Goal: Information Seeking & Learning: Find contact information

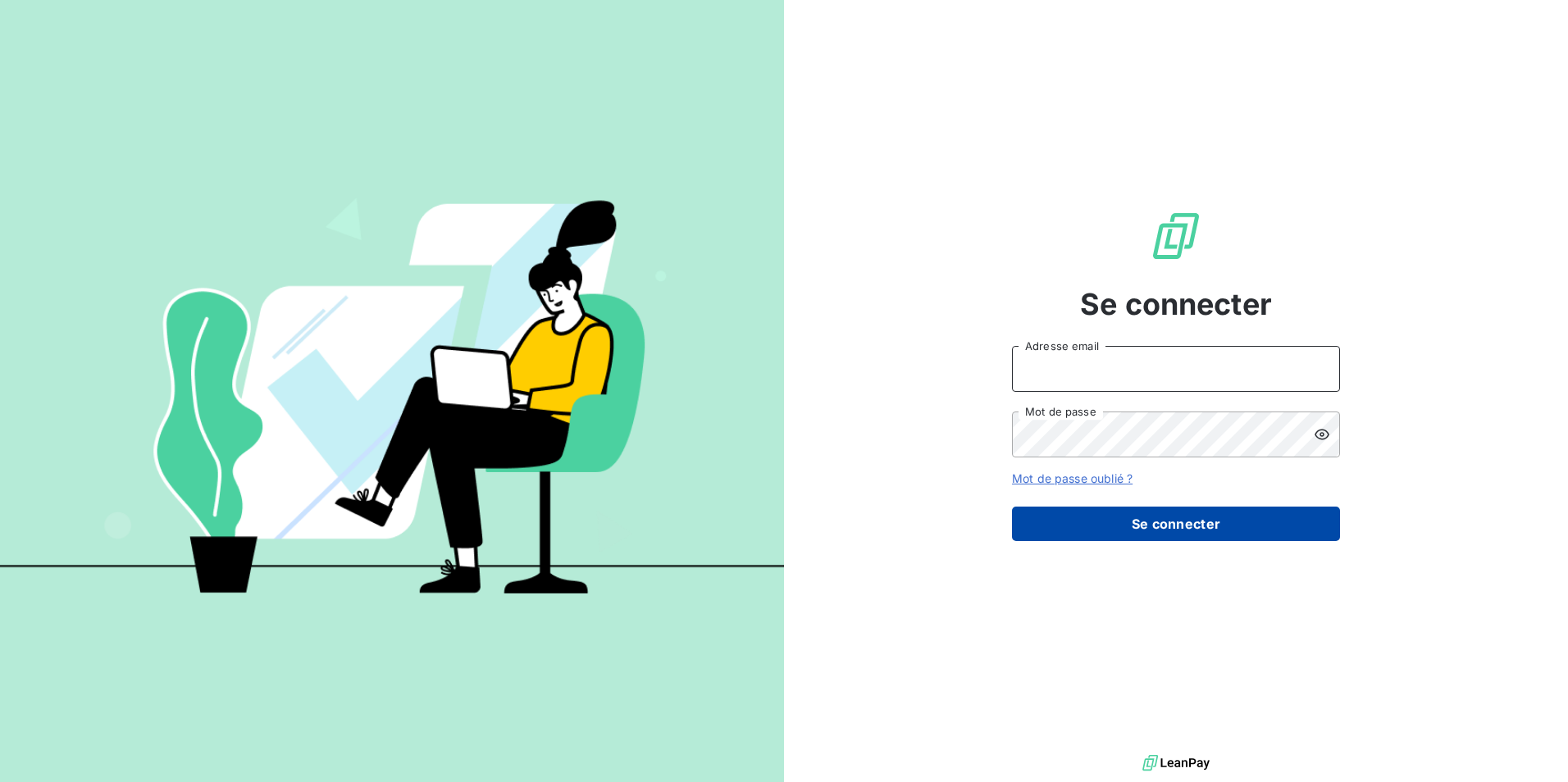
type input "[EMAIL_ADDRESS][DOMAIN_NAME]"
click at [1198, 509] on button "Se connecter" at bounding box center [1176, 523] width 328 height 35
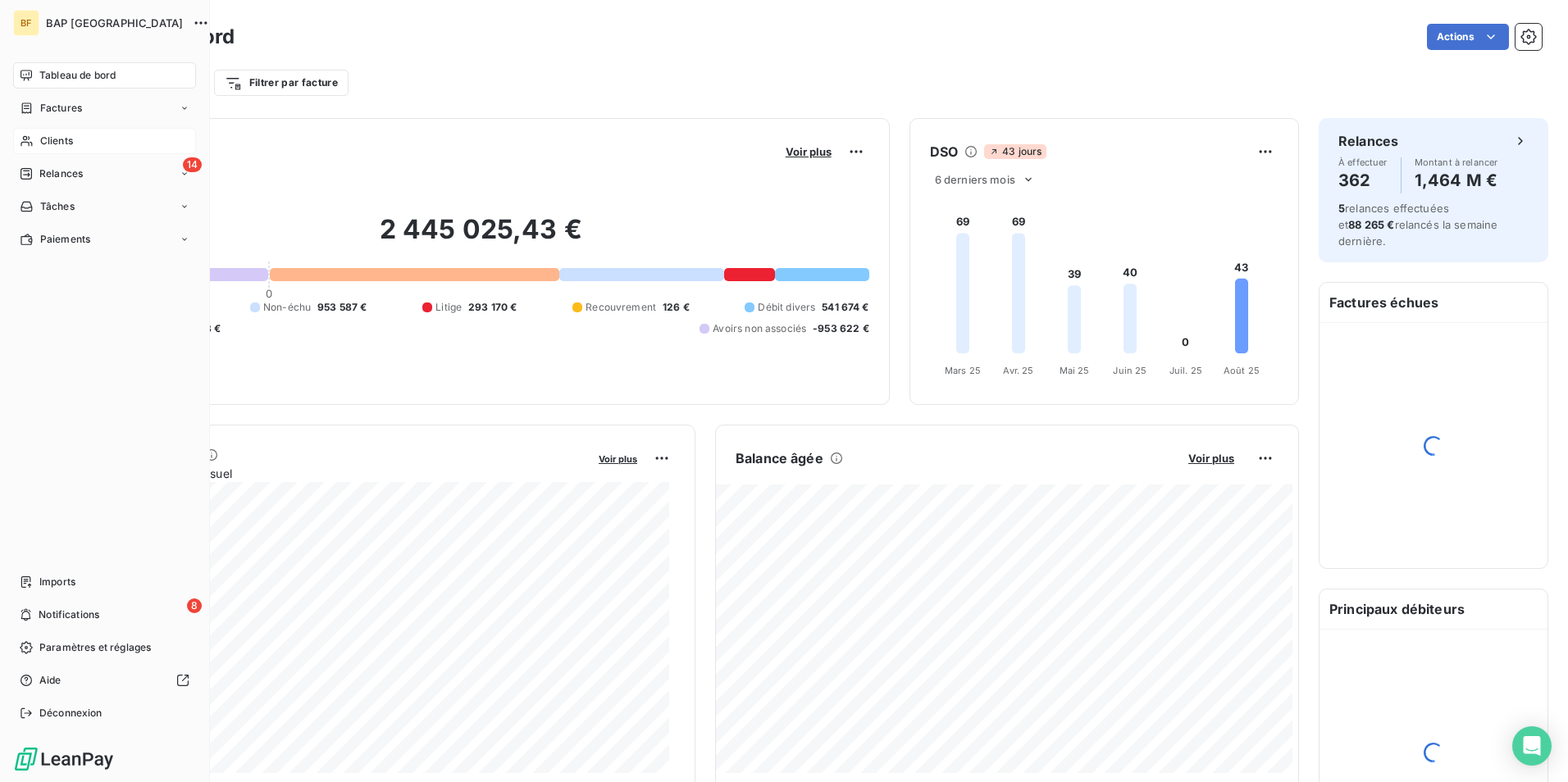
click at [32, 138] on icon at bounding box center [26, 141] width 14 height 13
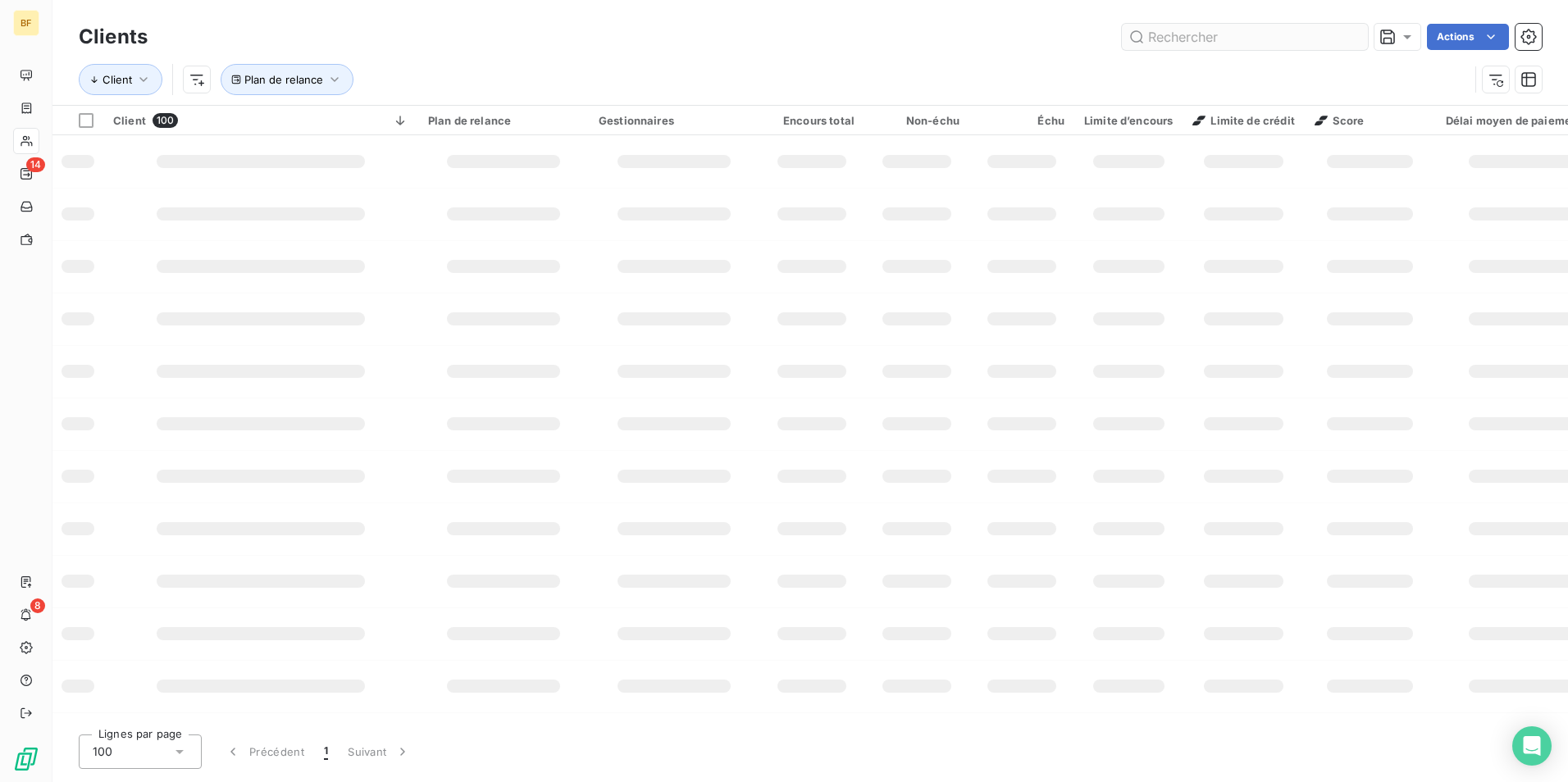
click at [1220, 38] on input "text" at bounding box center [1244, 36] width 246 height 26
type input "AUTO SERENITE"
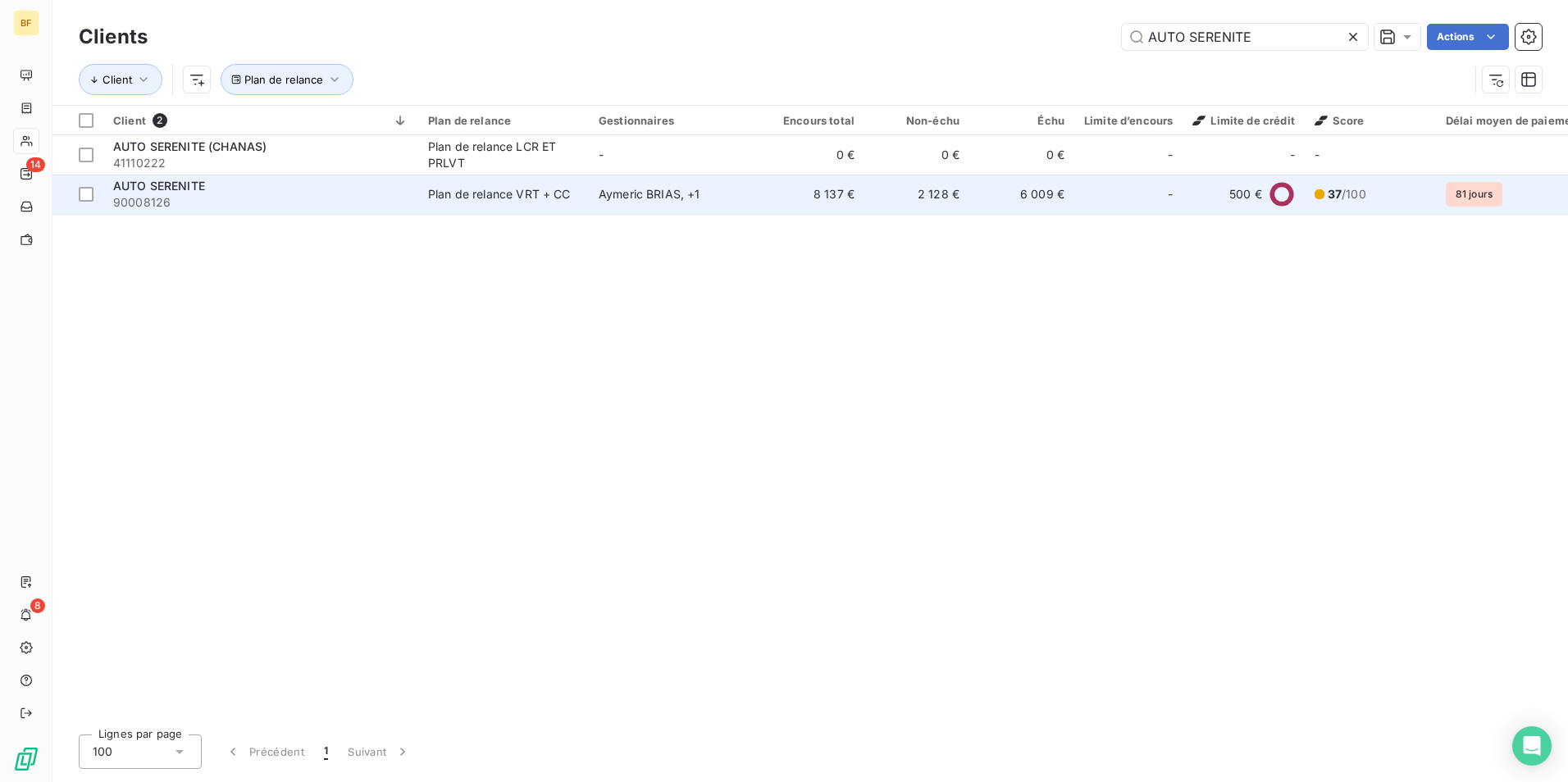
click at [224, 207] on span "90008126" at bounding box center [261, 202] width 295 height 16
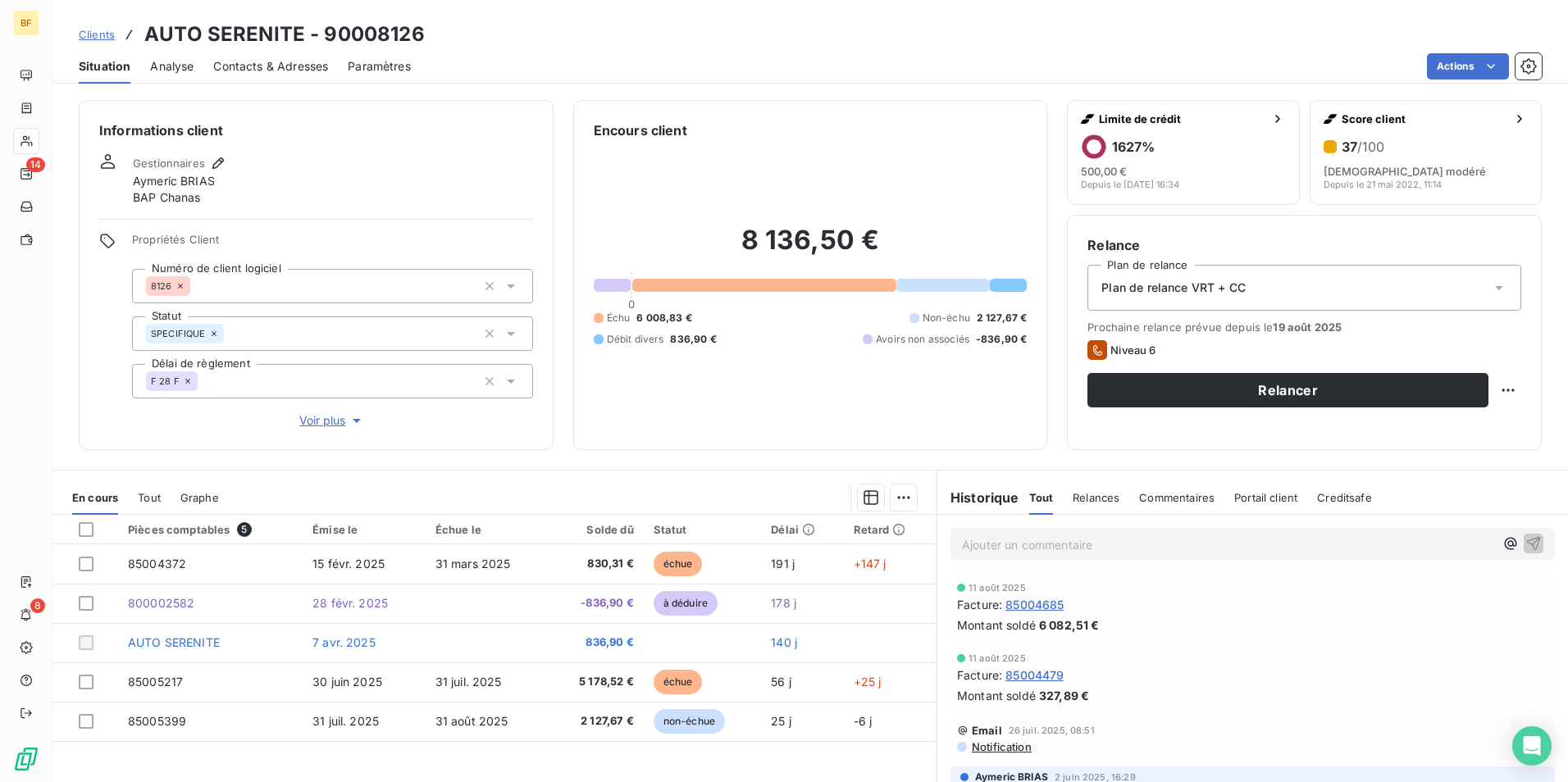
click at [248, 68] on span "Contacts & Adresses" at bounding box center [271, 66] width 115 height 16
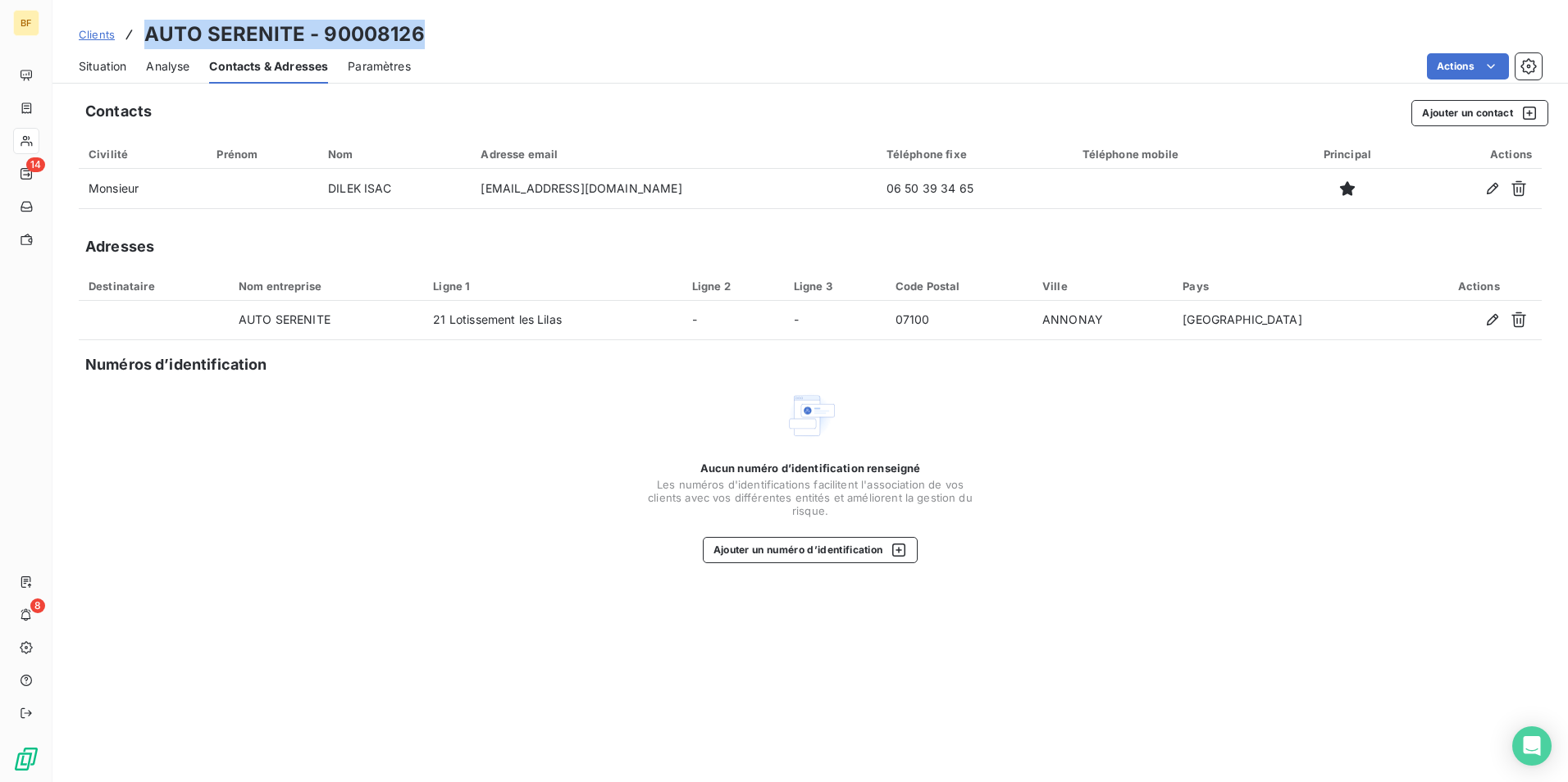
drag, startPoint x: 446, startPoint y: 31, endPoint x: 144, endPoint y: 30, distance: 302.0
click at [144, 30] on div "Clients AUTO SERENITE - 90008126" at bounding box center [809, 34] width 1515 height 30
copy h3 "AUTO SERENITE - 90008126"
click at [116, 73] on span "Situation" at bounding box center [102, 66] width 47 height 16
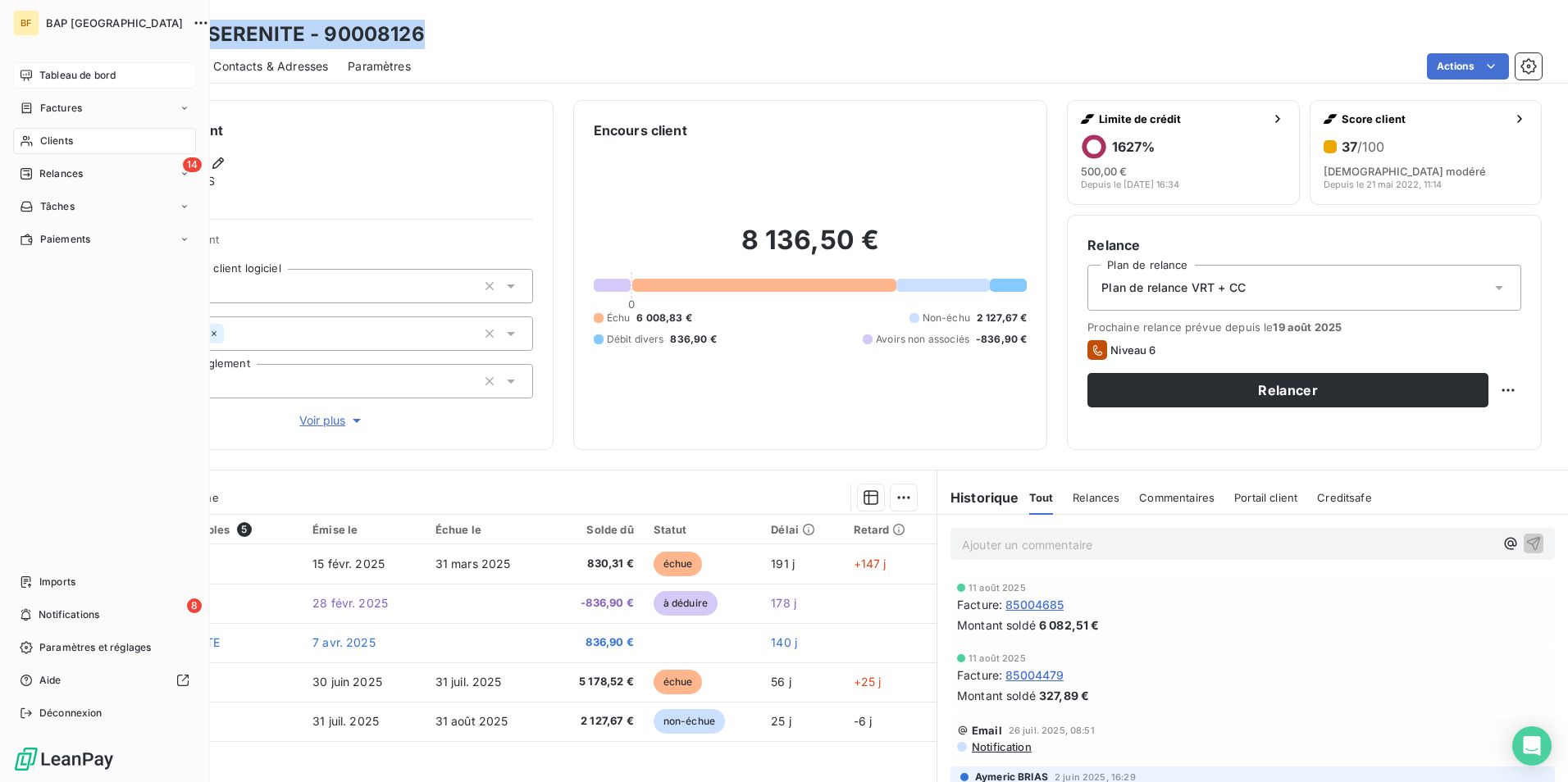
click at [38, 76] on div "Tableau de bord" at bounding box center [105, 75] width 183 height 26
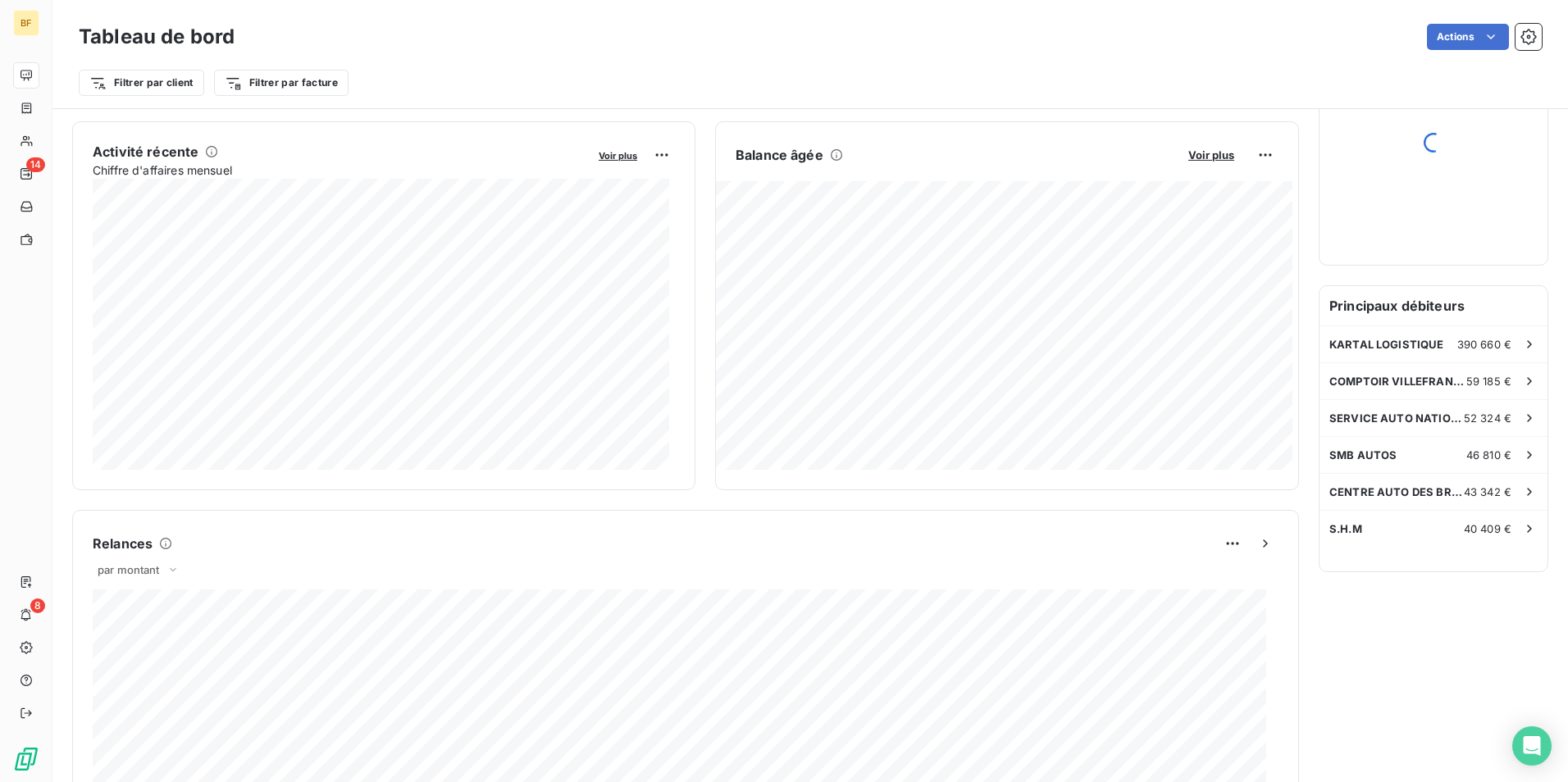
scroll to position [329, 0]
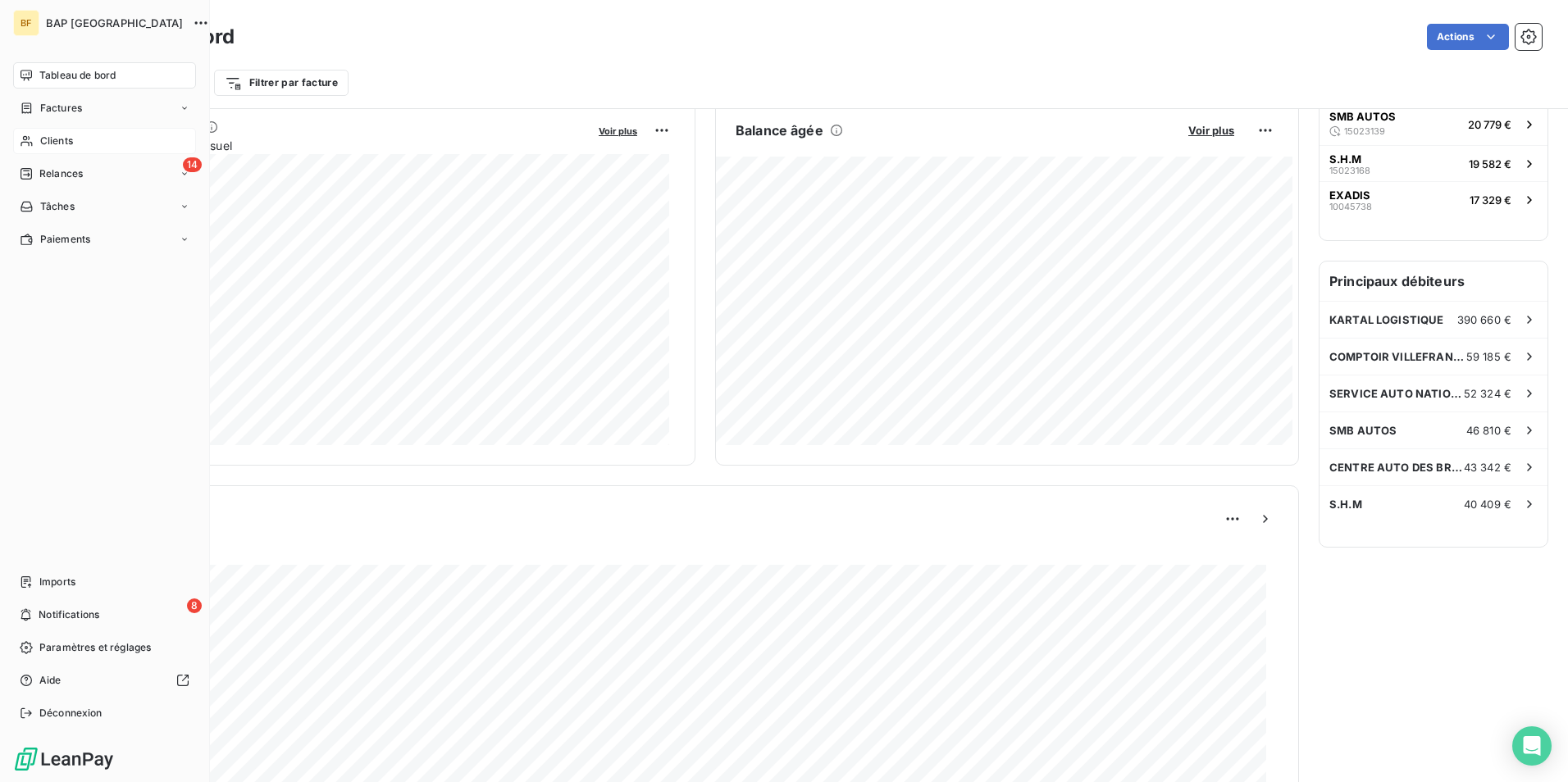
click at [51, 139] on span "Clients" at bounding box center [57, 140] width 33 height 14
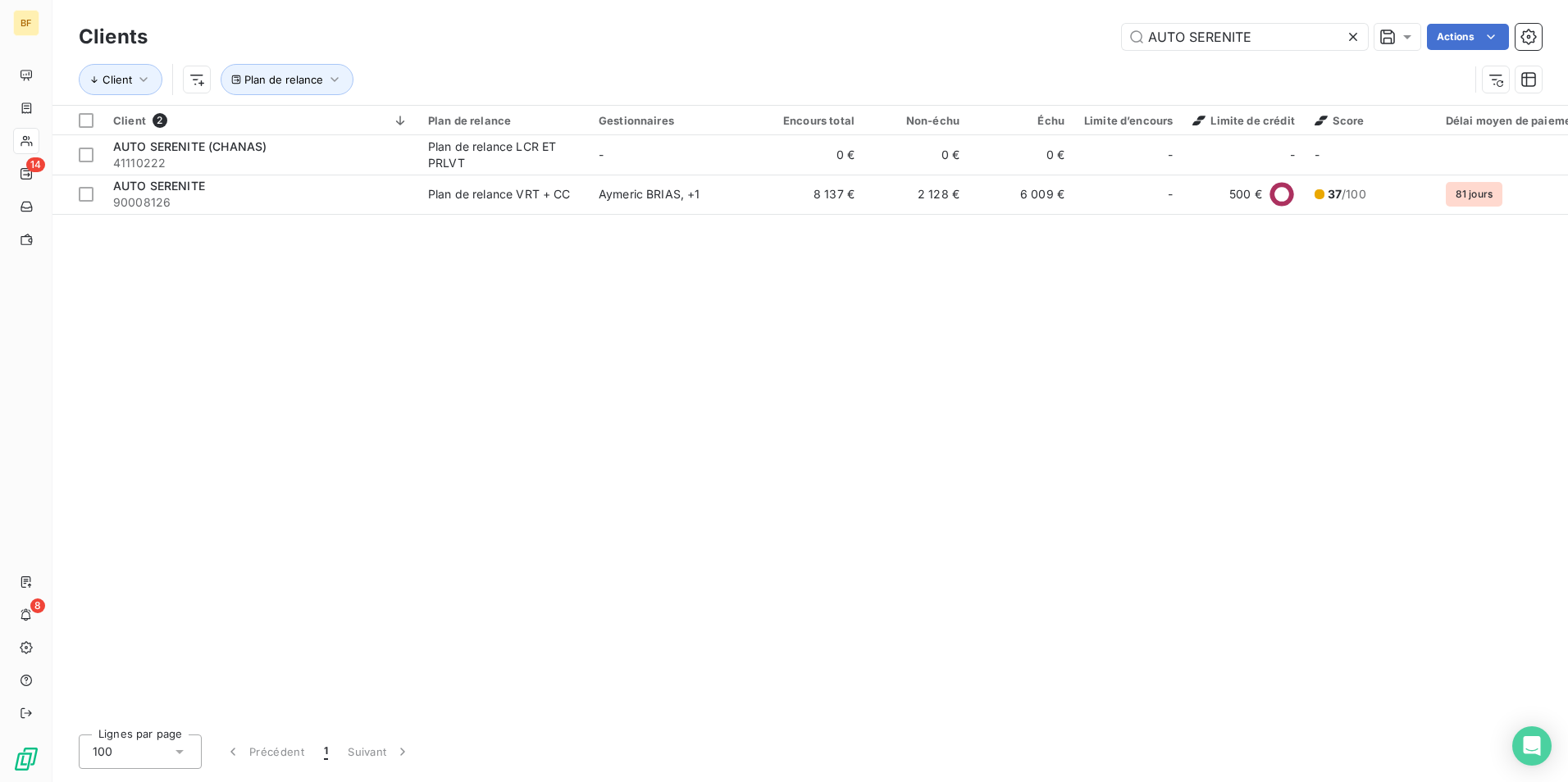
drag, startPoint x: 1256, startPoint y: 42, endPoint x: 895, endPoint y: 12, distance: 362.2
click at [895, 12] on div "Clients AUTO SERENITE Actions Client Plan de relance" at bounding box center [809, 52] width 1515 height 105
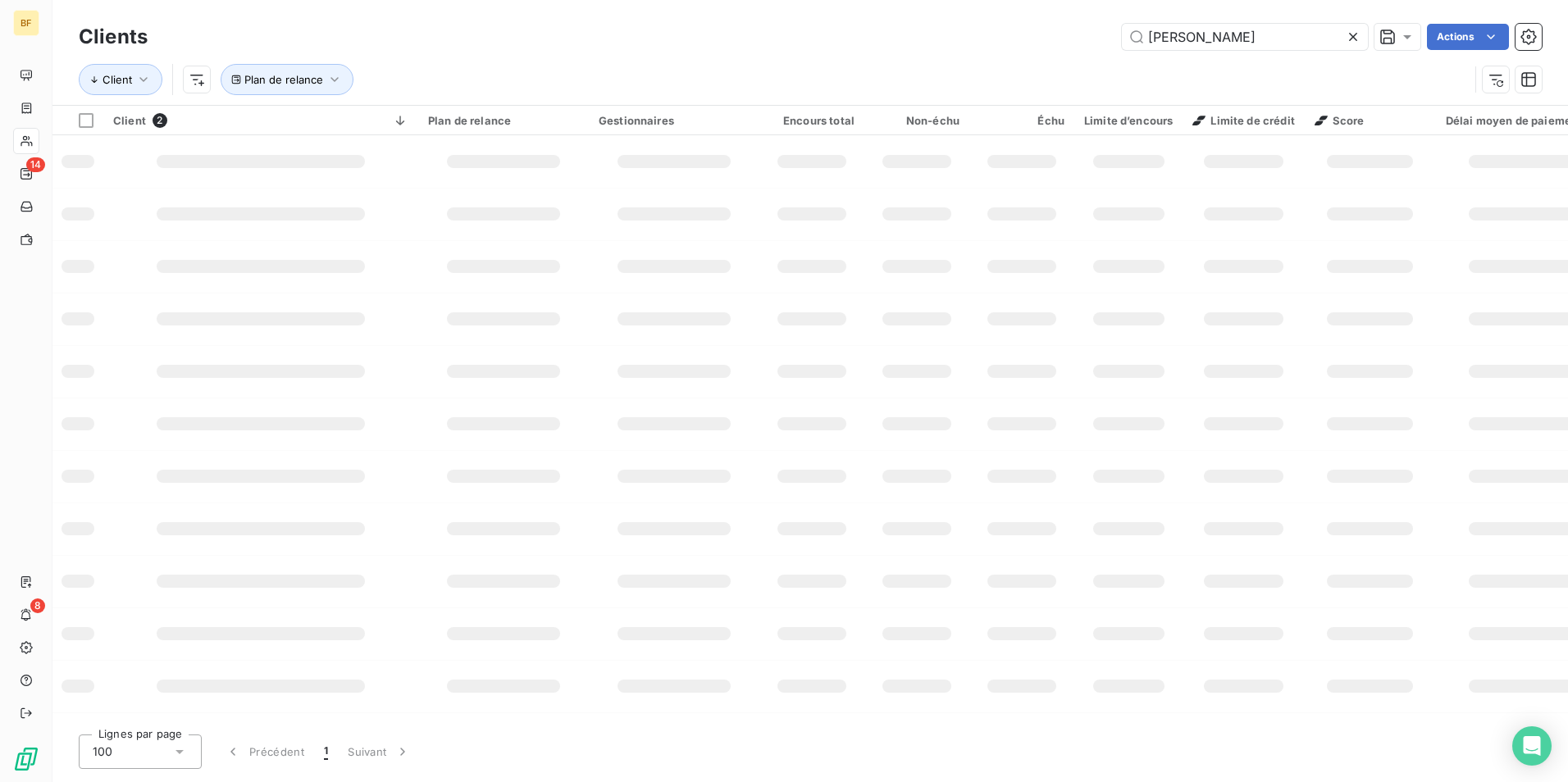
type input "[PERSON_NAME]"
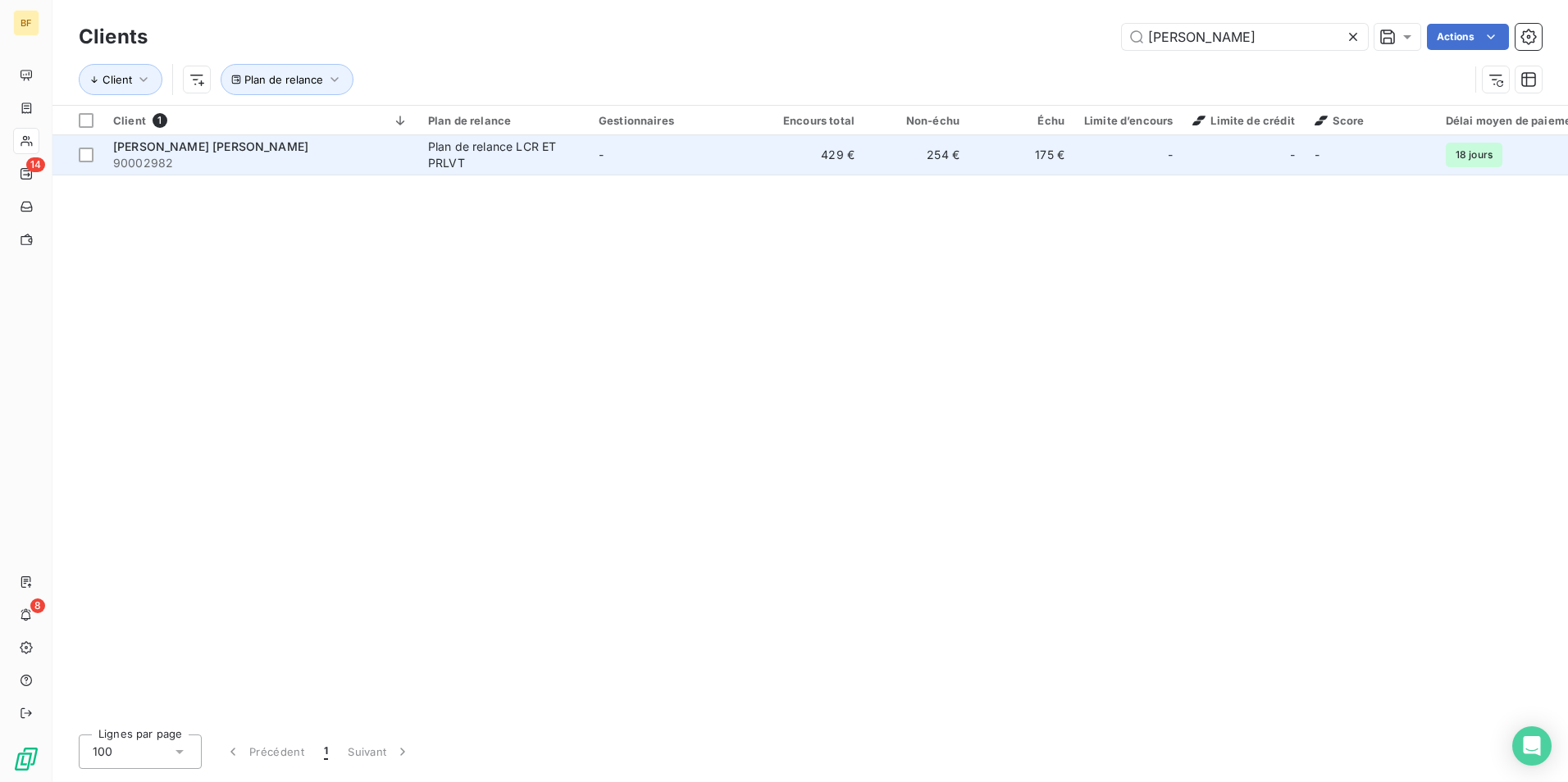
click at [599, 151] on span "-" at bounding box center [601, 154] width 5 height 14
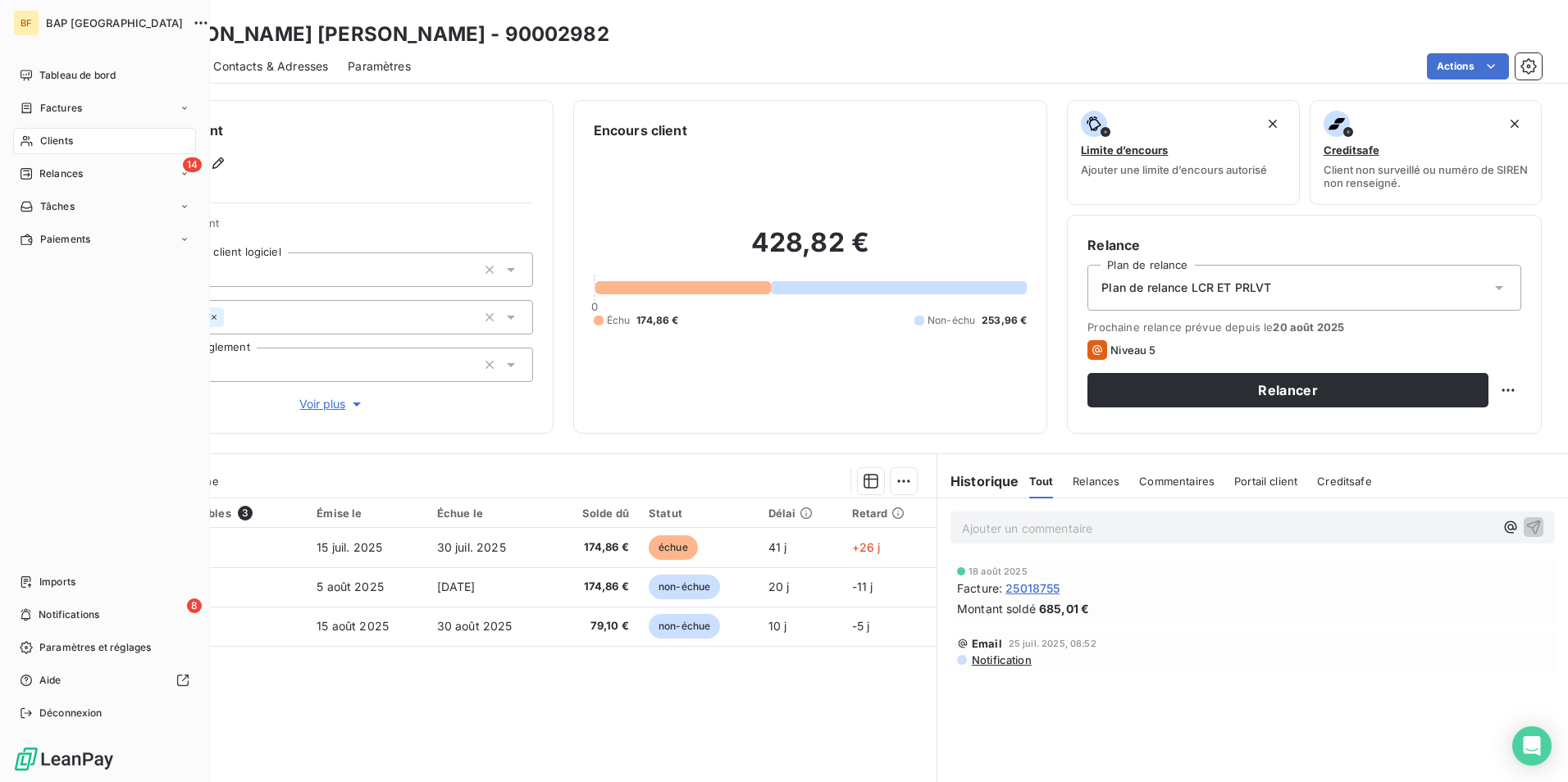
click at [76, 148] on div "Clients" at bounding box center [105, 141] width 183 height 26
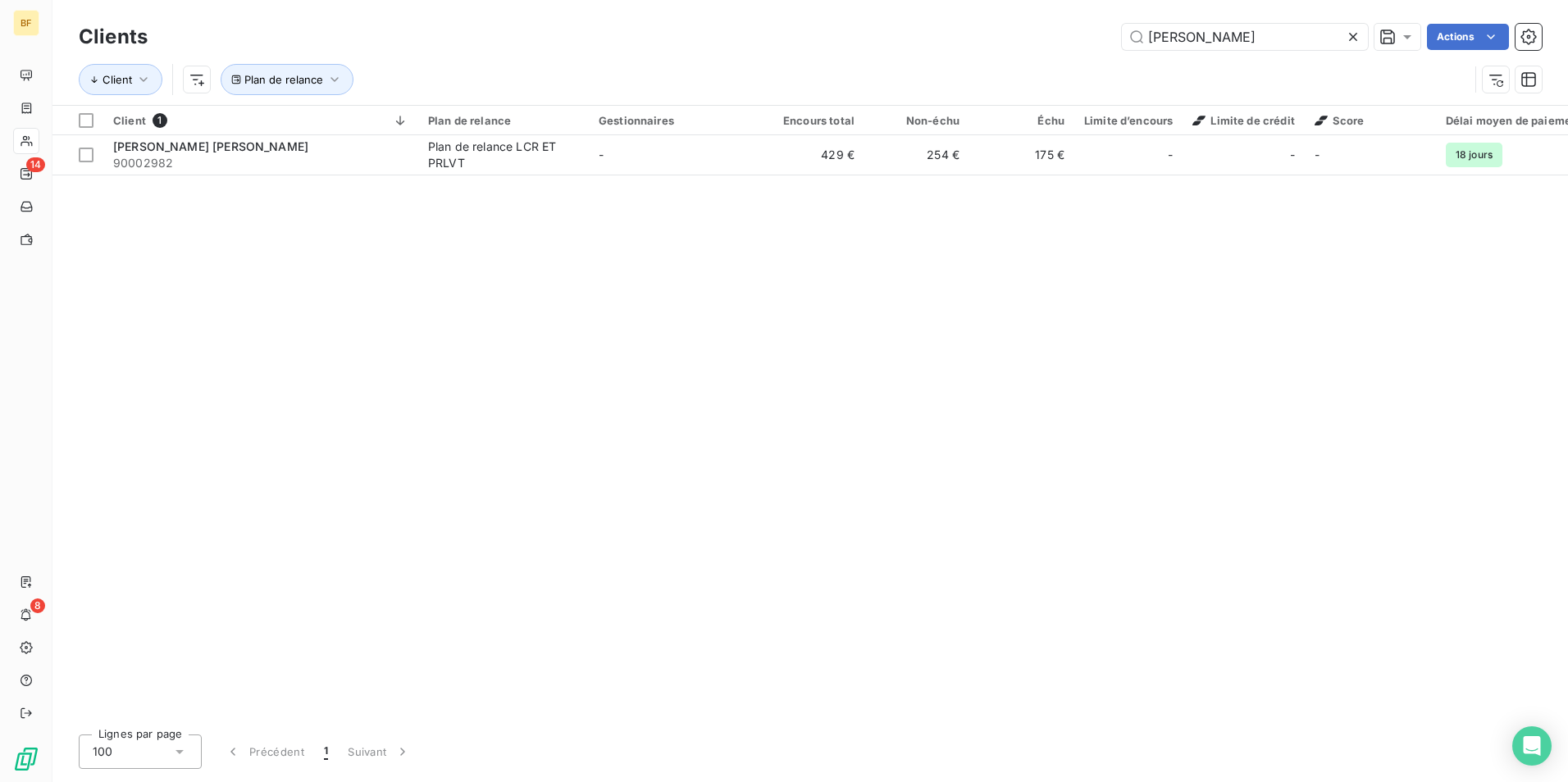
drag, startPoint x: 1106, startPoint y: 30, endPoint x: 965, endPoint y: 13, distance: 142.0
click at [965, 13] on div "Clients [PERSON_NAME] Actions Client Plan de relance" at bounding box center [809, 52] width 1515 height 105
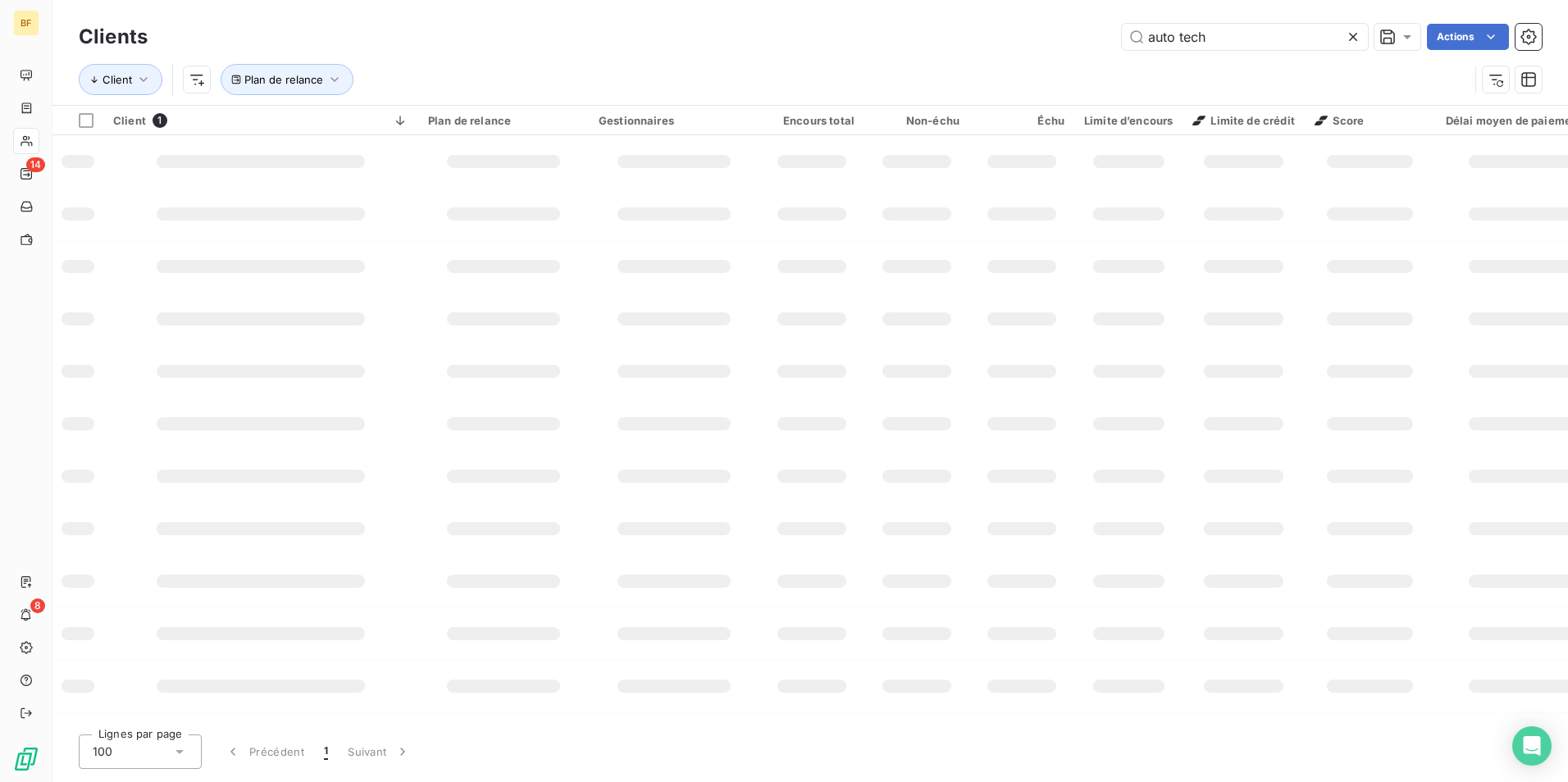
type input "auto tech"
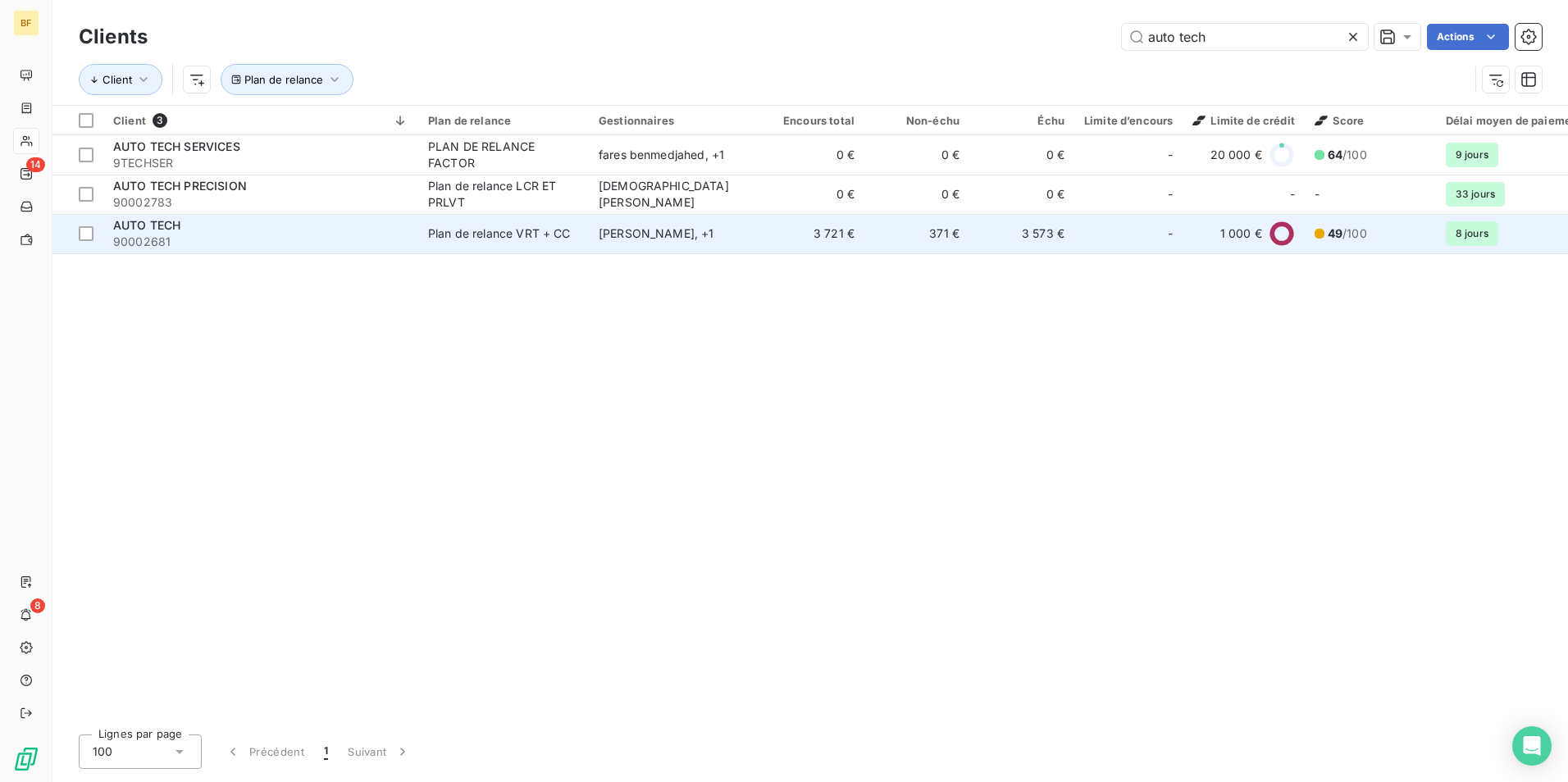
click at [219, 240] on span "90002681" at bounding box center [261, 241] width 295 height 16
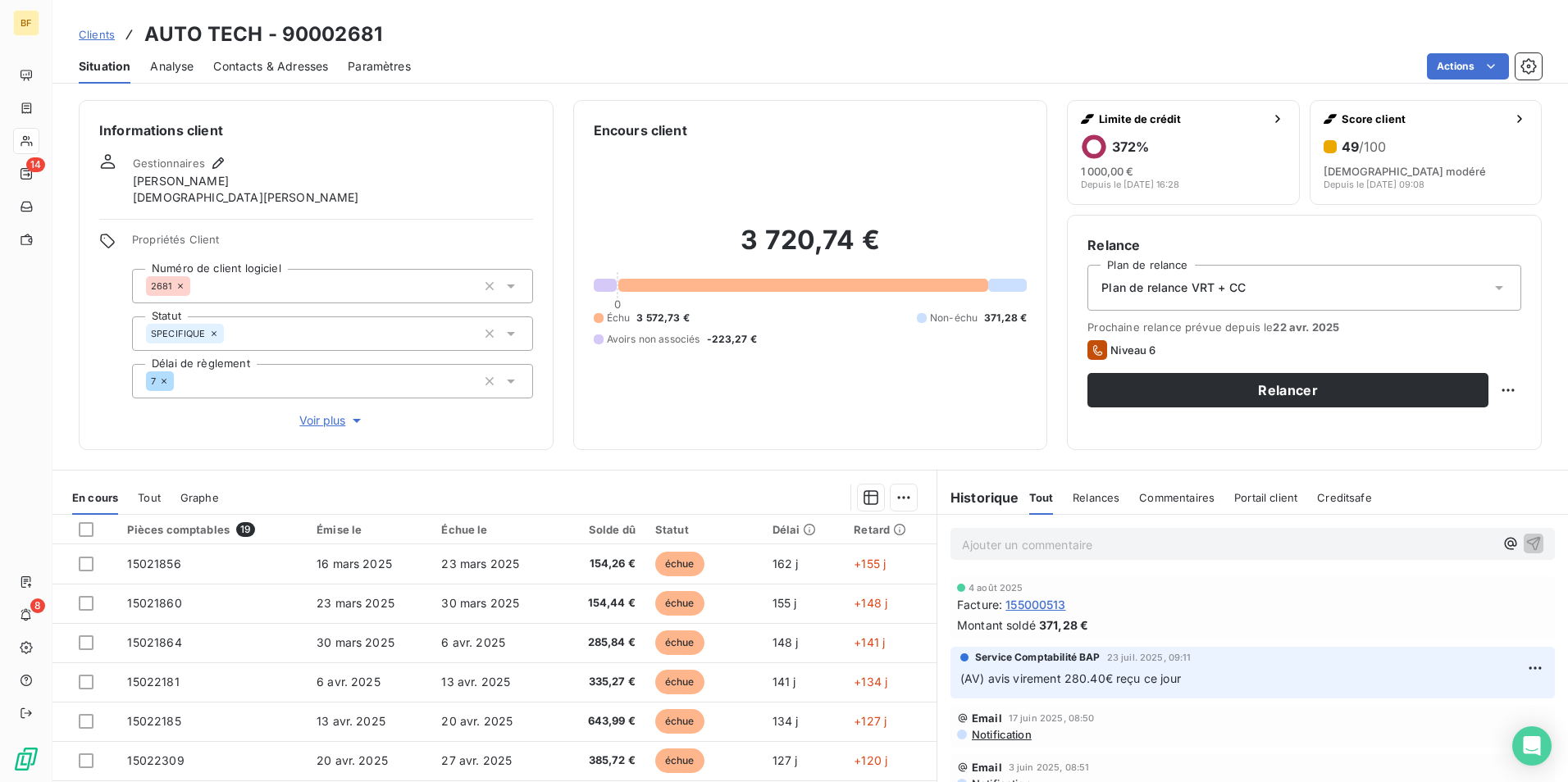
click at [681, 36] on div "Clients AUTO TECH - 90002681" at bounding box center [809, 34] width 1515 height 30
drag, startPoint x: 405, startPoint y: 26, endPoint x: 145, endPoint y: 33, distance: 260.1
click at [145, 34] on div "Clients AUTO TECH - 90002681" at bounding box center [809, 34] width 1515 height 30
copy h3 "AUTO TECH - 90002681"
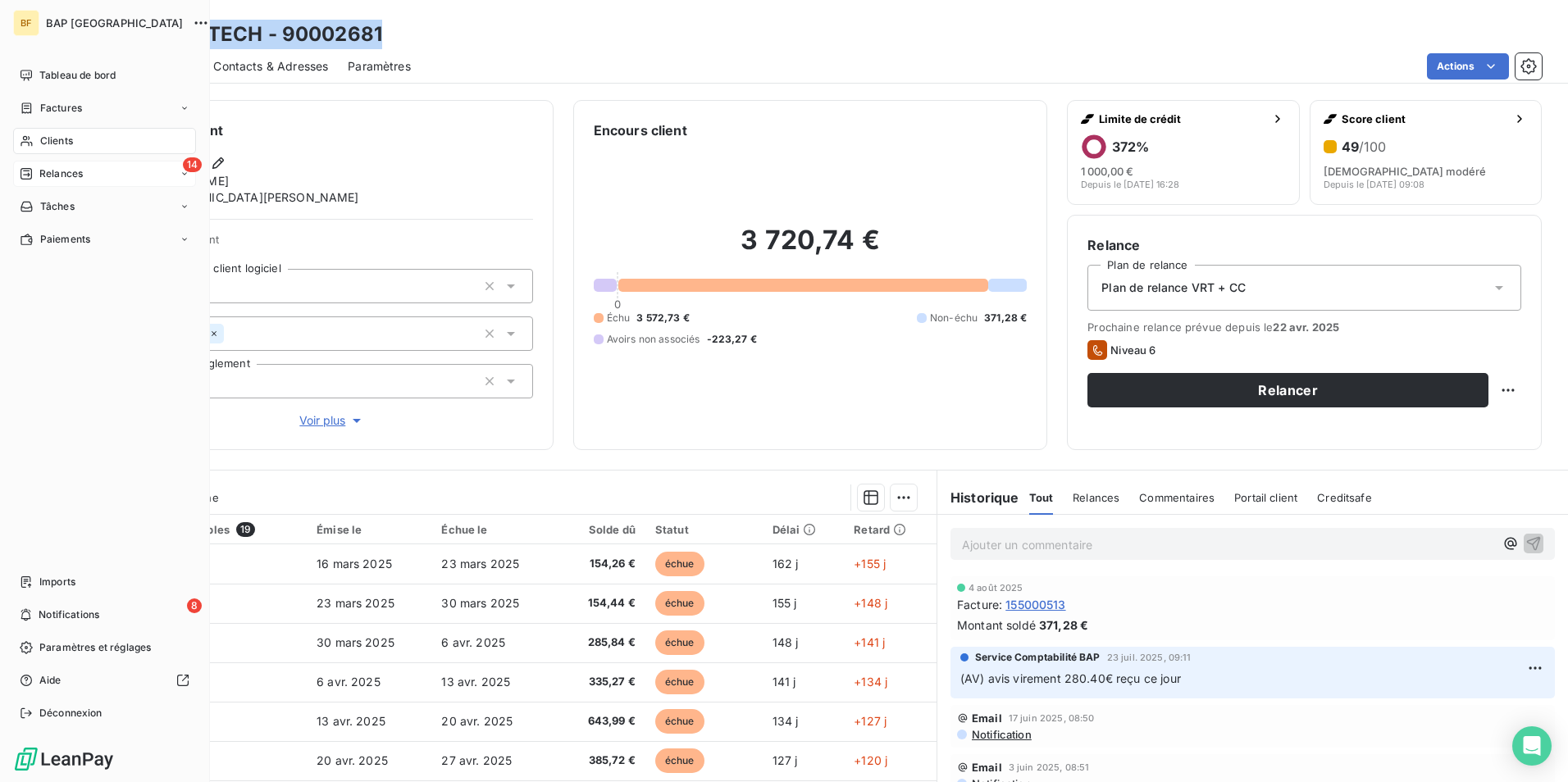
click at [100, 175] on div "14 Relances" at bounding box center [105, 173] width 183 height 26
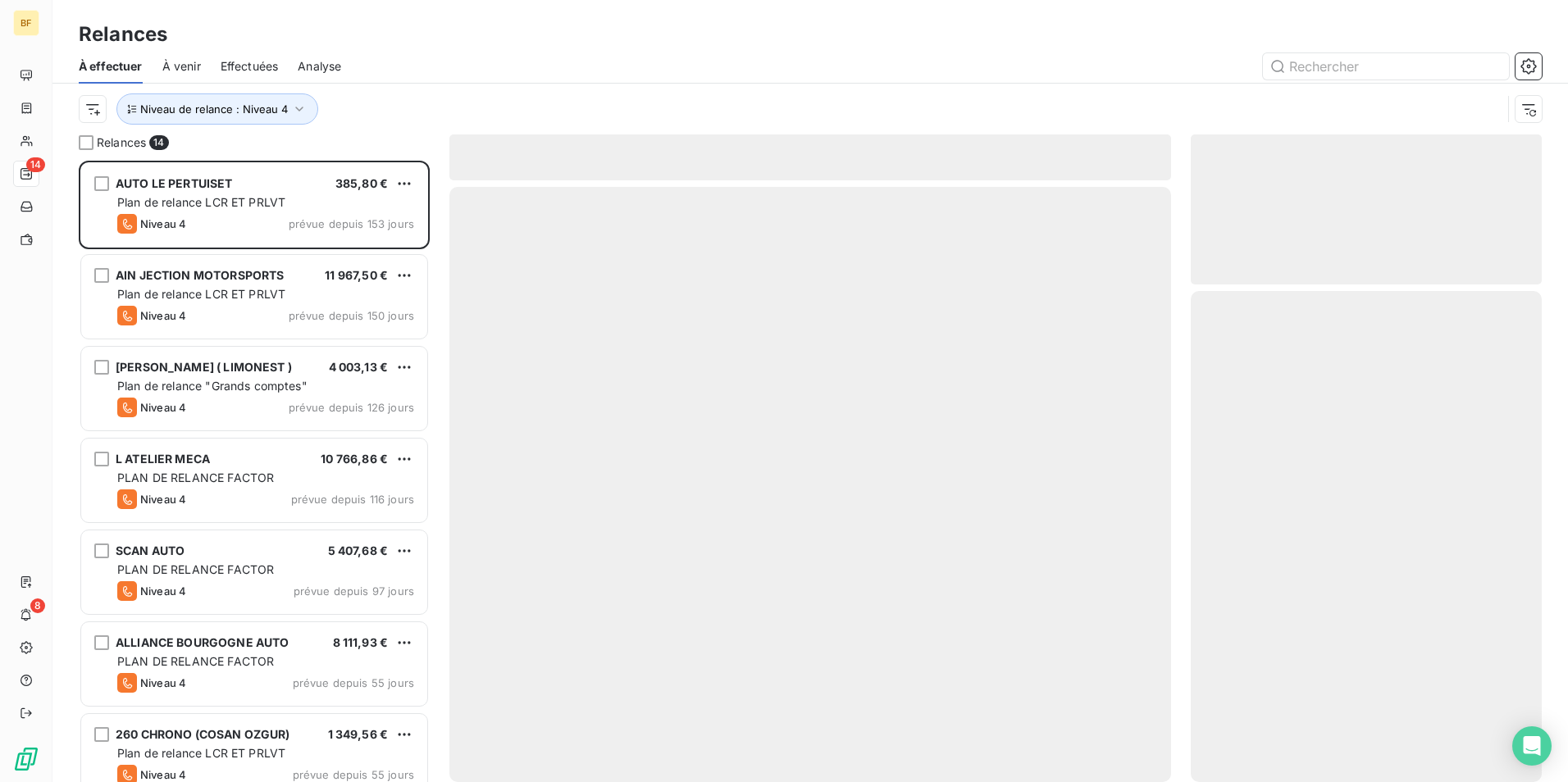
scroll to position [609, 338]
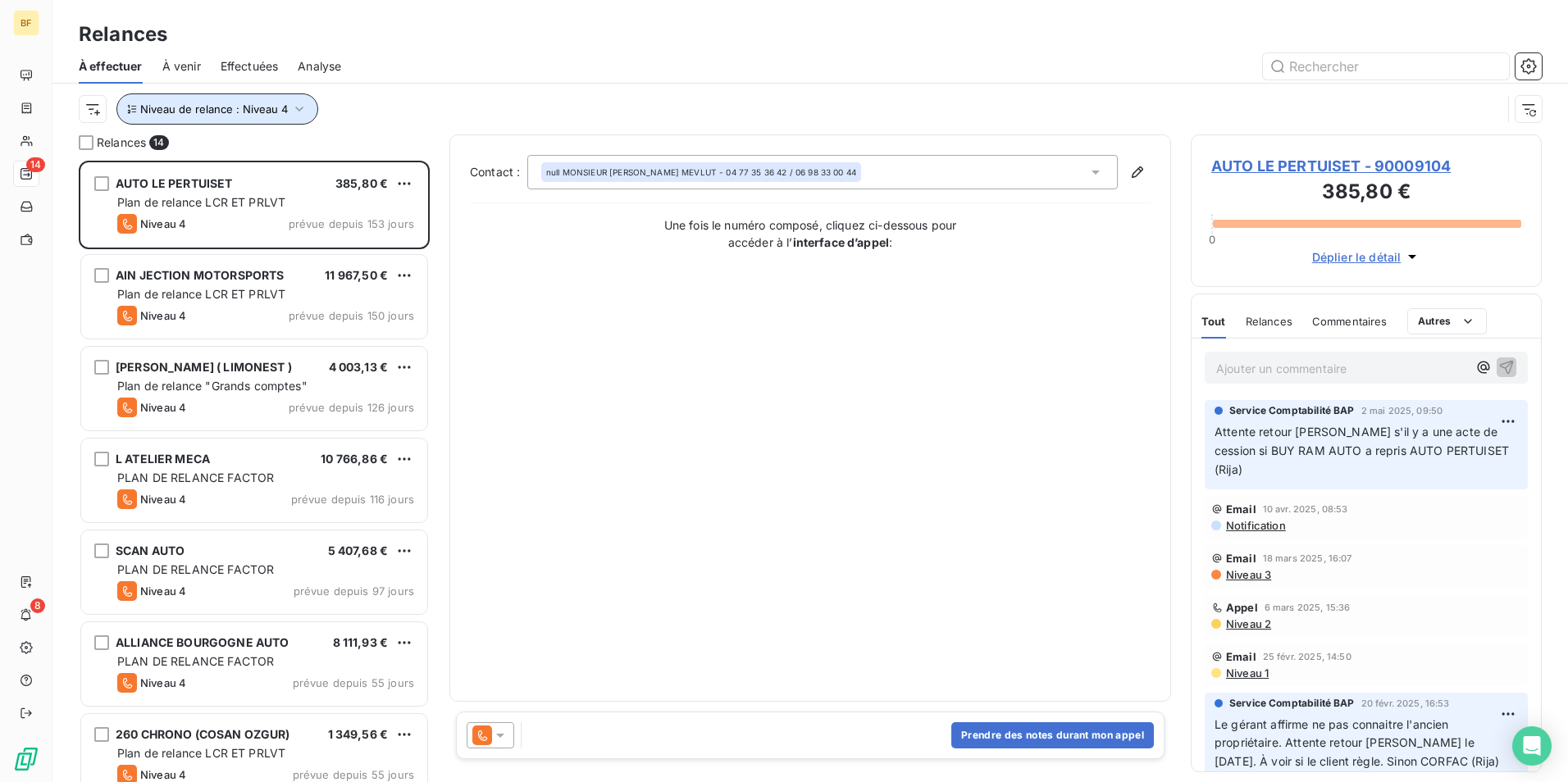
click at [183, 116] on button "Niveau de relance : Niveau 4" at bounding box center [217, 109] width 202 height 31
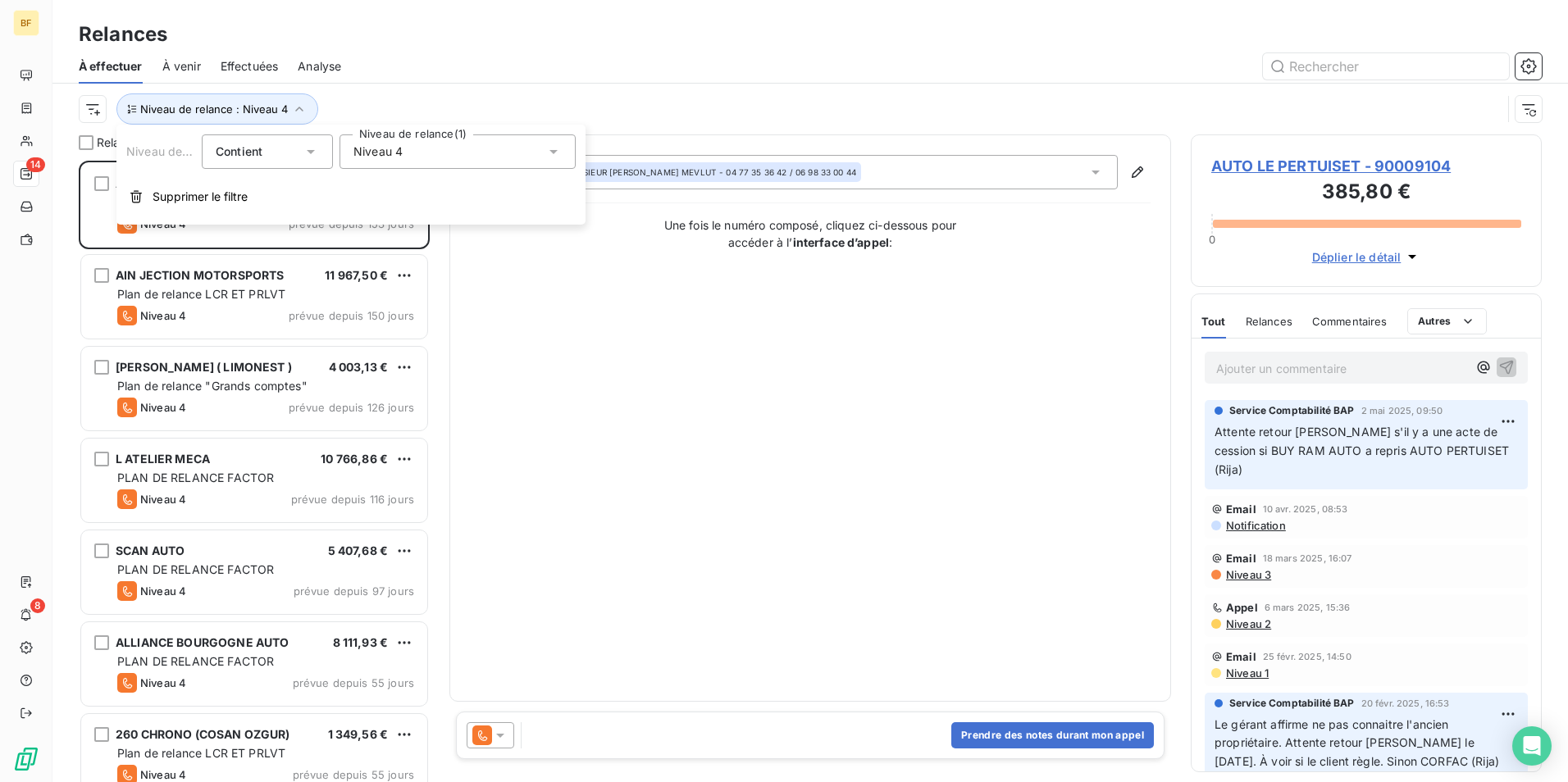
click at [473, 154] on div "Niveau 4" at bounding box center [457, 151] width 236 height 35
click at [365, 298] on li "Niveau 4" at bounding box center [457, 305] width 236 height 30
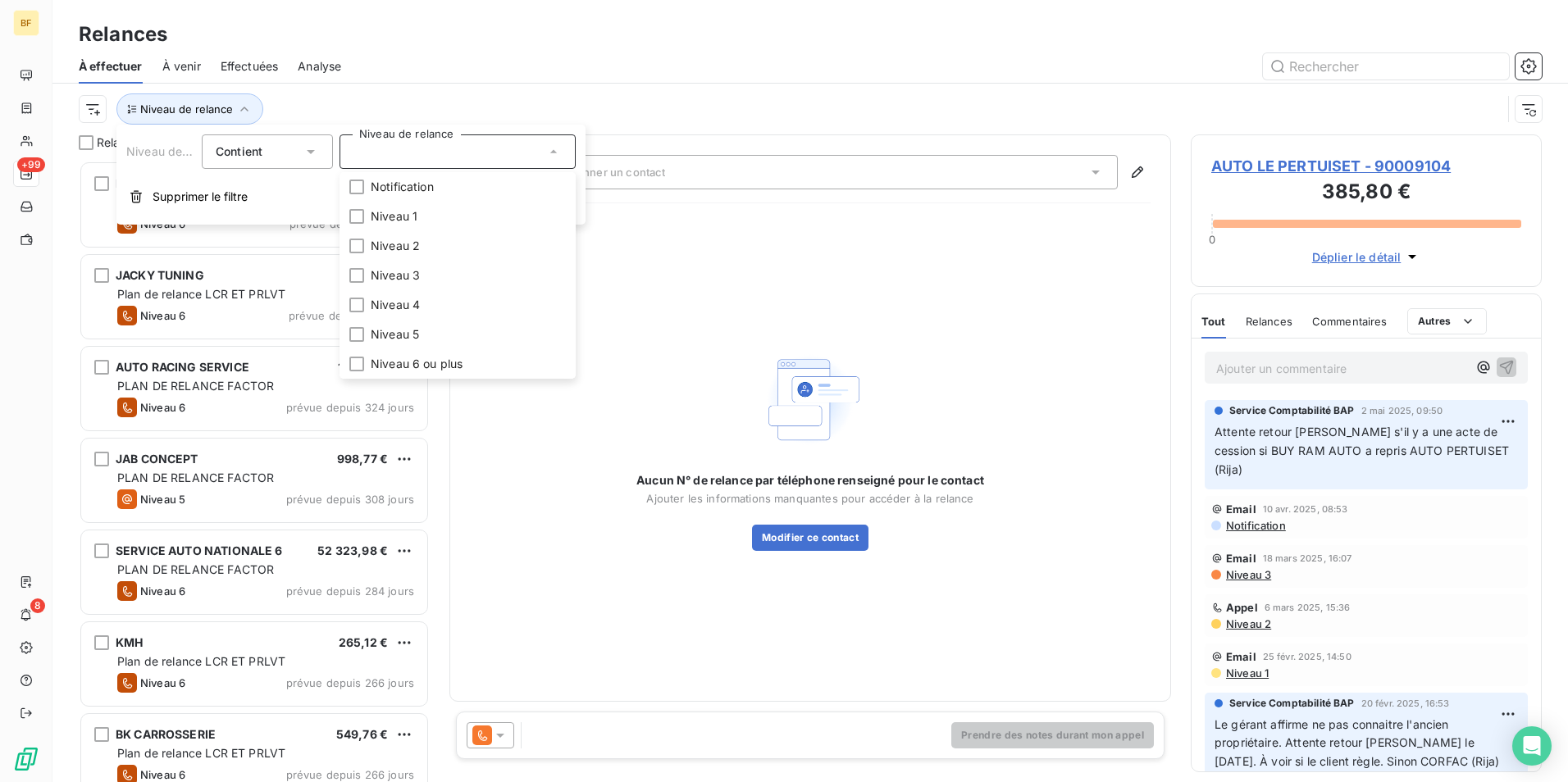
click at [409, 46] on div "Relances" at bounding box center [809, 34] width 1515 height 30
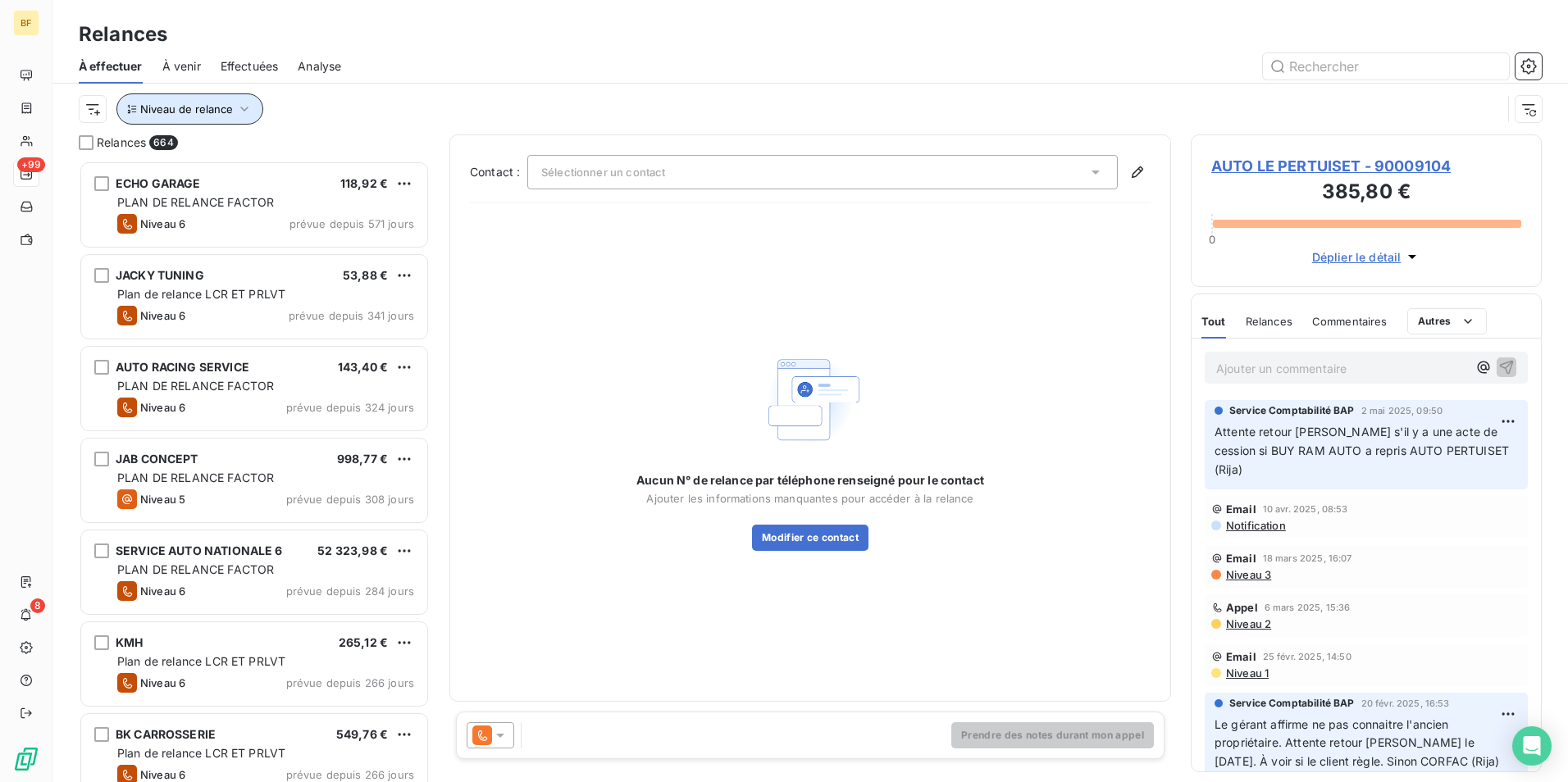
click at [187, 108] on span "Niveau de relance" at bounding box center [187, 109] width 93 height 13
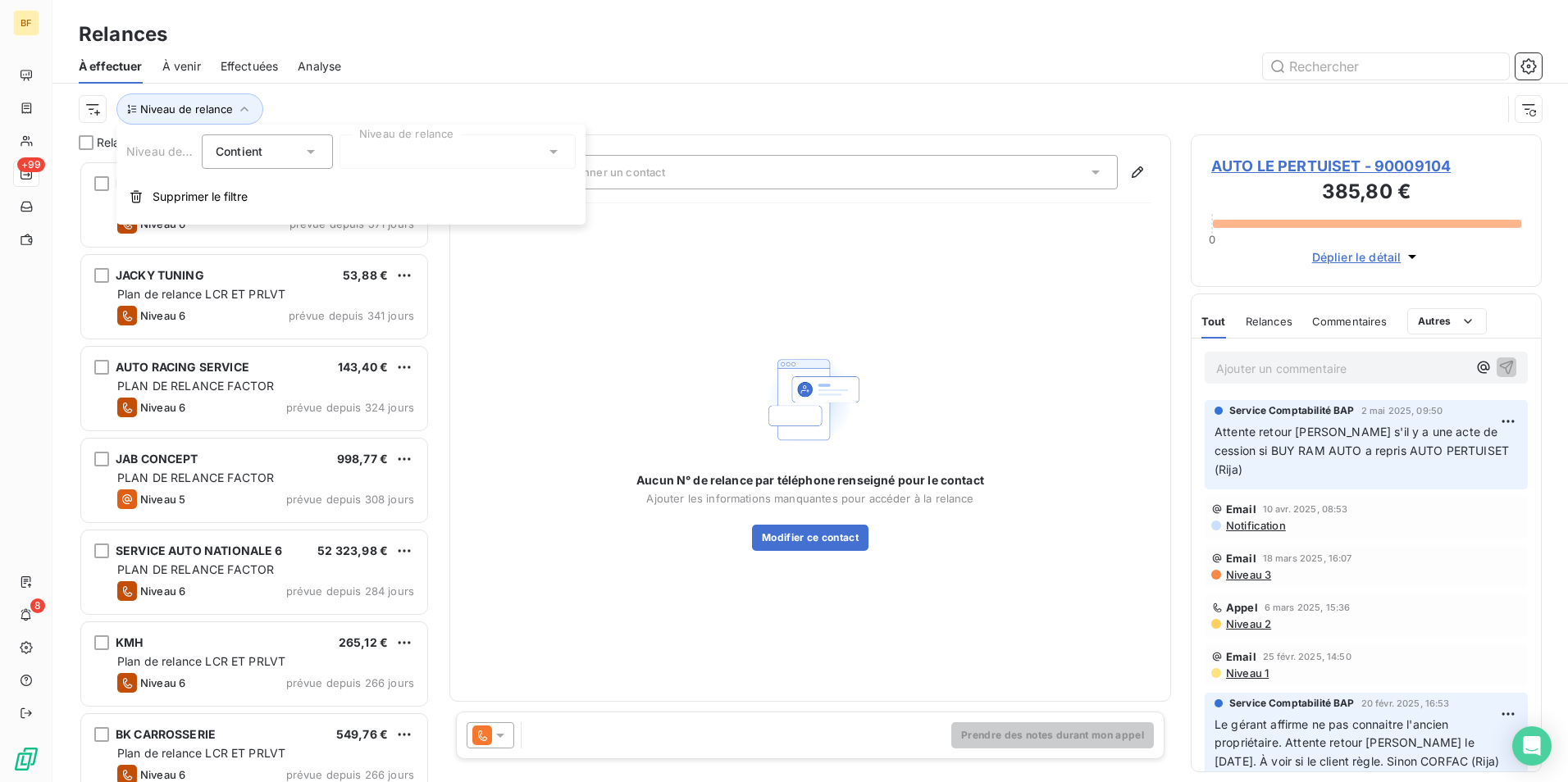
click at [241, 159] on div "Contient is" at bounding box center [259, 151] width 87 height 23
click at [239, 154] on span "Contient" at bounding box center [239, 151] width 46 height 14
click at [463, 152] on div at bounding box center [457, 151] width 236 height 35
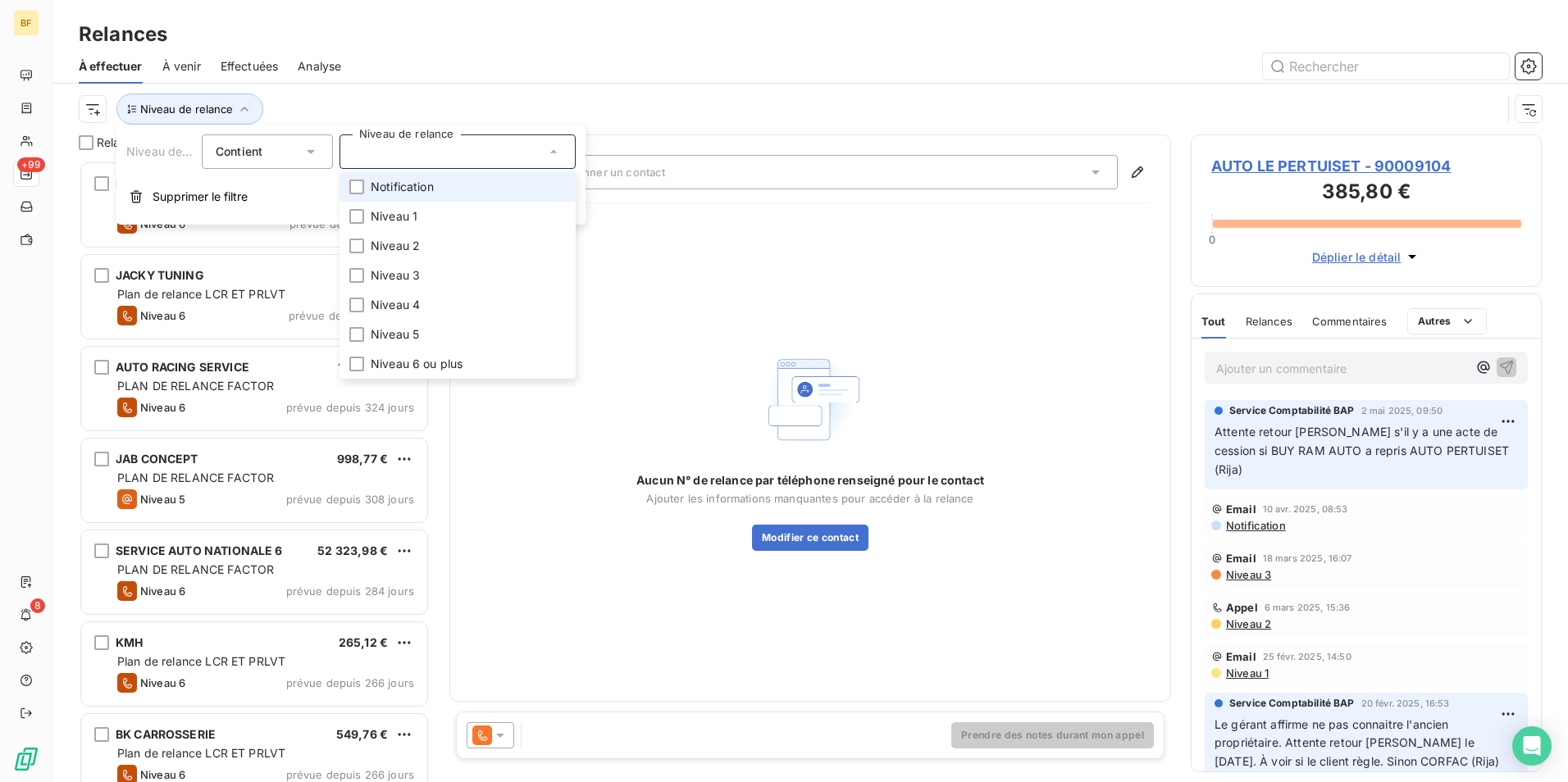
click at [376, 188] on span "Notification" at bounding box center [402, 186] width 63 height 16
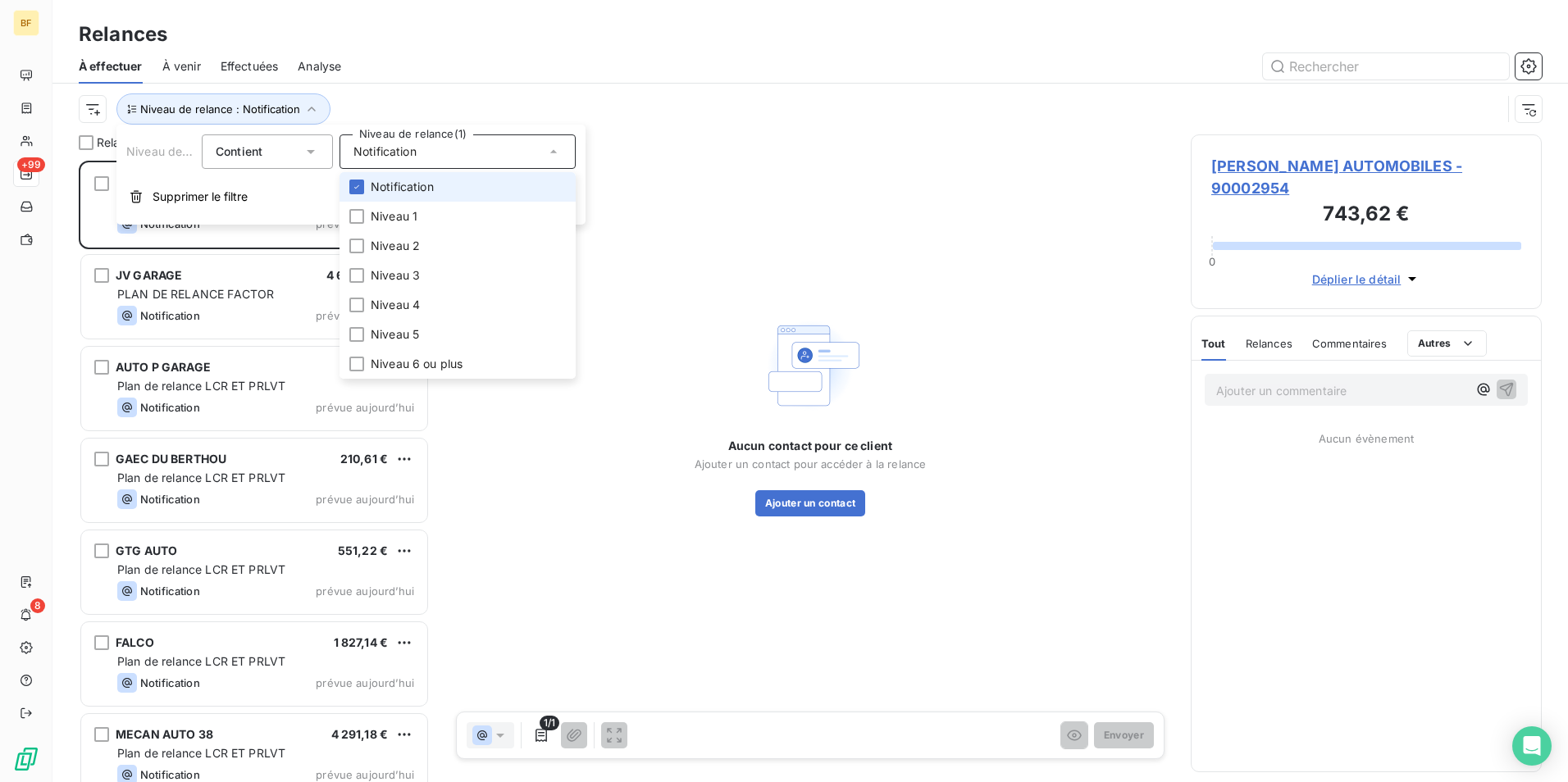
scroll to position [609, 338]
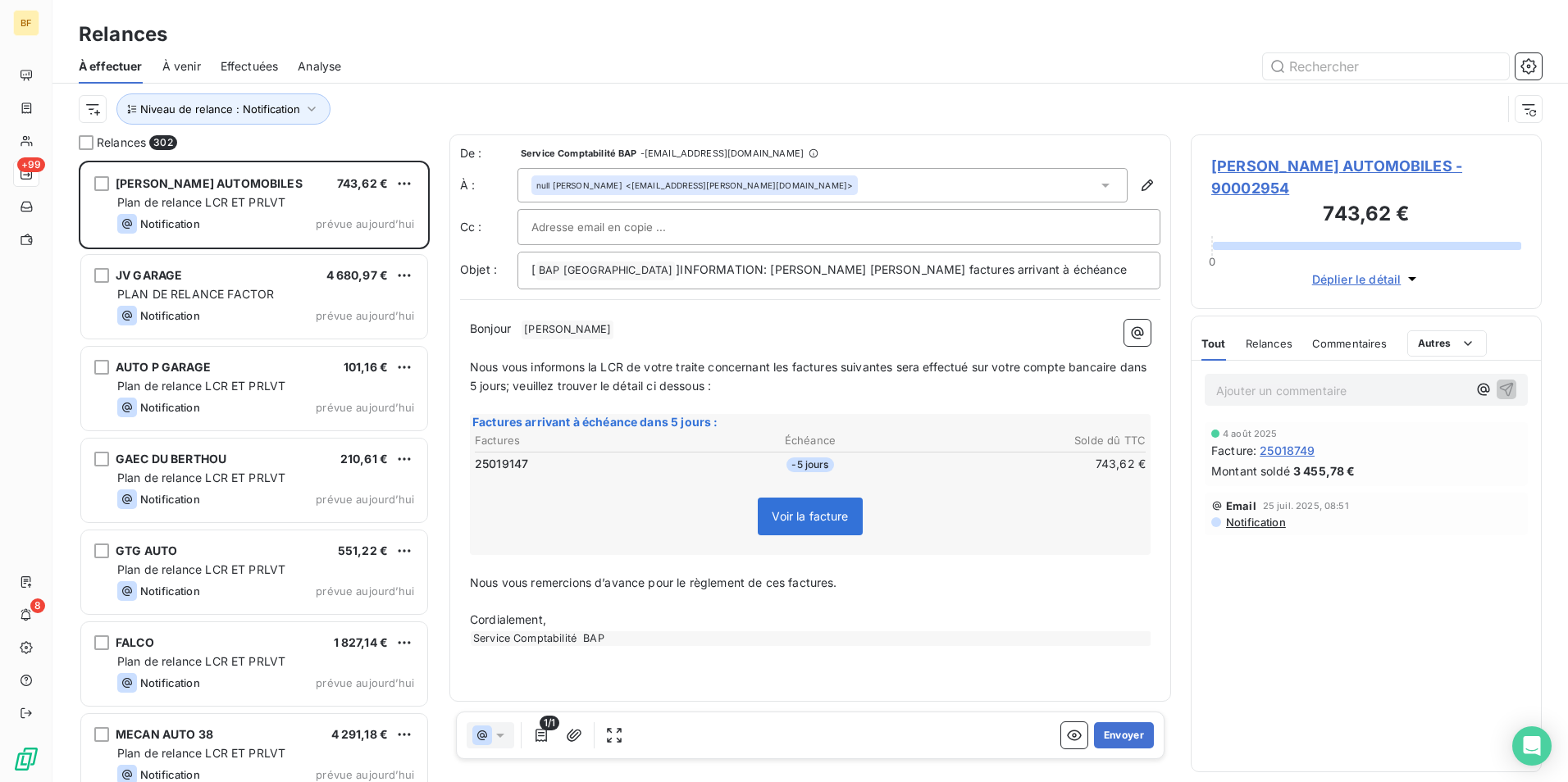
click at [484, 87] on div "Niveau de relance : Notification" at bounding box center [809, 109] width 1463 height 51
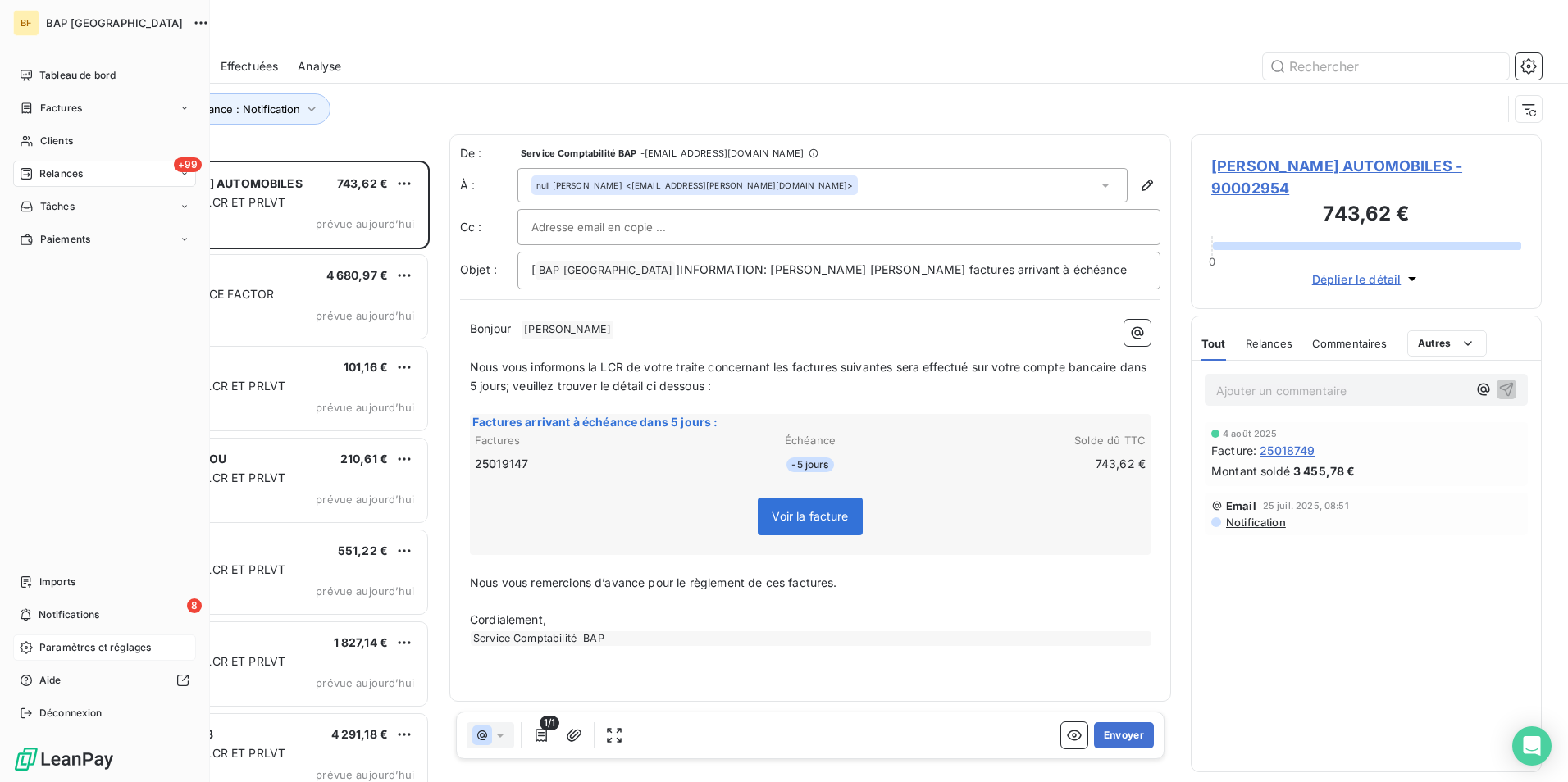
click at [48, 645] on span "Paramètres et réglages" at bounding box center [95, 647] width 111 height 14
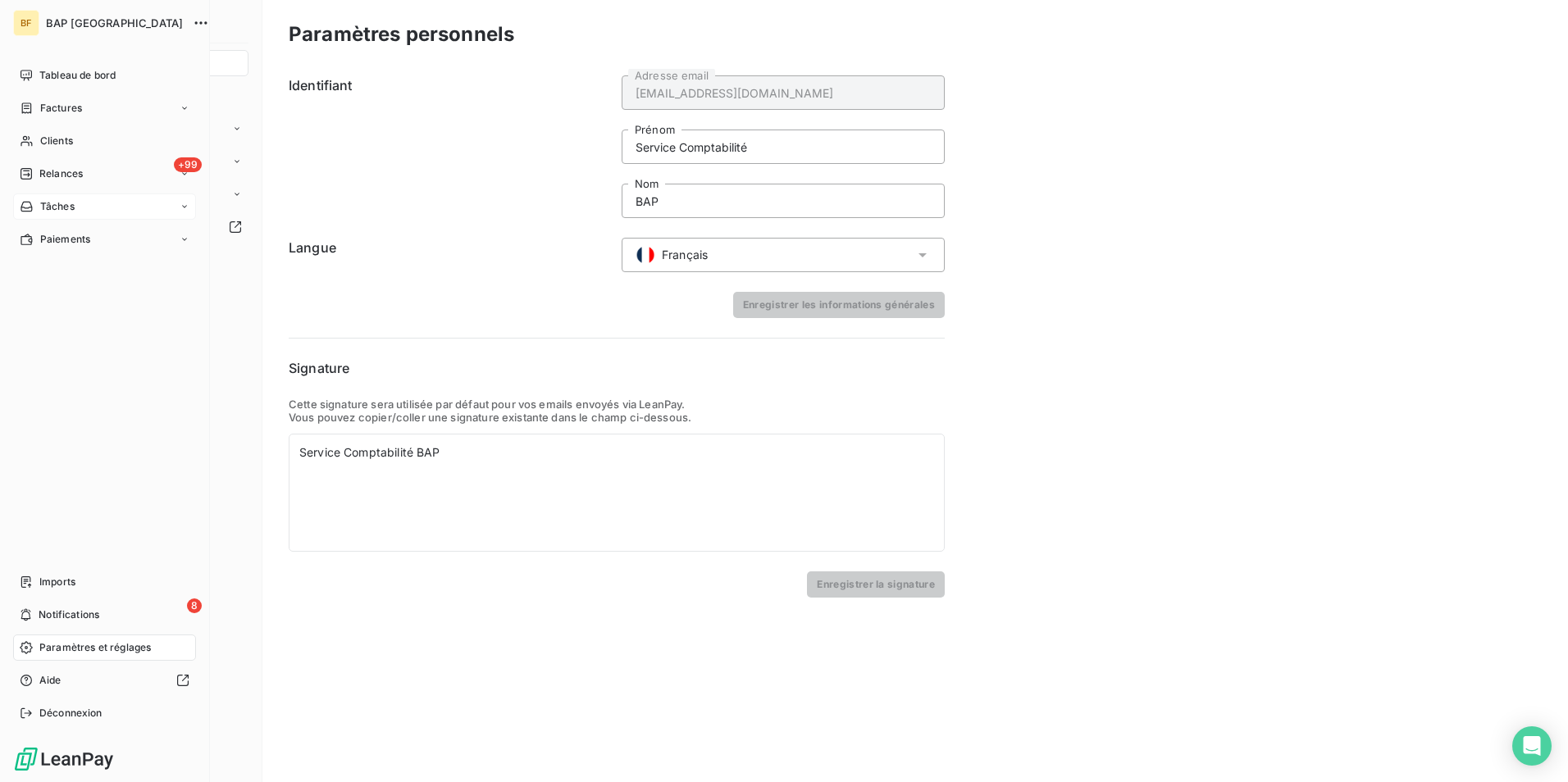
click at [52, 201] on span "Tâches" at bounding box center [57, 206] width 35 height 14
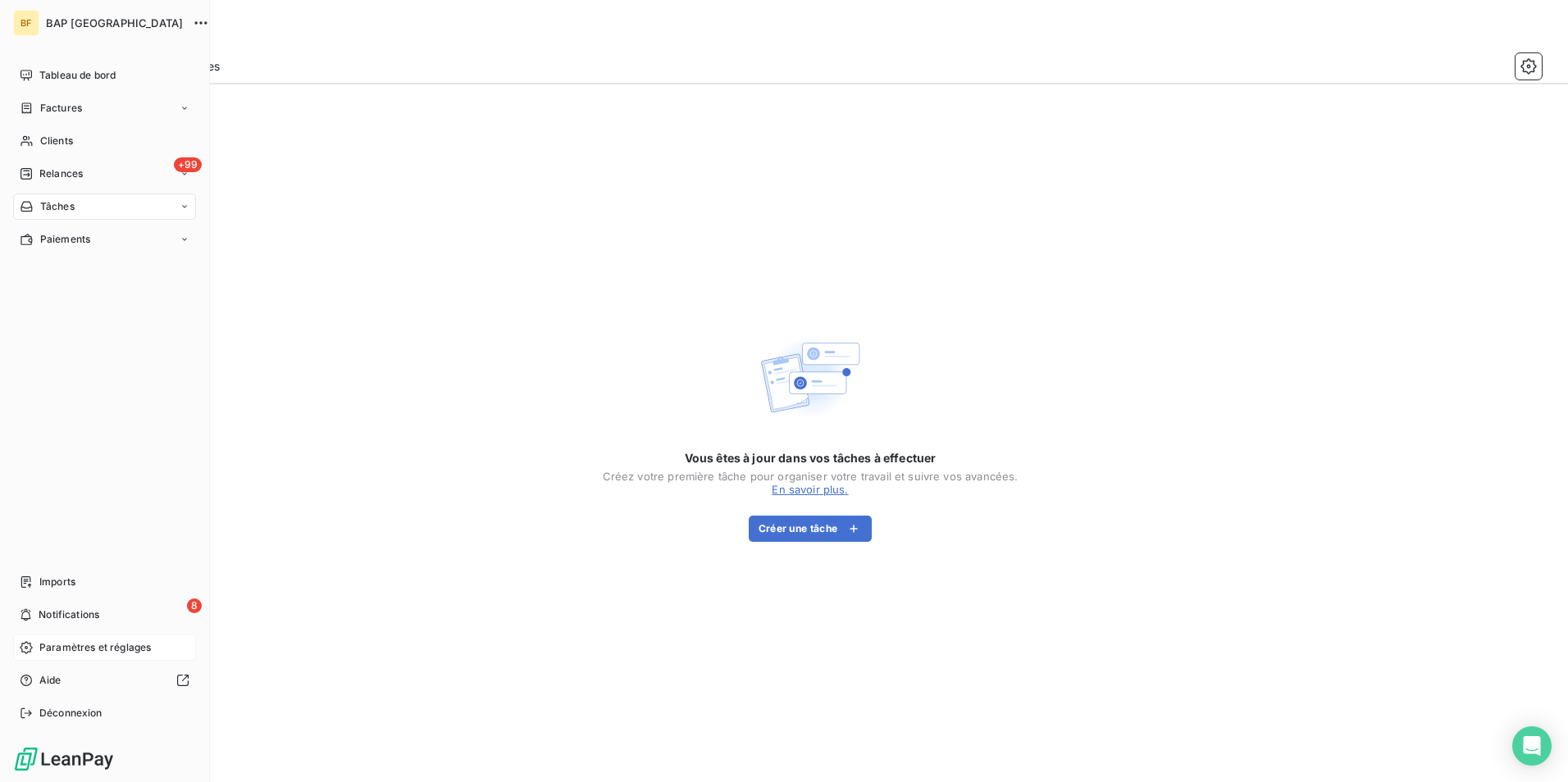
click at [186, 206] on icon at bounding box center [185, 207] width 10 height 10
click at [187, 175] on icon at bounding box center [185, 174] width 10 height 10
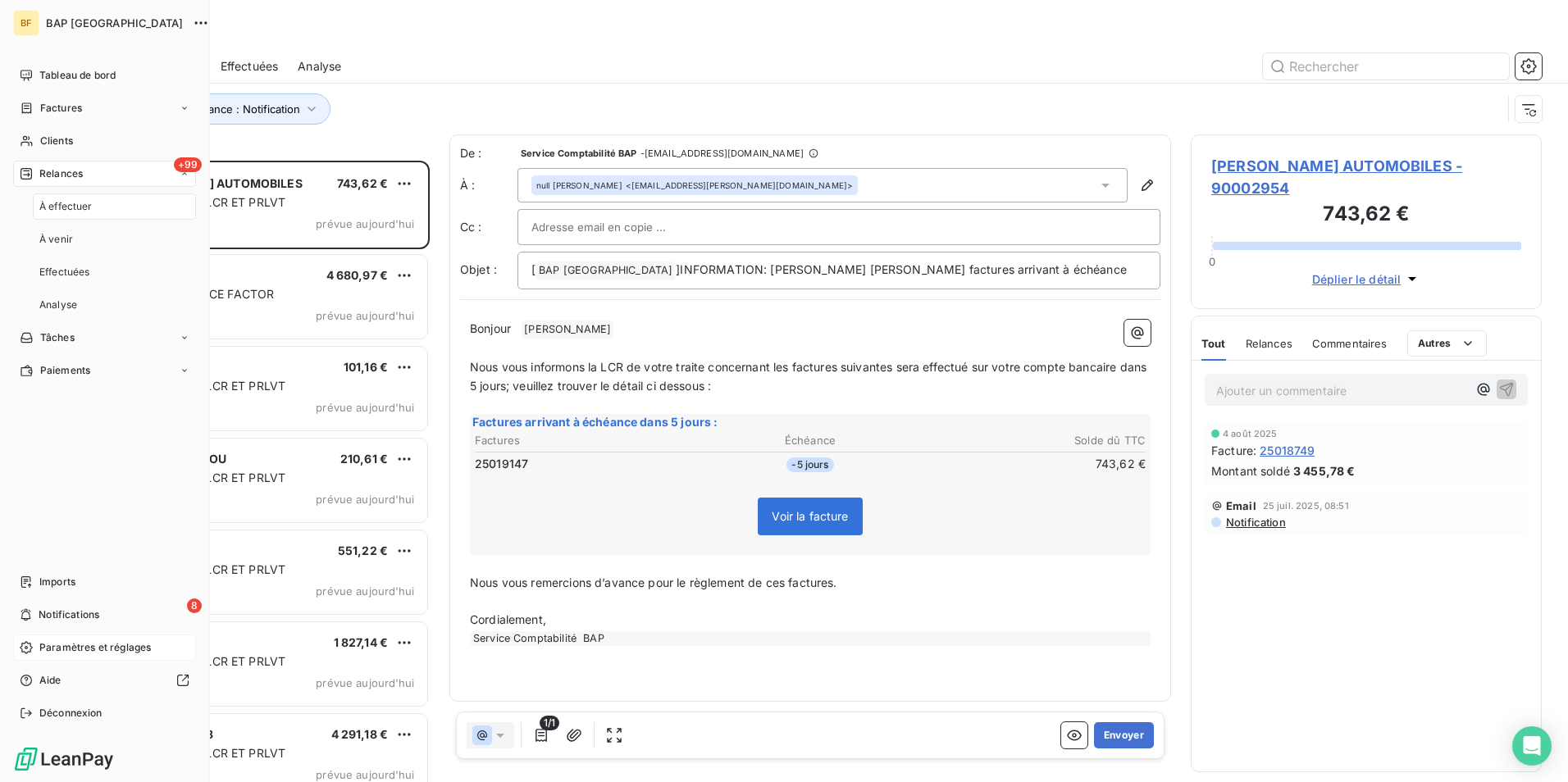
scroll to position [609, 338]
click at [85, 643] on span "Paramètres et réglages" at bounding box center [95, 647] width 111 height 14
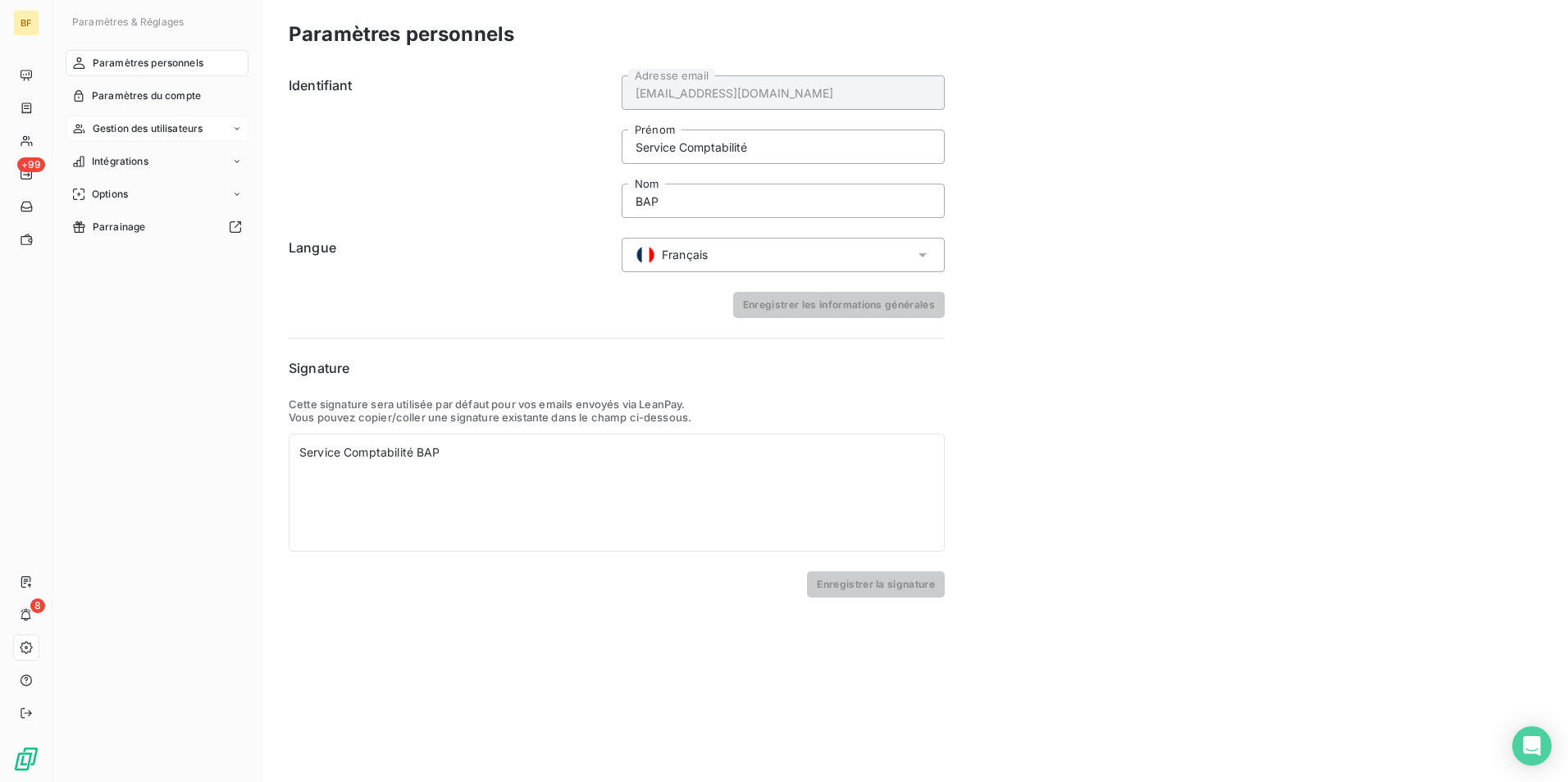
click at [143, 128] on span "Gestion des utilisateurs" at bounding box center [148, 128] width 111 height 14
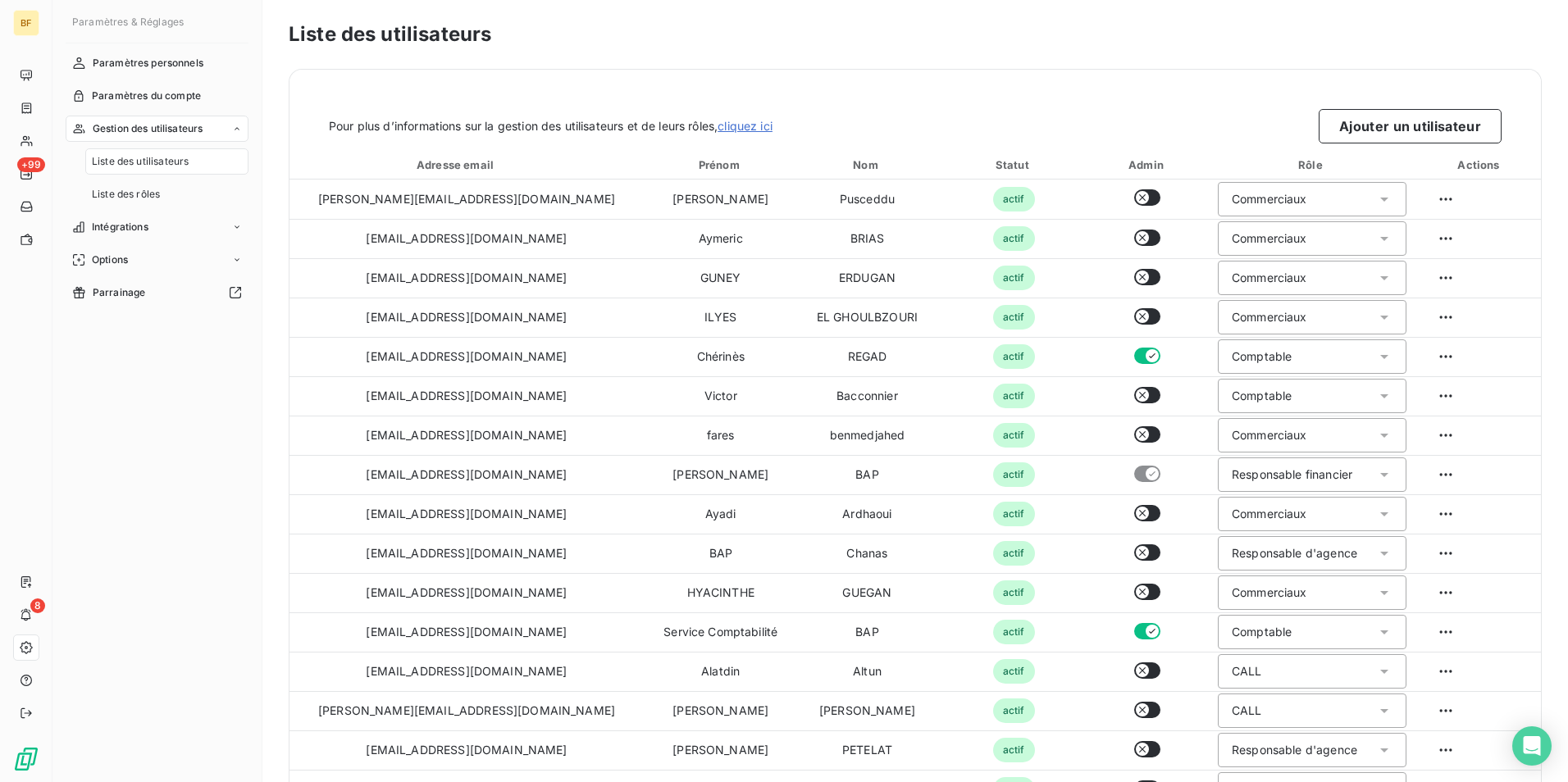
click at [140, 124] on span "Gestion des utilisateurs" at bounding box center [148, 128] width 111 height 14
click at [128, 162] on span "Intégrations" at bounding box center [120, 161] width 57 height 14
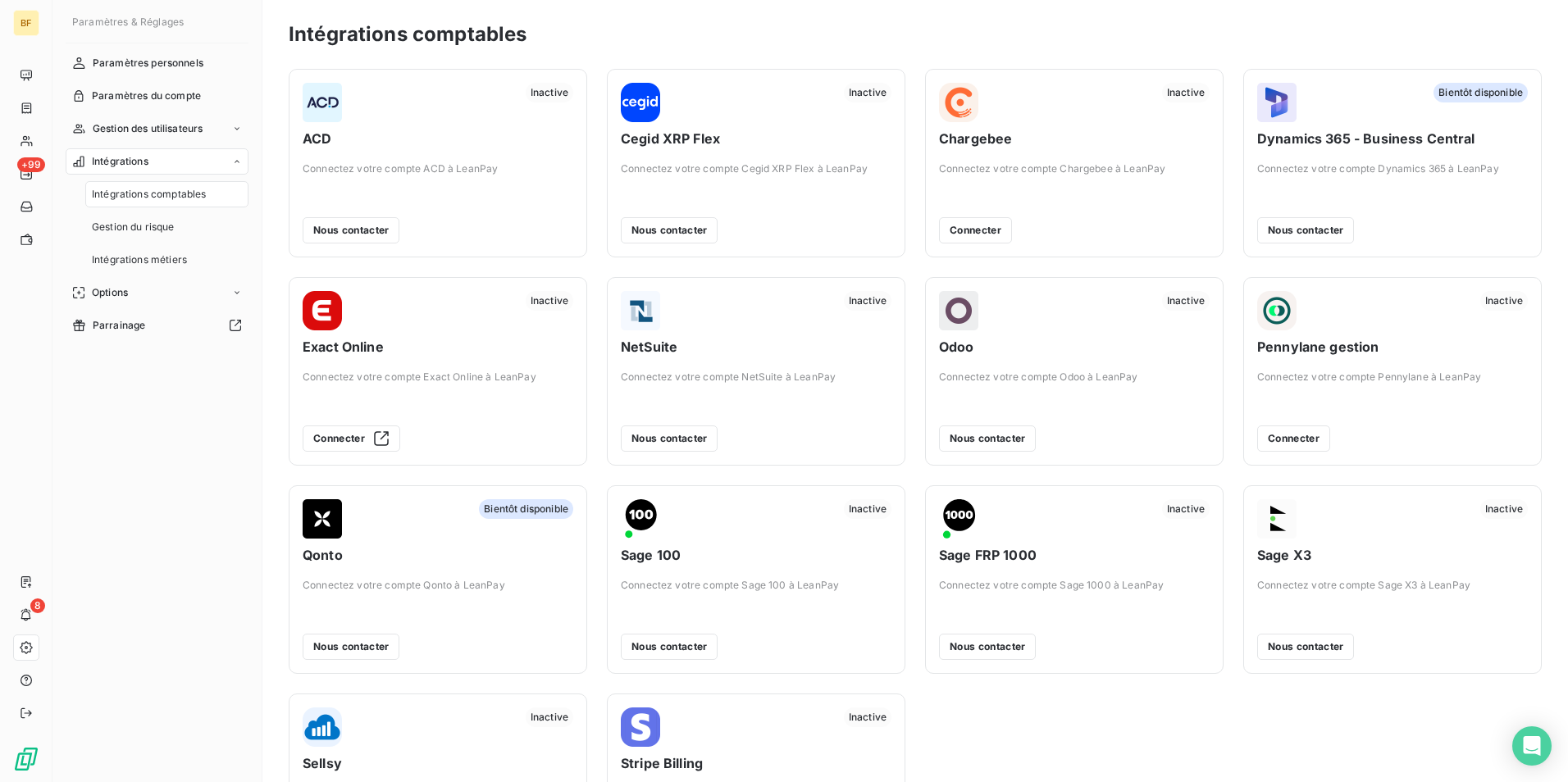
click at [128, 162] on span "Intégrations" at bounding box center [120, 161] width 57 height 14
click at [122, 194] on span "Options" at bounding box center [110, 194] width 36 height 14
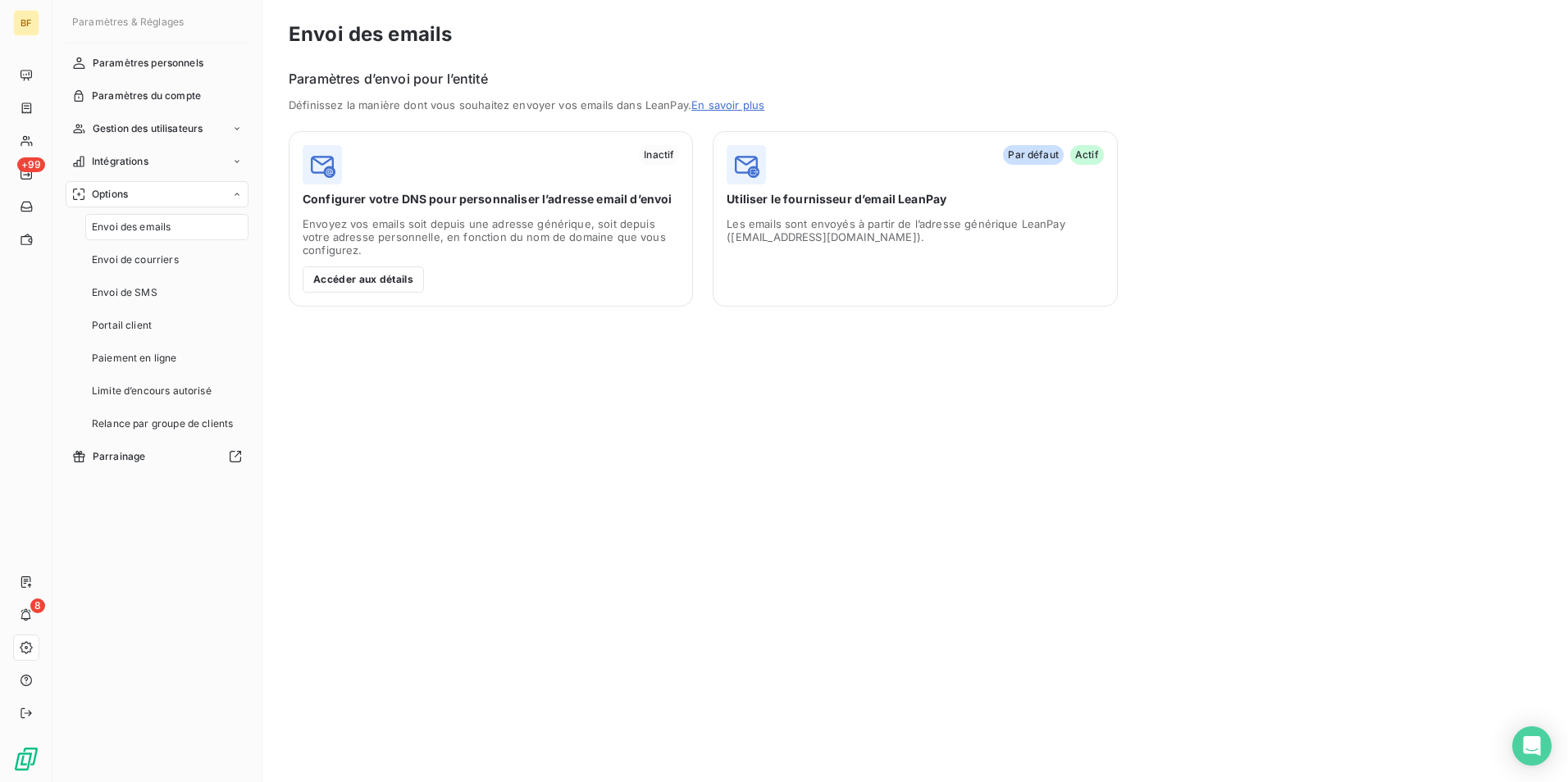
click at [149, 222] on span "Envoi des emails" at bounding box center [131, 226] width 78 height 14
click at [143, 80] on nav "Paramètres personnels Paramètres du compte Gestion des utilisateurs Intégration…" at bounding box center [157, 259] width 183 height 419
click at [150, 126] on span "Gestion des utilisateurs" at bounding box center [148, 128] width 111 height 14
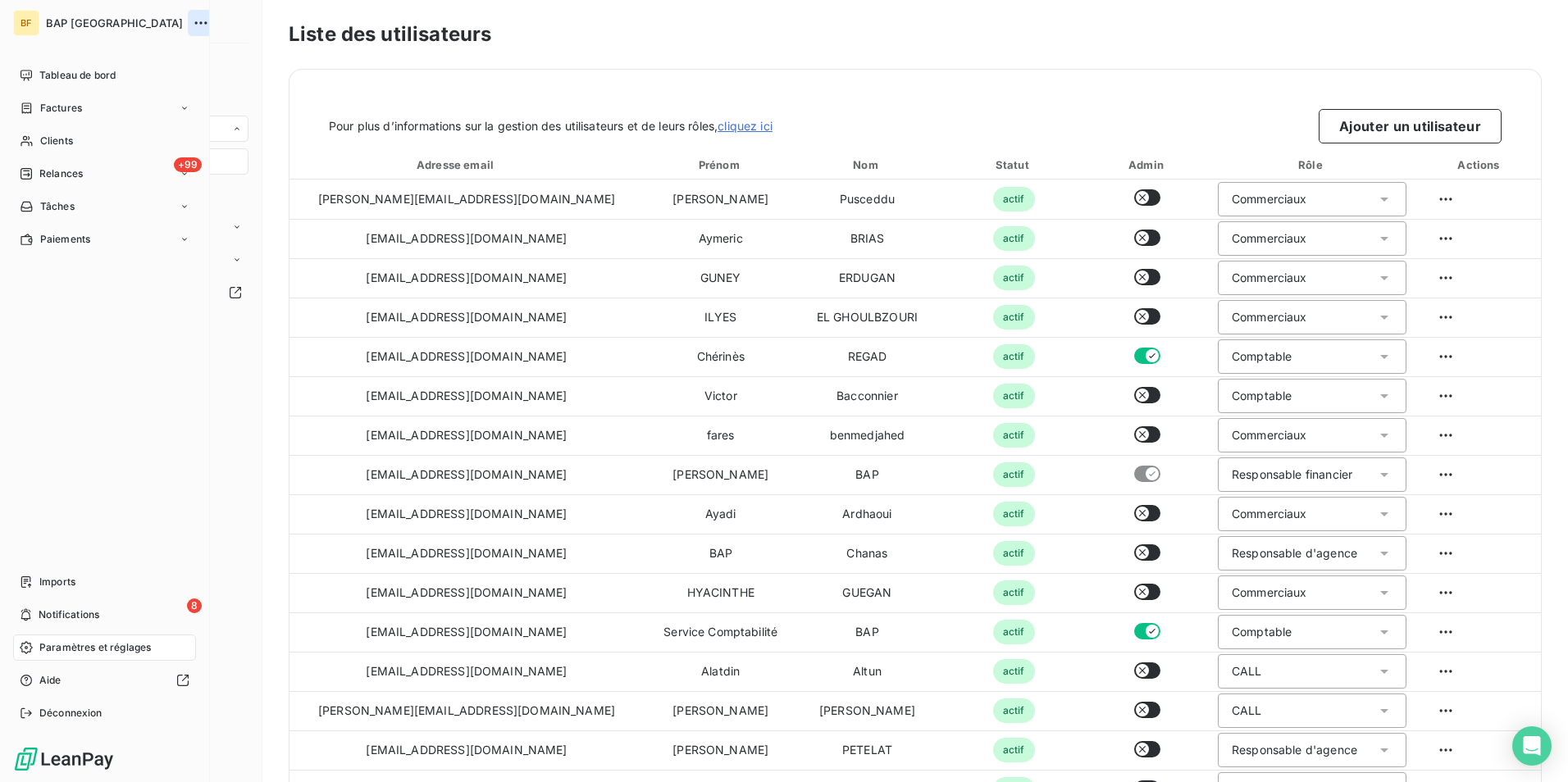
click at [192, 16] on icon "button" at bounding box center [200, 22] width 16 height 16
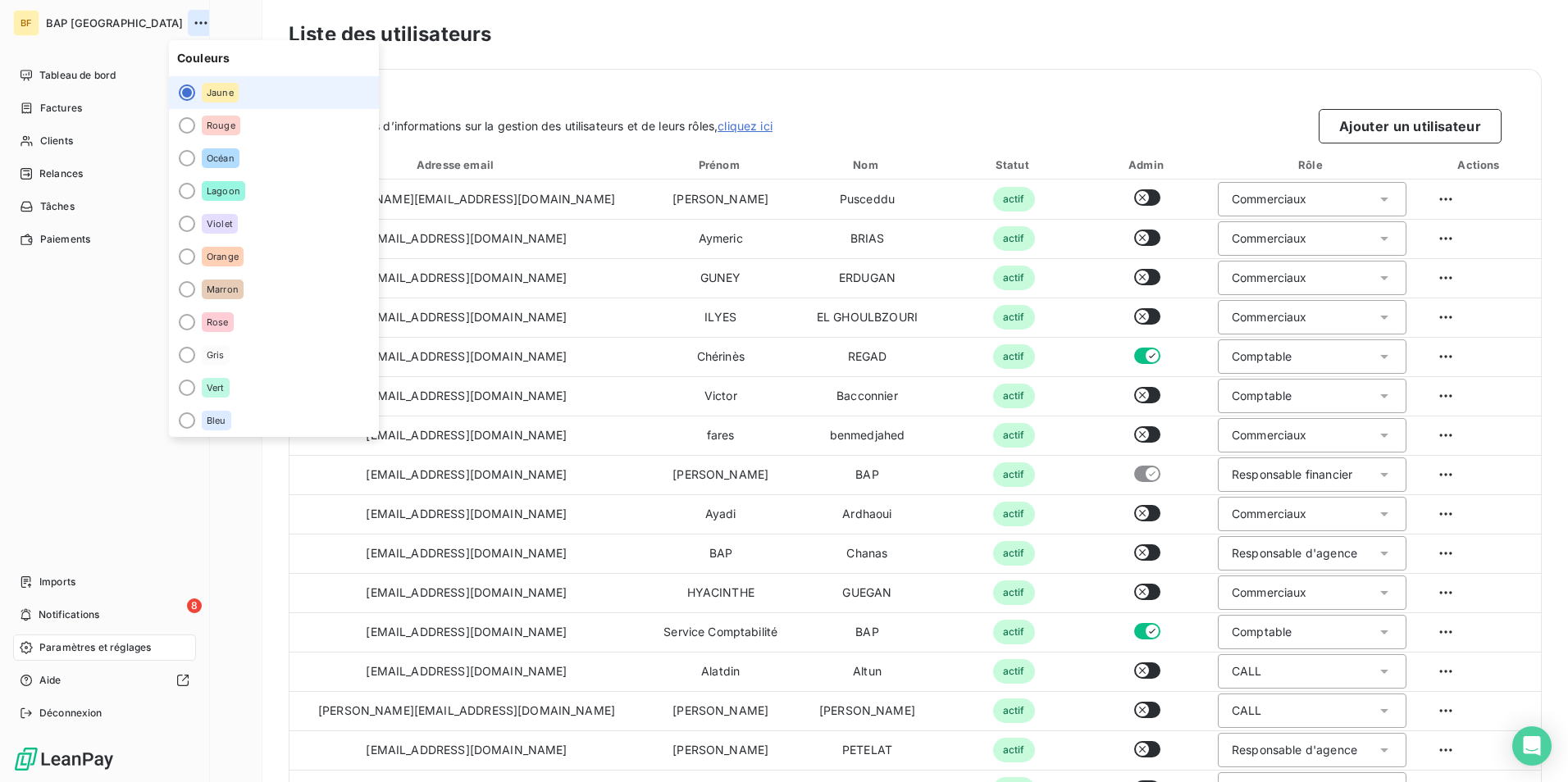
click at [192, 16] on icon "button" at bounding box center [200, 22] width 16 height 16
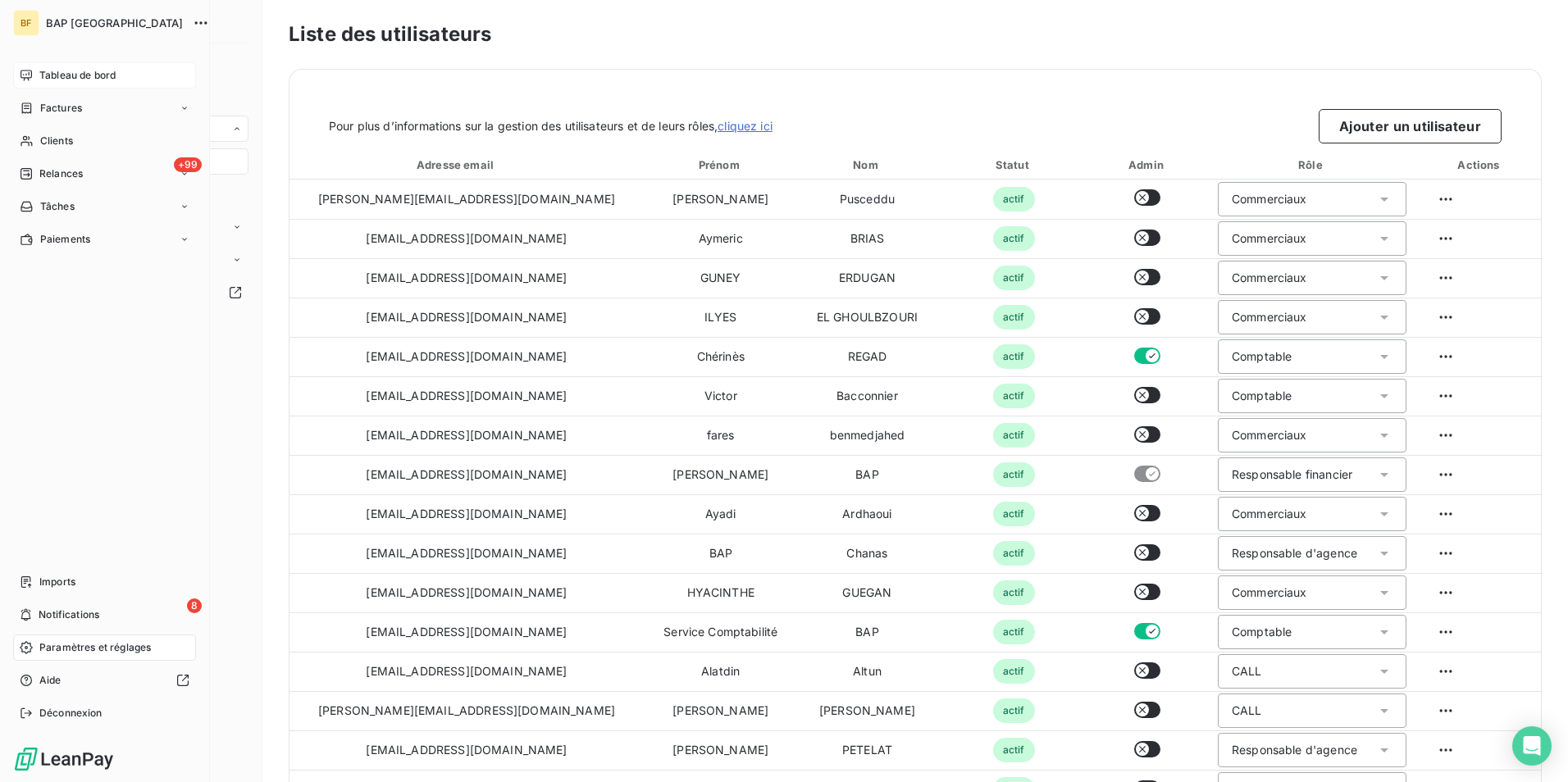
click at [32, 66] on div "Tableau de bord" at bounding box center [105, 75] width 183 height 26
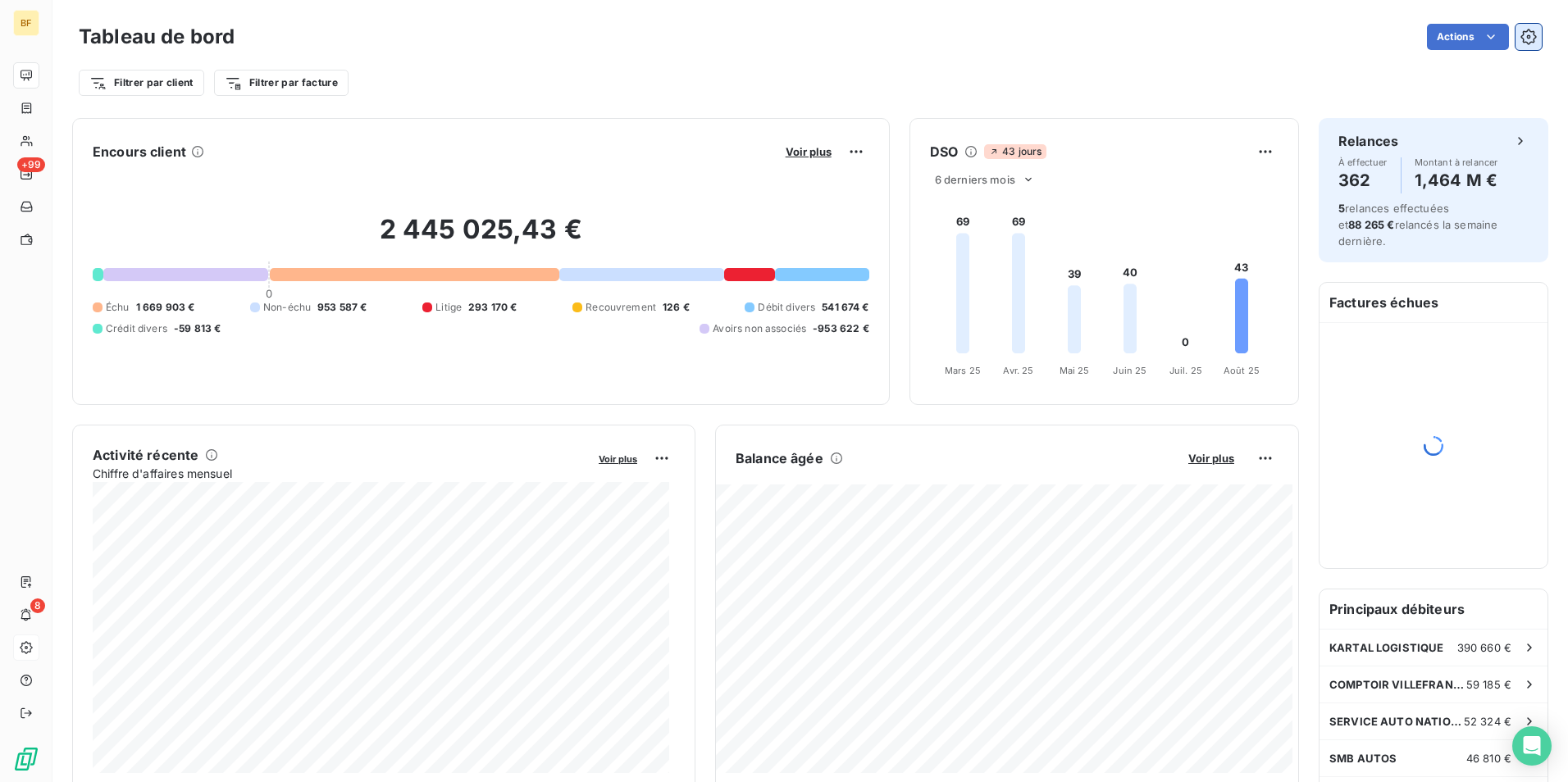
click at [1520, 35] on icon "button" at bounding box center [1527, 36] width 16 height 16
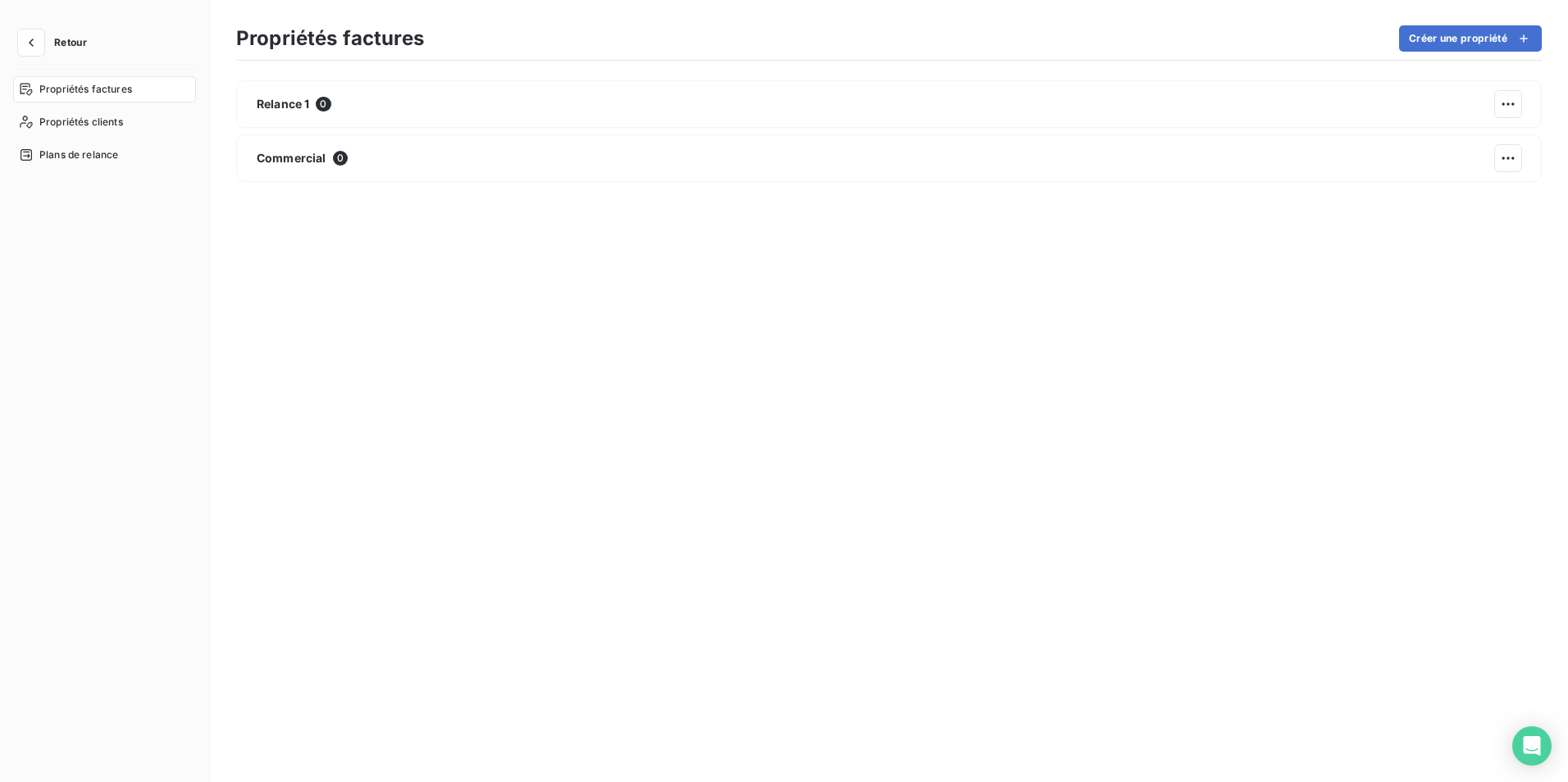
click at [101, 98] on div "Propriétés factures" at bounding box center [105, 89] width 183 height 26
click at [99, 147] on div "Plans de relance" at bounding box center [105, 154] width 183 height 26
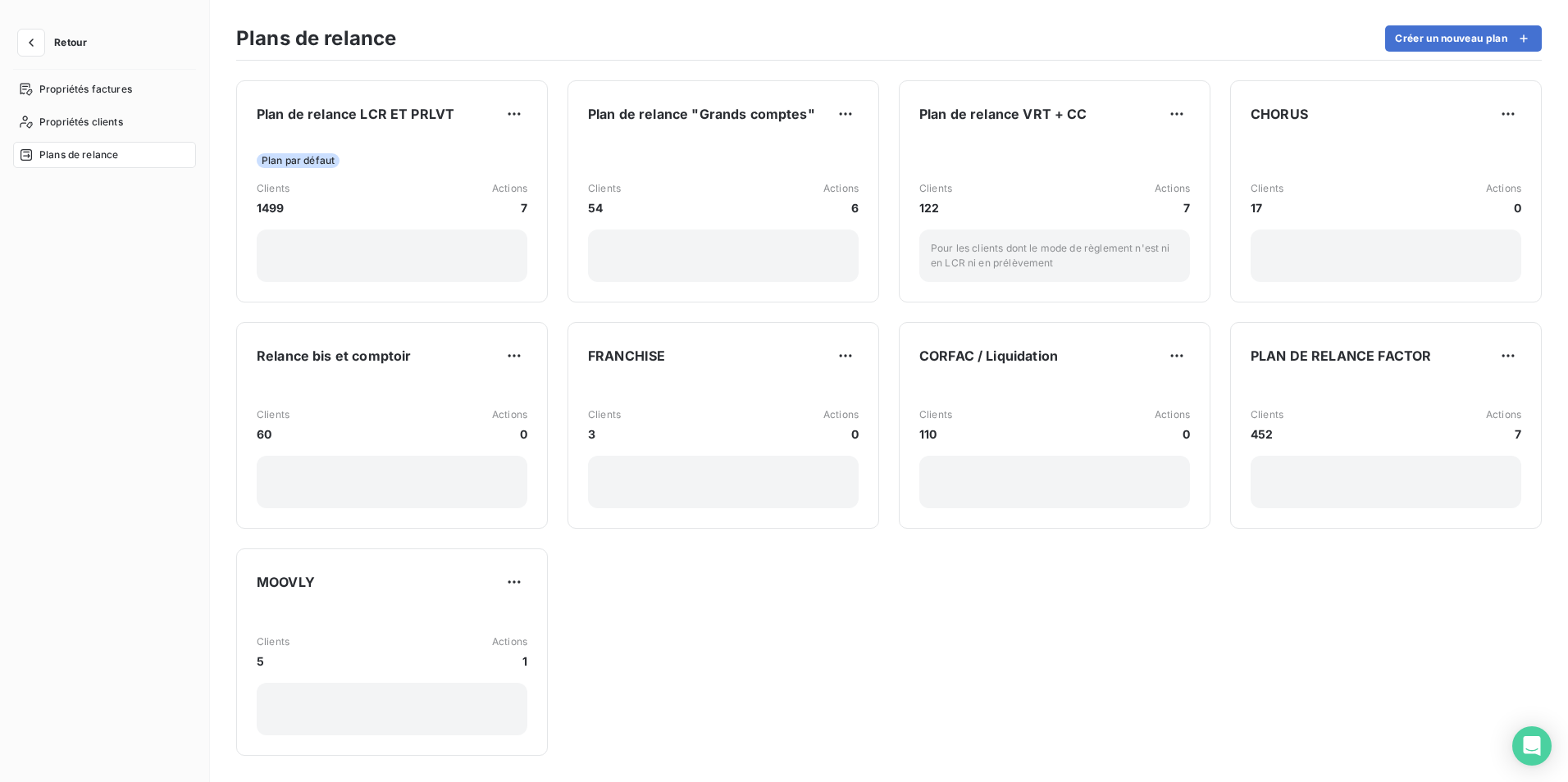
click at [60, 44] on span "Retour" at bounding box center [70, 43] width 33 height 10
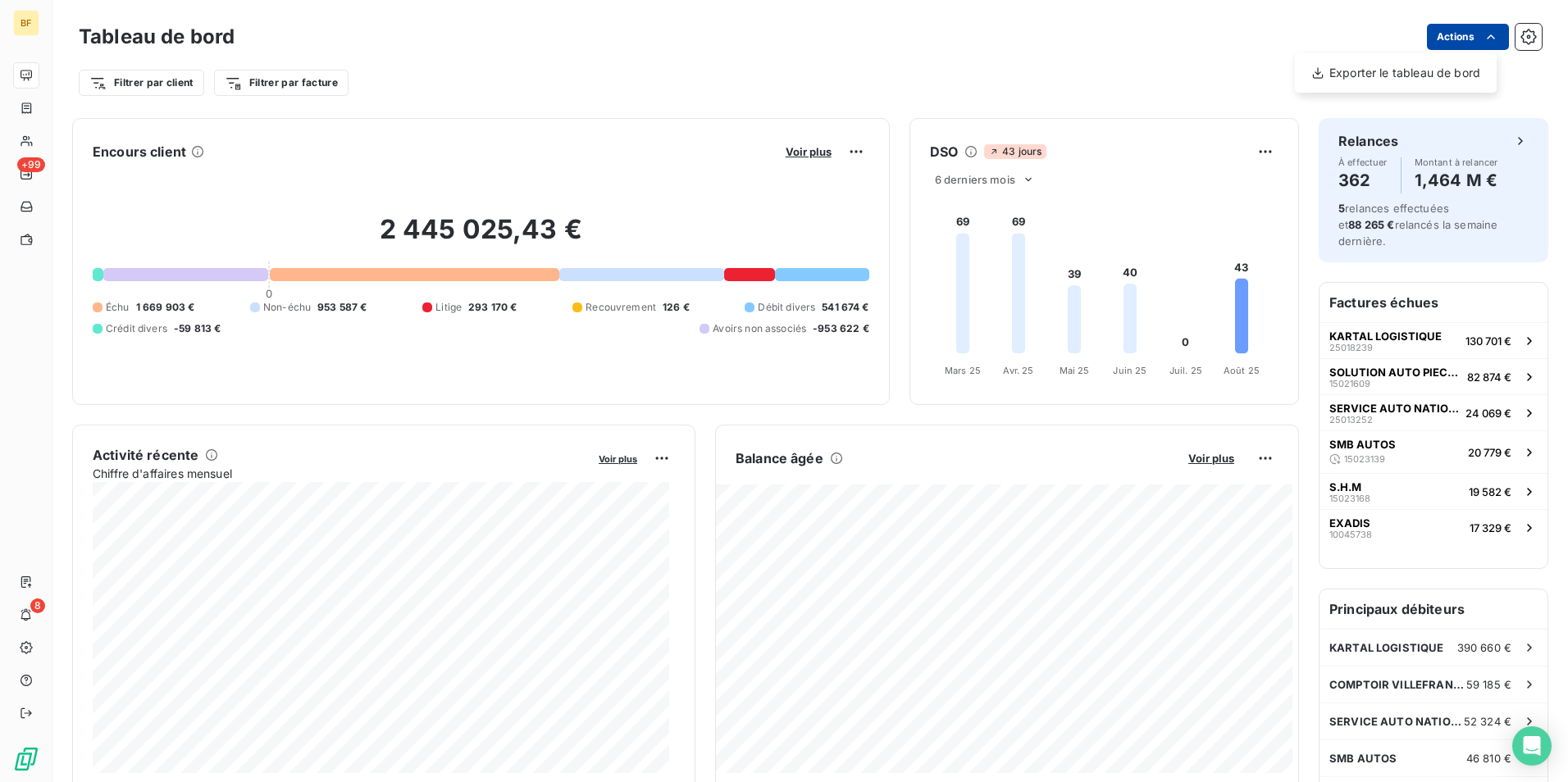
click at [1489, 24] on html "BF +99 8 Tableau de bord Actions Exporter le tableau de bord Filtrer par client…" at bounding box center [784, 391] width 1568 height 782
click at [1485, 30] on html "BF +99 8 Tableau de bord Actions Filtrer par client Filtrer par facture Encours…" at bounding box center [784, 391] width 1568 height 782
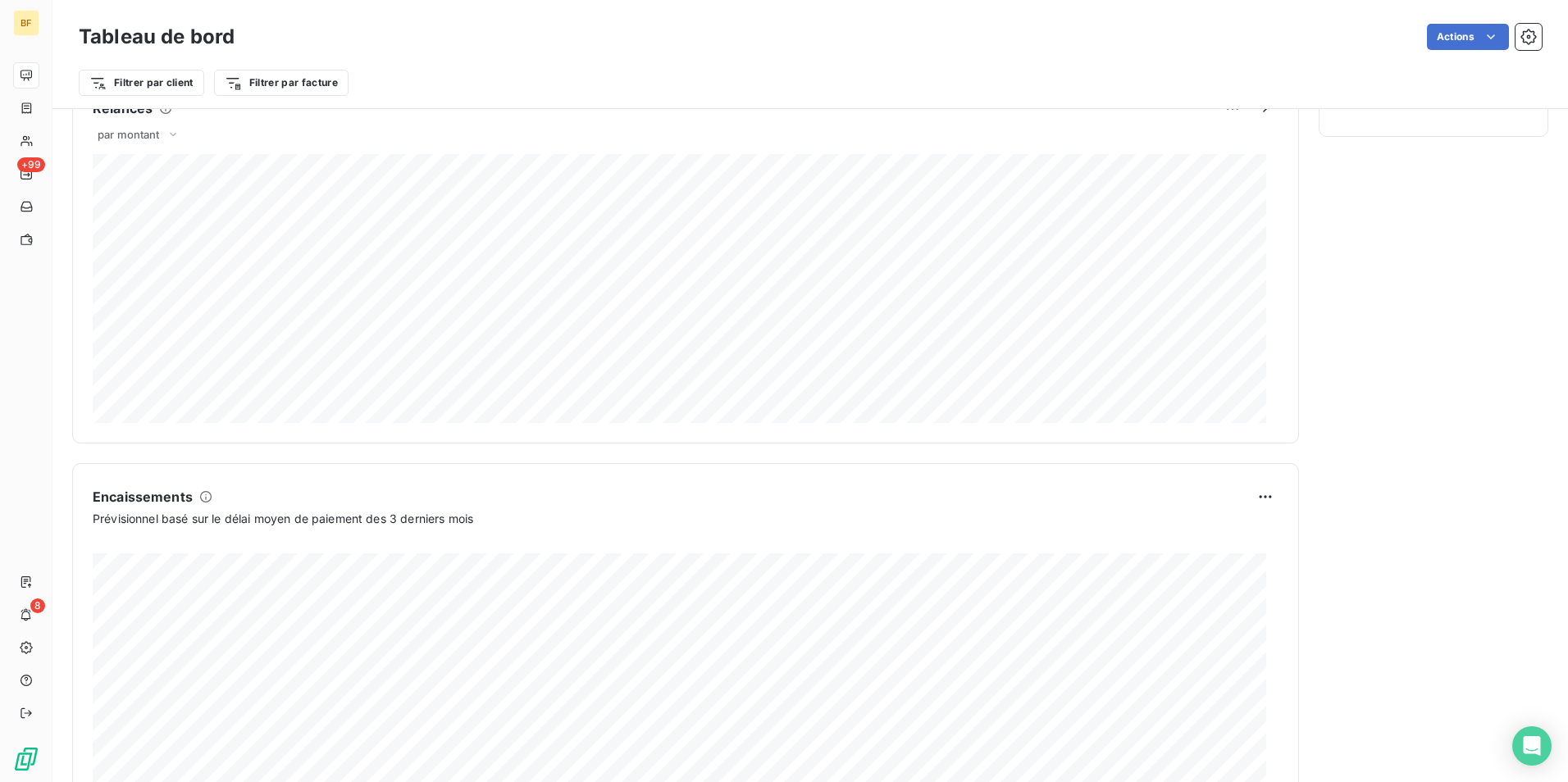
scroll to position [816, 0]
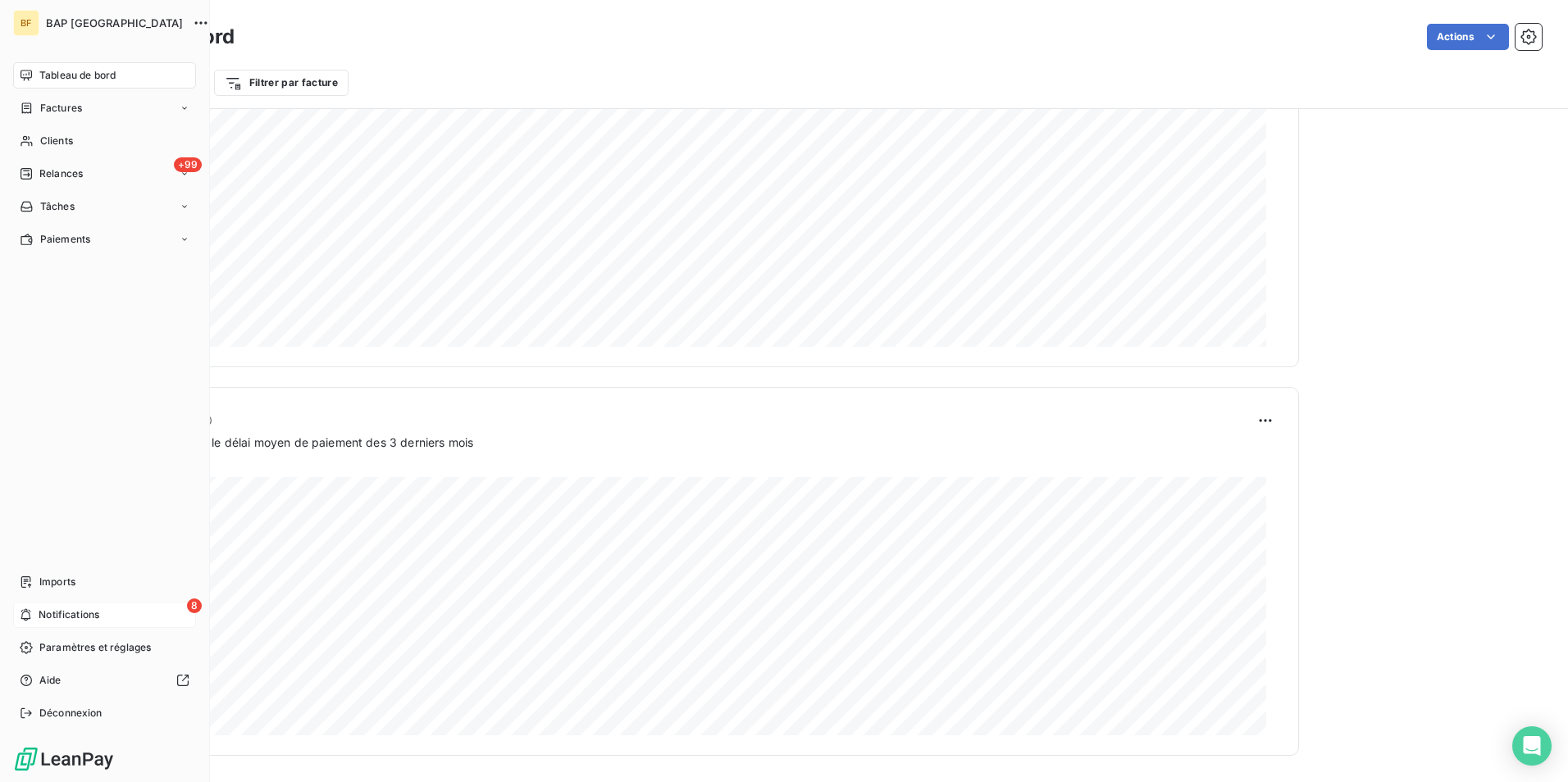
click at [69, 619] on span "Notifications" at bounding box center [69, 614] width 61 height 14
click at [107, 171] on div "+99 Relances" at bounding box center [105, 173] width 183 height 26
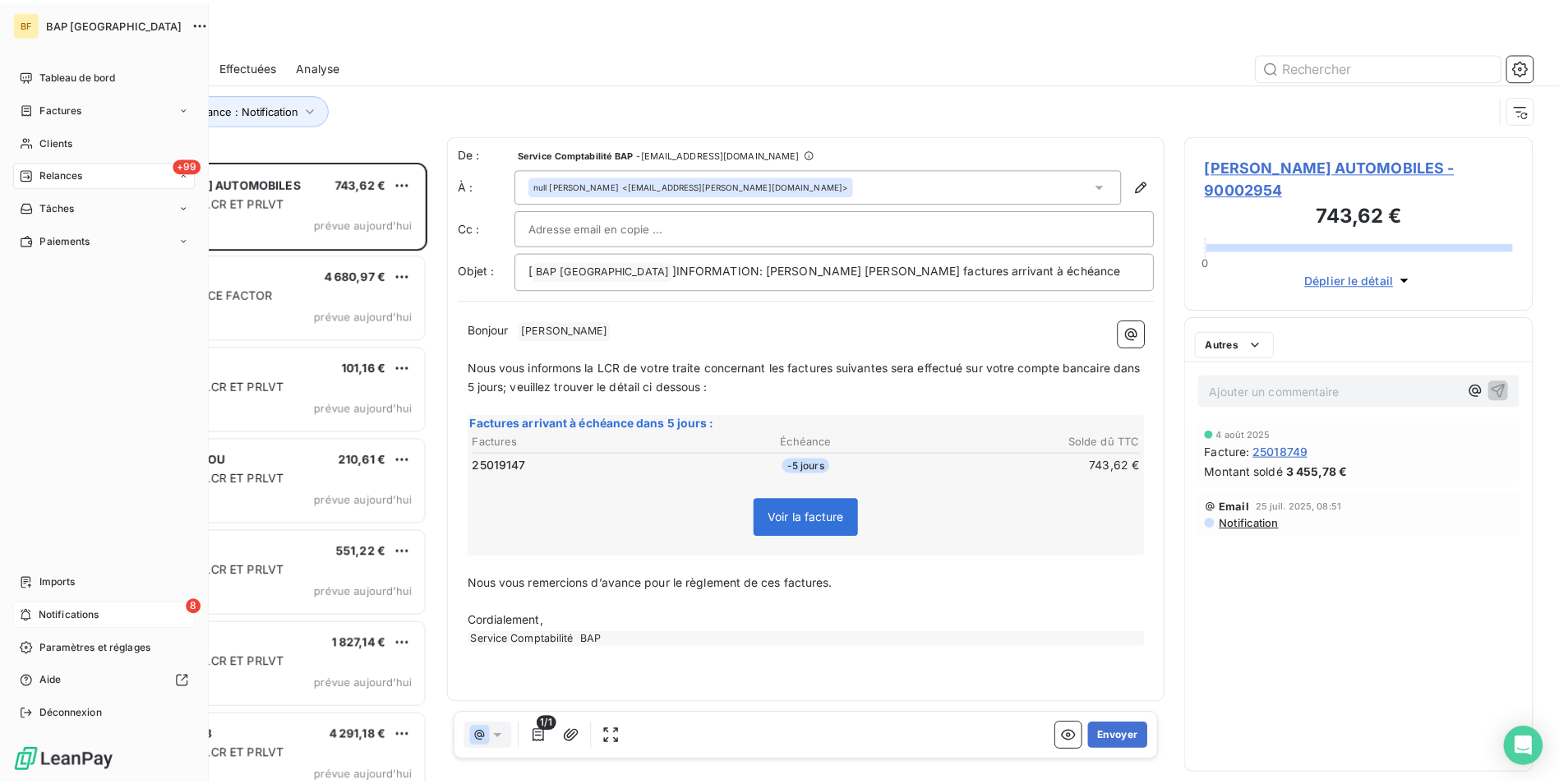
scroll to position [611, 339]
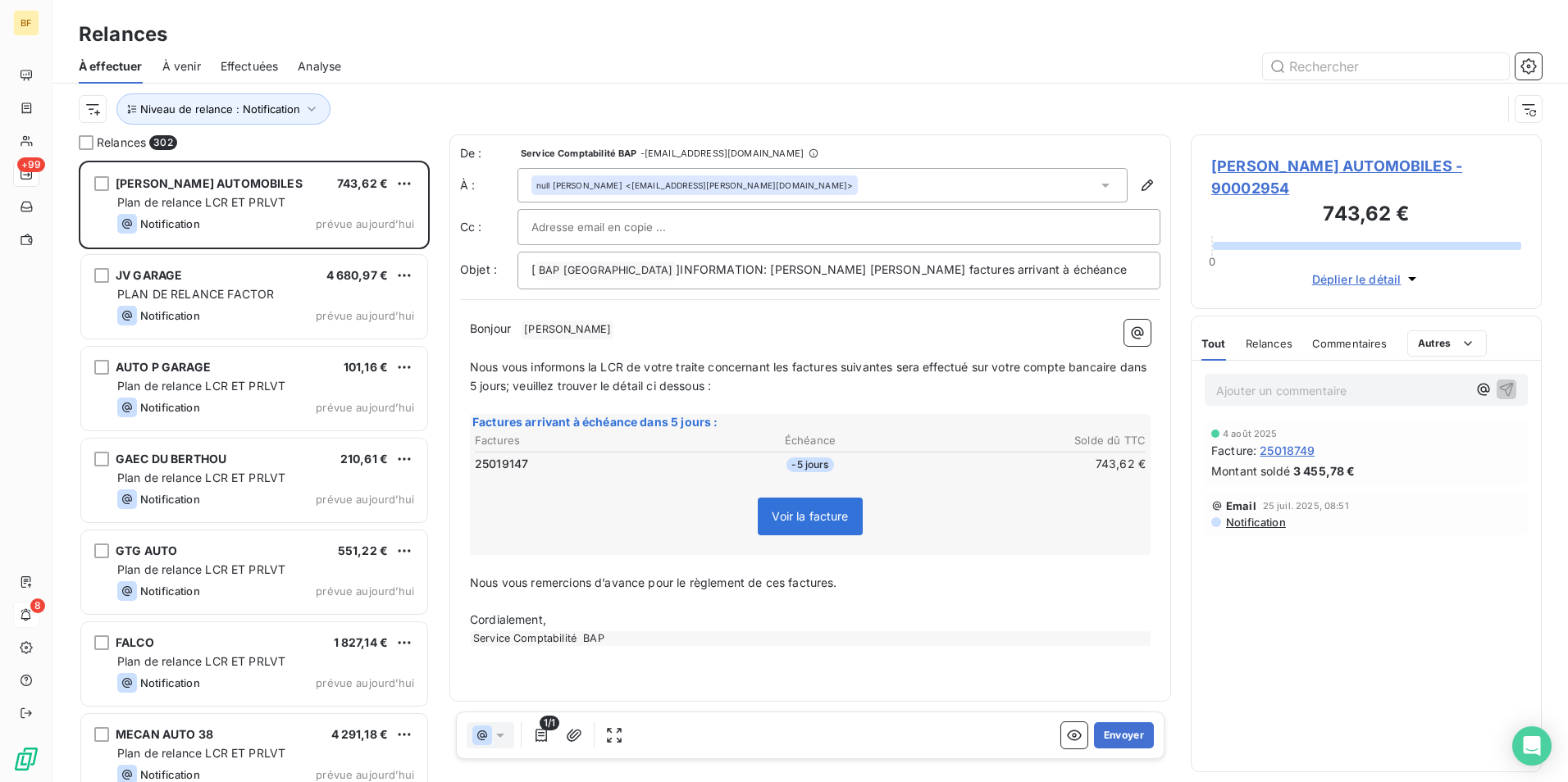
click at [566, 63] on div at bounding box center [950, 66] width 1181 height 26
click at [1537, 73] on button "button" at bounding box center [1527, 66] width 26 height 26
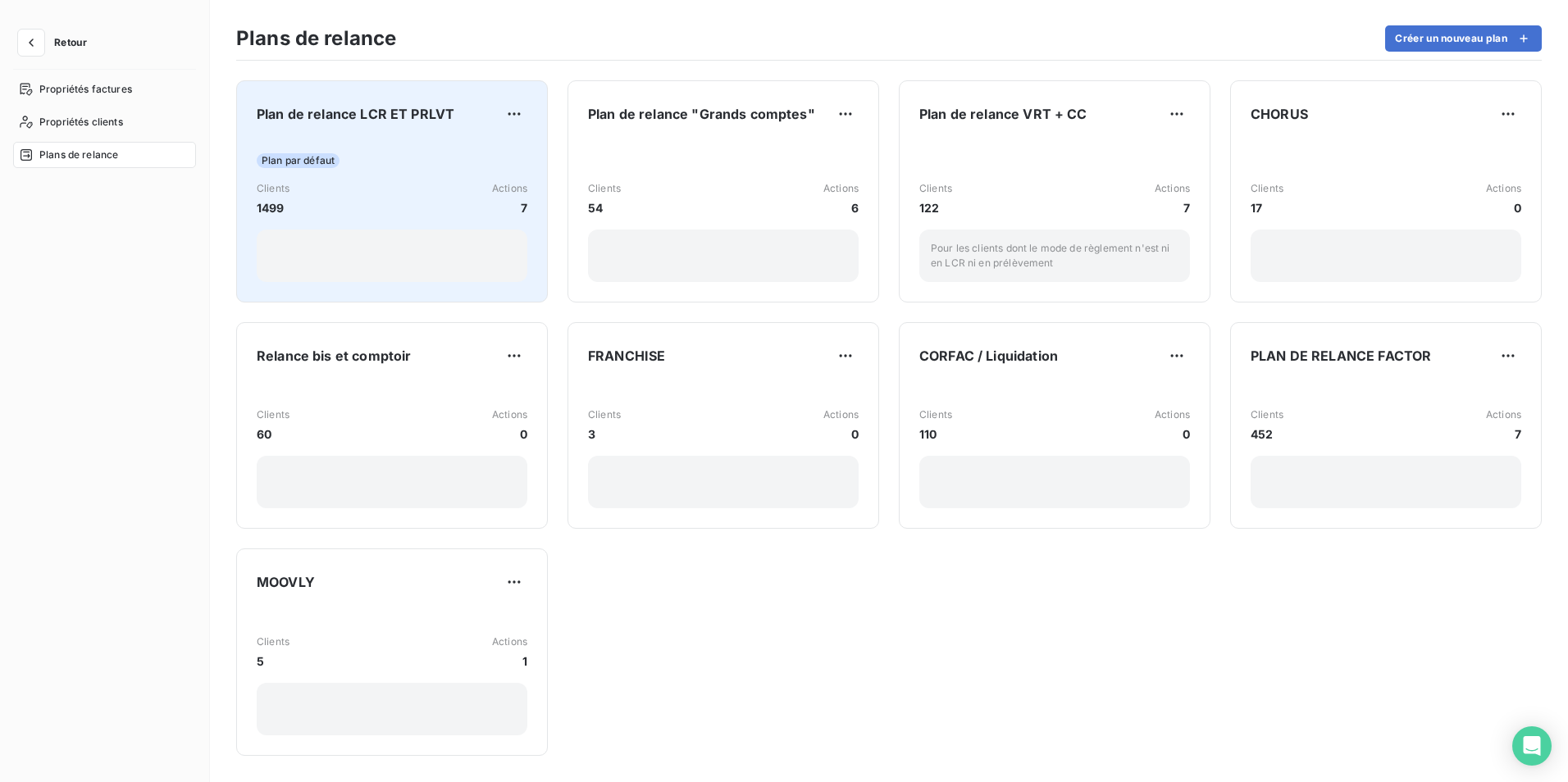
click at [394, 170] on div "Plan par défaut Clients 1499 Actions 7" at bounding box center [392, 211] width 271 height 142
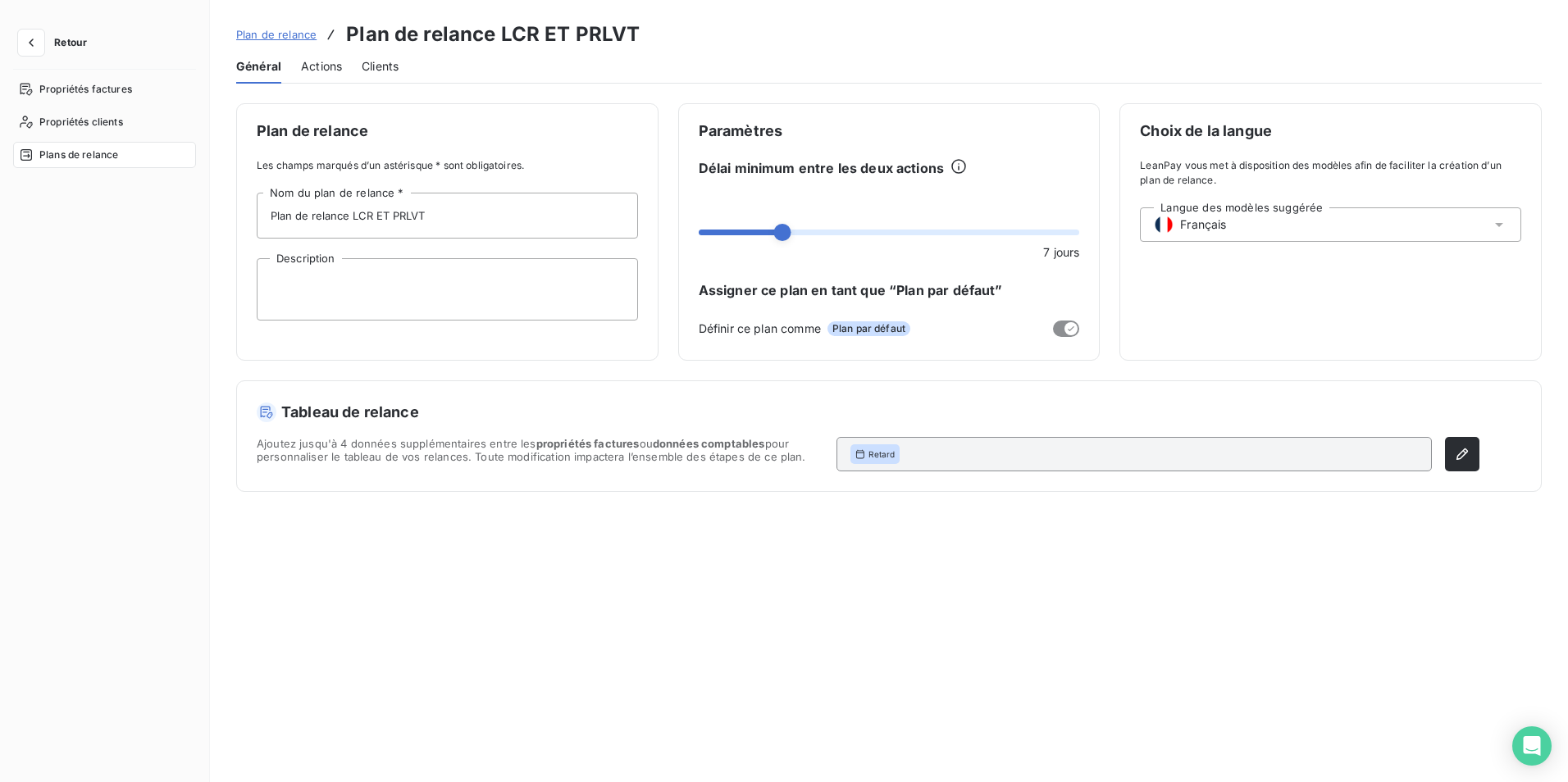
click at [322, 70] on span "Actions" at bounding box center [322, 66] width 41 height 16
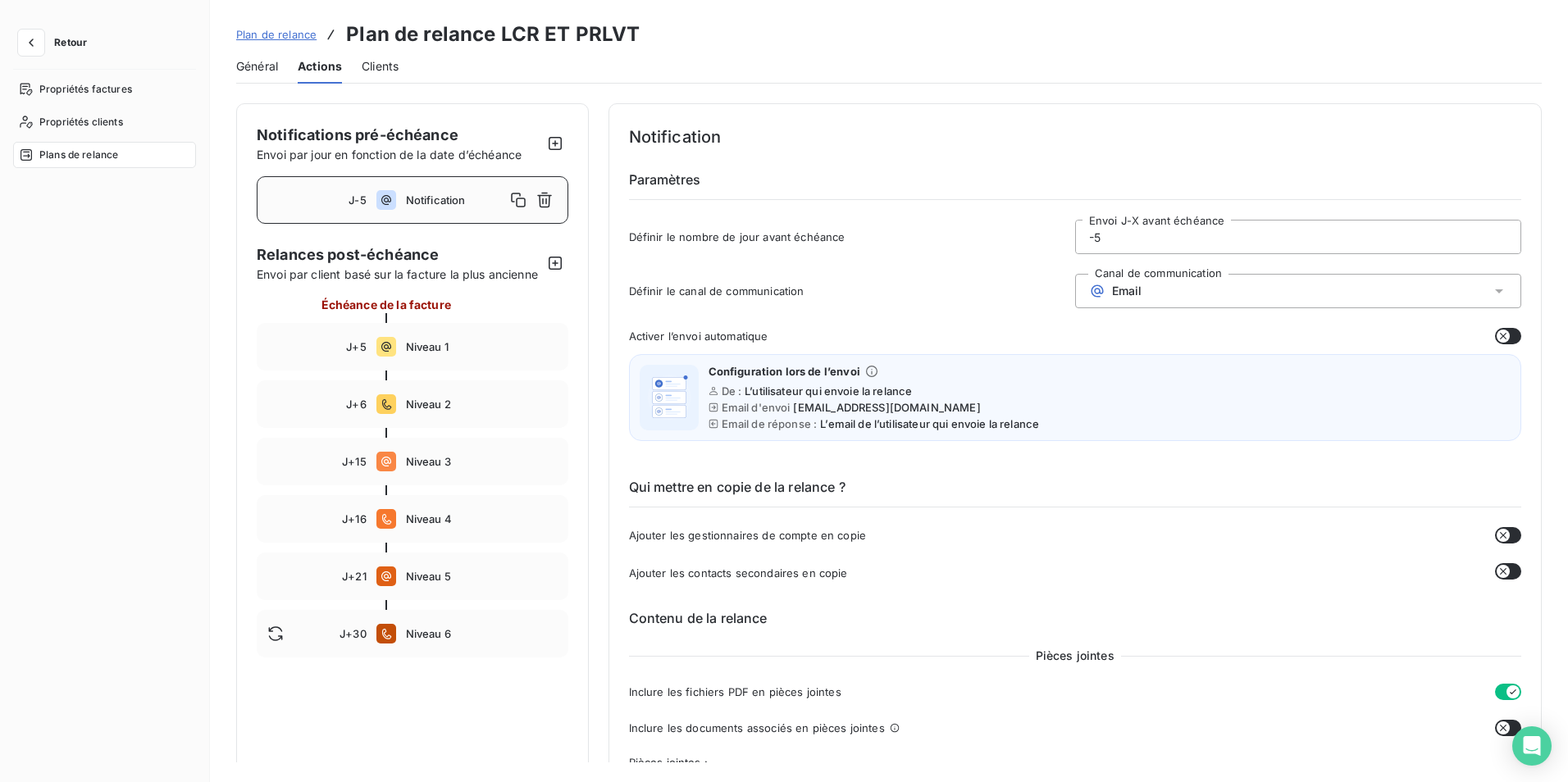
click at [419, 196] on span "Notification" at bounding box center [456, 200] width 100 height 13
click at [1500, 338] on icon "button" at bounding box center [1503, 336] width 7 height 7
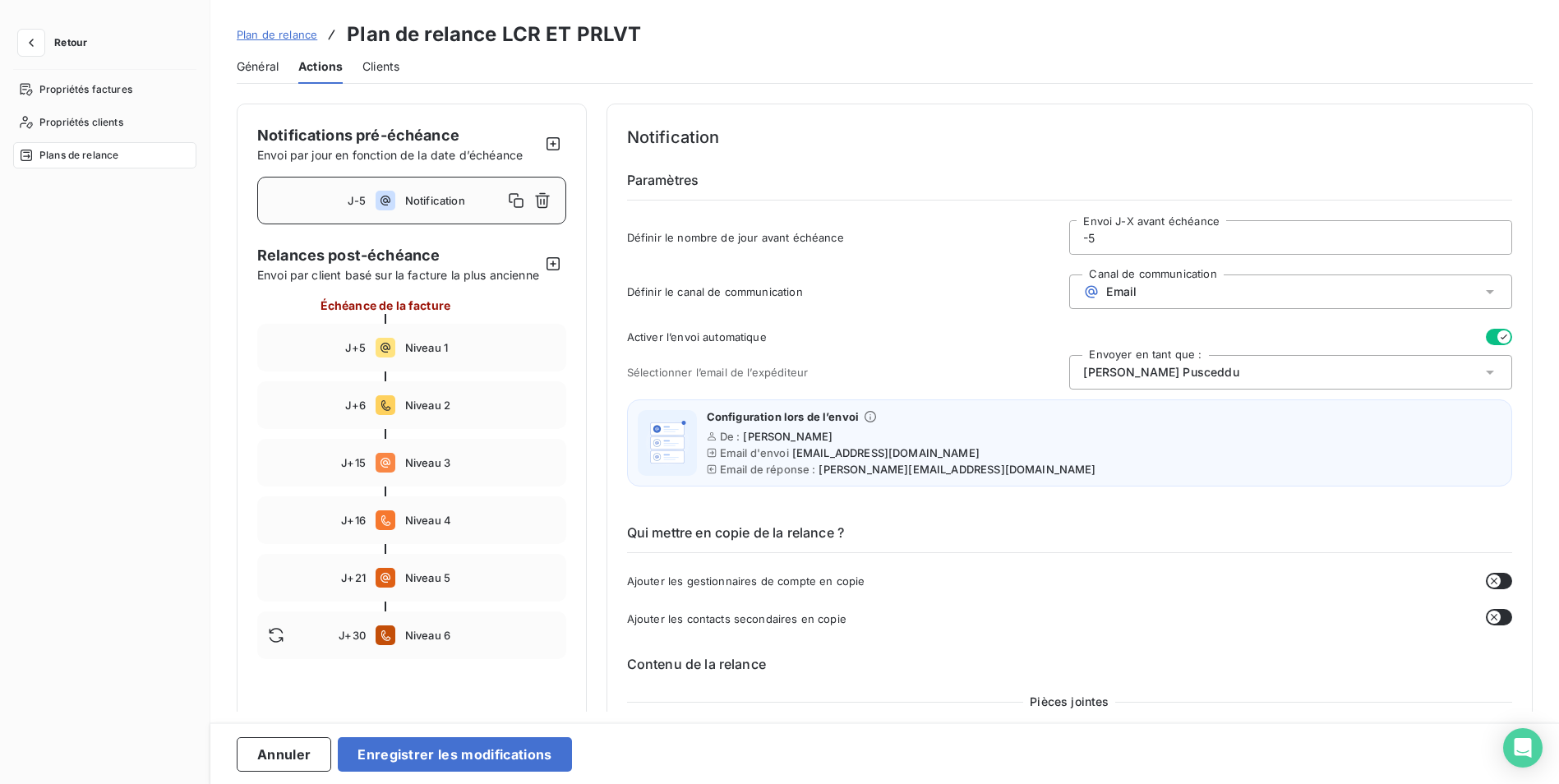
click at [1194, 376] on div "[PERSON_NAME]" at bounding box center [1291, 372] width 443 height 35
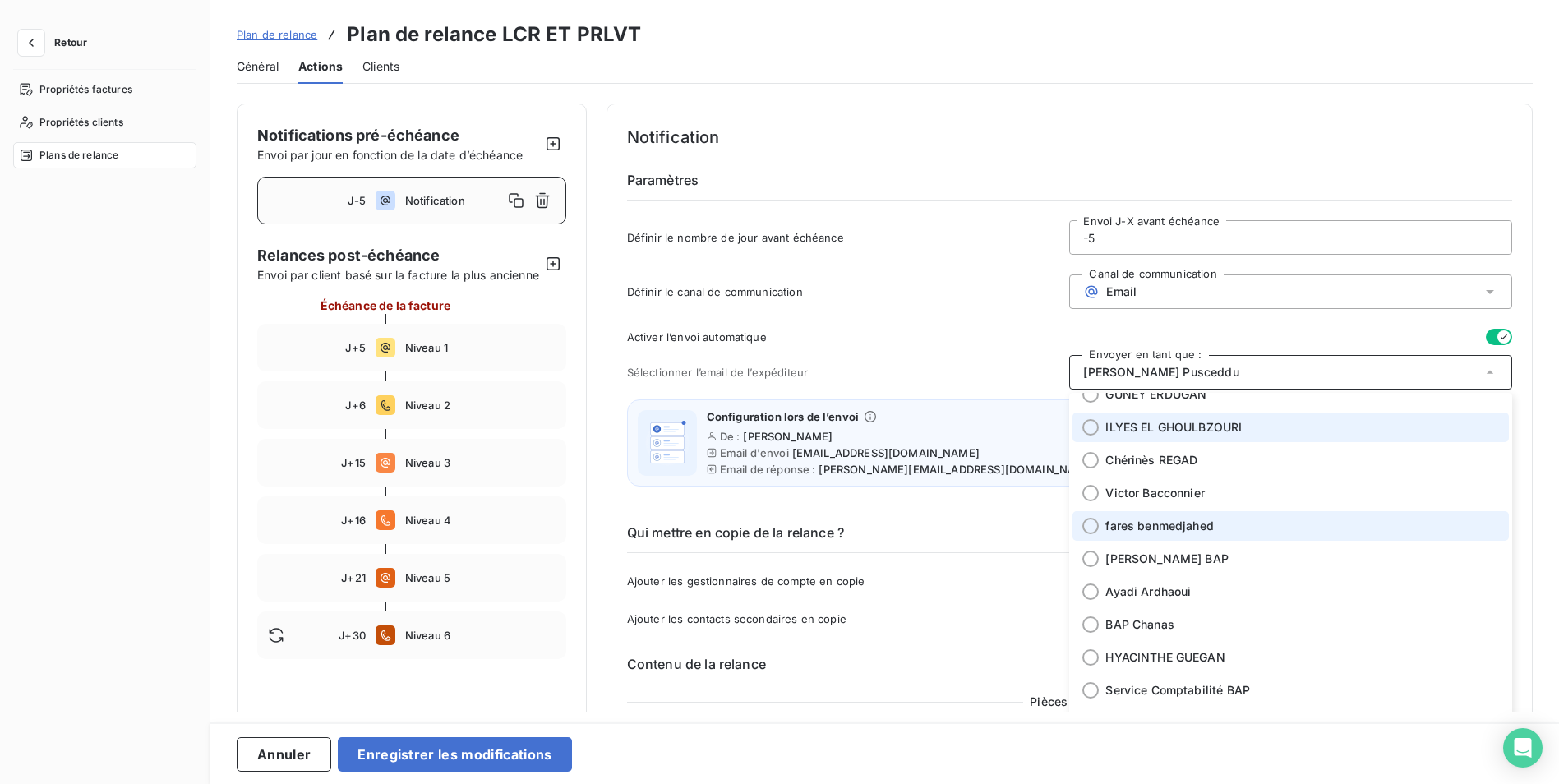
scroll to position [164, 0]
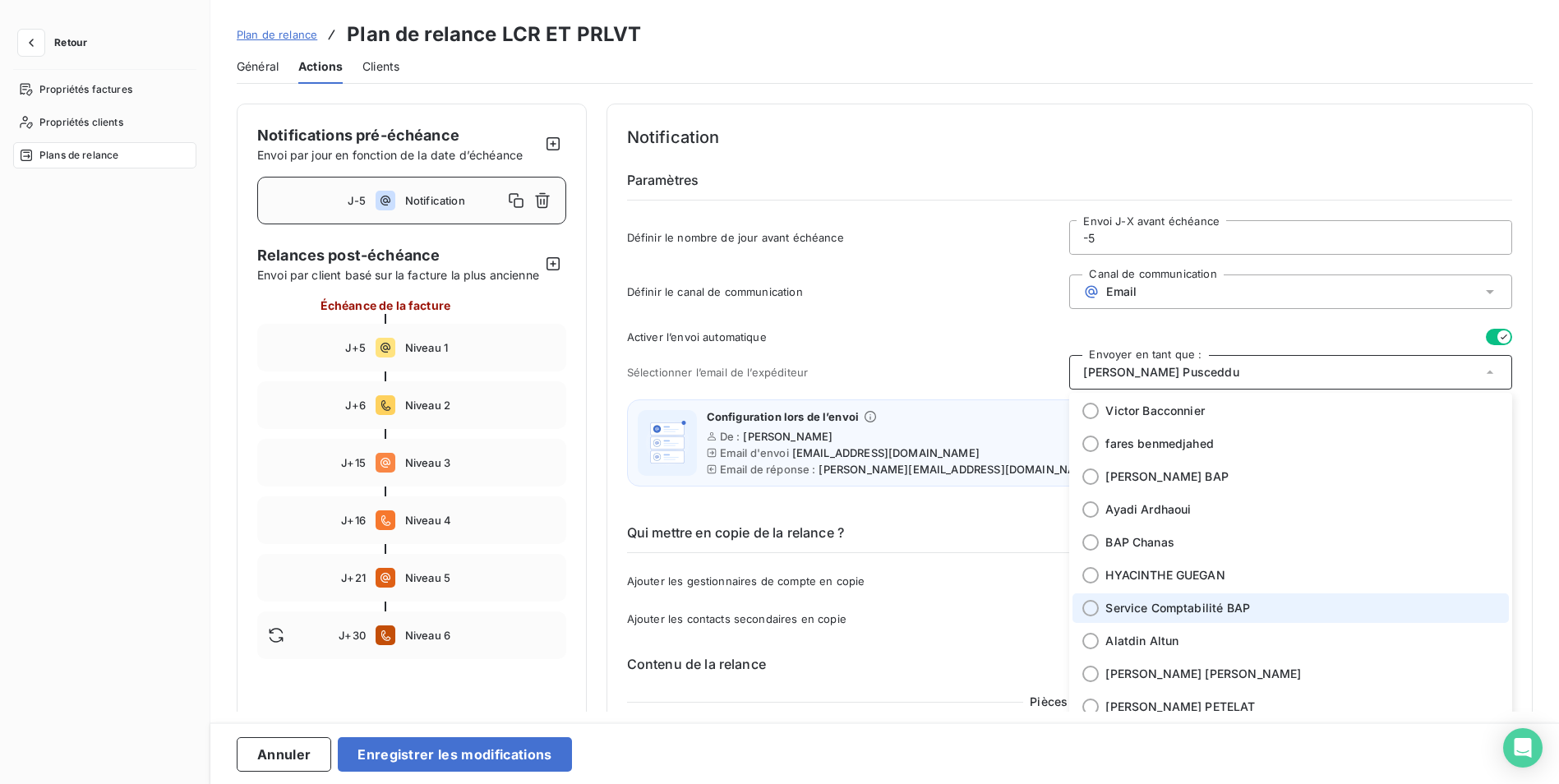
click at [1188, 611] on span "Service Comptabilité BAP" at bounding box center [1177, 607] width 145 height 16
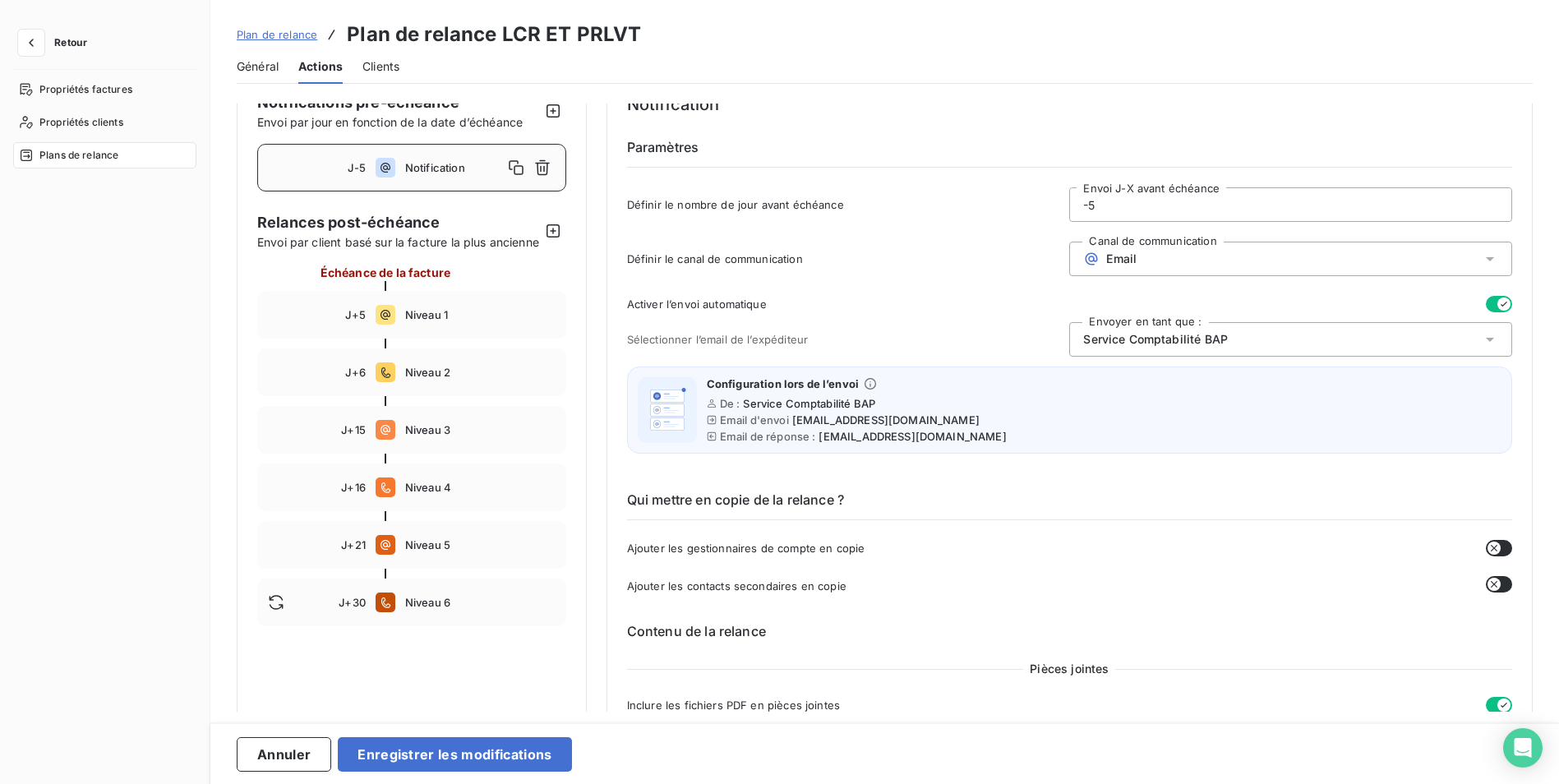
scroll to position [0, 0]
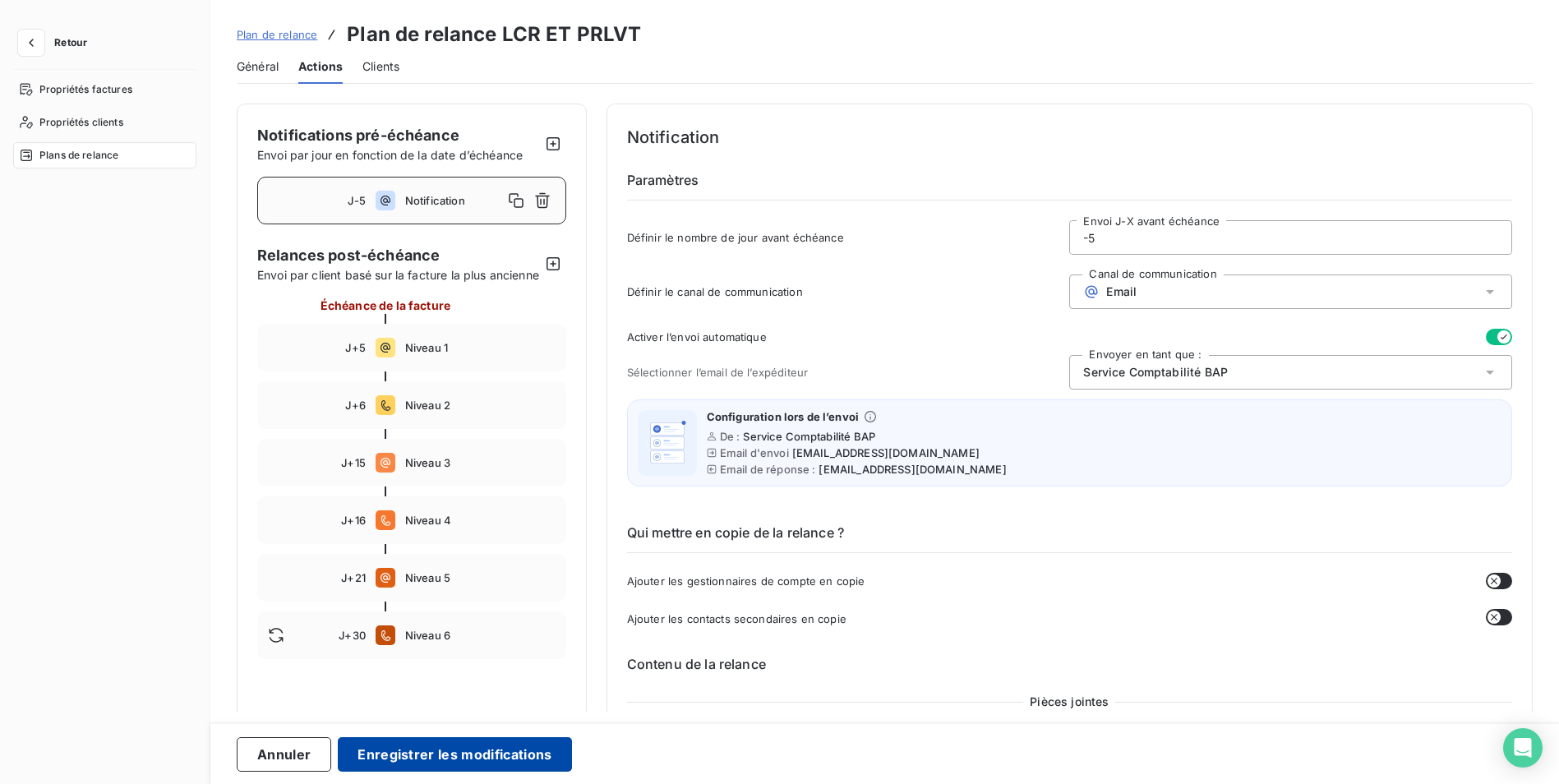
click at [477, 748] on button "Enregistrer les modifications" at bounding box center [454, 754] width 233 height 35
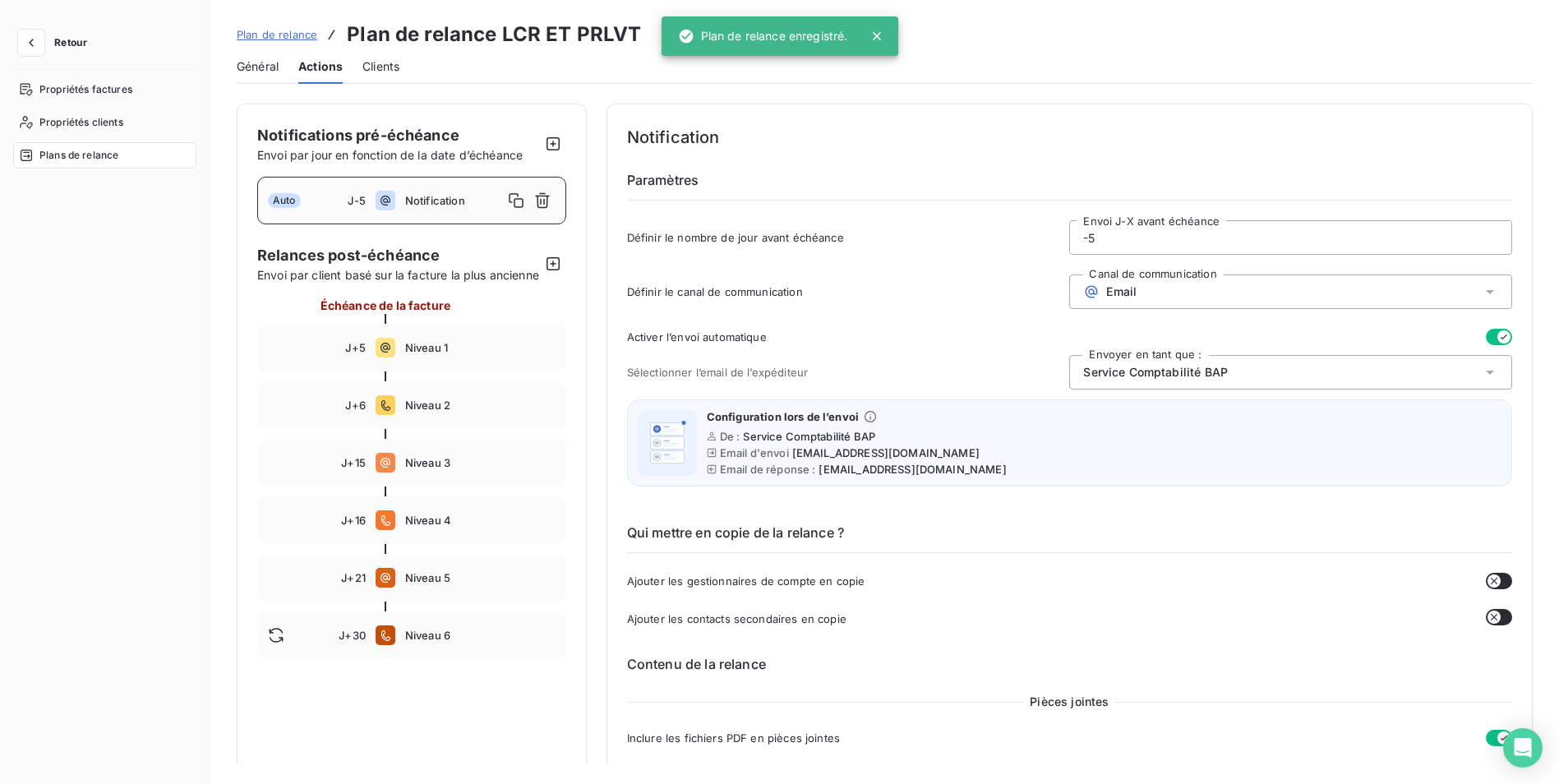
click at [255, 63] on span "Général" at bounding box center [258, 66] width 42 height 16
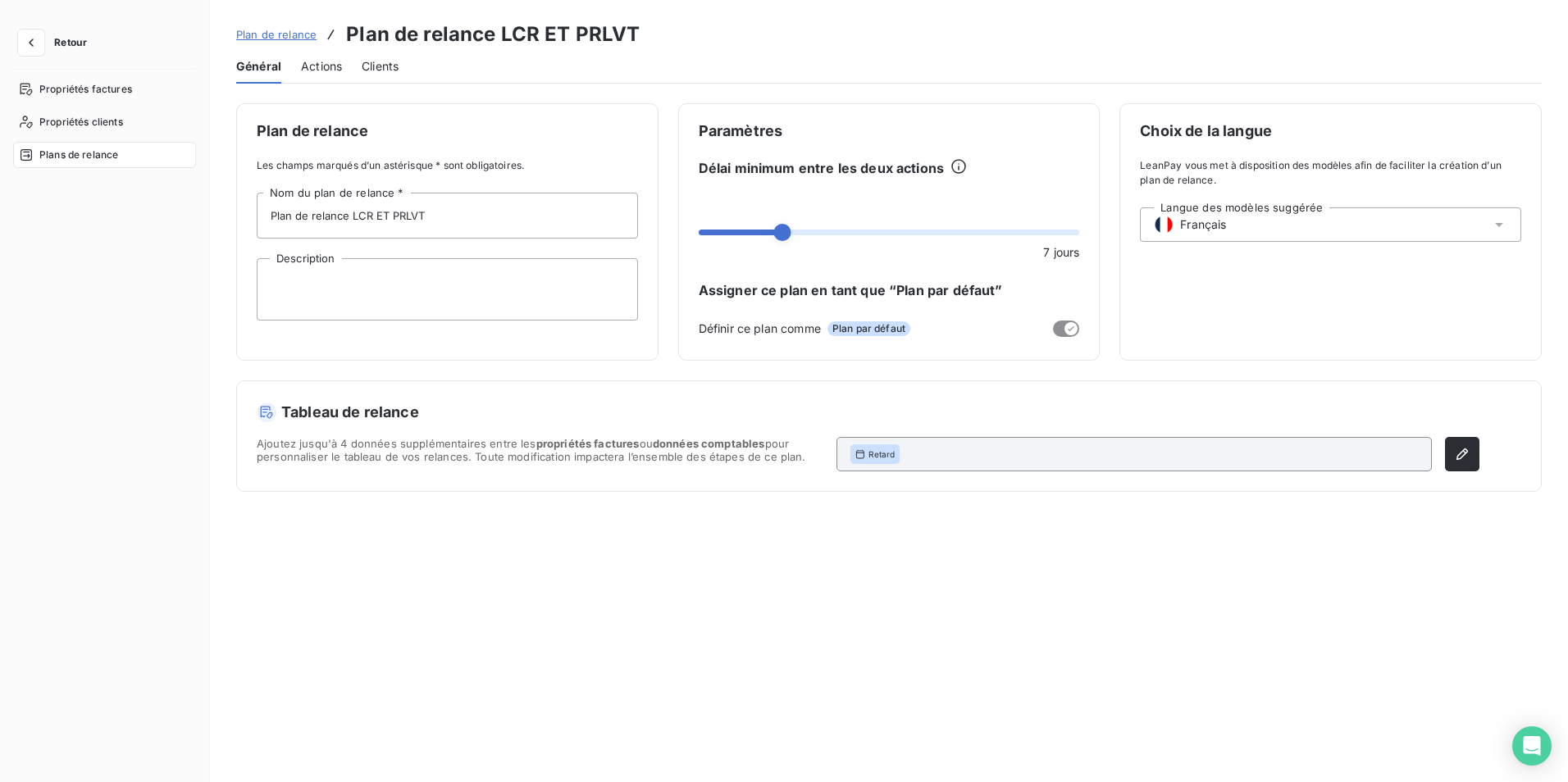
click at [264, 39] on span "Plan de relance" at bounding box center [276, 35] width 80 height 13
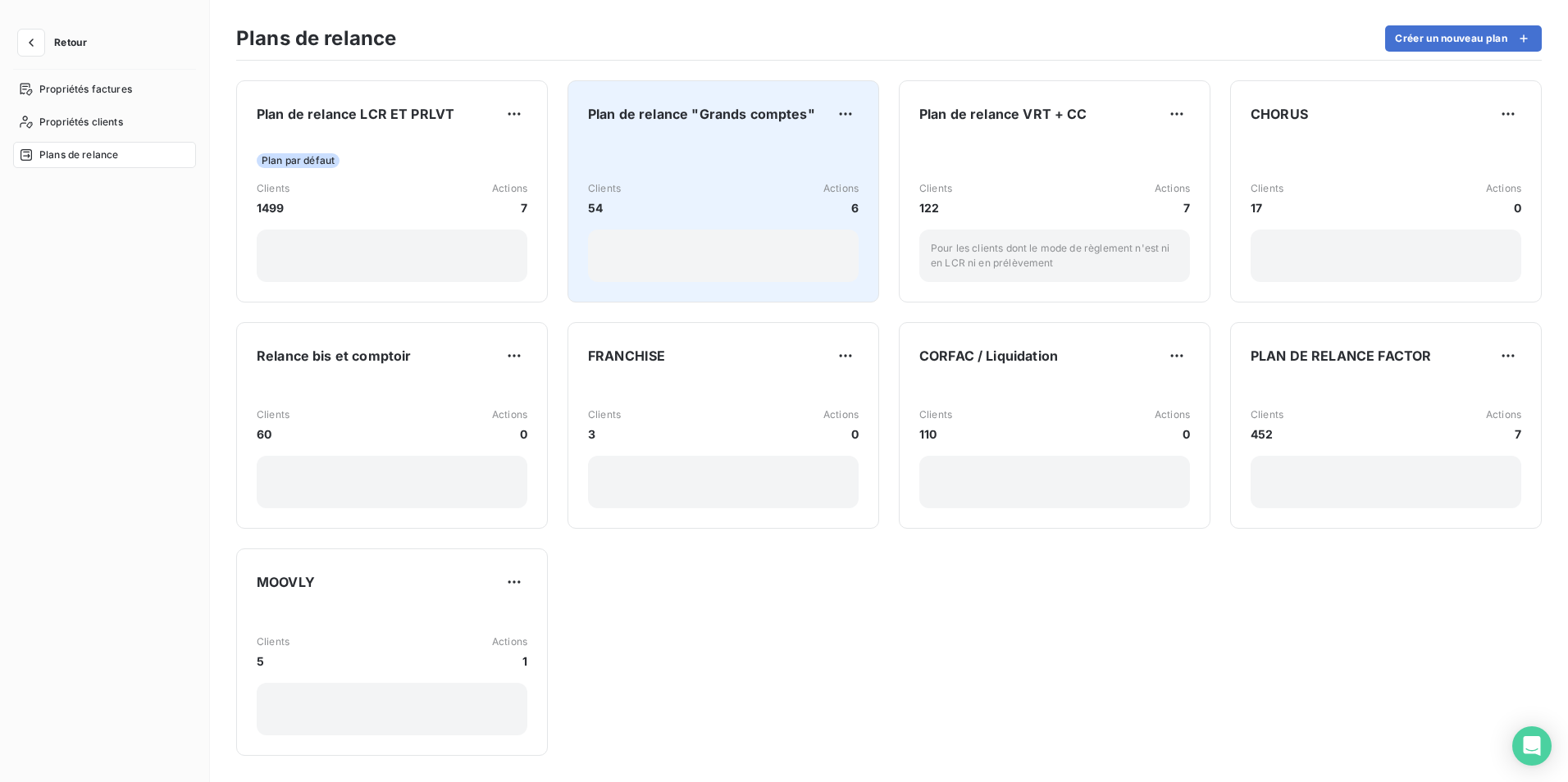
click at [677, 186] on div "Clients 54 Actions 6" at bounding box center [723, 199] width 271 height 35
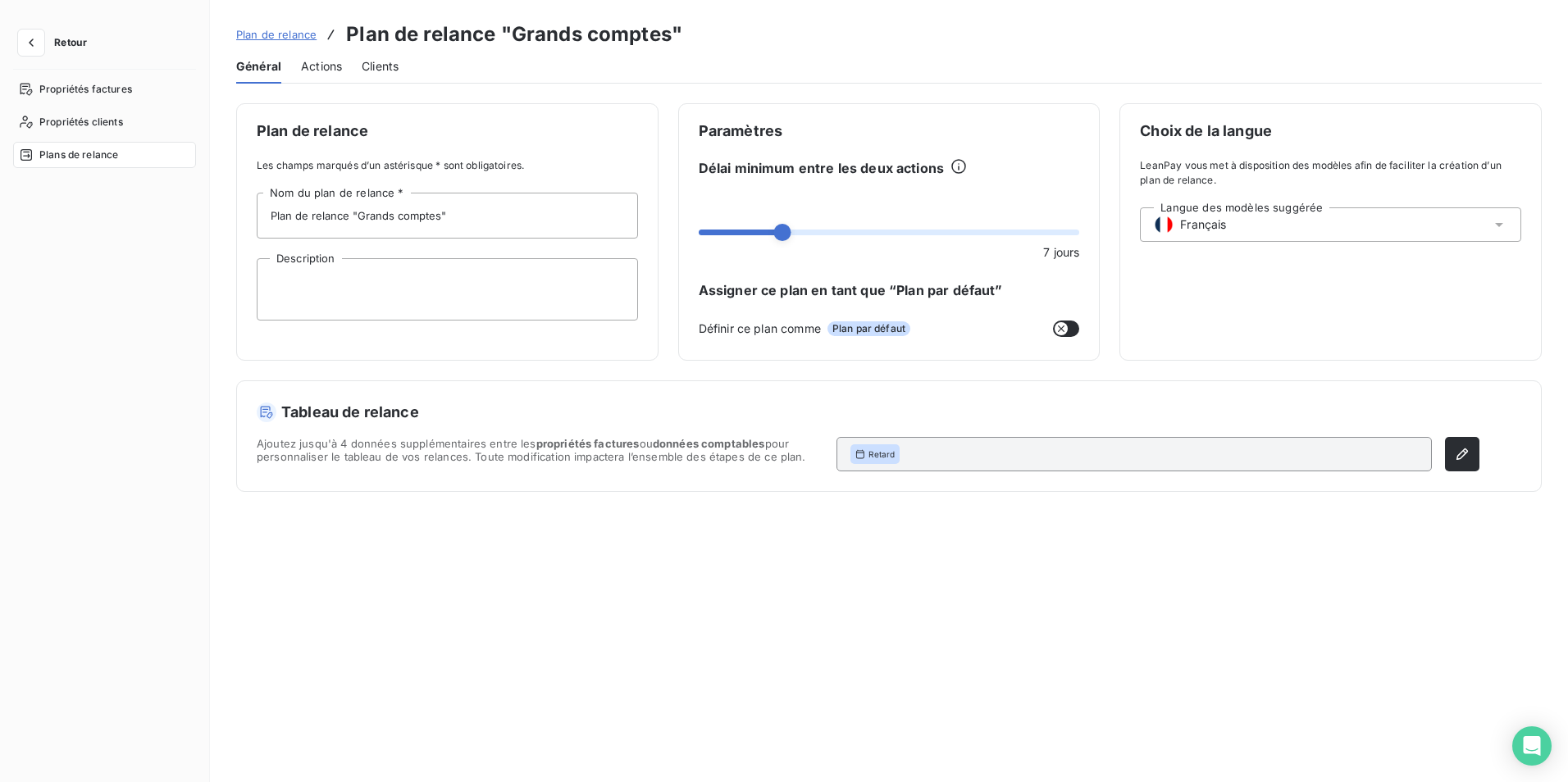
click at [327, 70] on span "Actions" at bounding box center [322, 66] width 41 height 16
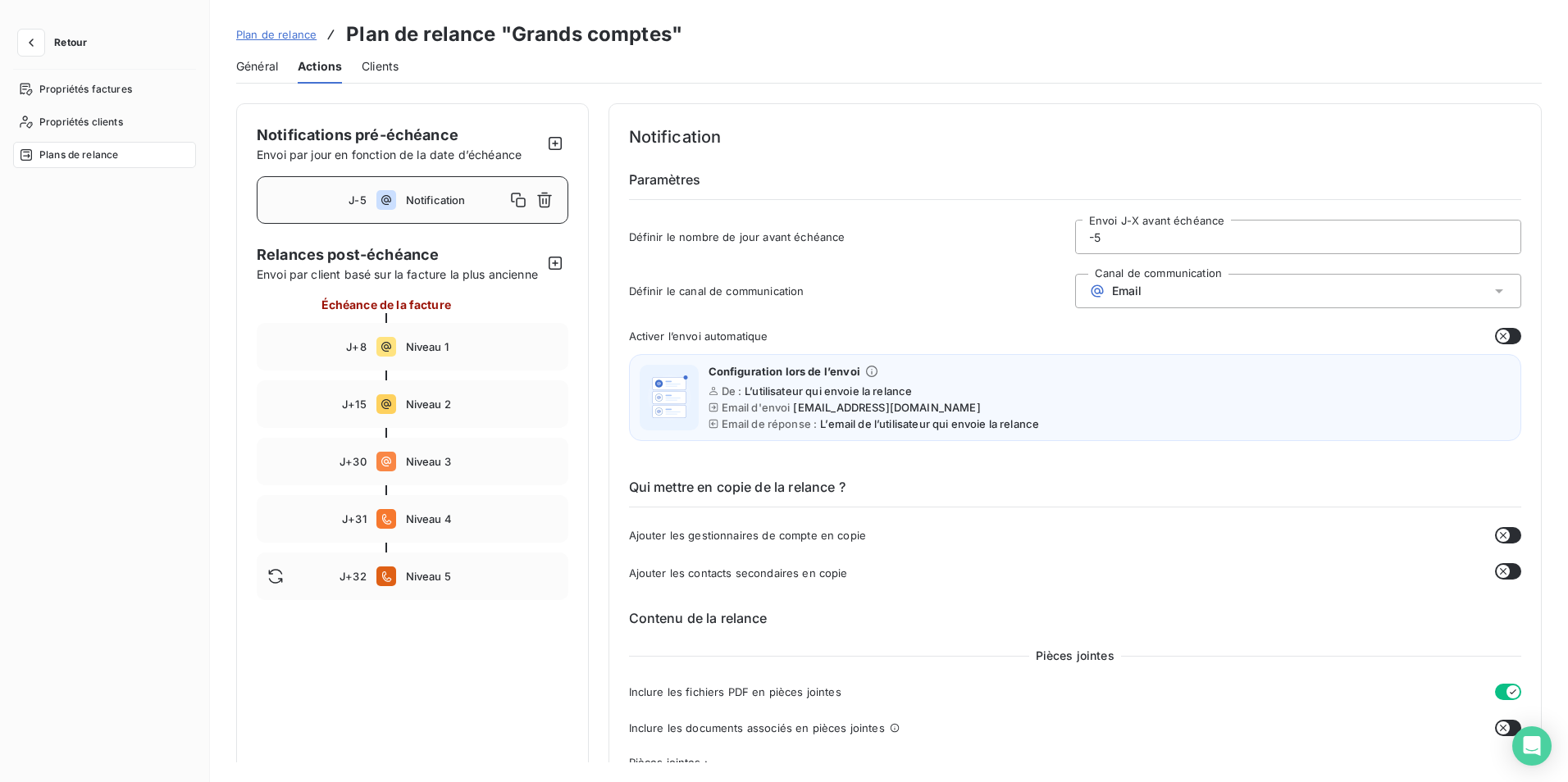
click at [442, 191] on div "Notification" at bounding box center [482, 200] width 152 height 26
click at [1496, 340] on icon "button" at bounding box center [1503, 337] width 14 height 13
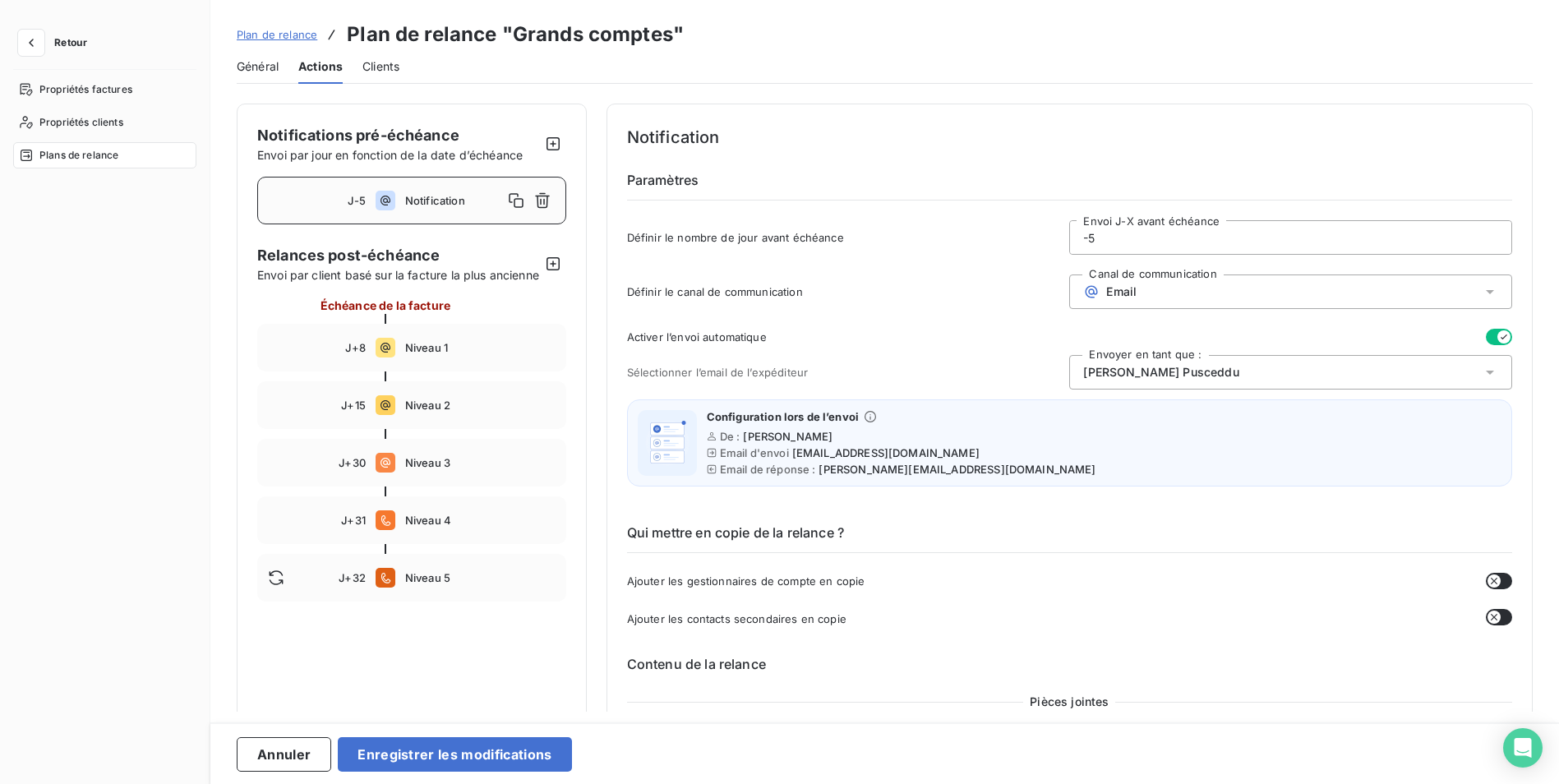
click at [1160, 377] on span "[PERSON_NAME]" at bounding box center [1161, 371] width 156 height 16
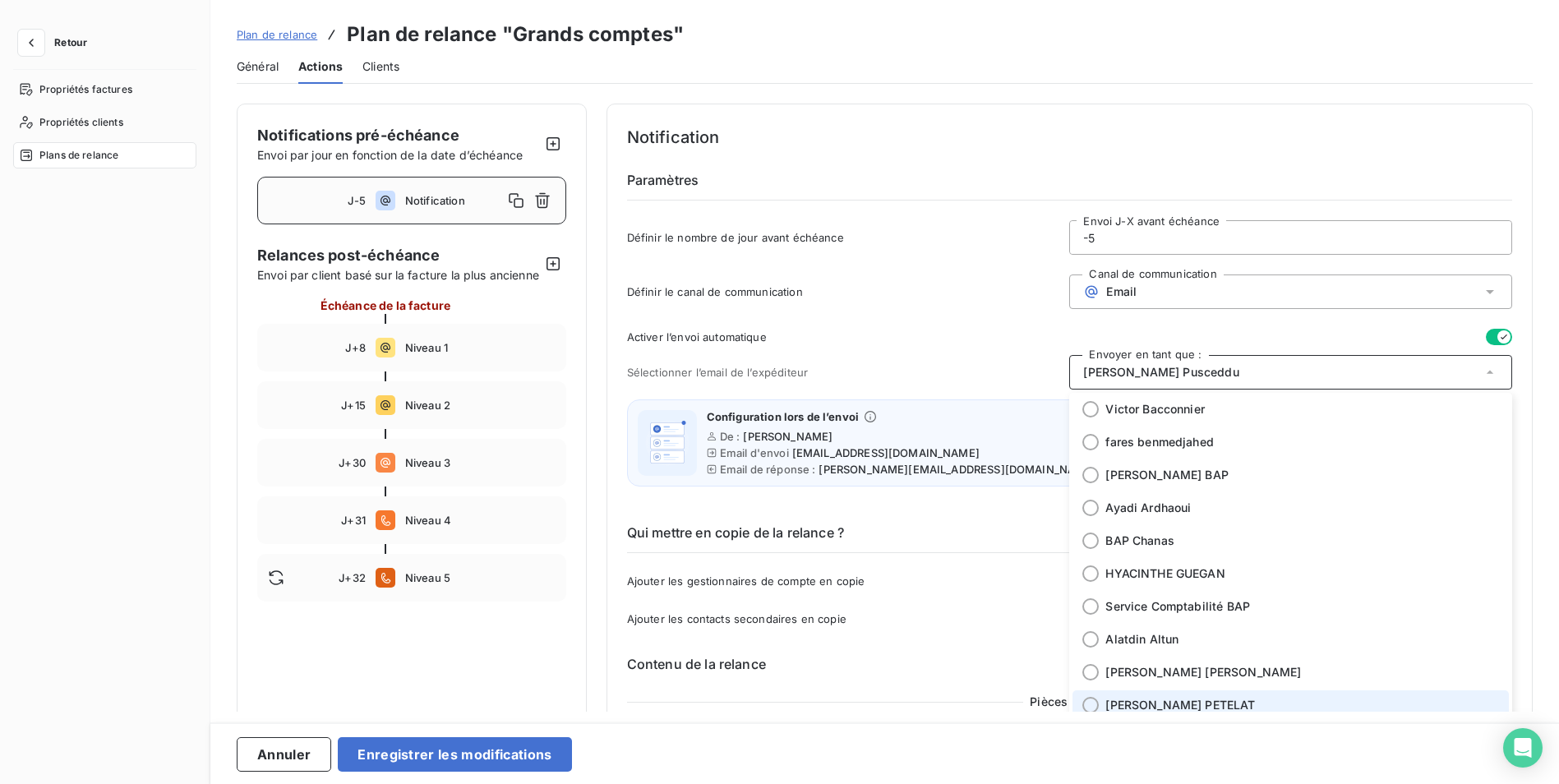
scroll to position [246, 0]
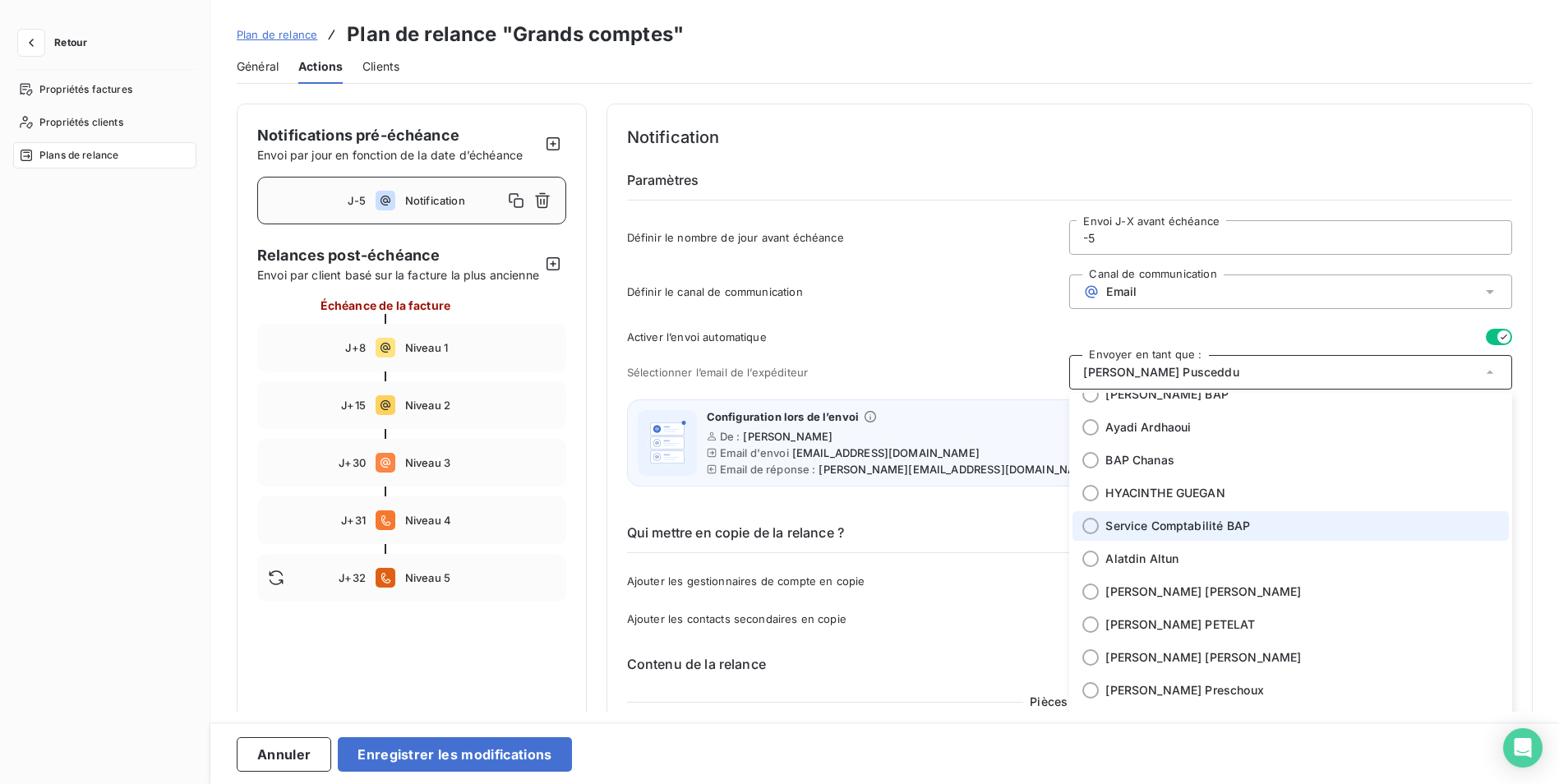
click at [1177, 520] on span "Service Comptabilité BAP" at bounding box center [1177, 525] width 145 height 16
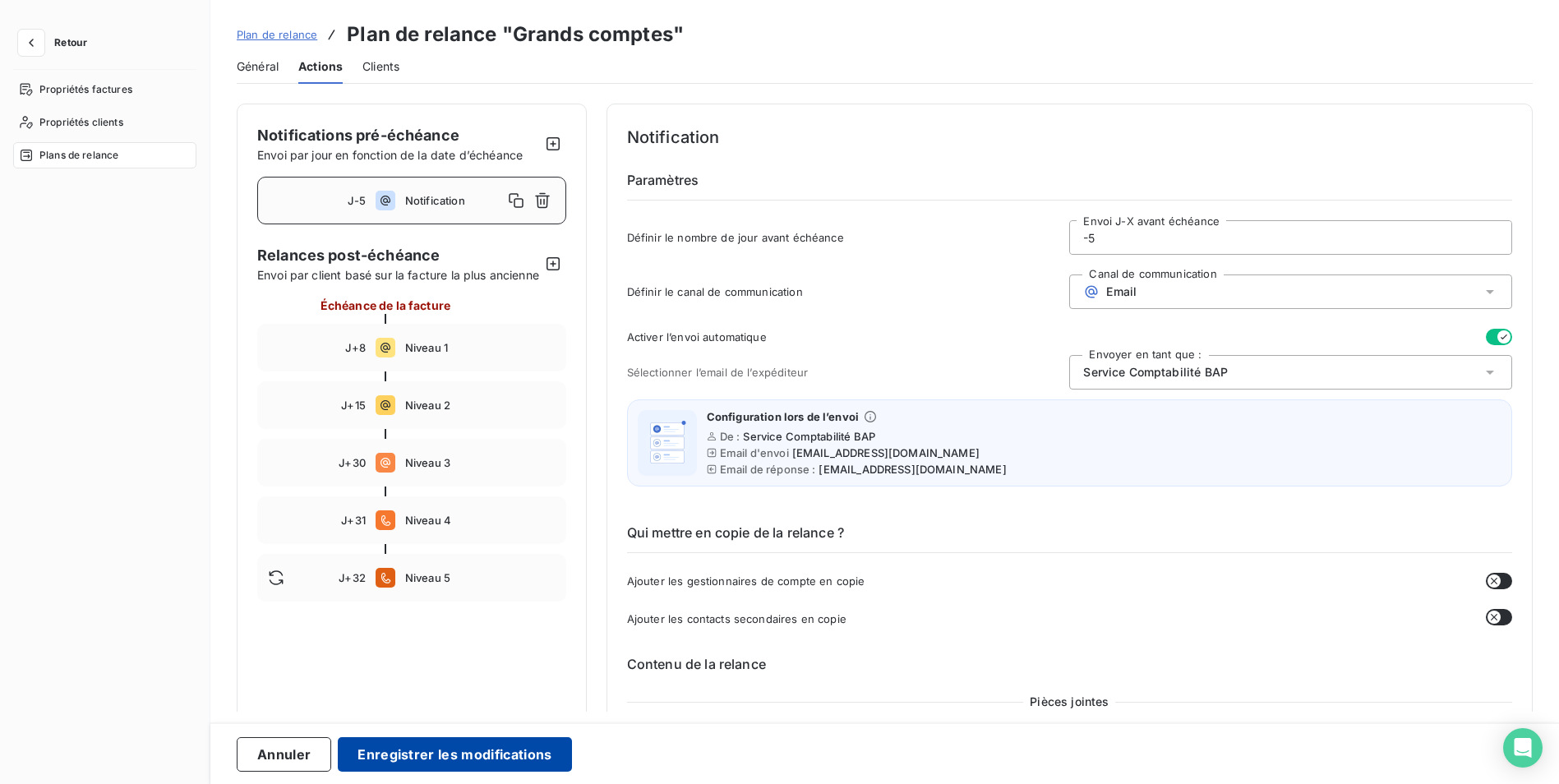
click at [451, 755] on button "Enregistrer les modifications" at bounding box center [454, 754] width 233 height 35
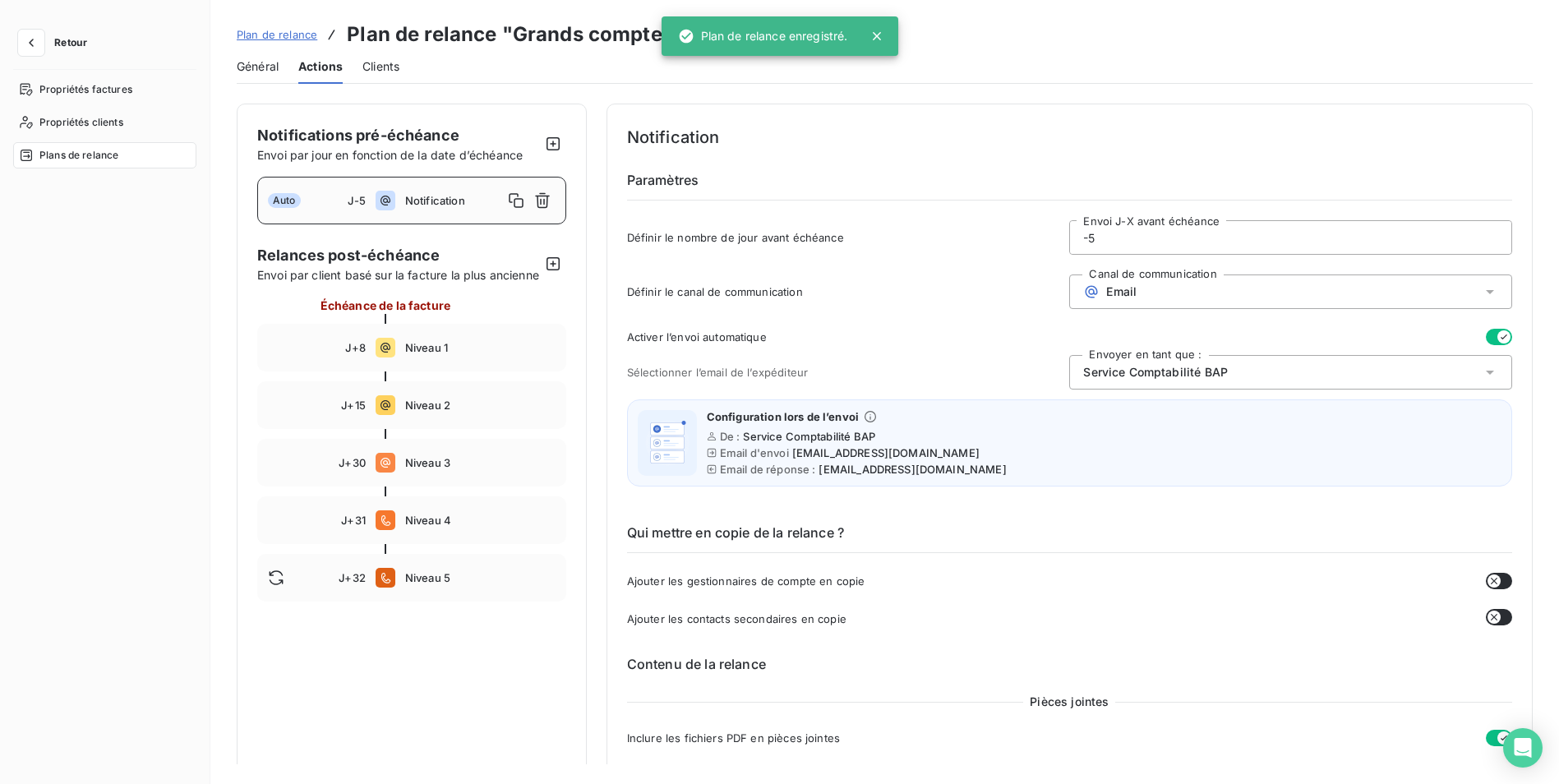
click at [288, 31] on span "Plan de relance" at bounding box center [277, 35] width 80 height 14
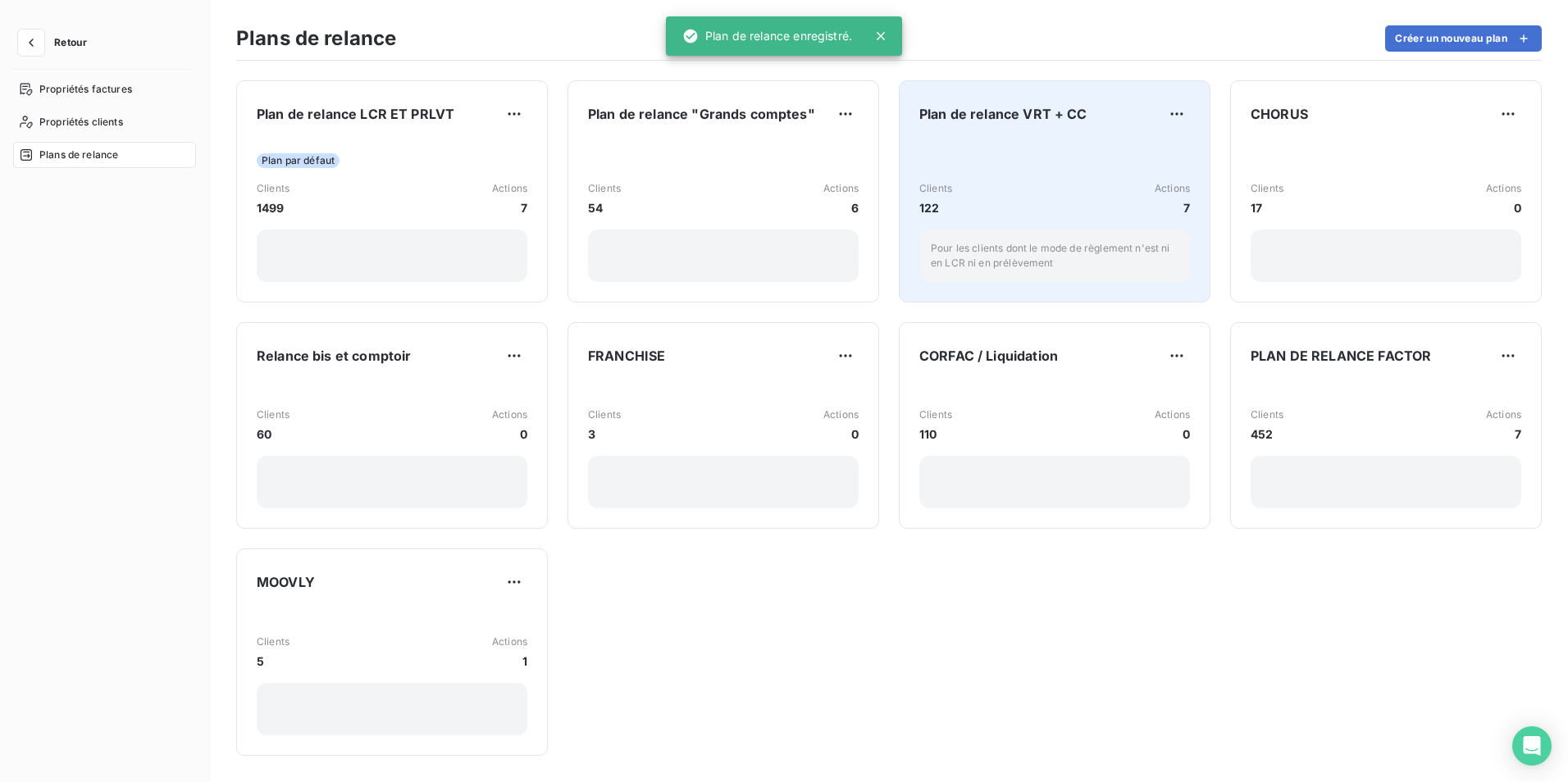
click at [999, 194] on div "Clients 122 Actions 7" at bounding box center [1054, 199] width 271 height 35
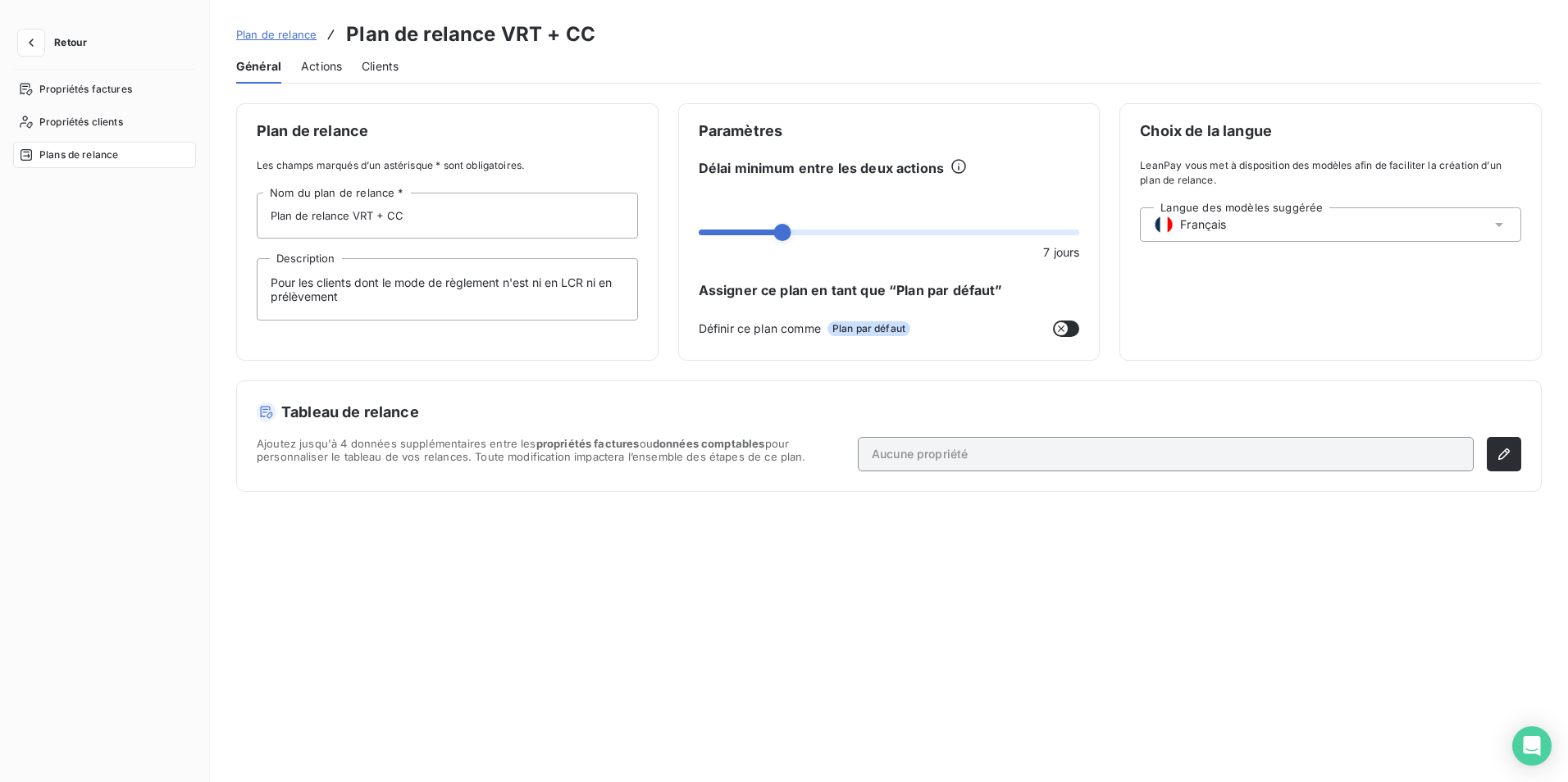
click at [308, 63] on span "Actions" at bounding box center [322, 66] width 41 height 16
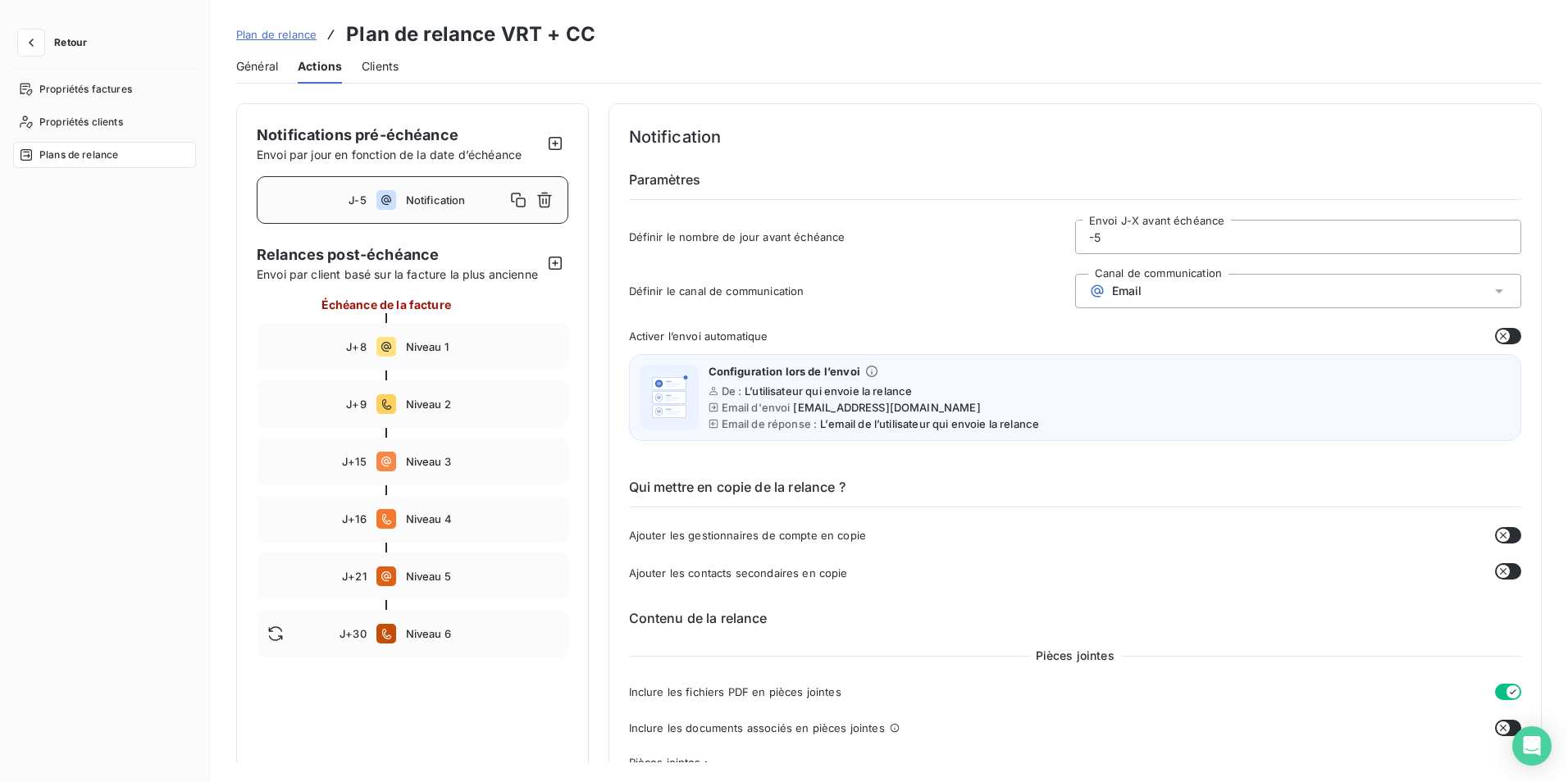
click at [1500, 334] on icon "button" at bounding box center [1503, 337] width 14 height 13
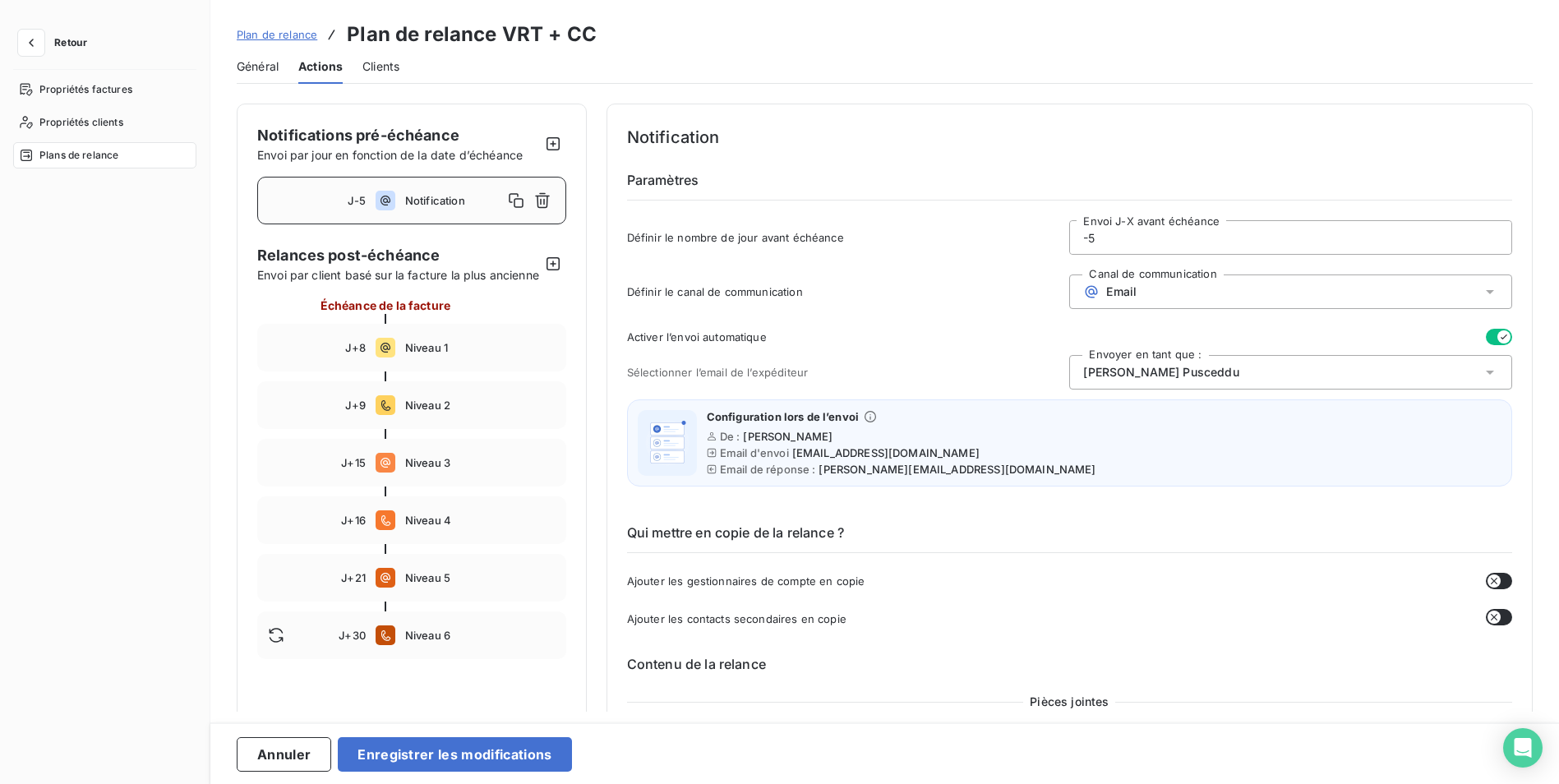
click at [1244, 368] on div "[PERSON_NAME]" at bounding box center [1291, 372] width 443 height 35
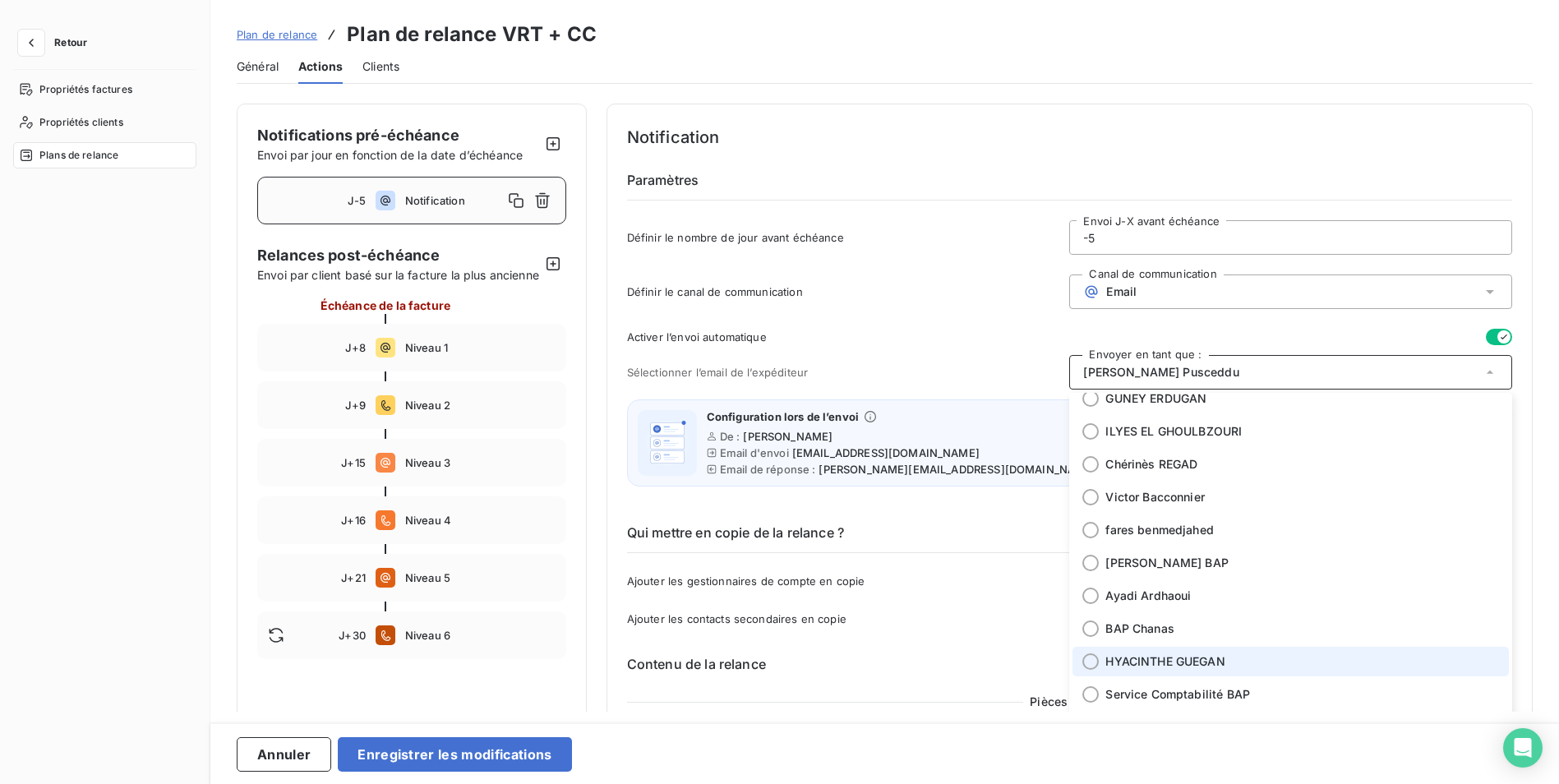
scroll to position [329, 0]
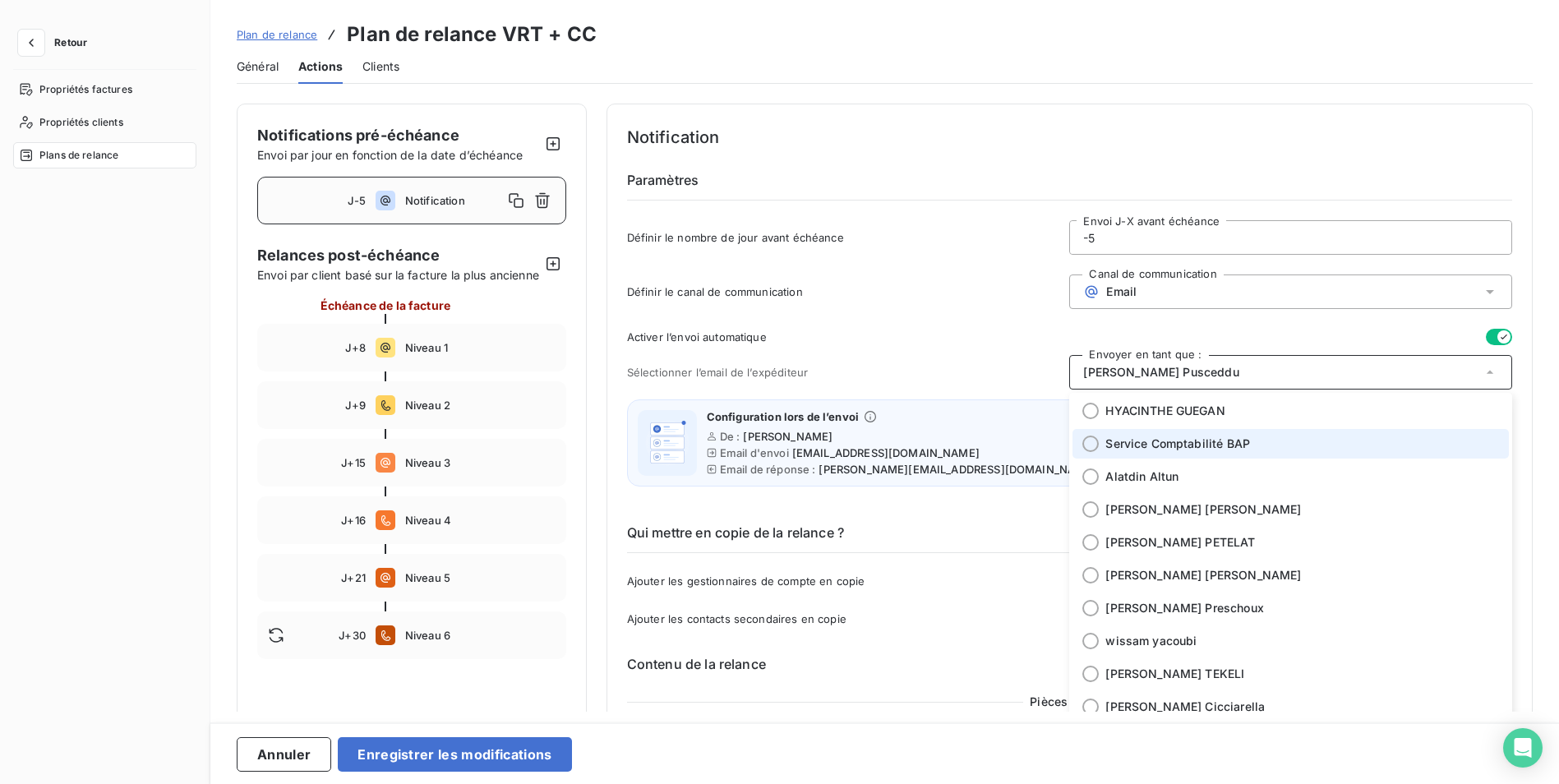
click at [1191, 450] on span "Service Comptabilité BAP" at bounding box center [1177, 443] width 145 height 16
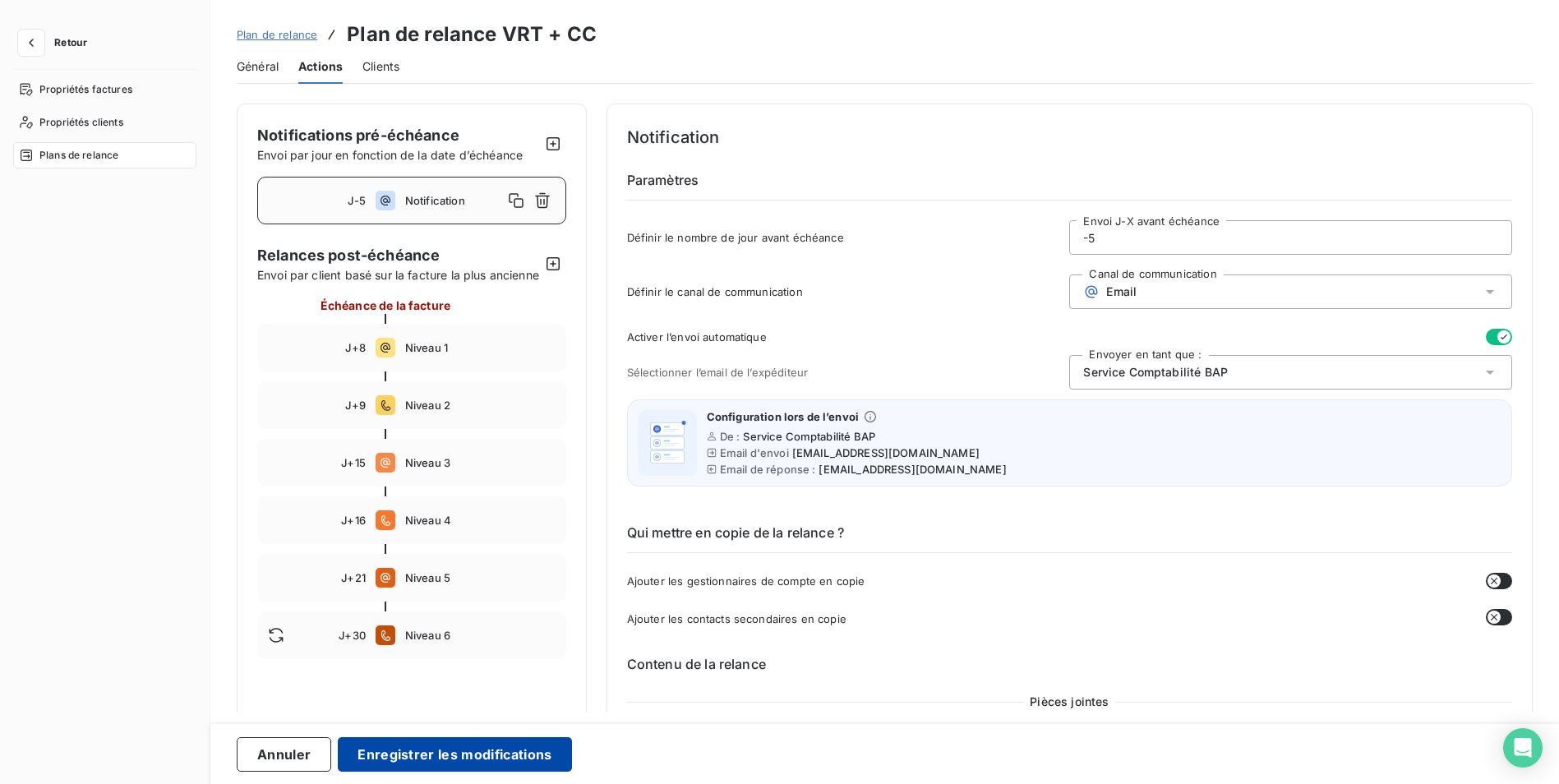
click at [517, 759] on button "Enregistrer les modifications" at bounding box center [454, 754] width 233 height 35
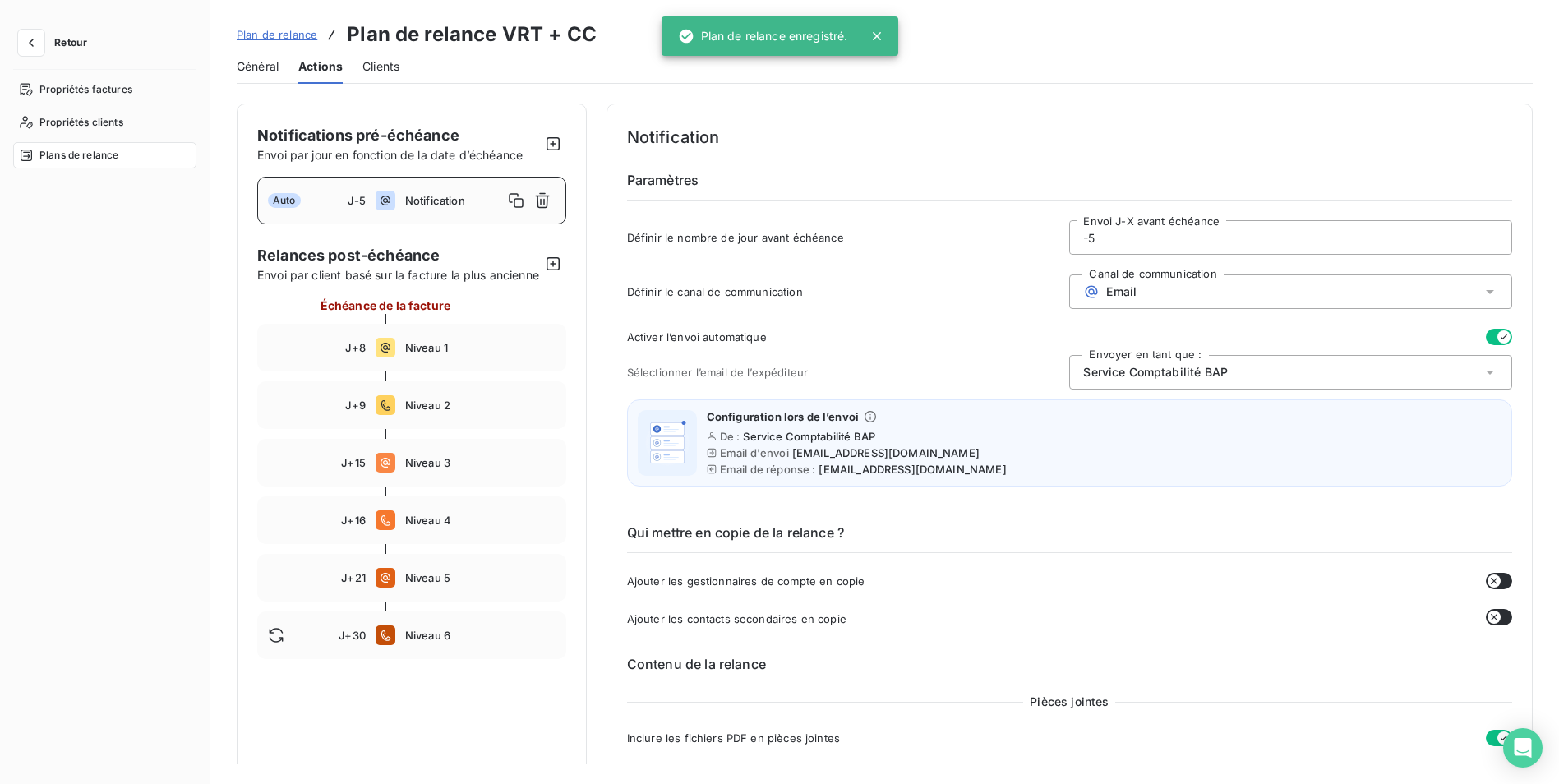
click at [289, 34] on span "Plan de relance" at bounding box center [277, 35] width 80 height 14
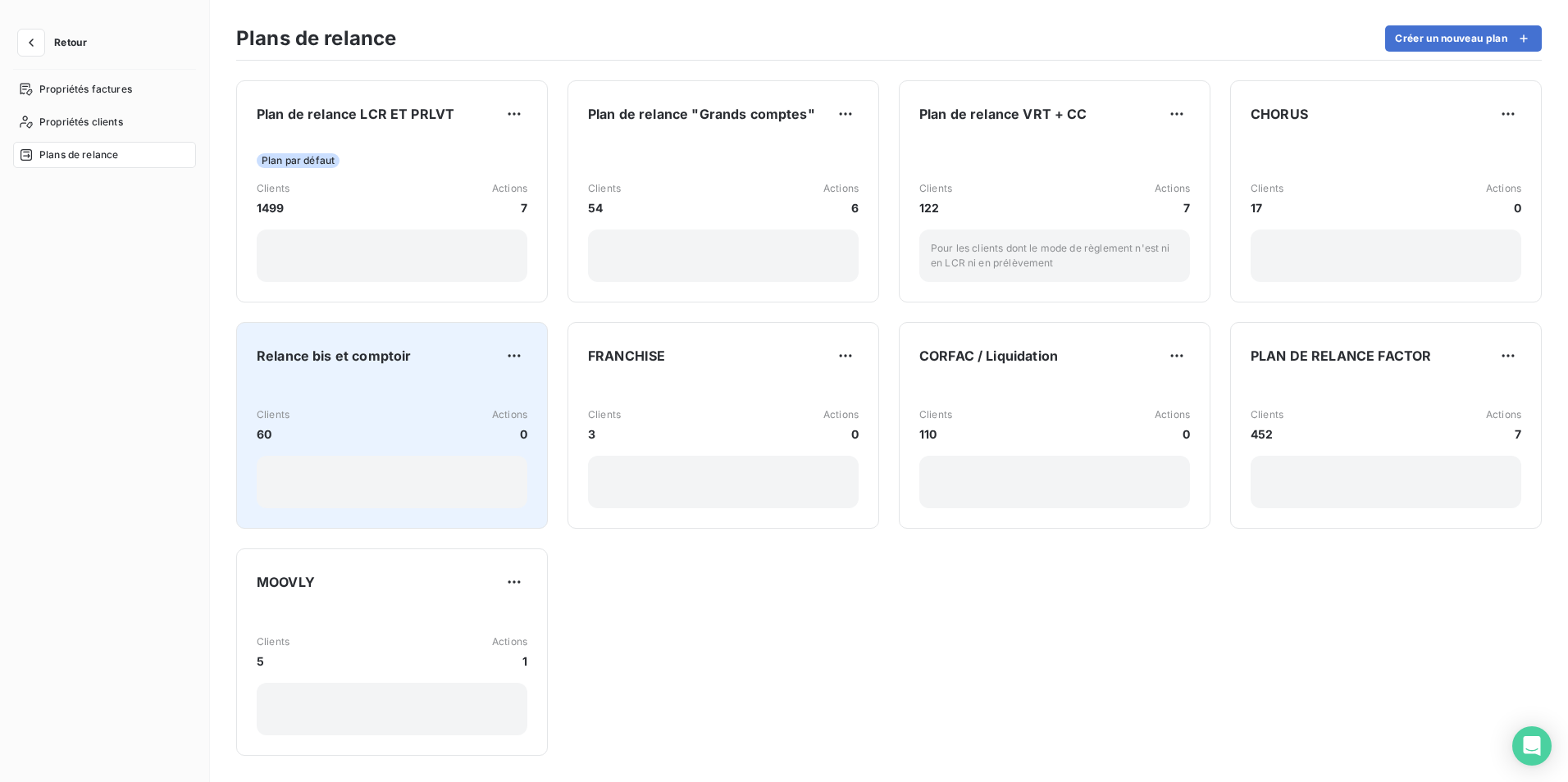
click at [349, 390] on div "Clients 60 Actions 0" at bounding box center [392, 445] width 271 height 127
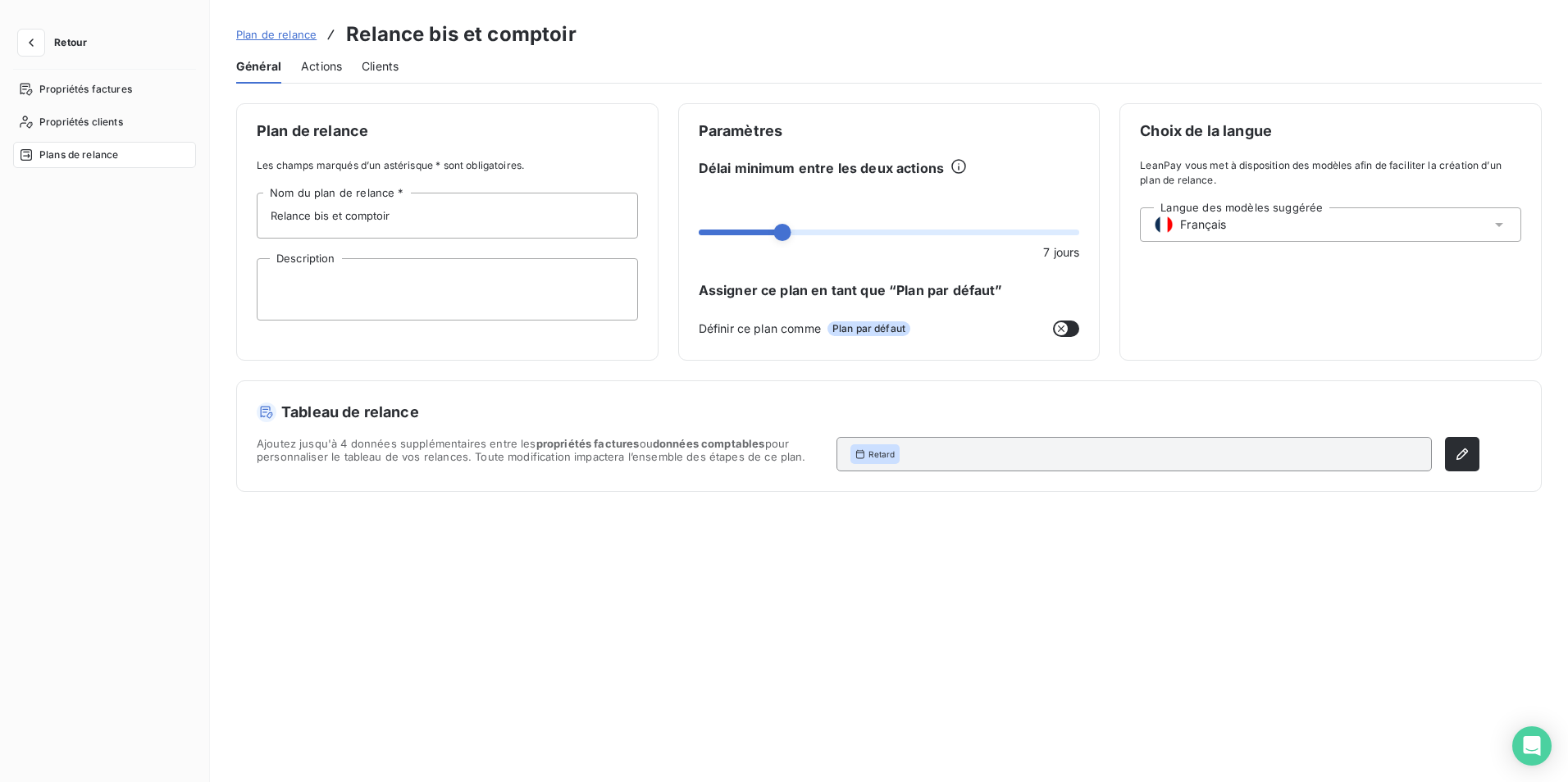
click at [278, 40] on span "Plan de relance" at bounding box center [276, 35] width 80 height 13
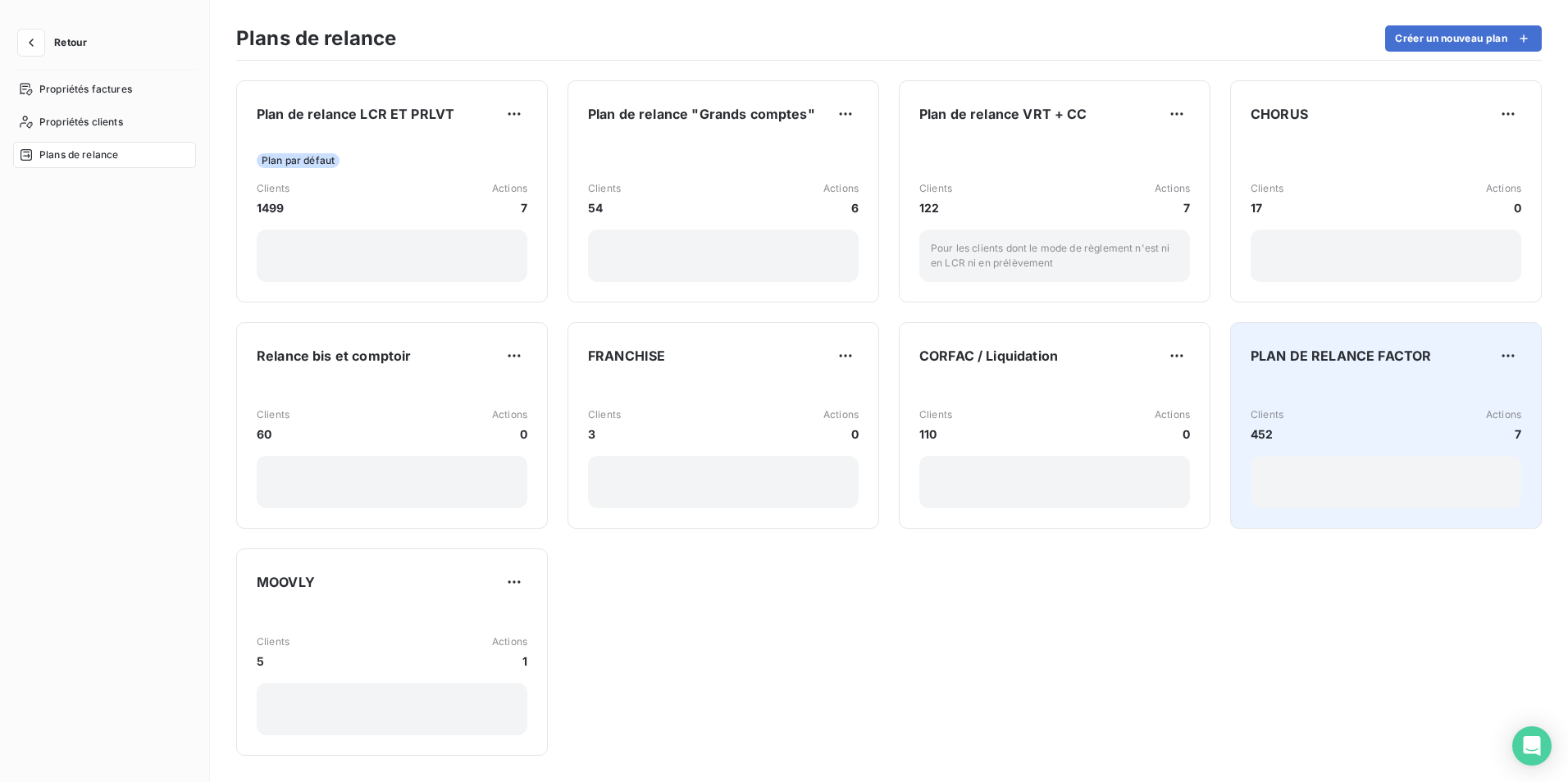
click at [1318, 373] on div "PLAN DE RELANCE FACTOR Clients 452 Actions 7" at bounding box center [1386, 425] width 271 height 166
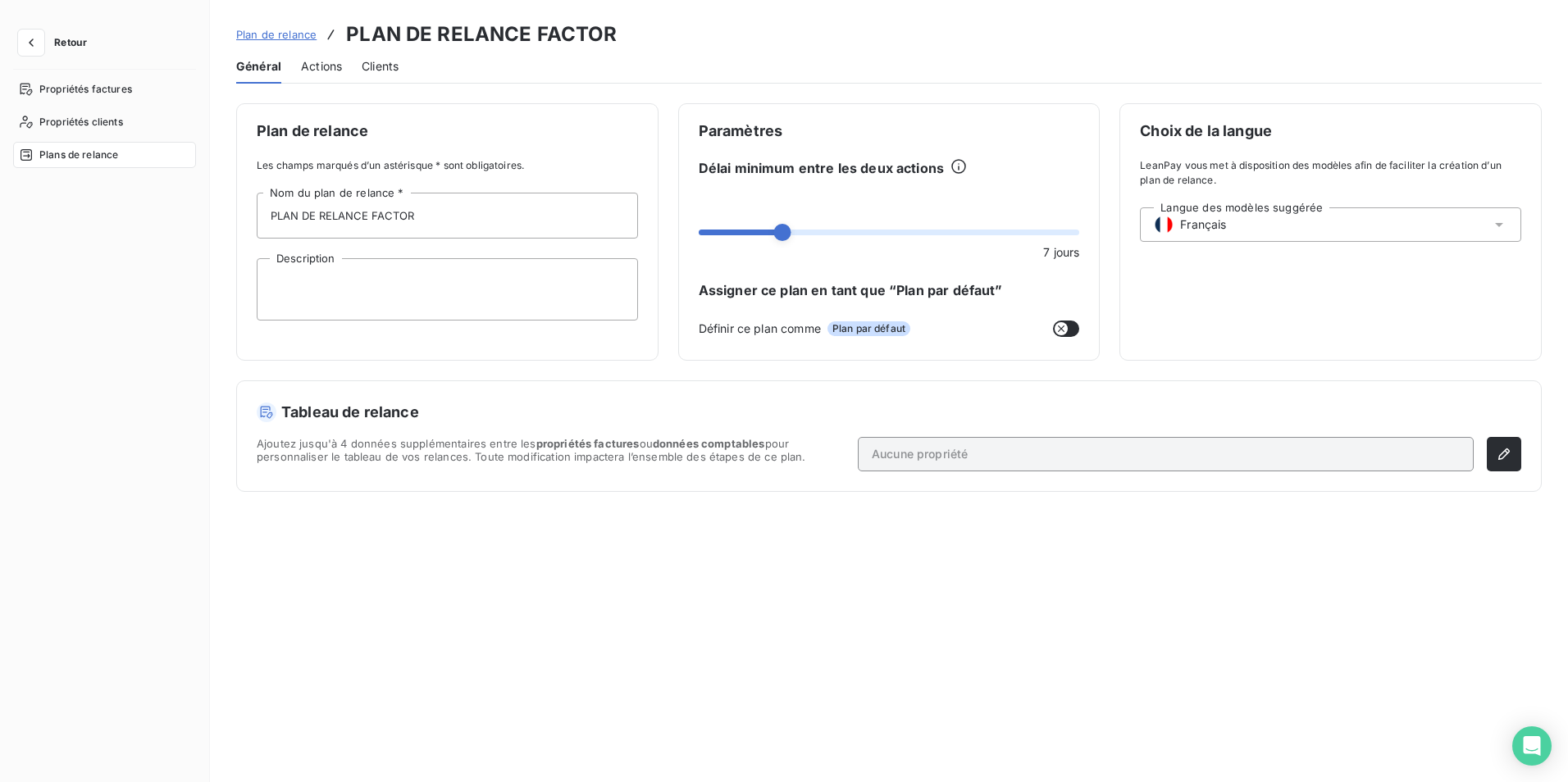
click at [322, 69] on span "Actions" at bounding box center [322, 66] width 41 height 16
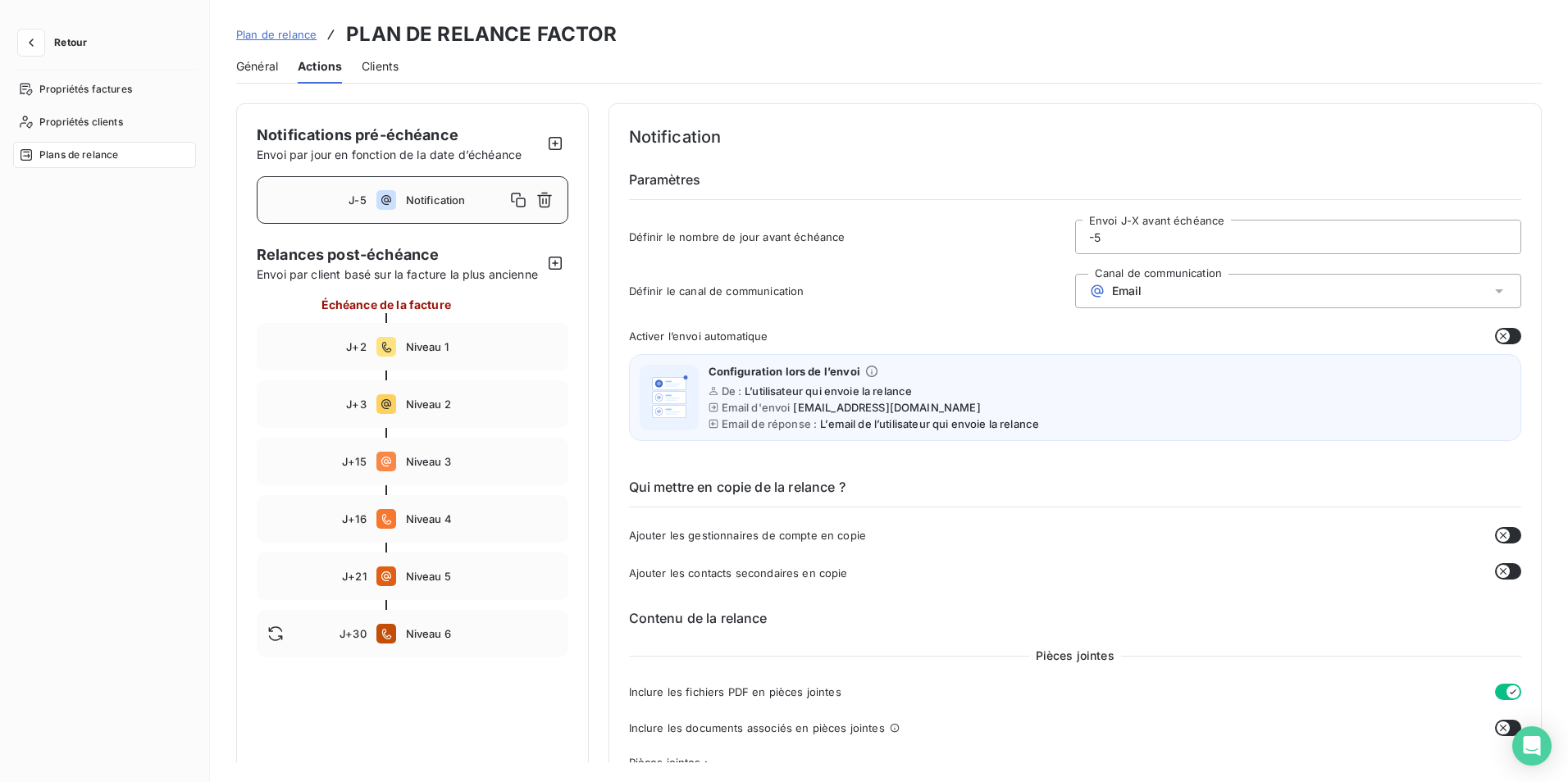
click at [1499, 332] on icon "button" at bounding box center [1503, 337] width 14 height 13
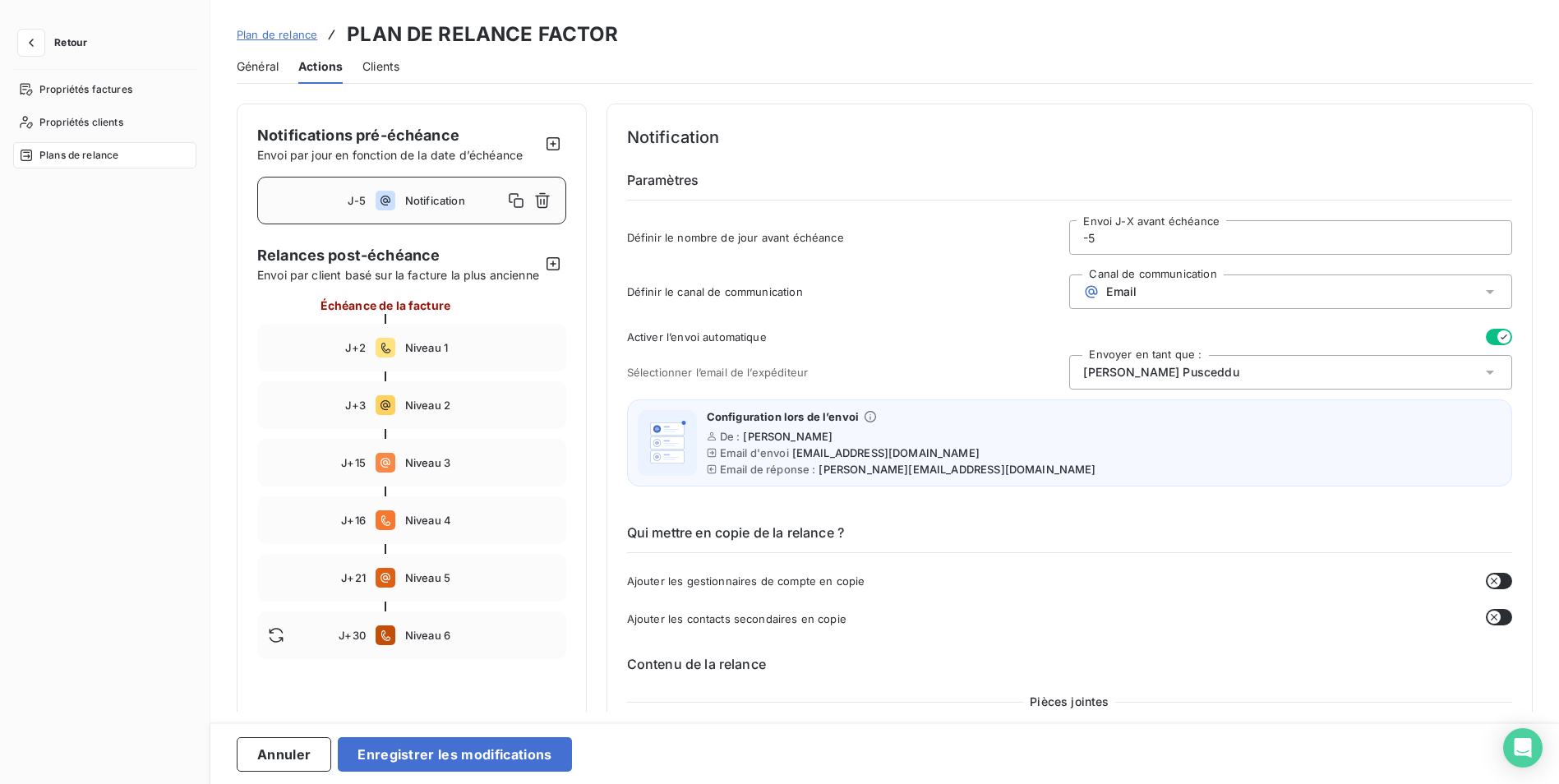
click at [1269, 363] on div "[PERSON_NAME]" at bounding box center [1291, 372] width 443 height 35
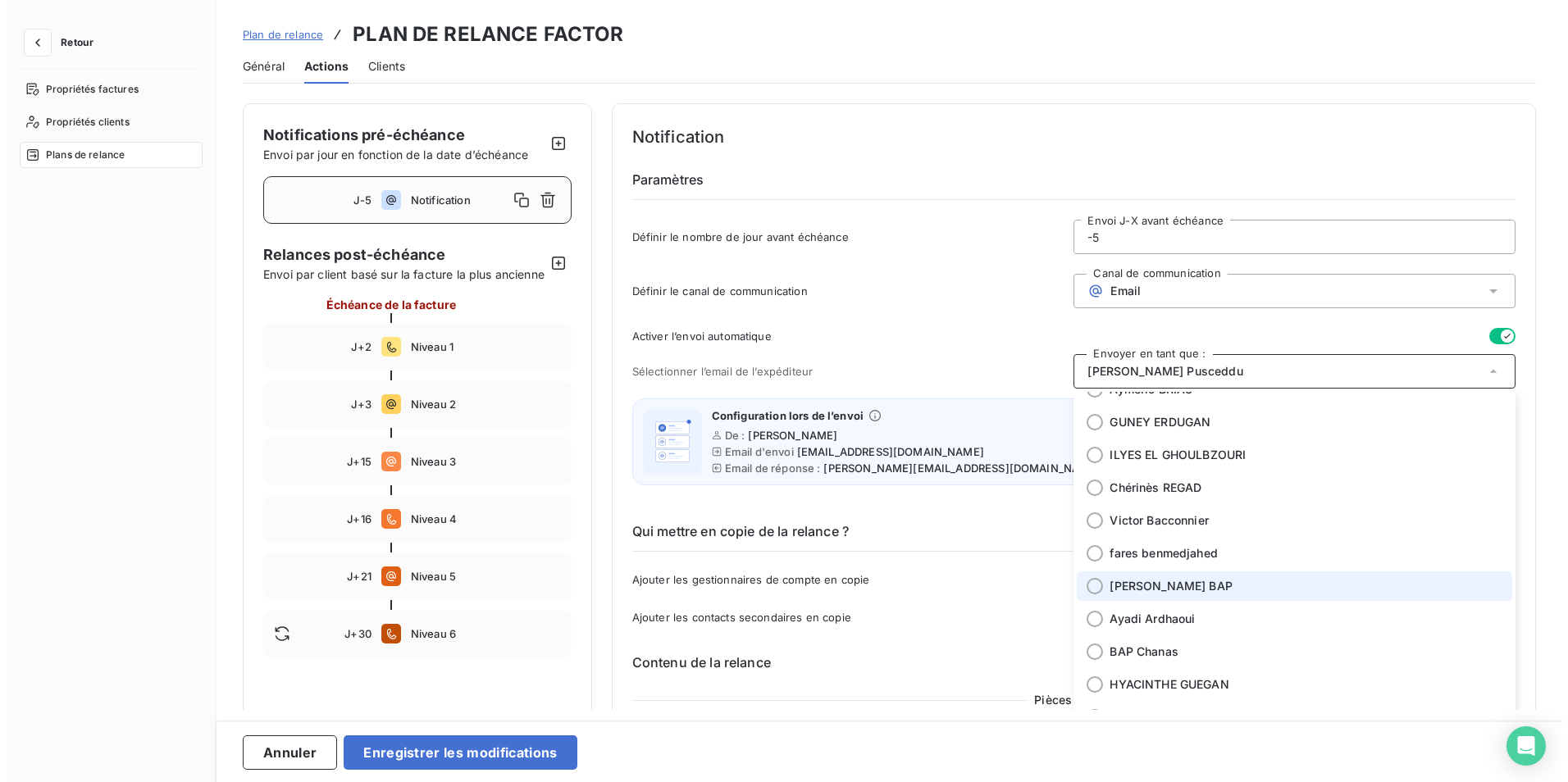
scroll to position [82, 0]
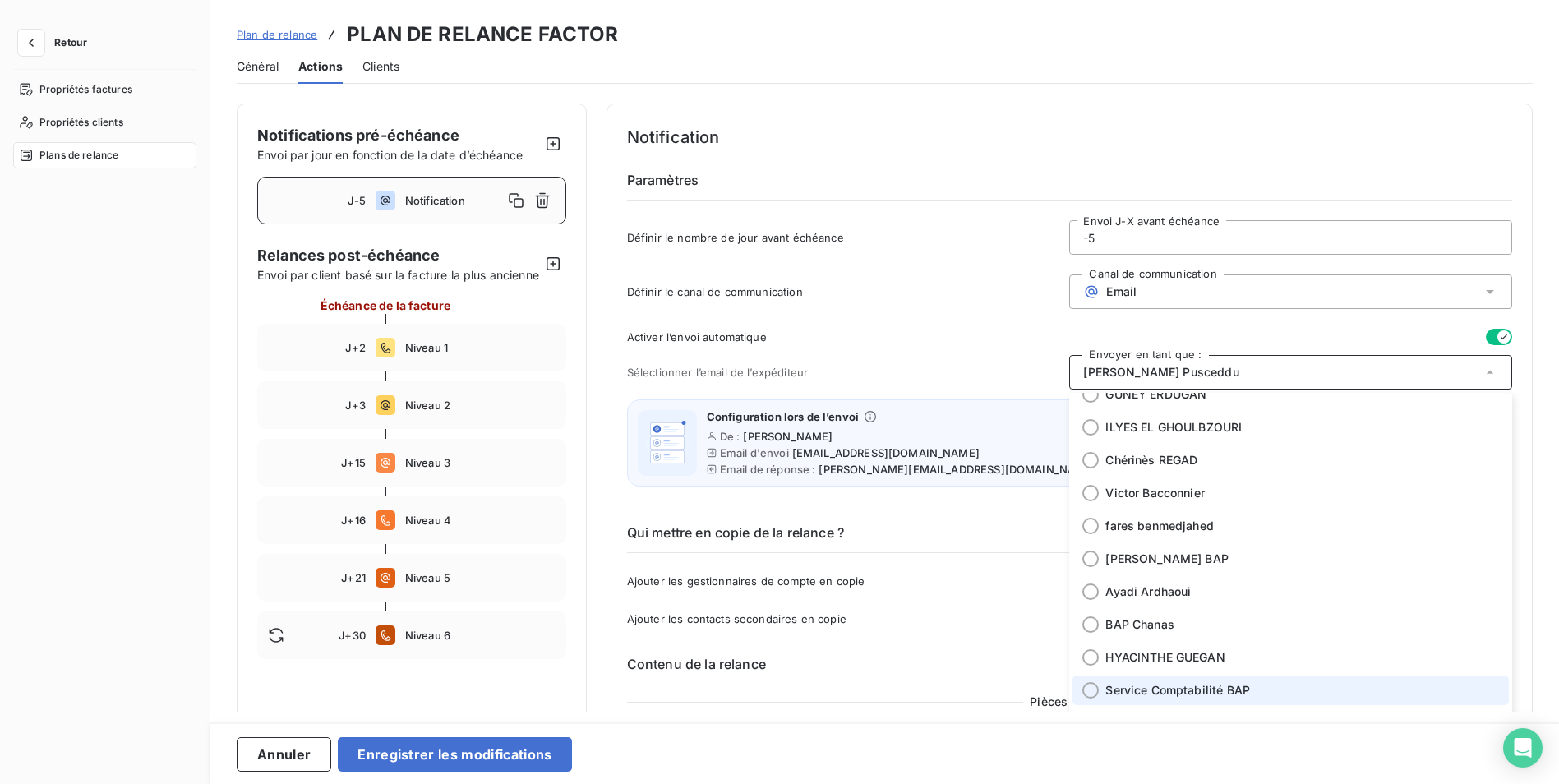
click at [1192, 684] on span "Service Comptabilité BAP" at bounding box center [1177, 689] width 145 height 16
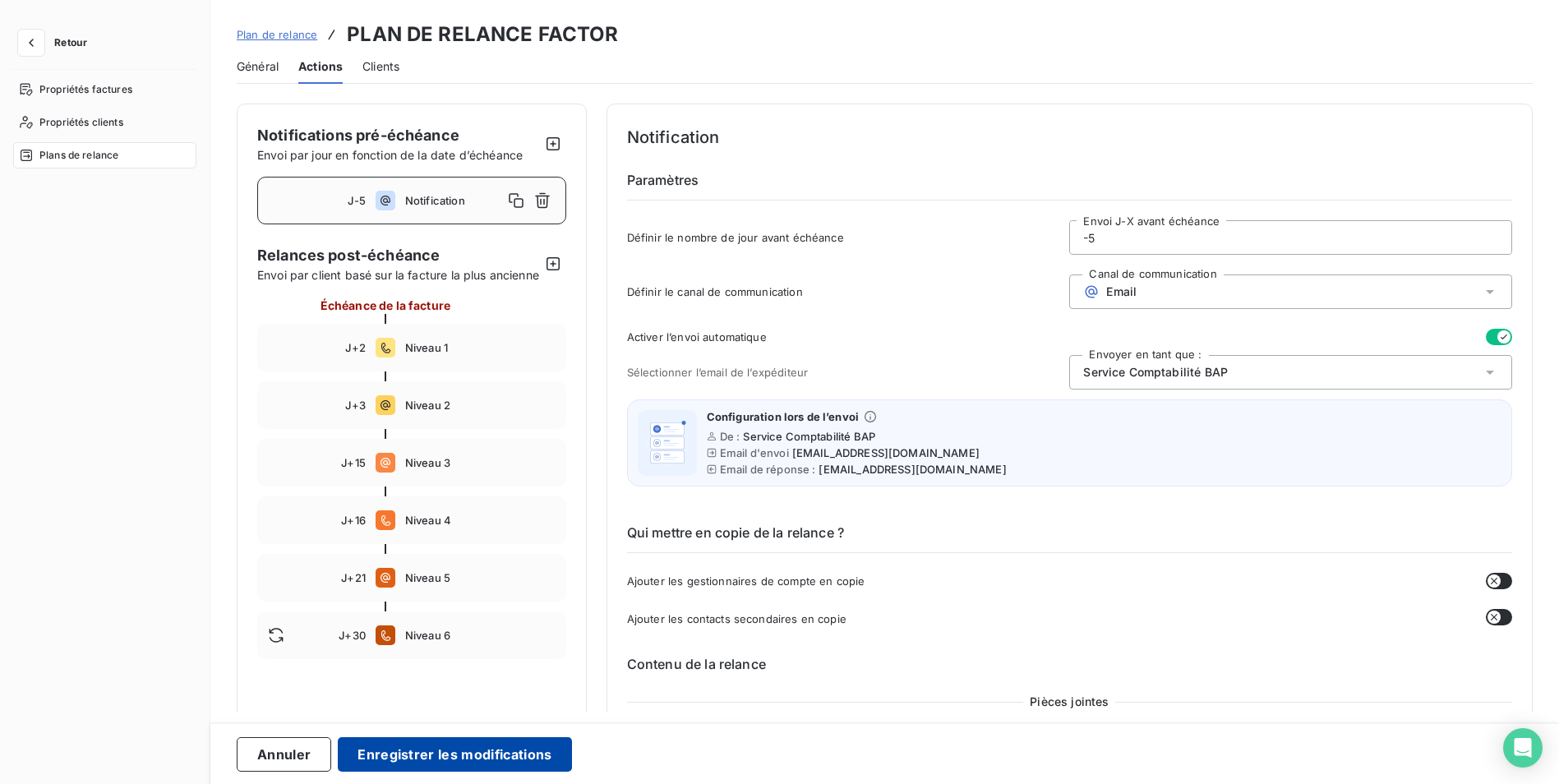
click at [464, 745] on button "Enregistrer les modifications" at bounding box center [454, 754] width 233 height 35
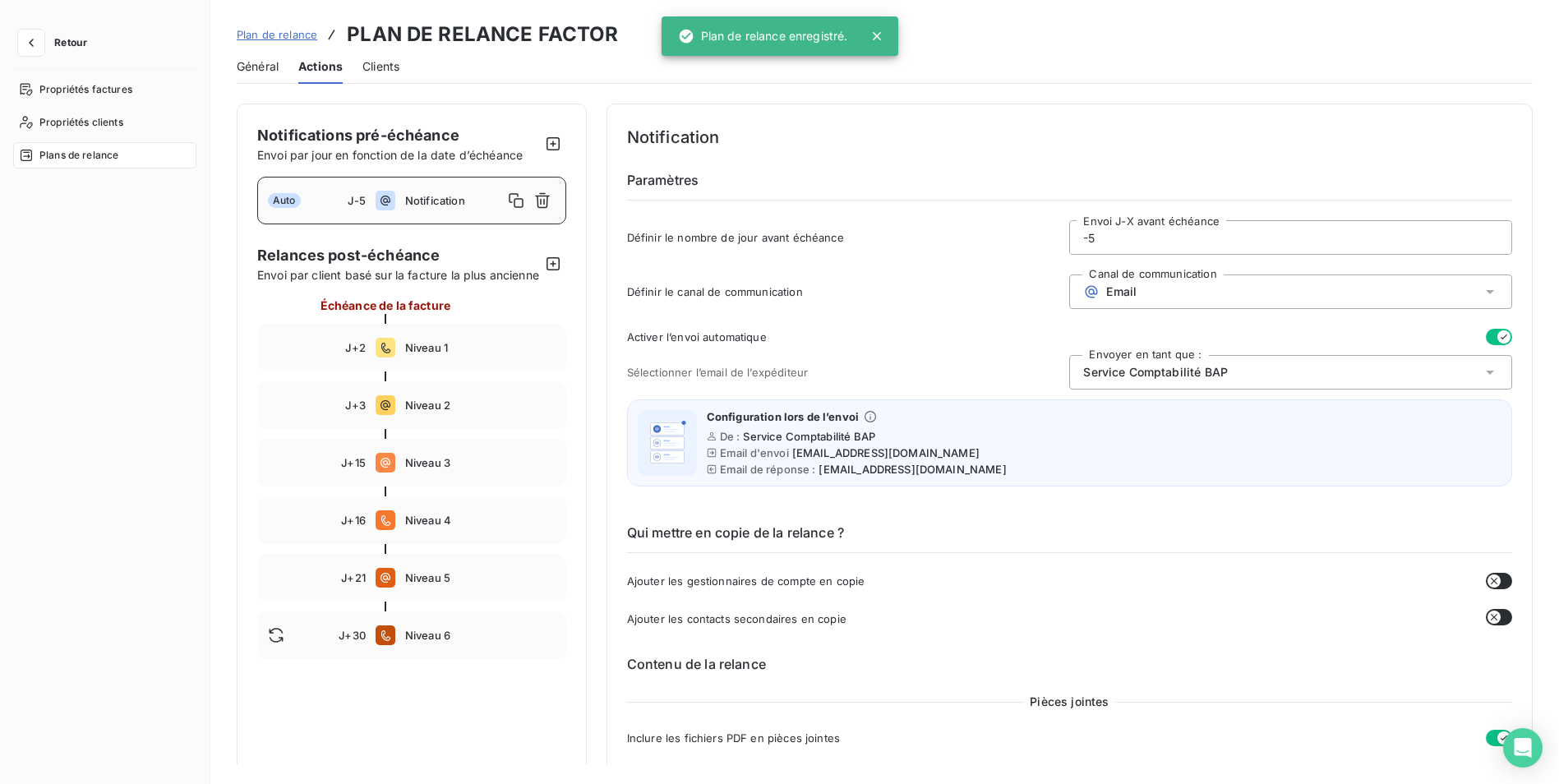
click at [291, 31] on span "Plan de relance" at bounding box center [277, 35] width 80 height 14
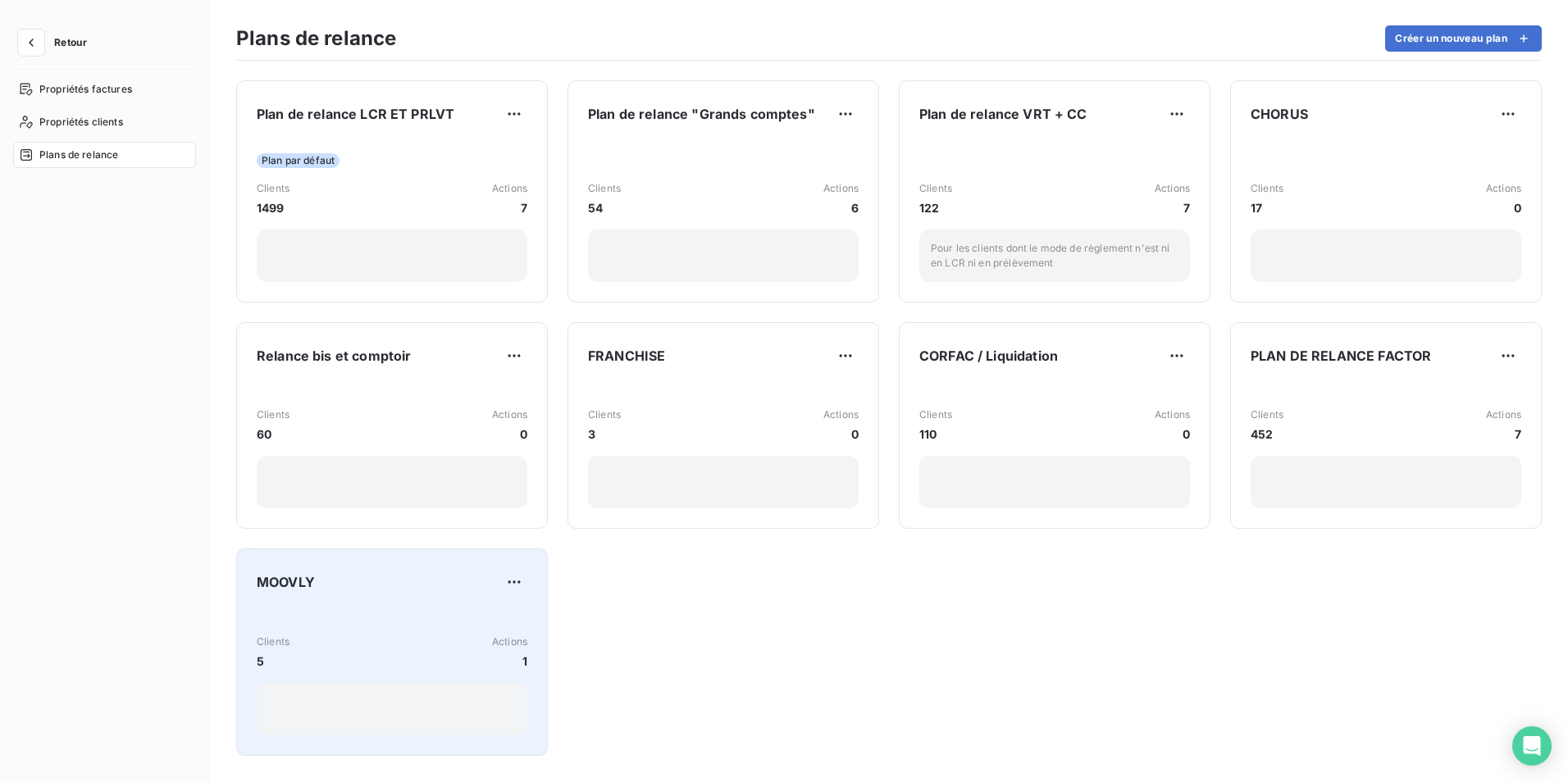
click at [387, 619] on div "Clients 5 Actions 1" at bounding box center [392, 671] width 271 height 127
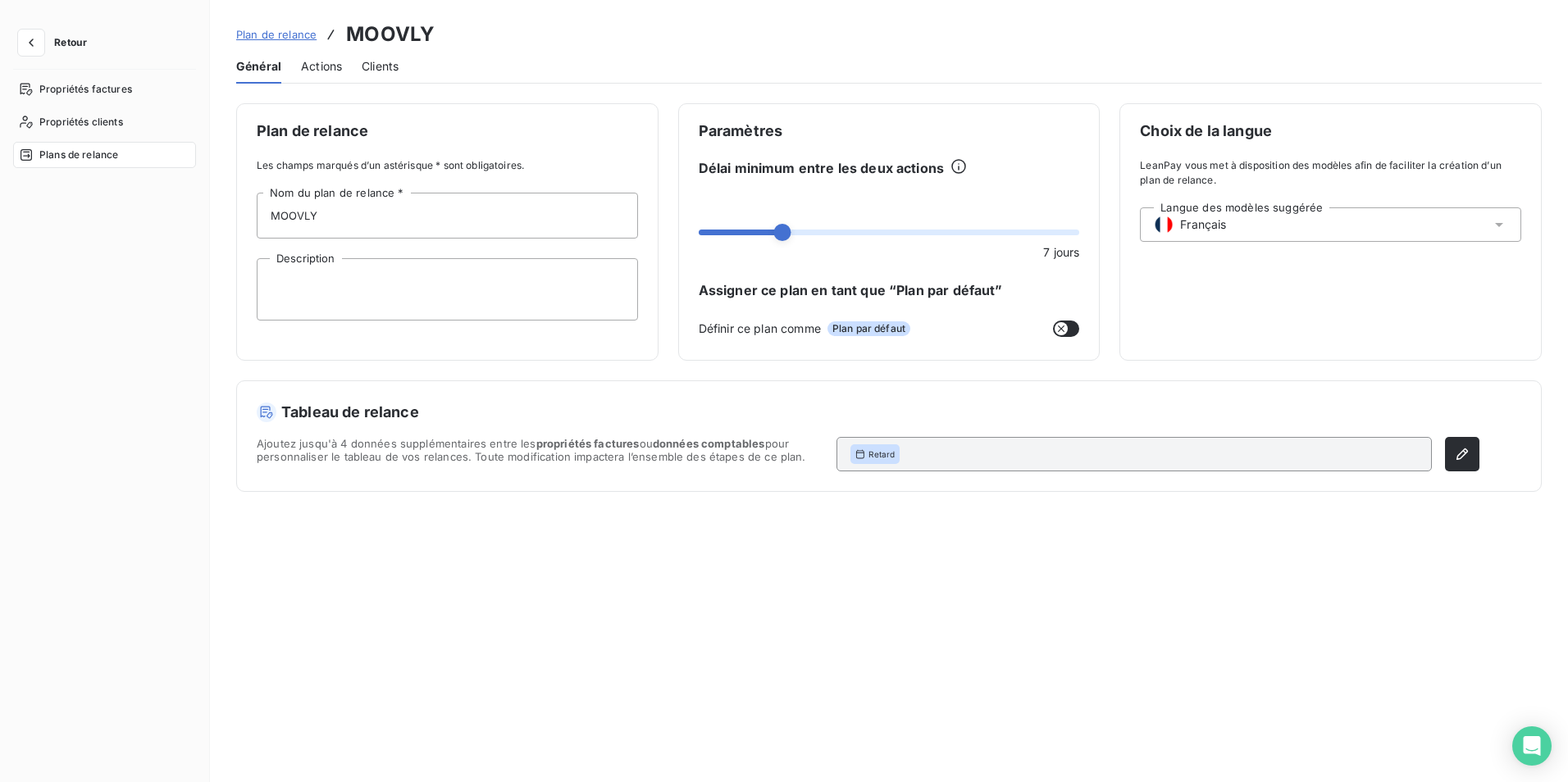
click at [334, 78] on div "Actions" at bounding box center [322, 66] width 41 height 35
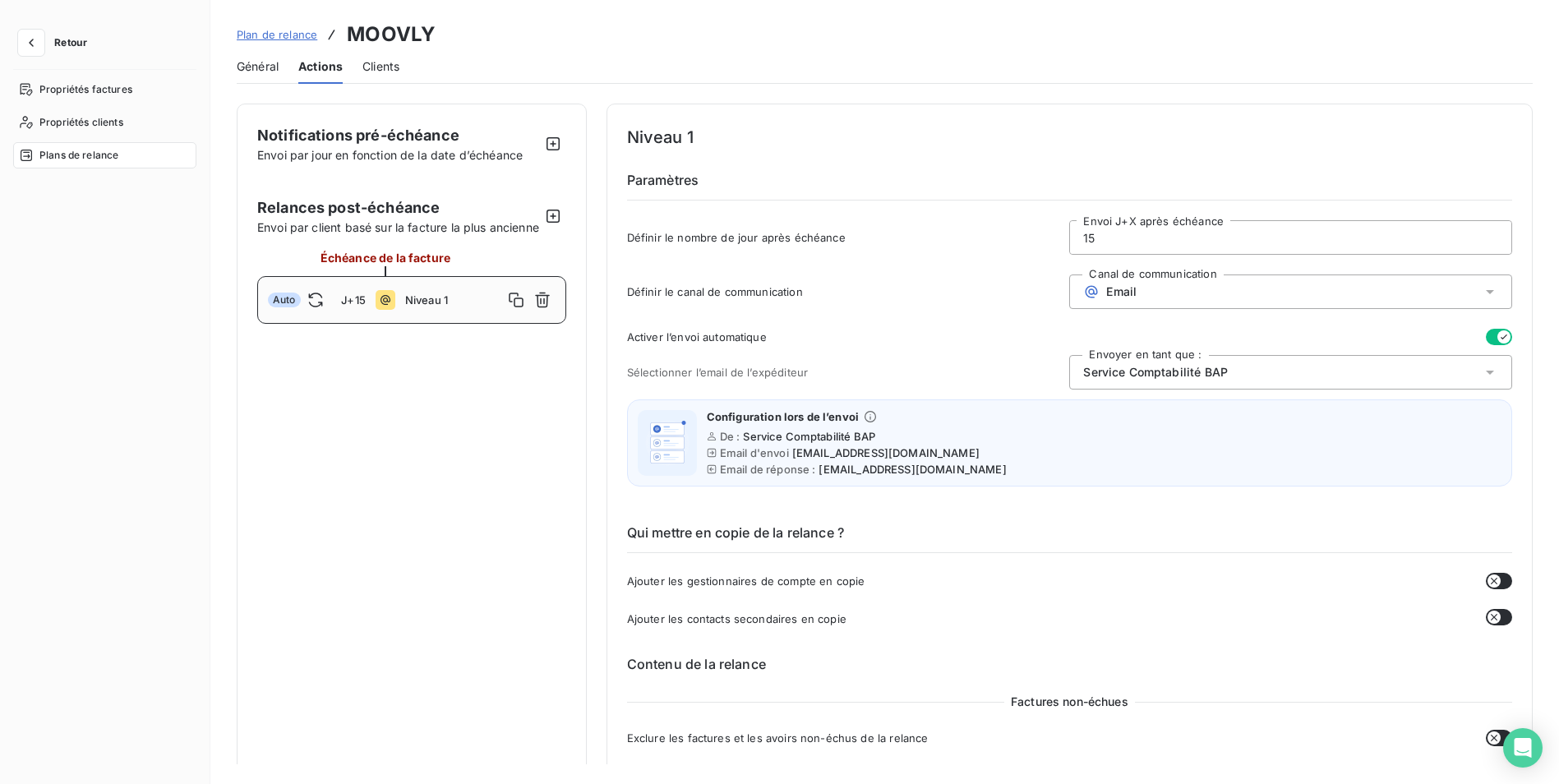
click at [90, 41] on button "Retour" at bounding box center [57, 42] width 87 height 26
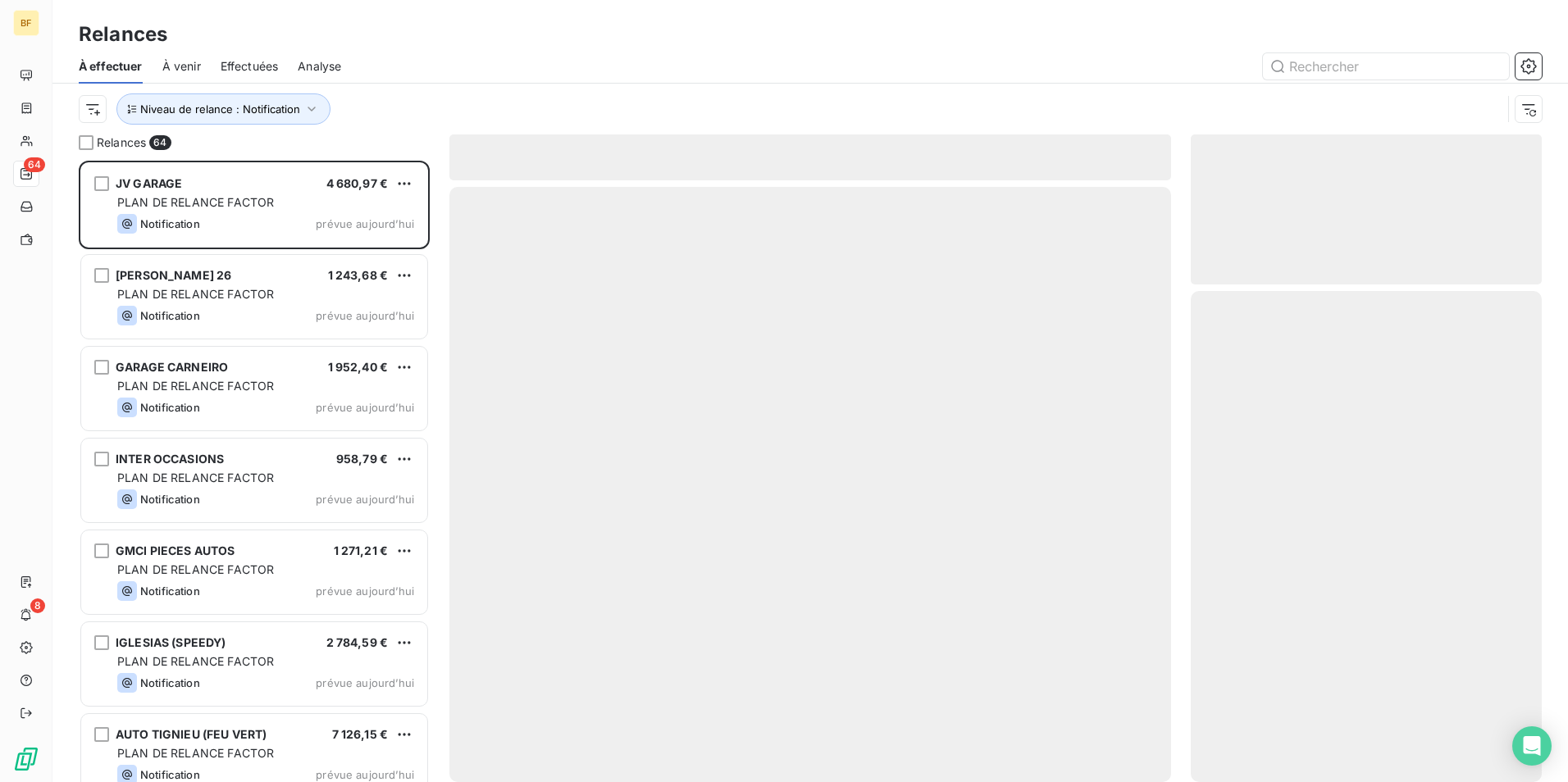
scroll to position [609, 338]
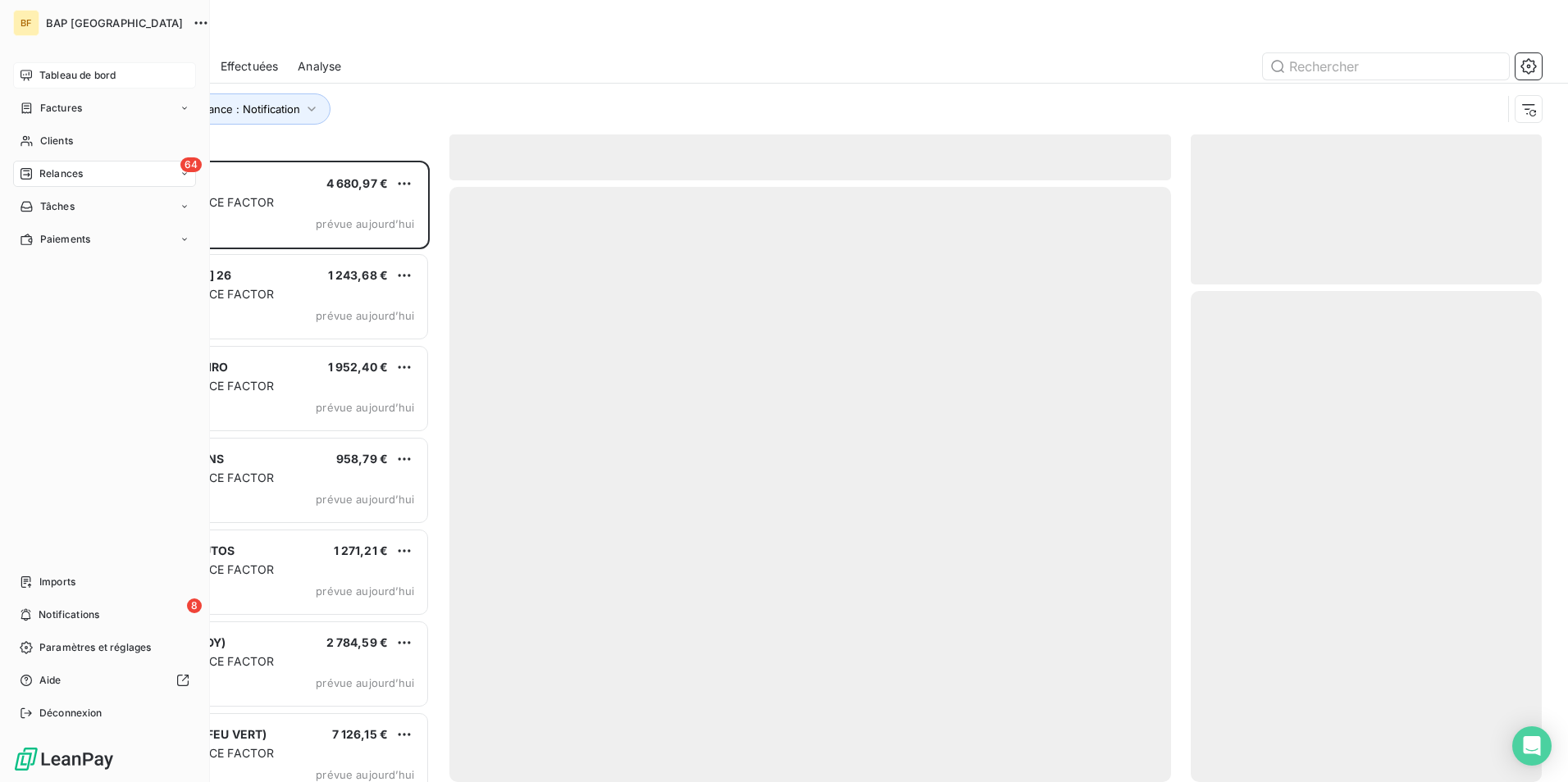
click at [57, 67] on div "Tableau de bord" at bounding box center [105, 75] width 183 height 26
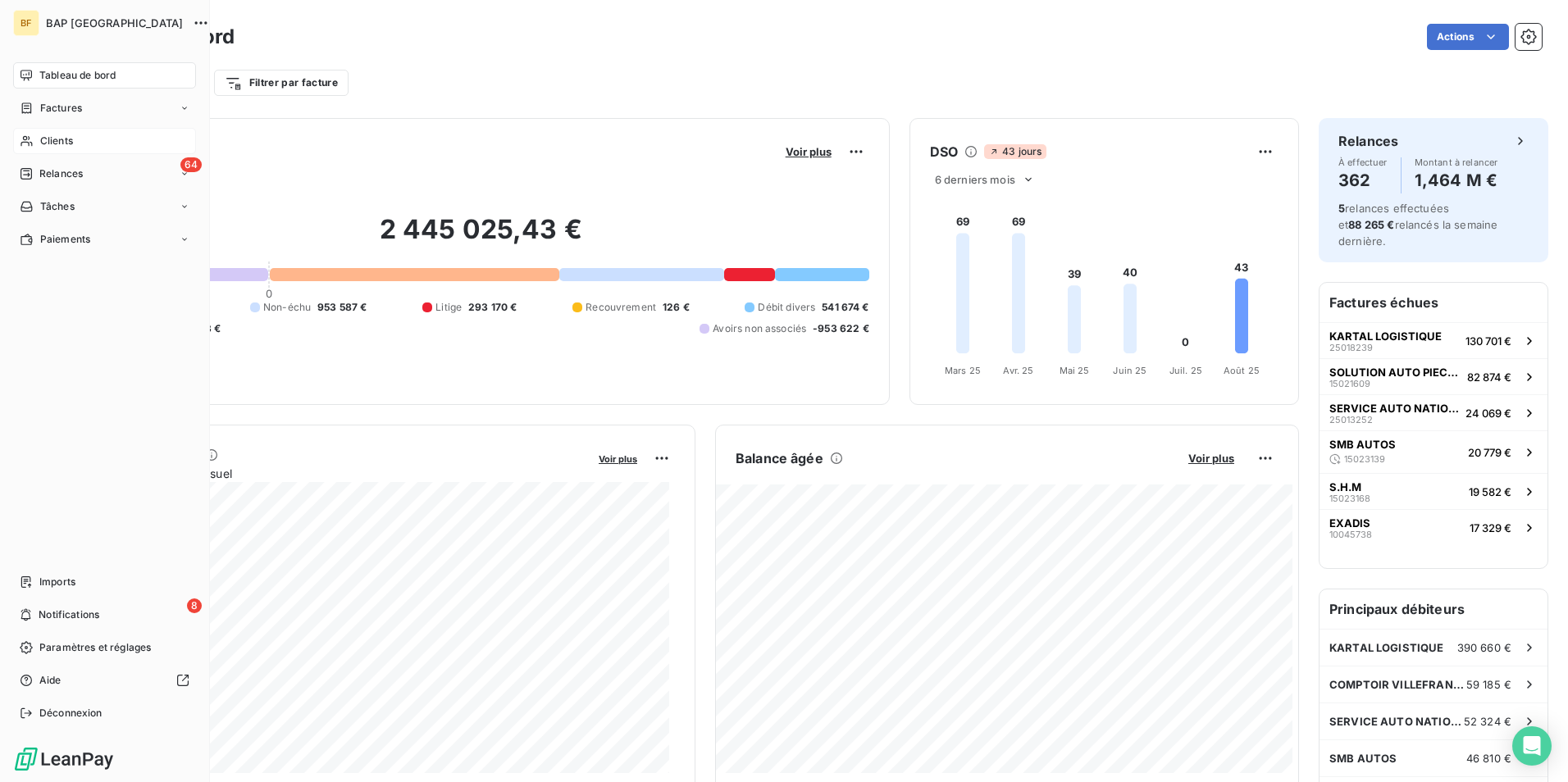
click at [32, 131] on div "Clients" at bounding box center [105, 141] width 183 height 26
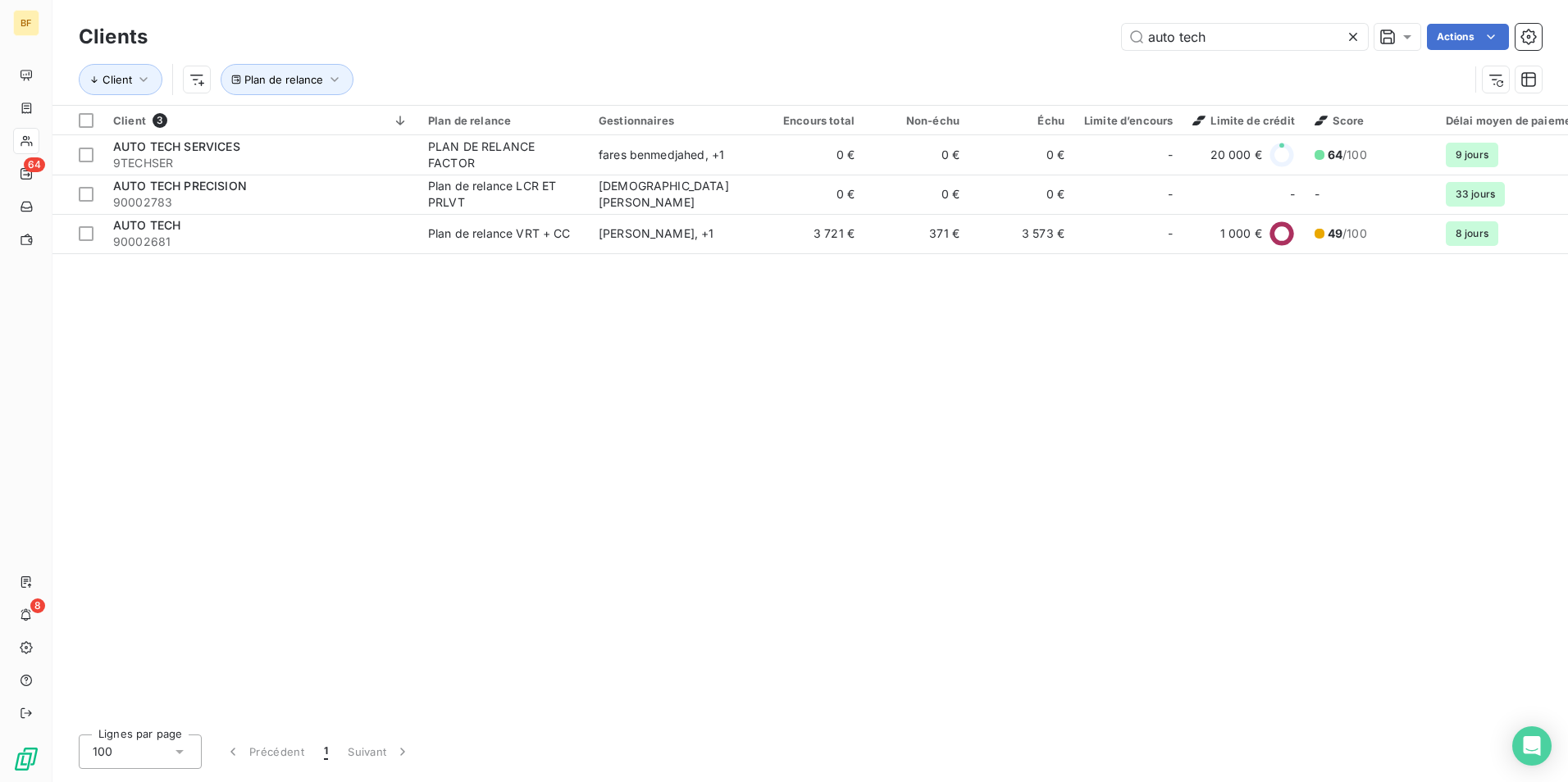
drag, startPoint x: 1257, startPoint y: 28, endPoint x: 1087, endPoint y: 6, distance: 171.4
click at [1087, 6] on div "Clients auto tech Actions Client Plan de relance" at bounding box center [809, 52] width 1515 height 105
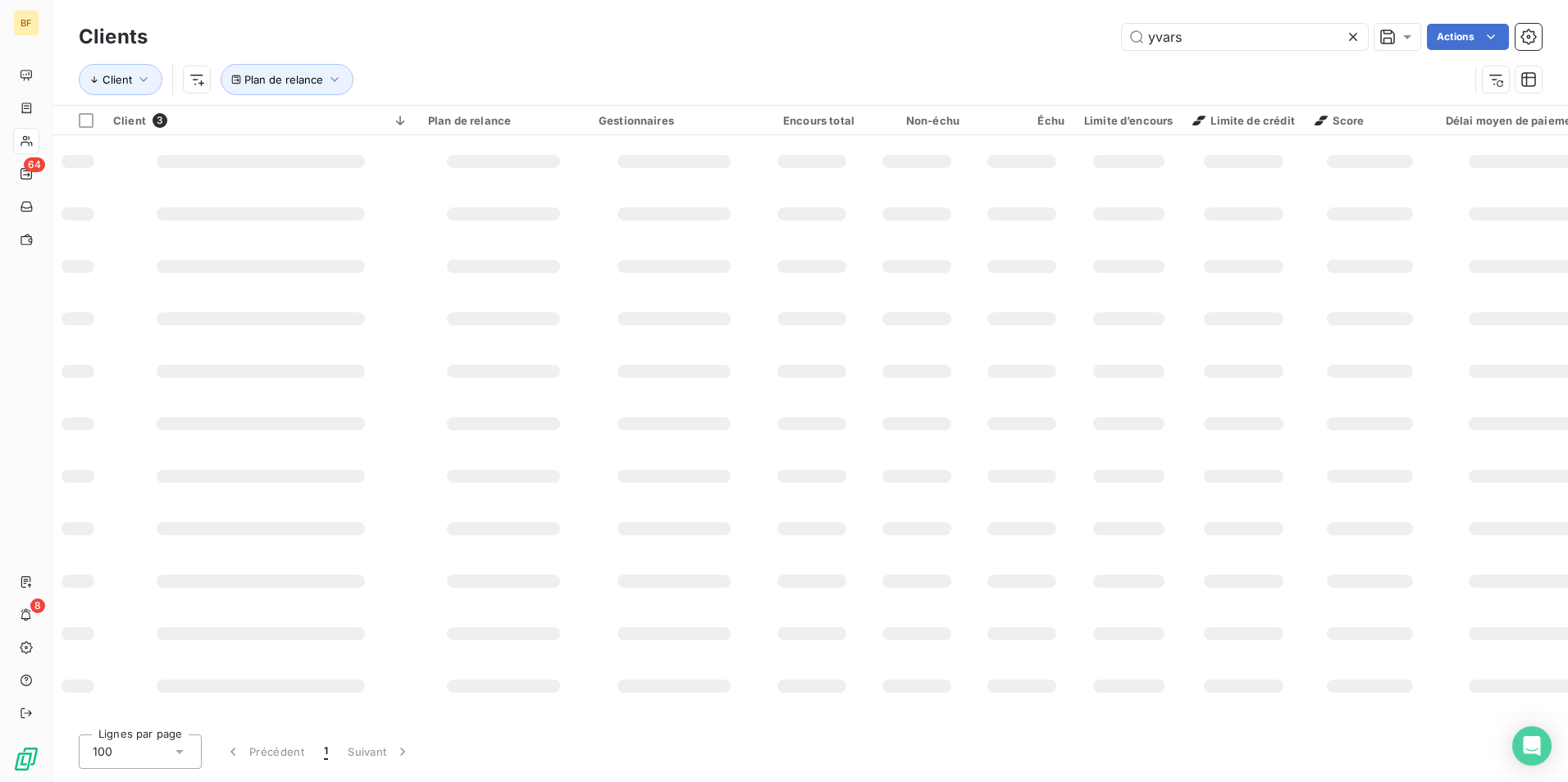
type input "yvars"
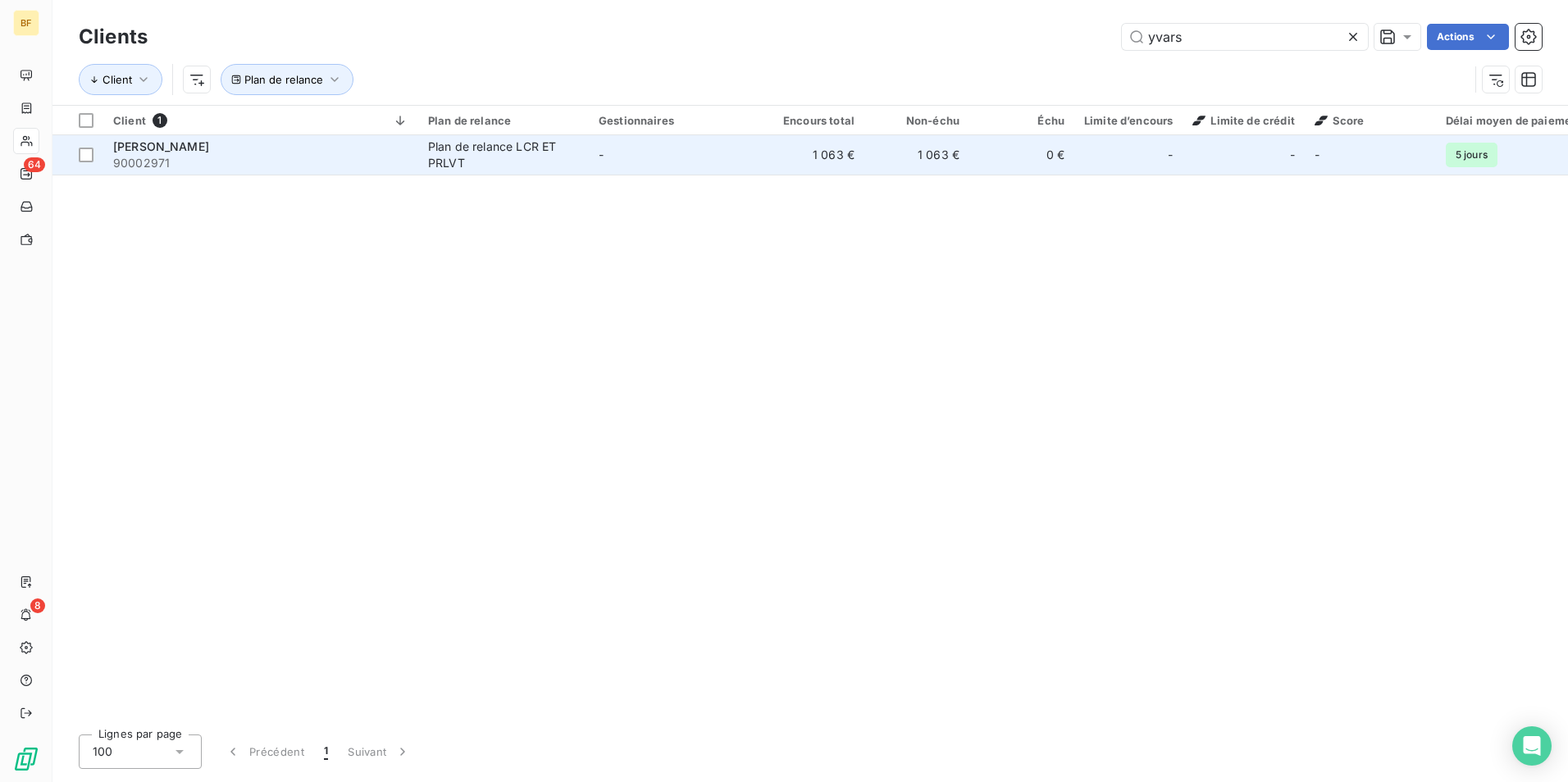
click at [452, 172] on td "Plan de relance LCR ET PRLVT" at bounding box center [503, 154] width 170 height 40
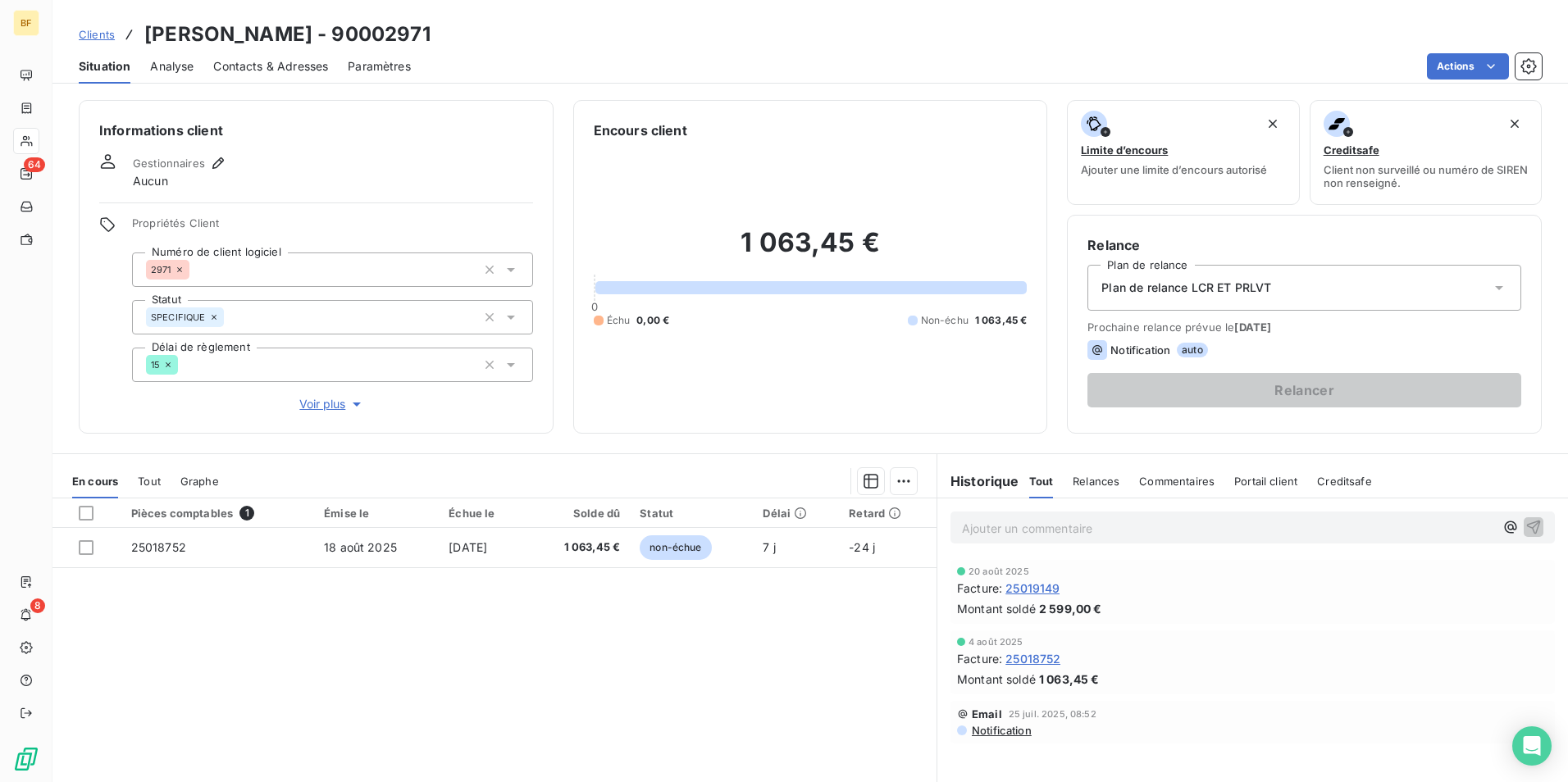
click at [1010, 533] on p "Ajouter un commentaire ﻿" at bounding box center [1228, 528] width 533 height 20
click at [1014, 533] on p "(AV)" at bounding box center [1228, 527] width 533 height 19
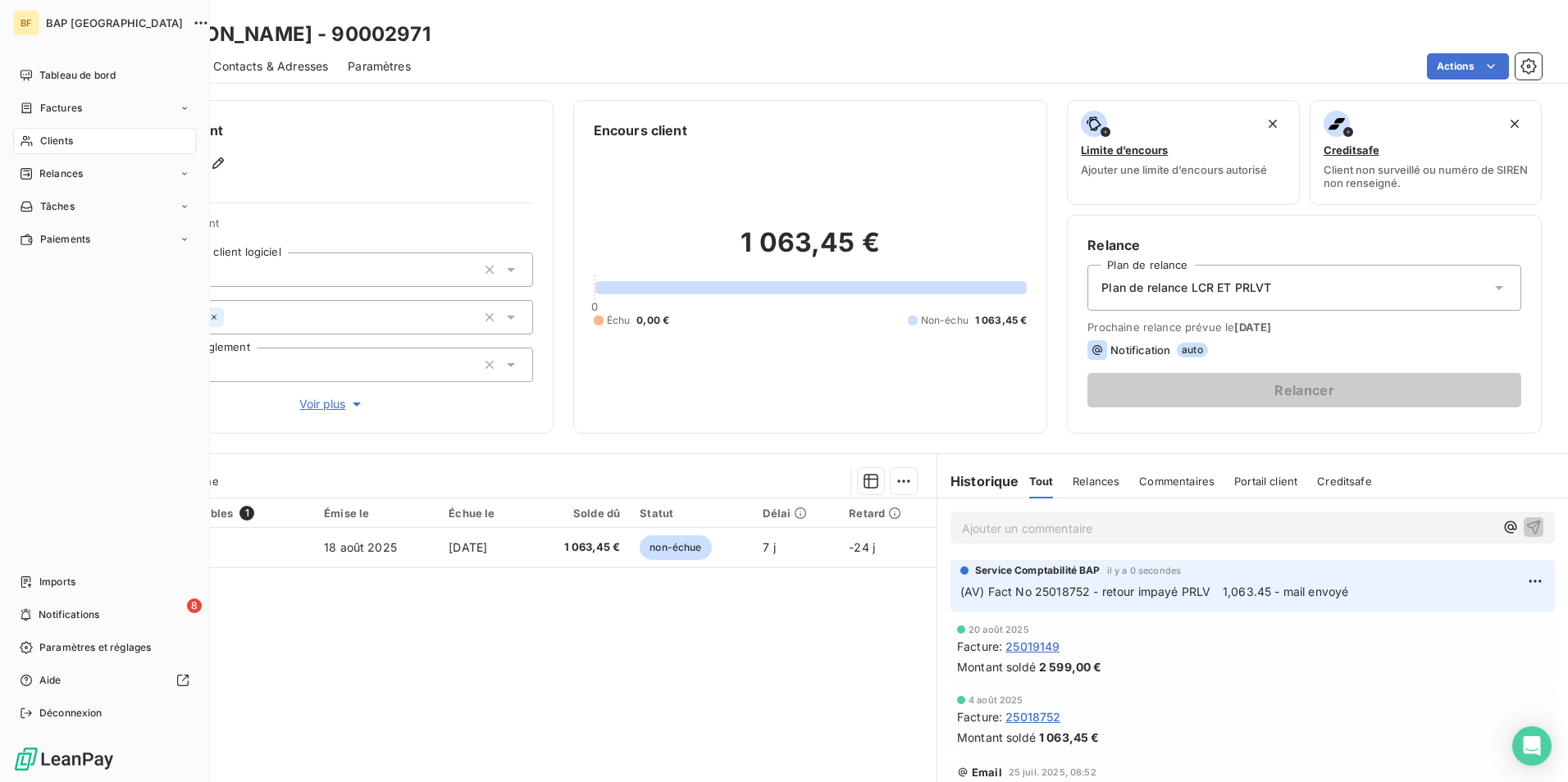
drag, startPoint x: 40, startPoint y: 73, endPoint x: 4, endPoint y: 73, distance: 36.0
click at [40, 73] on span "Tableau de bord" at bounding box center [78, 75] width 76 height 14
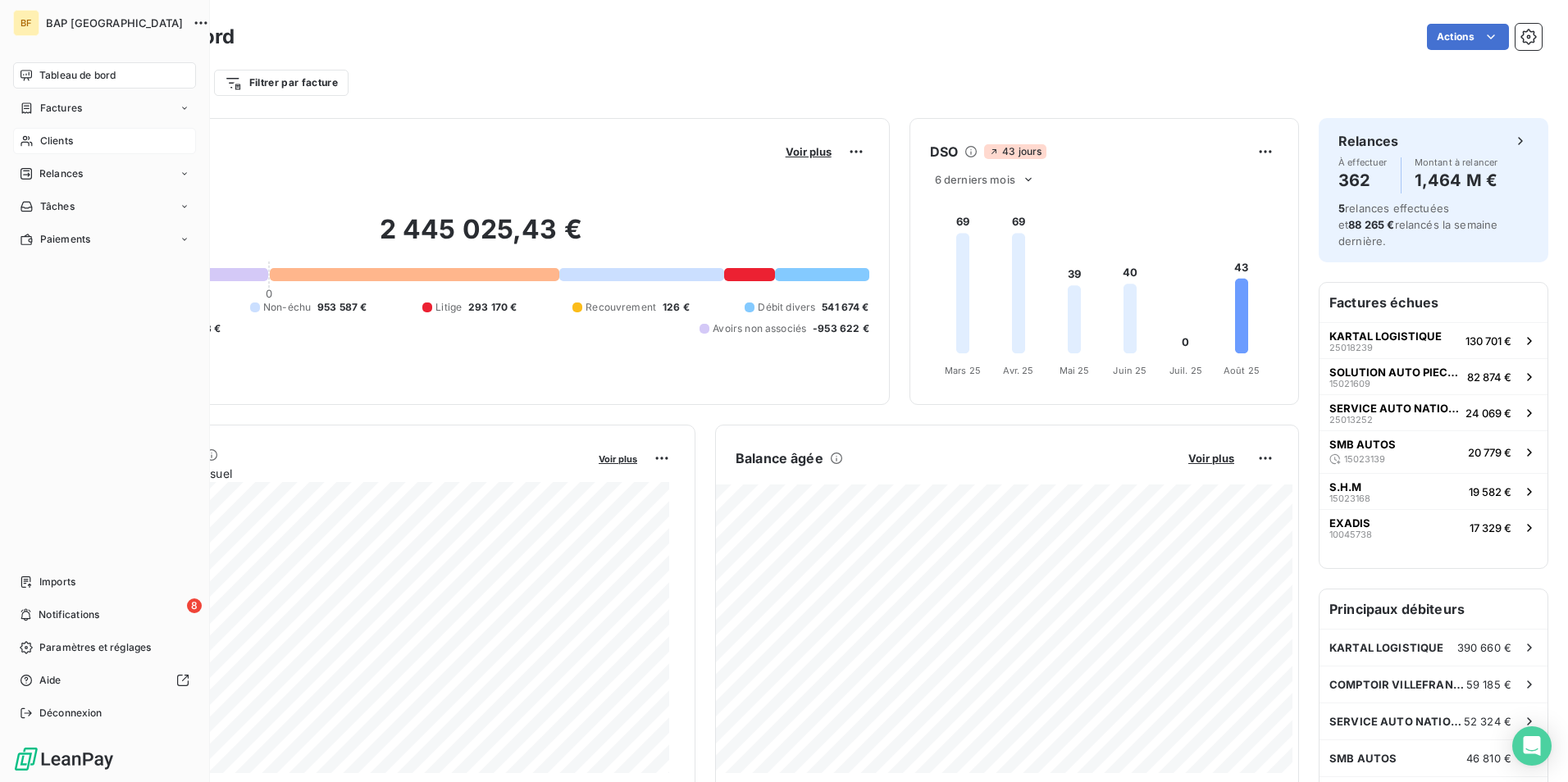
click at [52, 141] on span "Clients" at bounding box center [57, 140] width 33 height 14
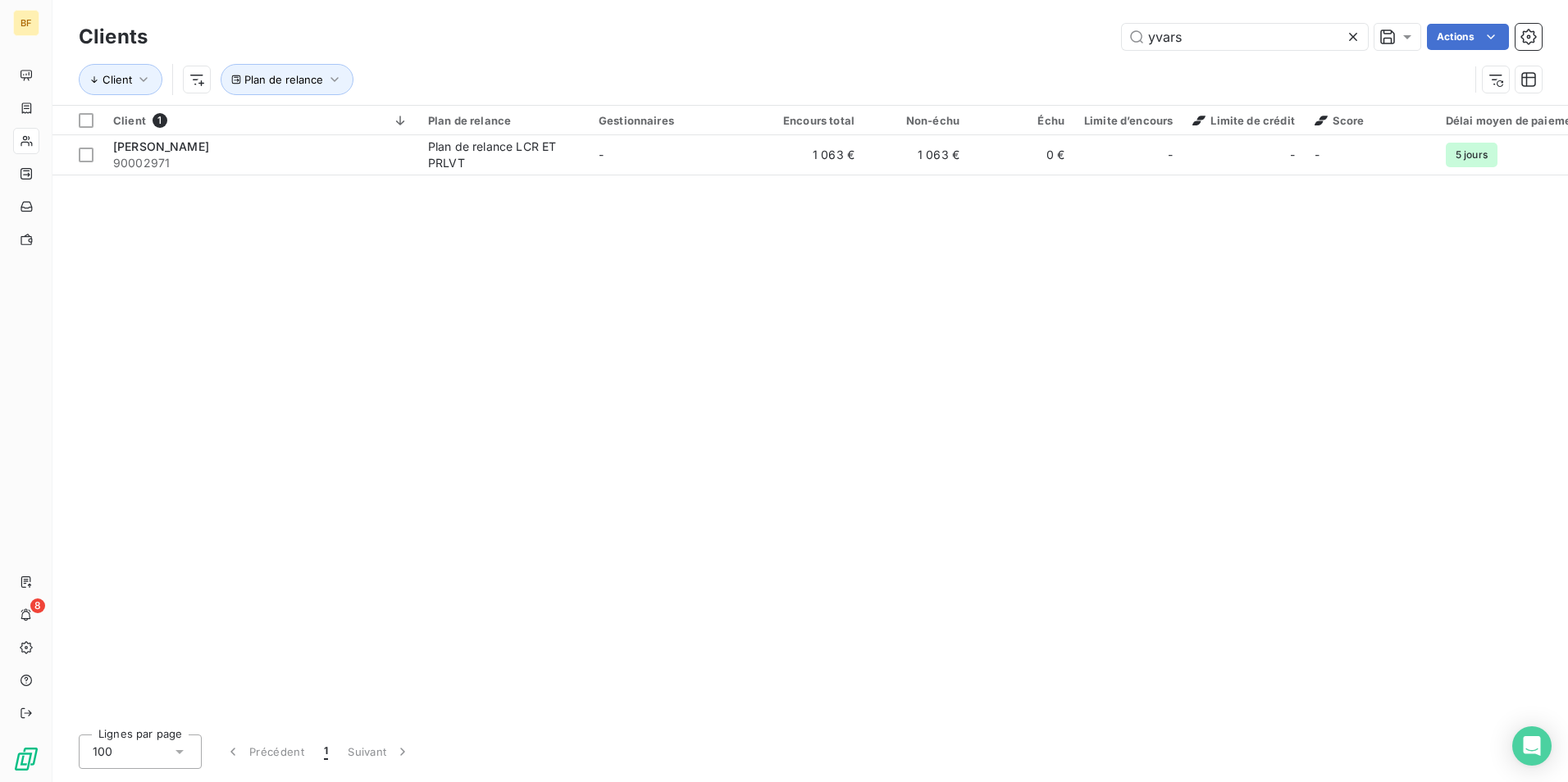
drag, startPoint x: 1169, startPoint y: 21, endPoint x: 1110, endPoint y: 11, distance: 59.8
click at [1110, 11] on div "Clients yvars Actions Client Plan de relance" at bounding box center [809, 52] width 1515 height 105
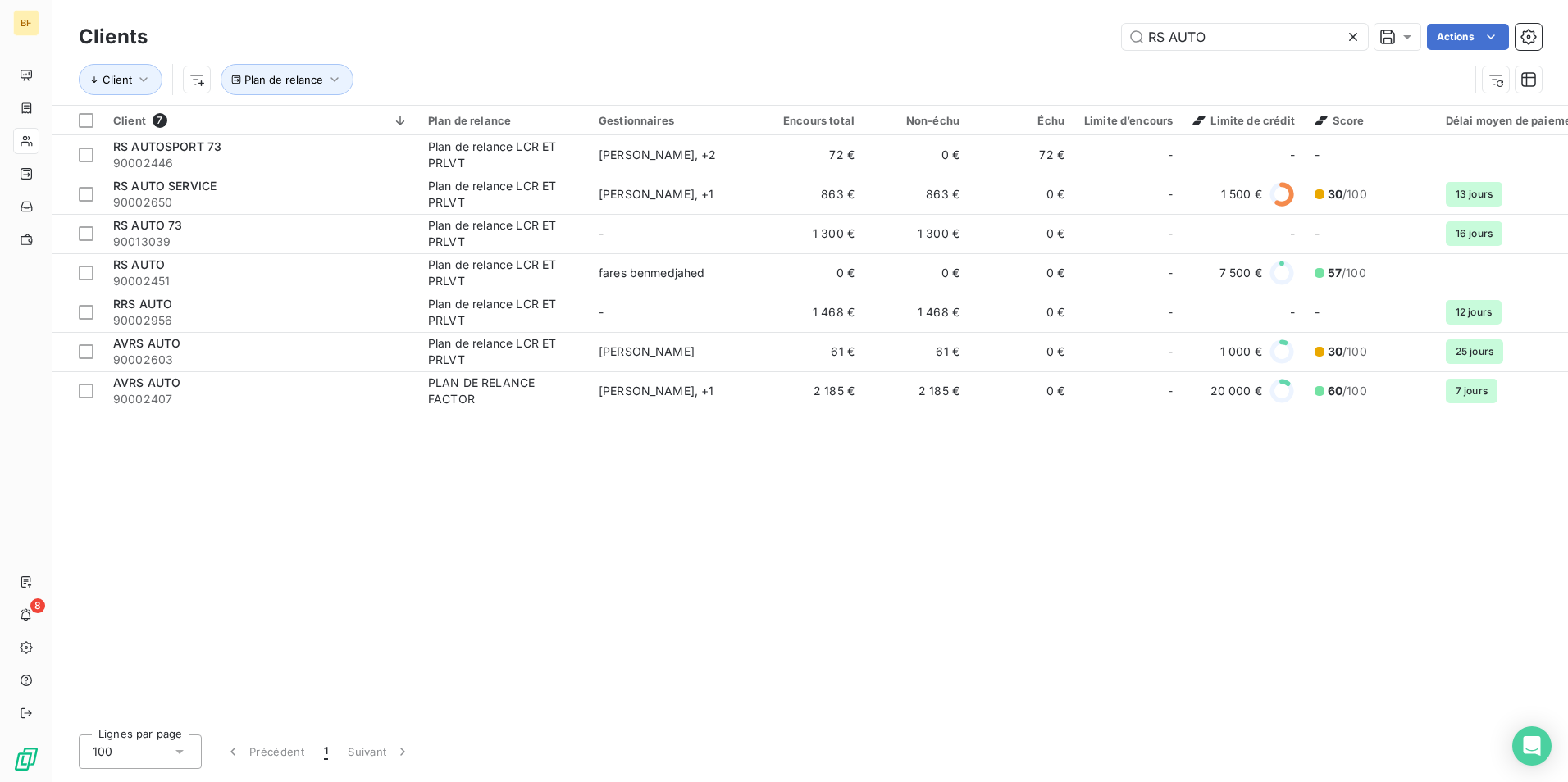
type input "RS AUTO"
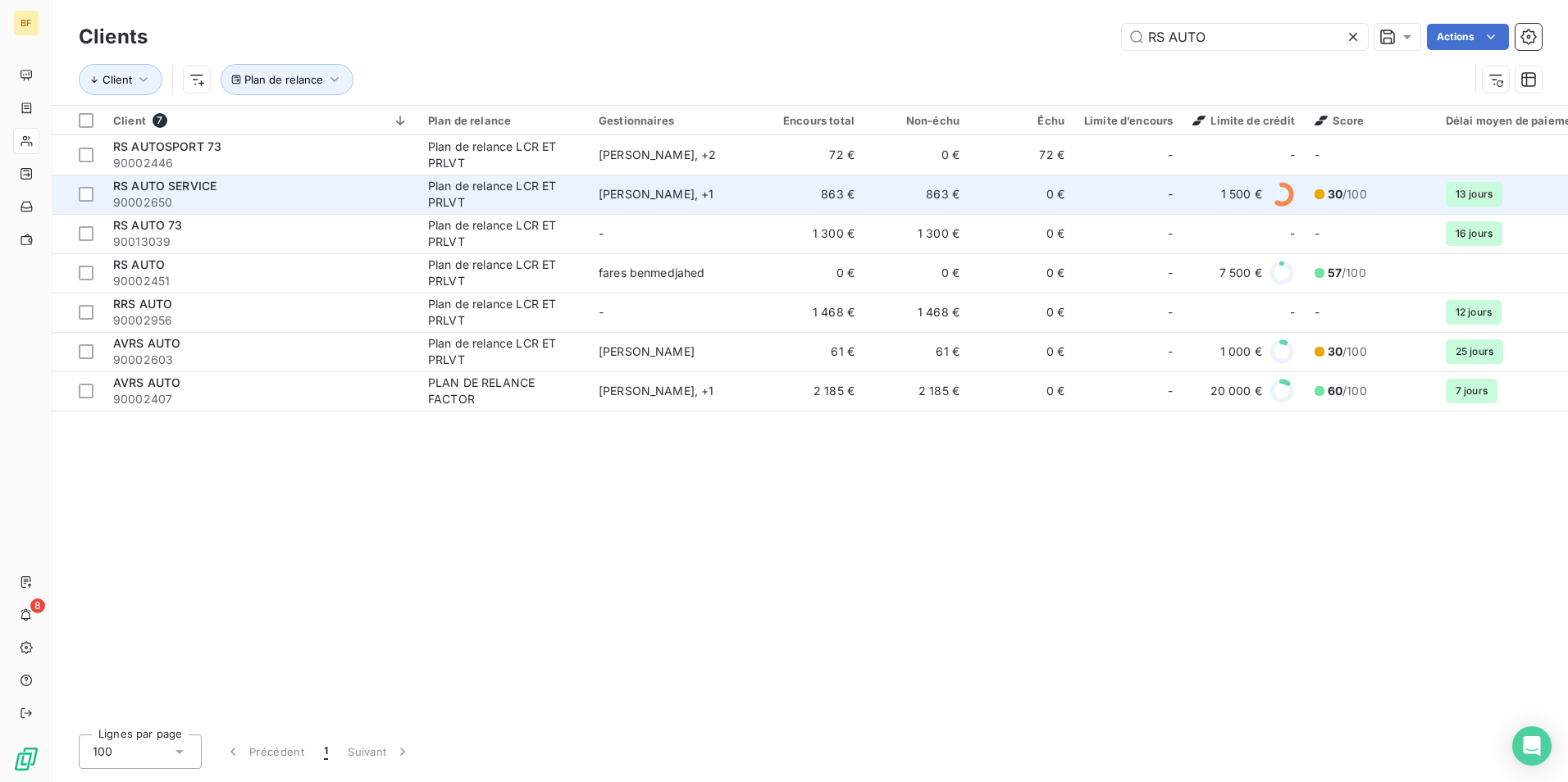
click at [395, 197] on span "90002650" at bounding box center [261, 202] width 295 height 16
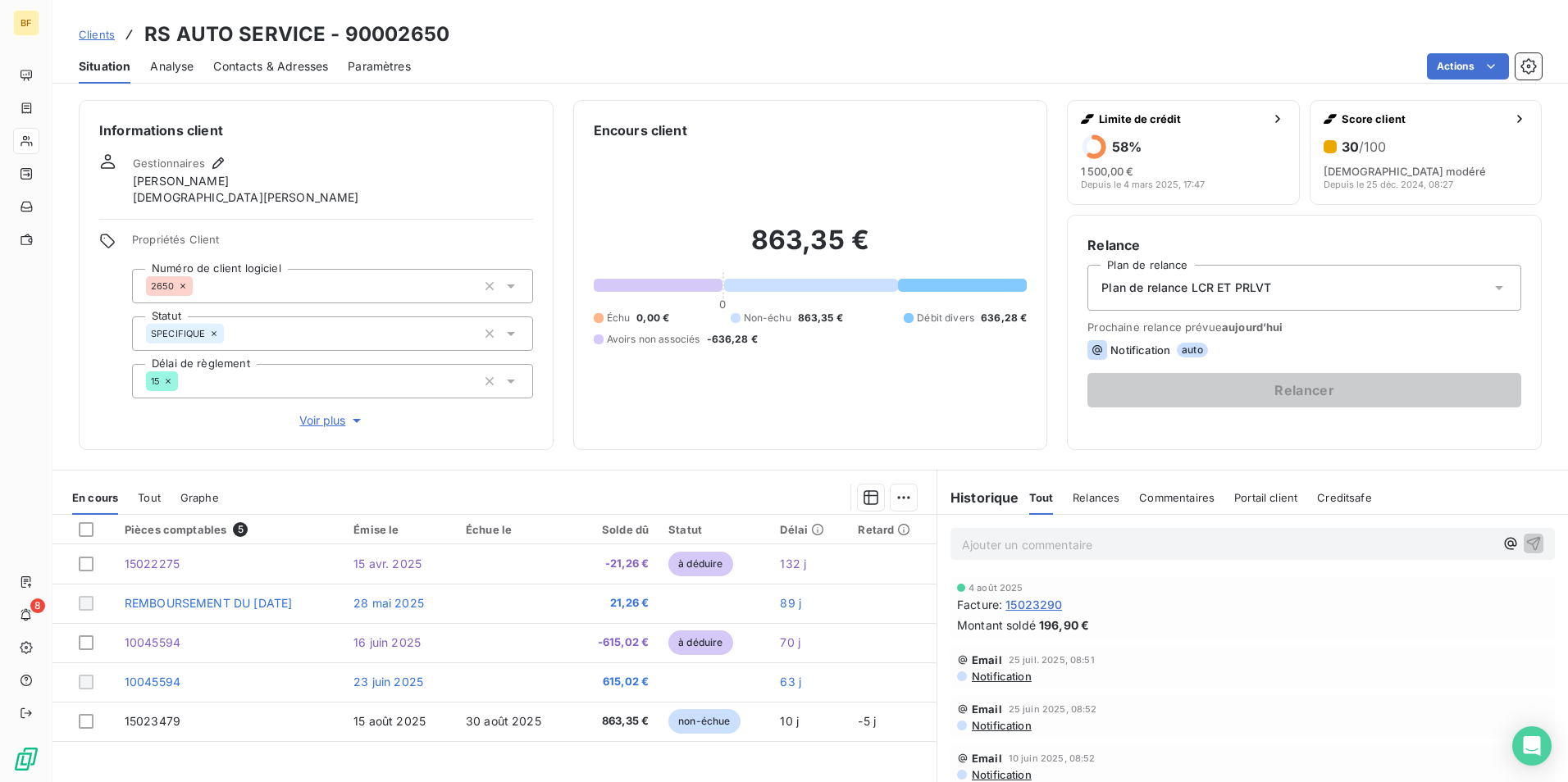
click at [293, 72] on span "Contacts & Adresses" at bounding box center [271, 66] width 115 height 16
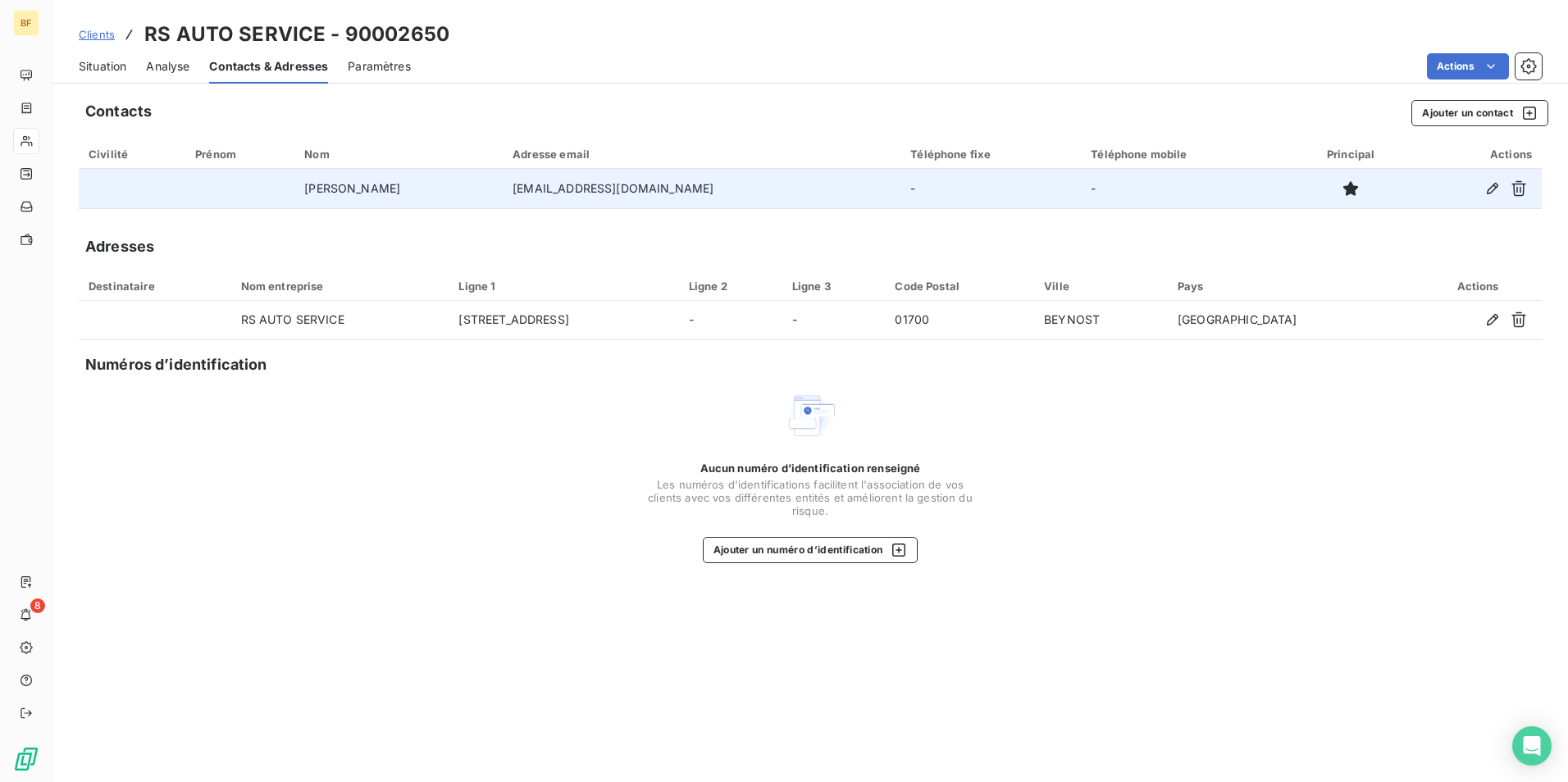
drag, startPoint x: 780, startPoint y: 184, endPoint x: 596, endPoint y: 187, distance: 184.0
click at [596, 187] on tr "NAIT [PERSON_NAME] [EMAIL_ADDRESS][DOMAIN_NAME] - -" at bounding box center [809, 188] width 1463 height 40
copy tr "[EMAIL_ADDRESS][DOMAIN_NAME]"
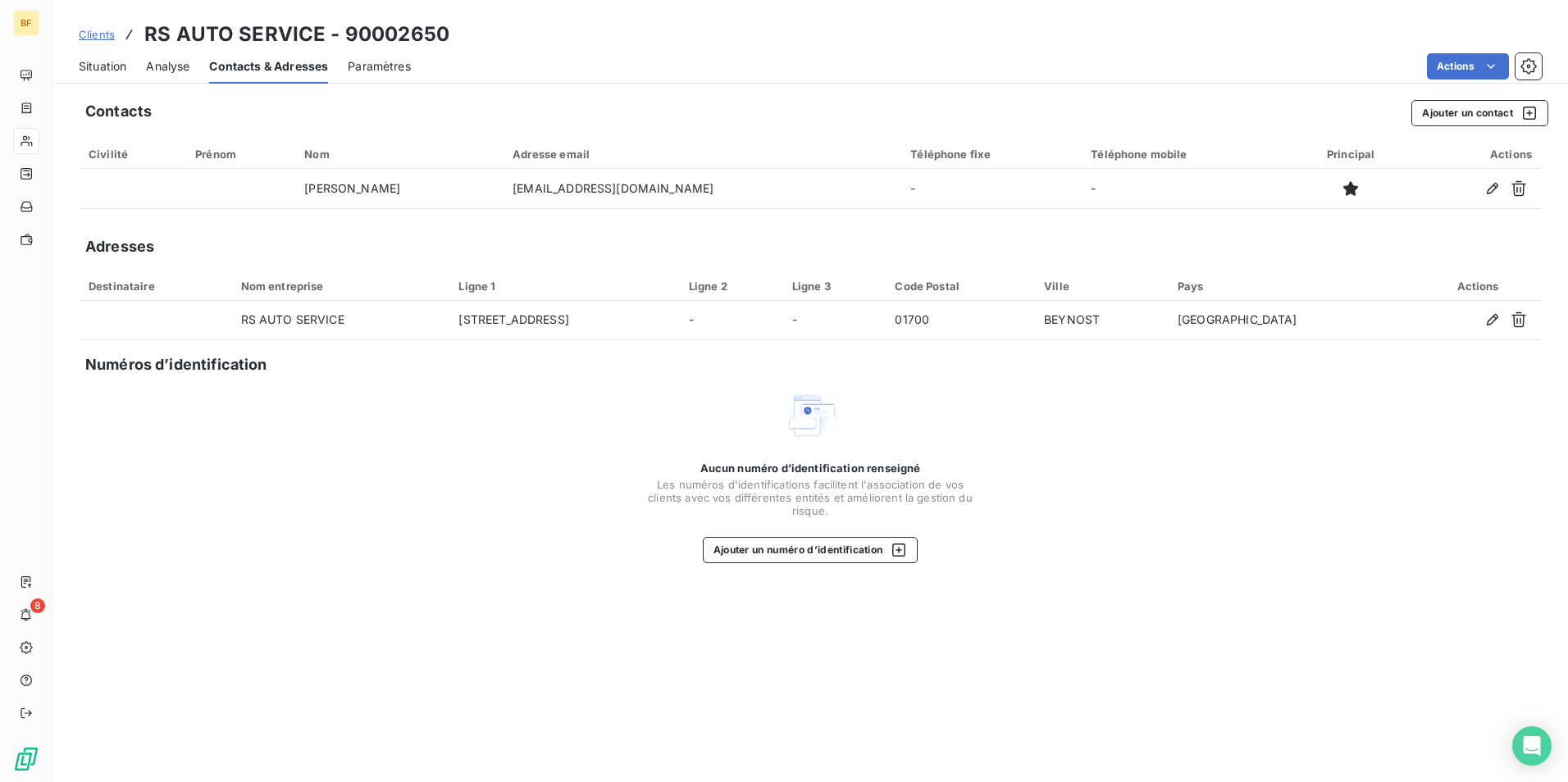
drag, startPoint x: 117, startPoint y: 66, endPoint x: 182, endPoint y: 10, distance: 85.8
click at [117, 66] on span "Situation" at bounding box center [102, 66] width 47 height 16
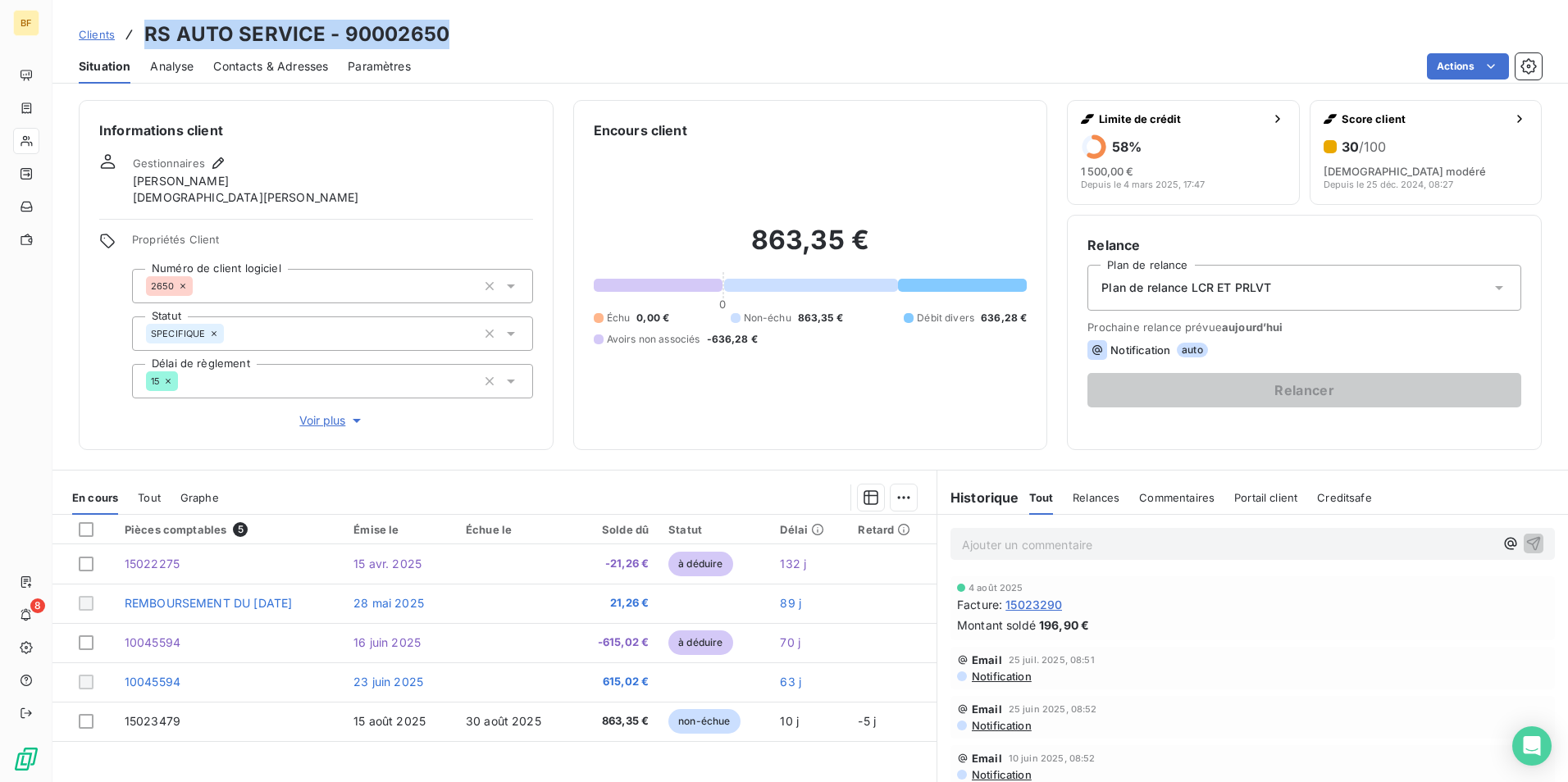
drag, startPoint x: 455, startPoint y: 22, endPoint x: 128, endPoint y: 19, distance: 327.0
click at [128, 19] on div "Clients RS AUTO SERVICE - 90002650" at bounding box center [809, 34] width 1515 height 30
copy h3 "RS AUTO SERVICE - 90002650"
click at [103, 58] on span "Situation" at bounding box center [104, 66] width 51 height 16
click at [1003, 538] on p "Ajouter un commentaire ﻿" at bounding box center [1228, 544] width 533 height 20
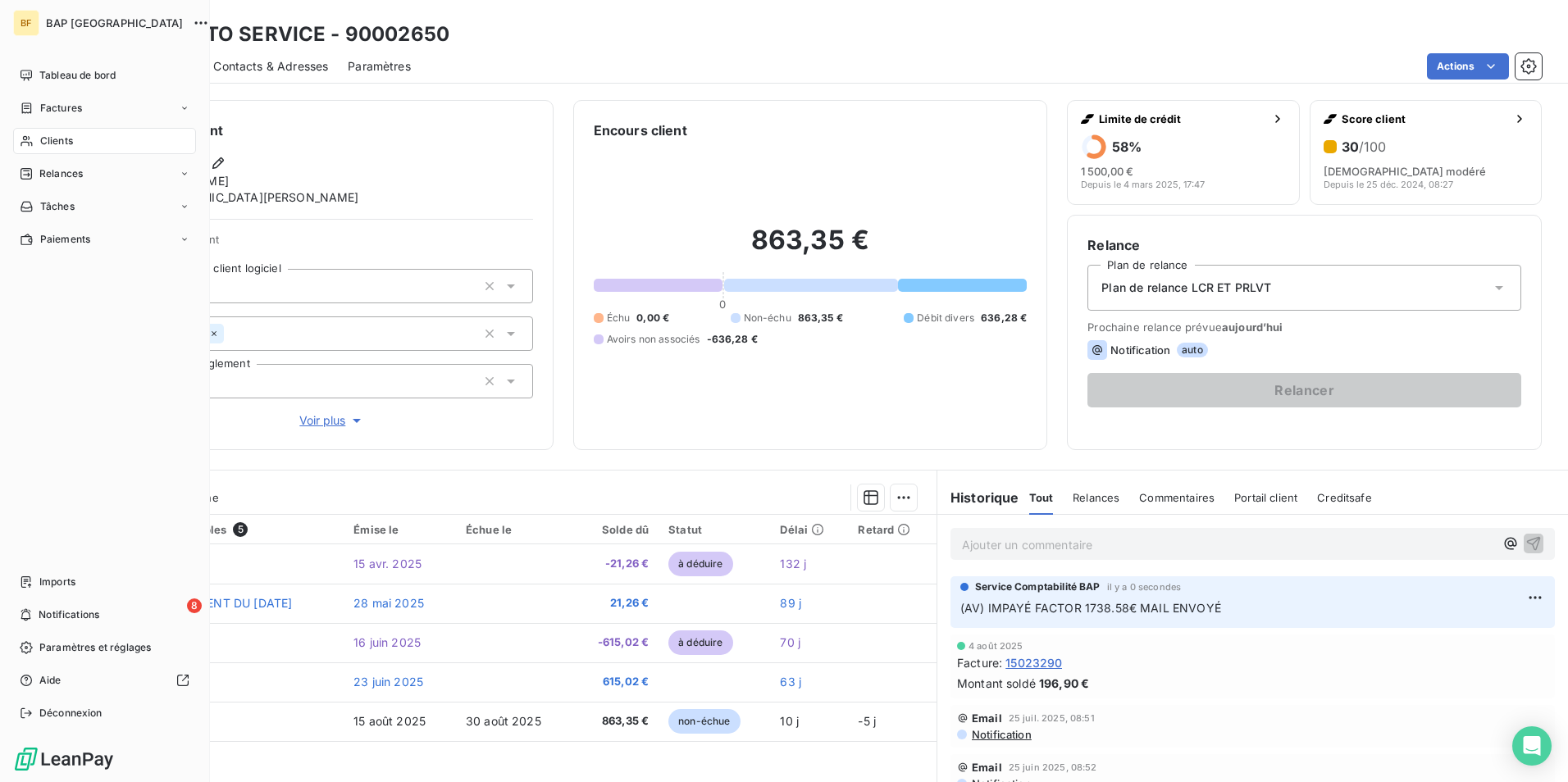
click at [22, 139] on icon at bounding box center [26, 141] width 14 height 13
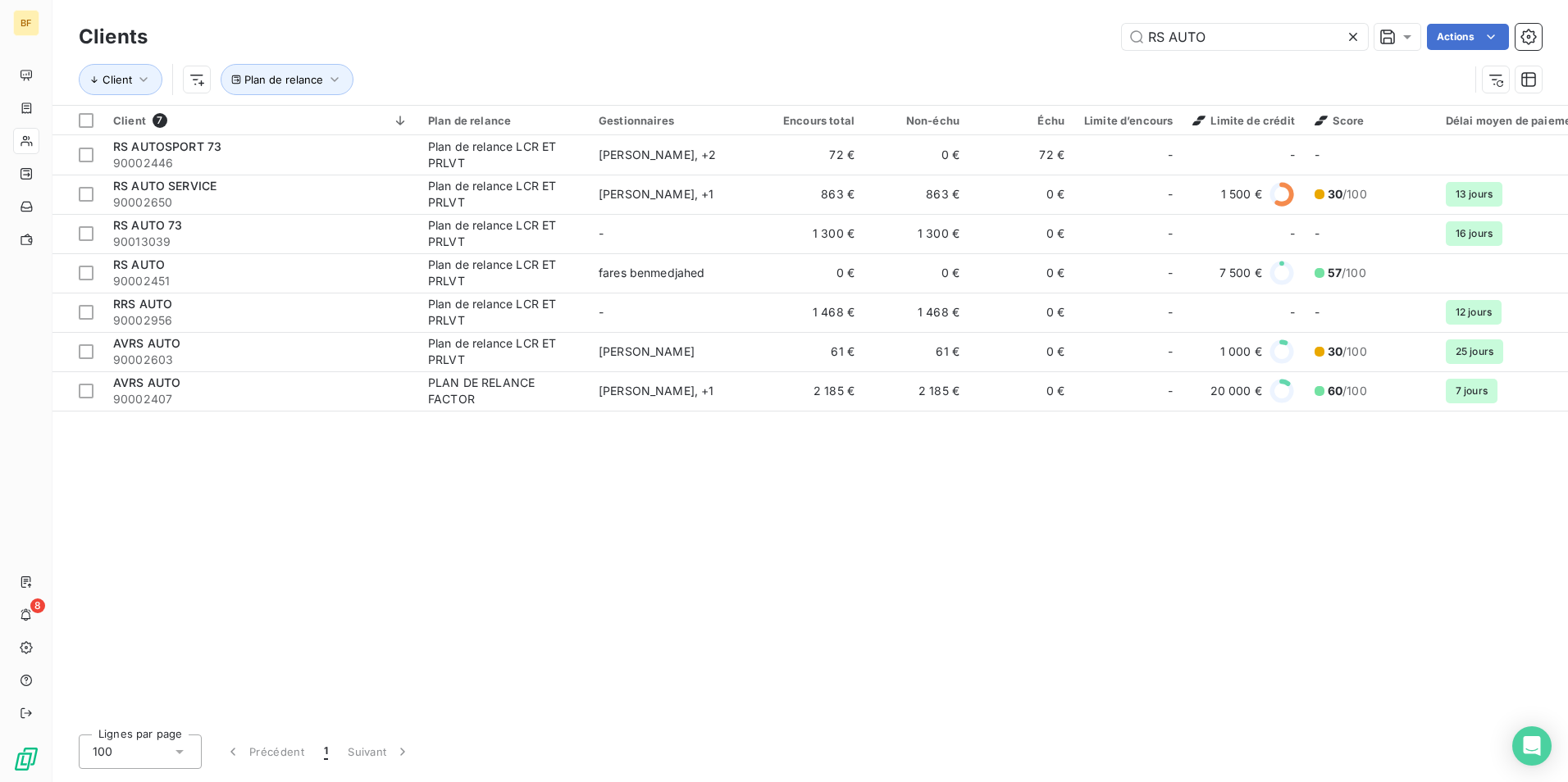
drag, startPoint x: 1254, startPoint y: 38, endPoint x: 960, endPoint y: 5, distance: 295.8
click at [960, 5] on div "Clients RS AUTO Actions Client Plan de relance" at bounding box center [809, 52] width 1515 height 105
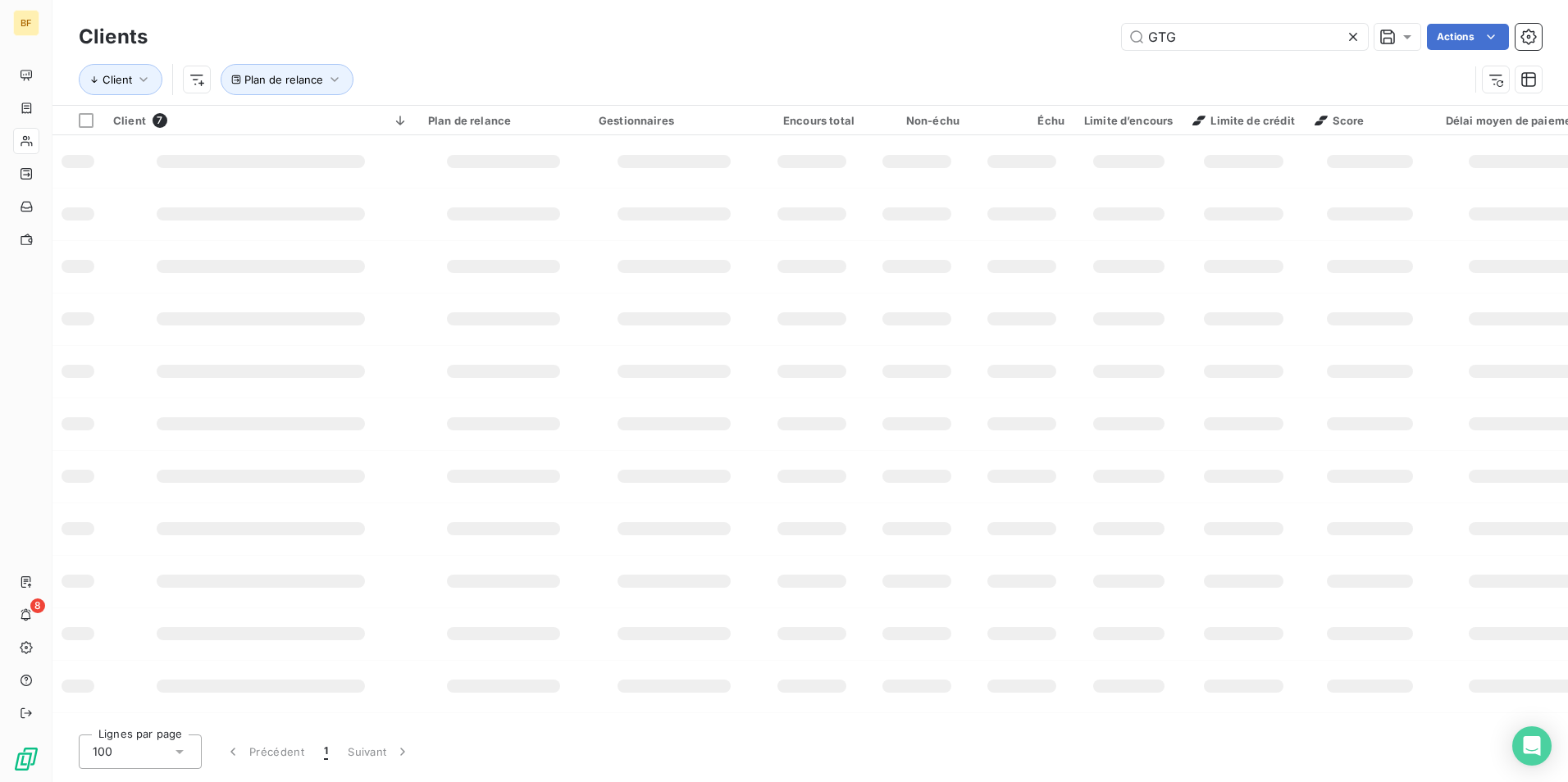
type input "GTG"
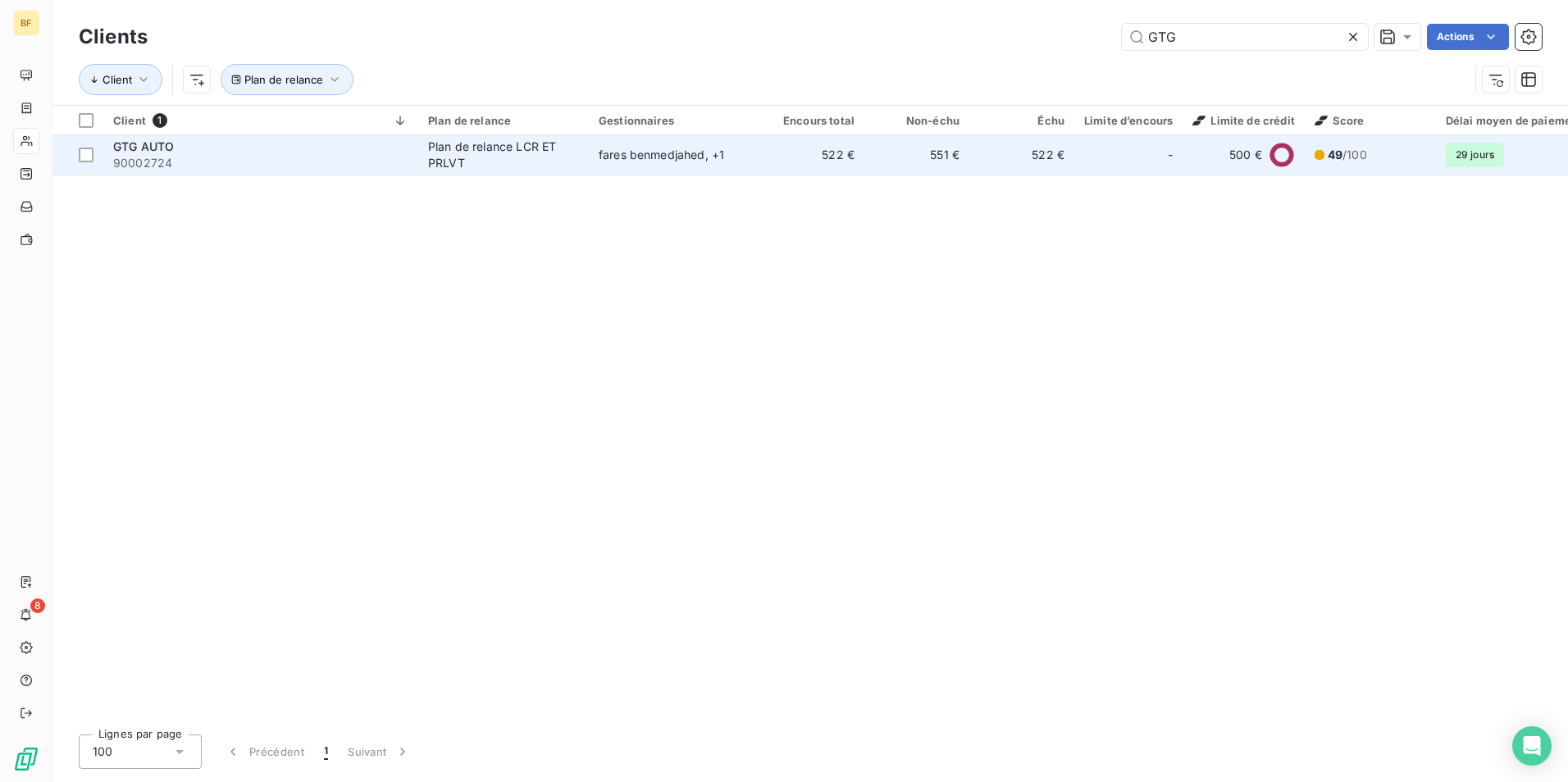
click at [322, 170] on span "90002724" at bounding box center [261, 163] width 295 height 16
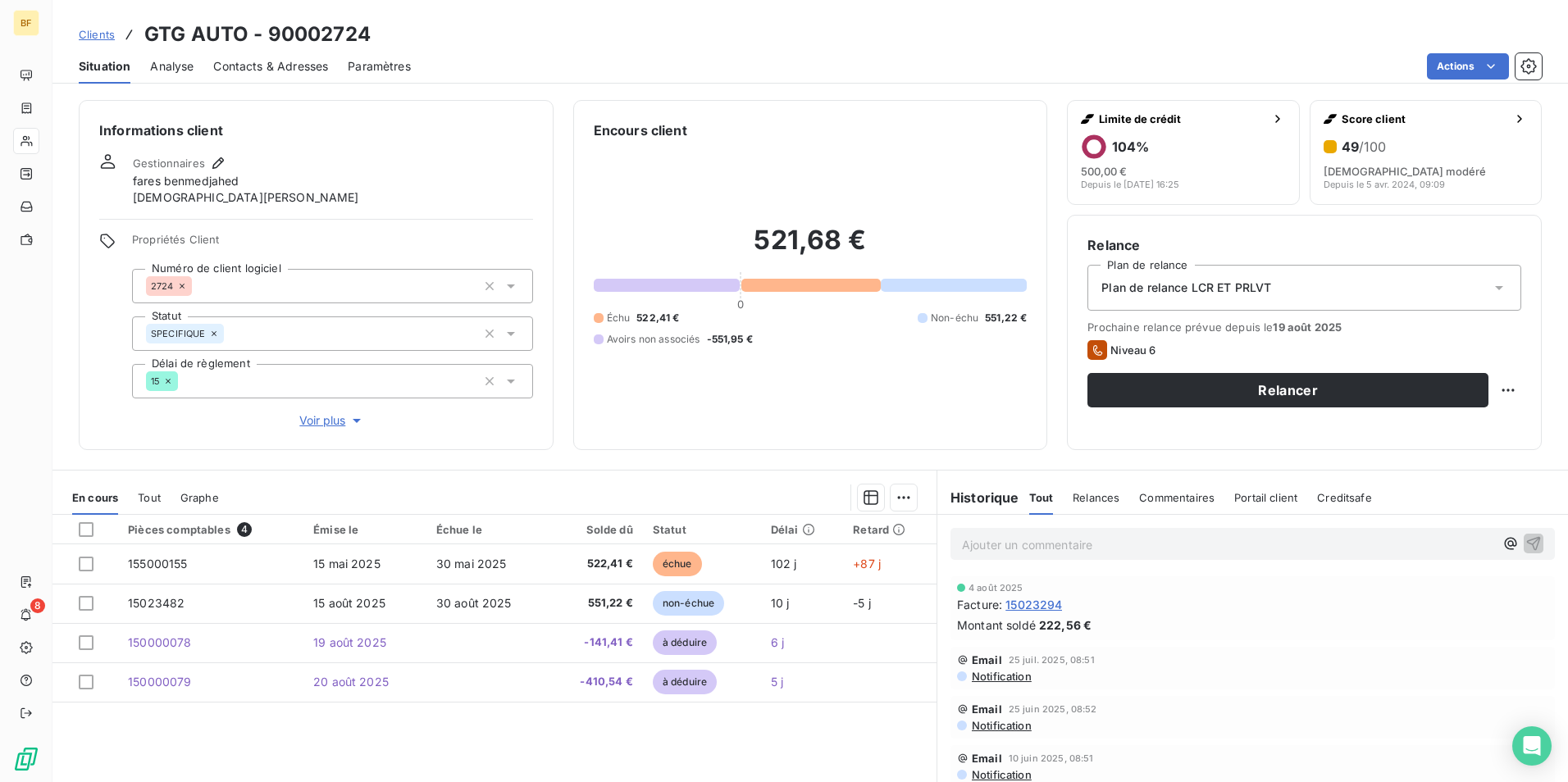
click at [1032, 545] on p "Ajouter un commentaire ﻿" at bounding box center [1228, 544] width 533 height 20
click at [1156, 544] on p "(AV) IMPAYÉ FACTOR 373.66€" at bounding box center [1228, 543] width 533 height 19
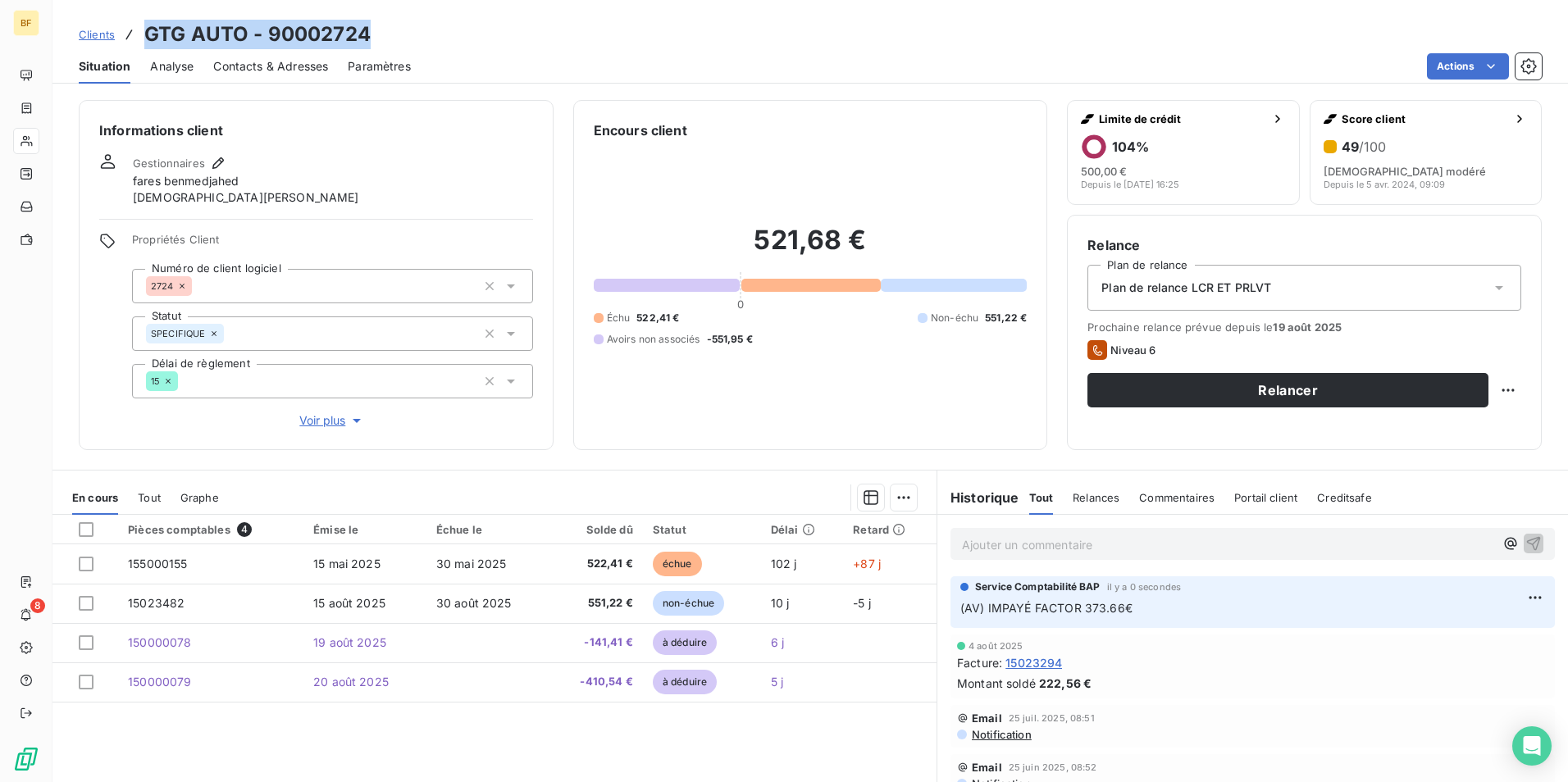
drag, startPoint x: 385, startPoint y: 28, endPoint x: 146, endPoint y: 24, distance: 239.0
click at [146, 24] on div "Clients GTG AUTO - 90002724" at bounding box center [809, 34] width 1515 height 30
copy h3 "GTG AUTO - 90002724"
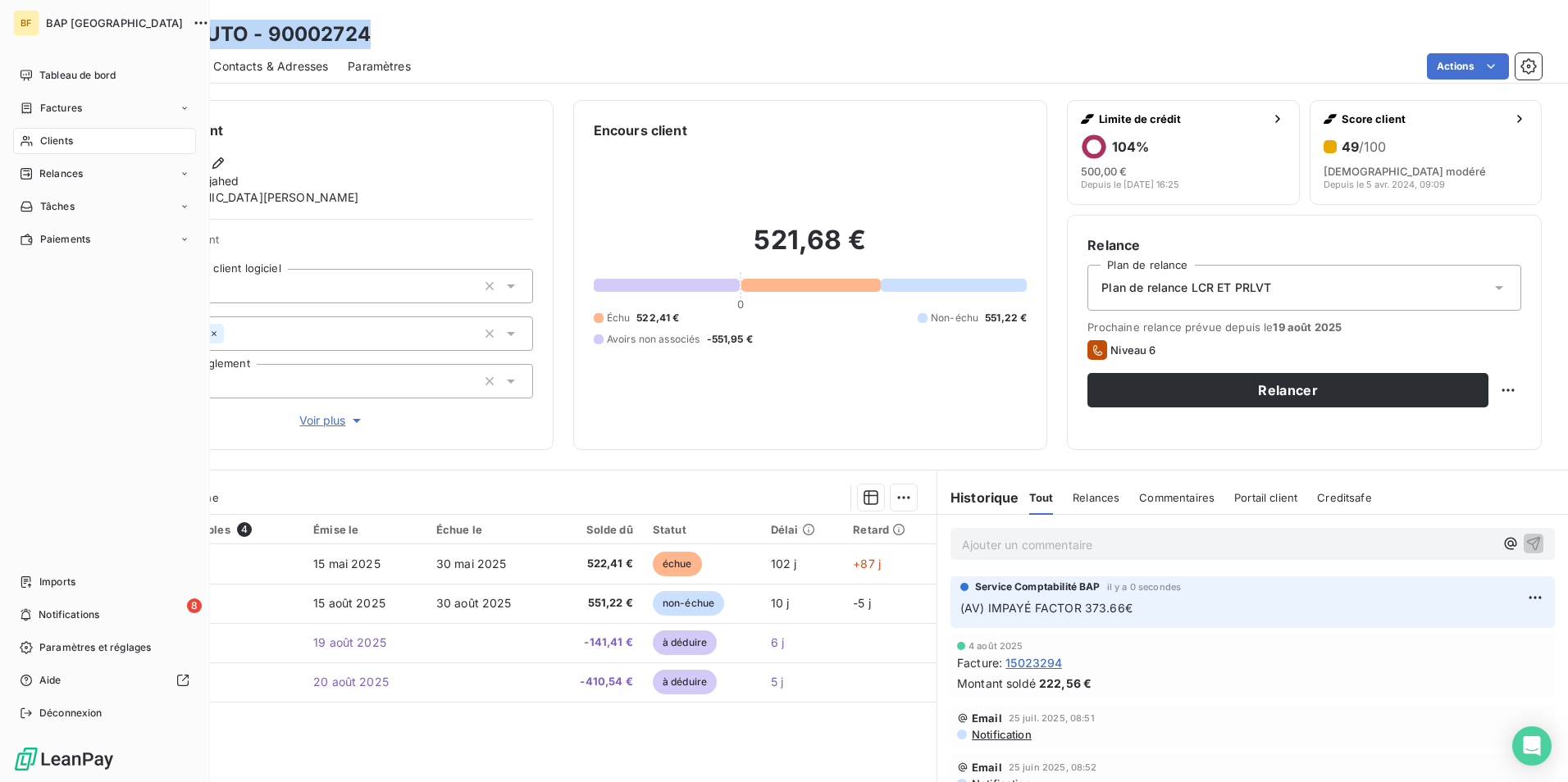
click at [62, 143] on span "Clients" at bounding box center [57, 140] width 33 height 14
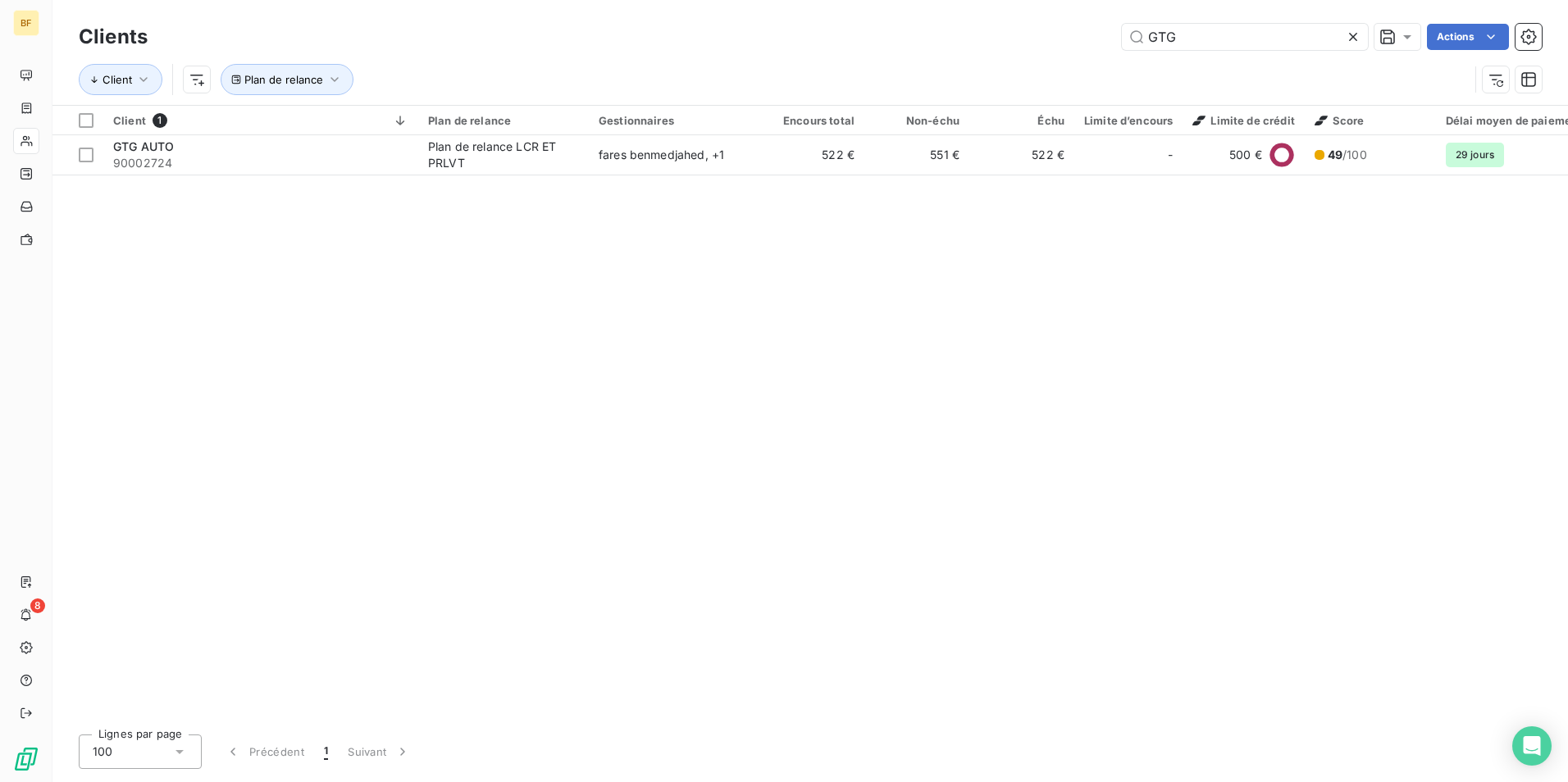
drag, startPoint x: 1046, startPoint y: 24, endPoint x: 1034, endPoint y: 25, distance: 12.0
click at [1034, 25] on div "GTG Actions" at bounding box center [854, 36] width 1374 height 26
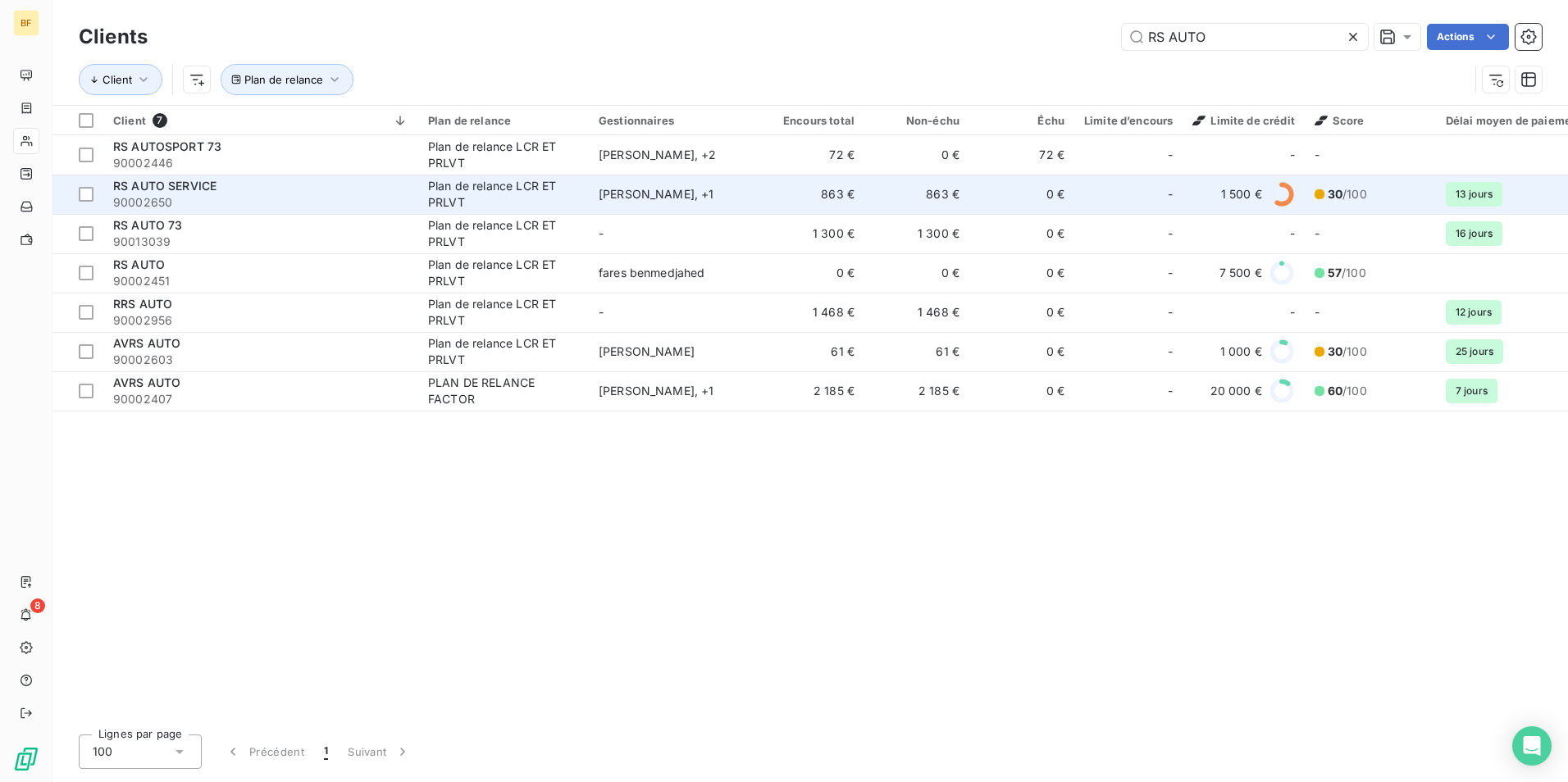
type input "RS AUTO"
click at [251, 192] on div "RS AUTO SERVICE" at bounding box center [261, 186] width 295 height 16
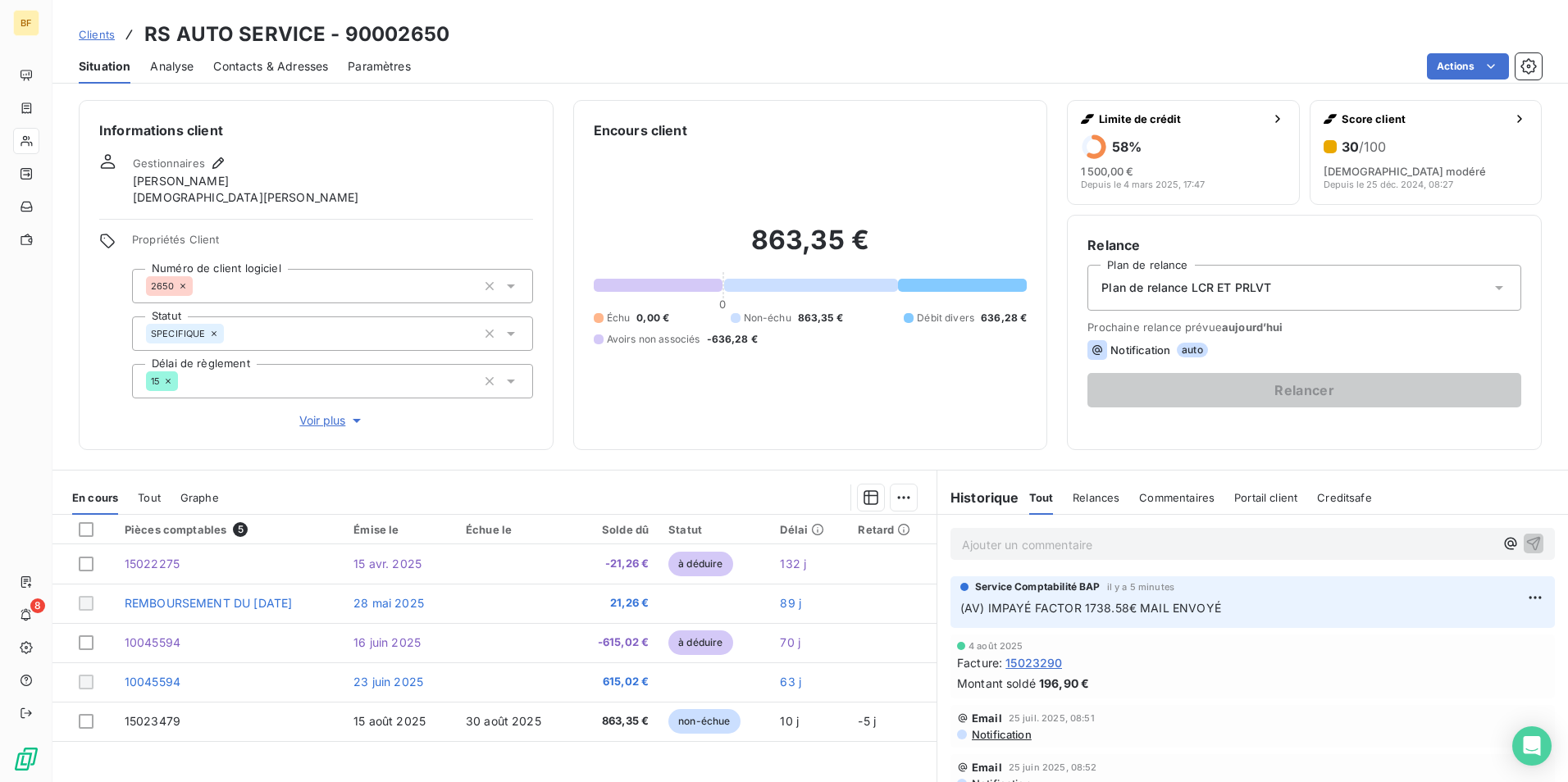
click at [1068, 557] on div "Ajouter un commentaire ﻿" at bounding box center [1252, 544] width 604 height 32
click at [1068, 549] on p "Ajouter un commentaire ﻿" at bounding box center [1228, 544] width 533 height 20
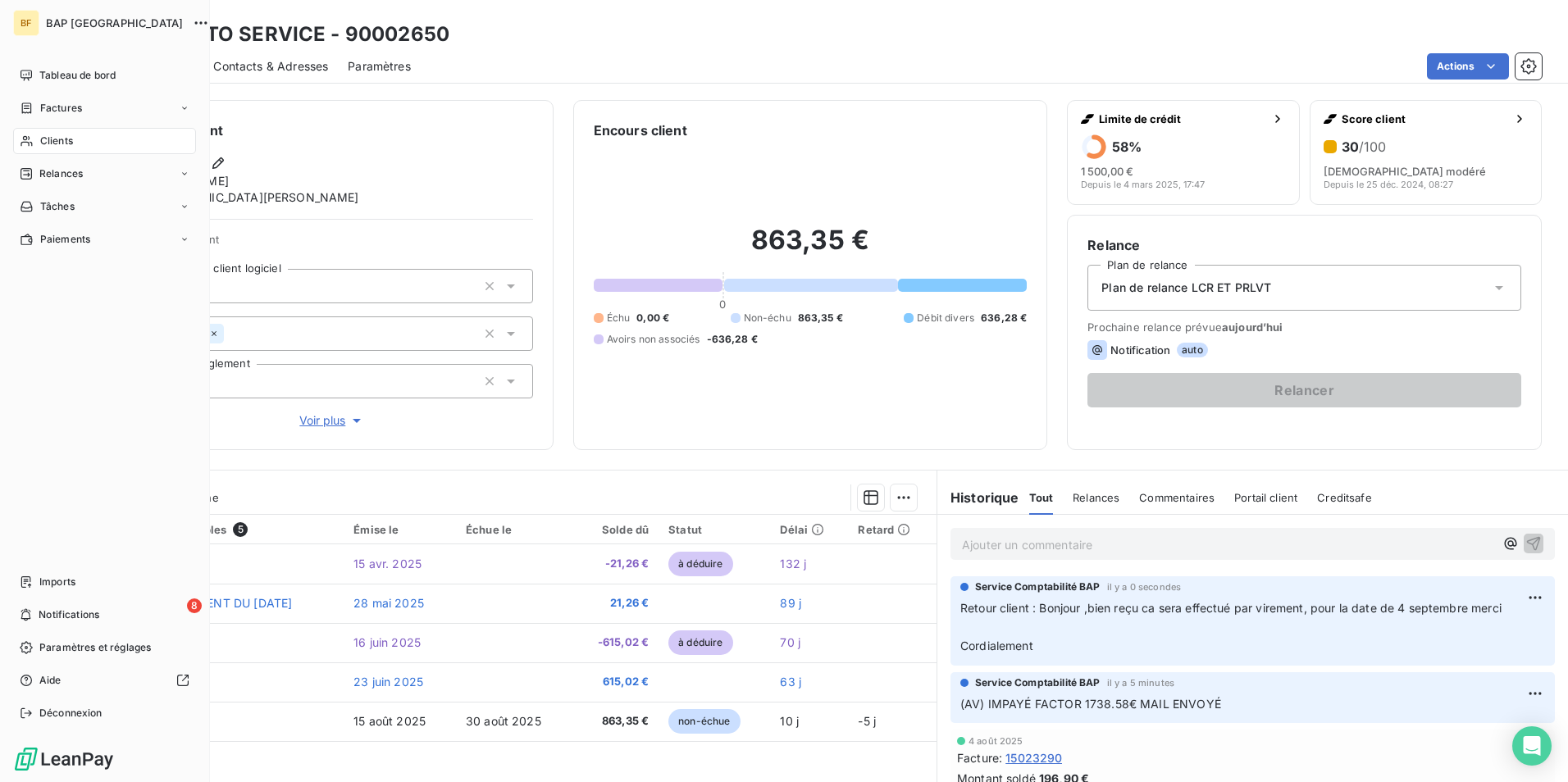
click at [35, 138] on div "Clients" at bounding box center [105, 141] width 183 height 26
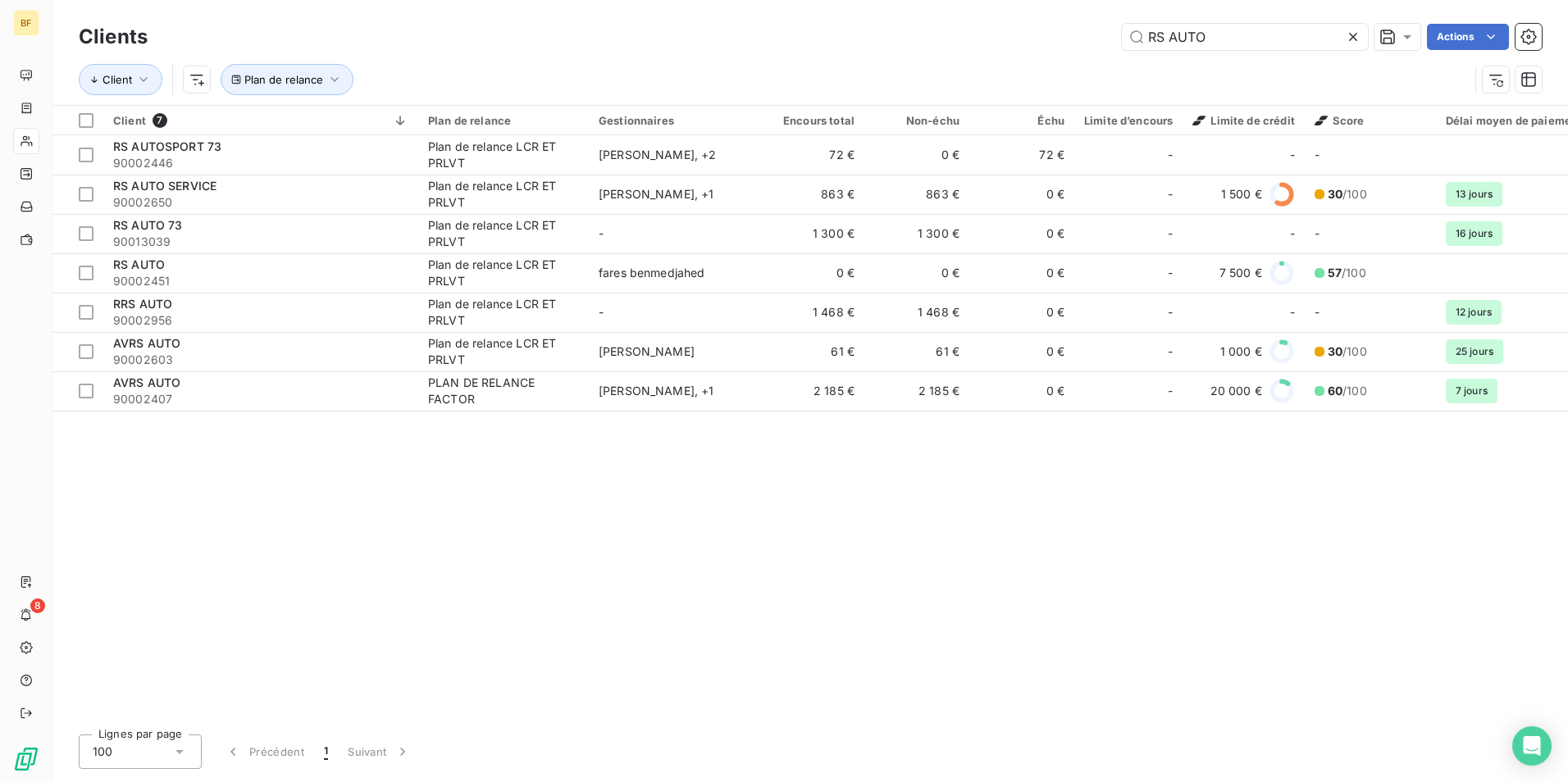
drag, startPoint x: 1059, startPoint y: 25, endPoint x: 933, endPoint y: 8, distance: 127.1
click at [933, 8] on div "Clients RS AUTO Actions Client Plan de relance" at bounding box center [809, 52] width 1515 height 105
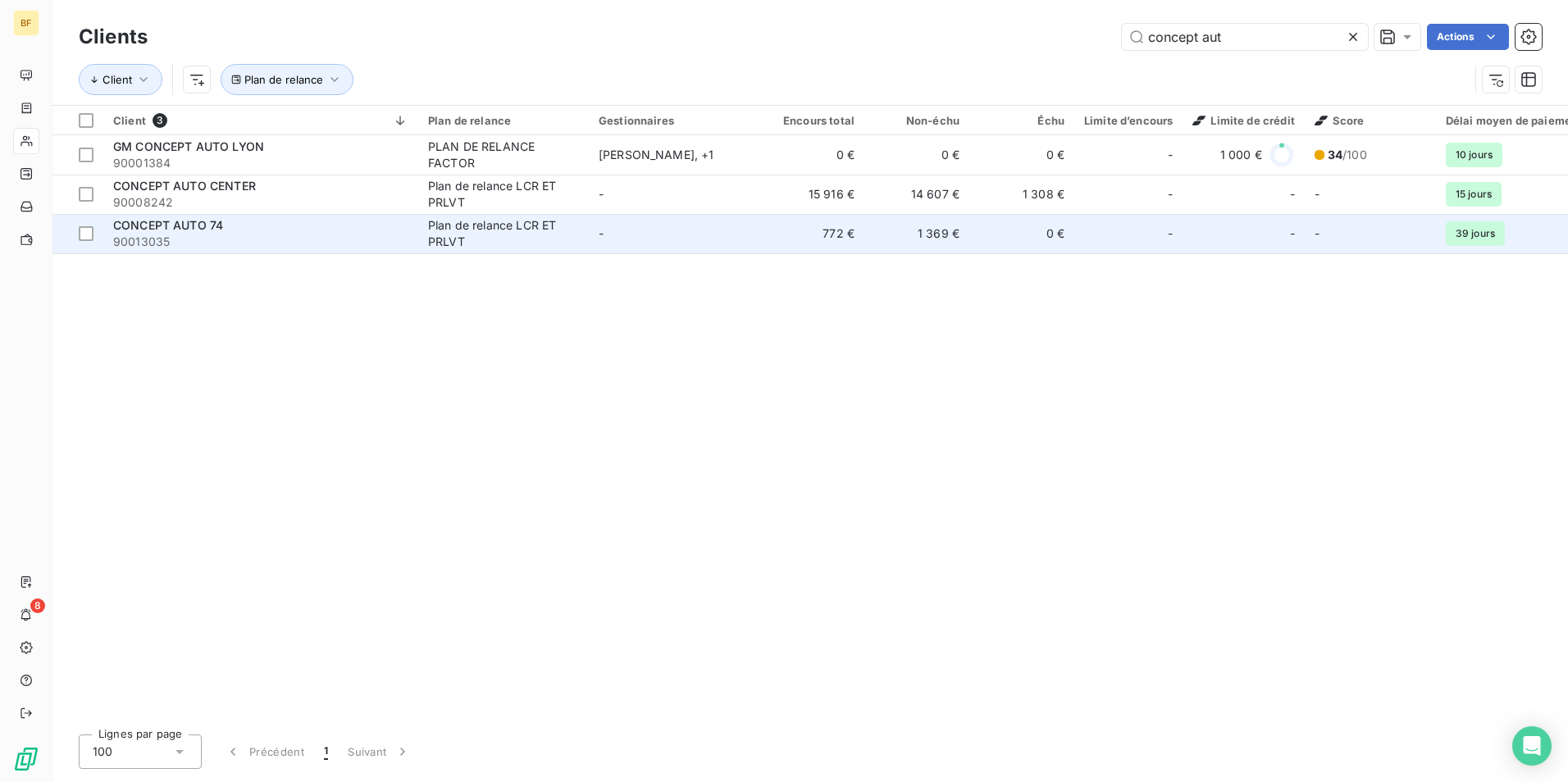
type input "concept aut"
click at [424, 237] on td "Plan de relance LCR ET PRLVT" at bounding box center [503, 234] width 170 height 40
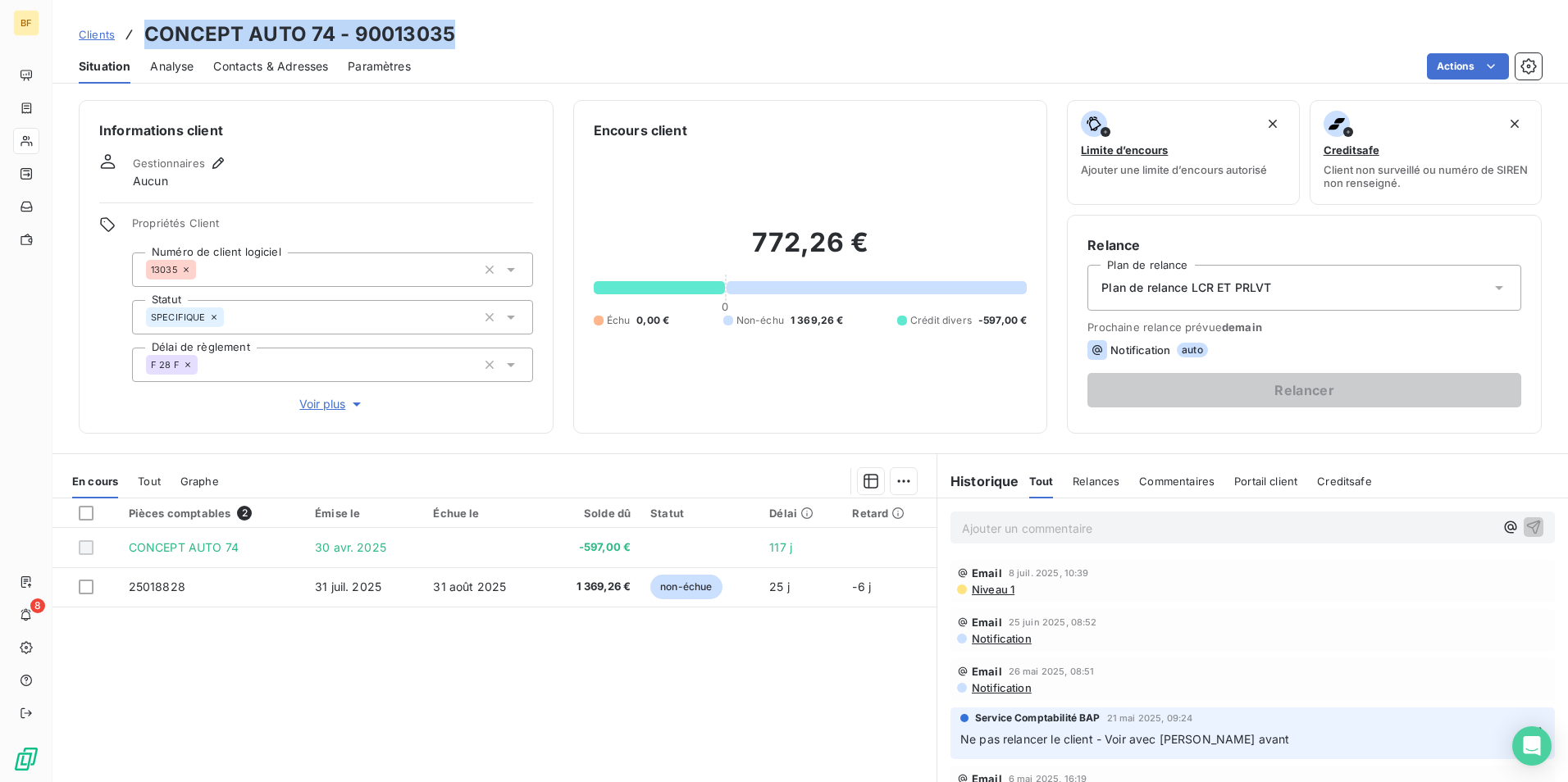
drag, startPoint x: 480, startPoint y: 34, endPoint x: 147, endPoint y: 31, distance: 333.0
click at [147, 31] on div "Clients CONCEPT AUTO 74 - 90013035" at bounding box center [809, 34] width 1515 height 30
click at [1052, 533] on p "Ajouter un commentaire ﻿" at bounding box center [1228, 528] width 533 height 20
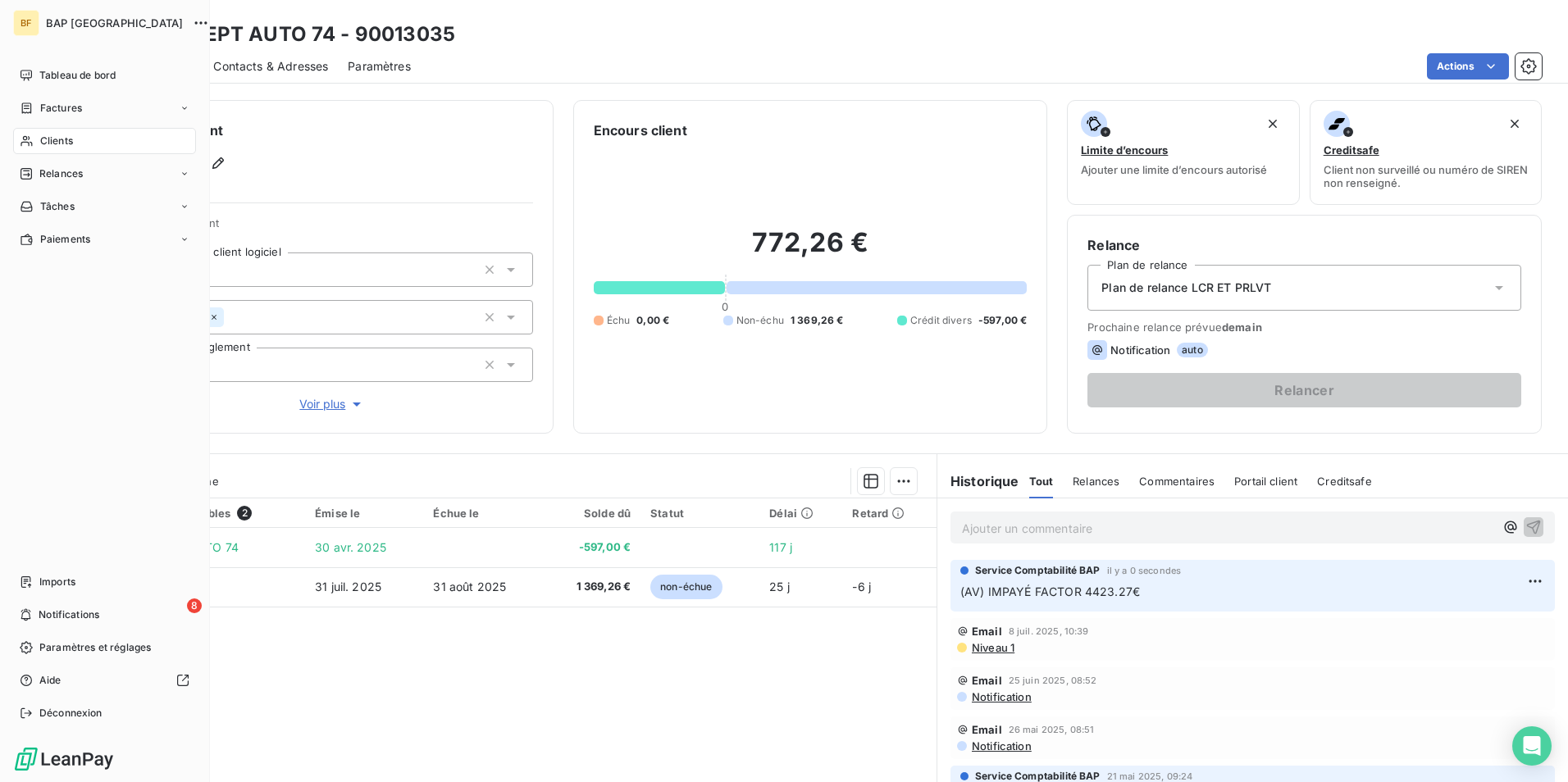
click at [68, 137] on span "Clients" at bounding box center [57, 140] width 33 height 14
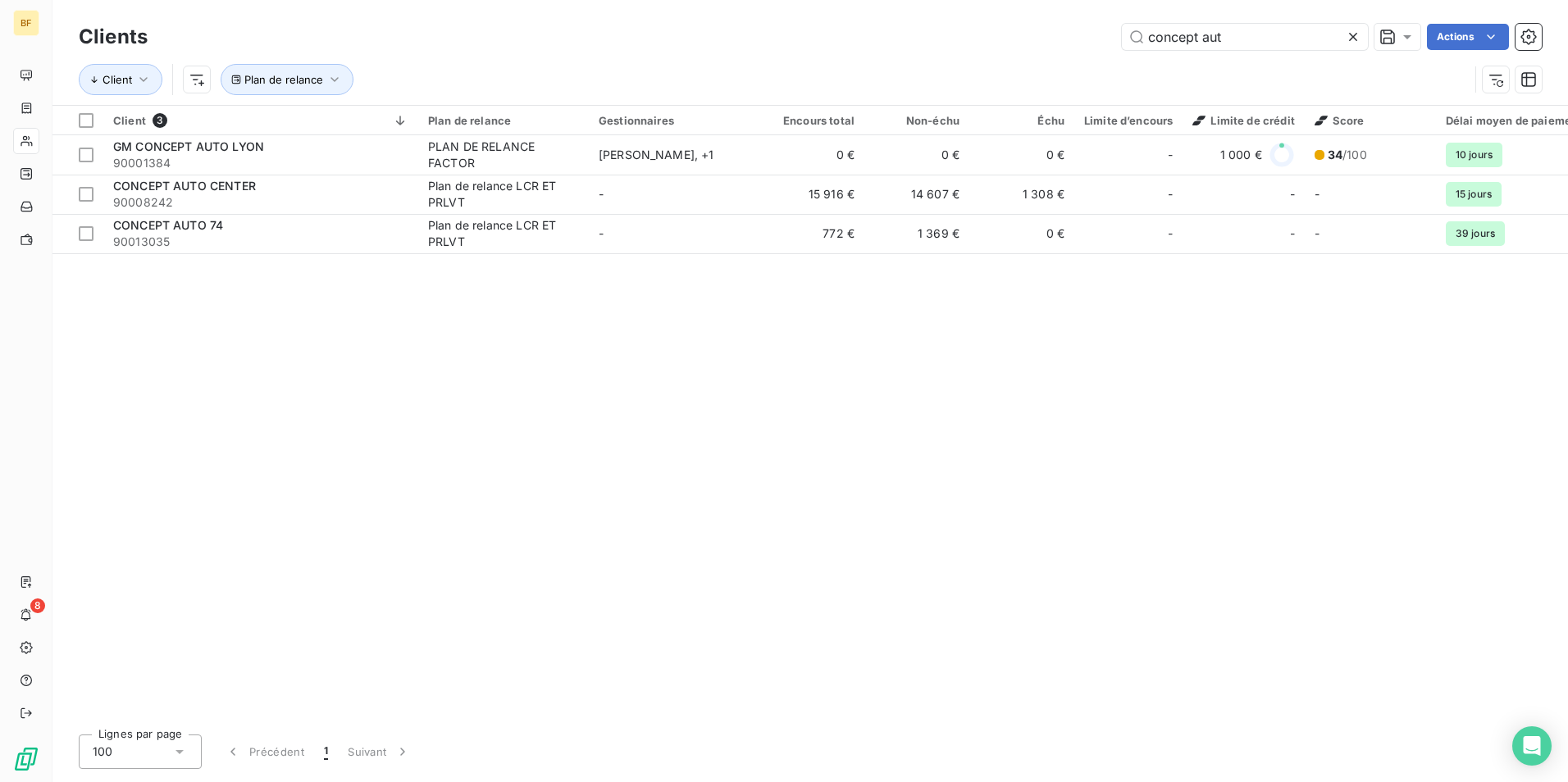
drag, startPoint x: 1248, startPoint y: 33, endPoint x: 857, endPoint y: -6, distance: 392.9
click at [857, 0] on html "BF 8 Clients concept aut Actions Client Plan de relance Client 3 Plan de relanc…" at bounding box center [784, 391] width 1568 height 782
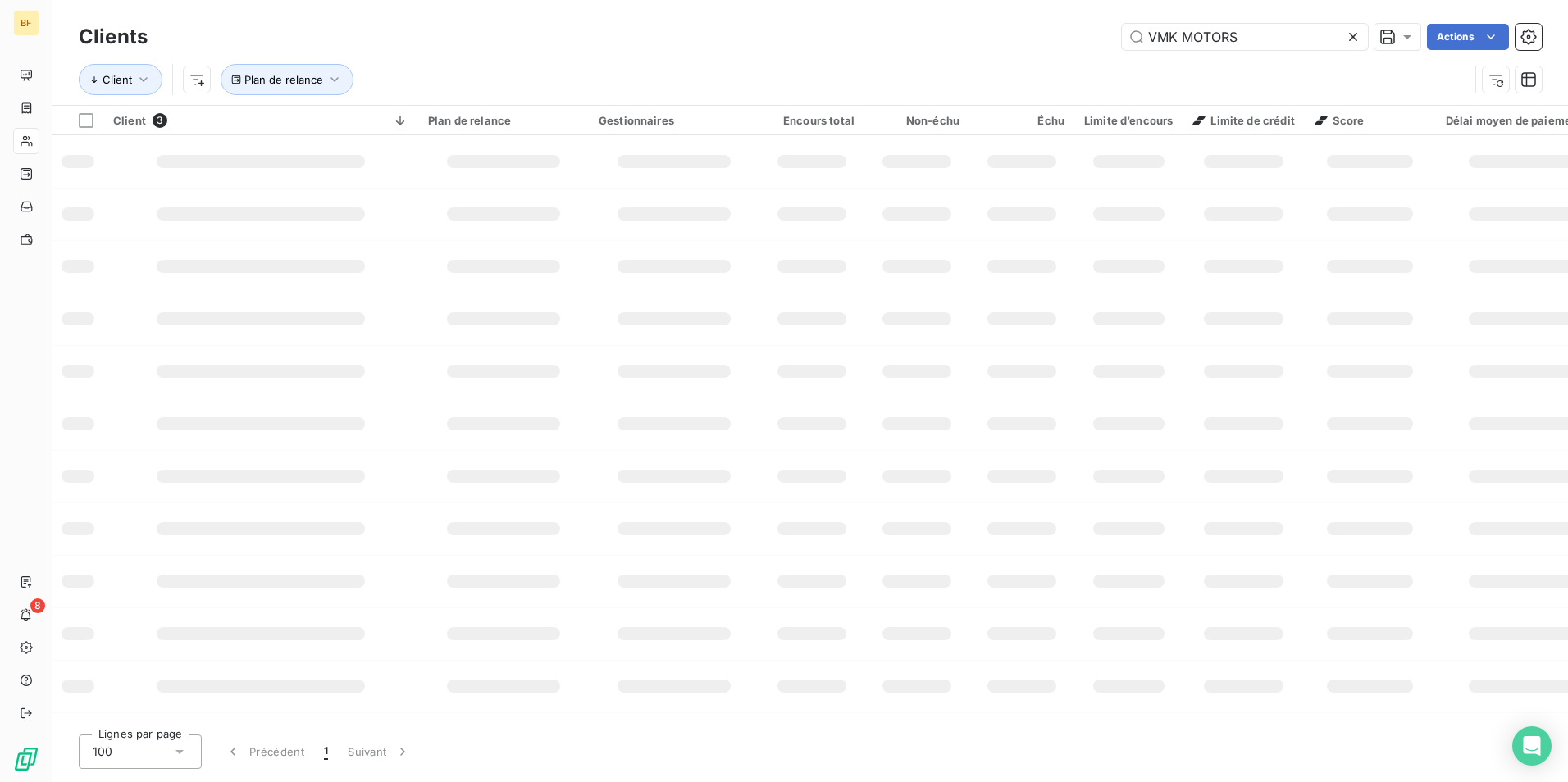
type input "VMK MOTORS"
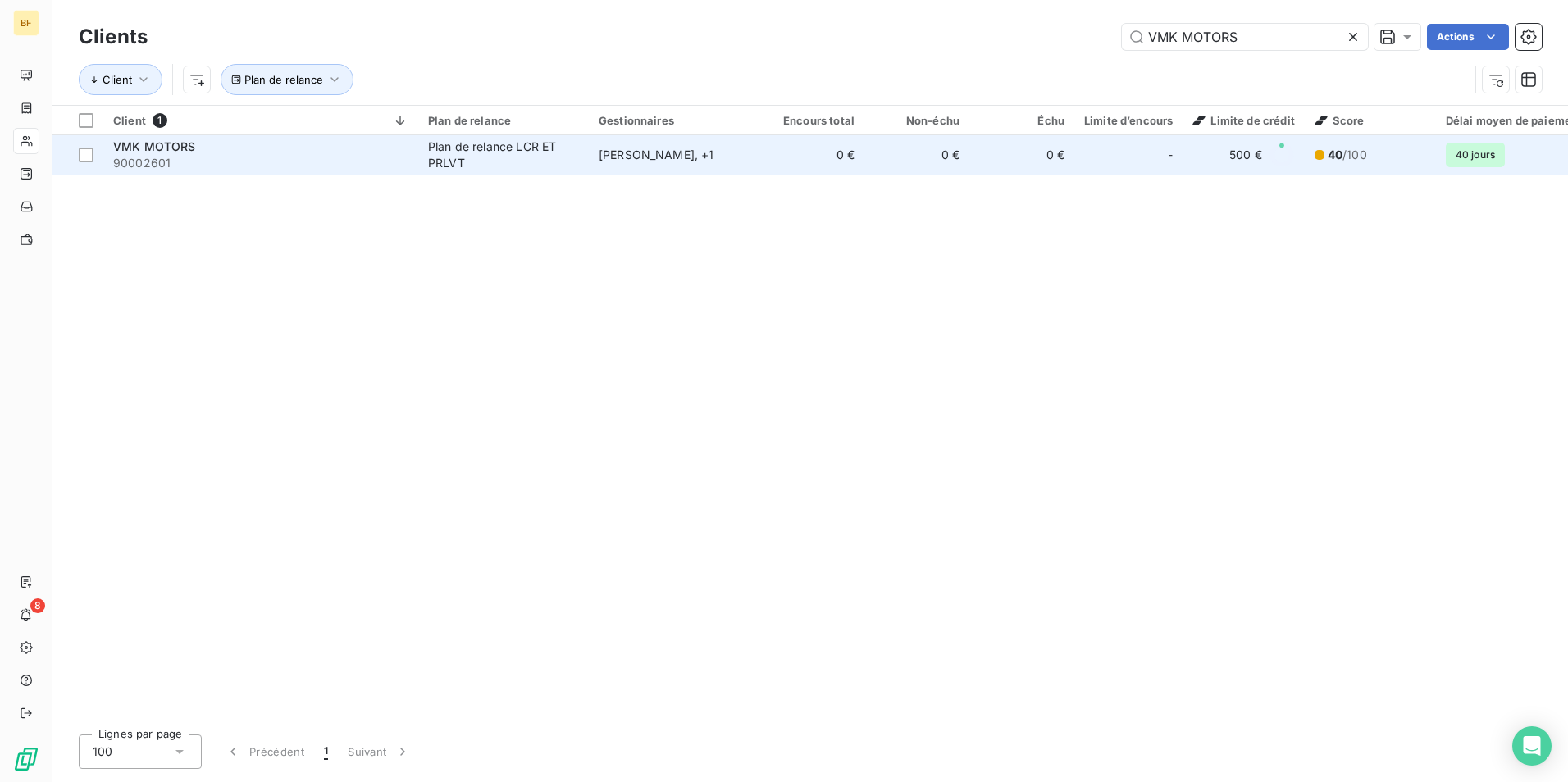
click at [652, 145] on td "[PERSON_NAME] , + 1" at bounding box center [674, 154] width 170 height 40
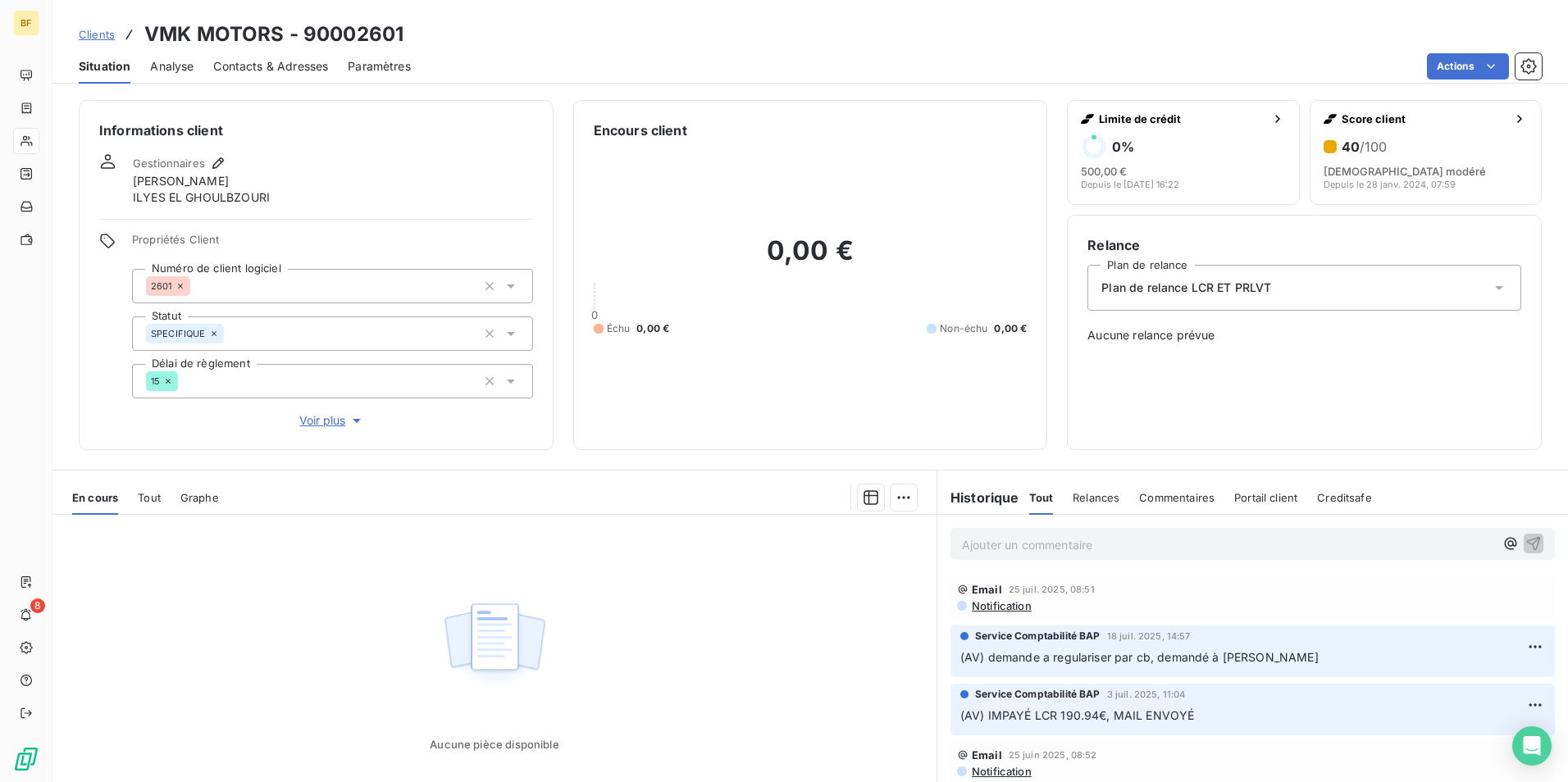
drag, startPoint x: 303, startPoint y: 59, endPoint x: 303, endPoint y: 70, distance: 11.0
click at [303, 59] on span "Contacts & Adresses" at bounding box center [271, 66] width 115 height 16
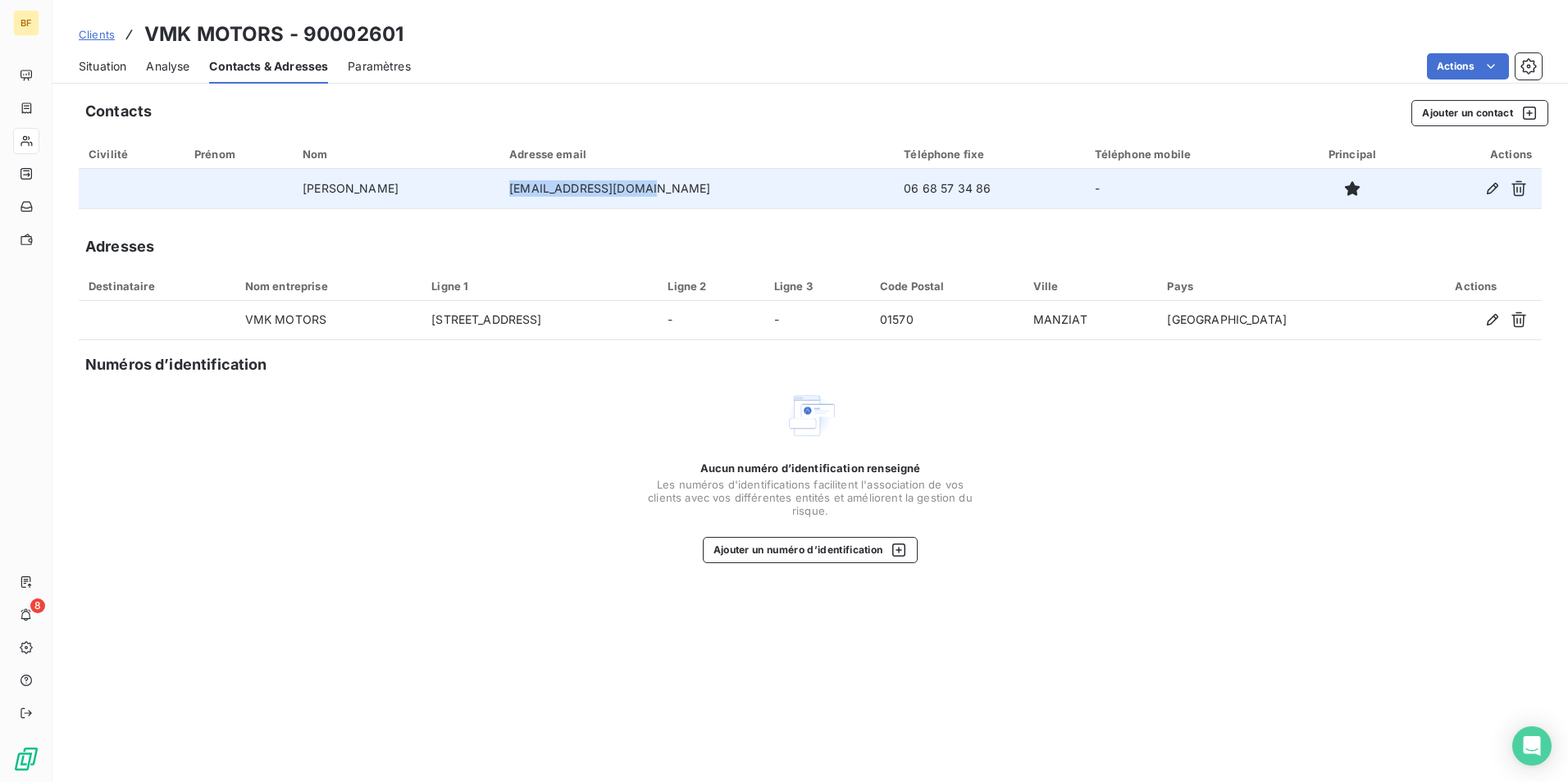
drag, startPoint x: 686, startPoint y: 187, endPoint x: 482, endPoint y: 179, distance: 204.2
click at [484, 175] on tr "[PERSON_NAME] [EMAIL_ADDRESS][DOMAIN_NAME] 06 68 57 34 86 -" at bounding box center [809, 188] width 1463 height 40
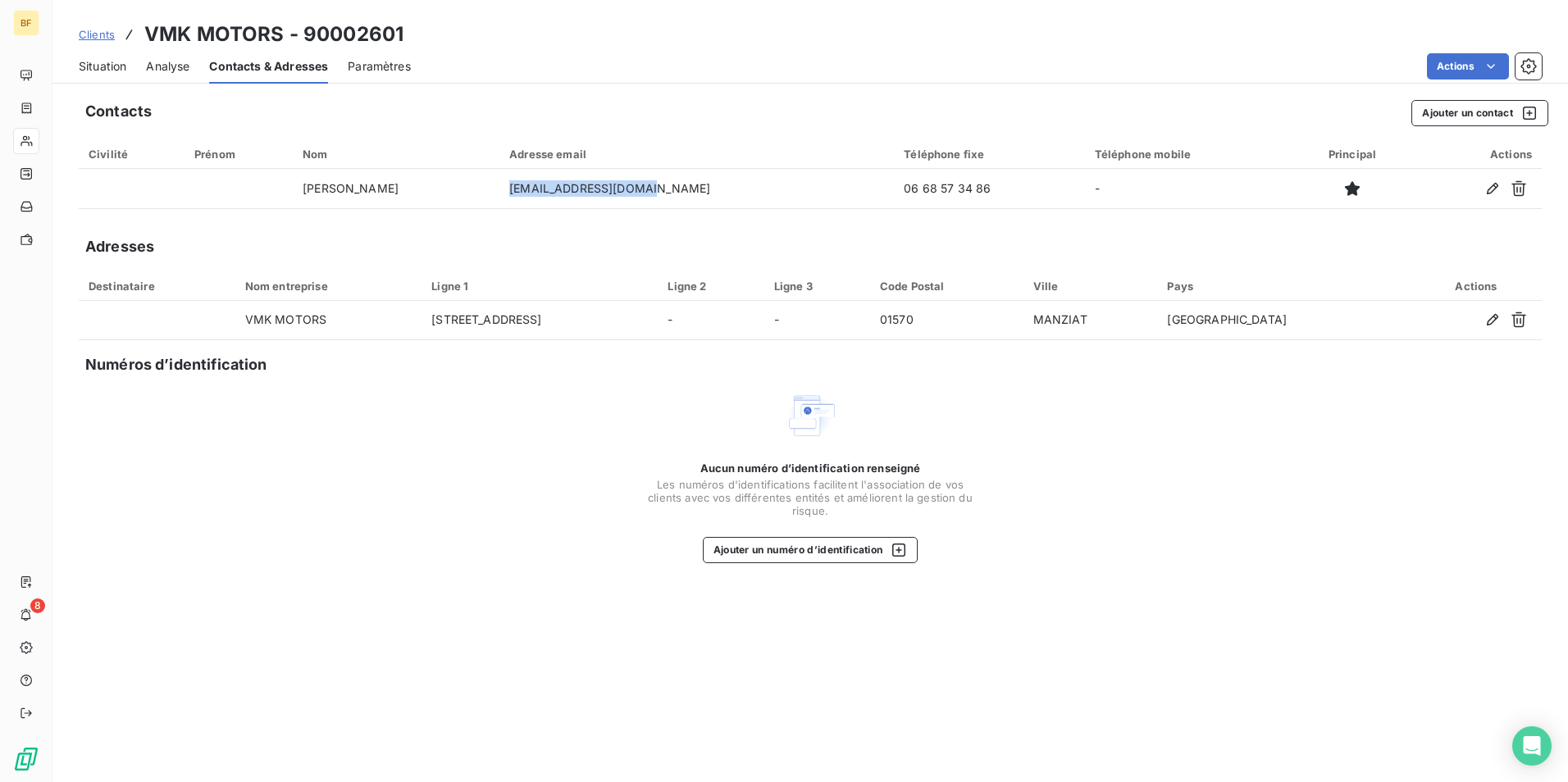
copy tr "[EMAIL_ADDRESS][DOMAIN_NAME]"
drag, startPoint x: 132, startPoint y: 62, endPoint x: 102, endPoint y: 73, distance: 32.0
click at [115, 68] on div "Situation Analyse Contacts & Adresses Paramètres Actions" at bounding box center [809, 66] width 1515 height 35
click at [96, 77] on div "Situation" at bounding box center [102, 66] width 47 height 35
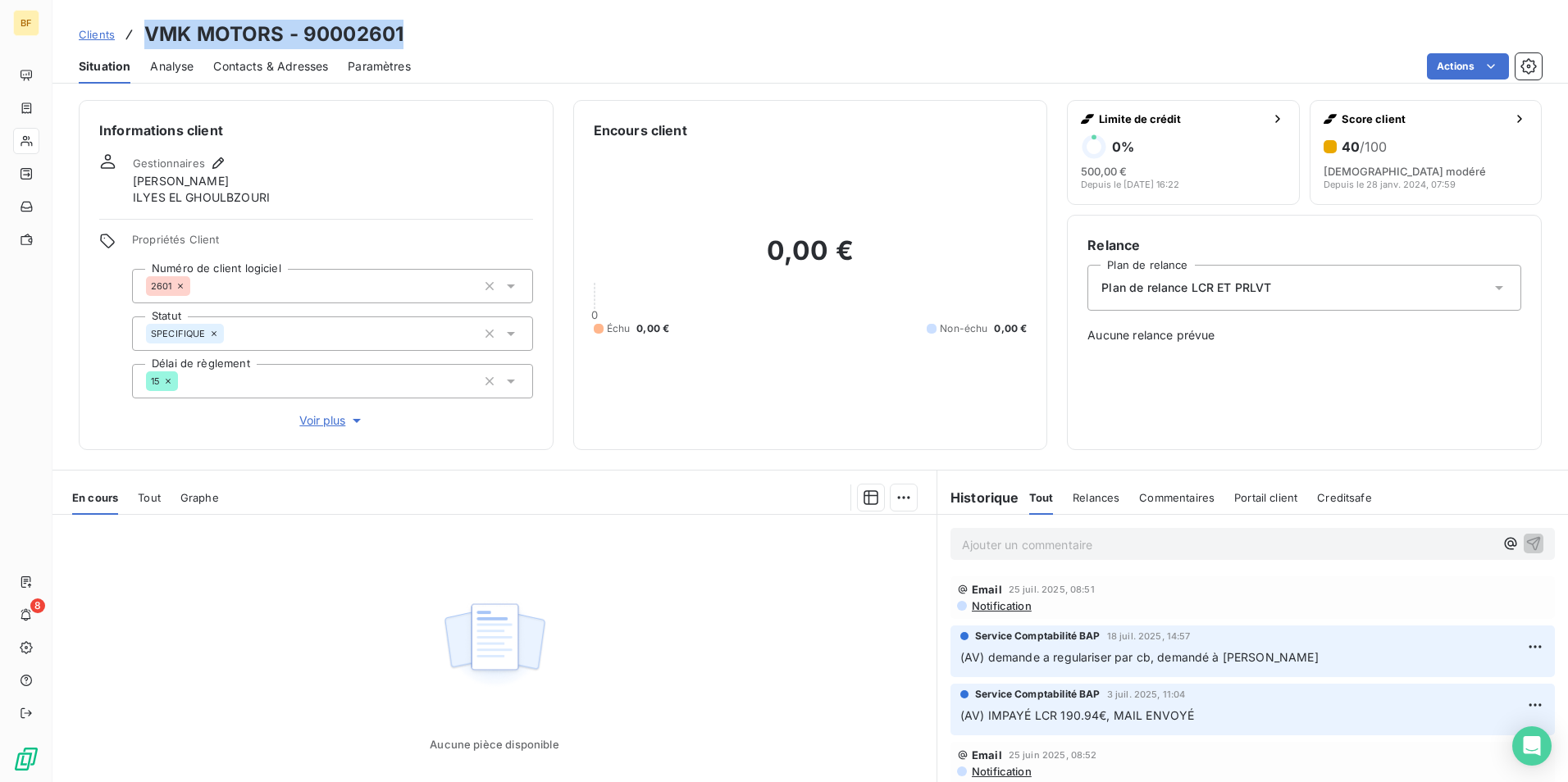
drag, startPoint x: 404, startPoint y: 31, endPoint x: 147, endPoint y: 28, distance: 257.0
click at [147, 28] on div "Clients VMK MOTORS - 90002601" at bounding box center [809, 34] width 1515 height 30
copy h3 "VMK MOTORS - 90002601"
click at [1061, 538] on p "Ajouter un commentaire ﻿" at bounding box center [1228, 544] width 533 height 20
click at [1124, 542] on p "(AV) IMPAYÉ FACTOR" at bounding box center [1228, 543] width 533 height 19
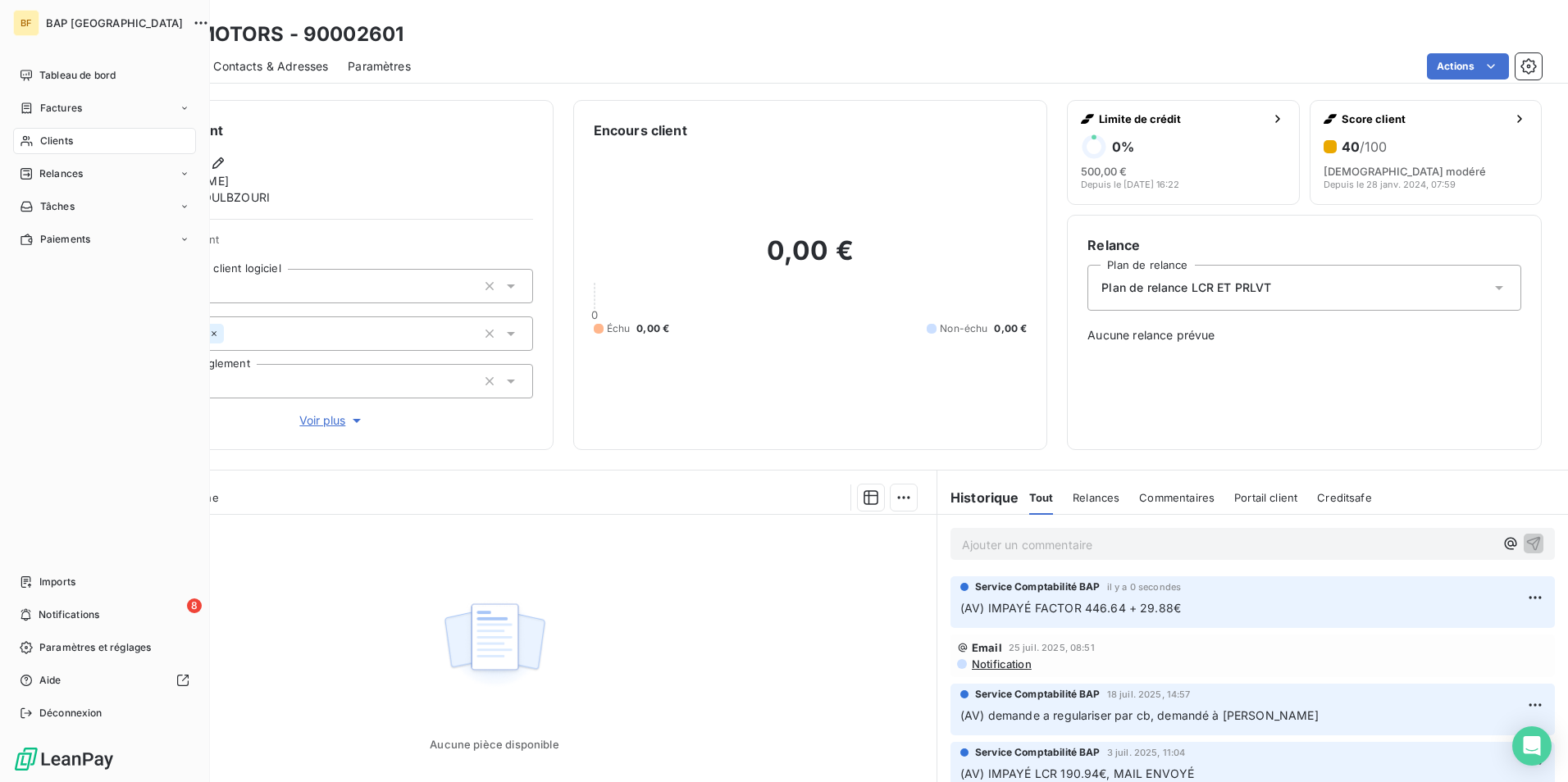
click at [62, 141] on span "Clients" at bounding box center [57, 140] width 33 height 14
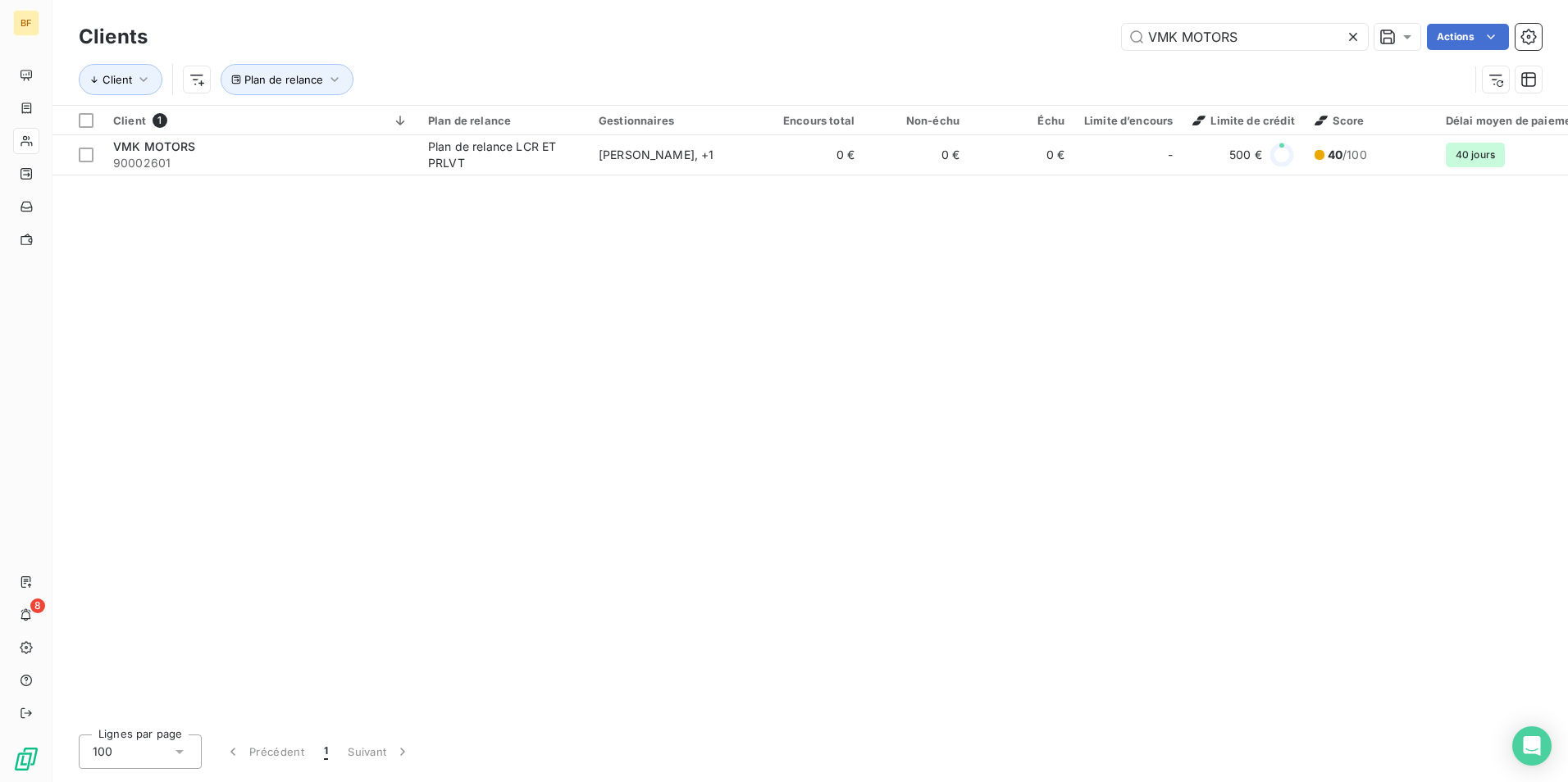
drag, startPoint x: 1279, startPoint y: 39, endPoint x: 1040, endPoint y: -29, distance: 248.5
click at [1040, 0] on html "BF 8 Clients VMK MOTORS Actions Client Plan de relance Client 1 Plan de relance…" at bounding box center [784, 391] width 1568 height 782
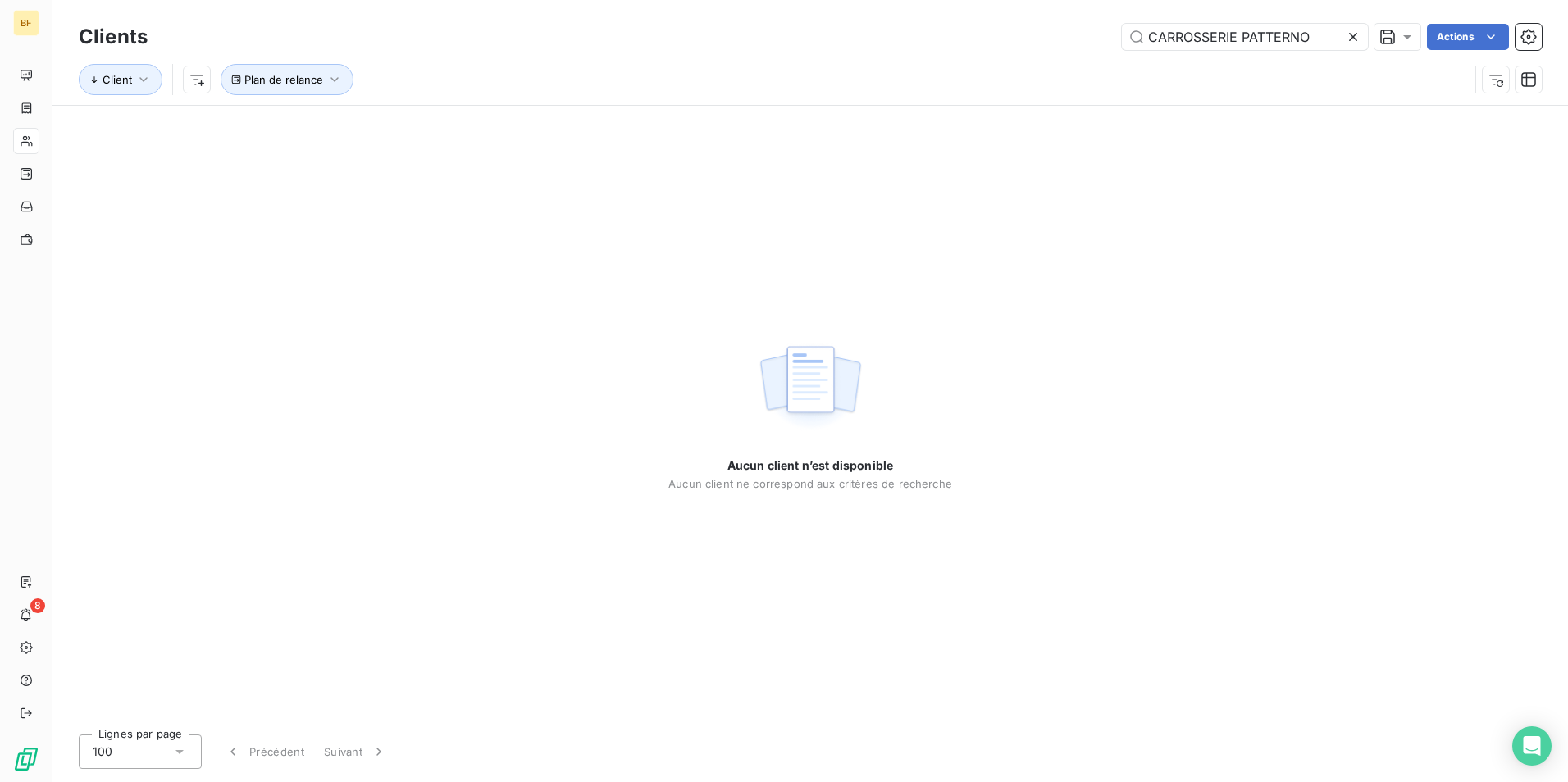
drag, startPoint x: 1272, startPoint y: 40, endPoint x: 1291, endPoint y: 57, distance: 25.5
click at [1282, 51] on div "Clients CARROSSERIE PATTERNO Actions" at bounding box center [809, 36] width 1463 height 35
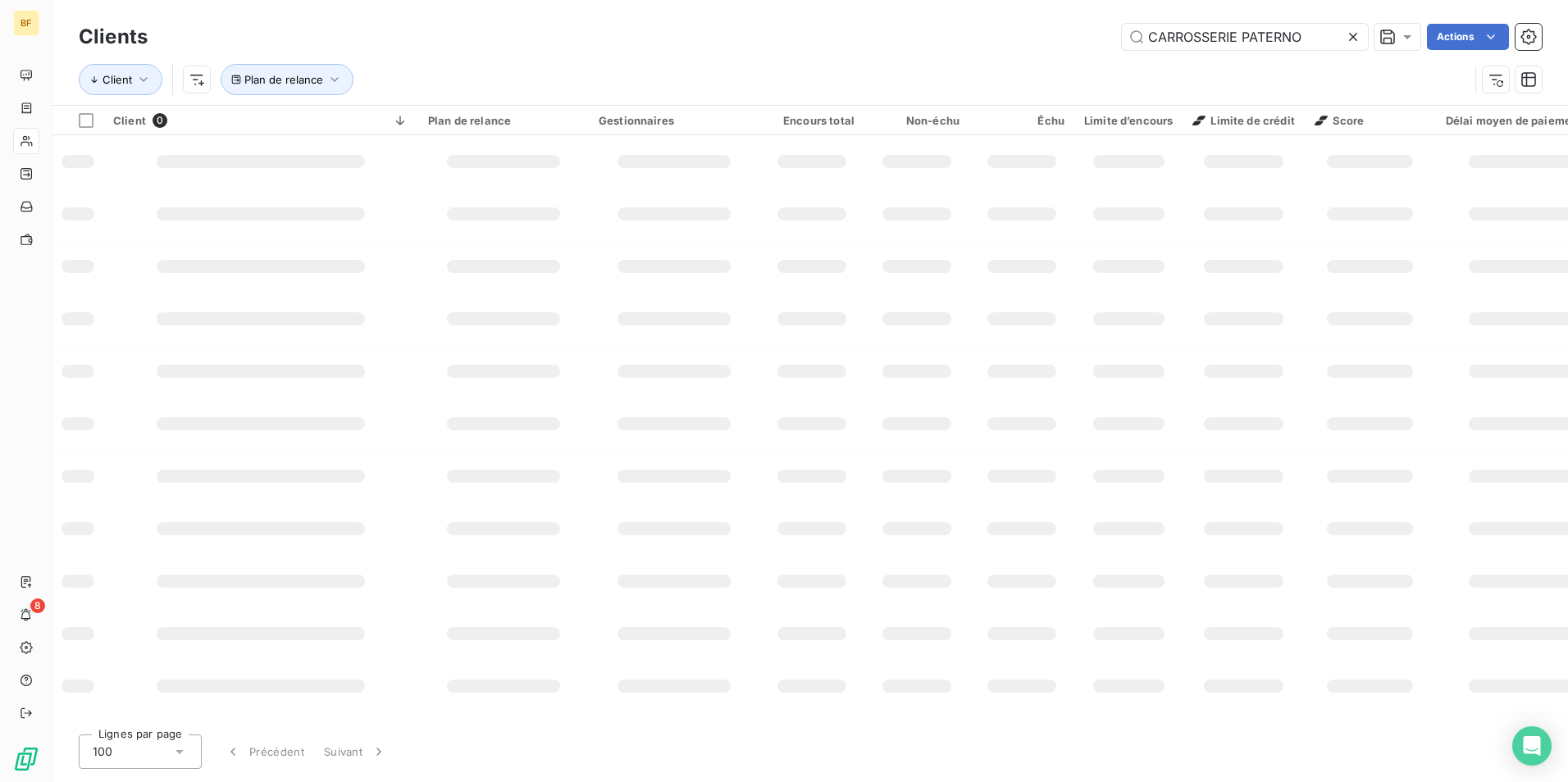
type input "CARROSSERIE PATERNO"
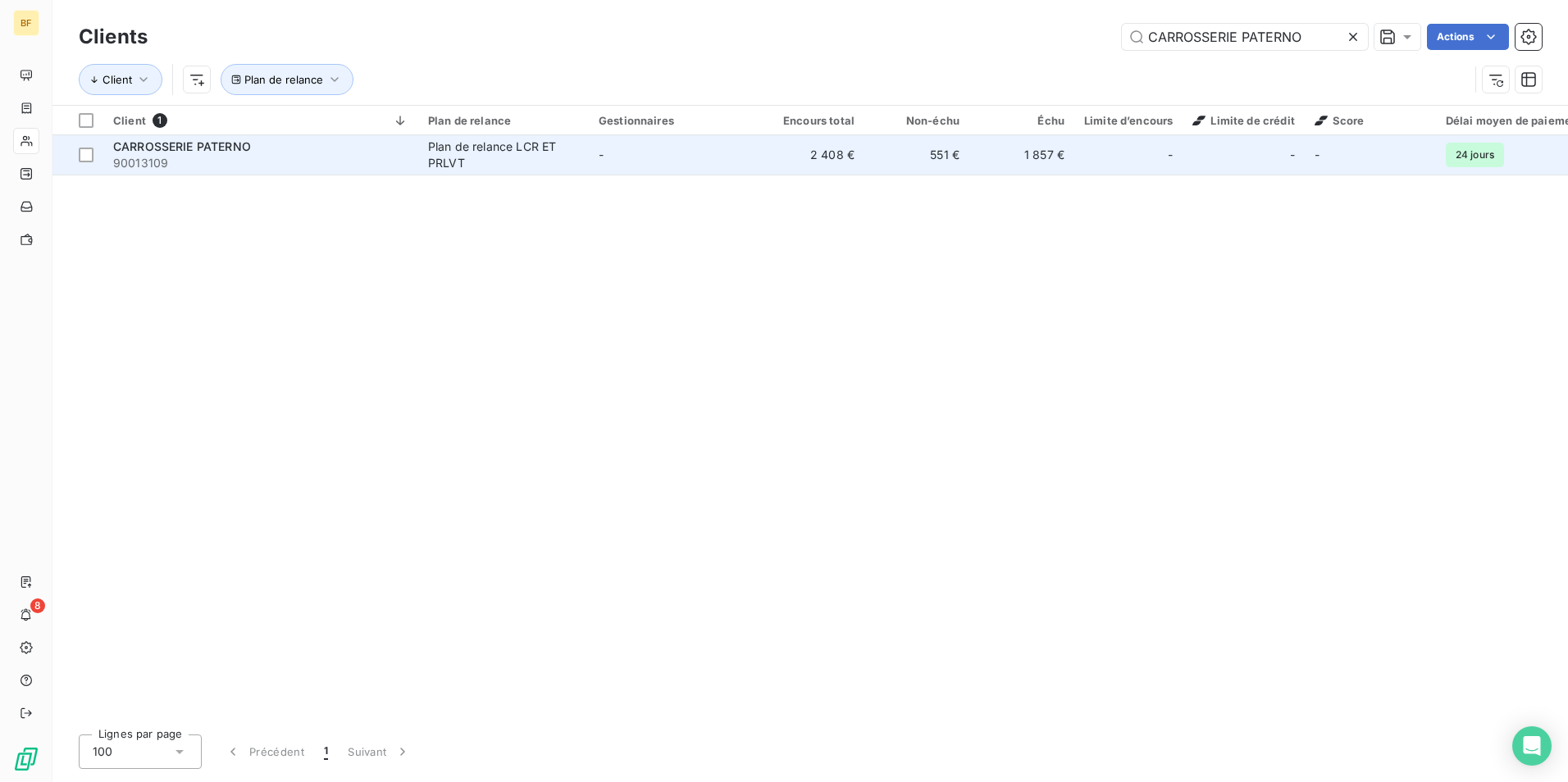
click at [267, 136] on td "CARROSSERIE [PERSON_NAME] 90013109" at bounding box center [260, 154] width 315 height 40
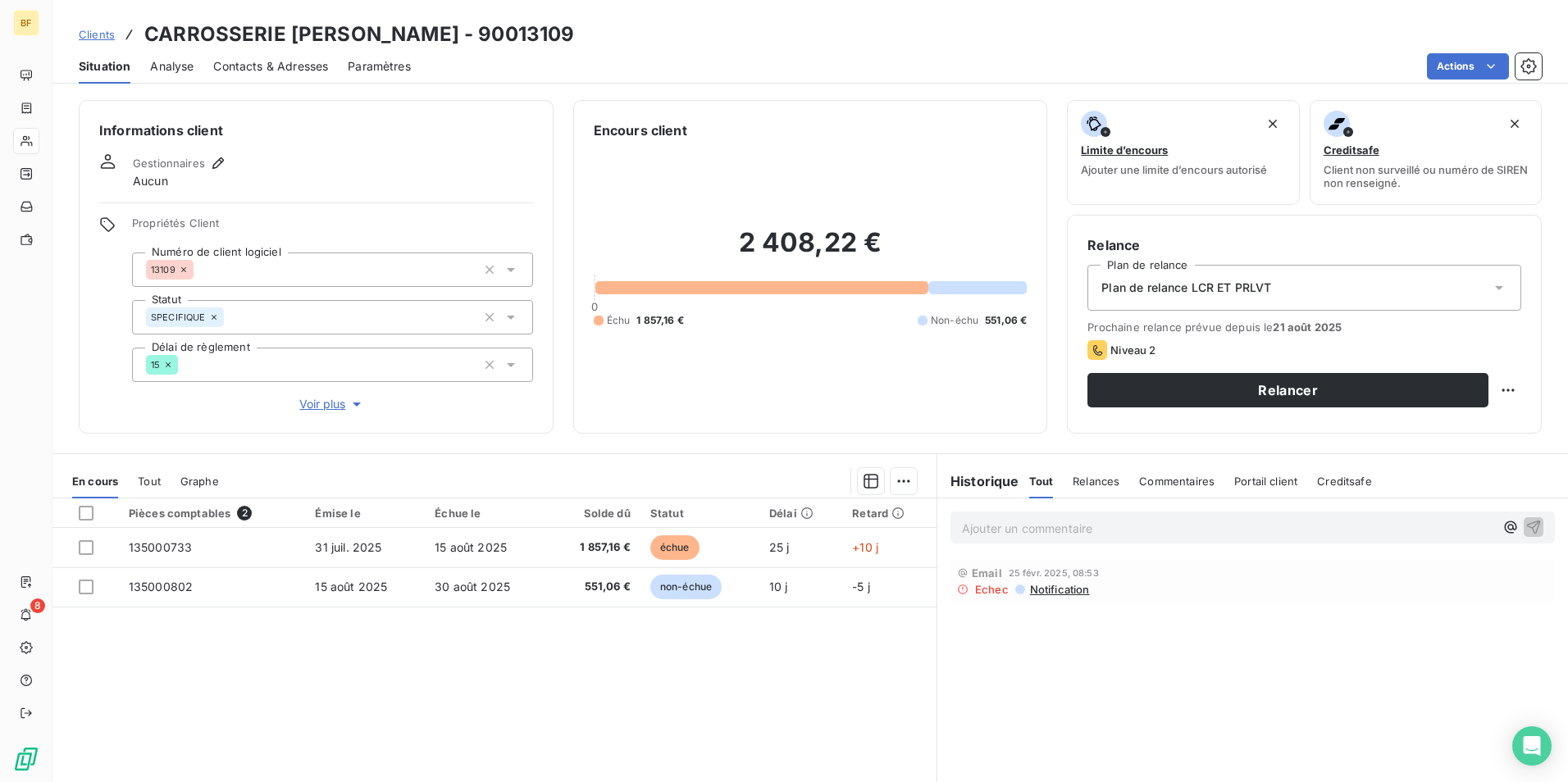
click at [301, 64] on span "Contacts & Adresses" at bounding box center [271, 66] width 115 height 16
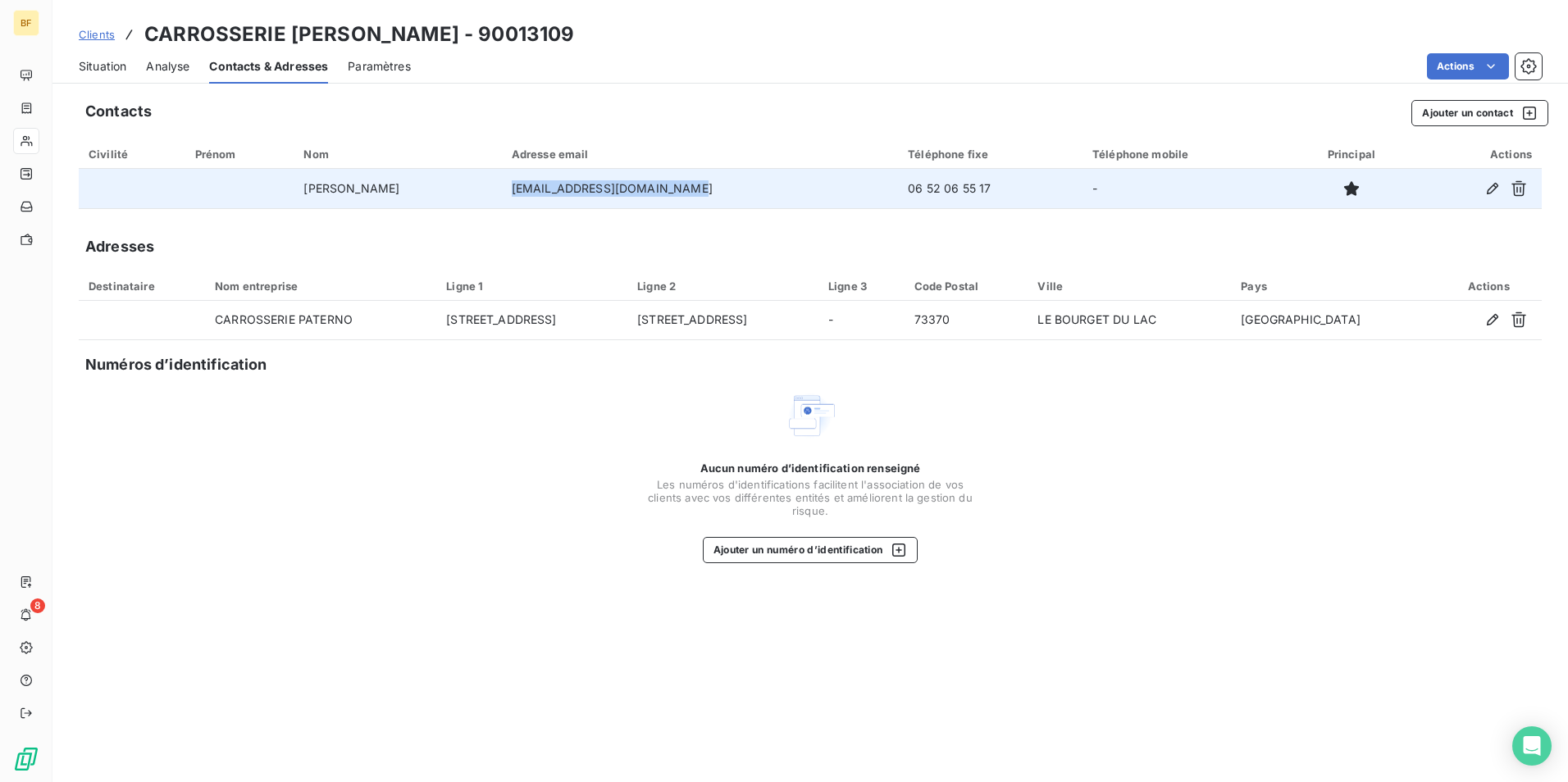
drag, startPoint x: 680, startPoint y: 187, endPoint x: 505, endPoint y: 186, distance: 175.0
click at [505, 186] on tr "[PERSON_NAME] [EMAIL_ADDRESS][DOMAIN_NAME] 06 52 06 55 17 -" at bounding box center [809, 188] width 1463 height 40
click at [707, 190] on td "[EMAIL_ADDRESS][DOMAIN_NAME]" at bounding box center [700, 188] width 397 height 40
drag, startPoint x: 690, startPoint y: 187, endPoint x: 499, endPoint y: 188, distance: 191.0
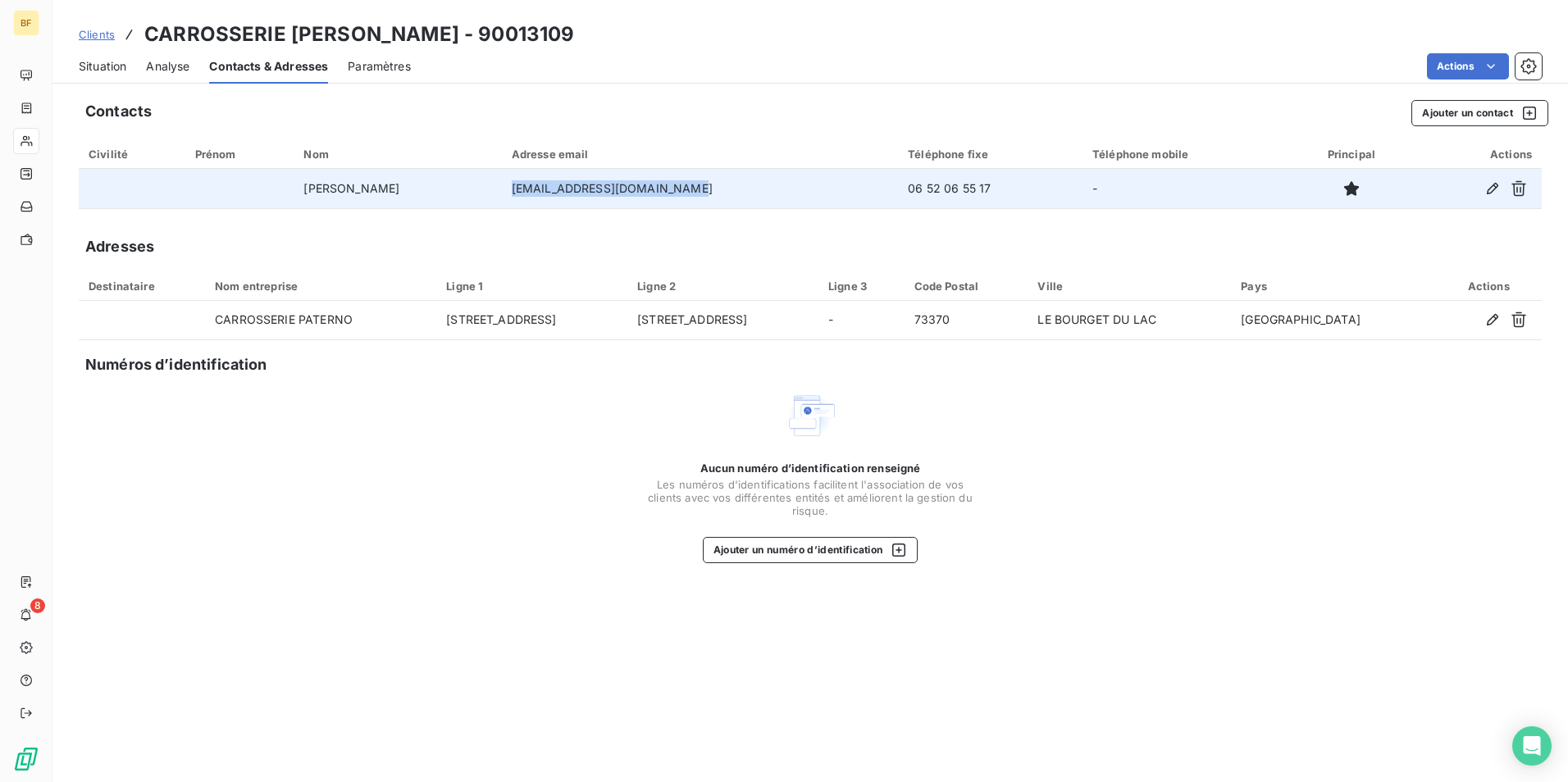
click at [499, 188] on tr "[PERSON_NAME] [EMAIL_ADDRESS][DOMAIN_NAME] 06 52 06 55 17 -" at bounding box center [809, 188] width 1463 height 40
copy tr "[EMAIL_ADDRESS][DOMAIN_NAME]"
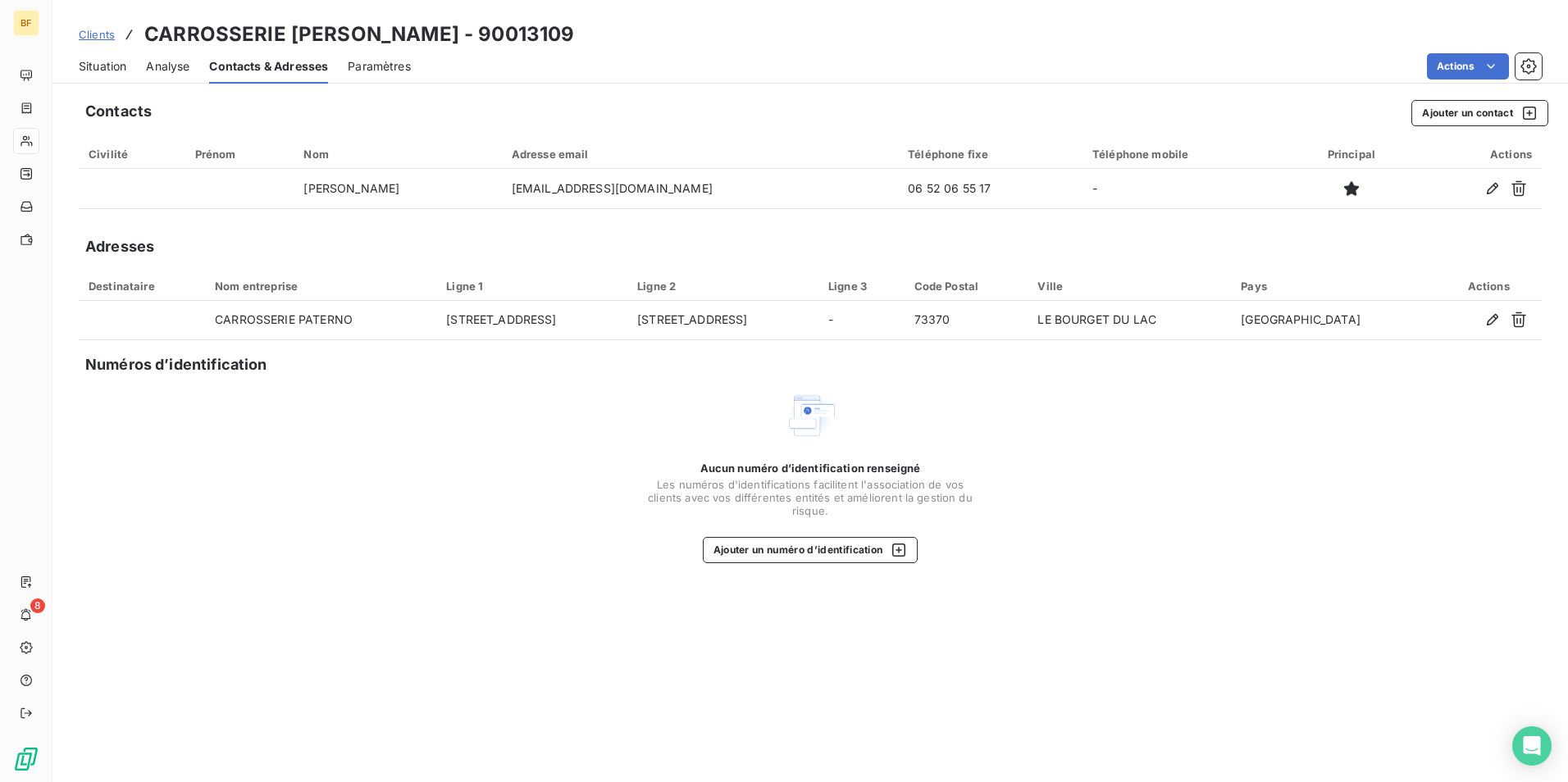
click at [66, 63] on div "Situation Analyse Contacts & Adresses Paramètres Actions" at bounding box center [809, 66] width 1515 height 35
click at [98, 58] on span "Situation" at bounding box center [102, 66] width 47 height 16
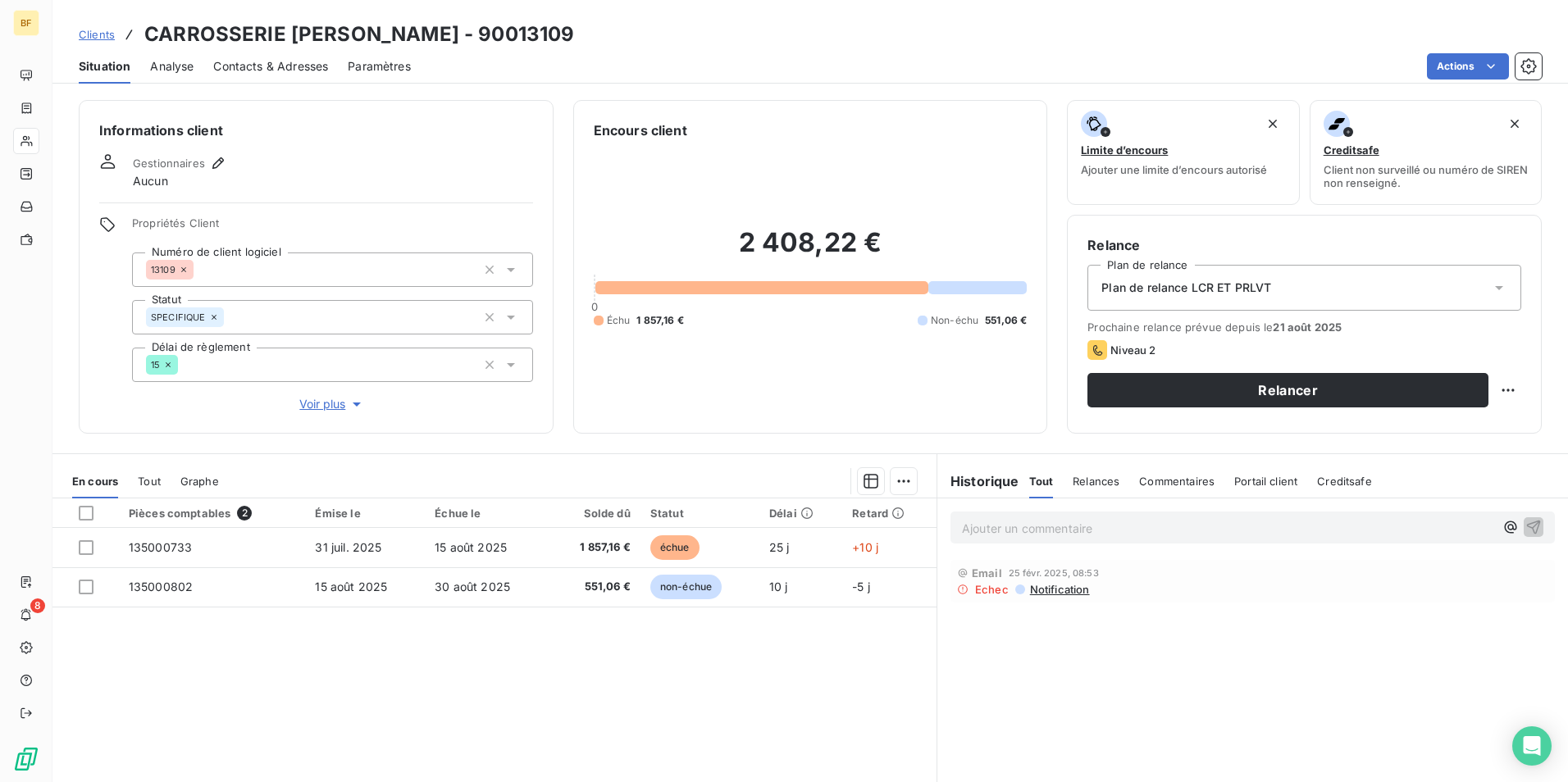
click at [1052, 520] on p "Ajouter un commentaire ﻿" at bounding box center [1228, 528] width 533 height 20
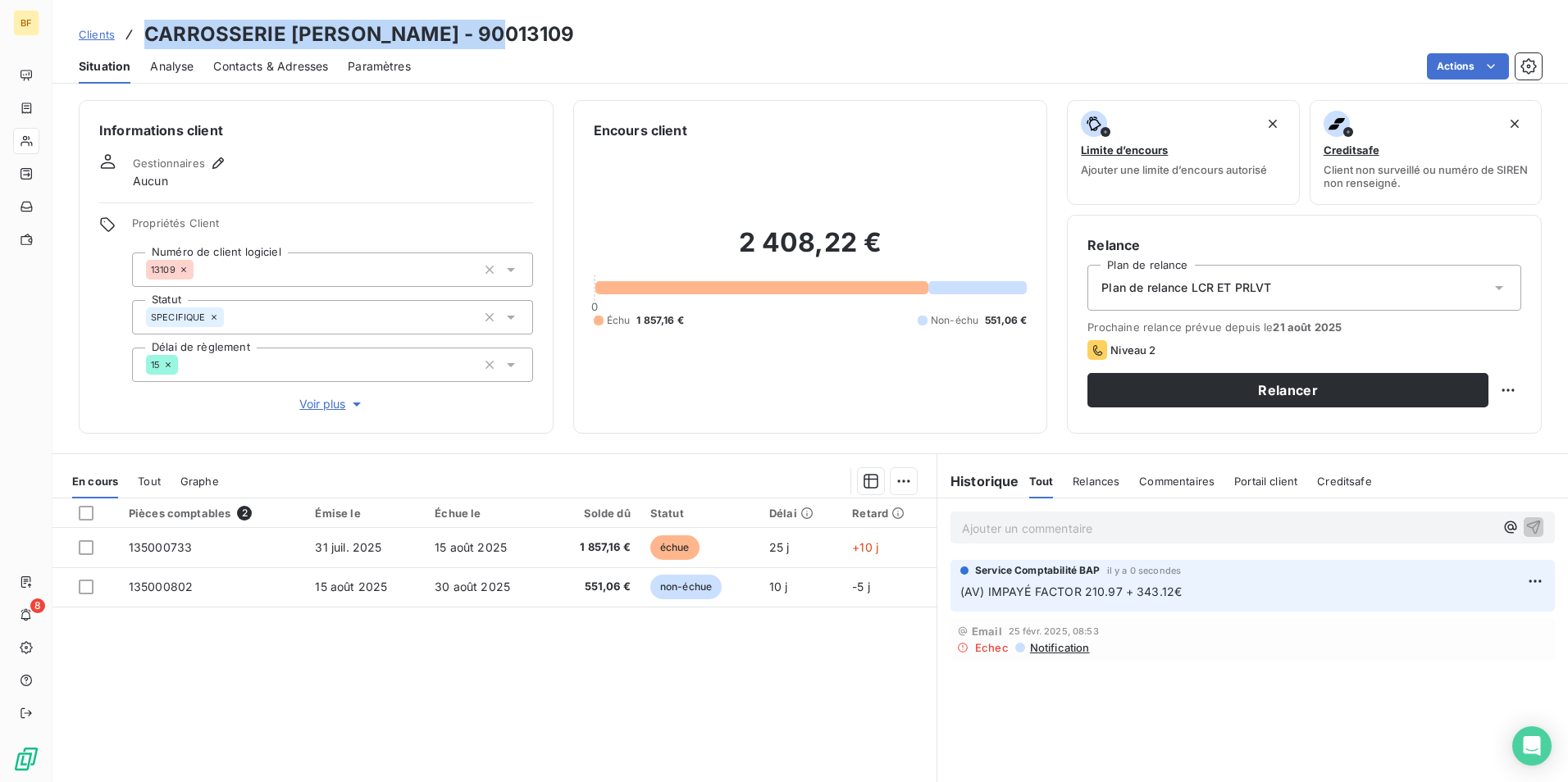
drag, startPoint x: 414, startPoint y: 28, endPoint x: 149, endPoint y: 28, distance: 265.0
click at [149, 28] on div "Clients CARROSSERIE [PERSON_NAME] - 90013109" at bounding box center [809, 34] width 1515 height 30
copy h3 "CARROSSERIE [PERSON_NAME] - 90013109"
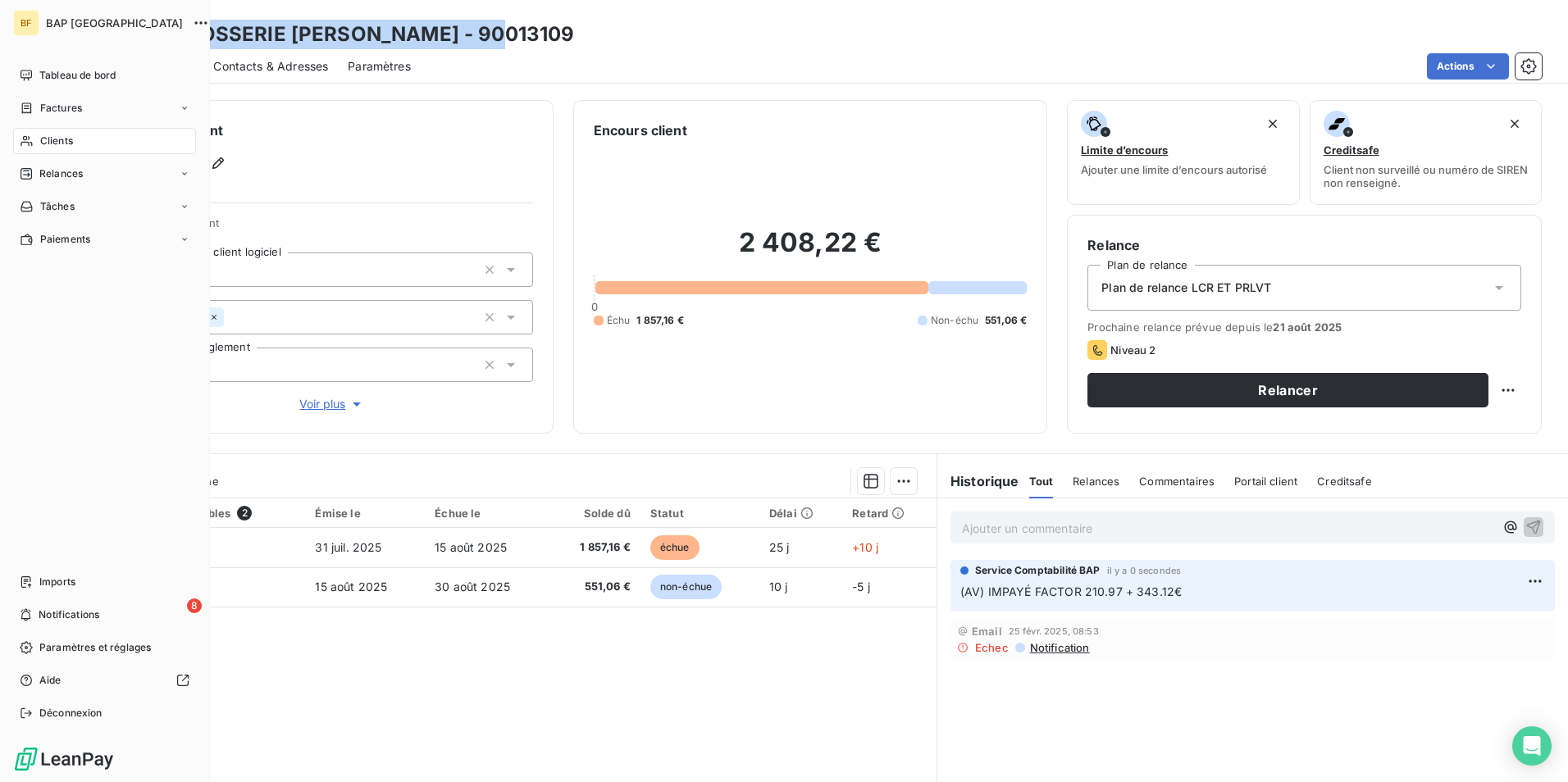
click at [19, 136] on div "Clients" at bounding box center [105, 141] width 183 height 26
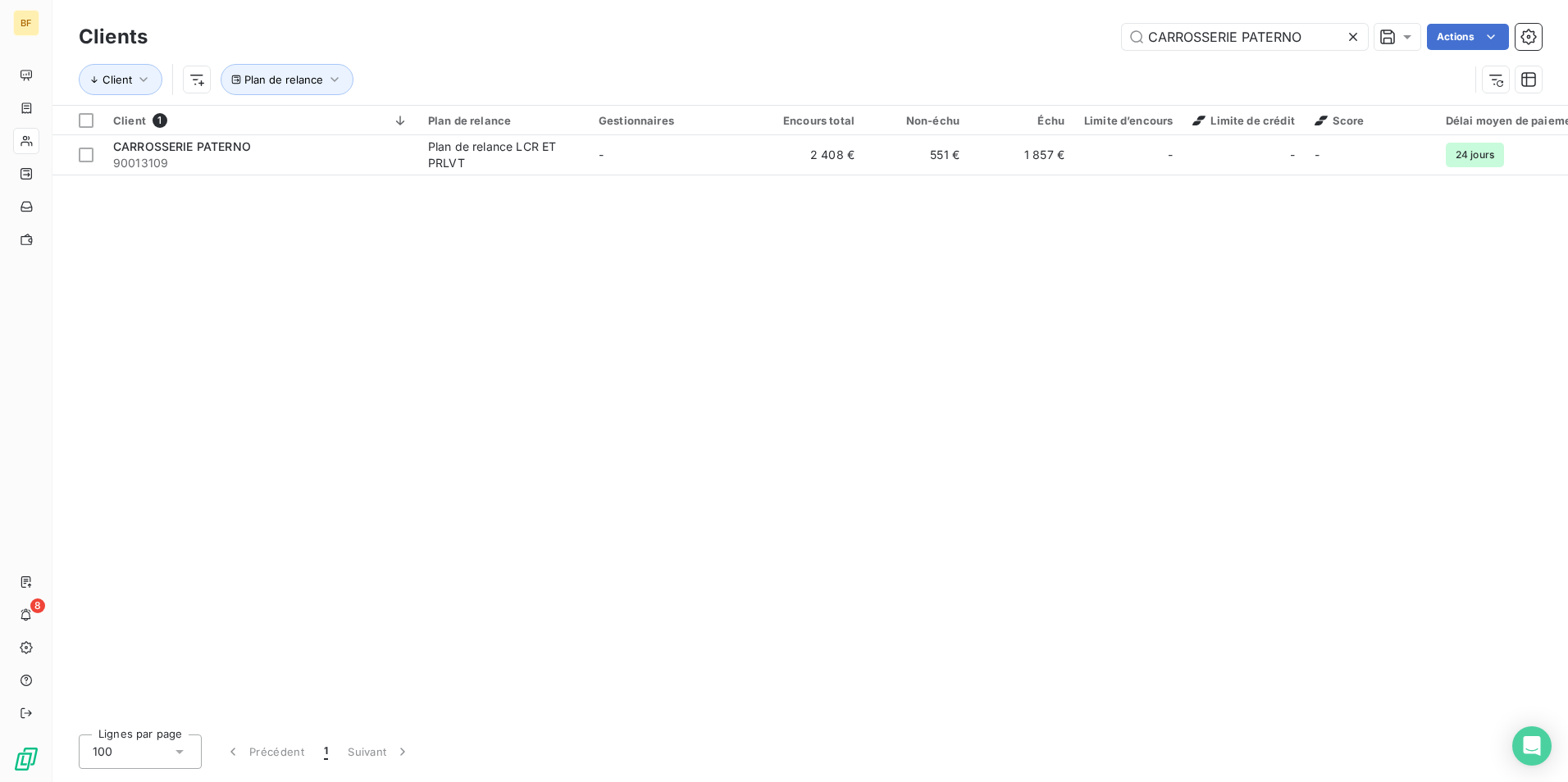
drag, startPoint x: 1310, startPoint y: 34, endPoint x: 1014, endPoint y: -3, distance: 298.3
click at [1014, 0] on html "BF 8 Clients CARROSSERIE [PERSON_NAME] Actions Client Plan de relance Client 1 …" at bounding box center [784, 391] width 1568 height 782
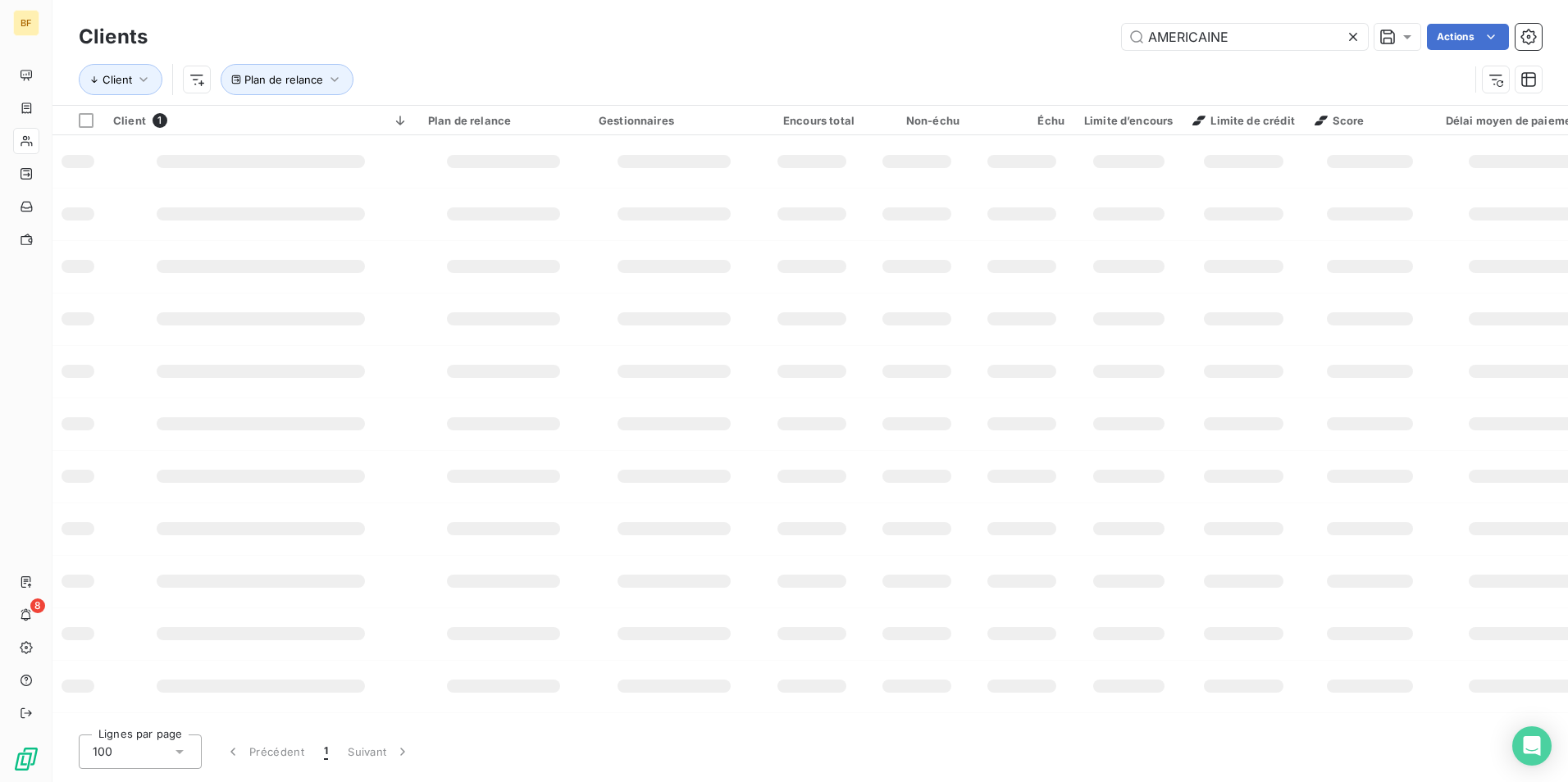
type input "AMERICAINE"
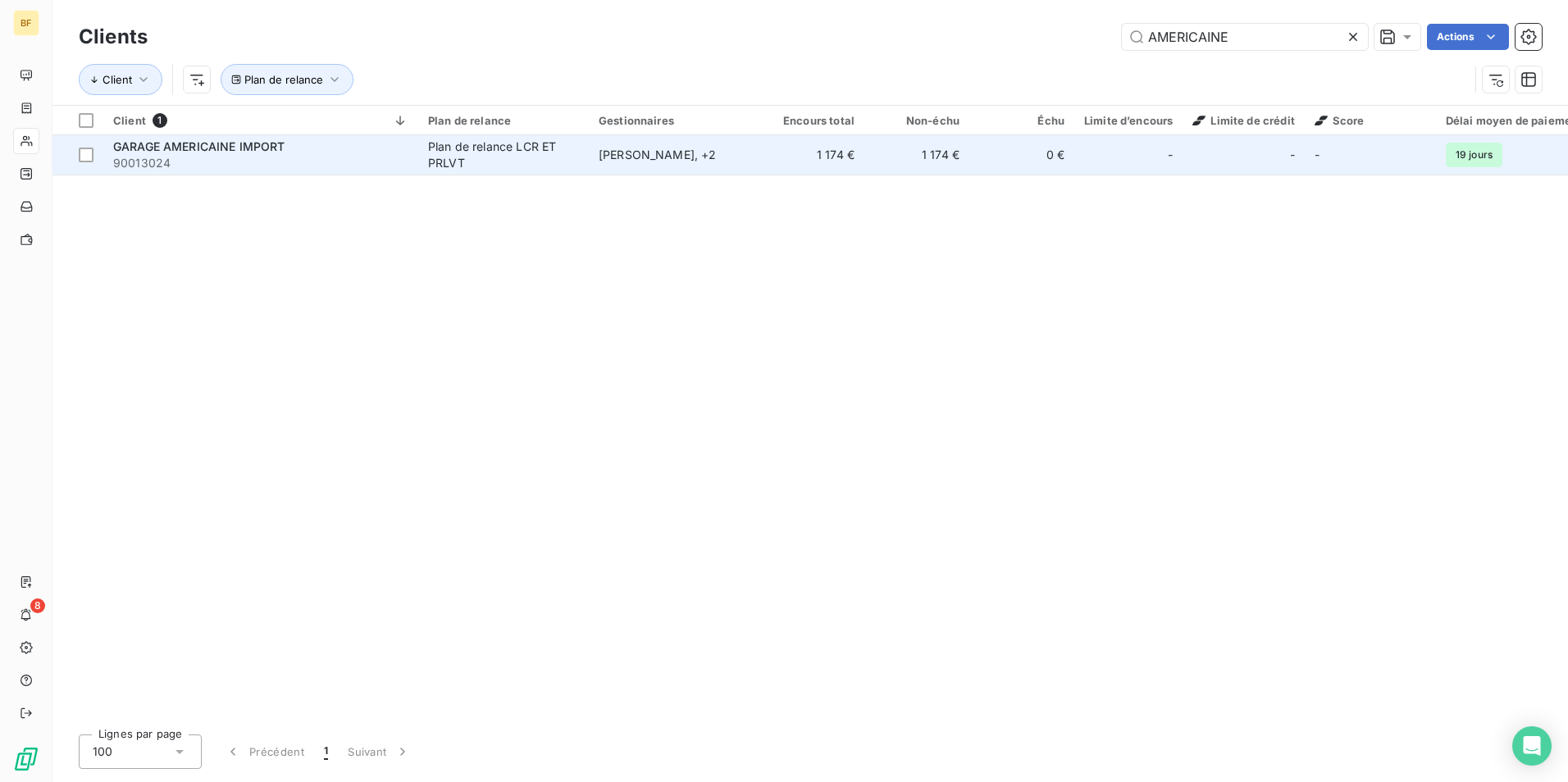
click at [342, 170] on span "90013024" at bounding box center [261, 163] width 295 height 16
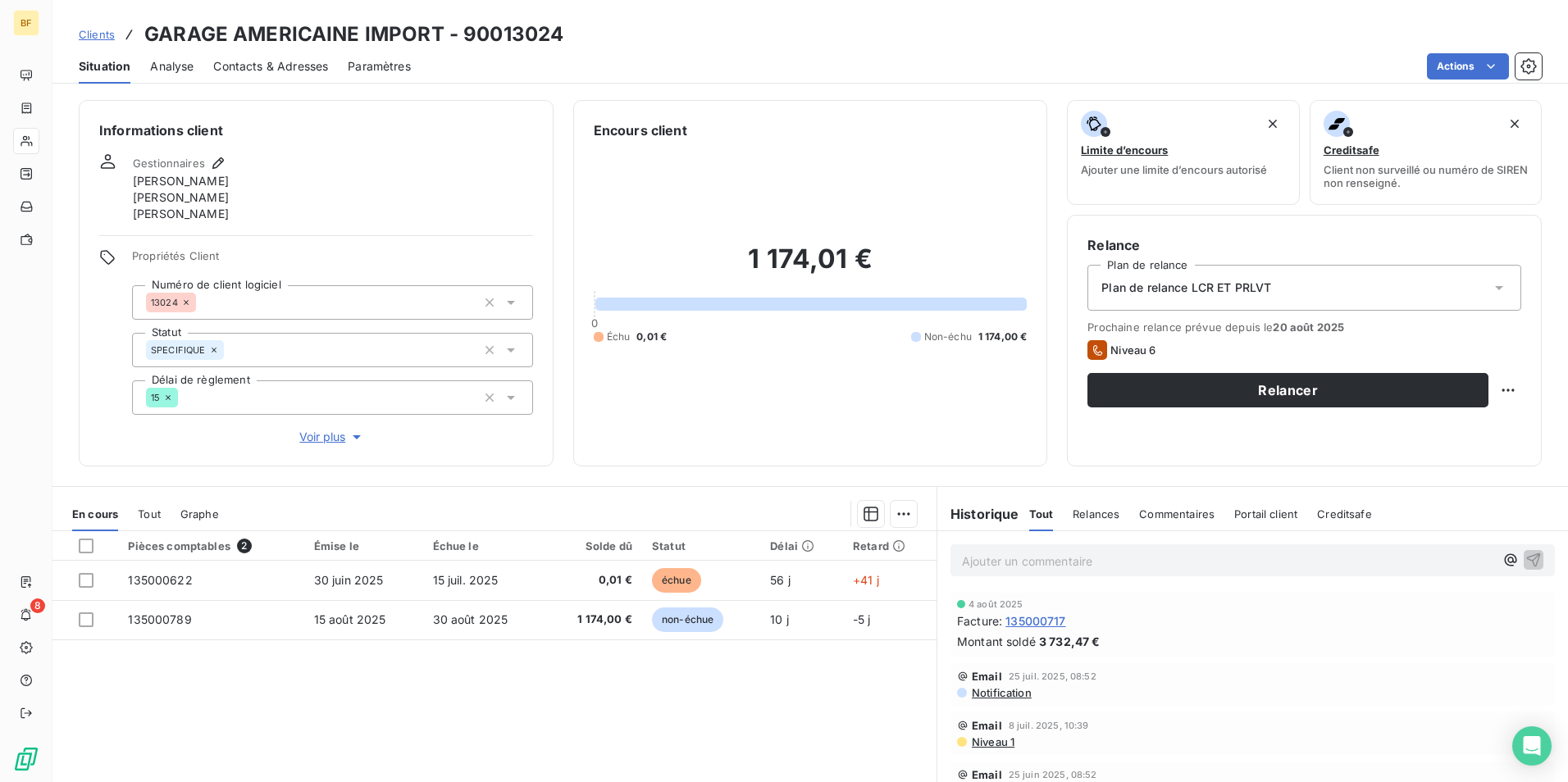
click at [281, 58] on span "Contacts & Adresses" at bounding box center [271, 66] width 115 height 16
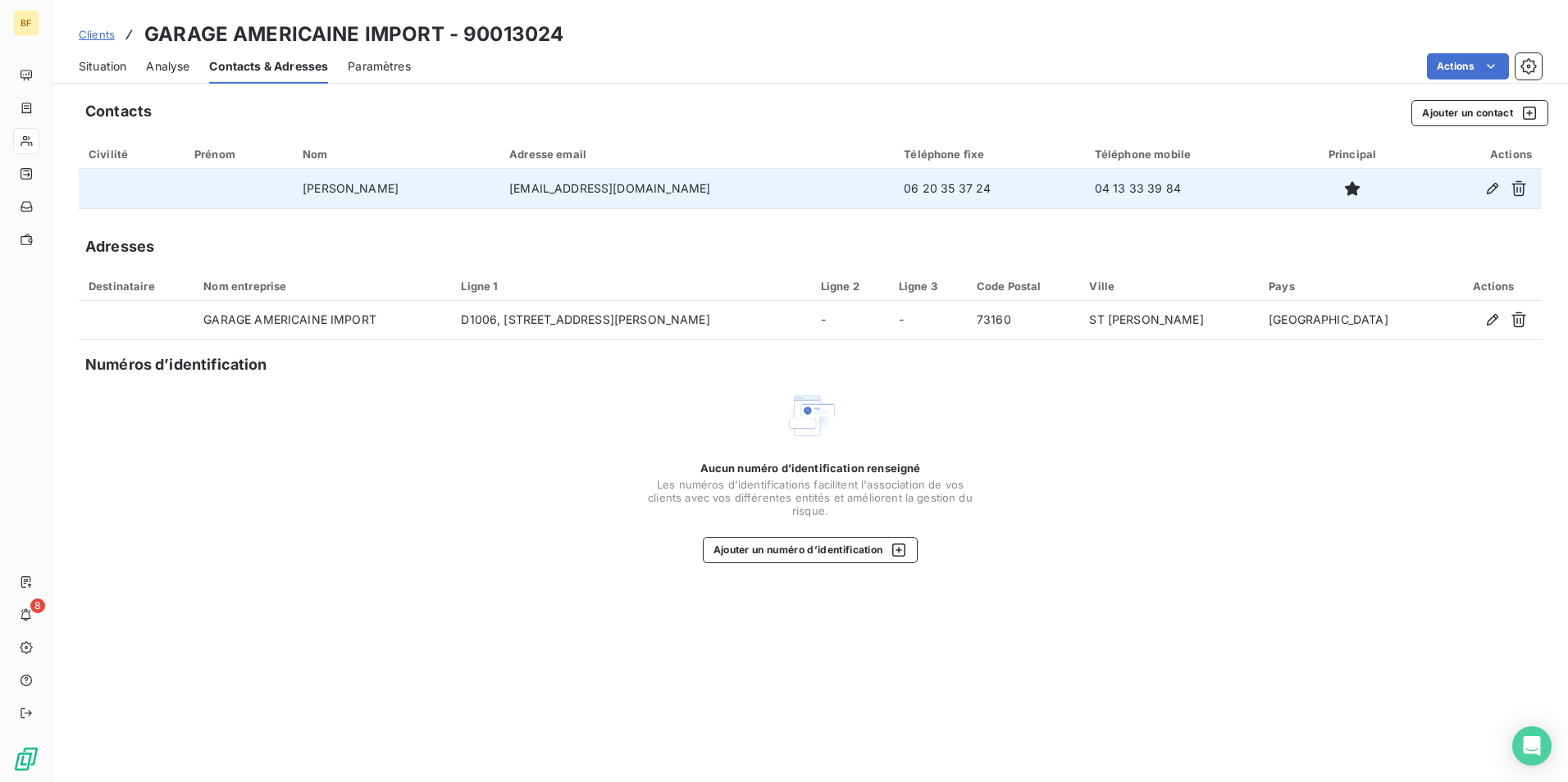
drag, startPoint x: 721, startPoint y: 190, endPoint x: 470, endPoint y: 176, distance: 251.4
click at [470, 176] on tr "[PERSON_NAME] [EMAIL_ADDRESS][DOMAIN_NAME] 06 20 35 37 24 04 13 33 39 84" at bounding box center [809, 188] width 1463 height 40
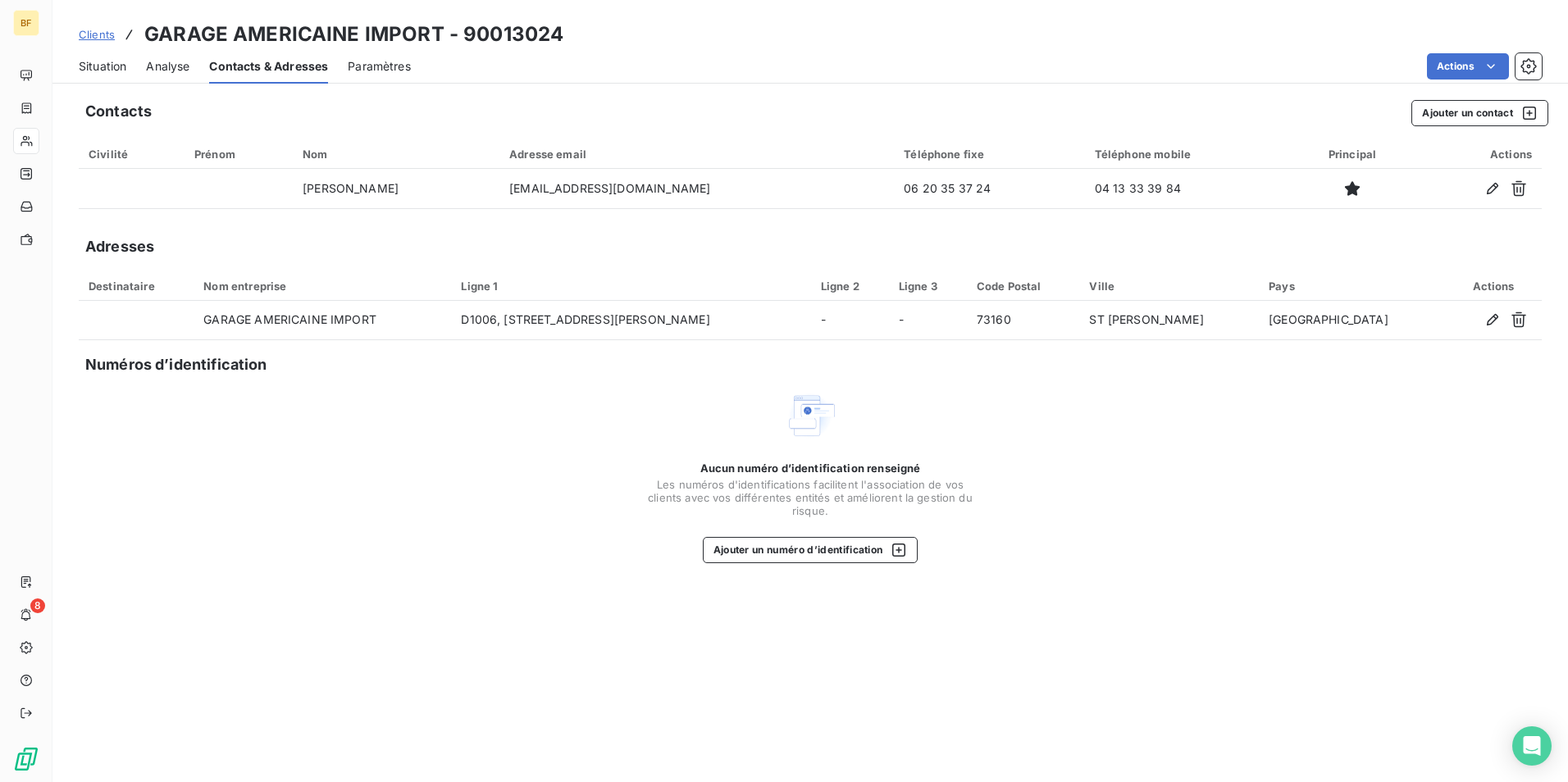
copy tr "[EMAIL_ADDRESS][DOMAIN_NAME]"
drag, startPoint x: 121, startPoint y: 64, endPoint x: 212, endPoint y: 74, distance: 91.5
click at [121, 64] on span "Situation" at bounding box center [102, 66] width 47 height 16
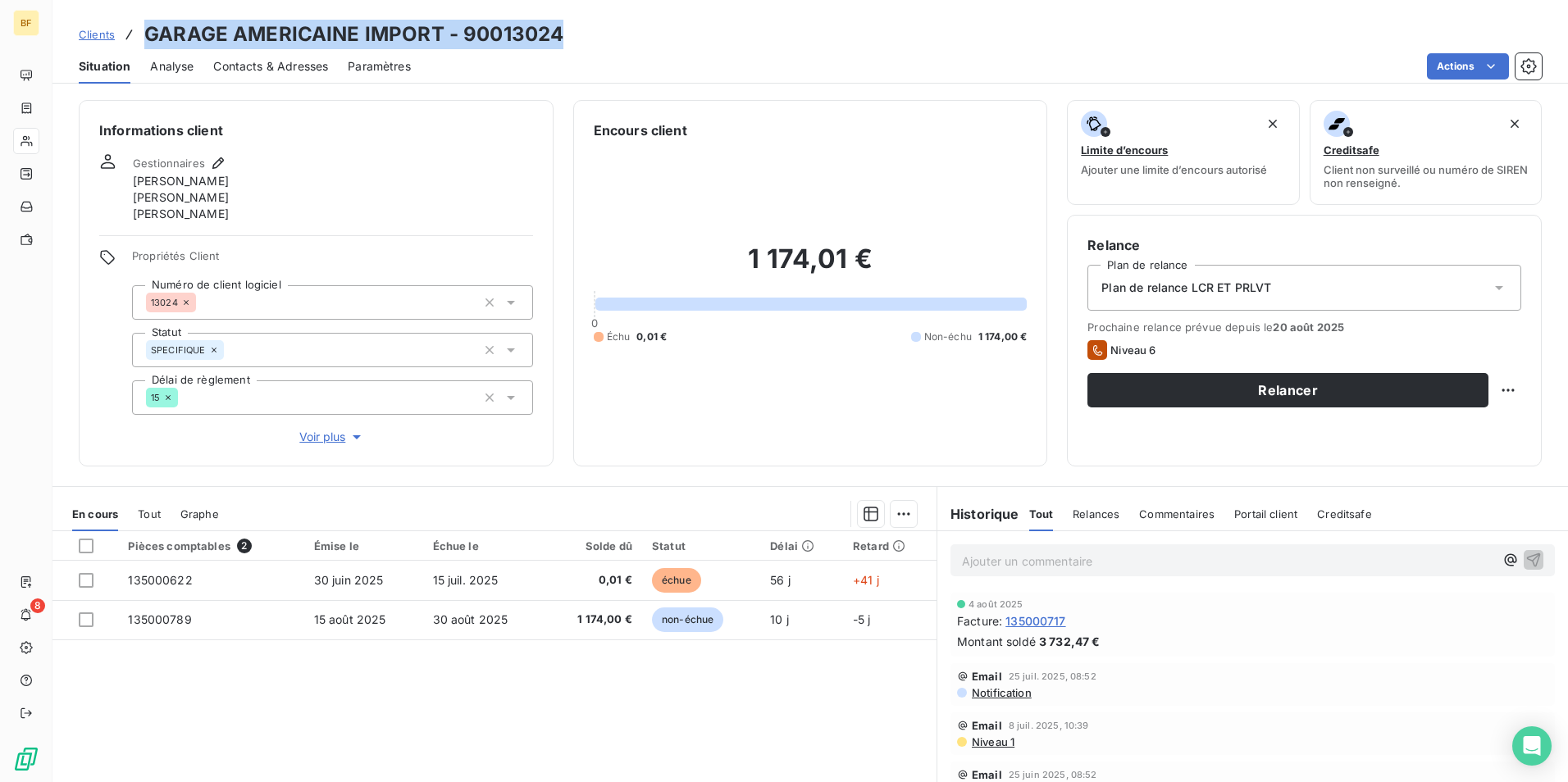
drag, startPoint x: 560, startPoint y: 29, endPoint x: 138, endPoint y: 47, distance: 422.4
click at [138, 47] on div "Clients GARAGE AMERICAINE IMPORT - 90013024" at bounding box center [809, 34] width 1515 height 30
click at [1014, 554] on p "Ajouter un commentaire ﻿" at bounding box center [1228, 561] width 533 height 20
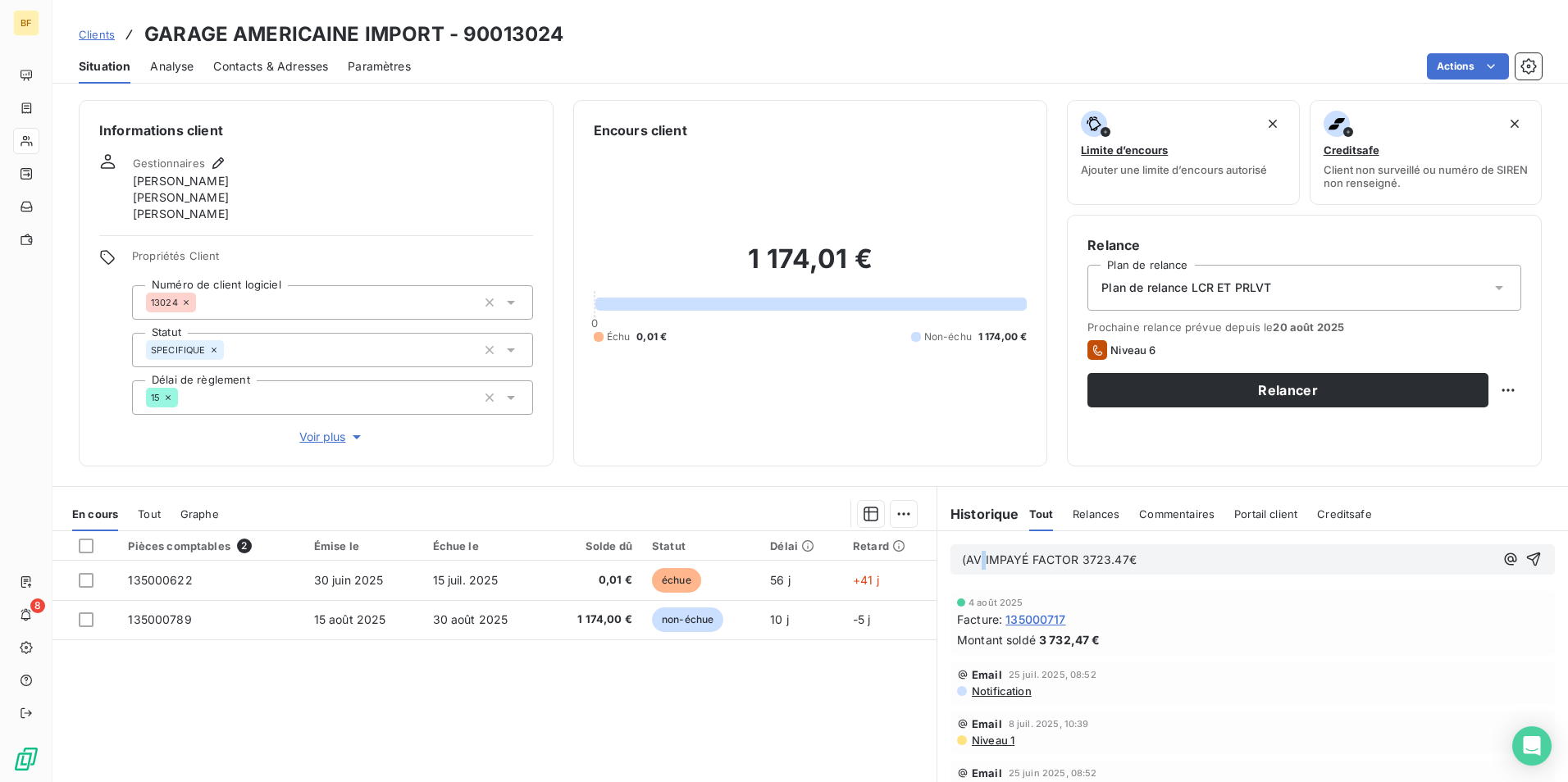
click at [973, 558] on span "(AV IMPAYÉ FACTOR 3723.47€" at bounding box center [1049, 559] width 175 height 14
click at [1223, 557] on p "(AV) IMPAYÉ FACTOR 3723.47€" at bounding box center [1228, 560] width 533 height 19
click at [1103, 562] on span "(AV) IMPAYÉ FACTOR 3723.47€" at bounding box center [1052, 559] width 179 height 14
click at [1168, 558] on p "(AV) IMPAYÉ FACTOR 3732.47€" at bounding box center [1228, 560] width 533 height 19
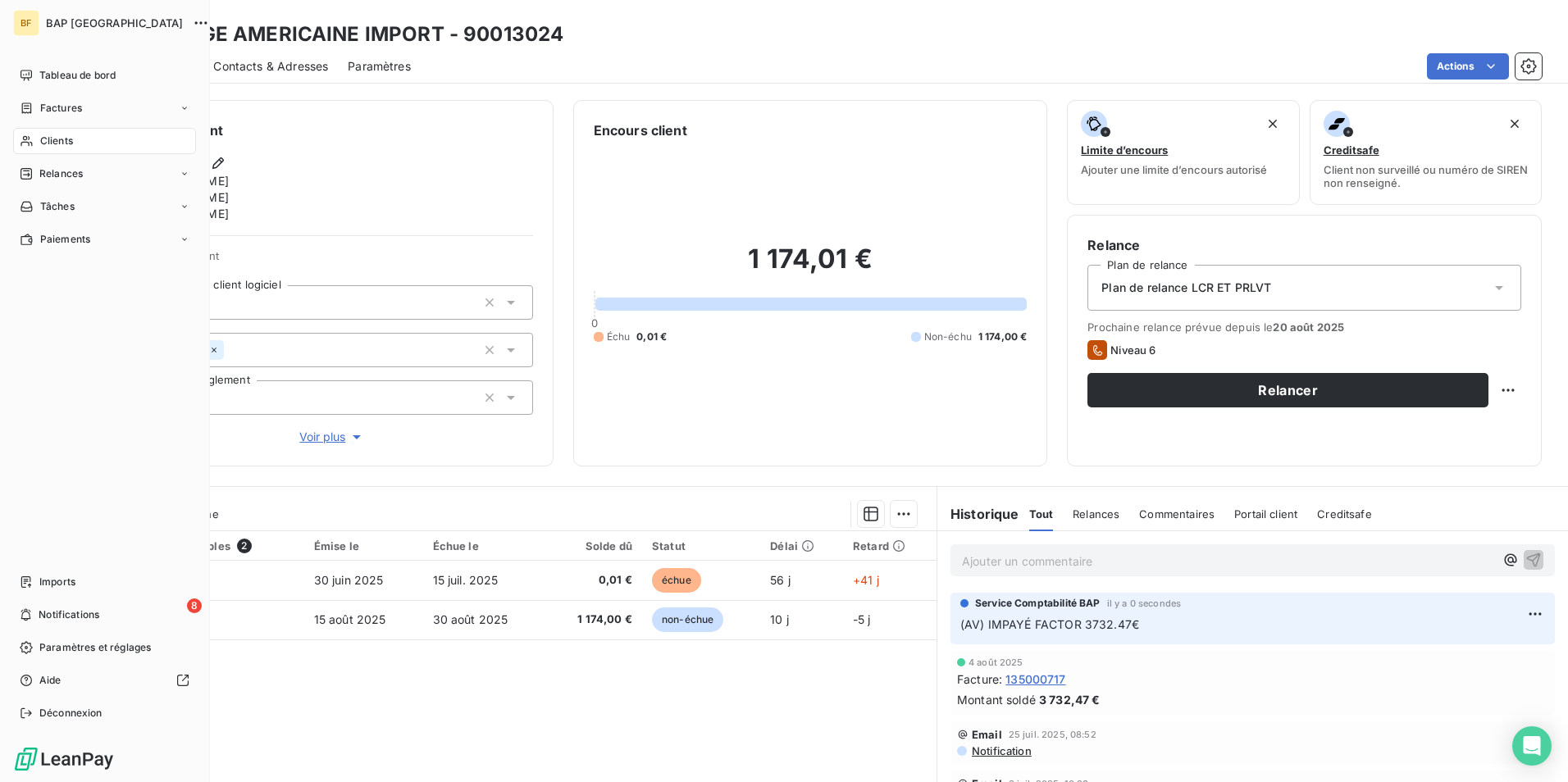
click at [53, 140] on span "Clients" at bounding box center [57, 140] width 33 height 14
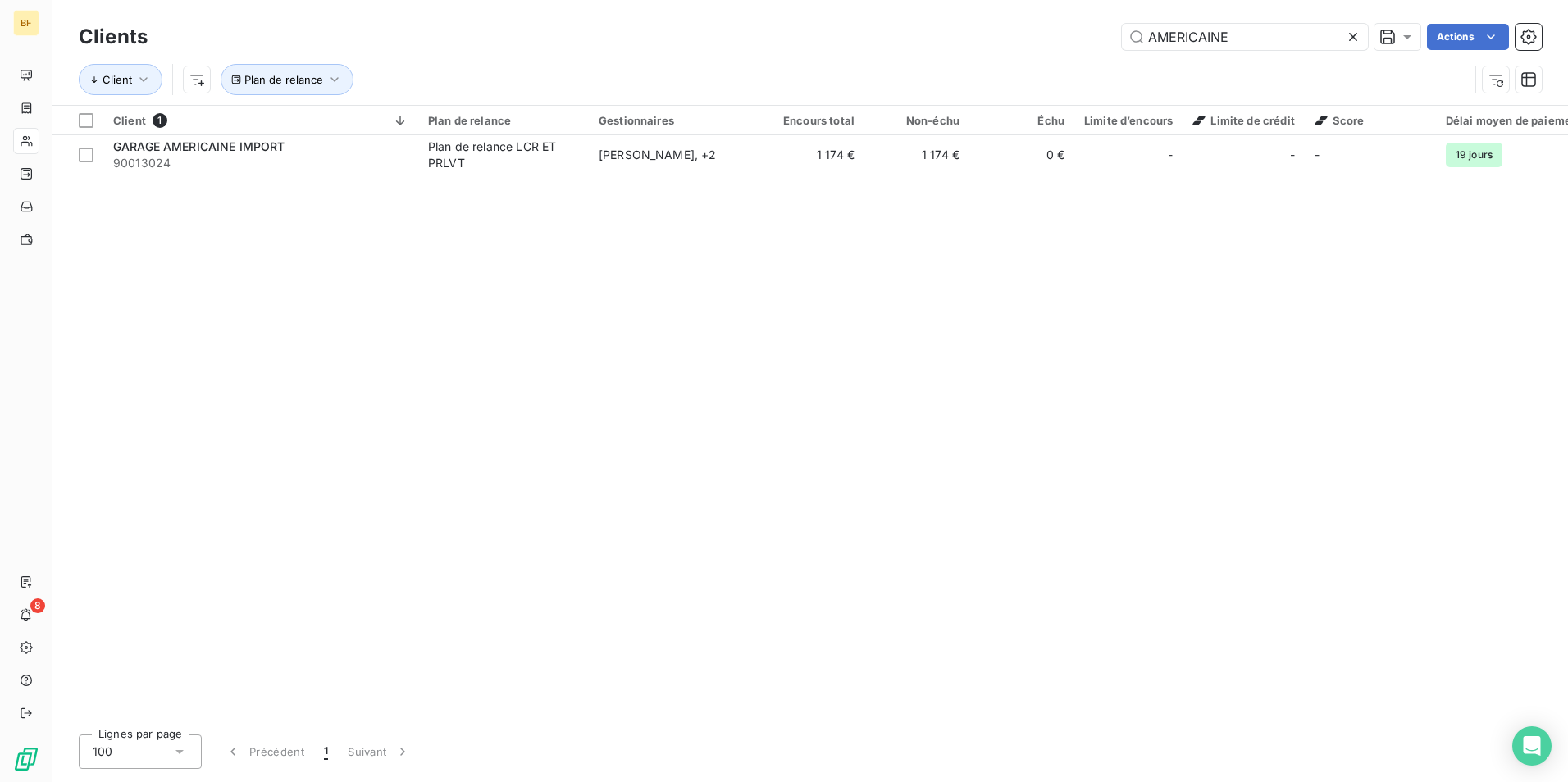
drag, startPoint x: 1245, startPoint y: 37, endPoint x: 891, endPoint y: 38, distance: 354.0
click at [891, 38] on div "AMERICAINE Actions" at bounding box center [854, 36] width 1374 height 26
click at [1255, 47] on input "AMERICAINE" at bounding box center [1244, 36] width 246 height 26
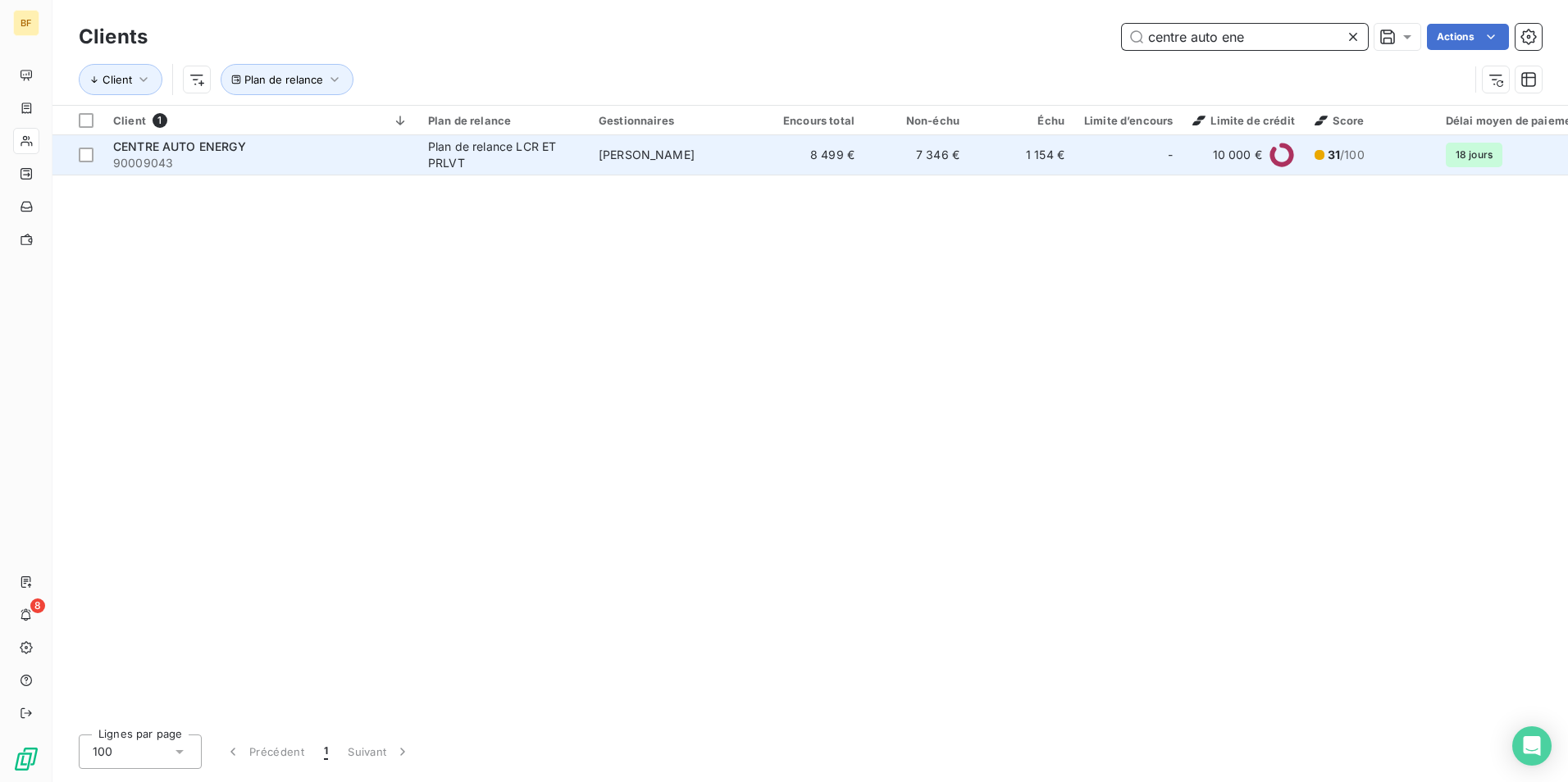
type input "centre auto ene"
click at [854, 149] on td "8 499 €" at bounding box center [812, 154] width 105 height 40
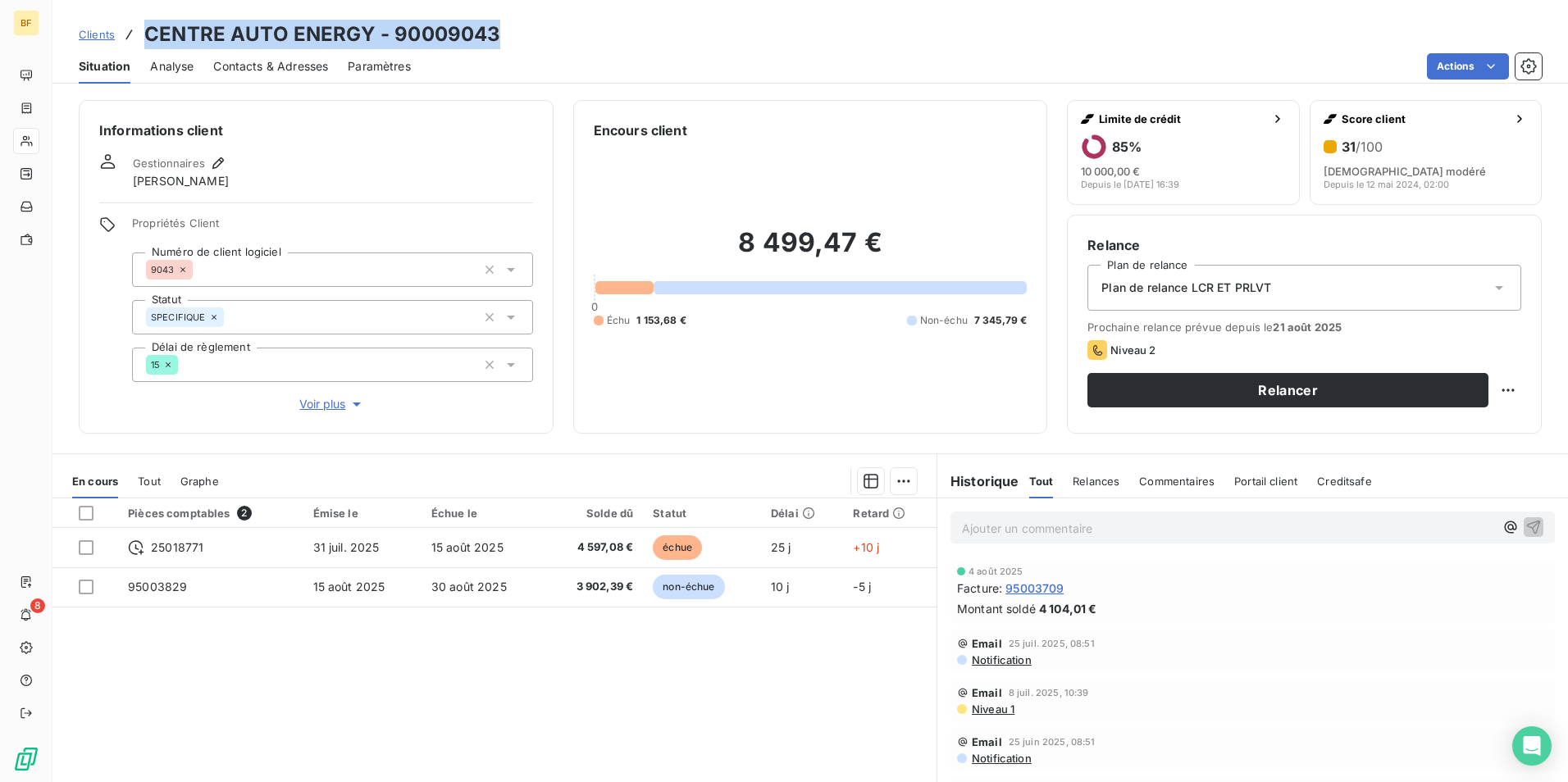
drag, startPoint x: 509, startPoint y: 35, endPoint x: 150, endPoint y: 40, distance: 359.0
click at [150, 40] on div "Clients CENTRE AUTO ENERGY - 90009043" at bounding box center [809, 34] width 1515 height 30
click at [305, 62] on span "Contacts & Adresses" at bounding box center [271, 66] width 115 height 16
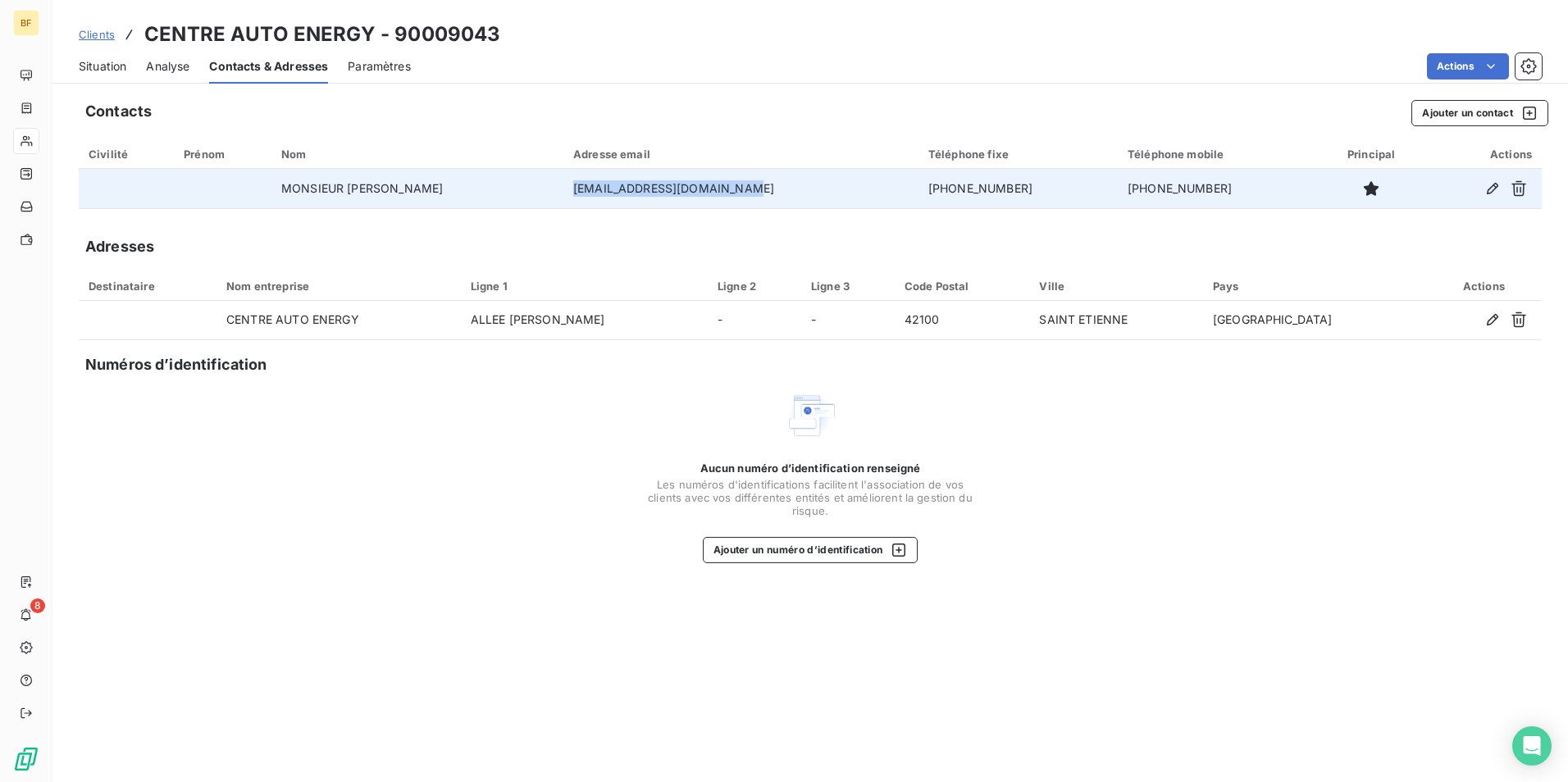
drag, startPoint x: 778, startPoint y: 191, endPoint x: 561, endPoint y: 193, distance: 217.0
click at [562, 193] on tr "MONSIEUR [PERSON_NAME] [EMAIL_ADDRESS][DOMAIN_NAME] [PHONE_NUMBER] [PHONE_NUMBE…" at bounding box center [809, 188] width 1463 height 40
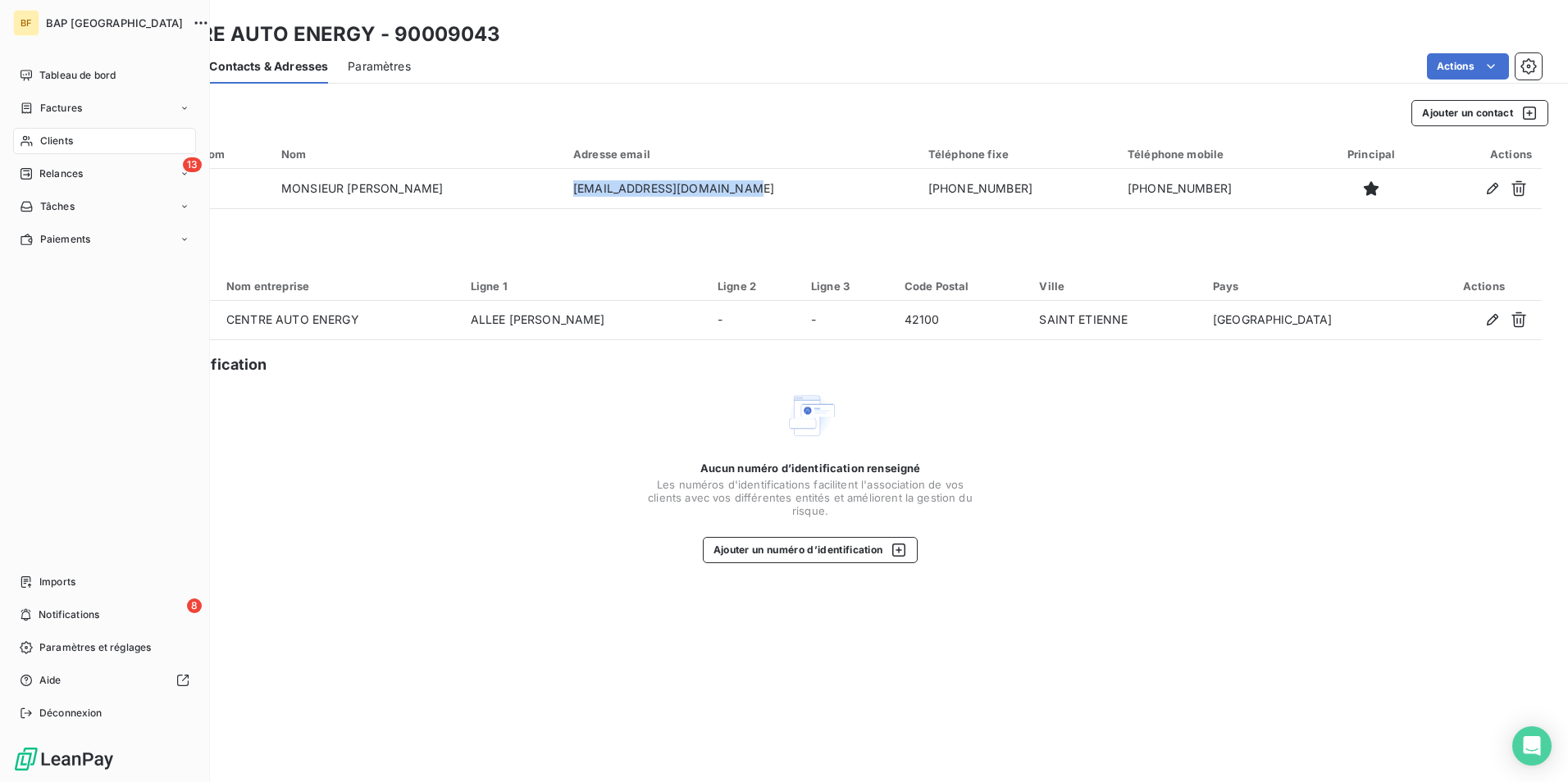
click at [53, 136] on span "Clients" at bounding box center [57, 140] width 33 height 14
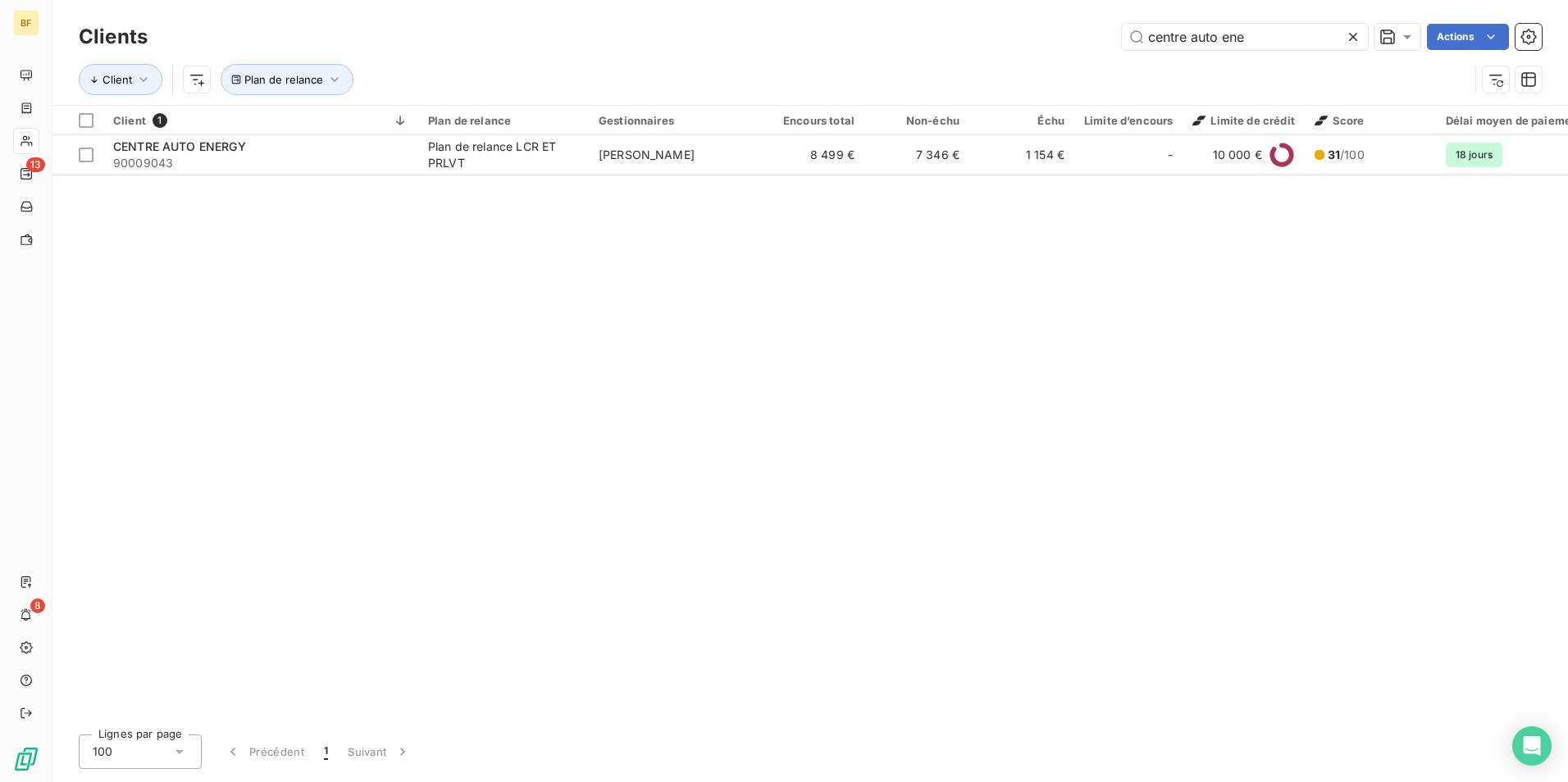
drag, startPoint x: 1280, startPoint y: 41, endPoint x: 1066, endPoint y: 31, distance: 214.2
click at [1066, 31] on div "centre auto ene Actions" at bounding box center [854, 36] width 1374 height 26
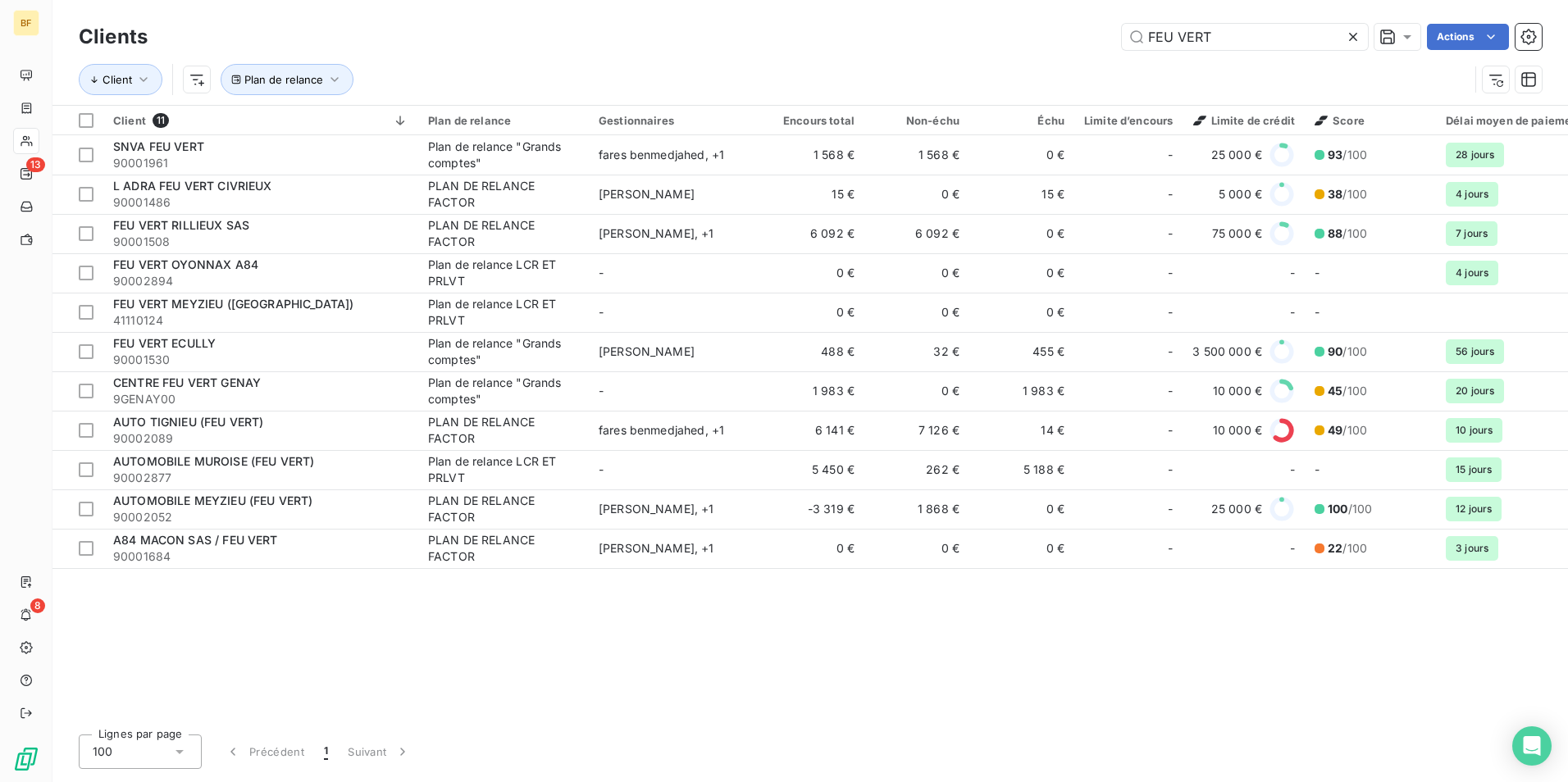
drag, startPoint x: 1261, startPoint y: 36, endPoint x: 997, endPoint y: 8, distance: 265.5
click at [997, 8] on div "Clients FEU VERT Actions Client Plan de relance" at bounding box center [809, 52] width 1515 height 105
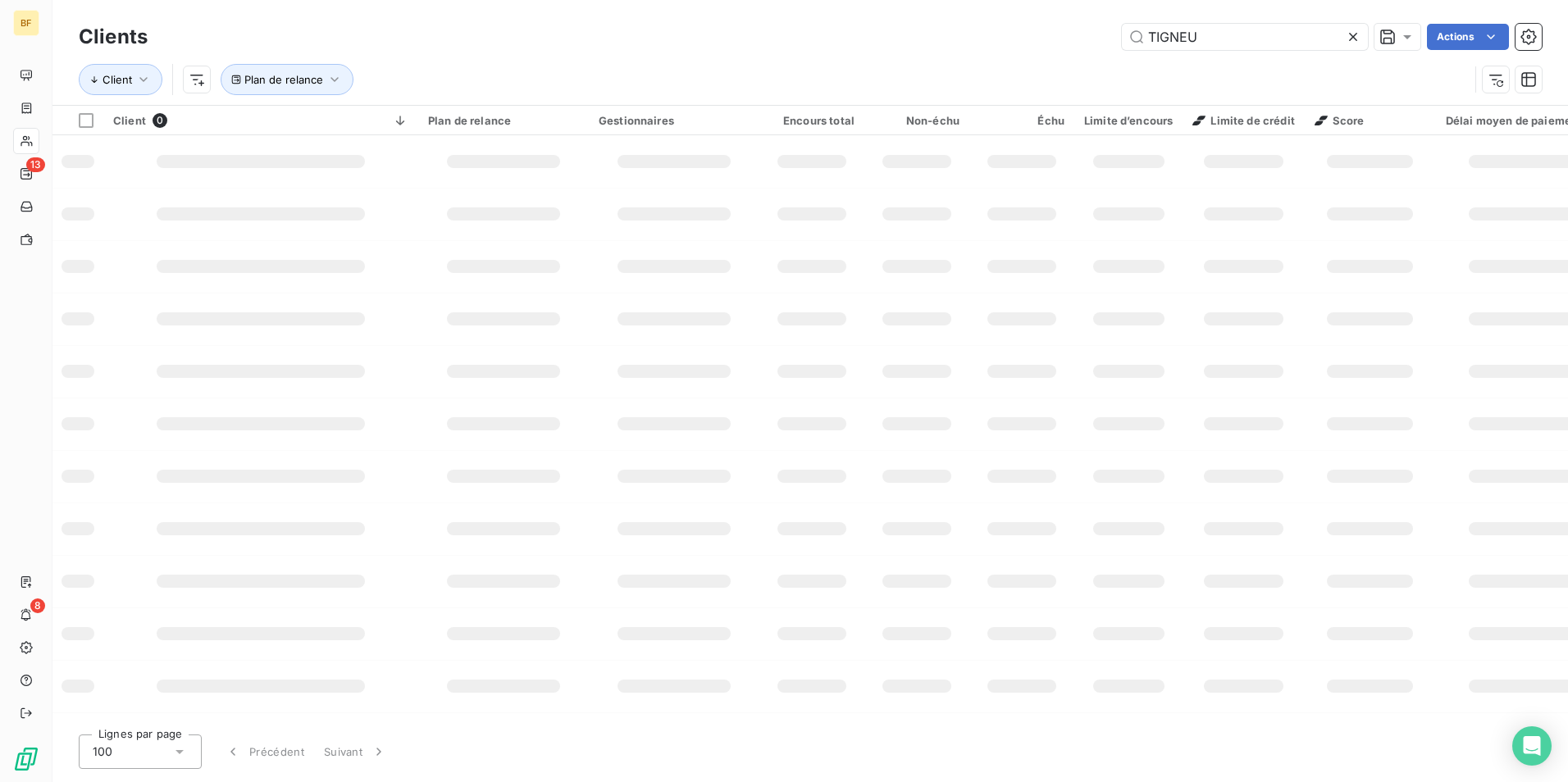
type input "TIGNEU"
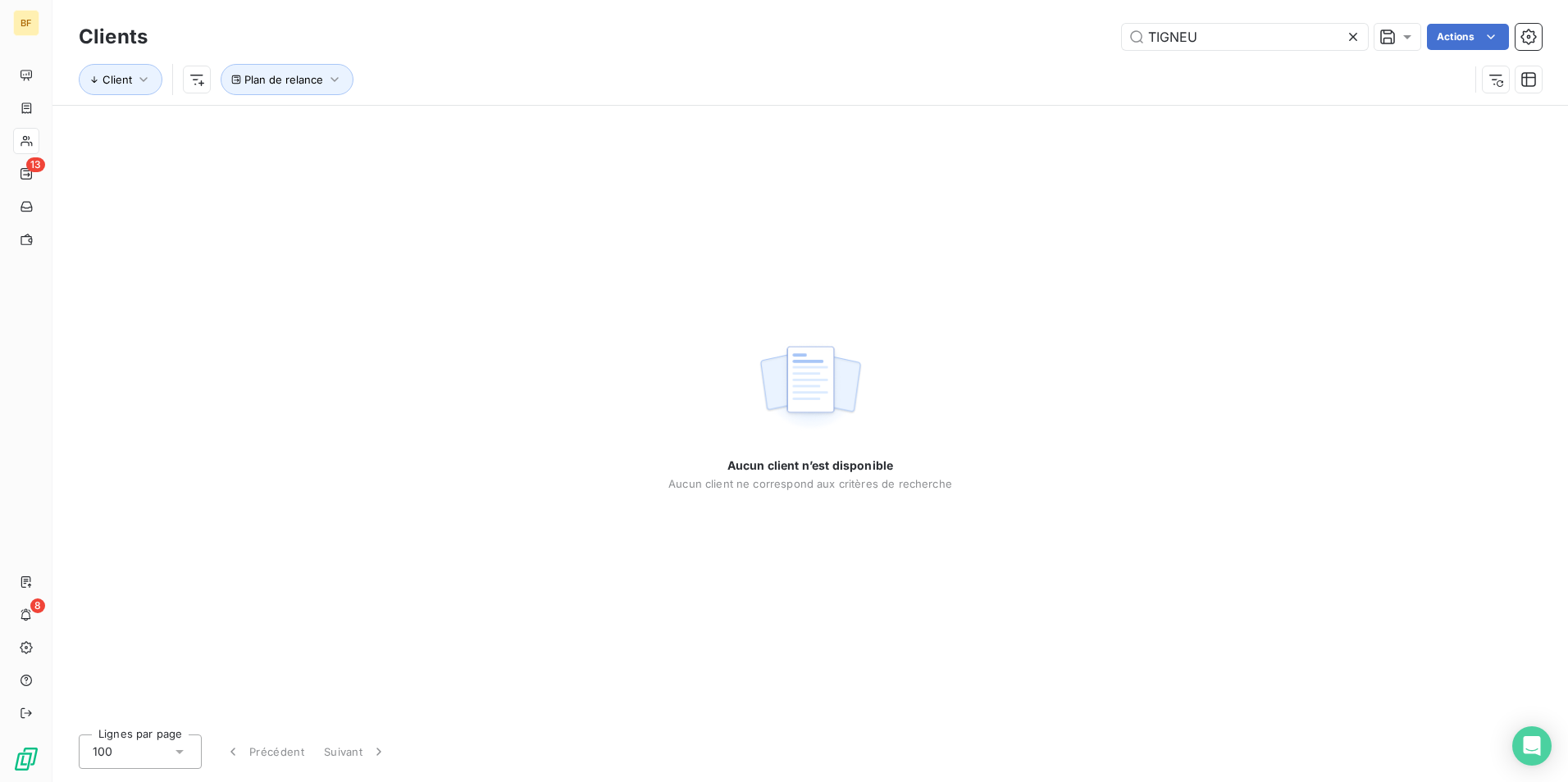
drag, startPoint x: 1230, startPoint y: 40, endPoint x: 1000, endPoint y: 16, distance: 231.2
click at [1129, 24] on input "TIGNEU" at bounding box center [1244, 36] width 246 height 26
click at [1002, 16] on div "Clients TIGNEU Actions Client Plan de relance" at bounding box center [809, 52] width 1515 height 105
click at [1239, 38] on input "TIGNEU" at bounding box center [1244, 36] width 246 height 26
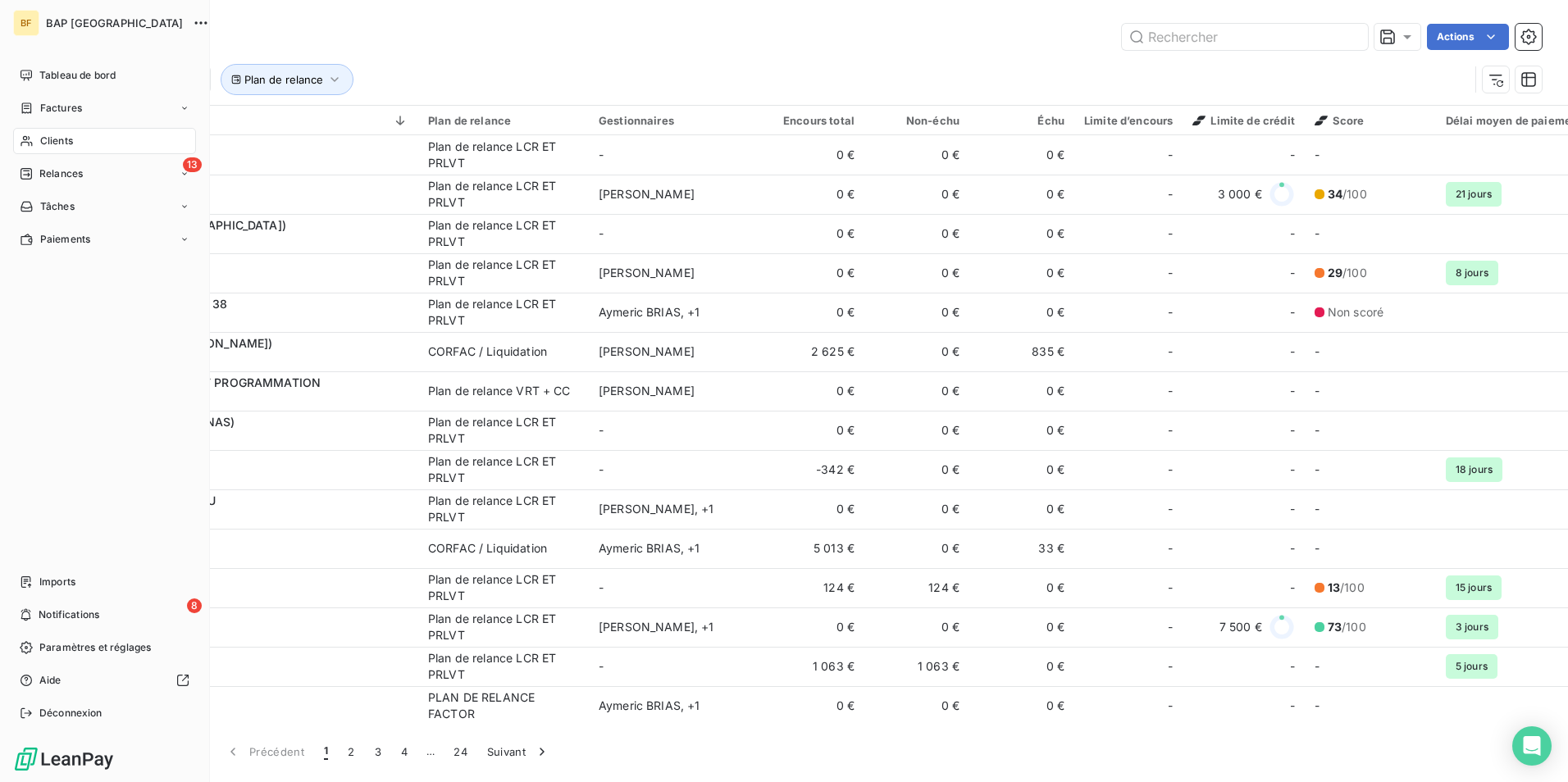
drag, startPoint x: 51, startPoint y: 140, endPoint x: 1123, endPoint y: 57, distance: 1075.2
click at [51, 140] on span "Clients" at bounding box center [57, 140] width 33 height 14
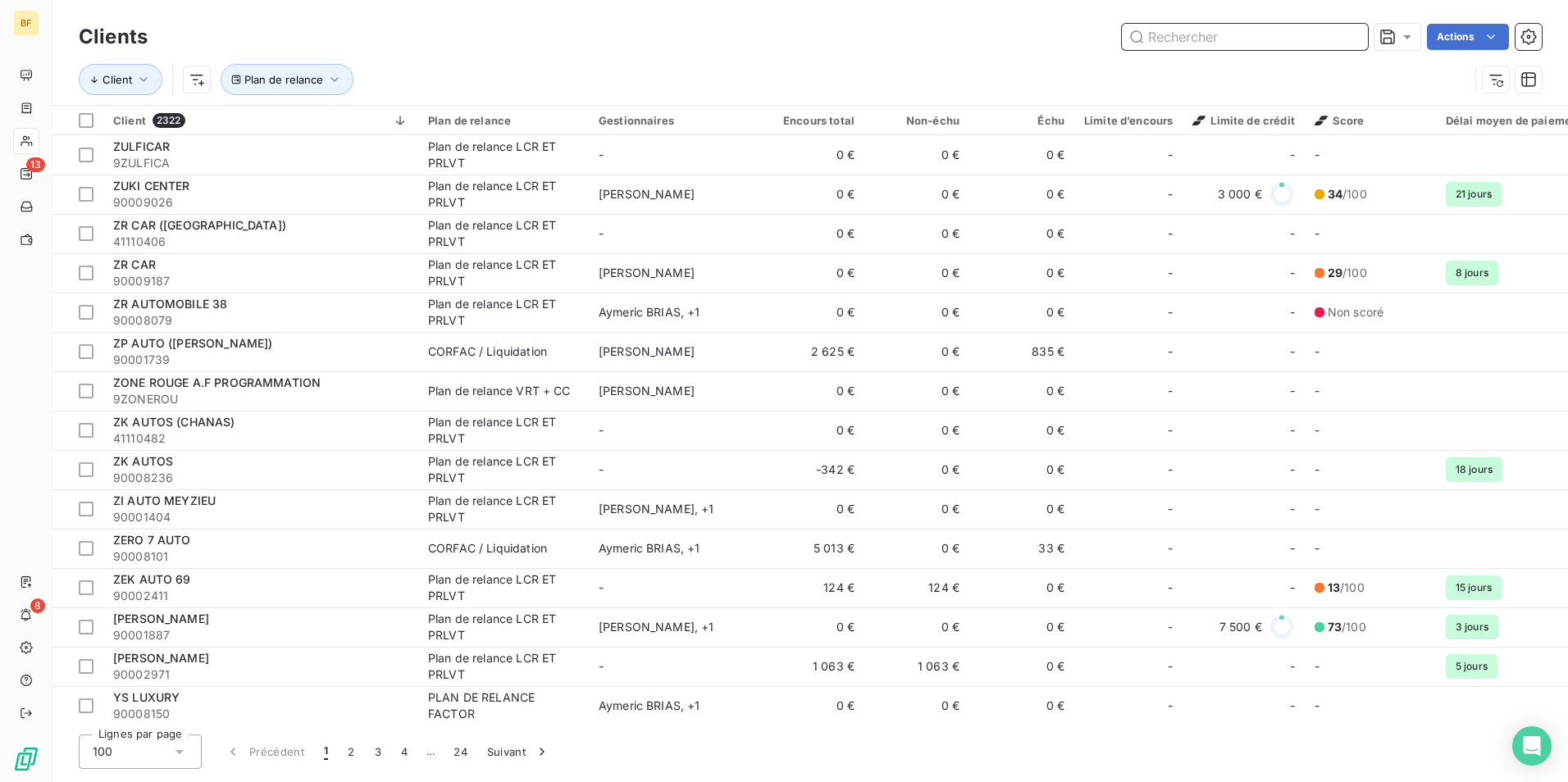
click at [1202, 40] on input "text" at bounding box center [1244, 36] width 246 height 26
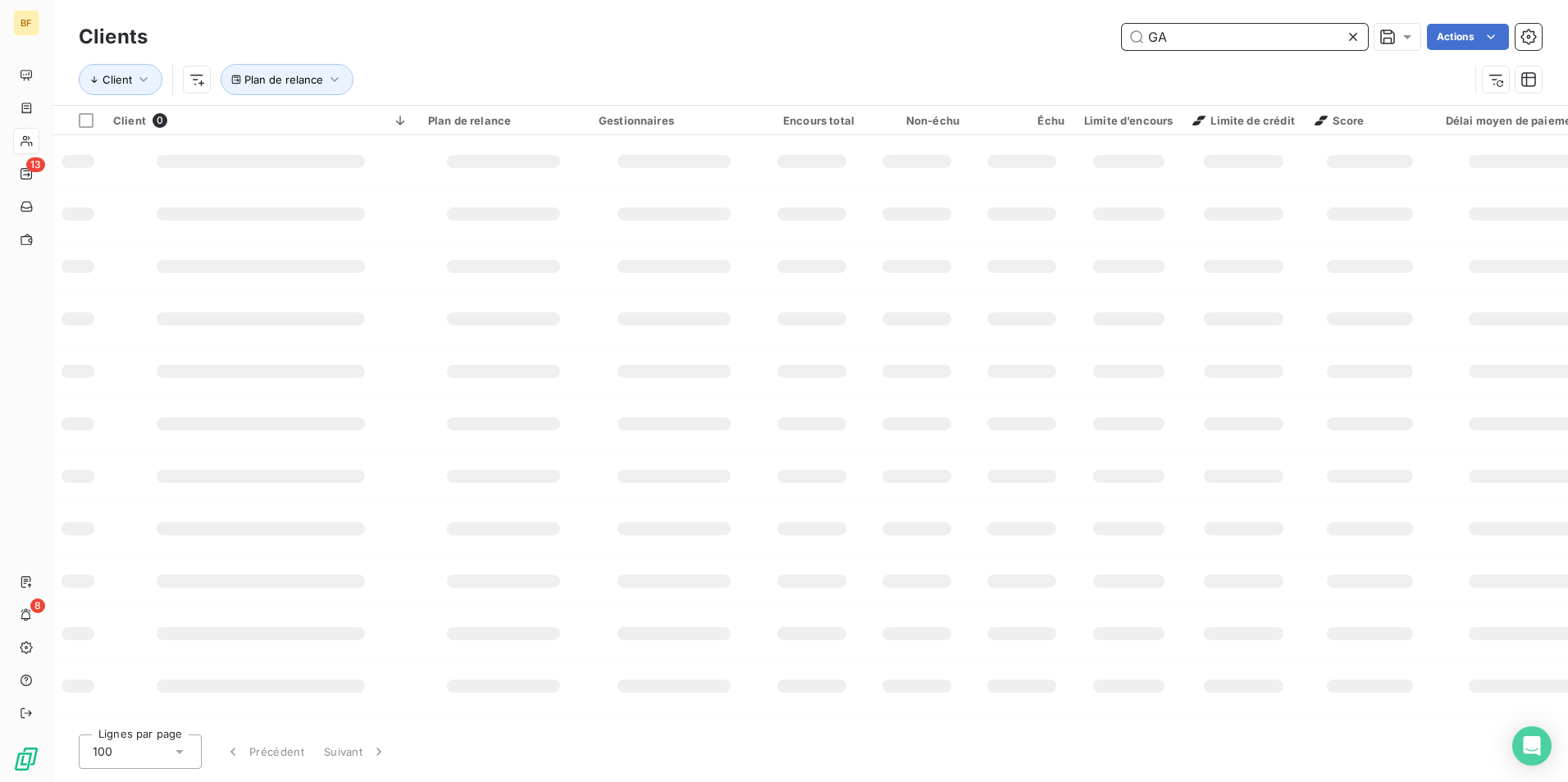
type input "G"
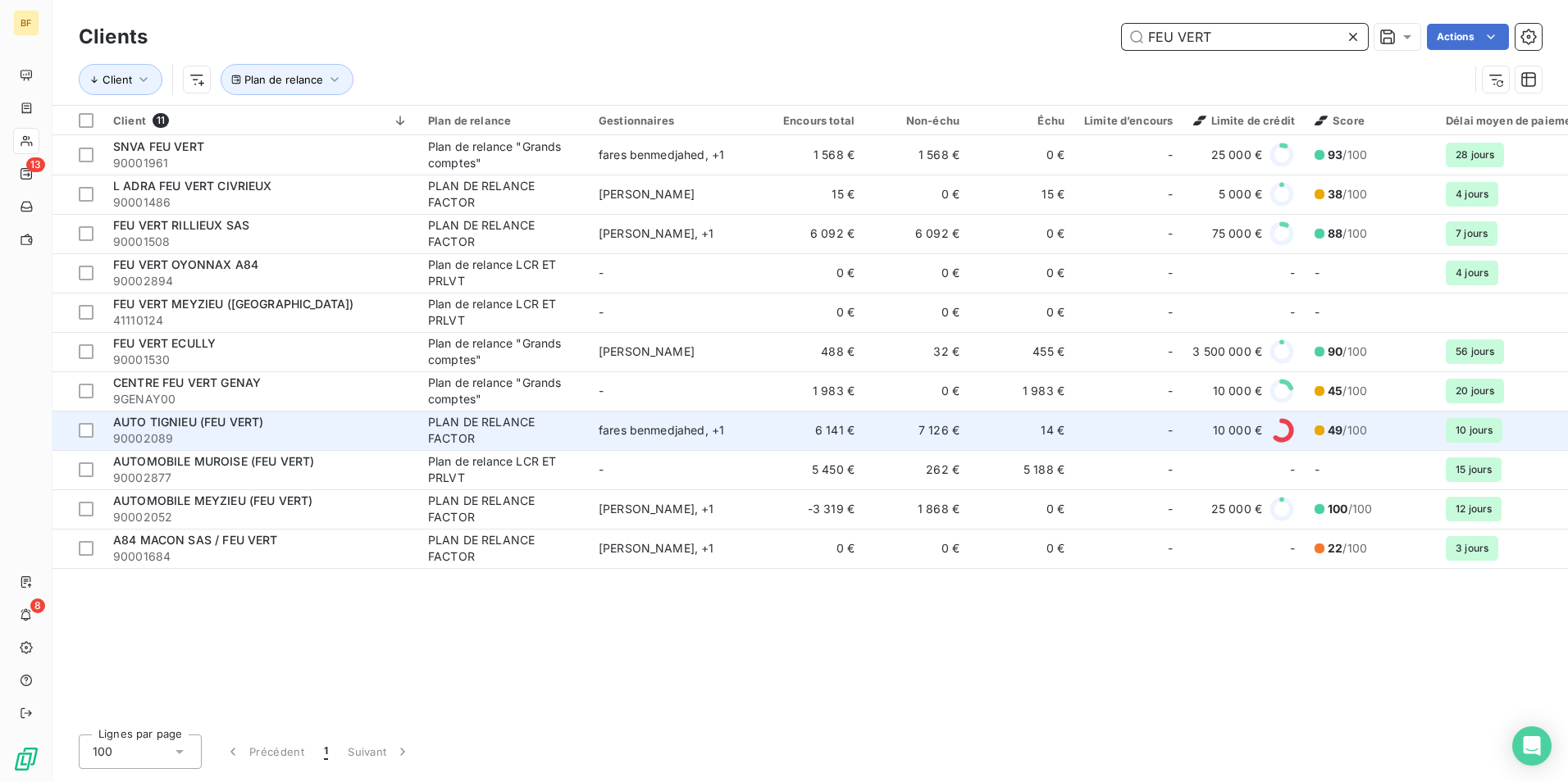
type input "FEU VERT"
click at [305, 421] on div "AUTO TIGNIEU (FEU VERT)" at bounding box center [261, 422] width 295 height 16
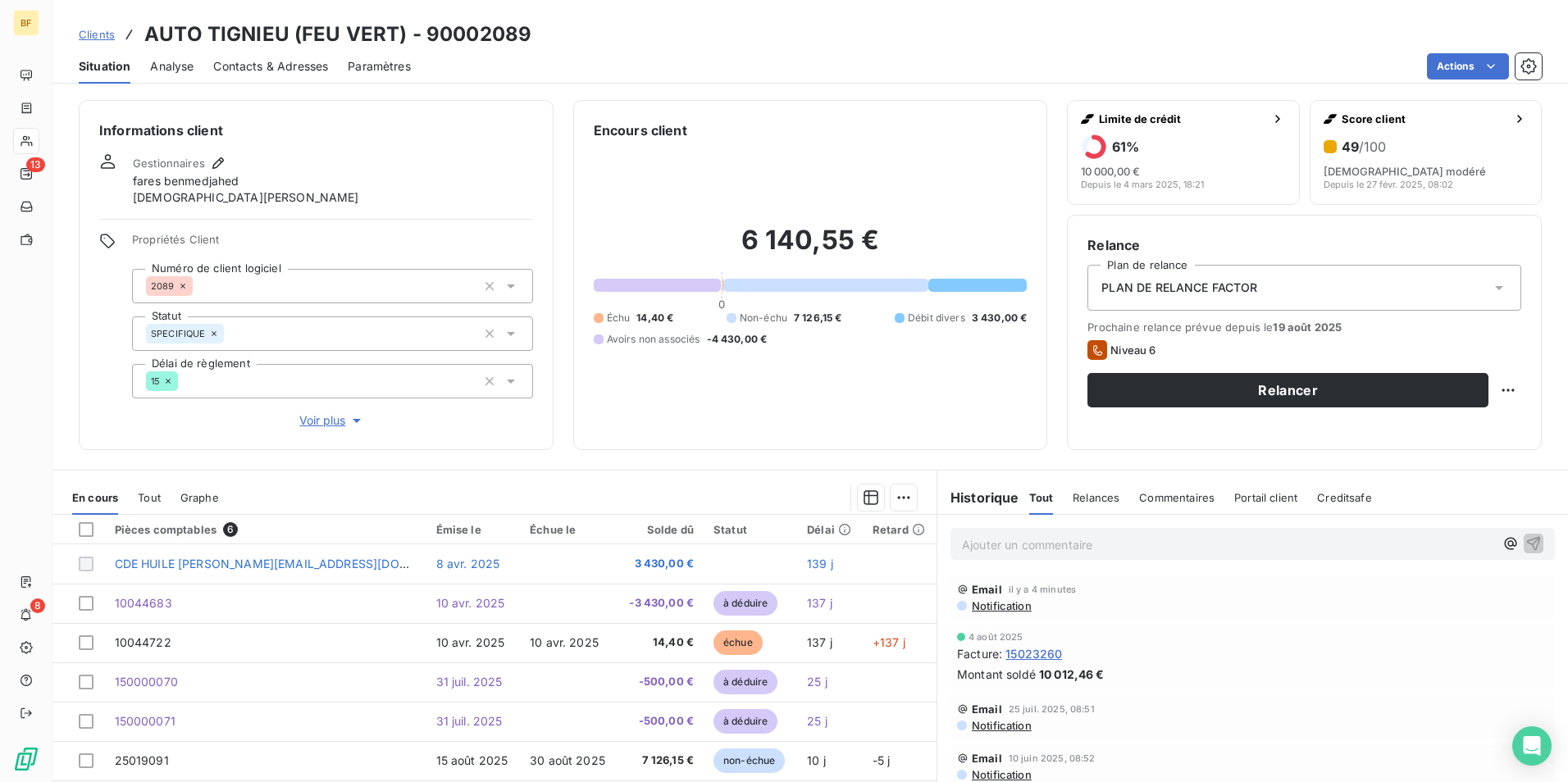
click at [285, 69] on span "Contacts & Adresses" at bounding box center [271, 66] width 115 height 16
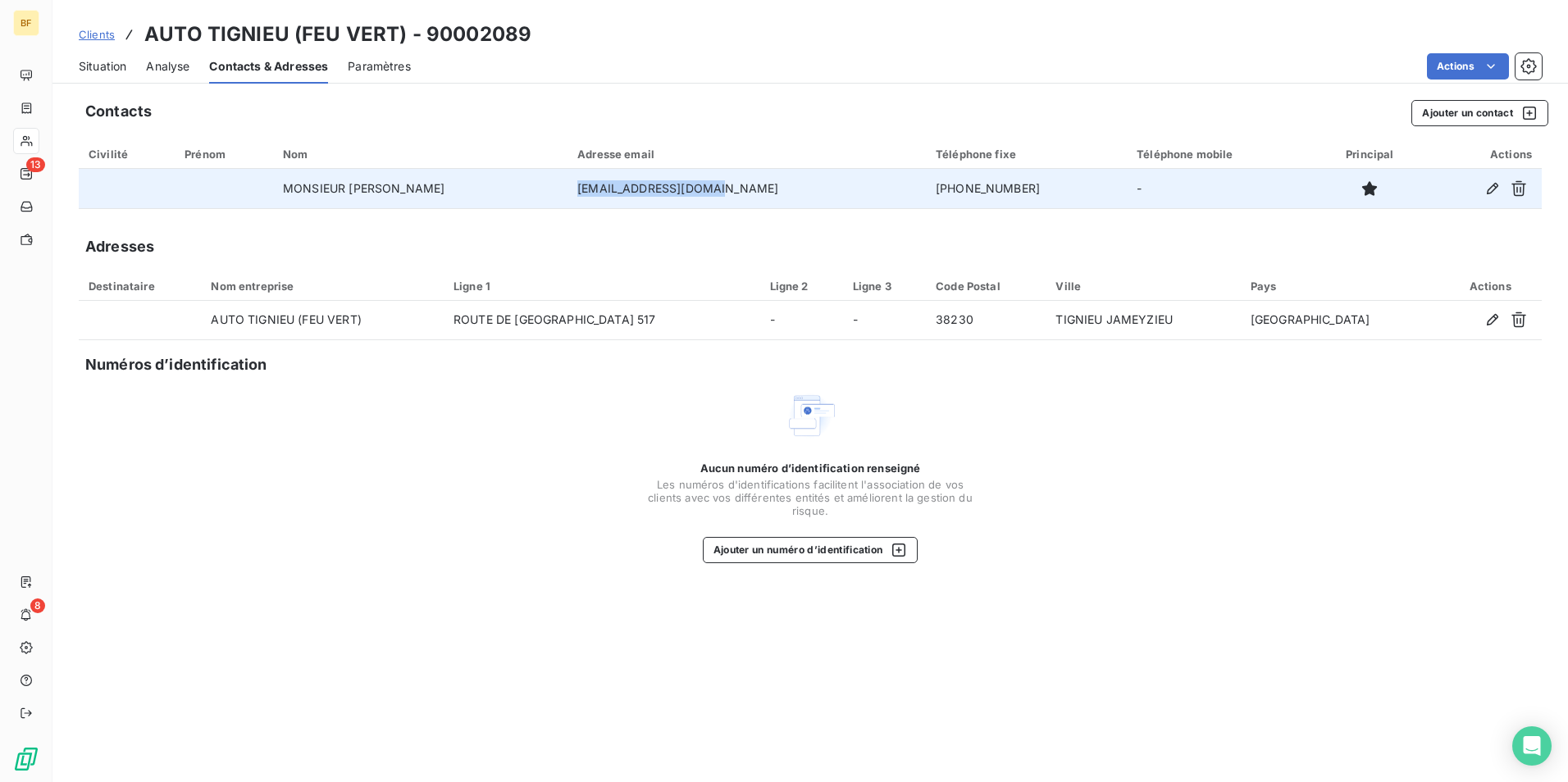
drag, startPoint x: 760, startPoint y: 191, endPoint x: 531, endPoint y: 196, distance: 229.1
click at [531, 196] on tr "MONSIEUR [PERSON_NAME] [EMAIL_ADDRESS][DOMAIN_NAME] [PHONE_NUMBER] -" at bounding box center [809, 188] width 1463 height 40
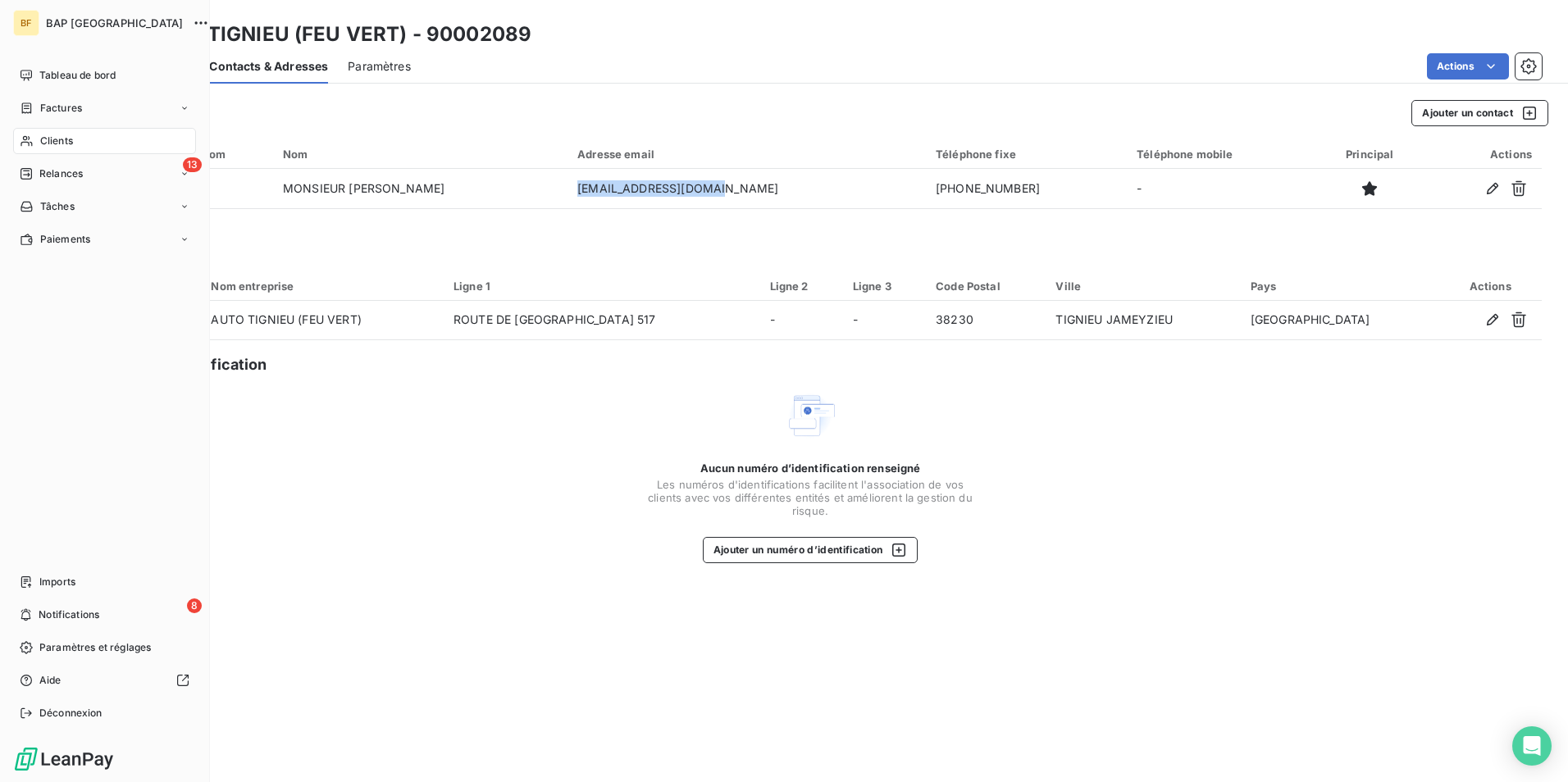
click at [36, 142] on div "Clients" at bounding box center [105, 141] width 183 height 26
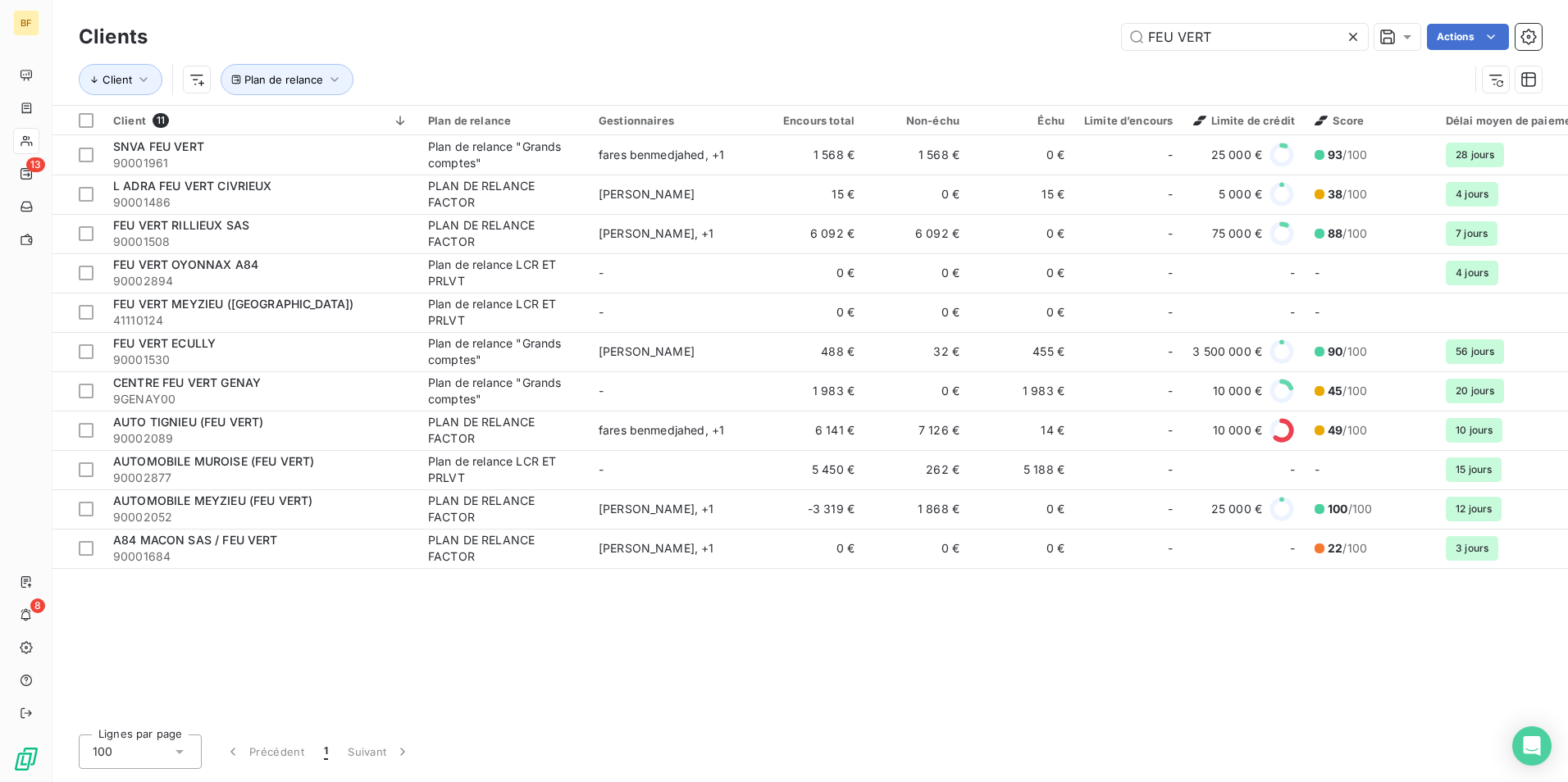
drag, startPoint x: 1224, startPoint y: 38, endPoint x: 954, endPoint y: -8, distance: 273.9
click at [954, 0] on html "BF 13 8 Clients FEU VERT Actions Client Plan de relance Client 11 Plan de relan…" at bounding box center [784, 391] width 1568 height 782
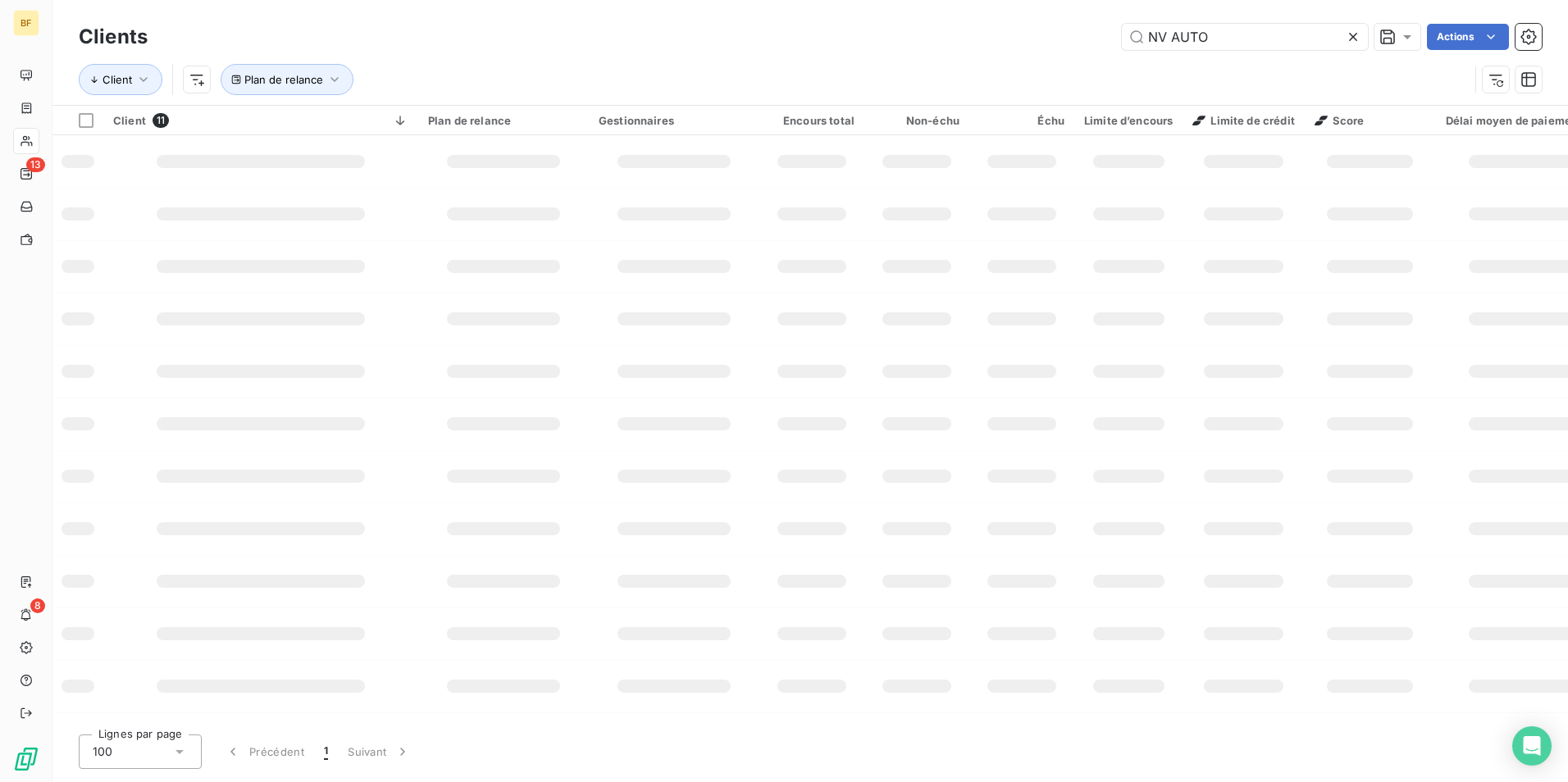
type input "NV AUTO"
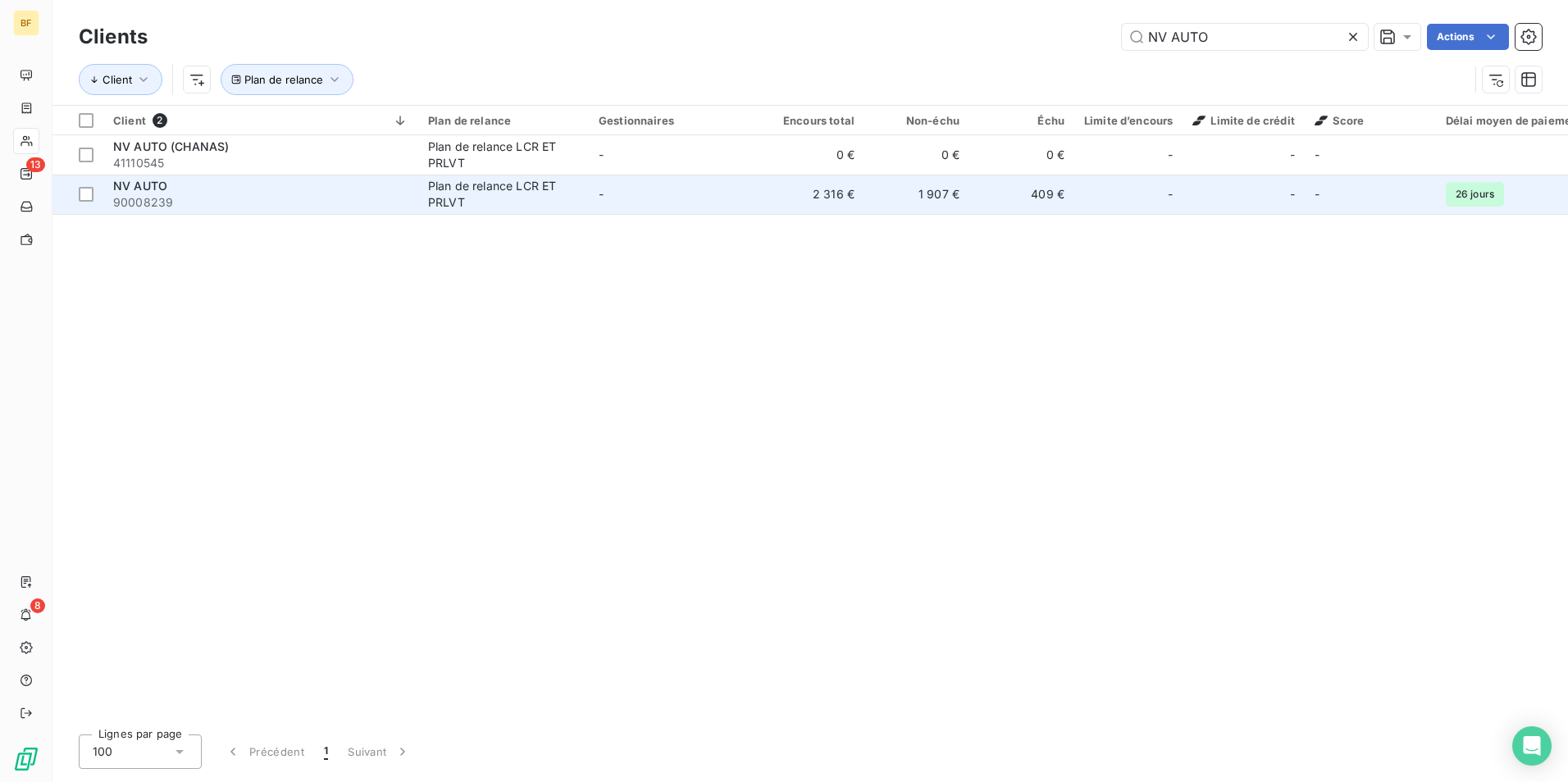
click at [338, 182] on div "NV AUTO" at bounding box center [261, 186] width 295 height 16
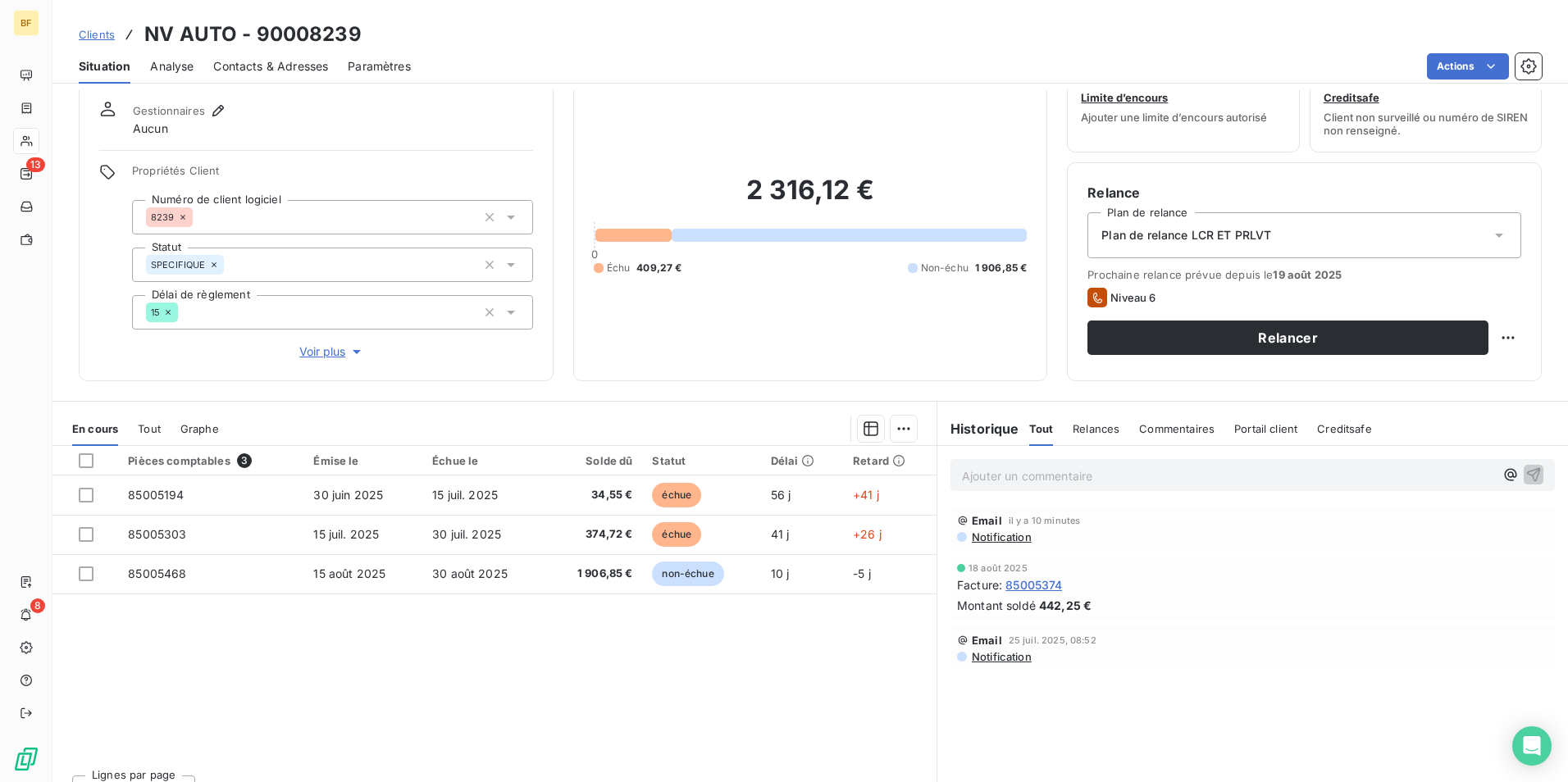
scroll to position [81, 0]
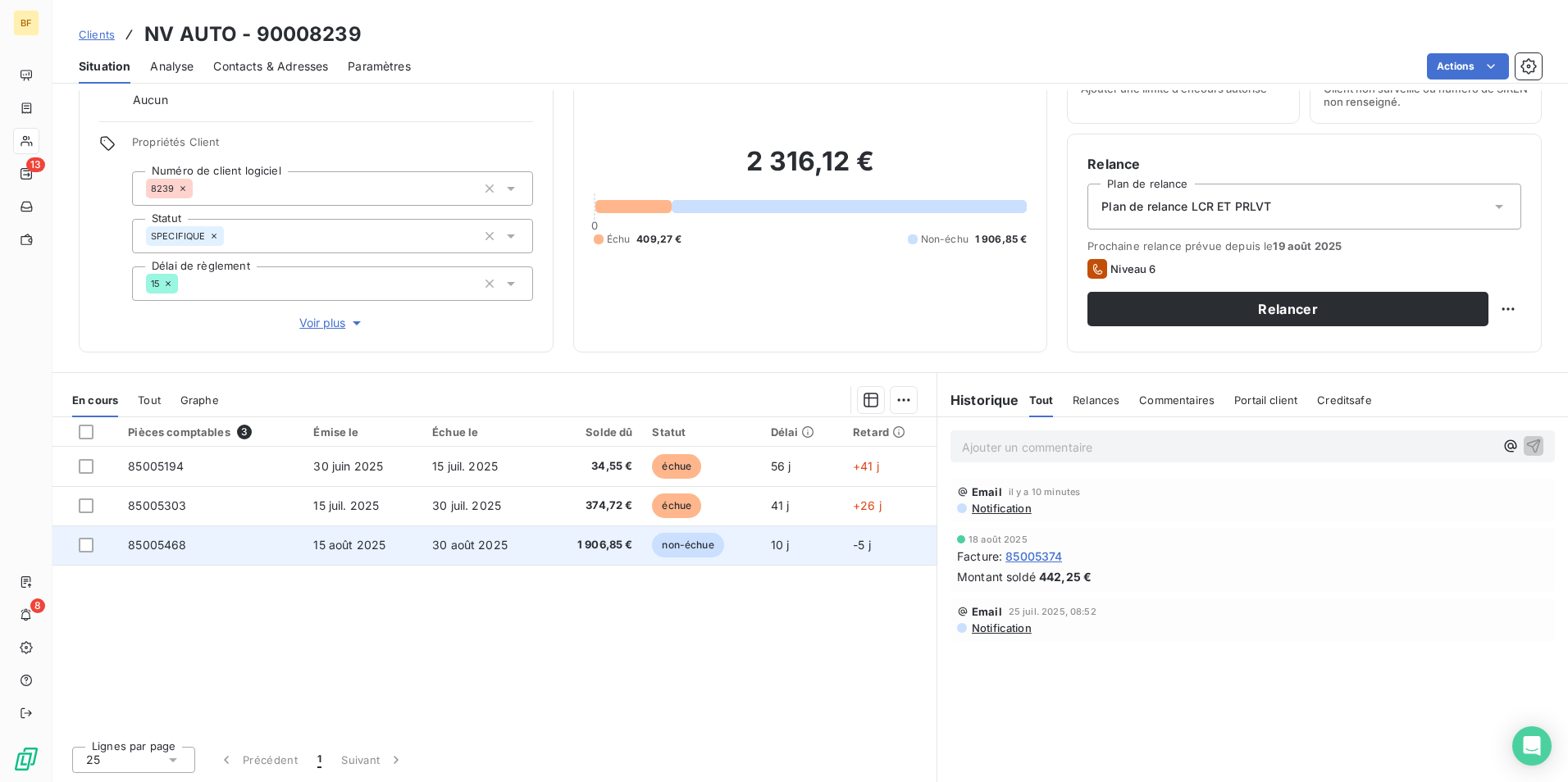
click at [581, 542] on span "1 906,85 €" at bounding box center [593, 544] width 77 height 16
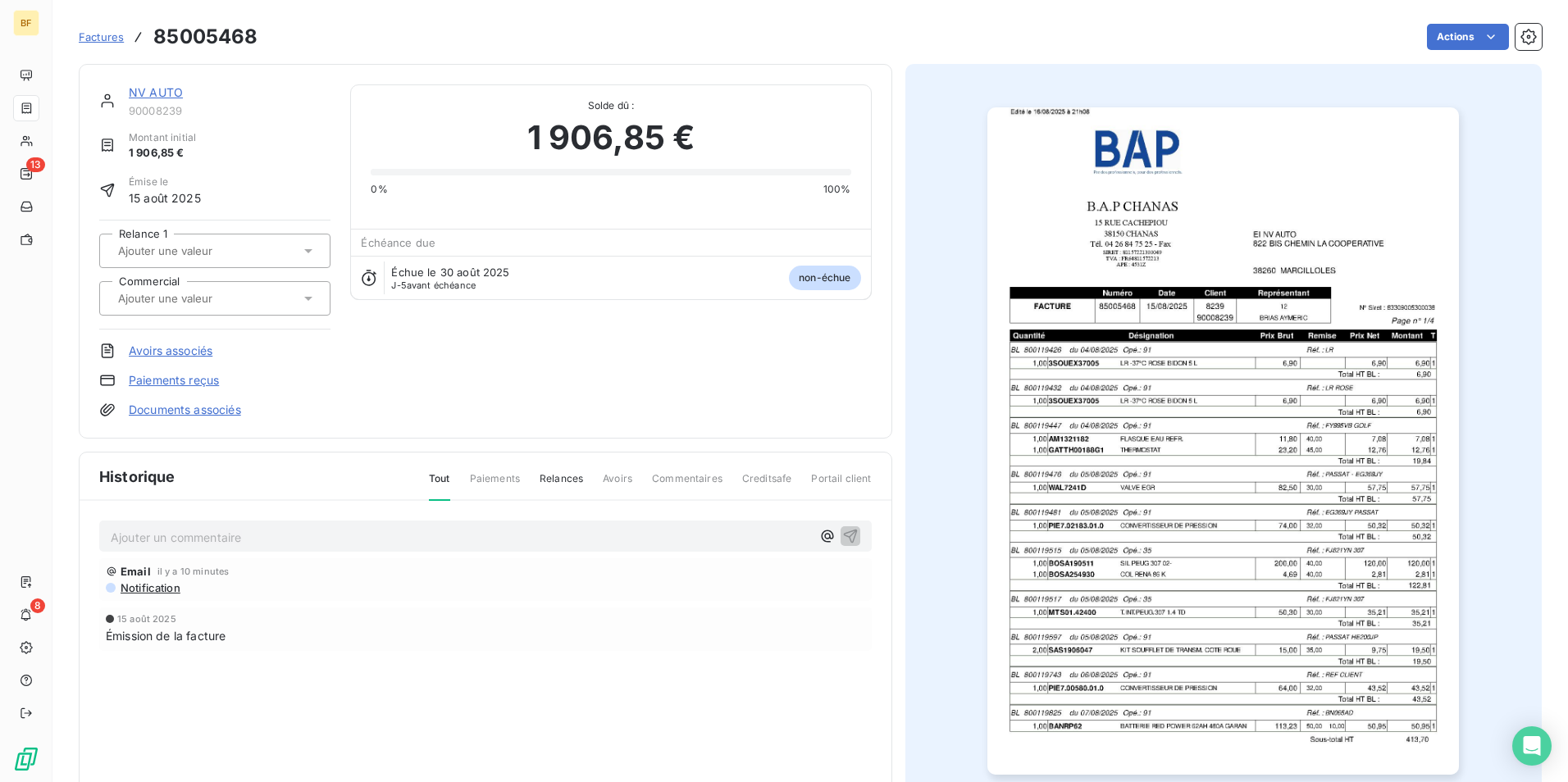
click at [1127, 455] on img "button" at bounding box center [1223, 440] width 472 height 667
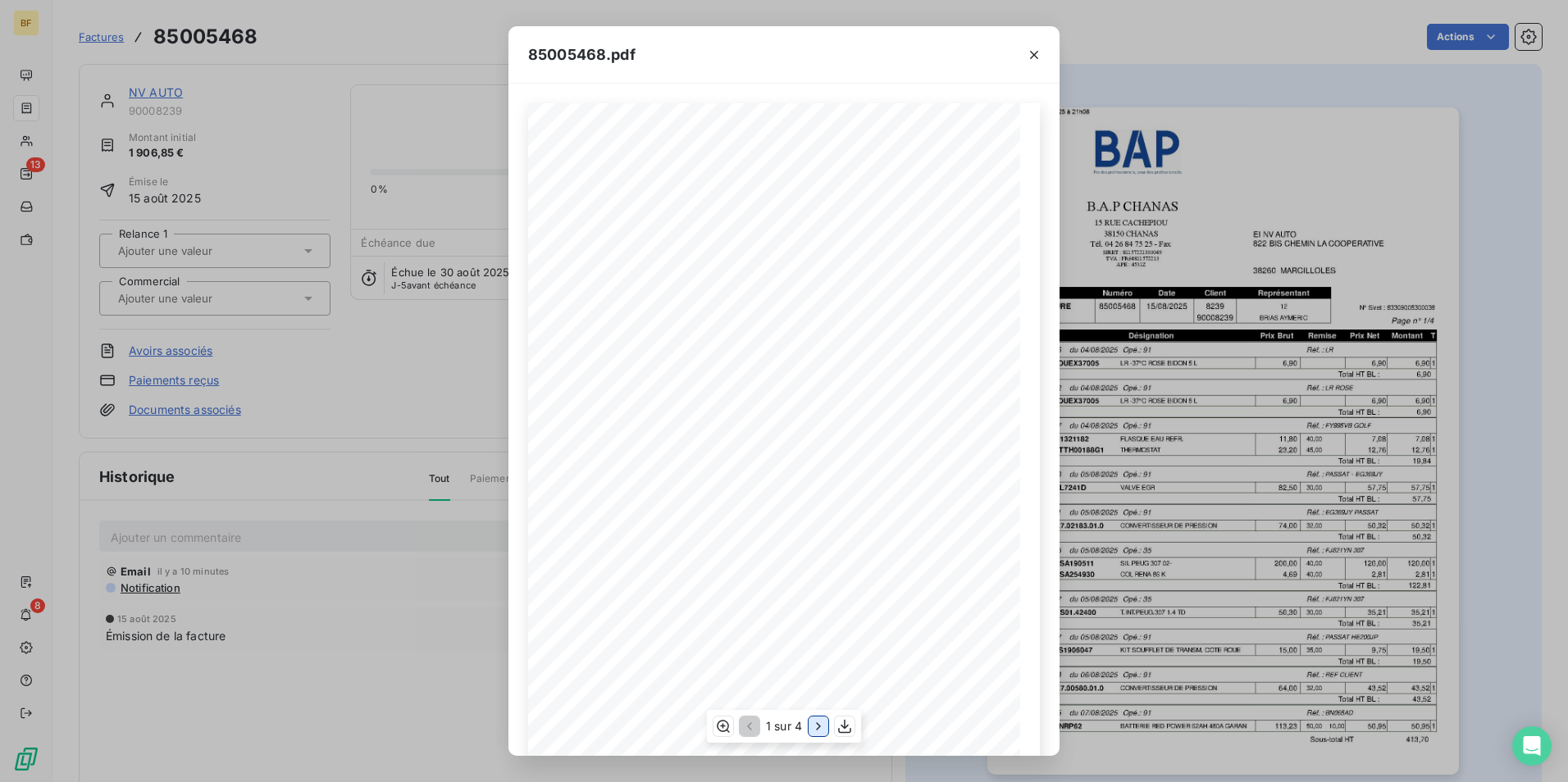
click at [819, 726] on icon "button" at bounding box center [818, 726] width 4 height 8
click at [819, 726] on icon "button" at bounding box center [819, 725] width 16 height 16
click at [754, 731] on icon "button" at bounding box center [747, 725] width 16 height 16
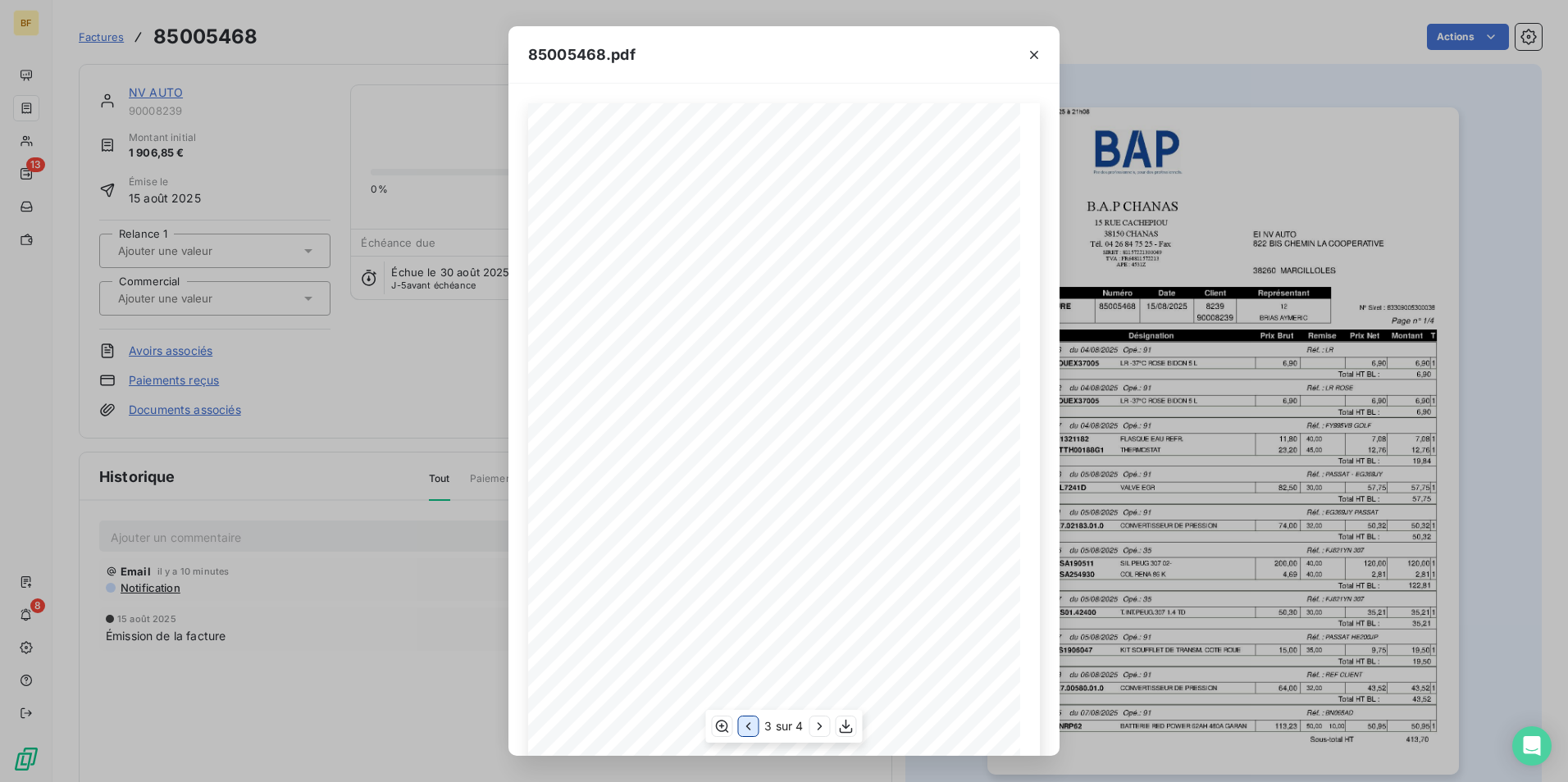
click at [754, 731] on icon "button" at bounding box center [747, 725] width 16 height 16
drag, startPoint x: 1035, startPoint y: 57, endPoint x: 1021, endPoint y: 73, distance: 21.3
click at [1035, 57] on icon "button" at bounding box center [1033, 54] width 16 height 16
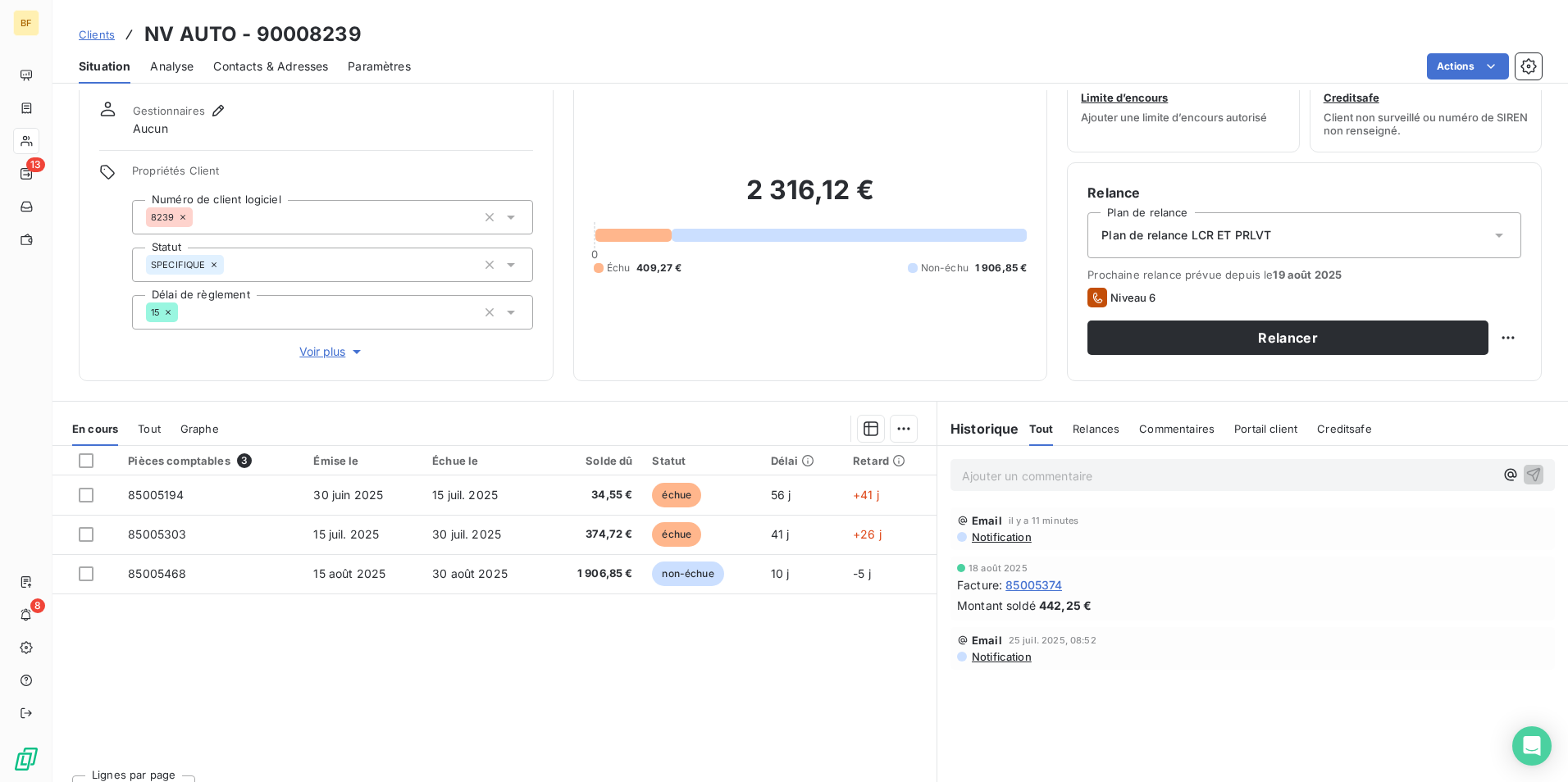
scroll to position [81, 0]
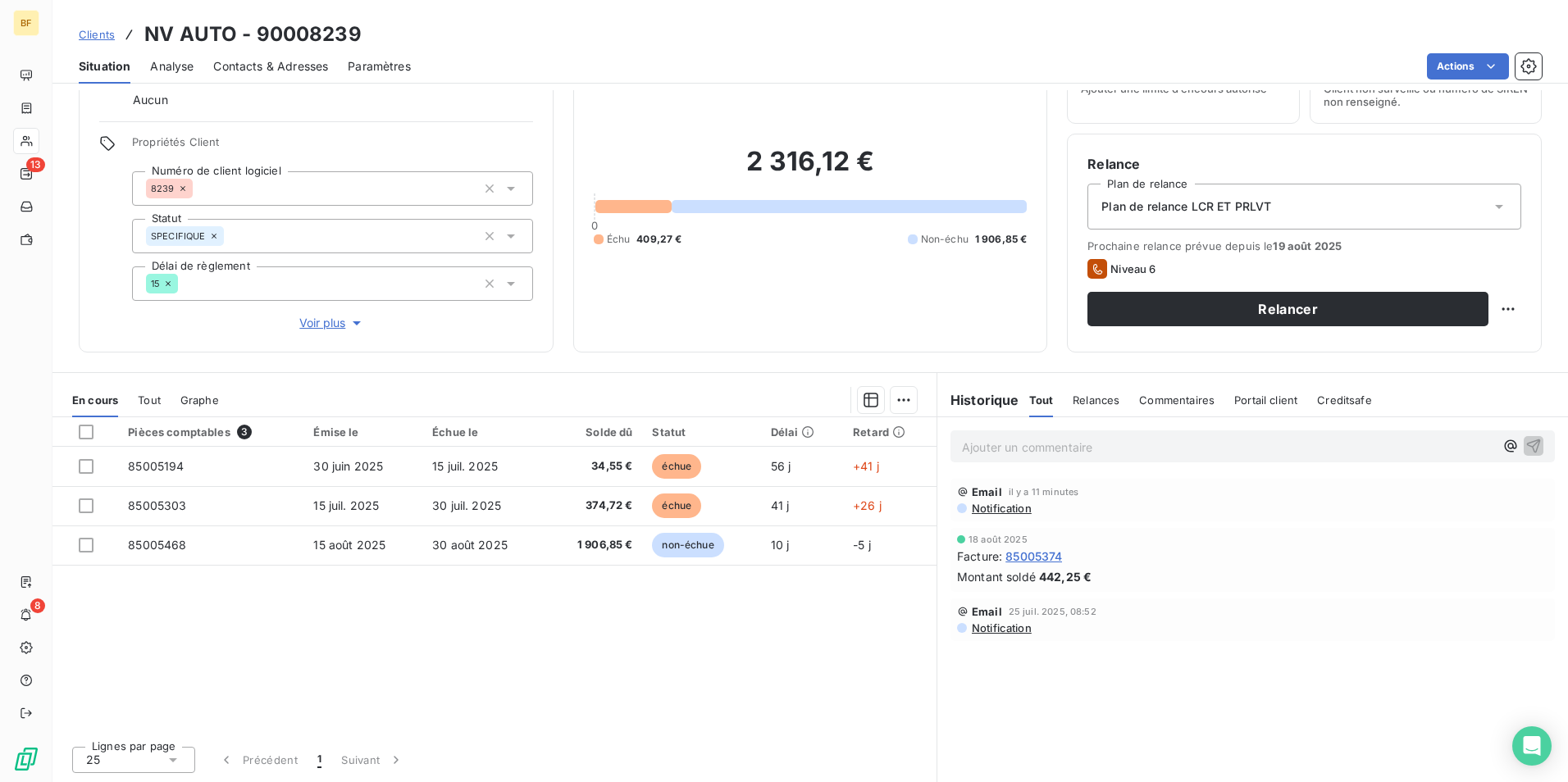
click at [144, 398] on span "Tout" at bounding box center [149, 400] width 23 height 13
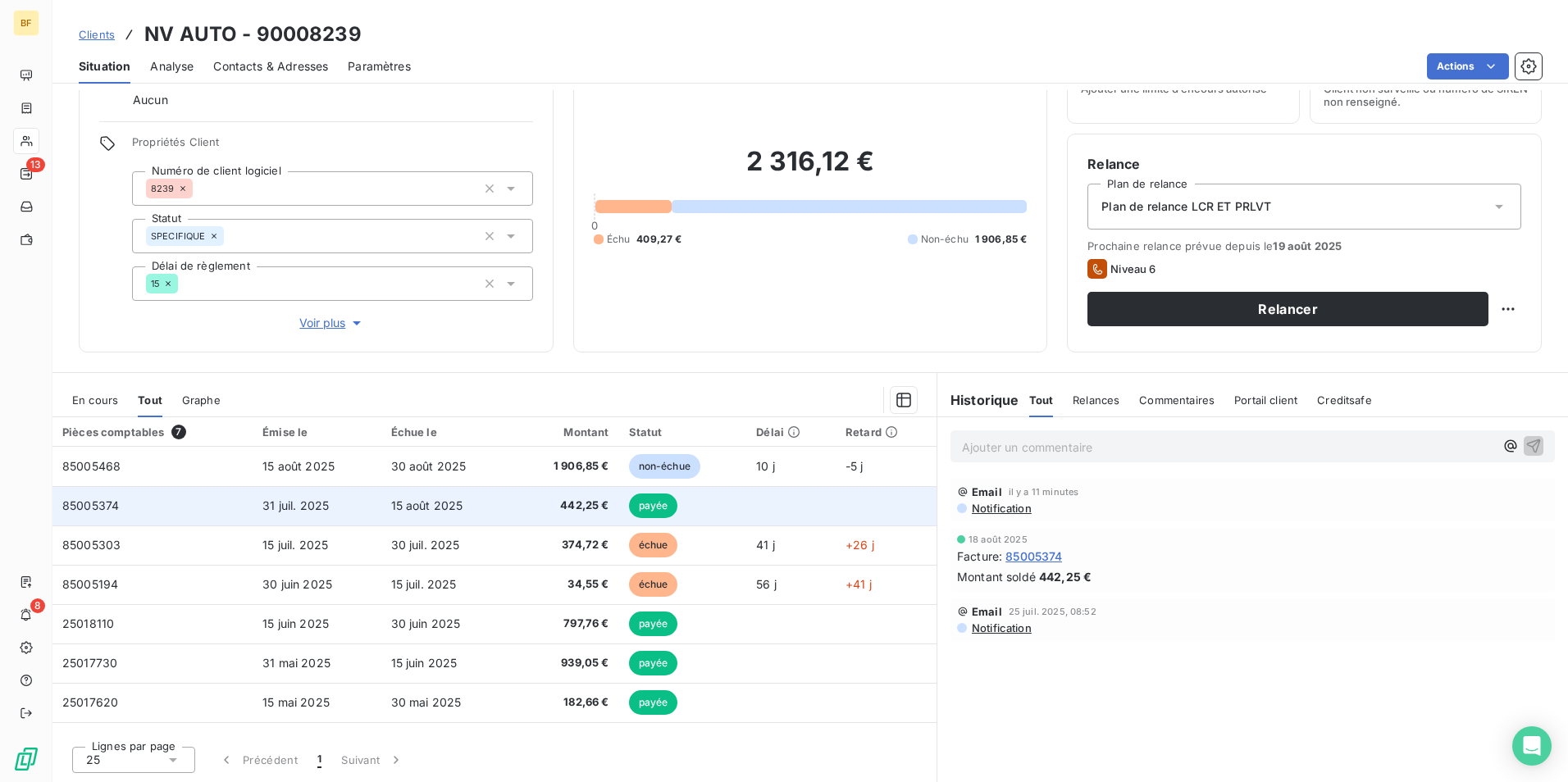
click at [524, 513] on span "442,25 €" at bounding box center [566, 505] width 85 height 16
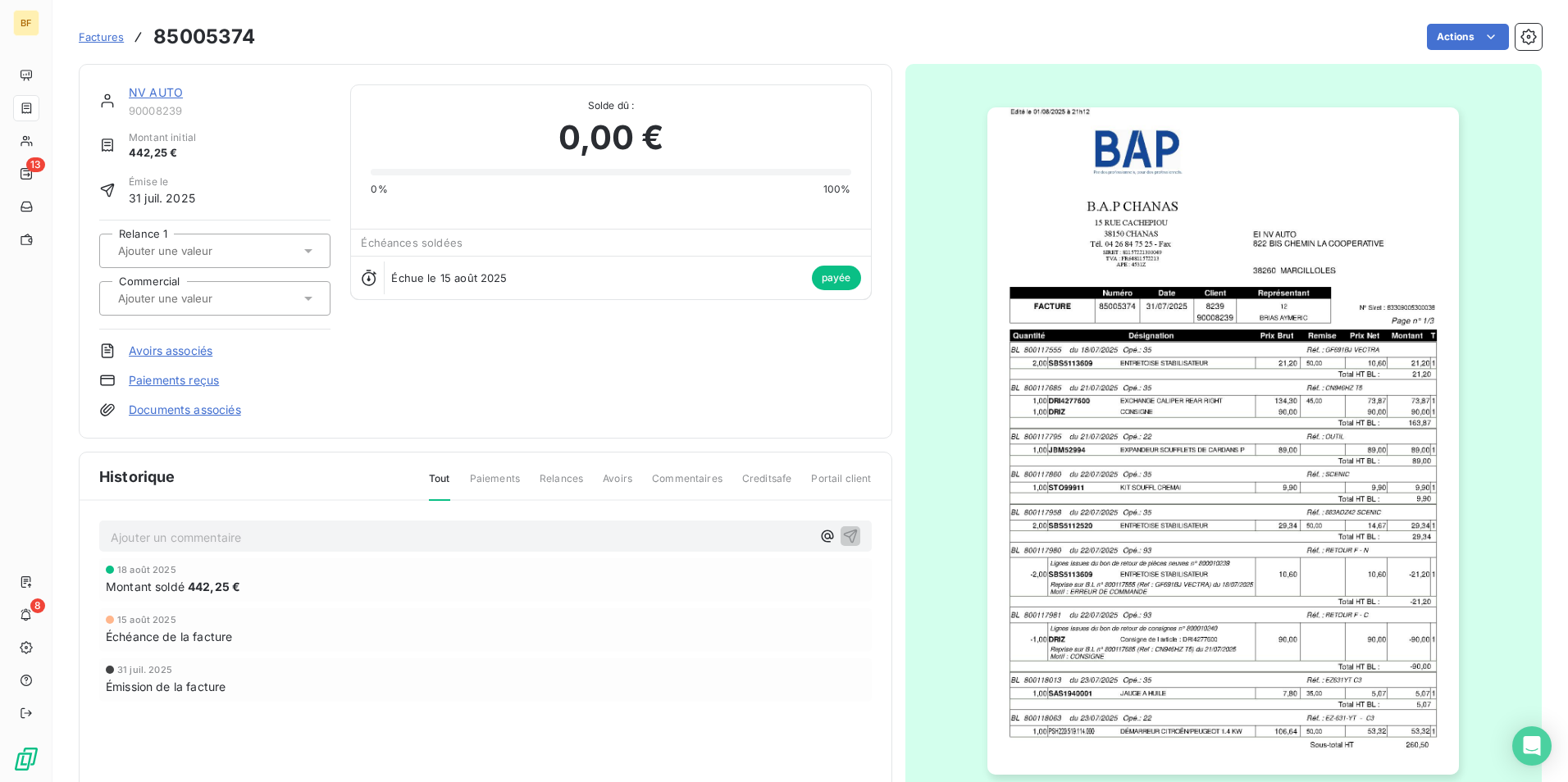
click at [1154, 453] on img "button" at bounding box center [1223, 440] width 472 height 667
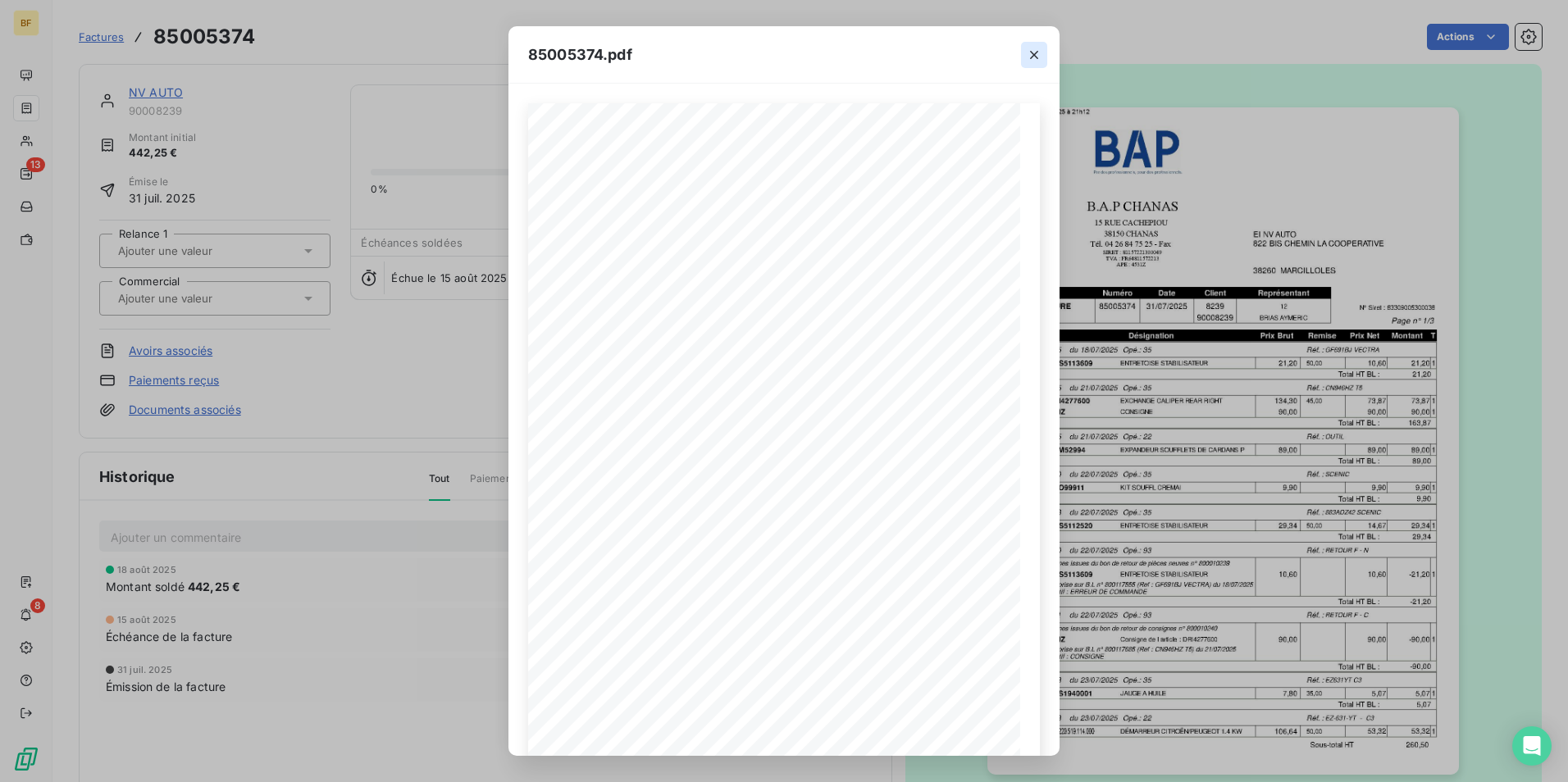
click at [1043, 57] on button "button" at bounding box center [1034, 55] width 26 height 26
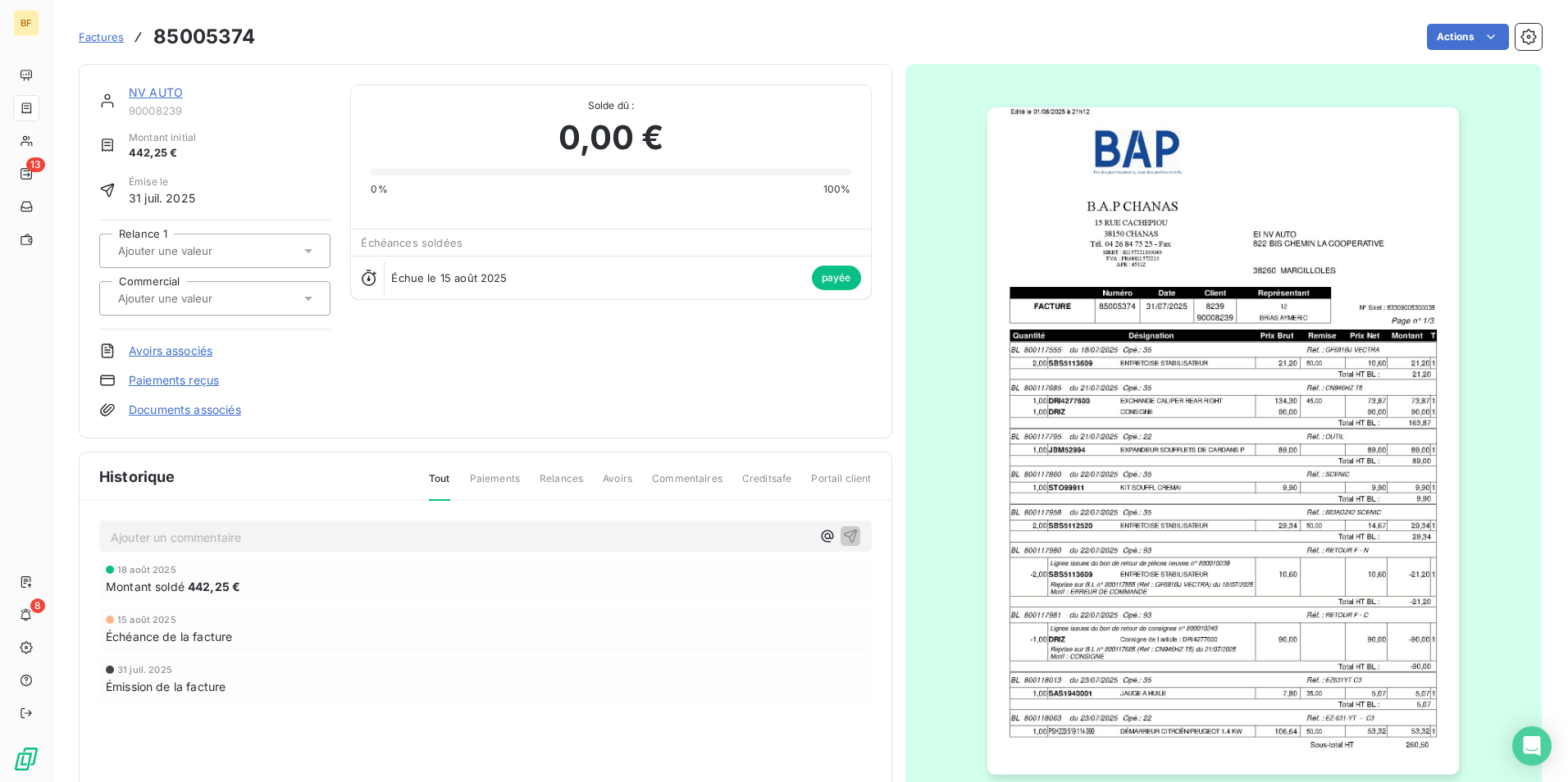
click at [101, 39] on span "Factures" at bounding box center [100, 37] width 45 height 13
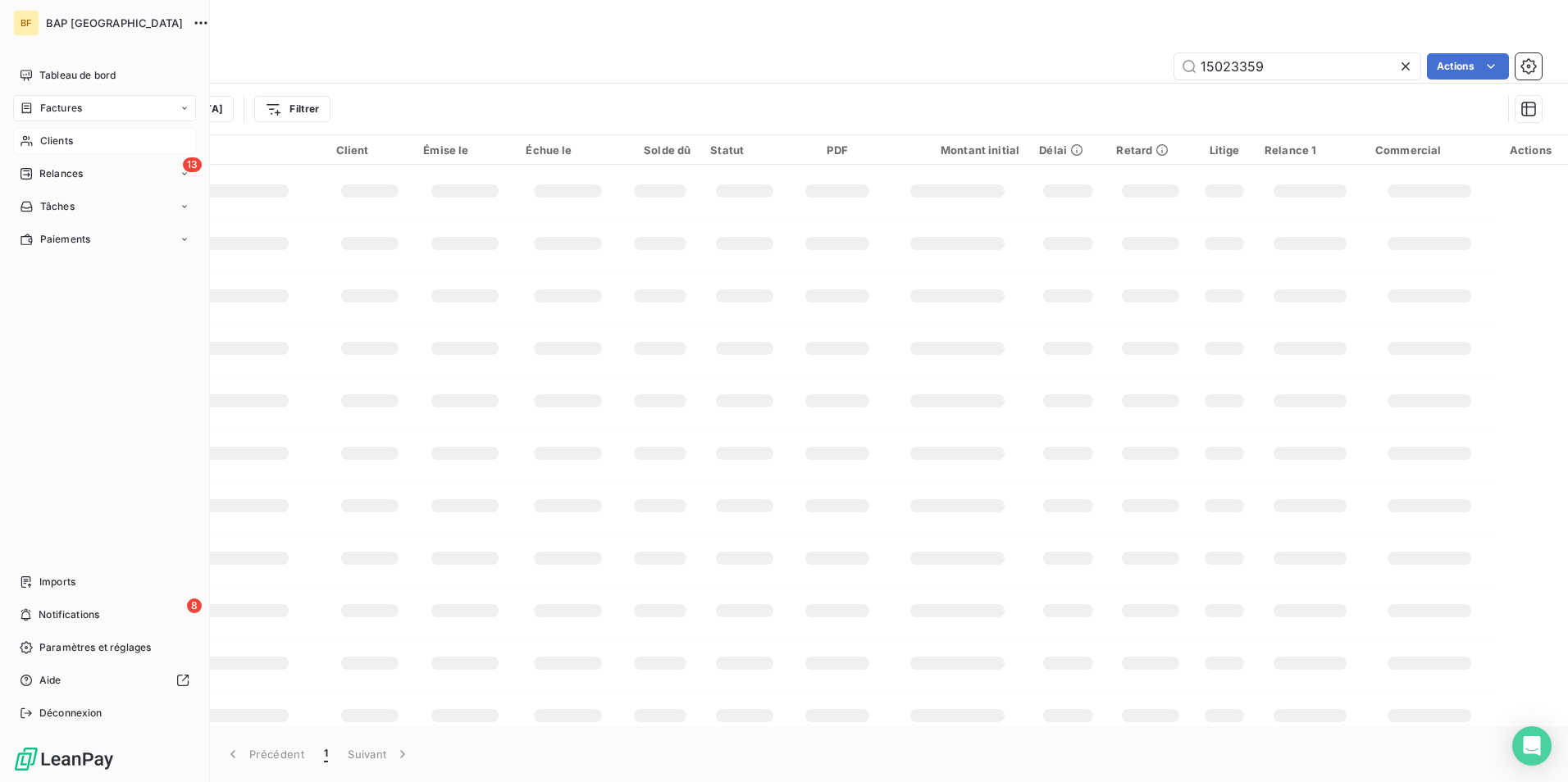
click at [56, 132] on div "Clients" at bounding box center [105, 141] width 183 height 26
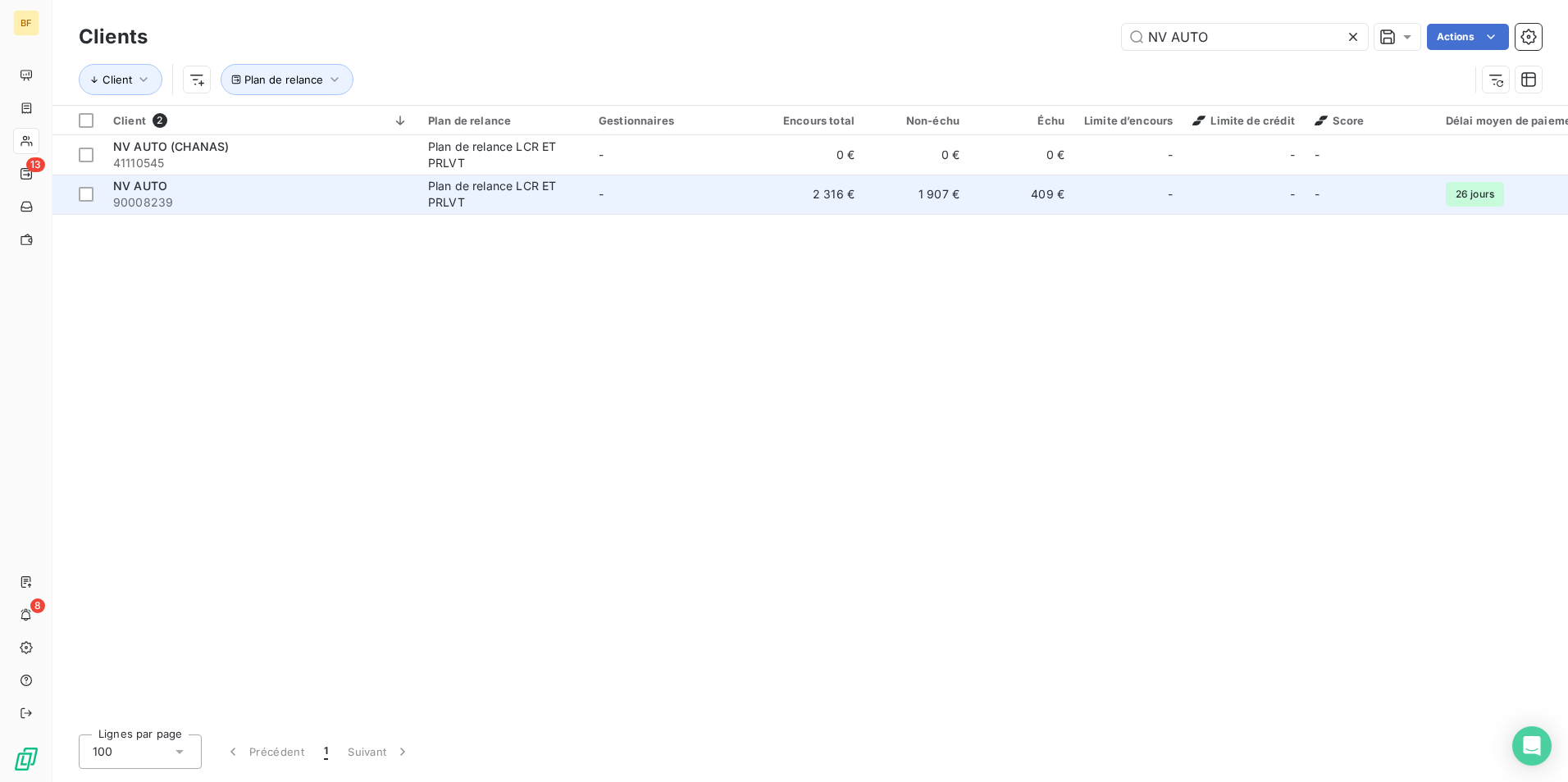
click at [381, 202] on span "90008239" at bounding box center [261, 202] width 295 height 16
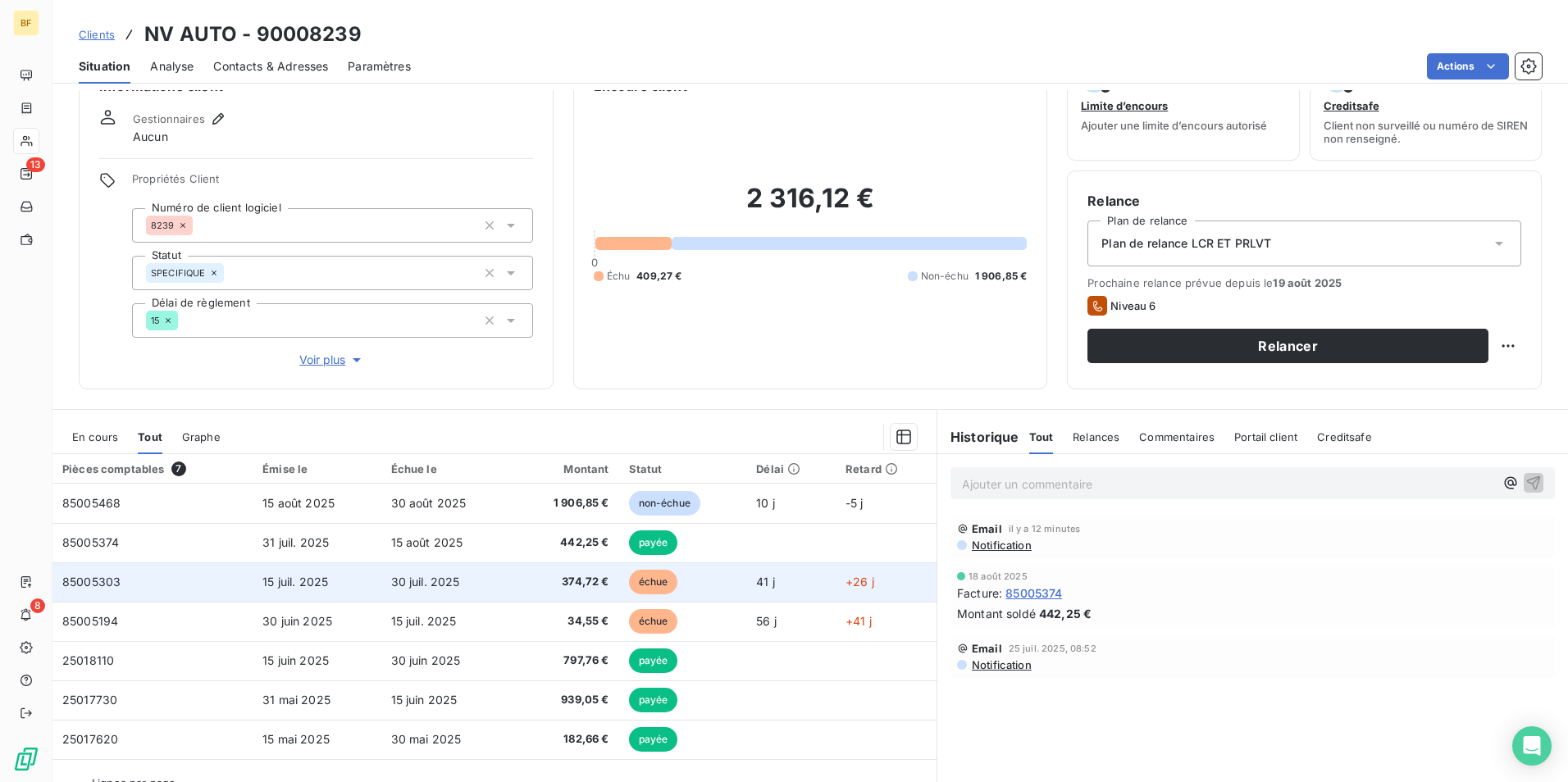
scroll to position [81, 0]
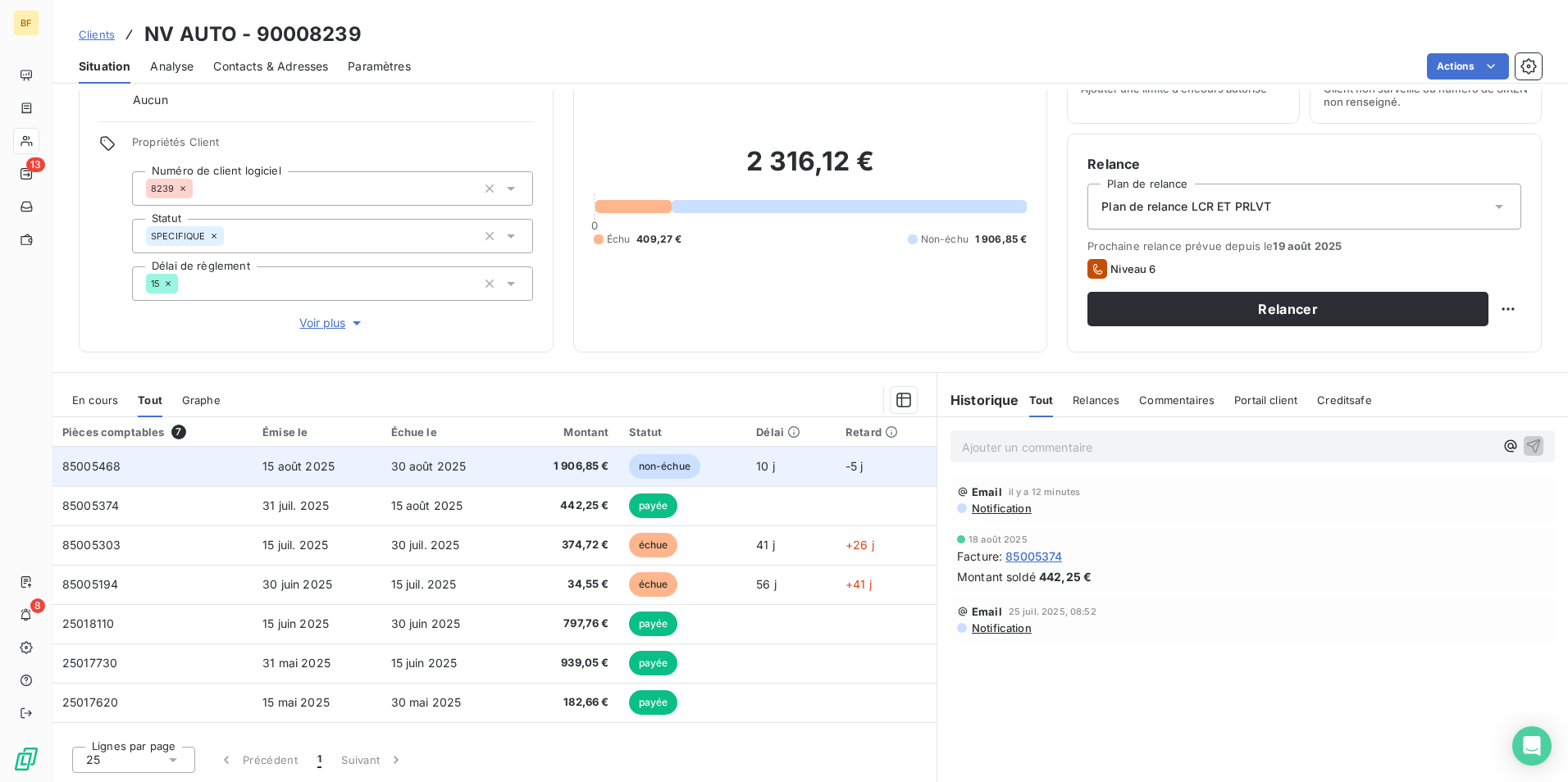
click at [581, 474] on span "1 906,85 €" at bounding box center [566, 466] width 85 height 16
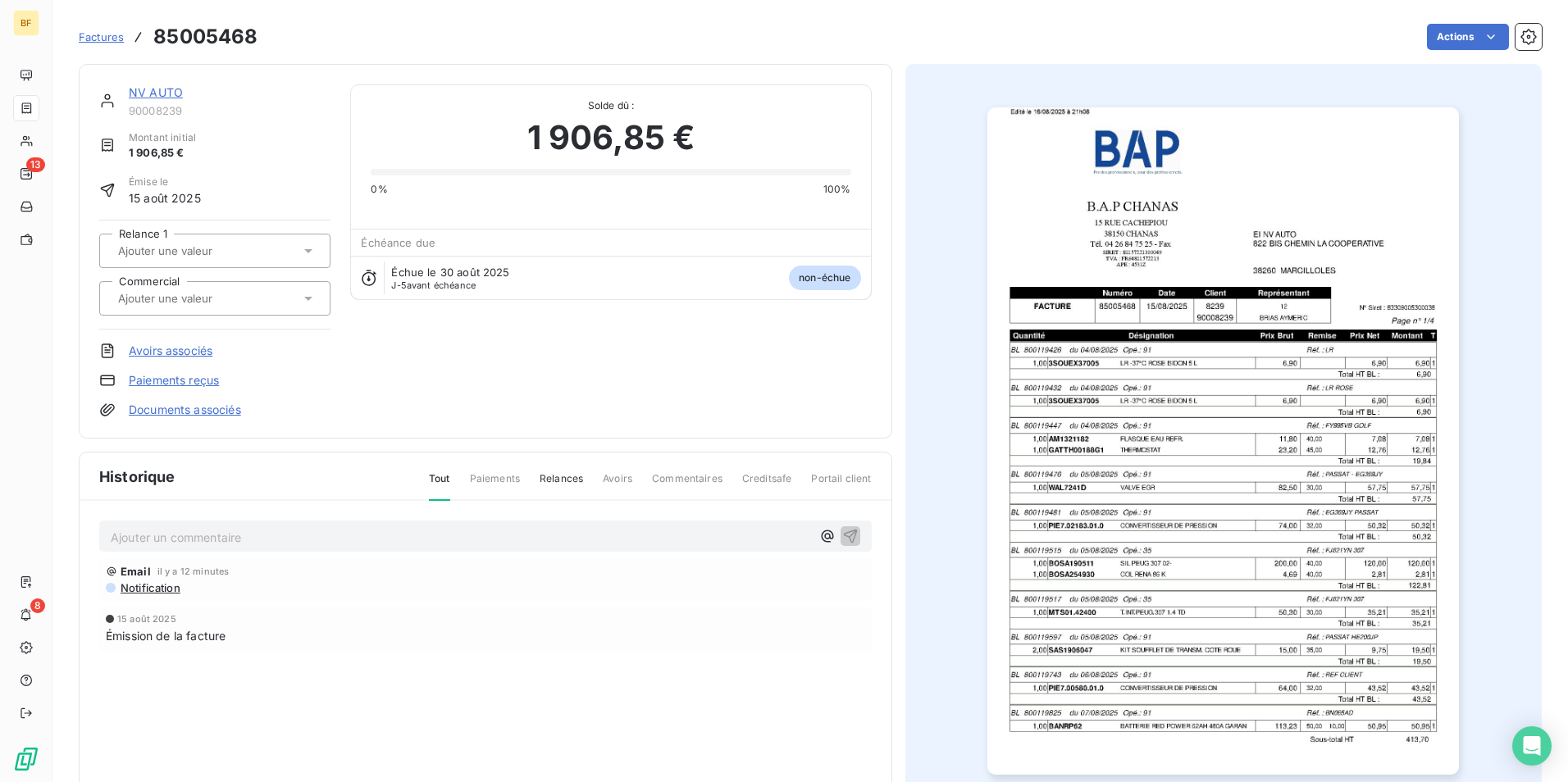
click at [1269, 515] on img "button" at bounding box center [1223, 440] width 472 height 667
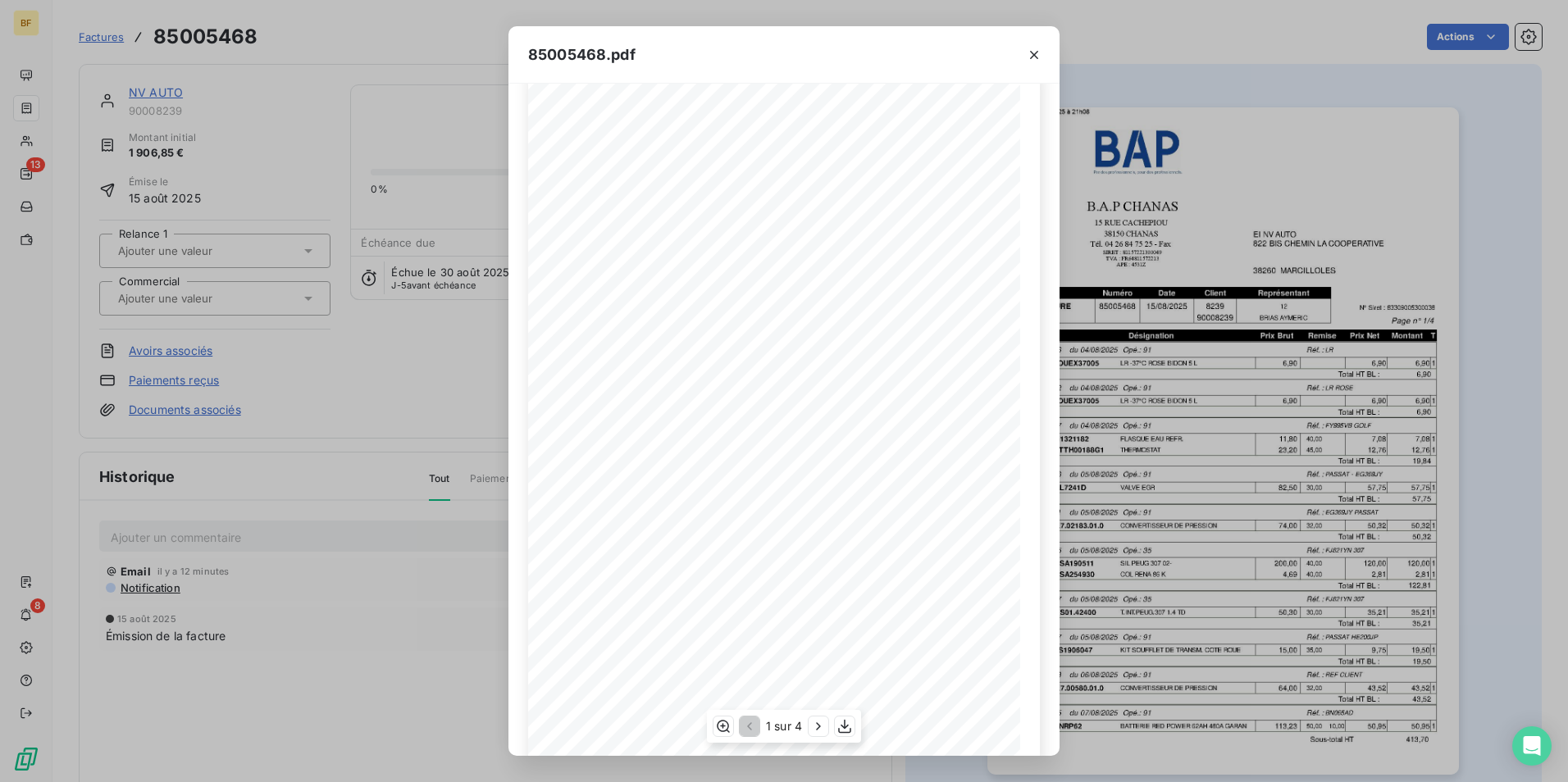
scroll to position [62, 0]
click at [822, 728] on icon "button" at bounding box center [818, 725] width 16 height 16
click at [822, 728] on icon "button" at bounding box center [819, 725] width 16 height 16
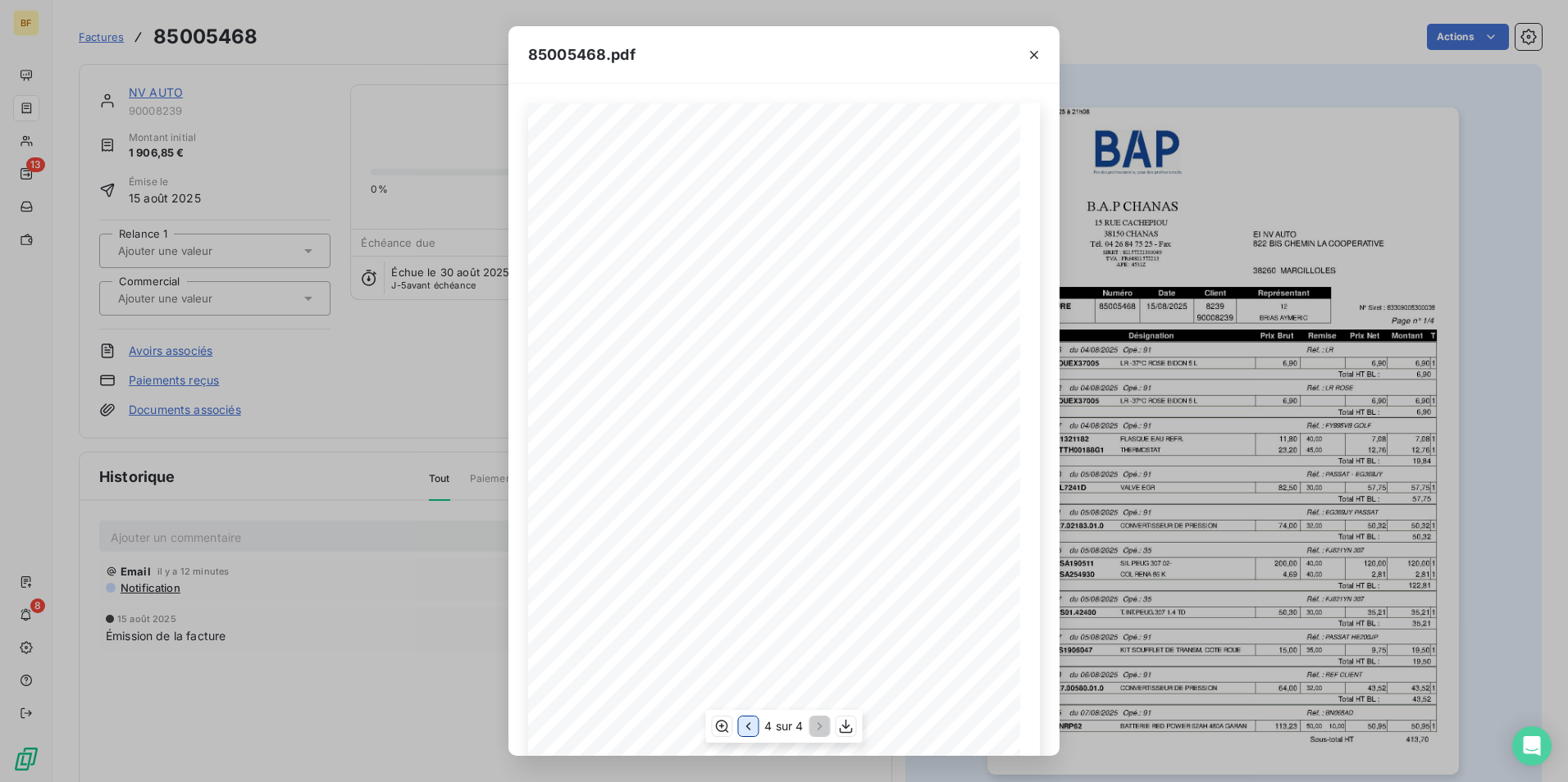
click at [752, 725] on icon "button" at bounding box center [747, 725] width 16 height 16
click at [749, 732] on icon "button" at bounding box center [747, 725] width 16 height 16
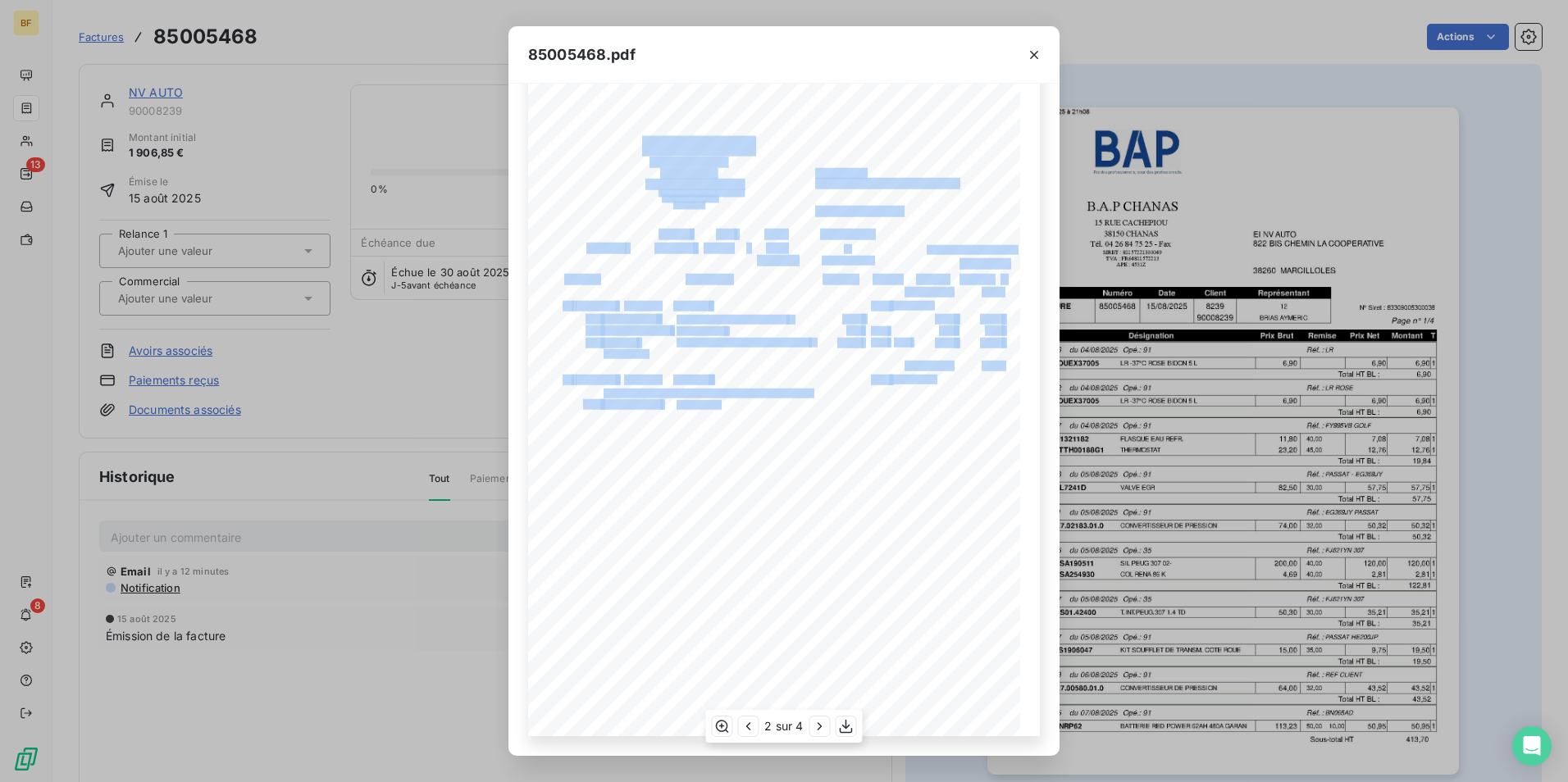
click at [667, 405] on div "B.A.P CHANAS EI NV AUTO [STREET_ADDRESS] 38260 MARCILLOLES TÈl. [PHONE_NUMBER] …" at bounding box center [784, 389] width 511 height 695
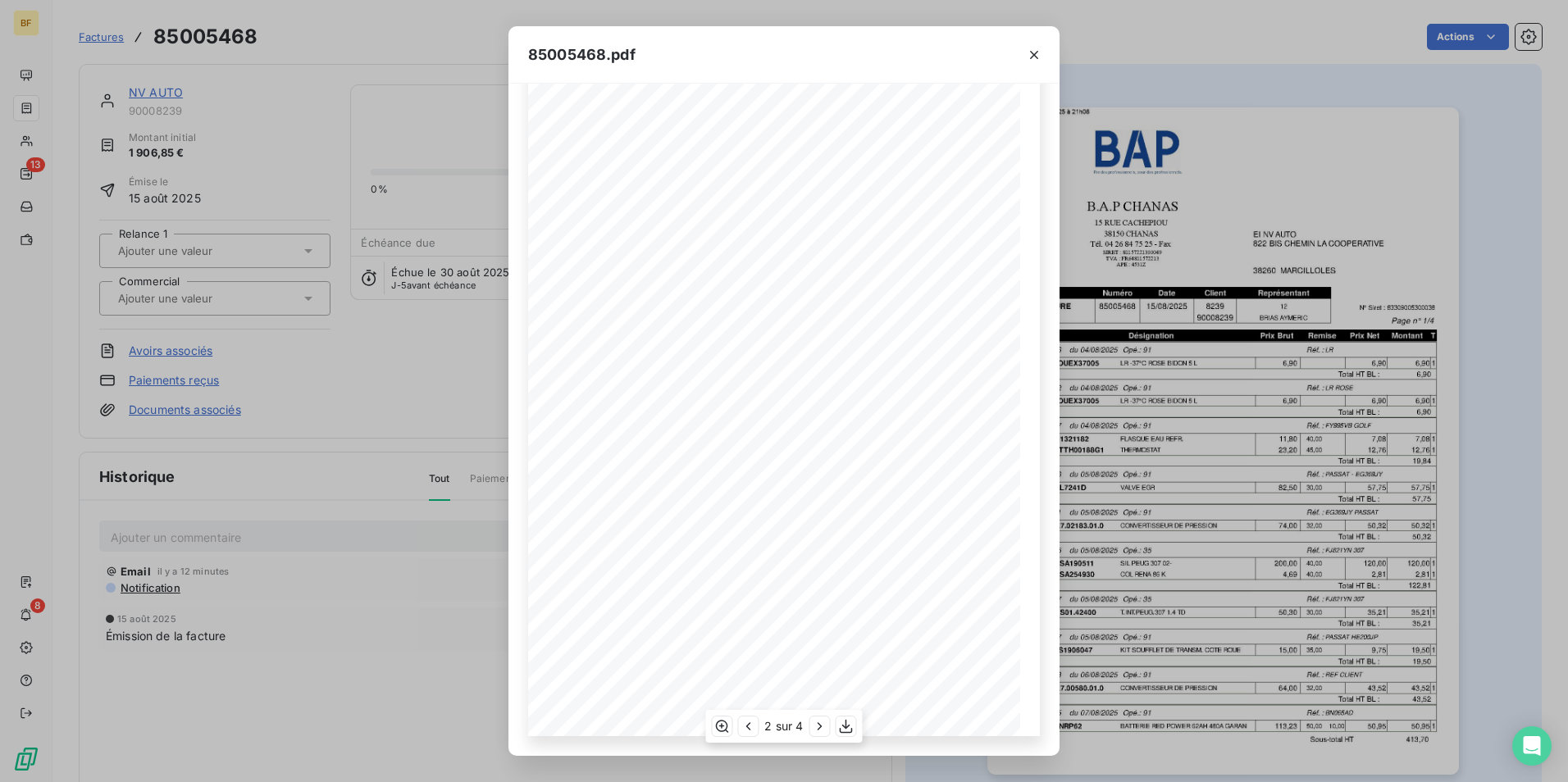
click at [751, 440] on span "Reprise sur [PERSON_NAME] n° 800119447 (Ref : FY995VB GOLF) du [DATE]" at bounding box center [727, 442] width 248 height 7
click at [754, 721] on icon "button" at bounding box center [747, 725] width 16 height 16
click at [820, 730] on icon "button" at bounding box center [818, 725] width 16 height 16
click at [1035, 58] on icon "button" at bounding box center [1033, 54] width 16 height 16
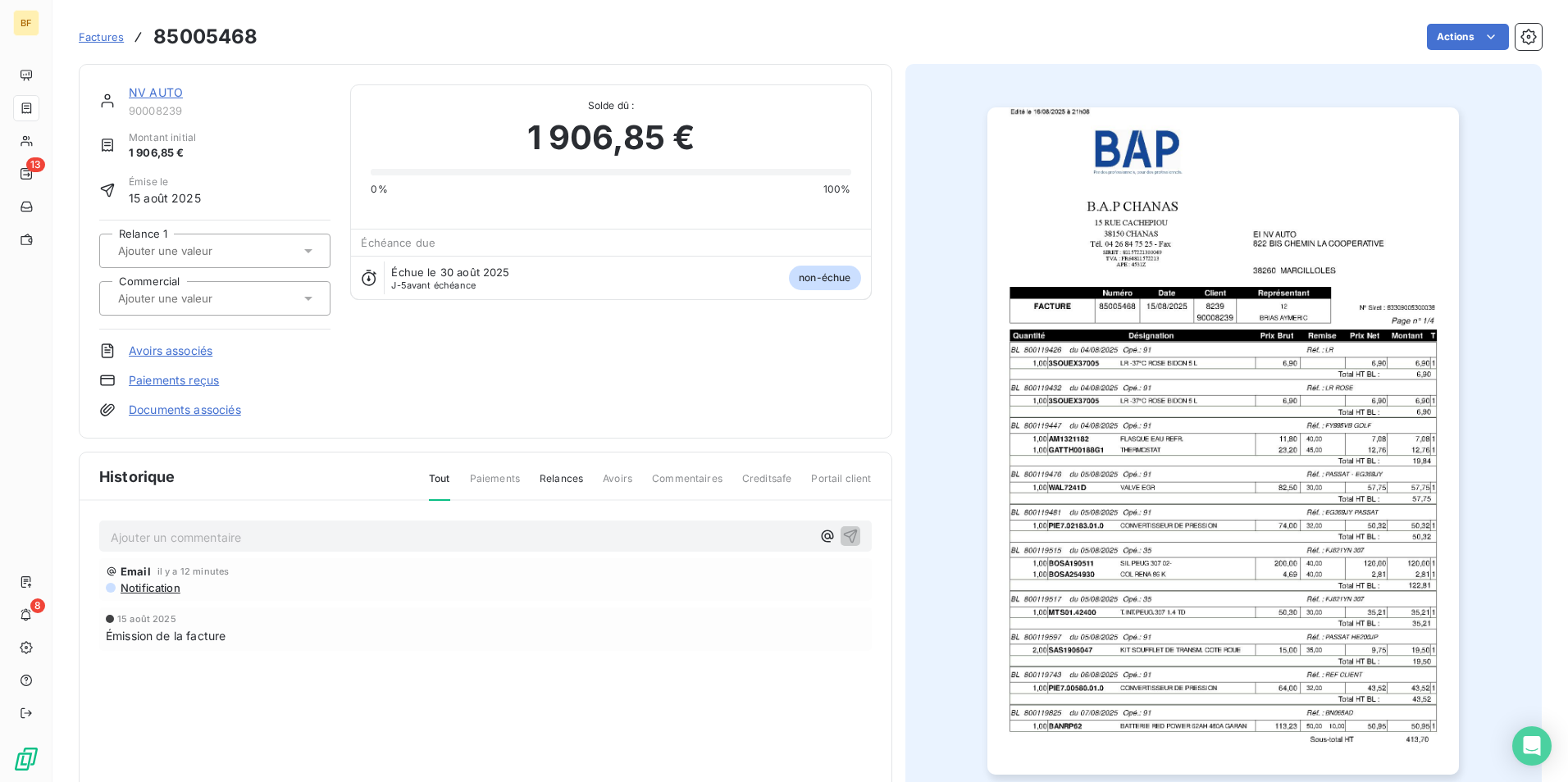
click at [97, 43] on link "Factures" at bounding box center [100, 36] width 45 height 16
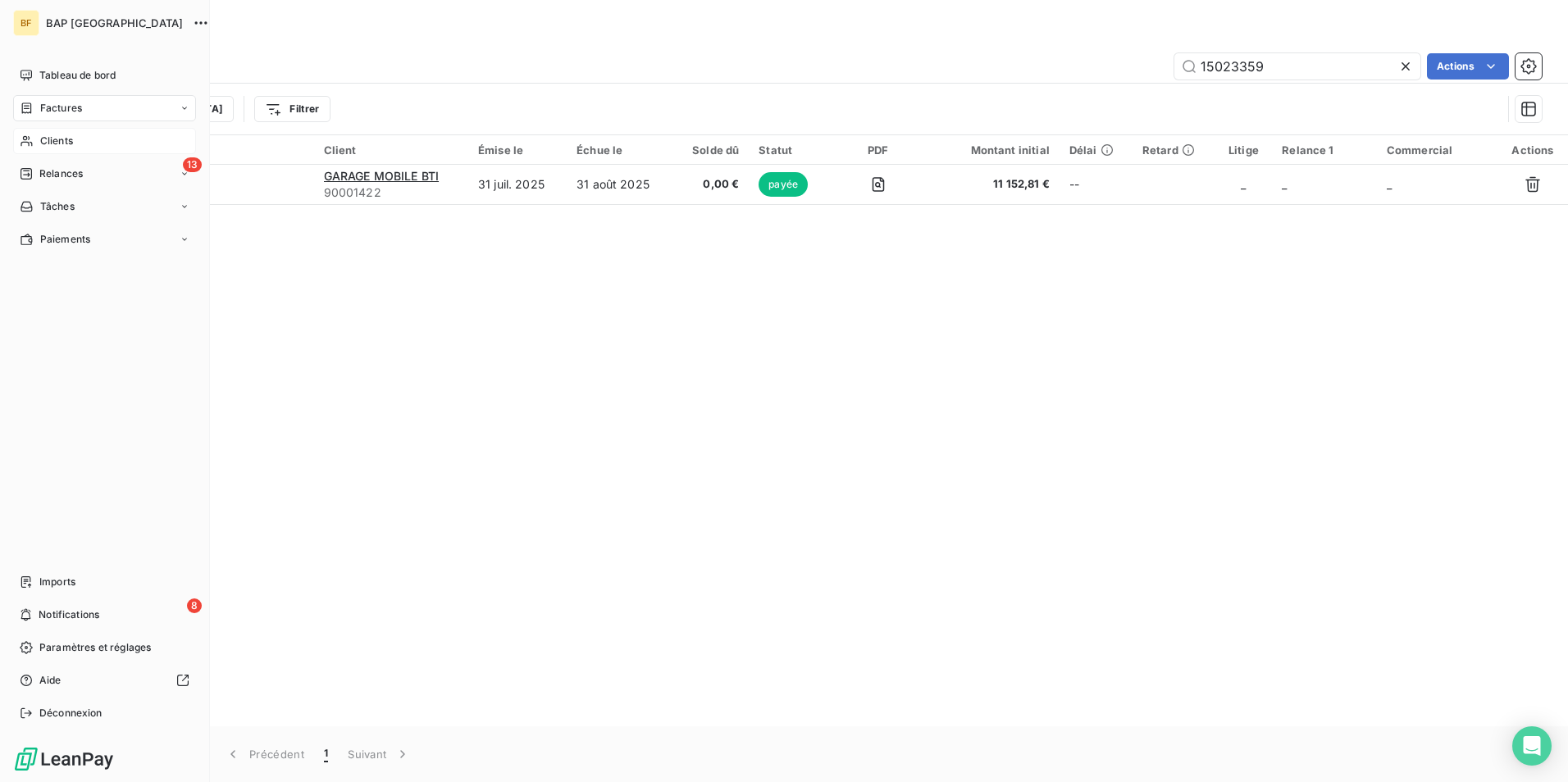
click at [60, 137] on span "Clients" at bounding box center [57, 140] width 33 height 14
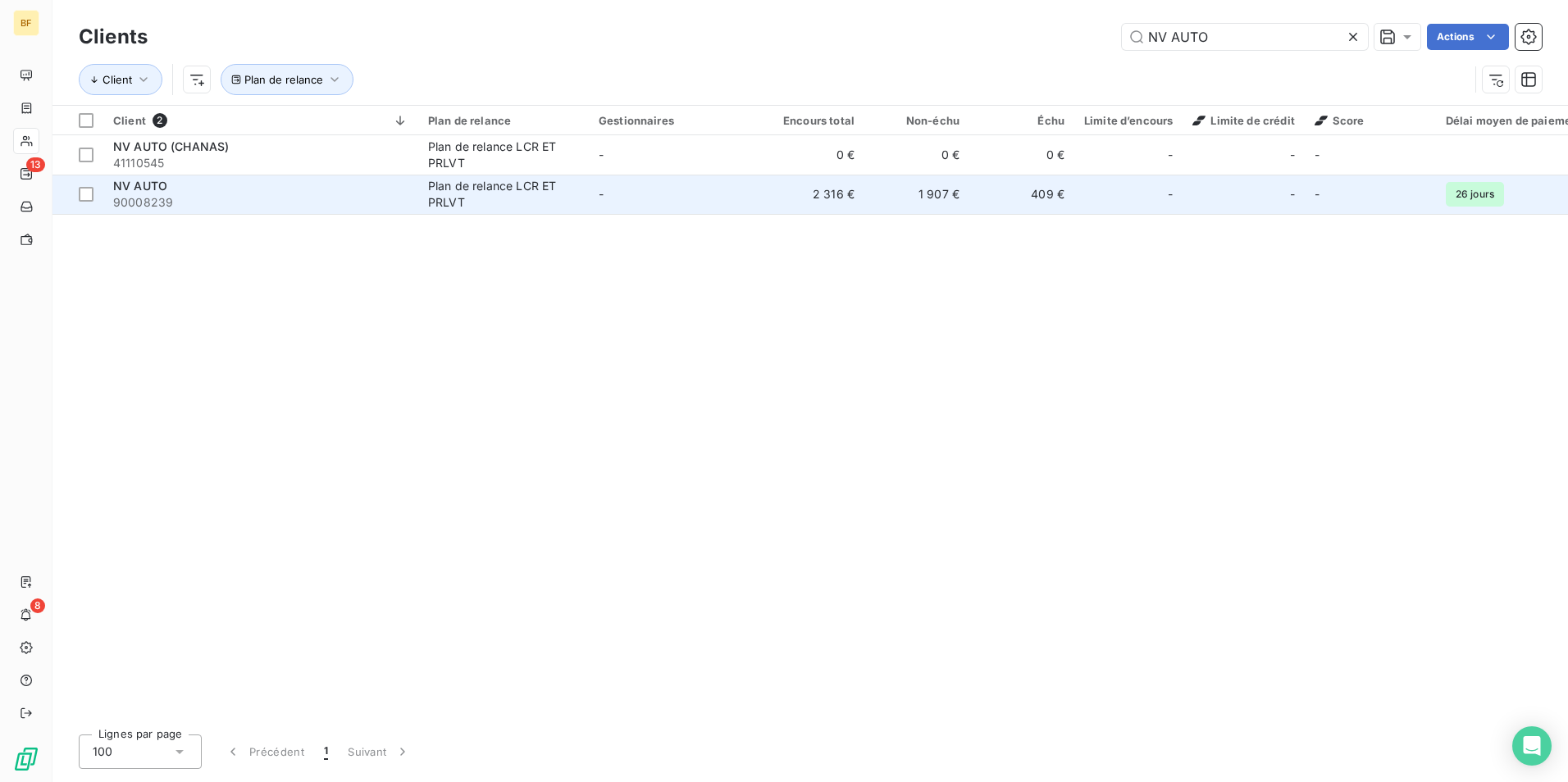
click at [435, 195] on div "Plan de relance LCR ET PRLVT" at bounding box center [503, 194] width 151 height 33
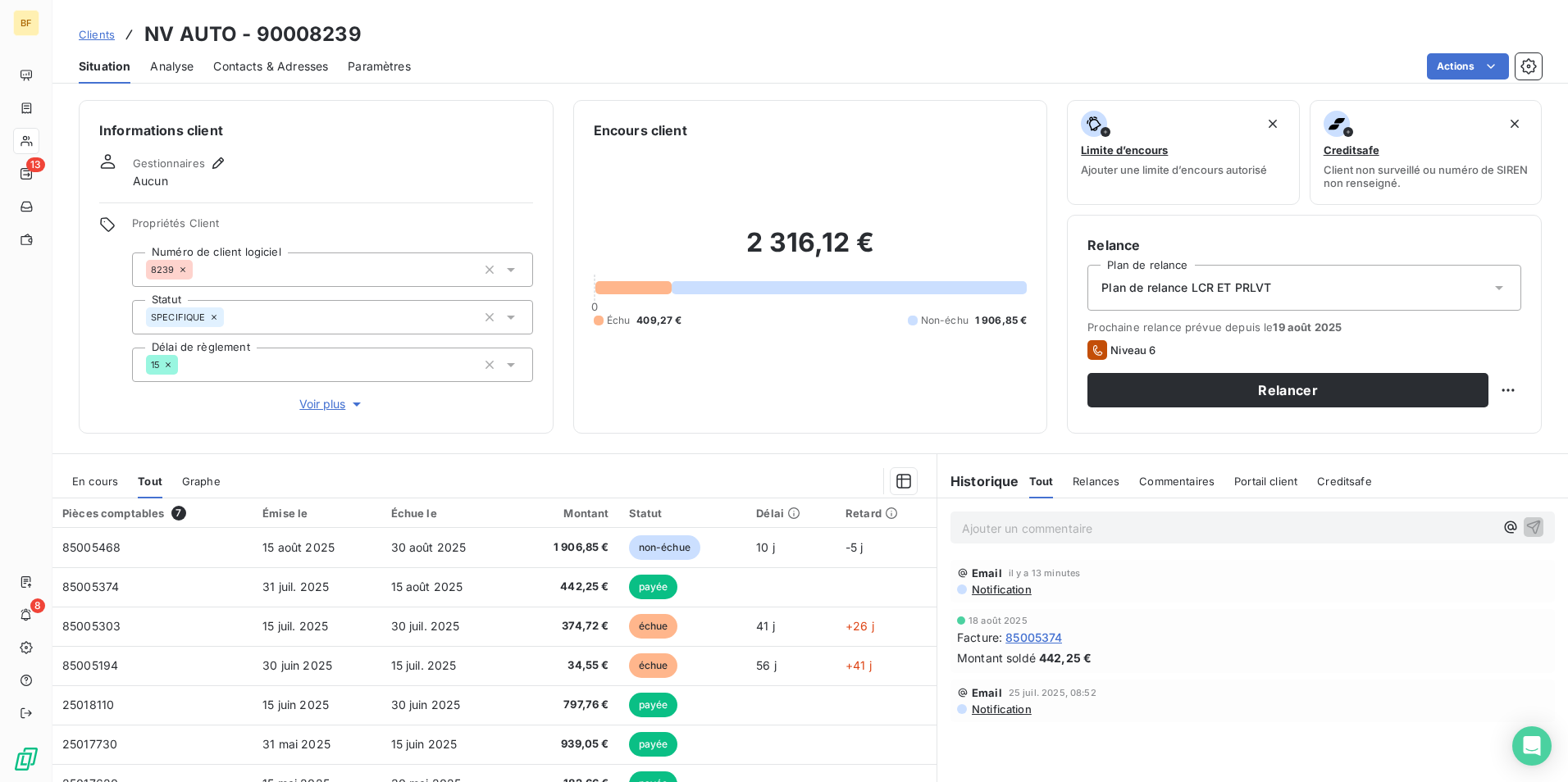
click at [284, 65] on span "Contacts & Adresses" at bounding box center [271, 66] width 115 height 16
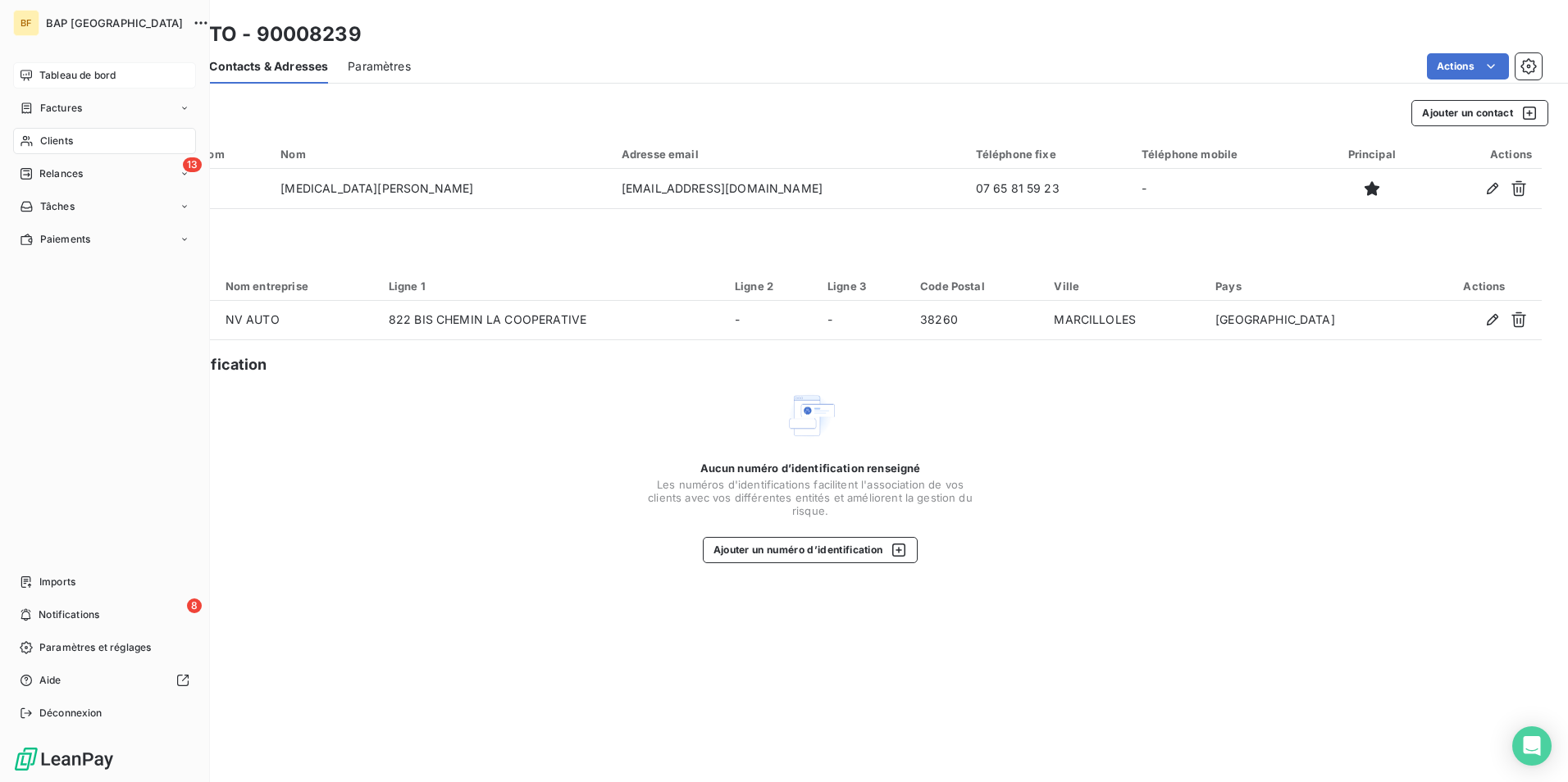
click at [34, 79] on div "Tableau de bord" at bounding box center [105, 75] width 183 height 26
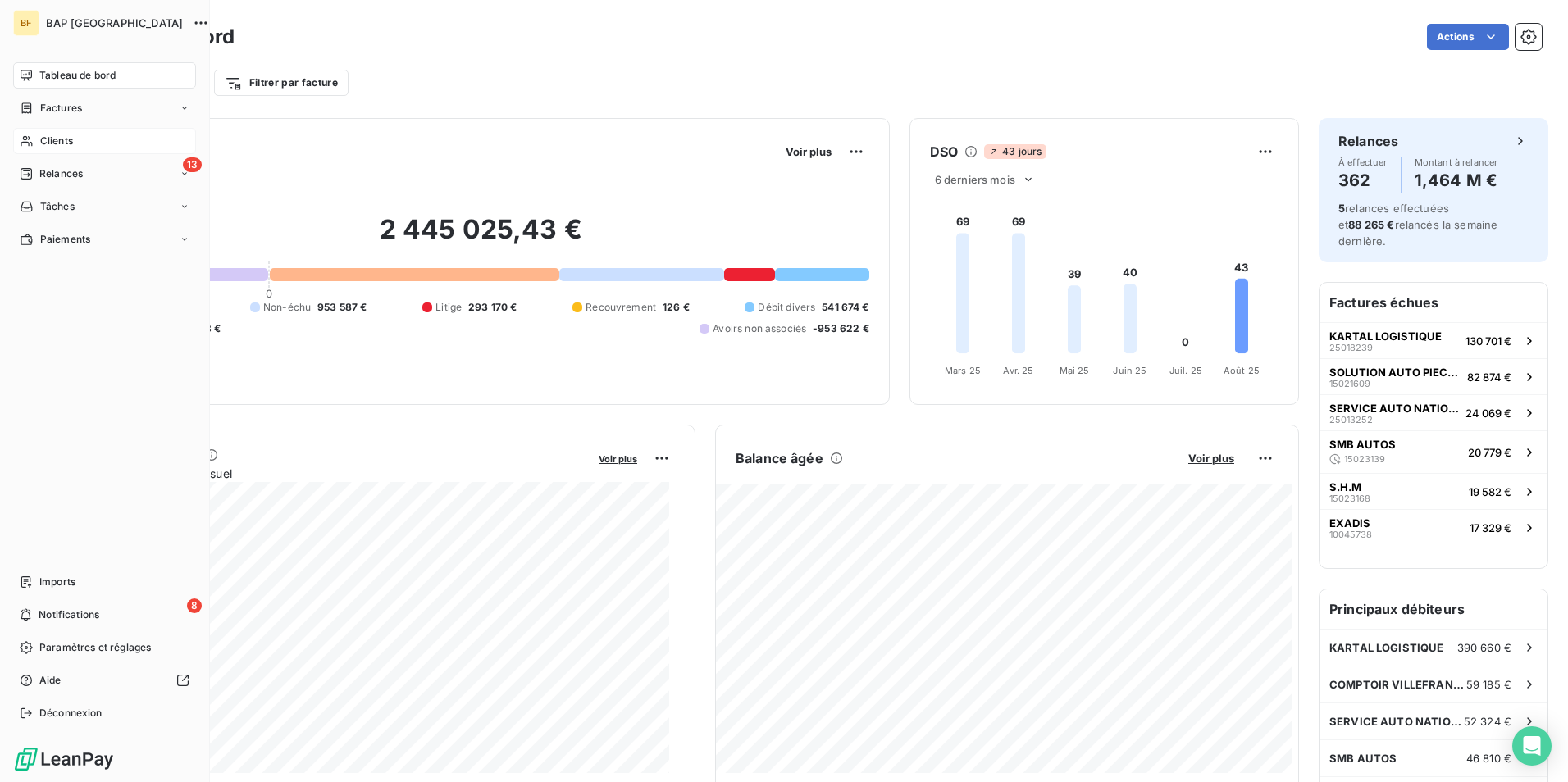
click at [50, 140] on span "Clients" at bounding box center [57, 140] width 33 height 14
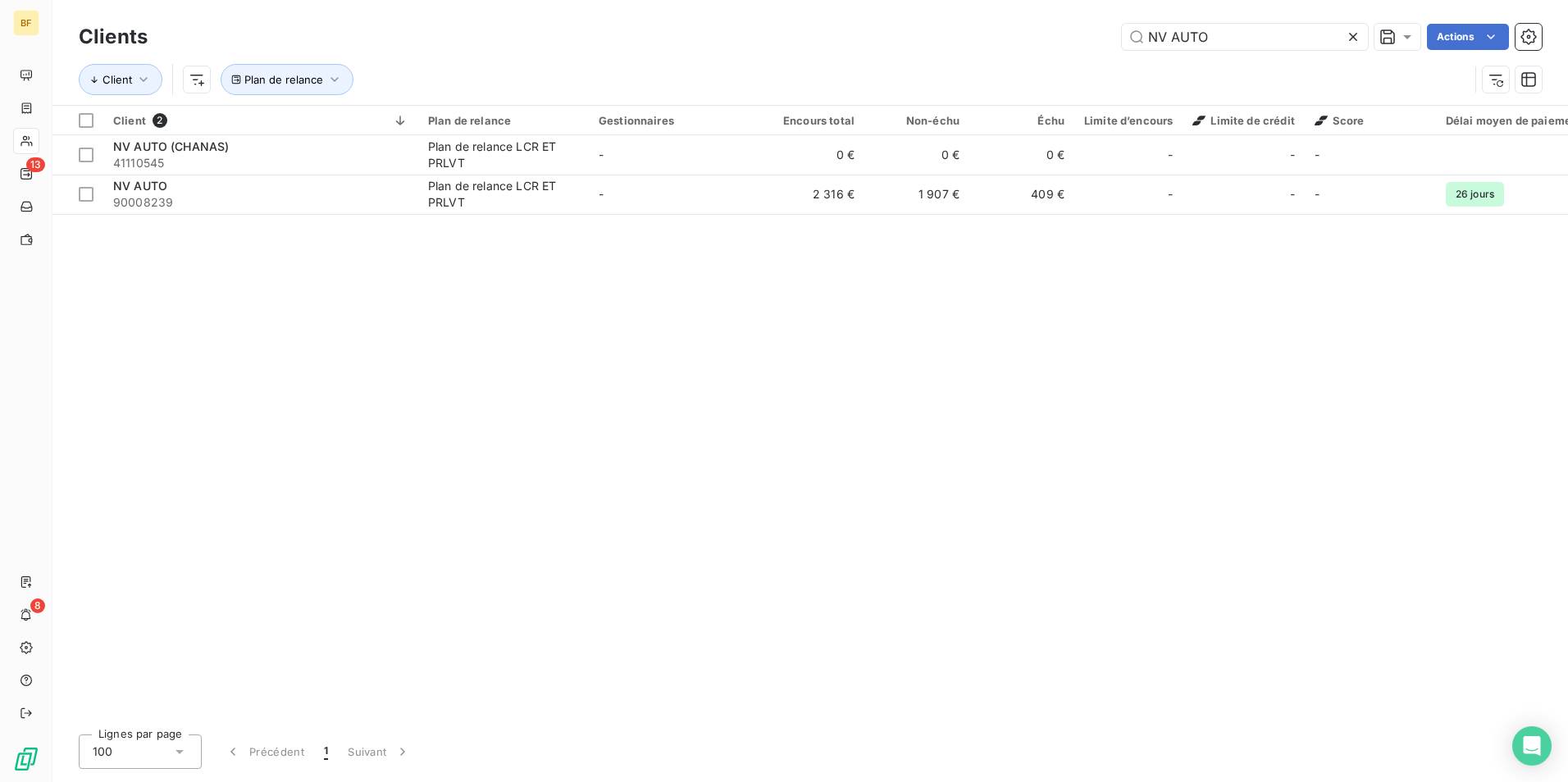
drag, startPoint x: 1272, startPoint y: 40, endPoint x: 931, endPoint y: 8, distance: 342.5
click at [931, 8] on div "Clients NV AUTO Actions Client Plan de relance" at bounding box center [809, 52] width 1515 height 105
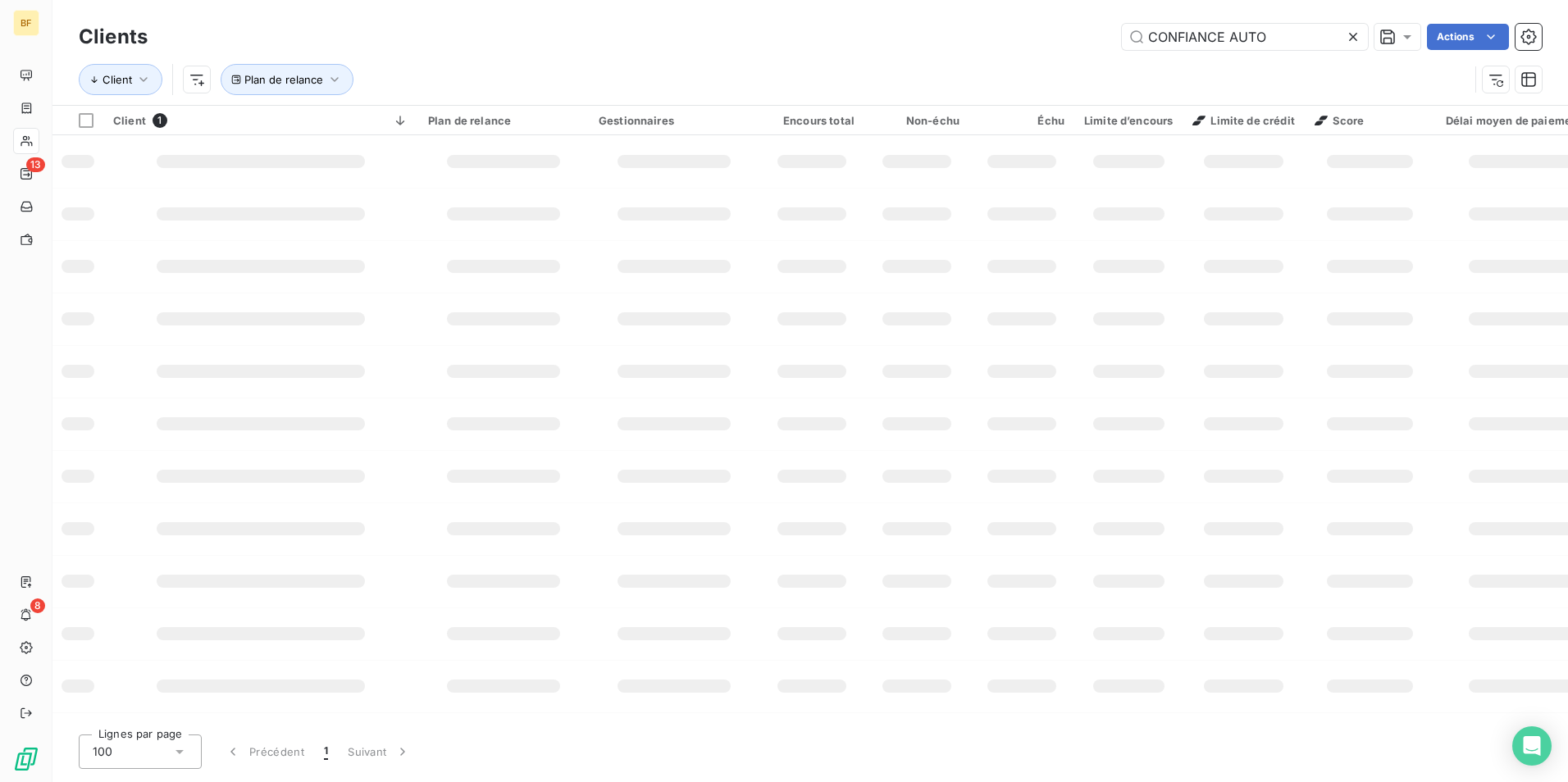
type input "CONFIANCE AUTO"
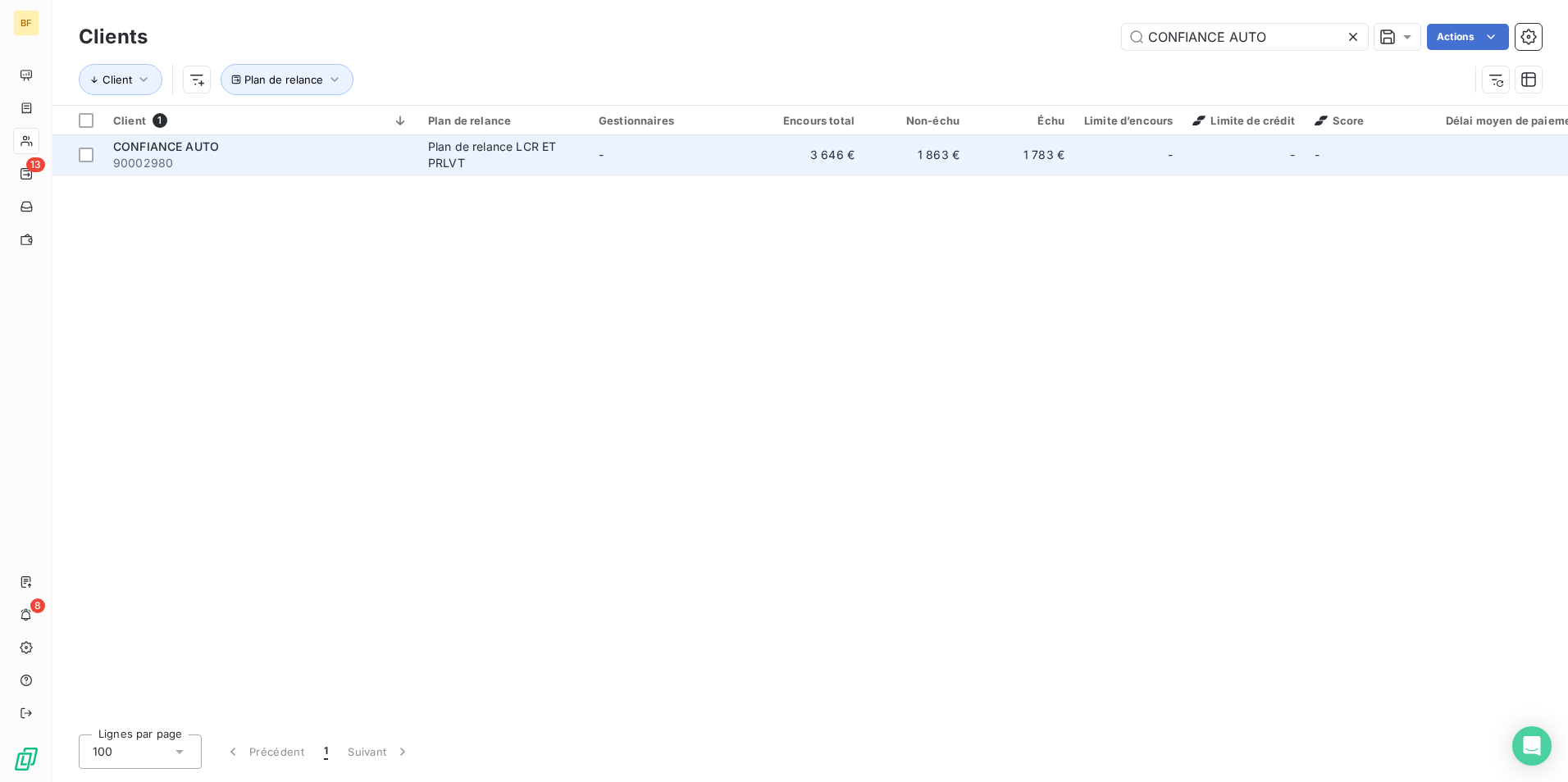
click at [733, 170] on td "-" at bounding box center [674, 154] width 170 height 40
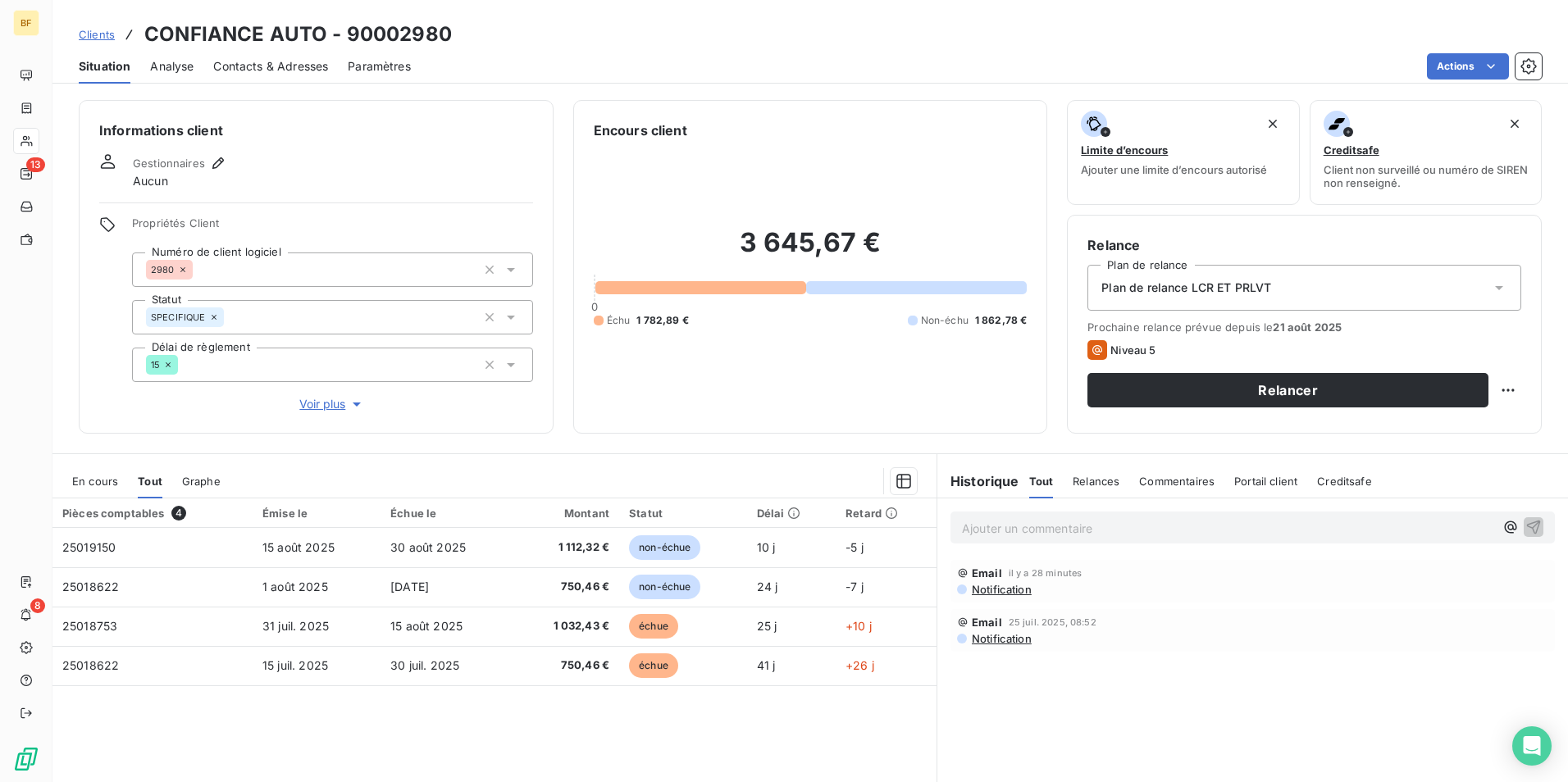
drag, startPoint x: 267, startPoint y: 60, endPoint x: 132, endPoint y: 68, distance: 135.2
click at [264, 60] on span "Contacts & Adresses" at bounding box center [271, 66] width 115 height 16
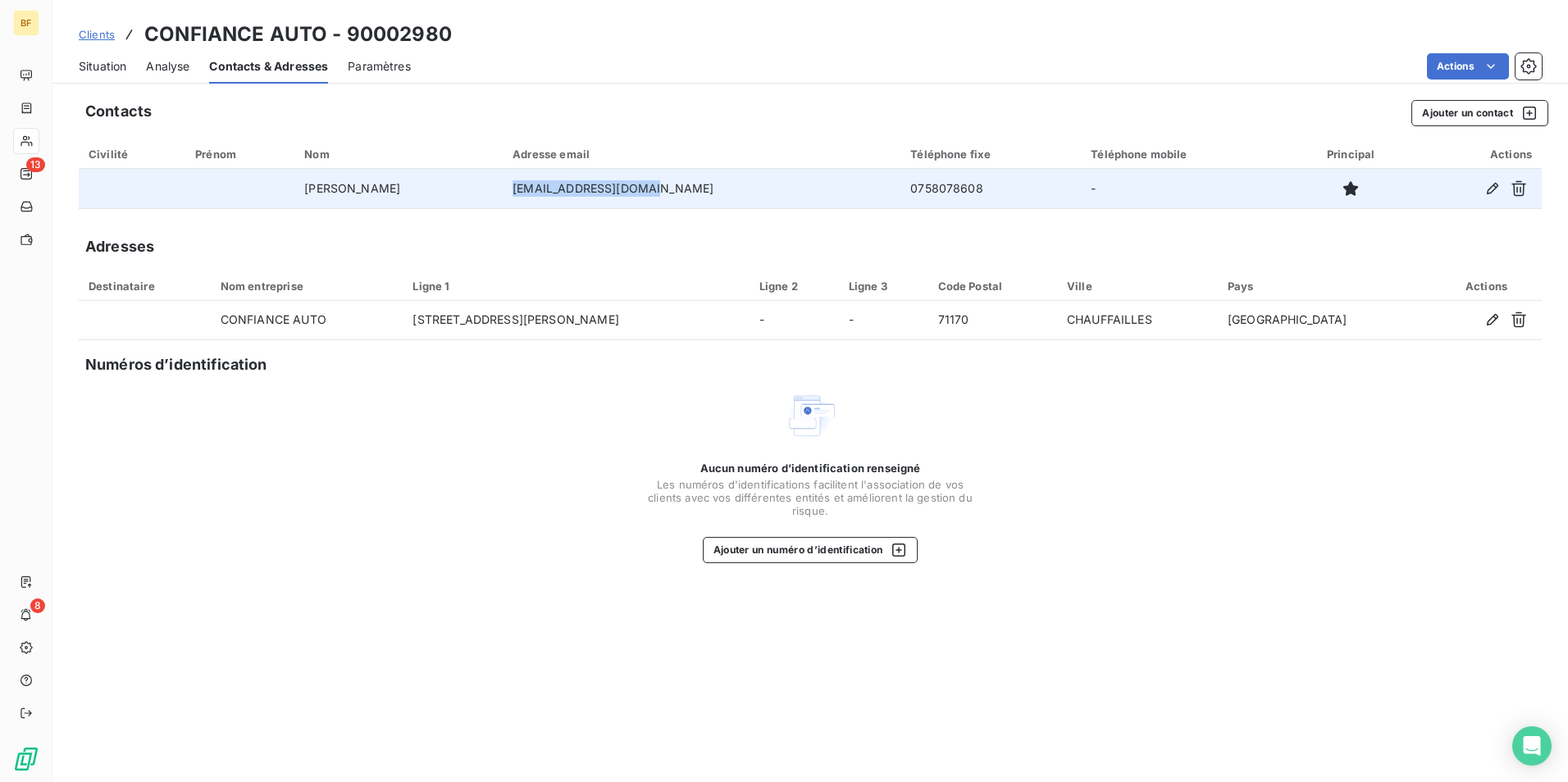
drag, startPoint x: 679, startPoint y: 185, endPoint x: 543, endPoint y: 185, distance: 136.0
click at [543, 185] on td "[EMAIL_ADDRESS][DOMAIN_NAME]" at bounding box center [701, 188] width 397 height 40
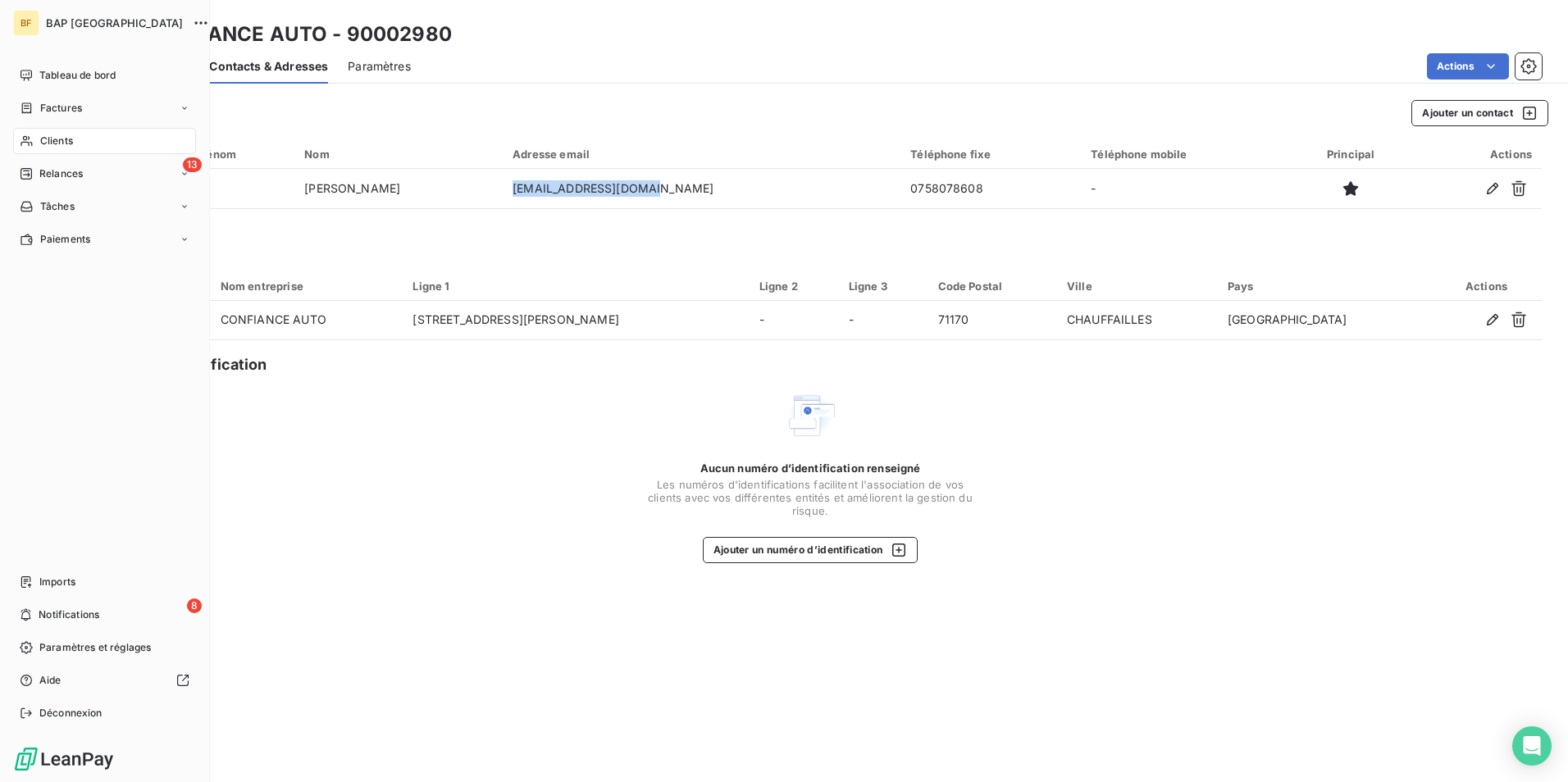
click at [24, 130] on div "Clients" at bounding box center [105, 141] width 183 height 26
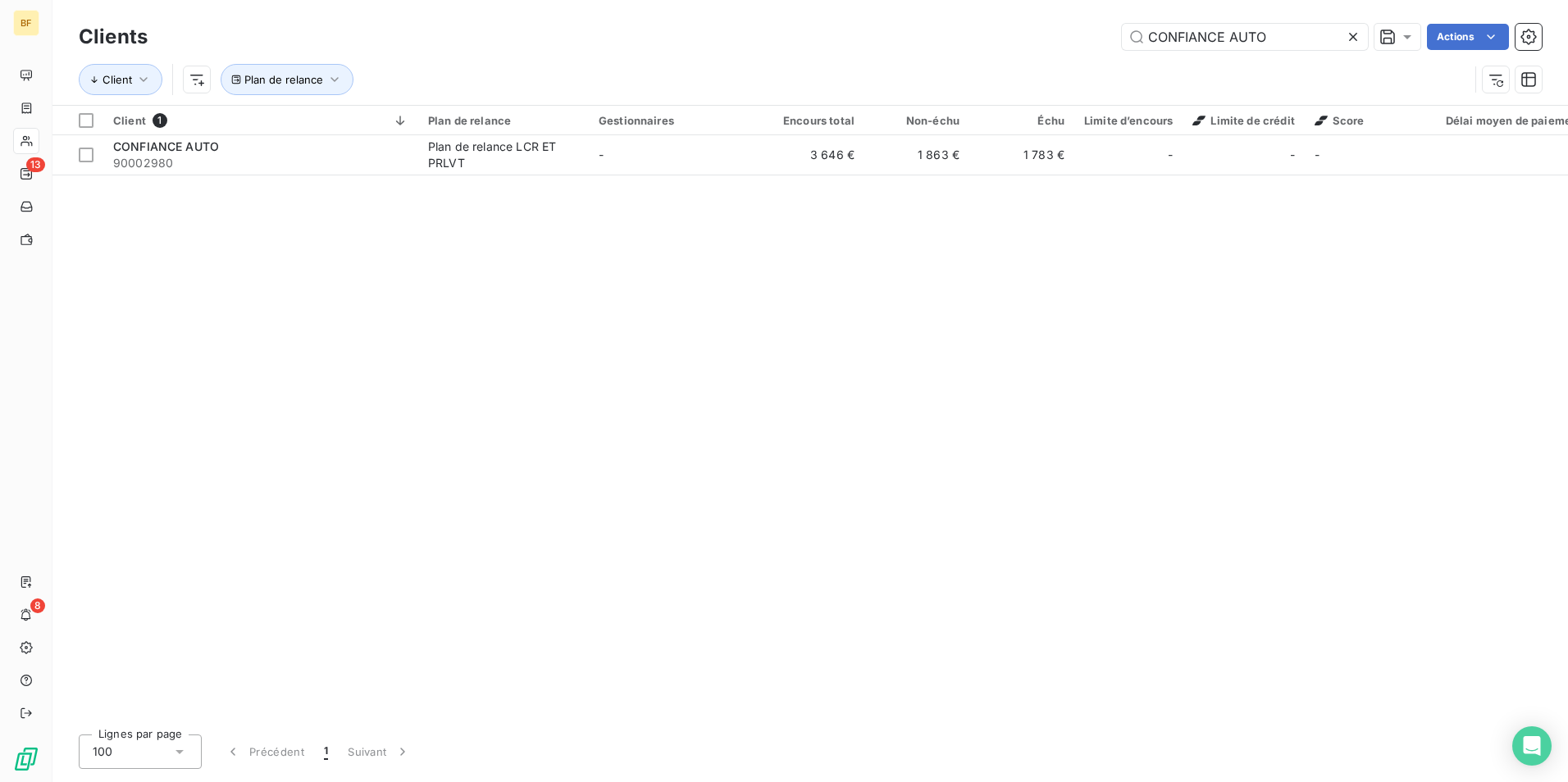
drag, startPoint x: 1300, startPoint y: 35, endPoint x: 1149, endPoint y: 23, distance: 151.5
click at [1149, 23] on div "Clients CONFIANCE AUTO Actions" at bounding box center [809, 36] width 1463 height 35
click at [1296, 40] on input "CONFIANCE AUTO" at bounding box center [1244, 36] width 246 height 26
click at [1235, 293] on div "Client 1 Plan de relance Gestionnaires Encours total Non-échu Échu Limite d’enc…" at bounding box center [809, 413] width 1515 height 616
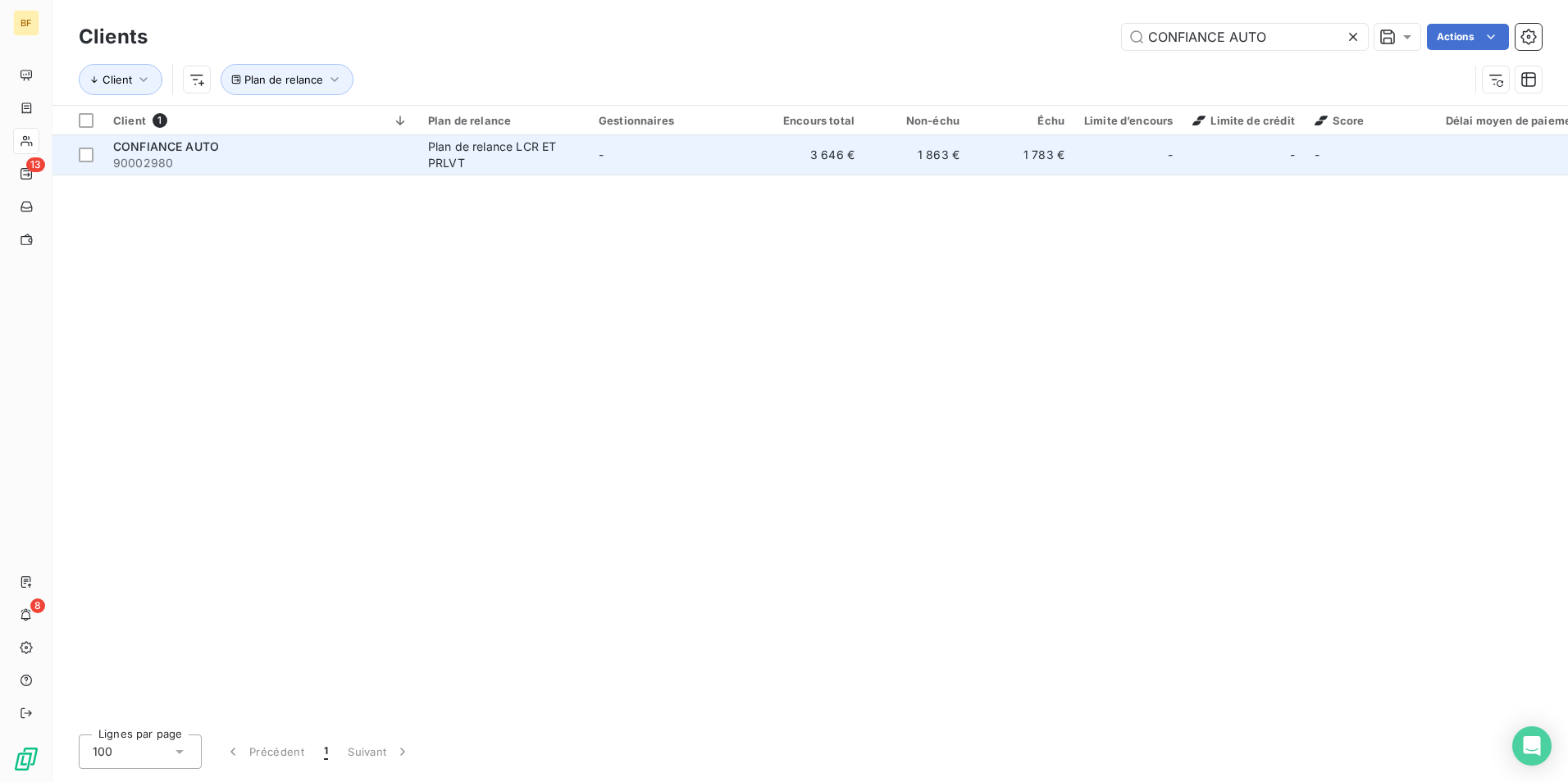
click at [479, 166] on div "Plan de relance LCR ET PRLVT" at bounding box center [503, 154] width 151 height 33
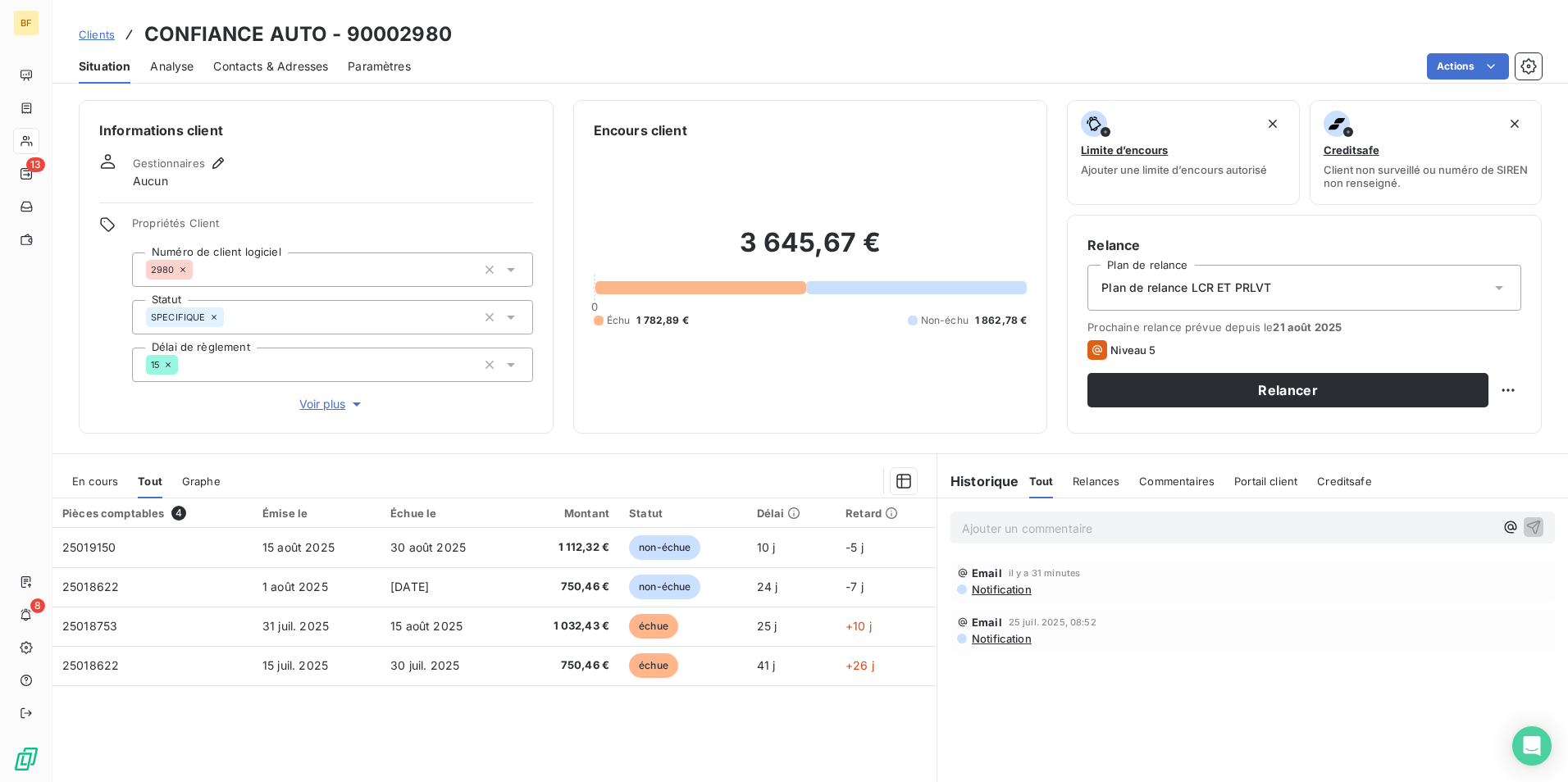
drag, startPoint x: 236, startPoint y: 67, endPoint x: 293, endPoint y: 86, distance: 60.1
click at [238, 67] on span "Contacts & Adresses" at bounding box center [271, 66] width 115 height 16
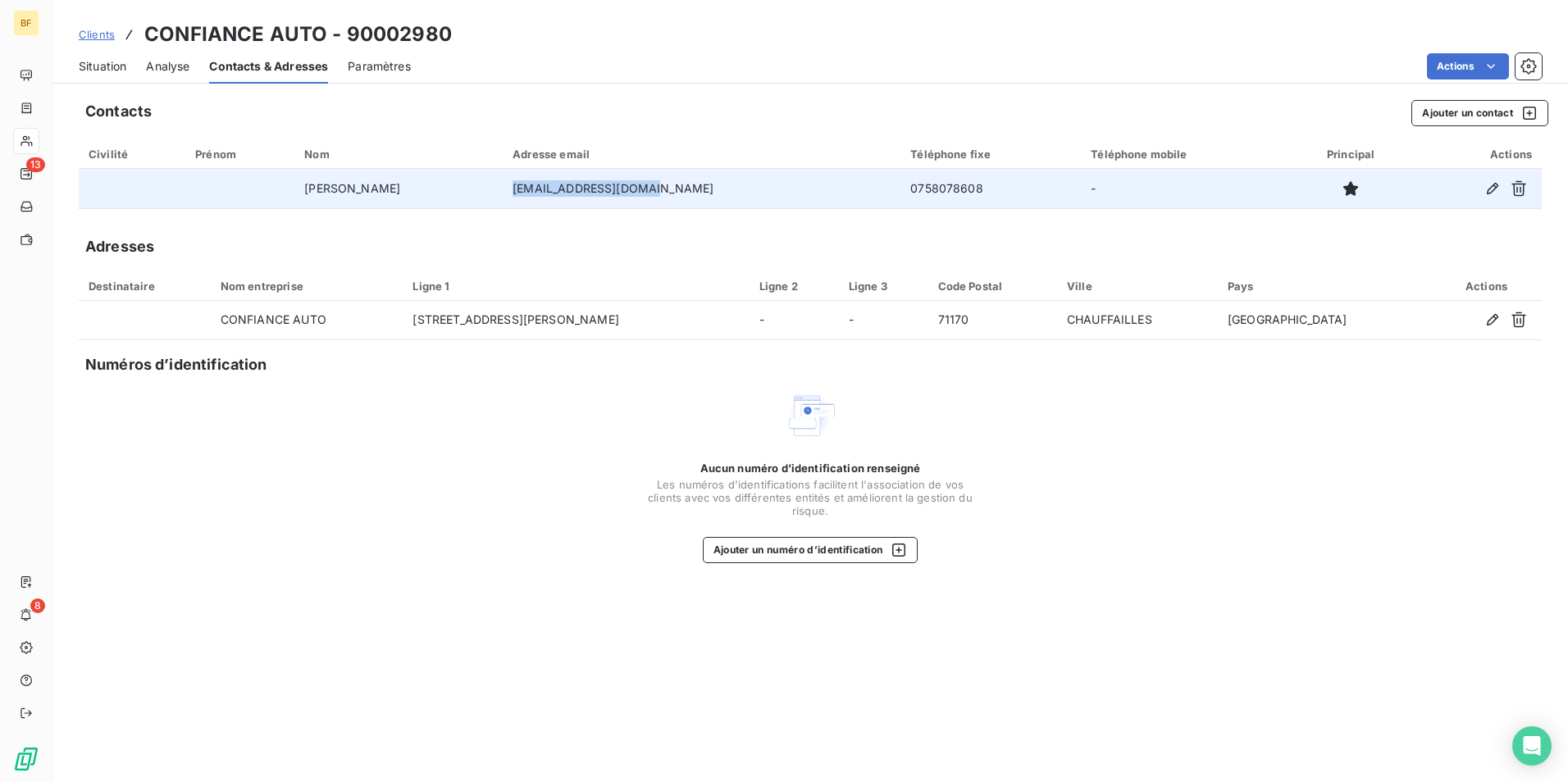
drag, startPoint x: 682, startPoint y: 186, endPoint x: 538, endPoint y: 187, distance: 144.0
click at [538, 187] on td "[EMAIL_ADDRESS][DOMAIN_NAME]" at bounding box center [701, 188] width 397 height 40
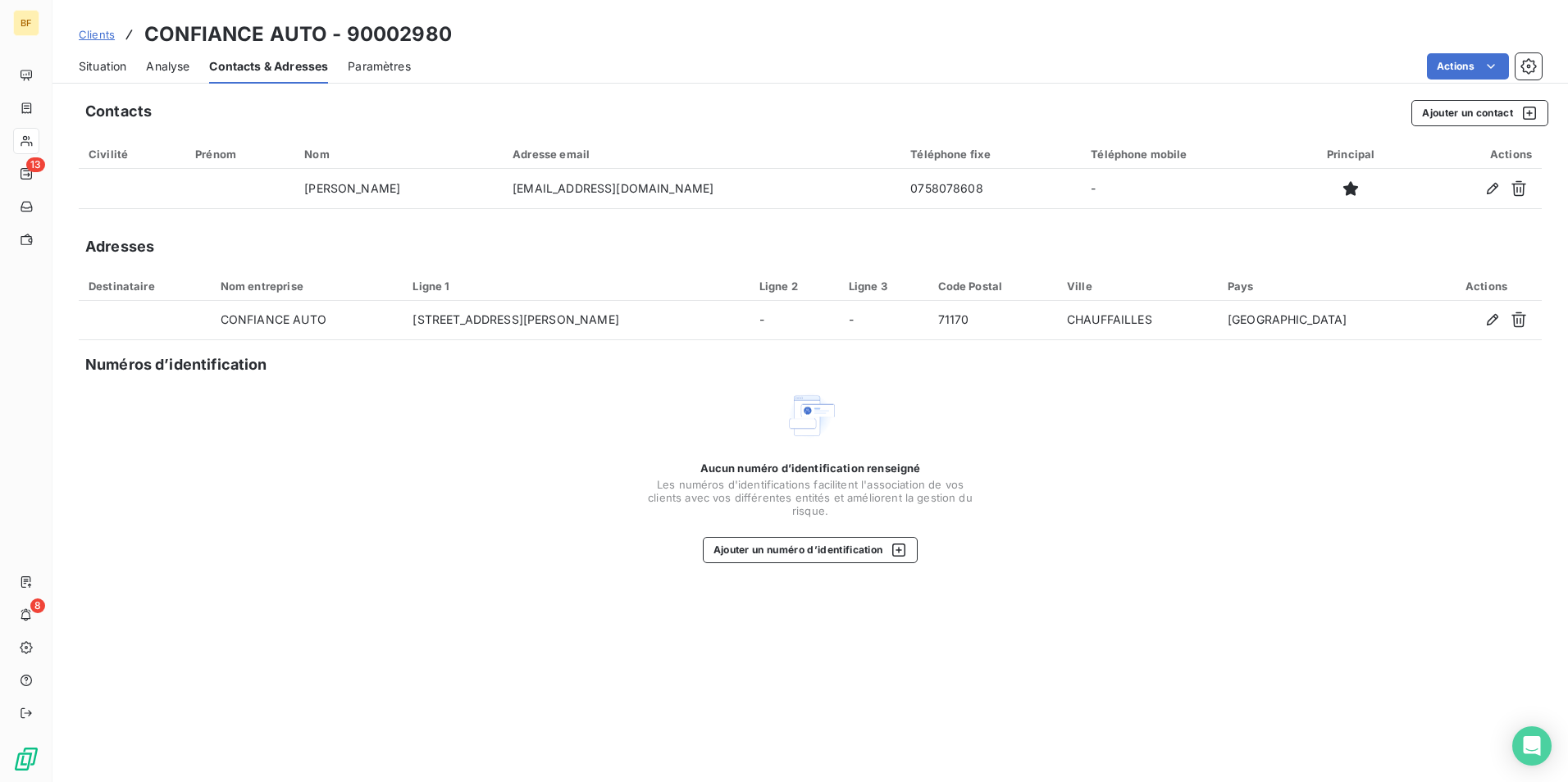
click at [1218, 533] on div "Aucun numéro d’identification renseigné Les numéros d'identifications faciliten…" at bounding box center [809, 476] width 1463 height 174
click at [101, 67] on span "Situation" at bounding box center [102, 66] width 47 height 16
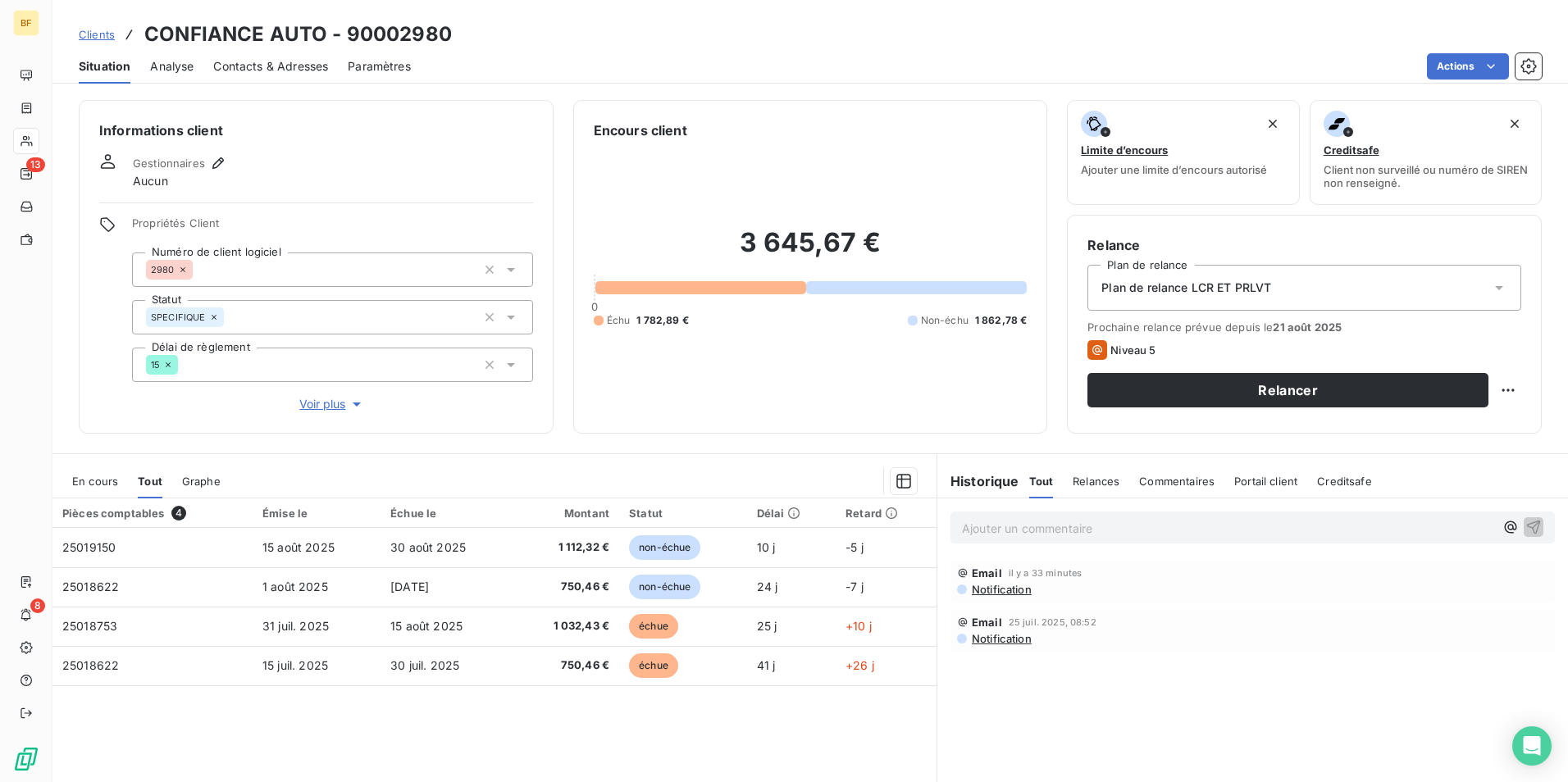
click at [1058, 520] on p "Ajouter un commentaire ﻿" at bounding box center [1228, 528] width 533 height 20
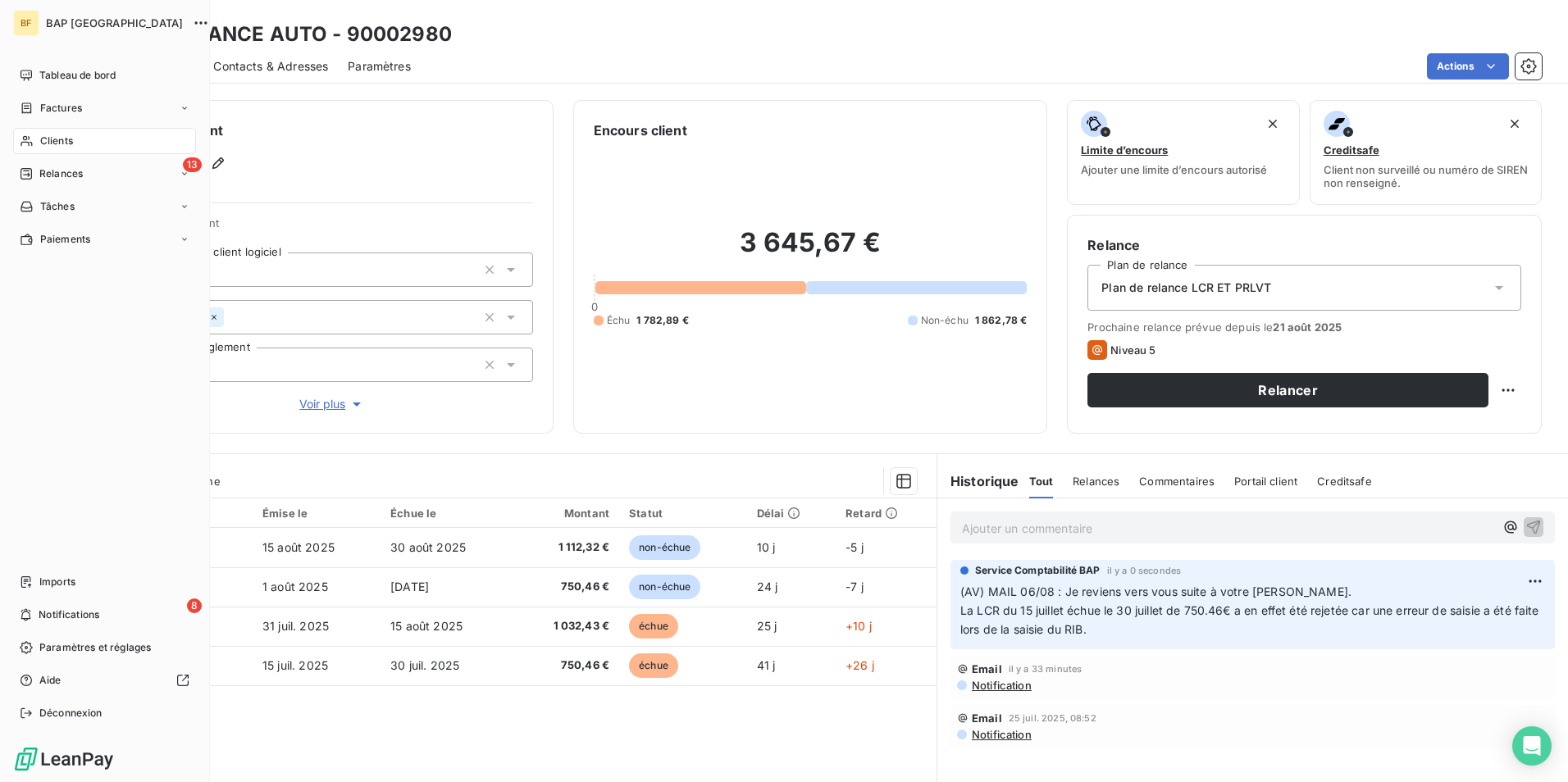
click at [35, 136] on div "Clients" at bounding box center [105, 141] width 183 height 26
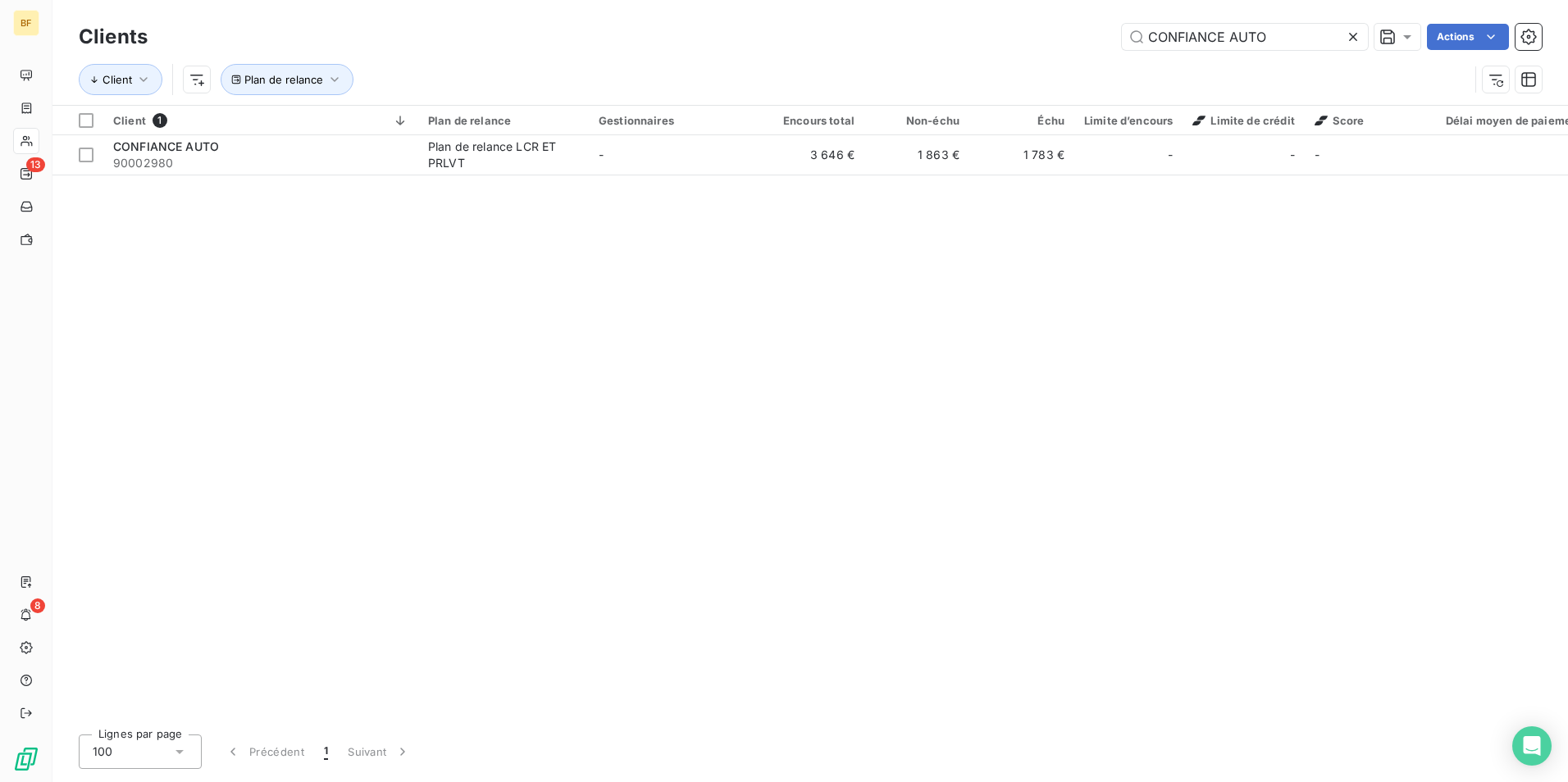
drag, startPoint x: 1302, startPoint y: 30, endPoint x: 1023, endPoint y: 11, distance: 279.6
click at [1023, 11] on div "Clients CONFIANCE AUTO Actions Client Plan de relance" at bounding box center [809, 52] width 1515 height 105
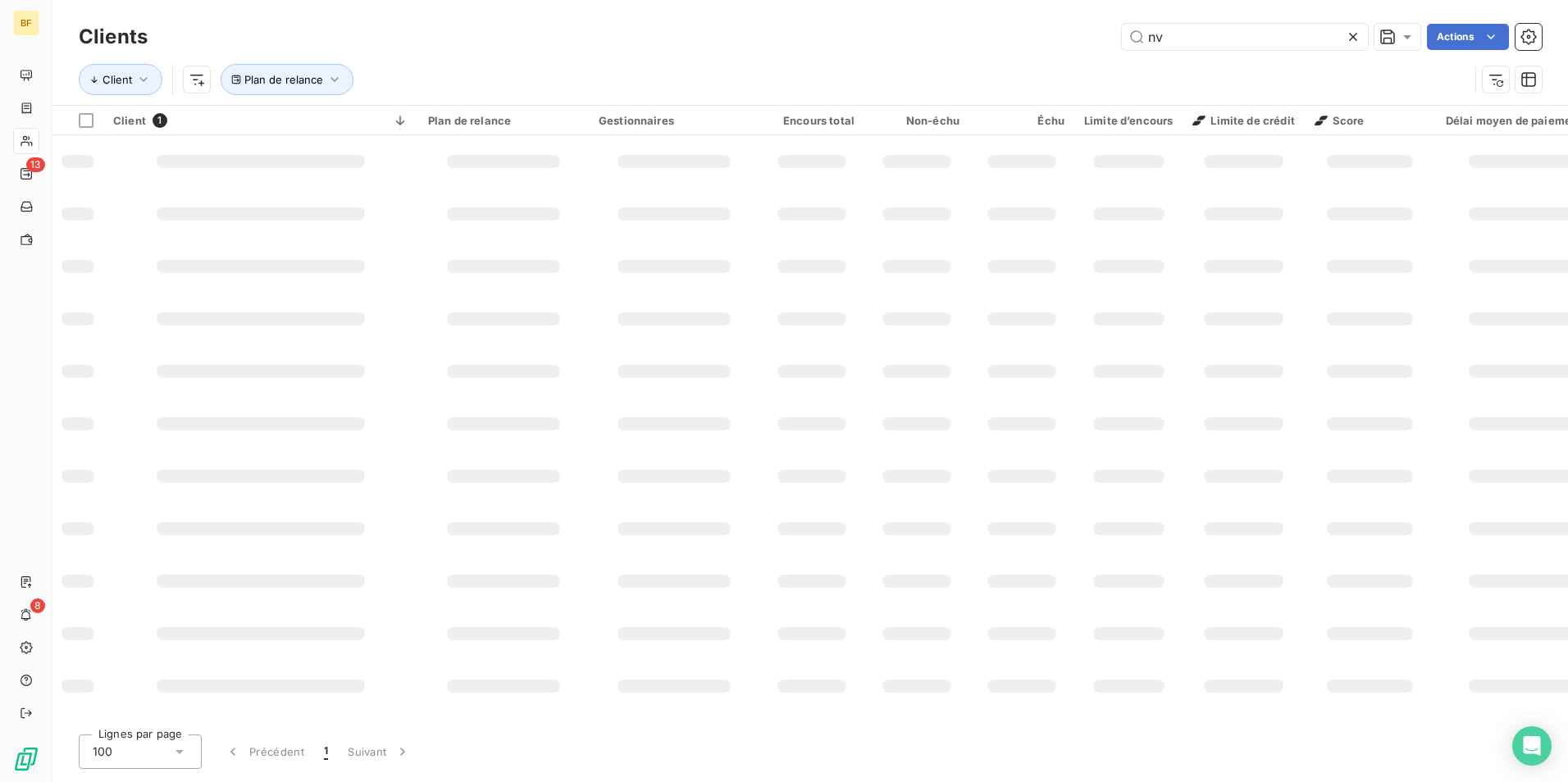
type input "nv"
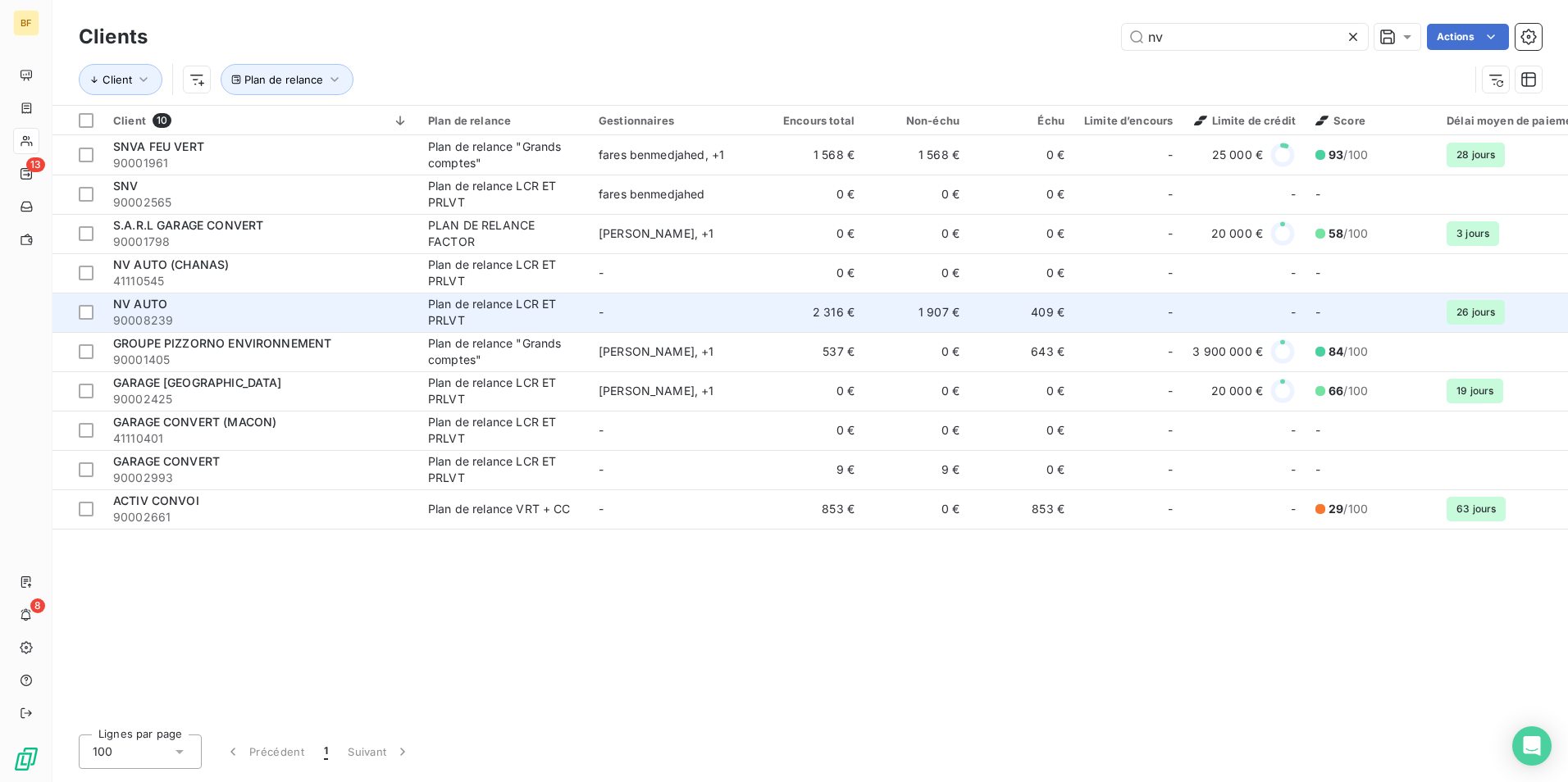
click at [206, 308] on div "NV AUTO" at bounding box center [261, 304] width 295 height 16
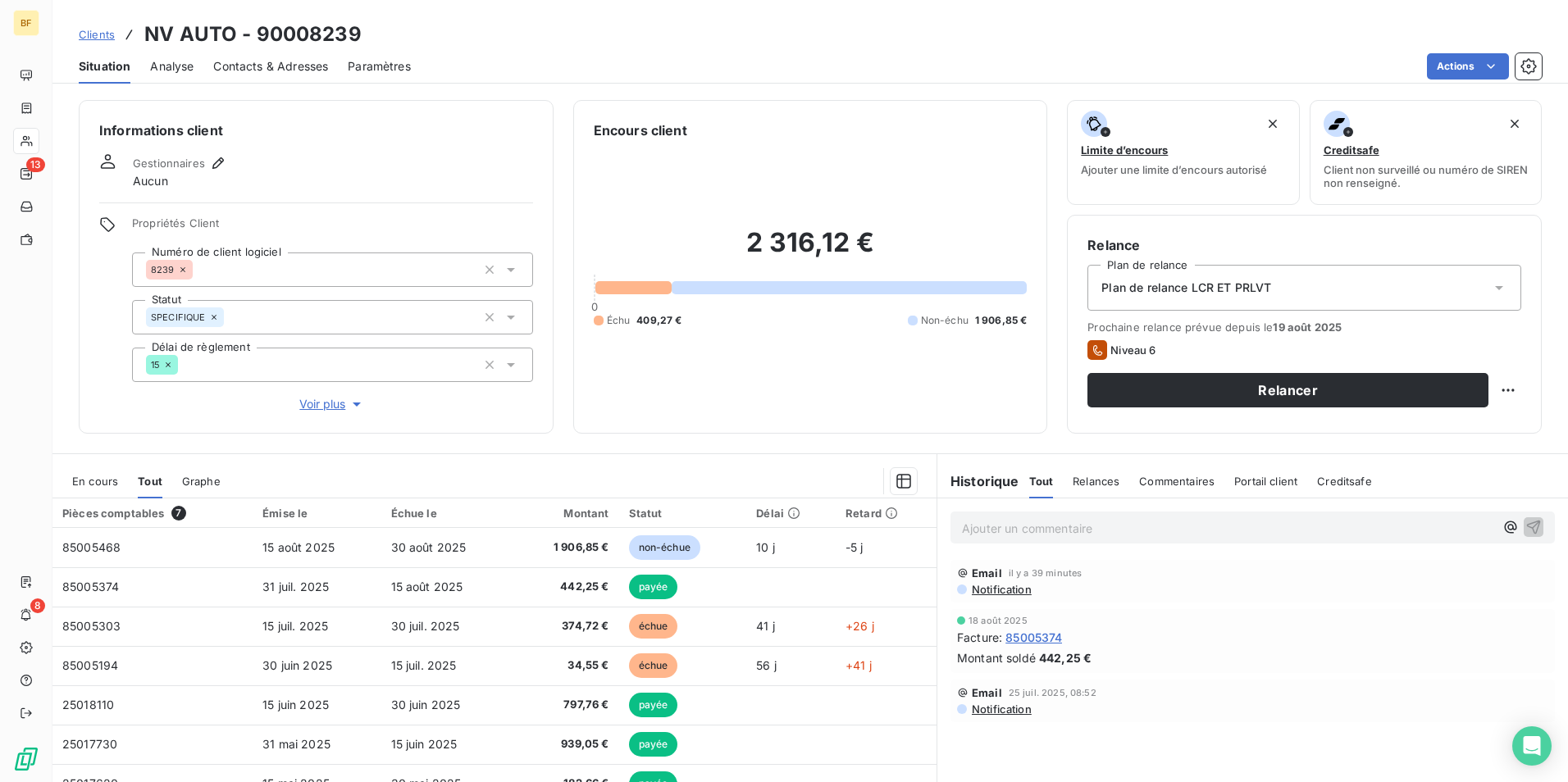
scroll to position [81, 0]
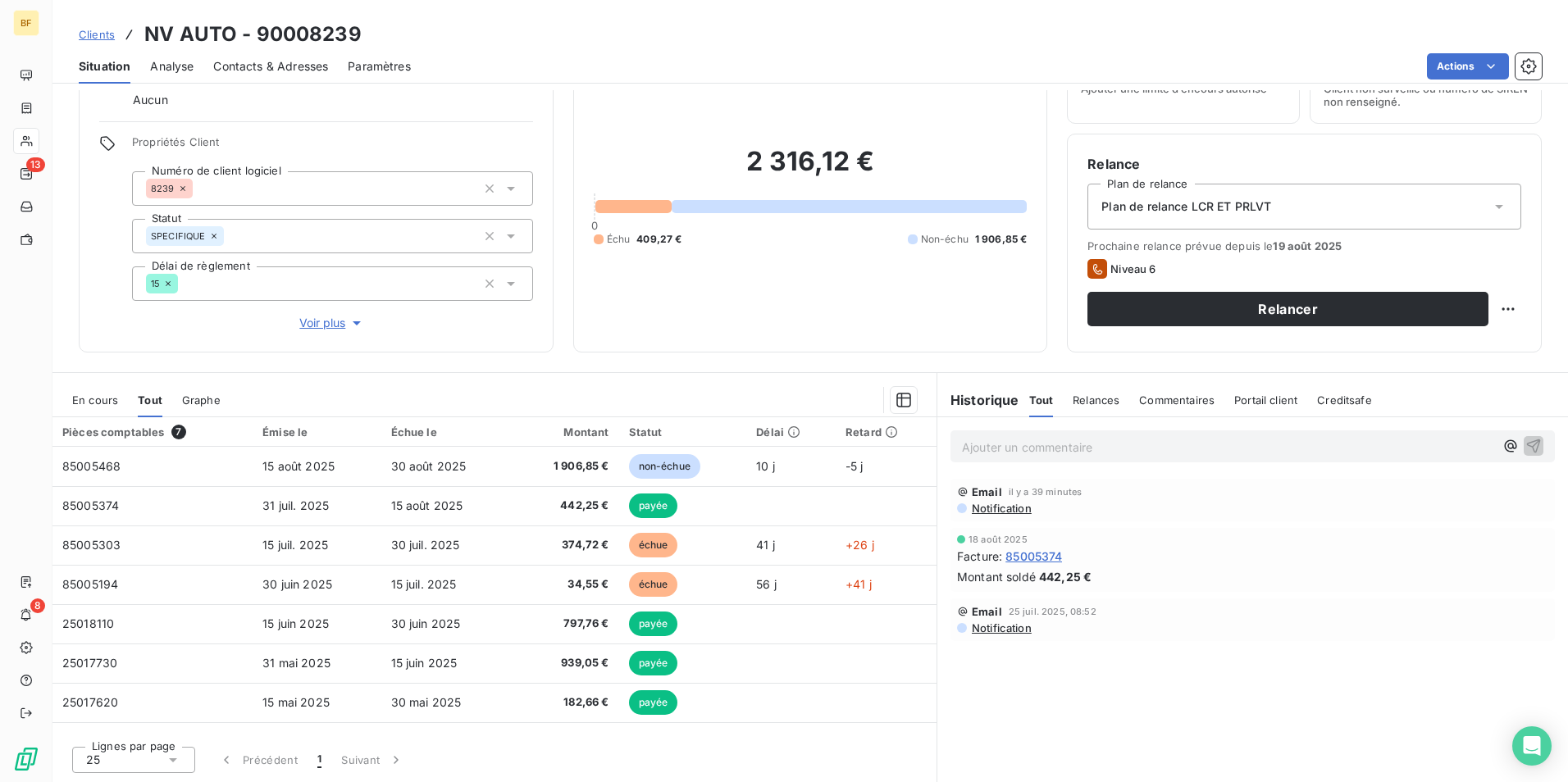
click at [656, 337] on div "Encours client 2 316,12 € 0 Échu 409,27 € Non-échu 1 906,85 €" at bounding box center [810, 185] width 475 height 333
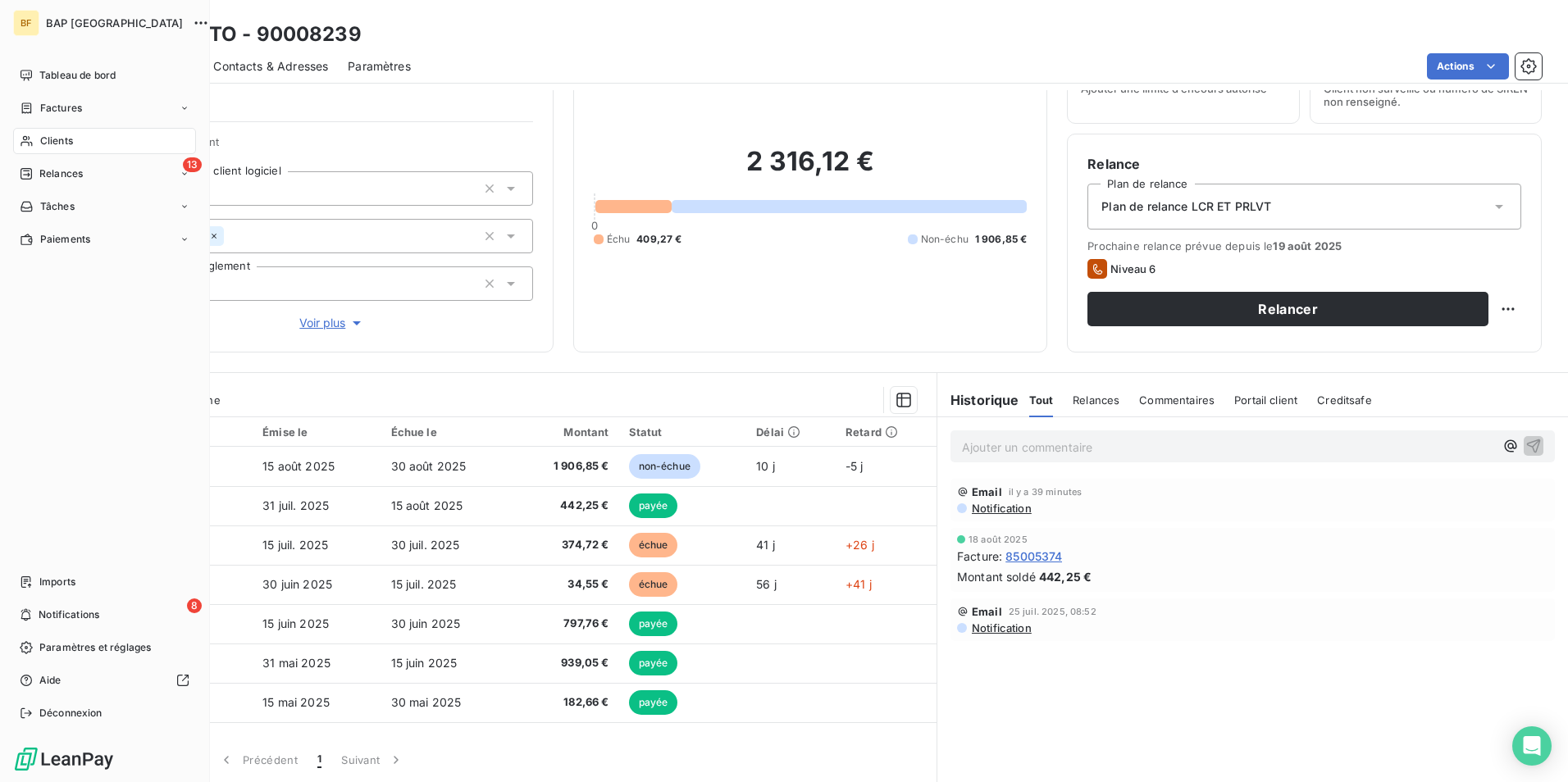
click at [79, 145] on div "Clients" at bounding box center [105, 141] width 183 height 26
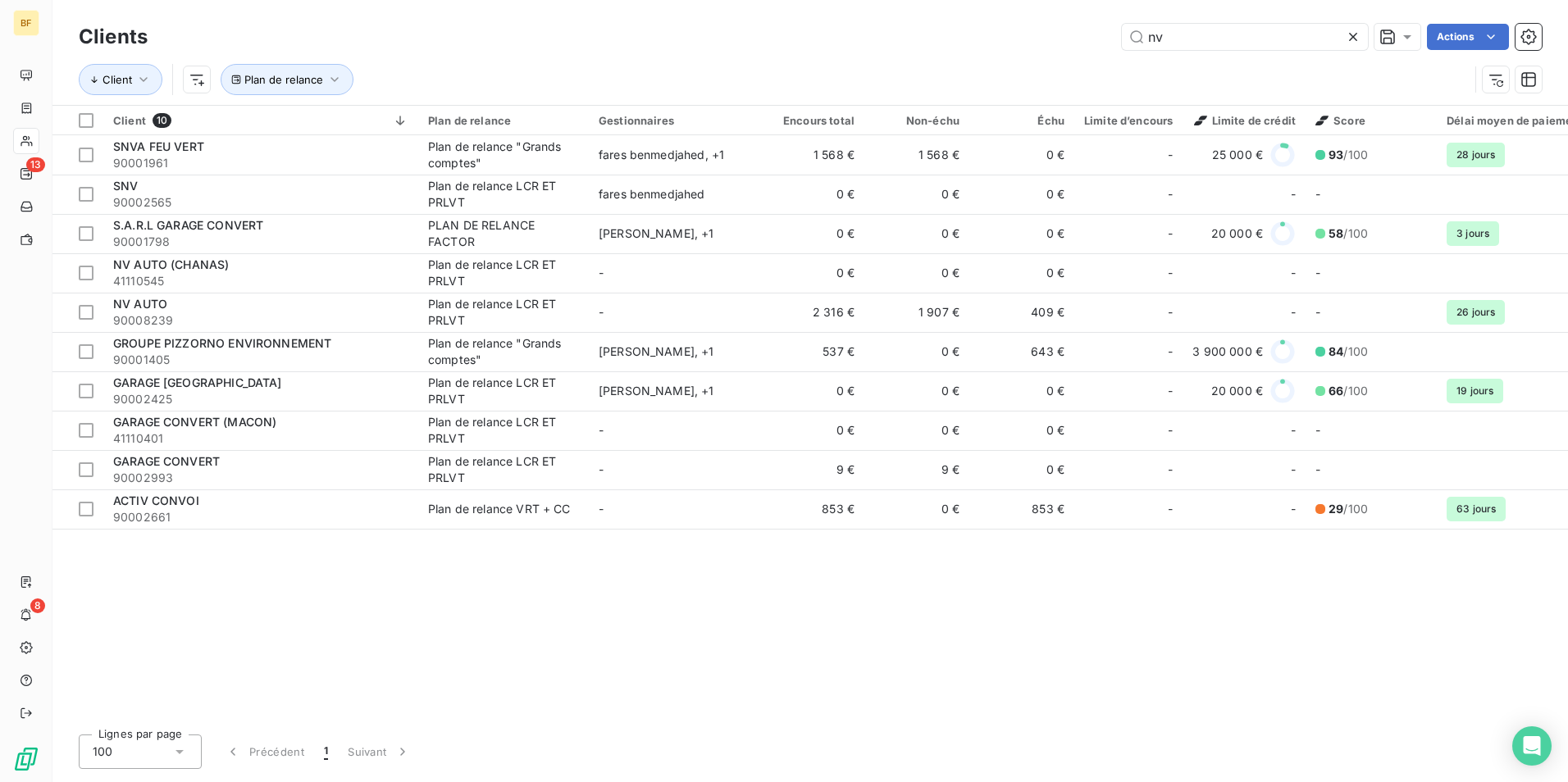
drag, startPoint x: 1049, startPoint y: 36, endPoint x: 1039, endPoint y: 36, distance: 10.0
click at [1039, 36] on div "nv Actions" at bounding box center [854, 36] width 1374 height 26
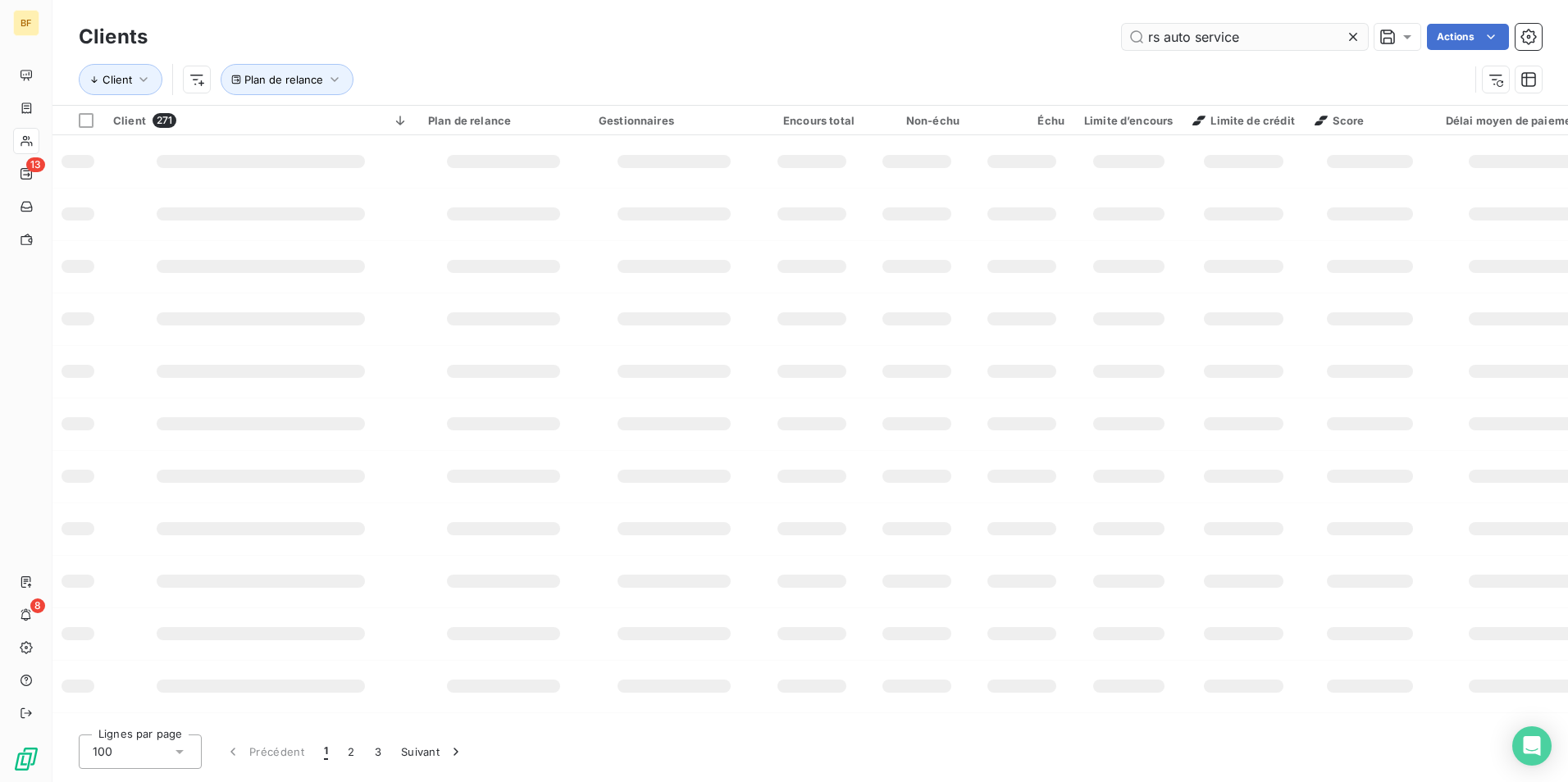
type input "rs auto service"
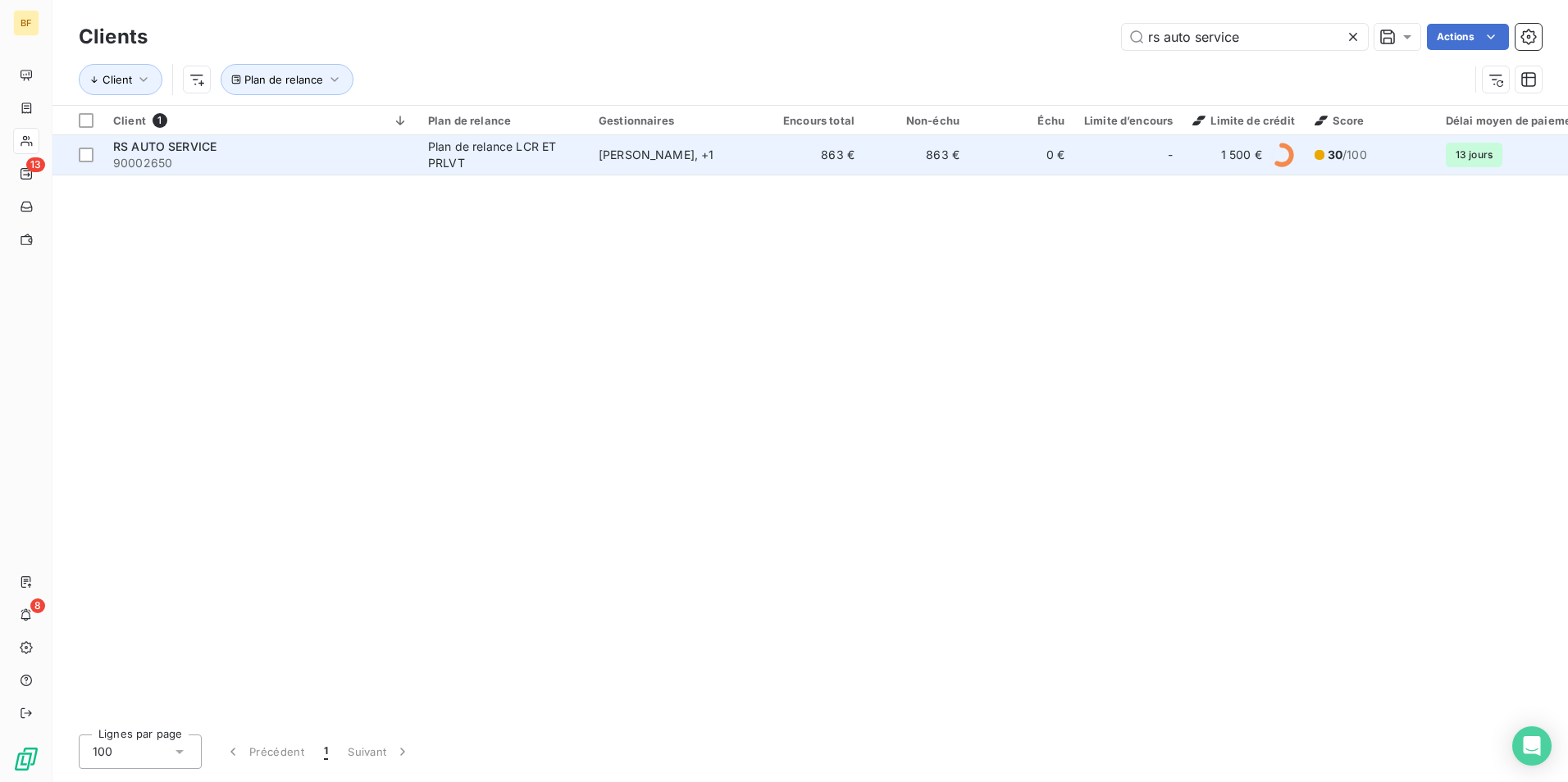
click at [612, 152] on div "[PERSON_NAME] , + 1" at bounding box center [673, 154] width 151 height 16
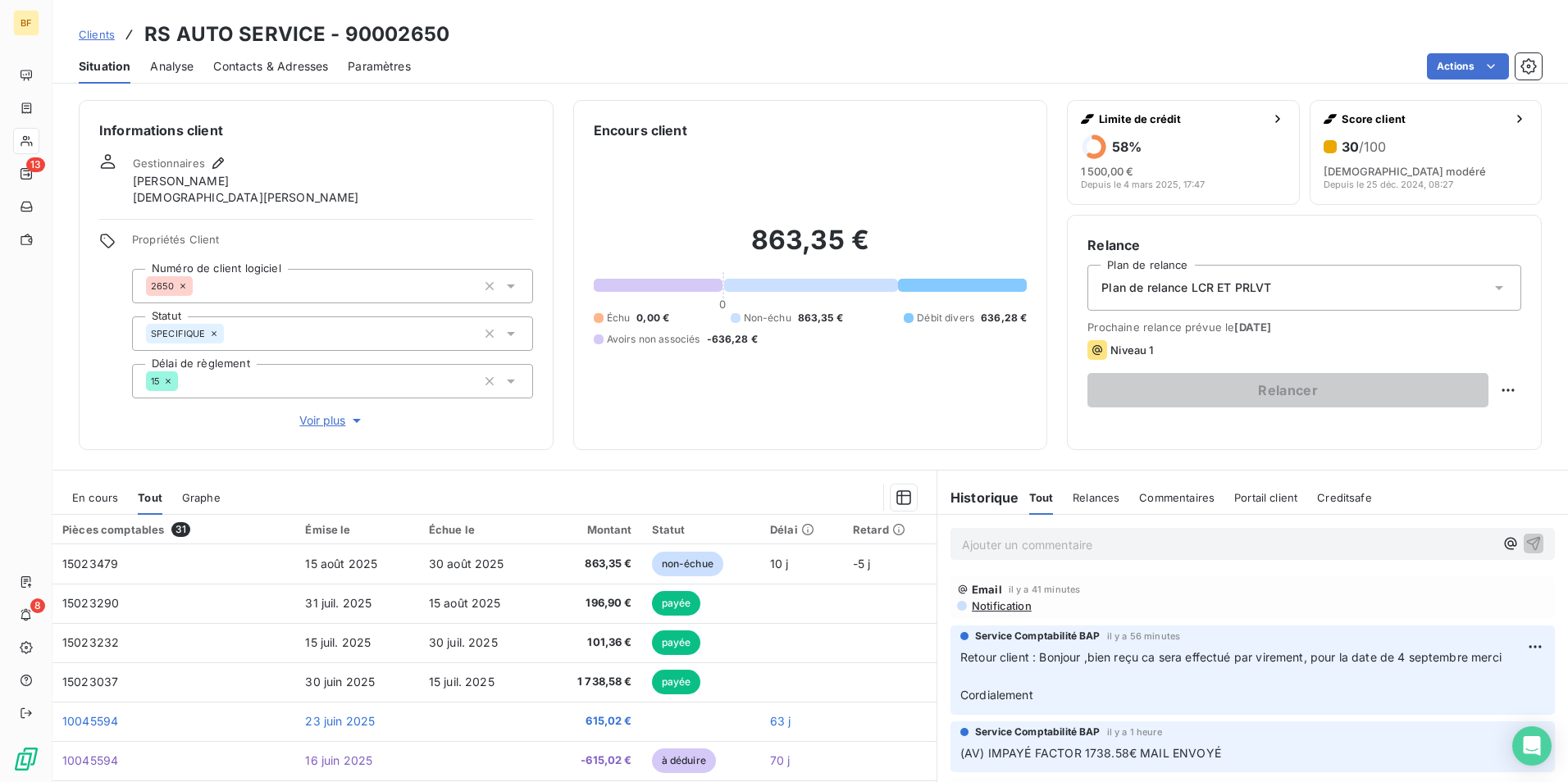
click at [797, 452] on div "Informations client Gestionnaires [PERSON_NAME] Propriétés Client Numéro de cli…" at bounding box center [809, 436] width 1515 height 692
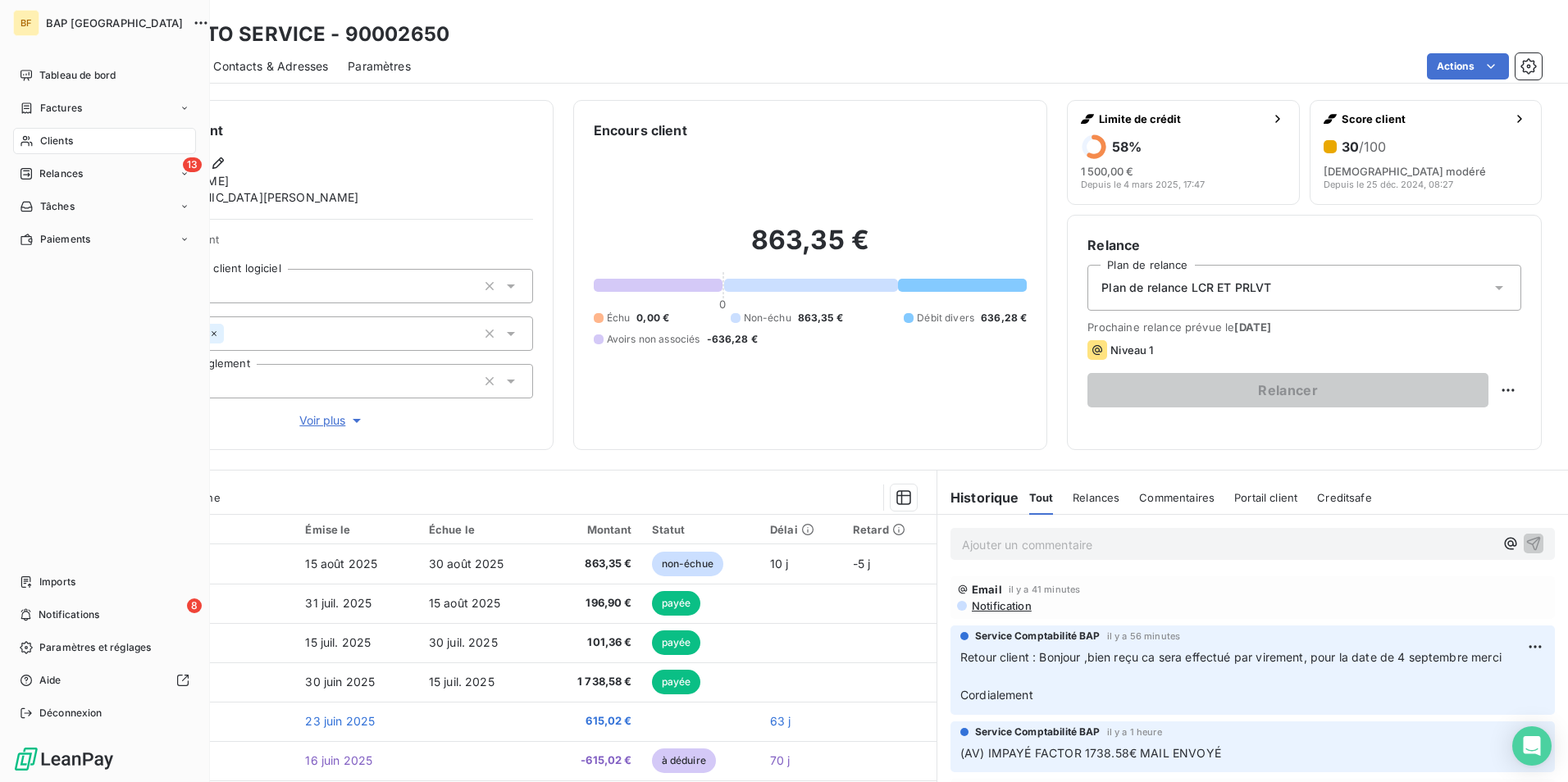
click at [62, 148] on span "Clients" at bounding box center [57, 140] width 33 height 14
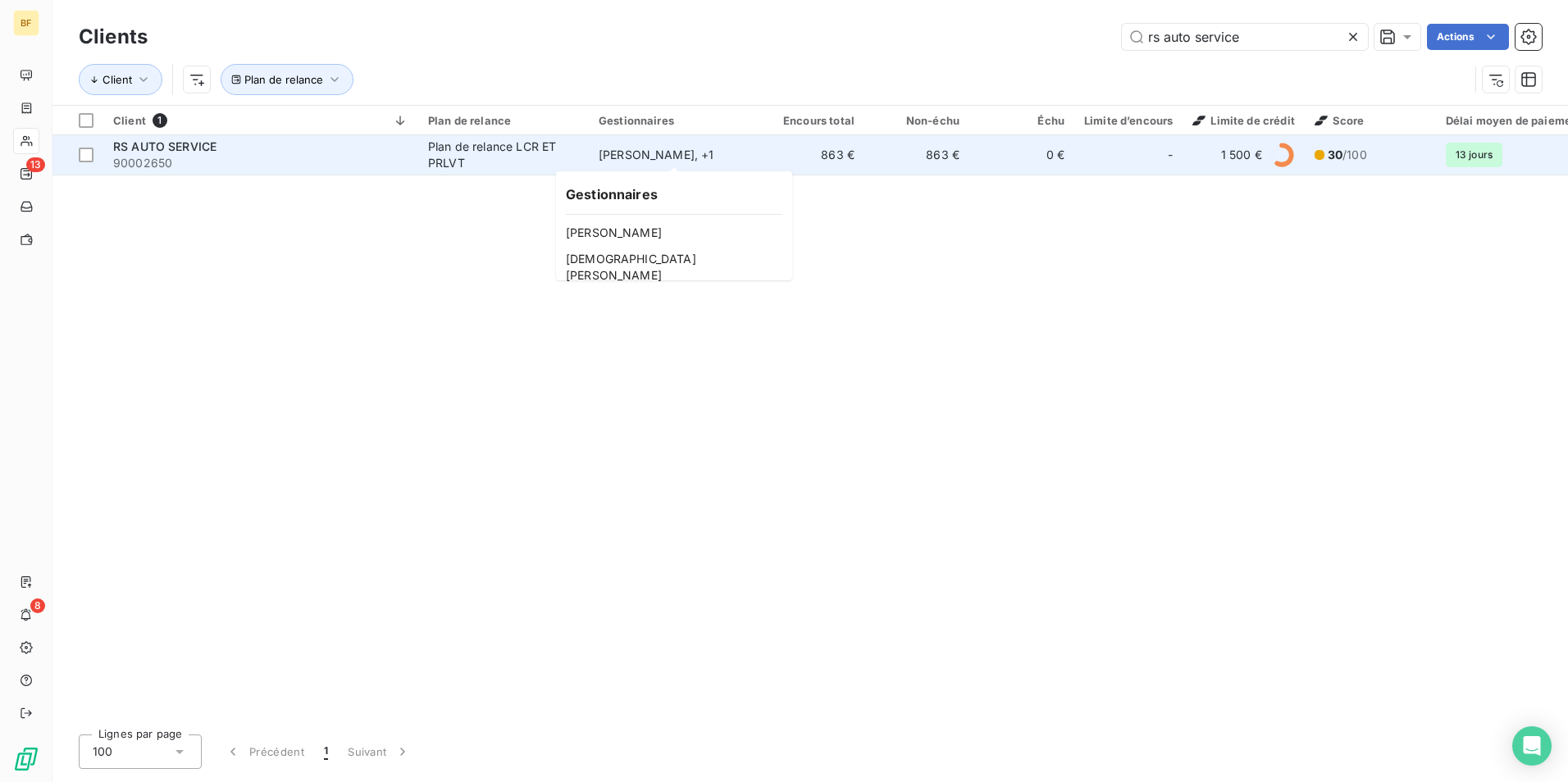
click at [629, 158] on div "[PERSON_NAME] , + 1" at bounding box center [673, 154] width 151 height 16
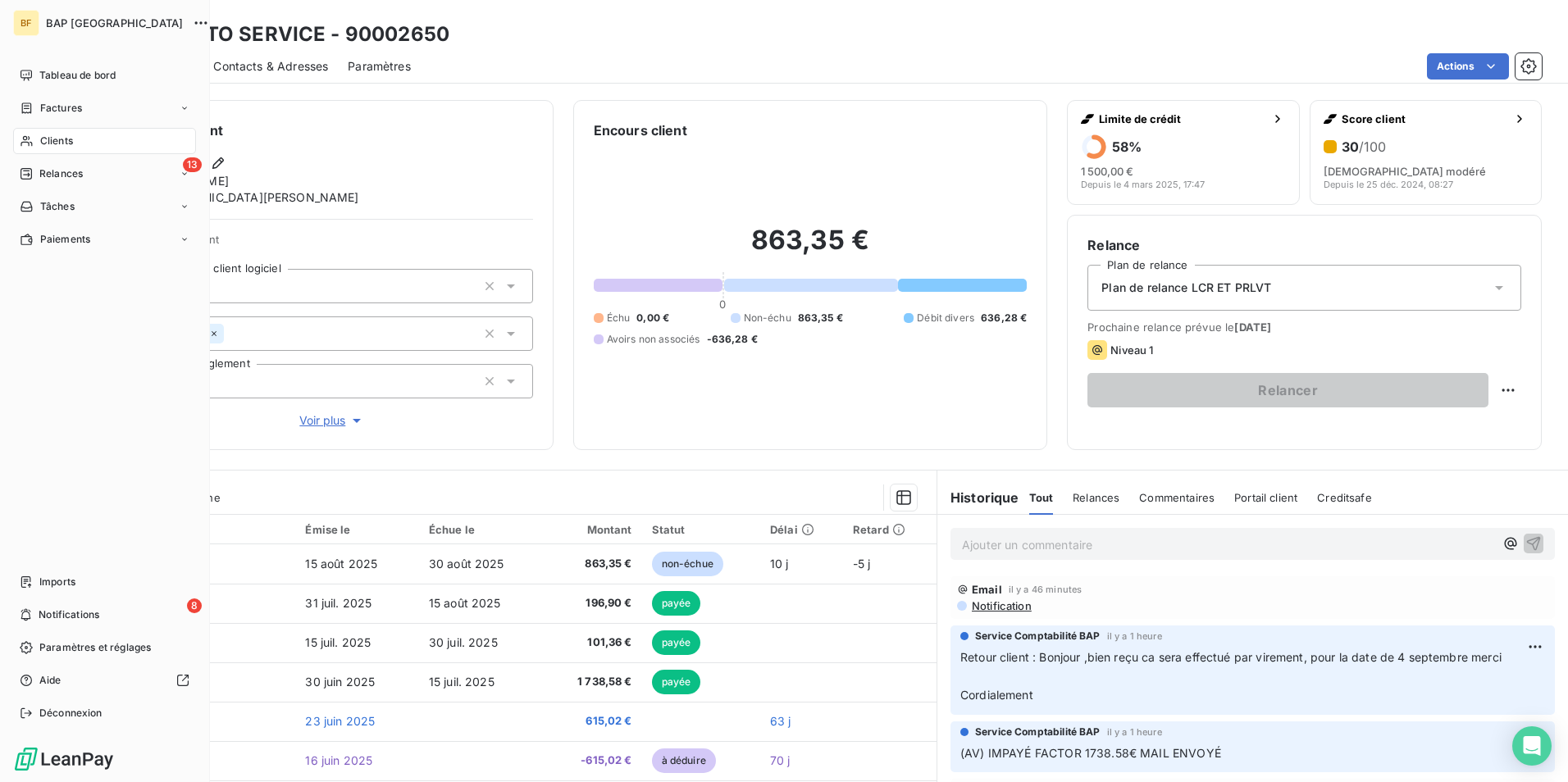
click at [68, 140] on span "Clients" at bounding box center [57, 140] width 33 height 14
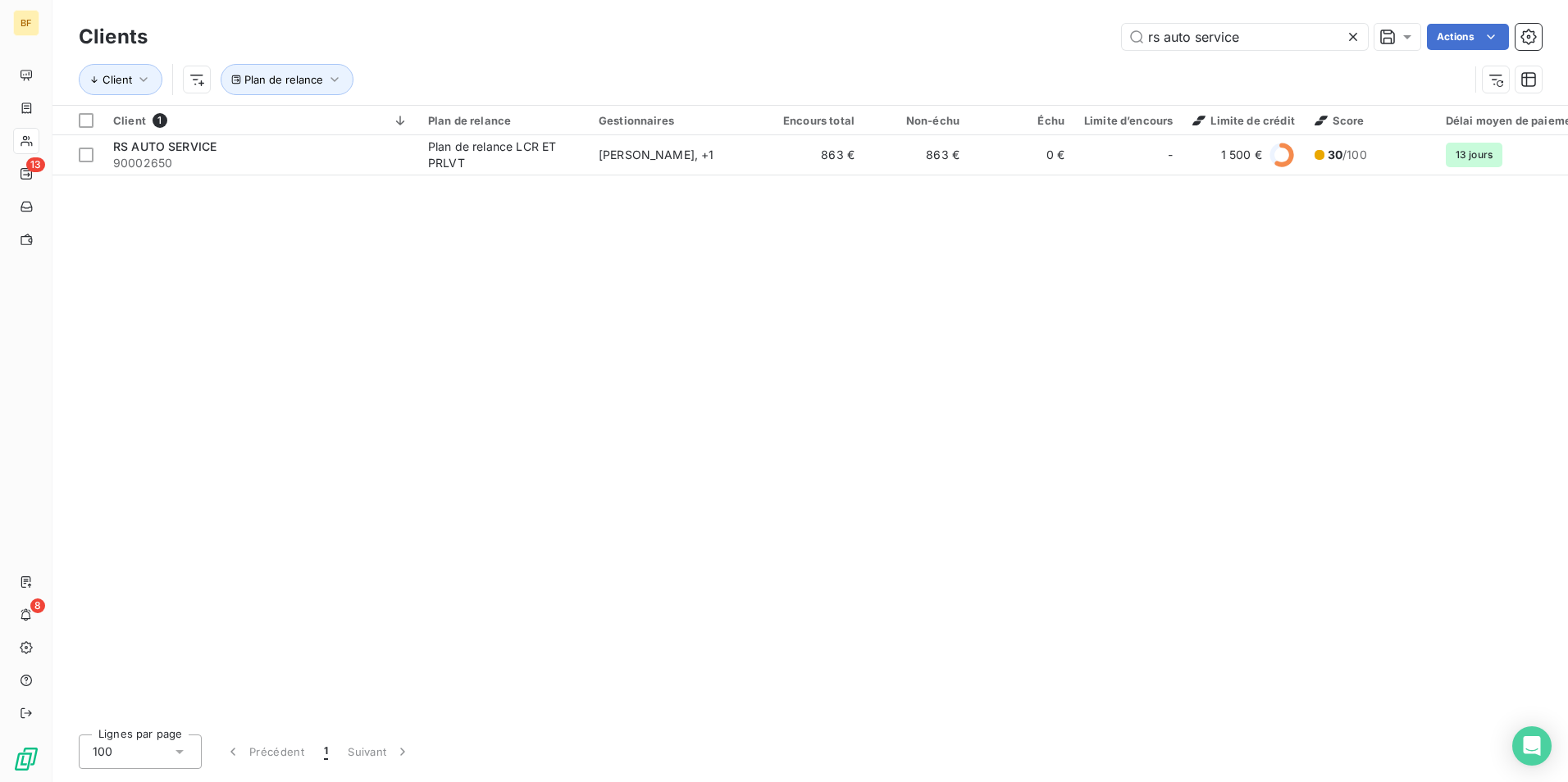
drag, startPoint x: 1265, startPoint y: 25, endPoint x: 921, endPoint y: 24, distance: 344.0
click at [921, 24] on div "rs auto service Actions" at bounding box center [854, 36] width 1374 height 26
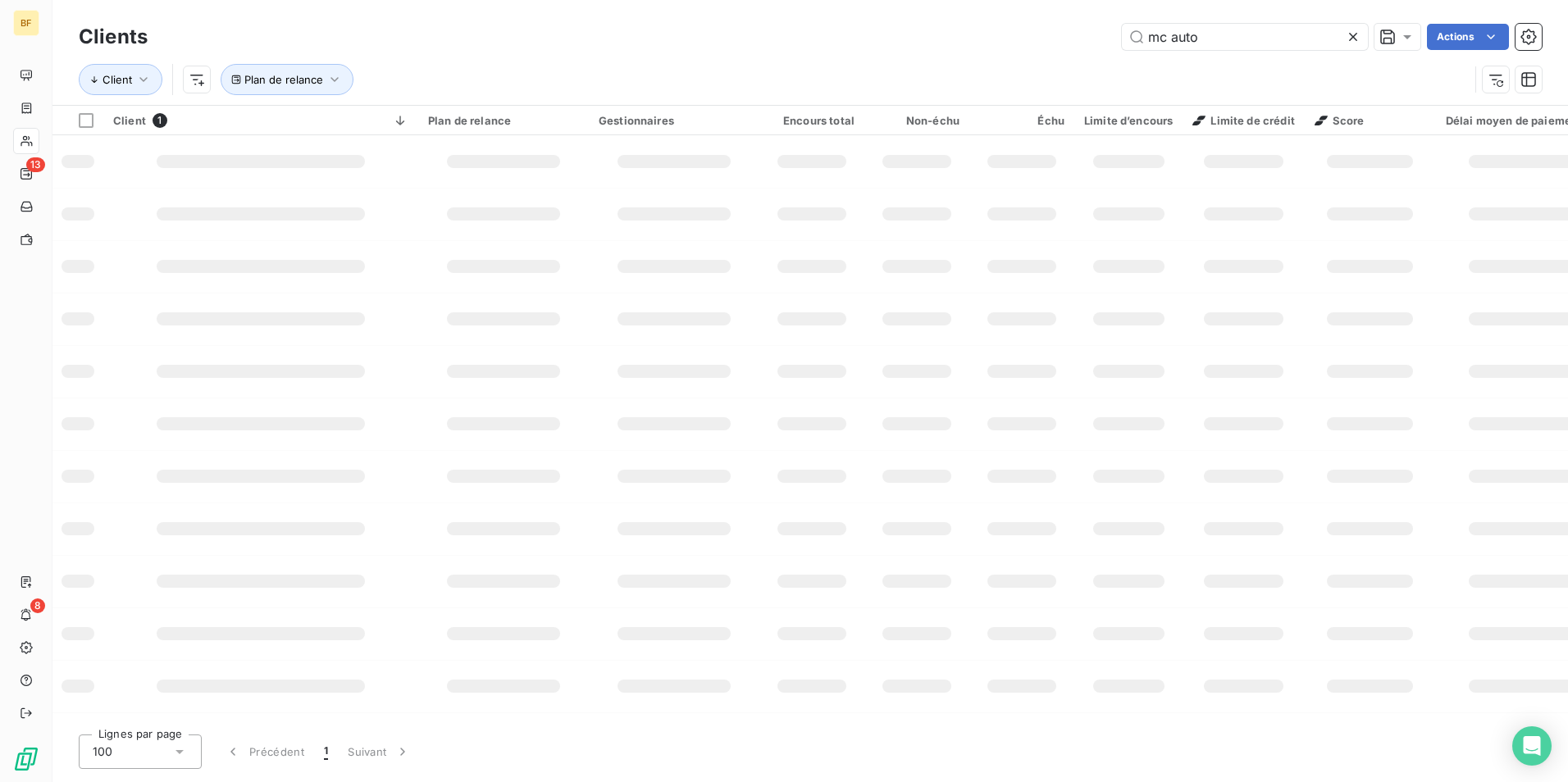
type input "mc auto"
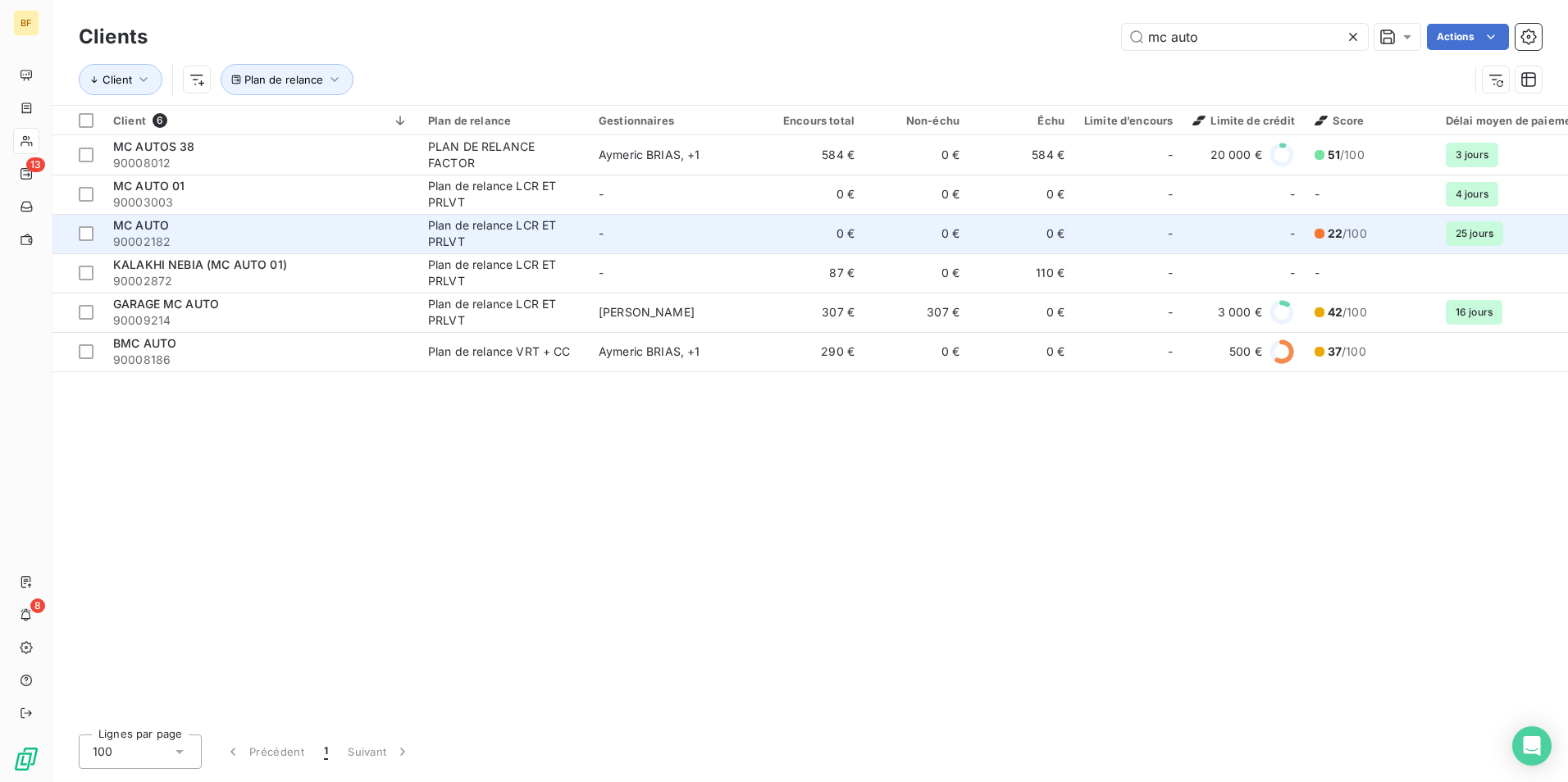
click at [233, 234] on span "90002182" at bounding box center [261, 241] width 295 height 16
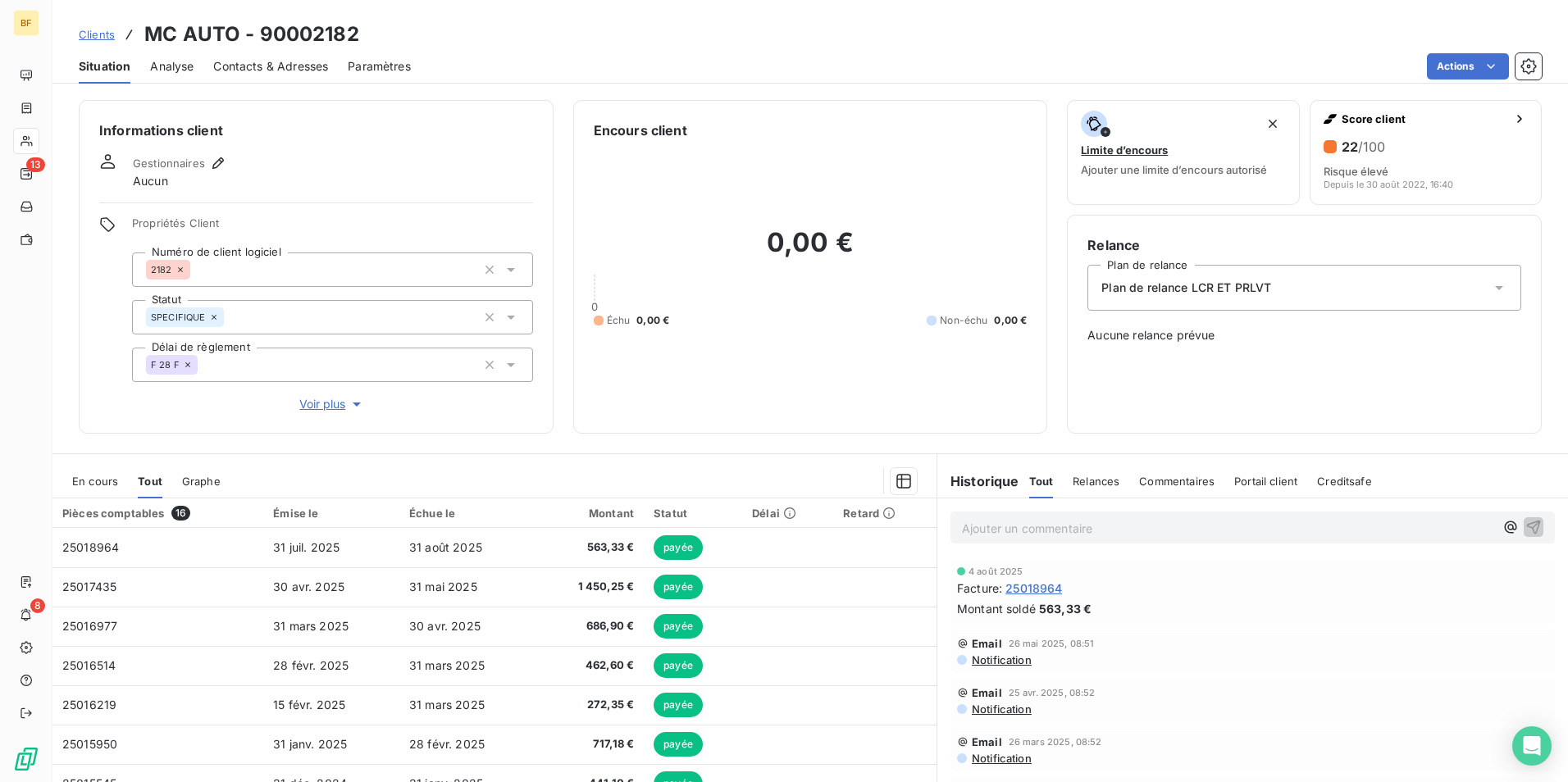
click at [277, 56] on div "Contacts & Adresses" at bounding box center [271, 66] width 115 height 35
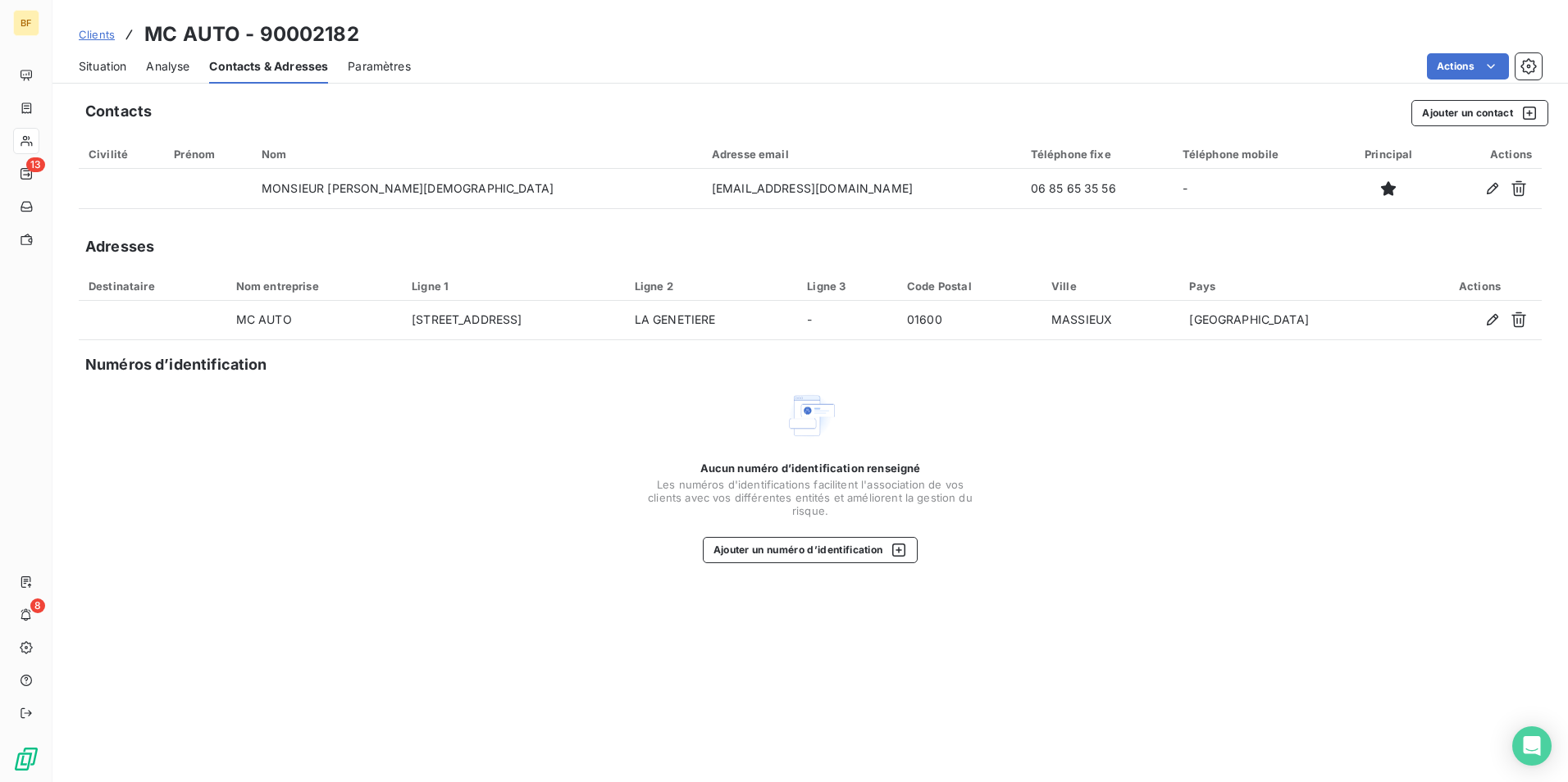
click at [118, 72] on span "Situation" at bounding box center [102, 66] width 47 height 16
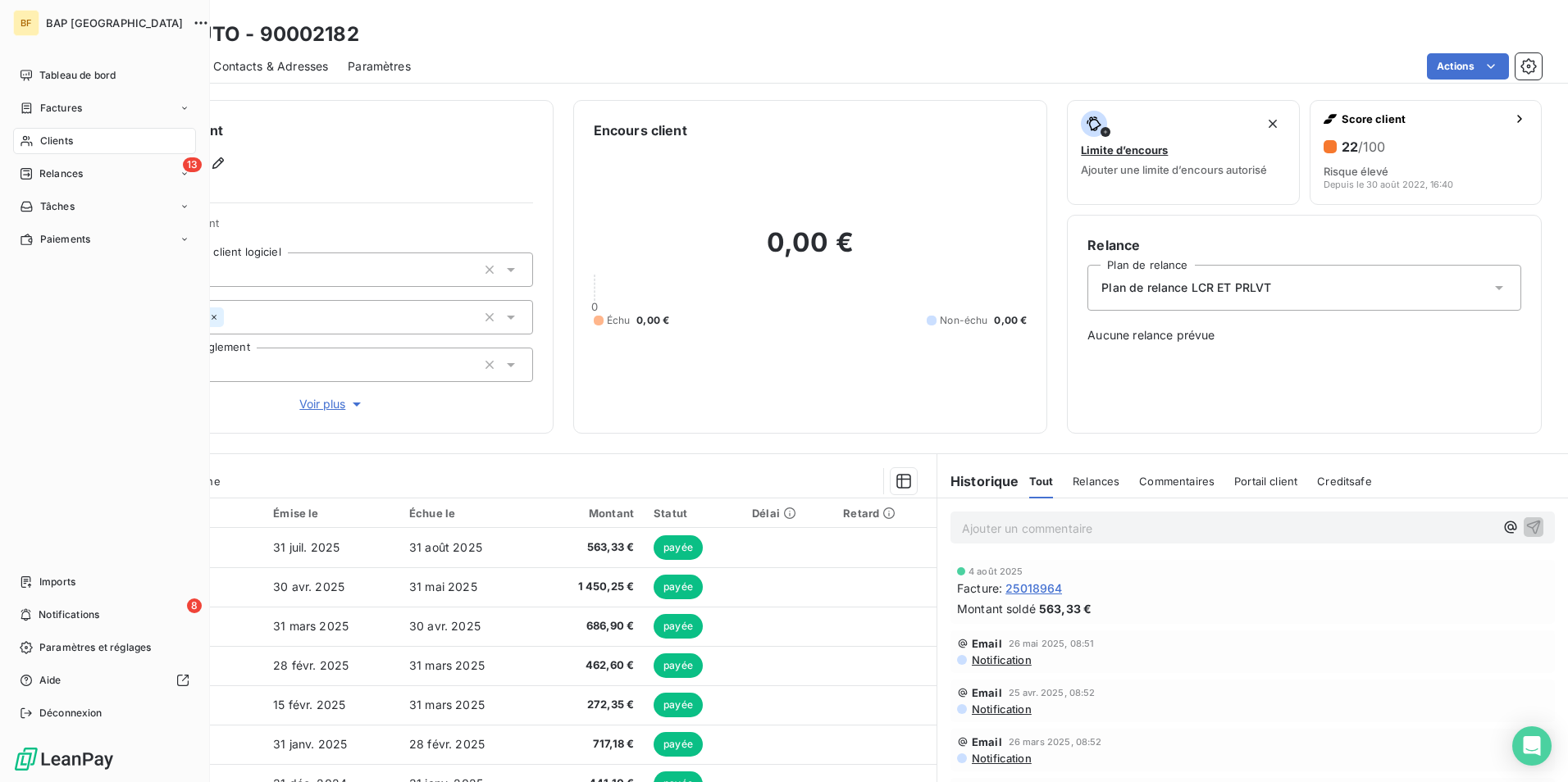
click at [74, 136] on div "Clients" at bounding box center [105, 141] width 183 height 26
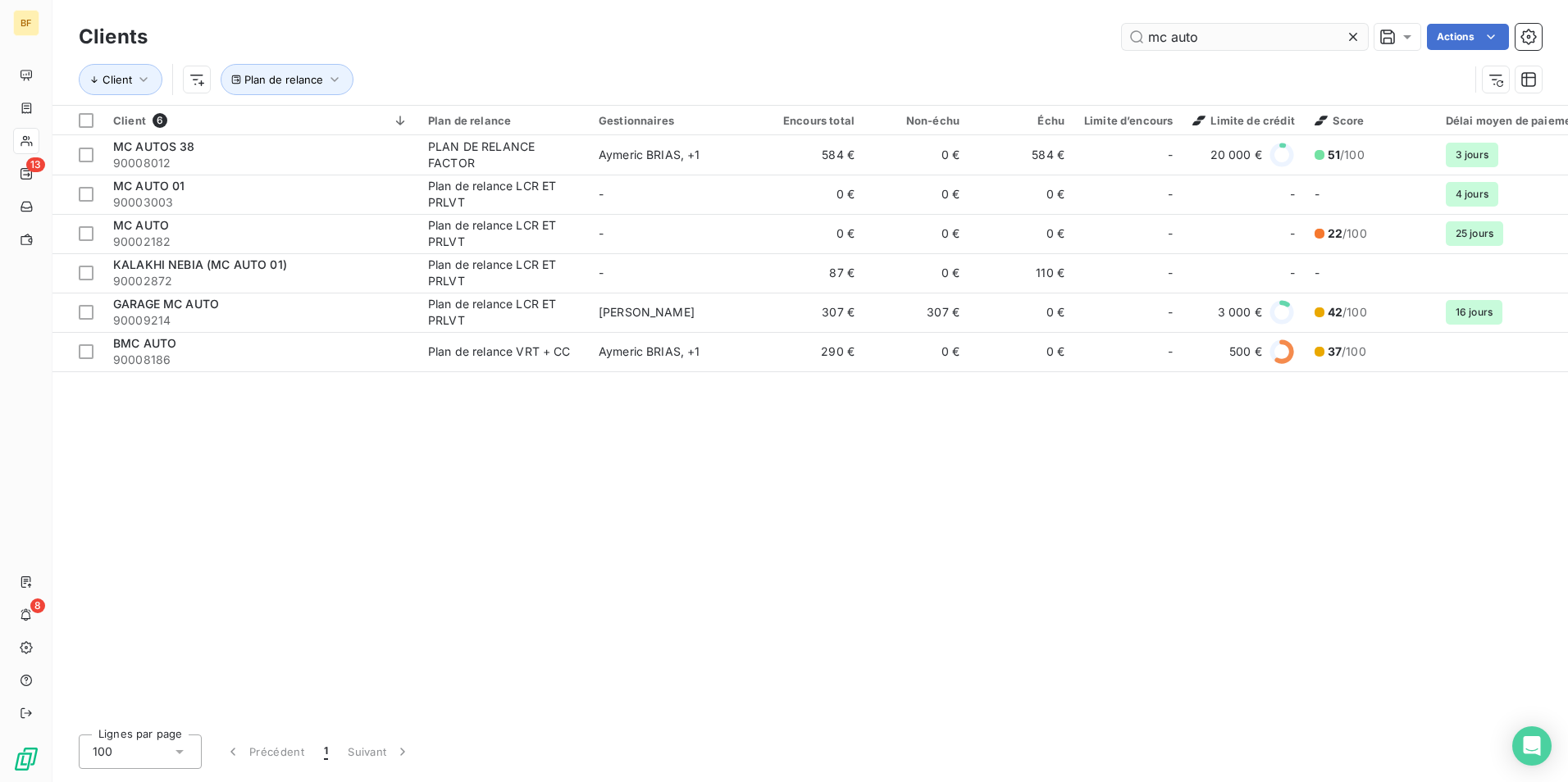
click at [1264, 31] on input "mc auto" at bounding box center [1244, 36] width 246 height 26
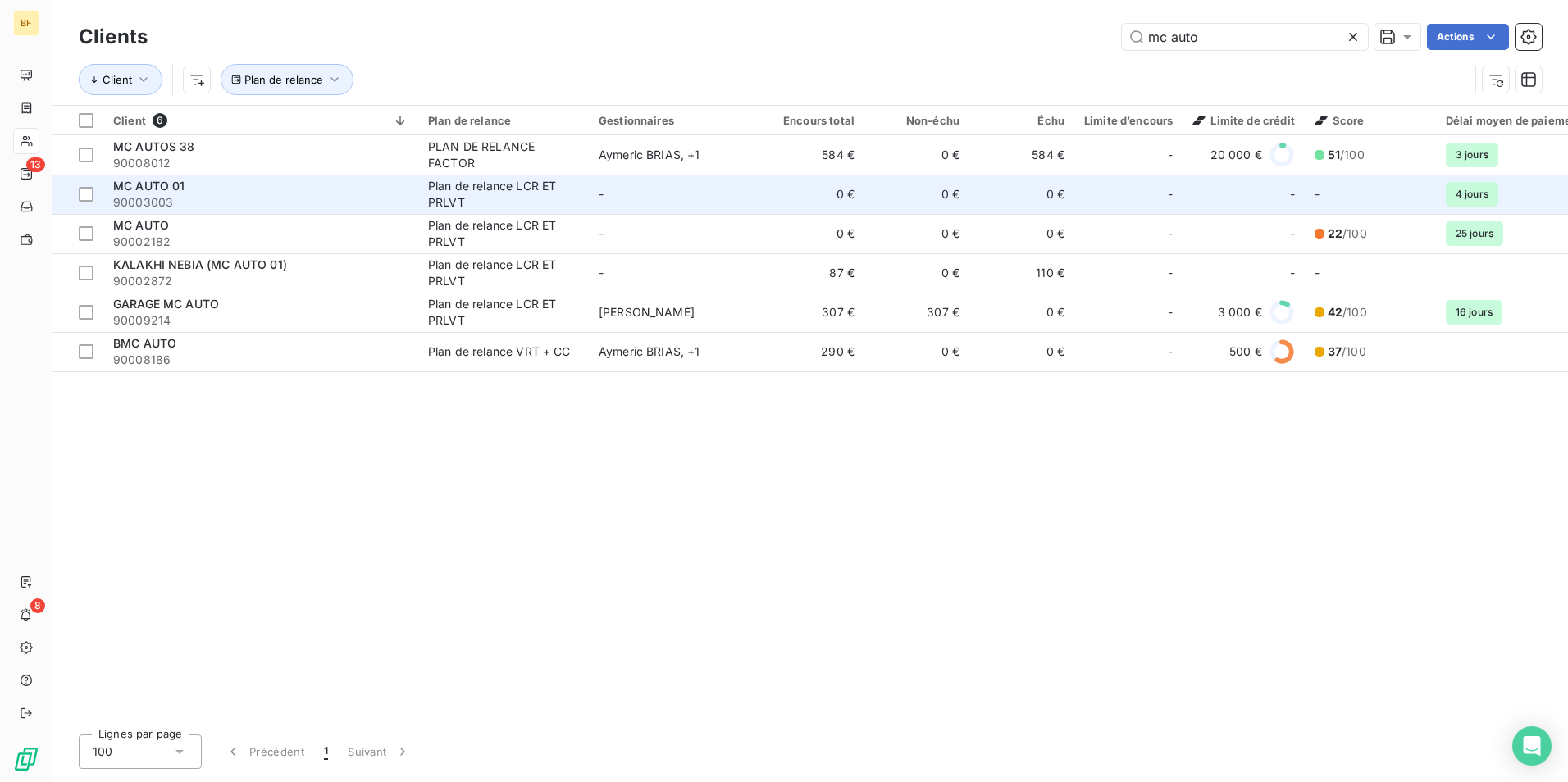
click at [209, 186] on div "MC AUTO 01" at bounding box center [261, 186] width 295 height 16
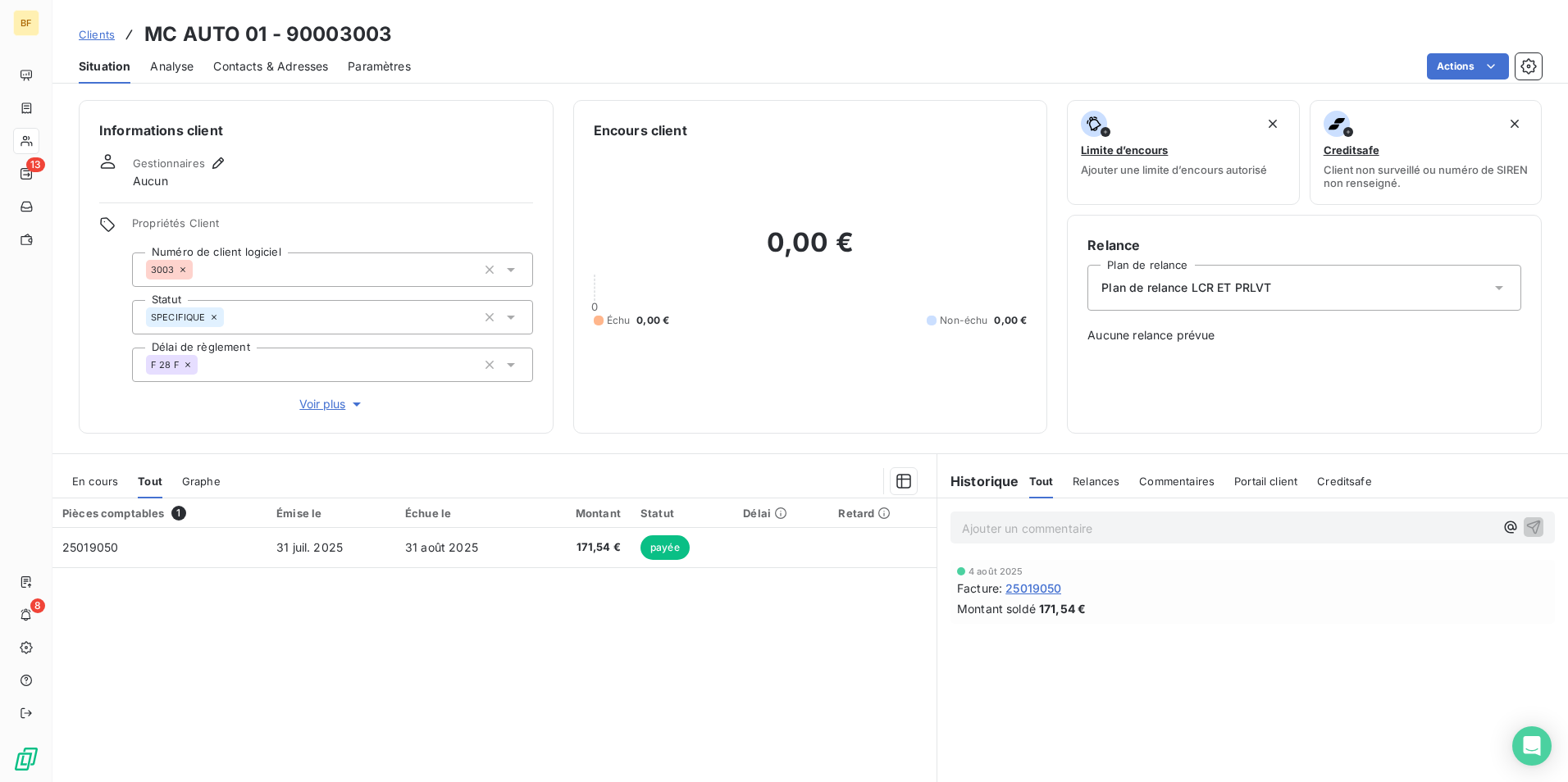
click at [226, 57] on div "Contacts & Adresses" at bounding box center [271, 66] width 115 height 35
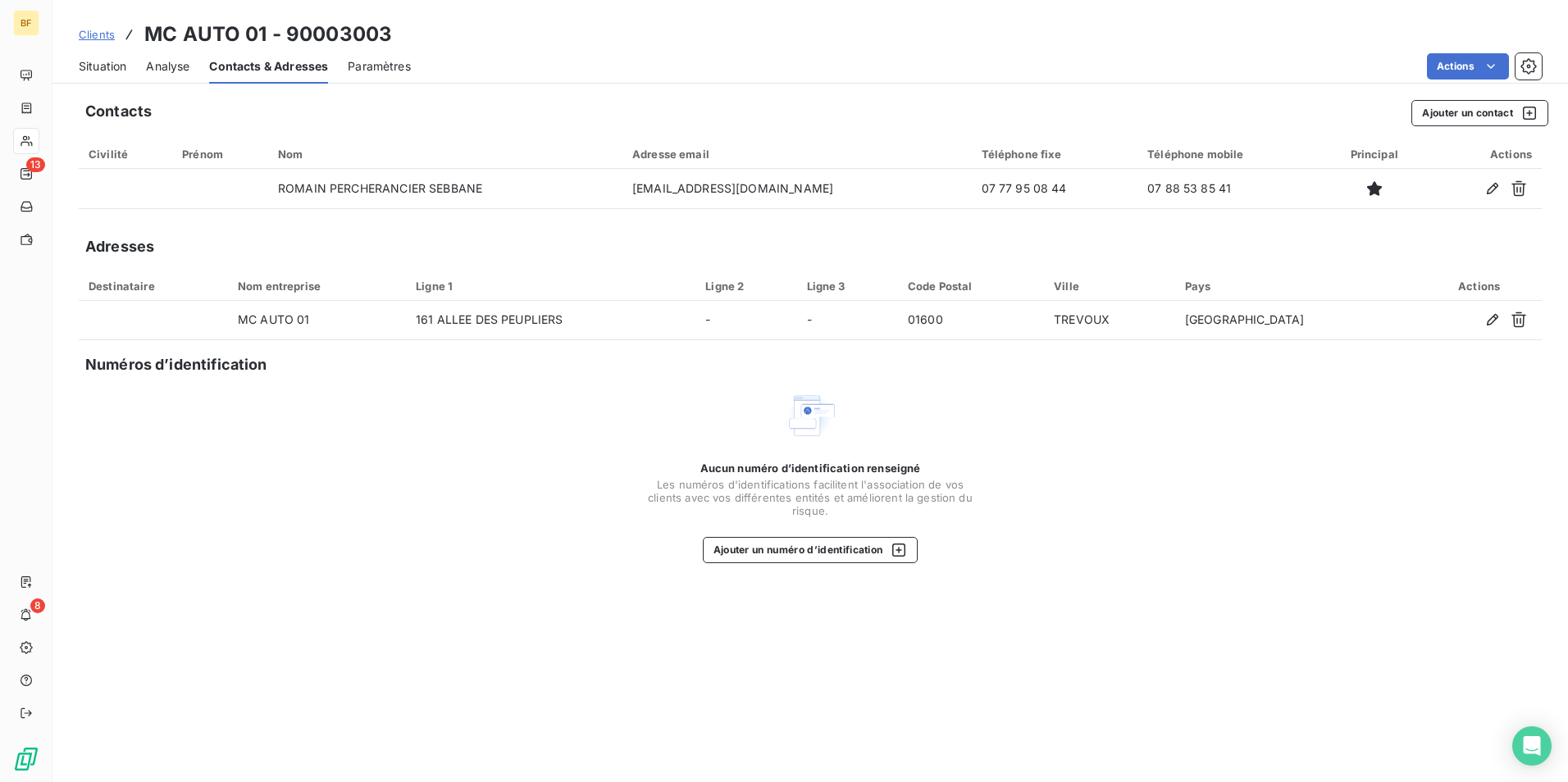
click at [124, 68] on span "Situation" at bounding box center [102, 66] width 47 height 16
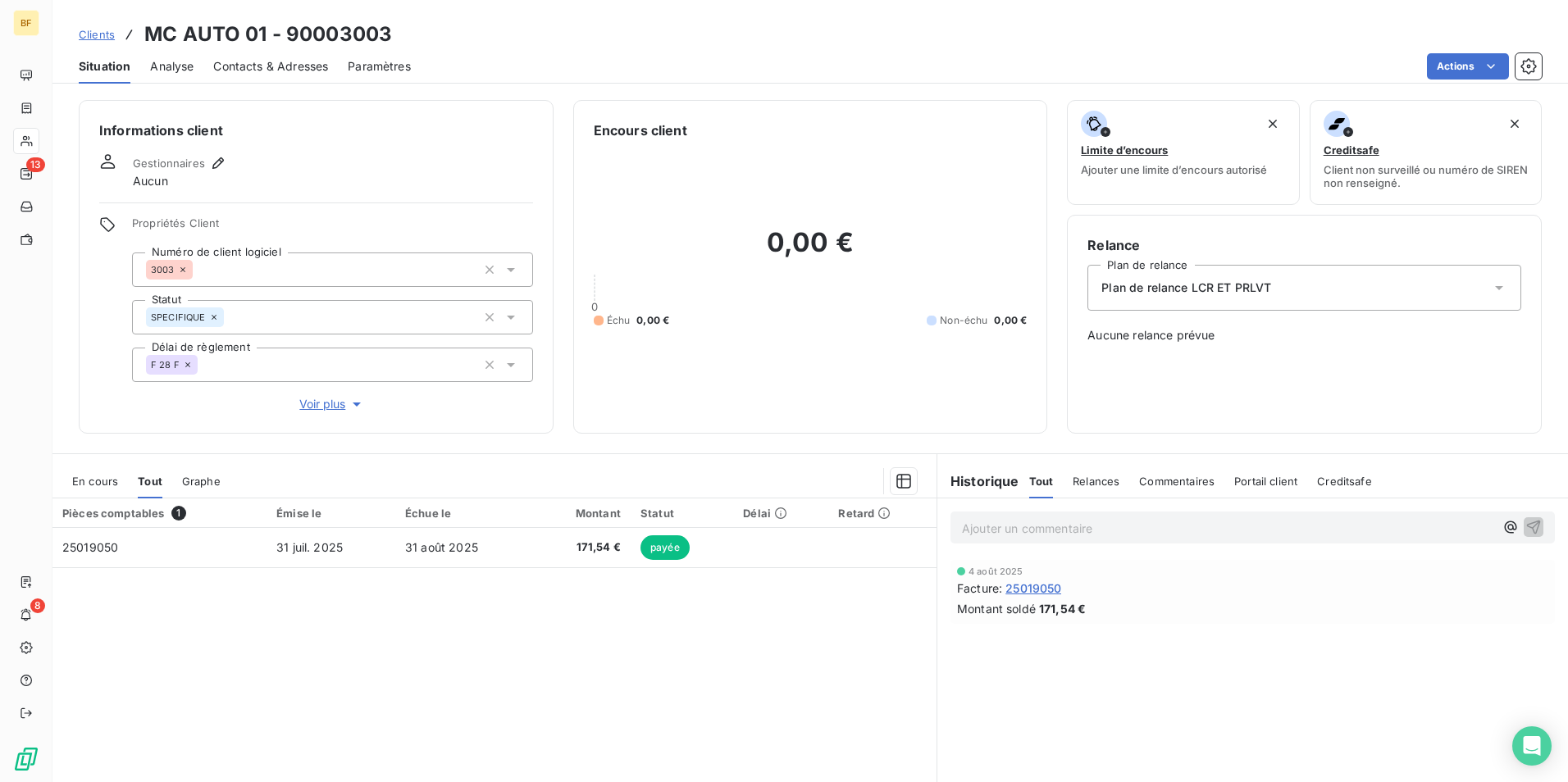
click at [141, 479] on span "Tout" at bounding box center [149, 482] width 24 height 13
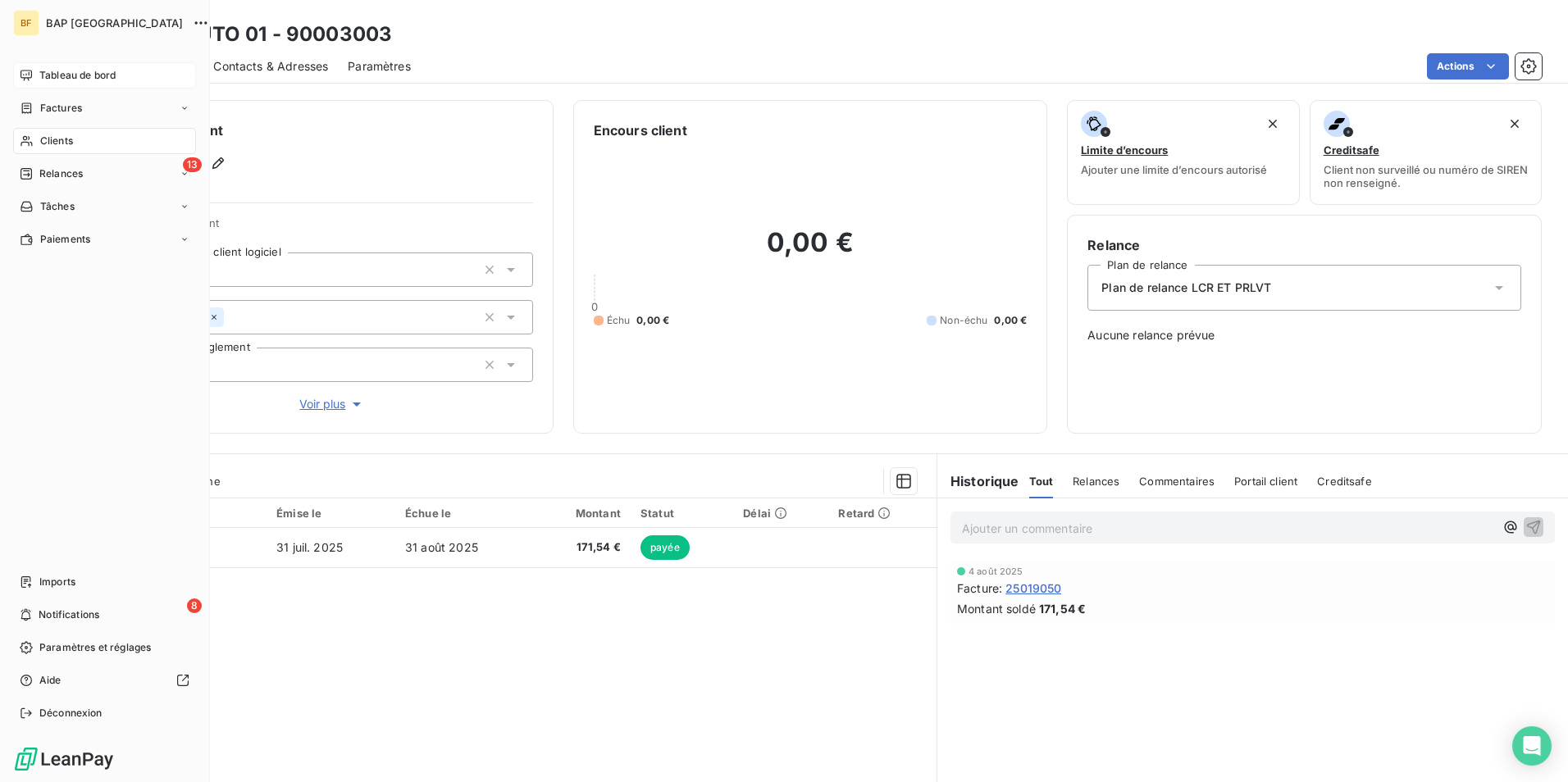
click at [45, 68] on span "Tableau de bord" at bounding box center [78, 75] width 76 height 14
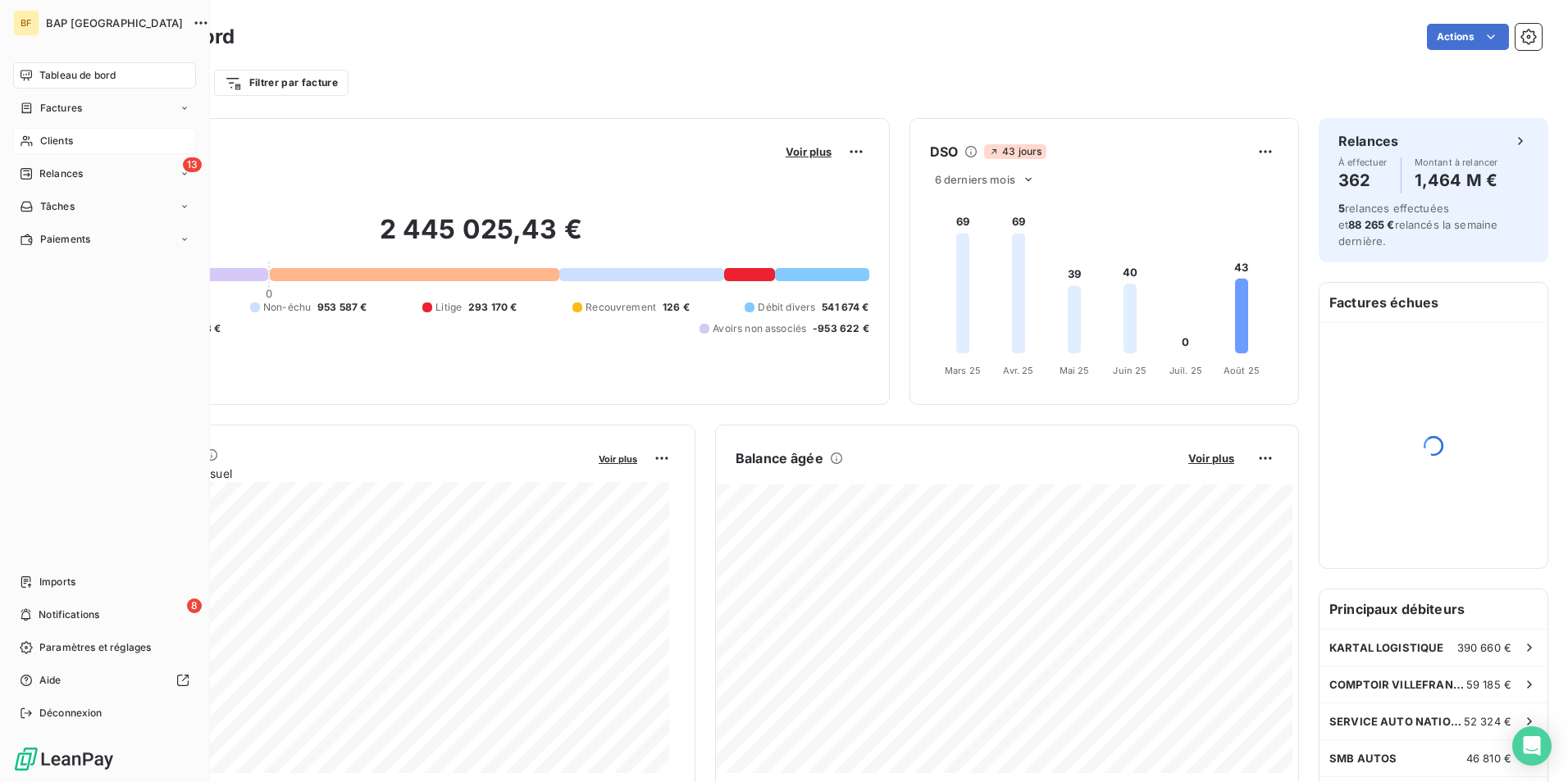
click at [69, 133] on span "Clients" at bounding box center [57, 140] width 33 height 14
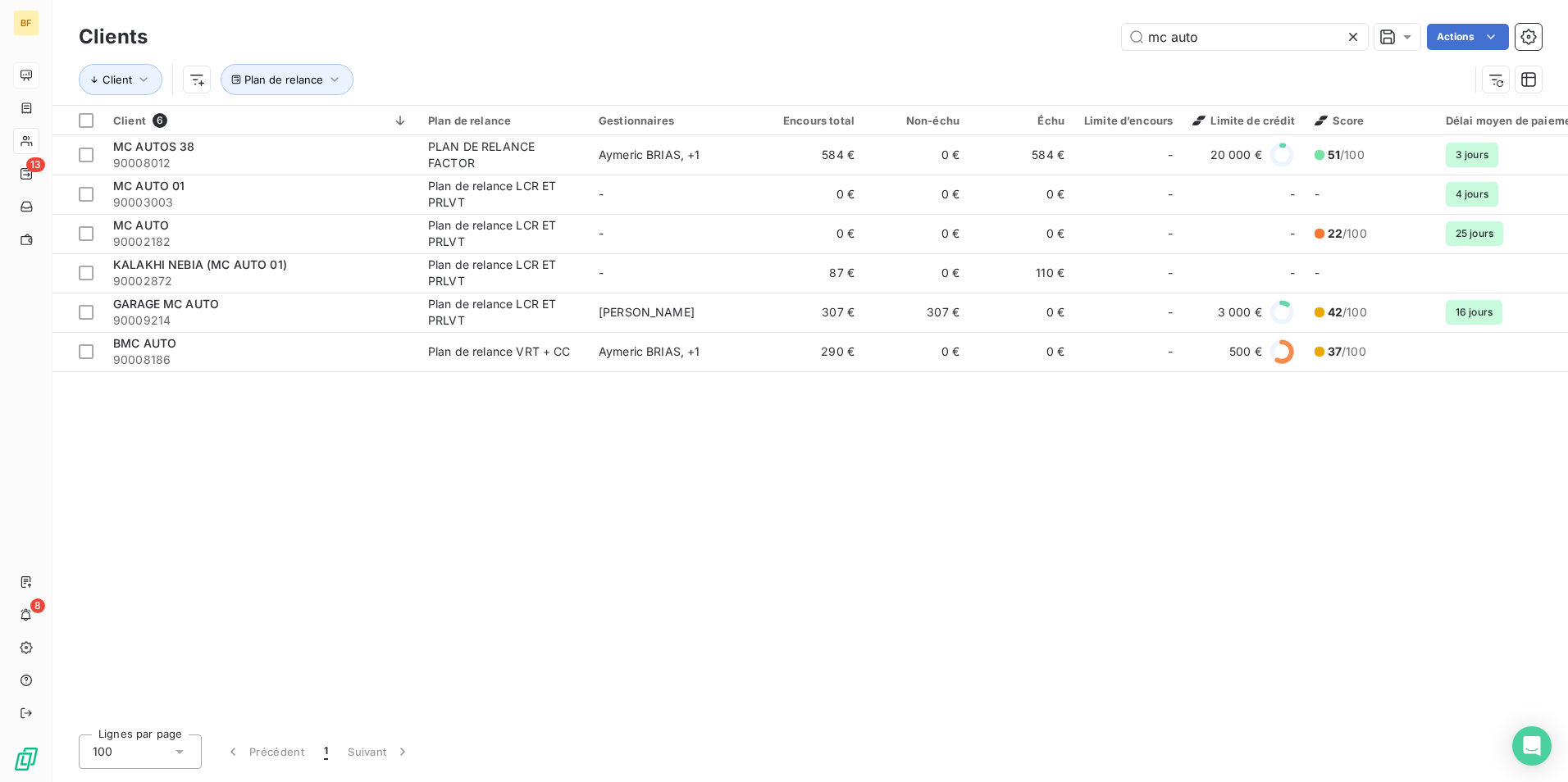
drag, startPoint x: 1238, startPoint y: 42, endPoint x: 1086, endPoint y: 36, distance: 152.1
click at [1086, 36] on div "mc auto Actions" at bounding box center [854, 36] width 1374 height 26
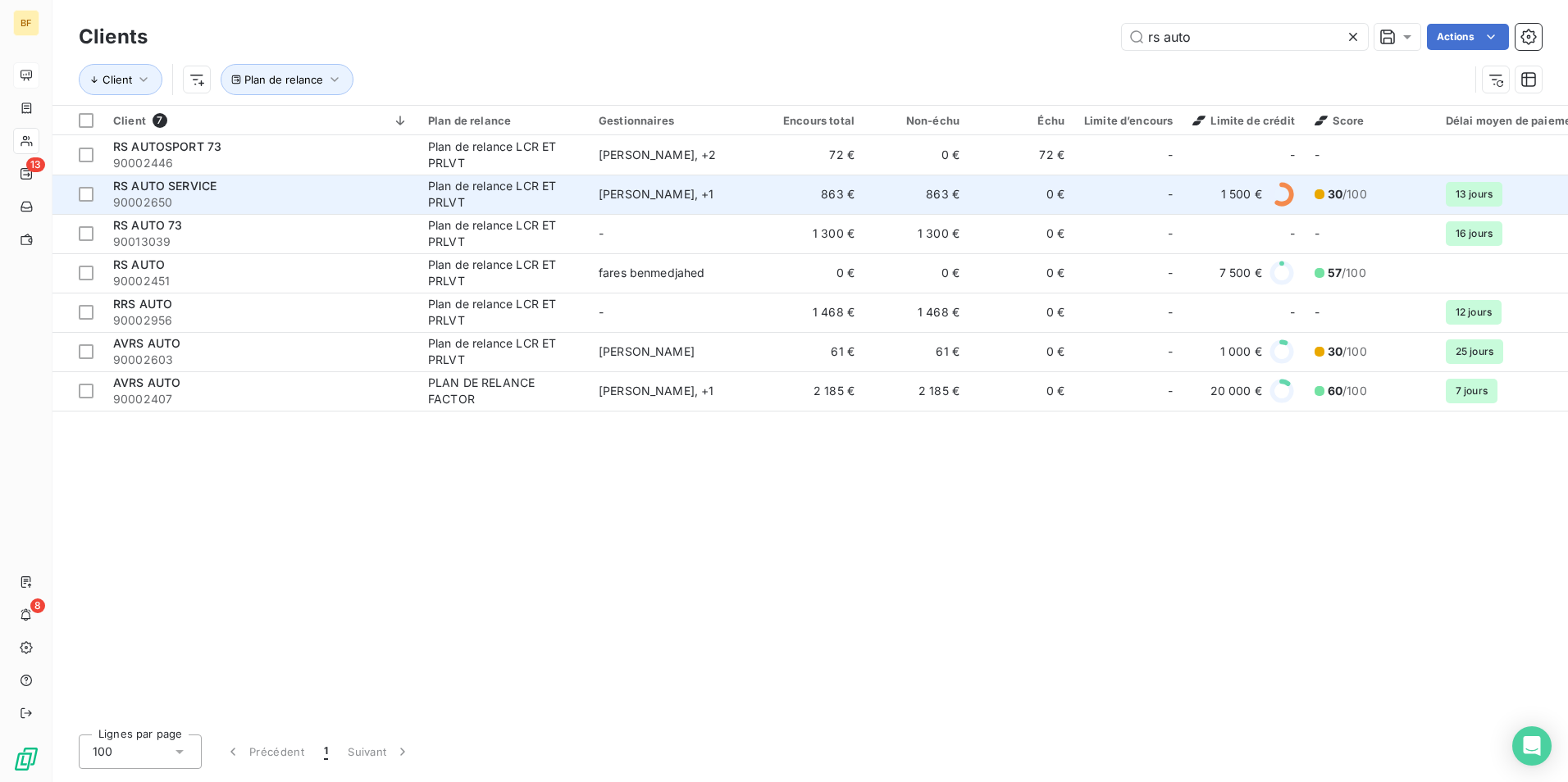
type input "rs auto"
click at [216, 187] on span "RS AUTO SERVICE" at bounding box center [165, 186] width 103 height 14
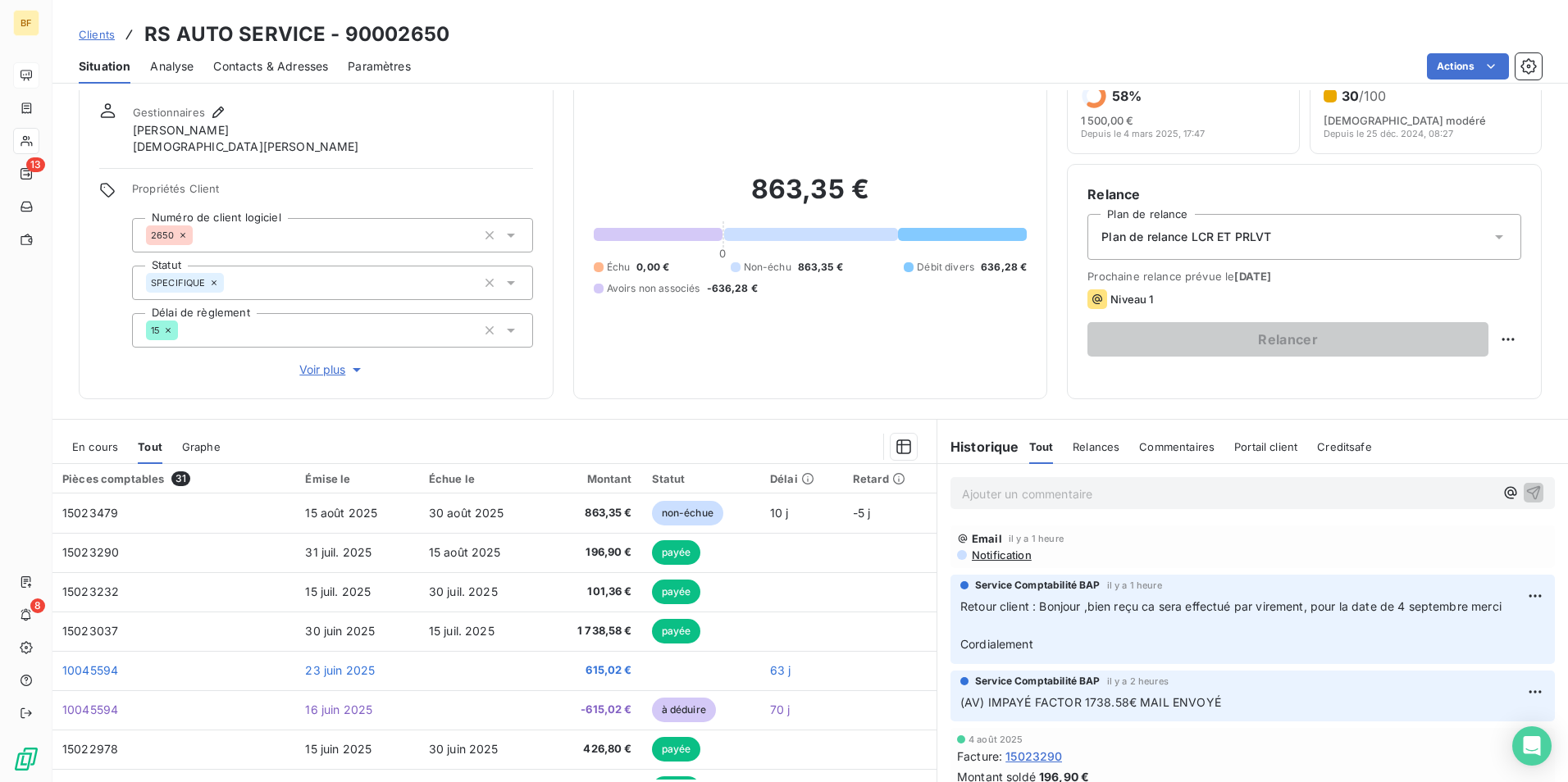
scroll to position [98, 0]
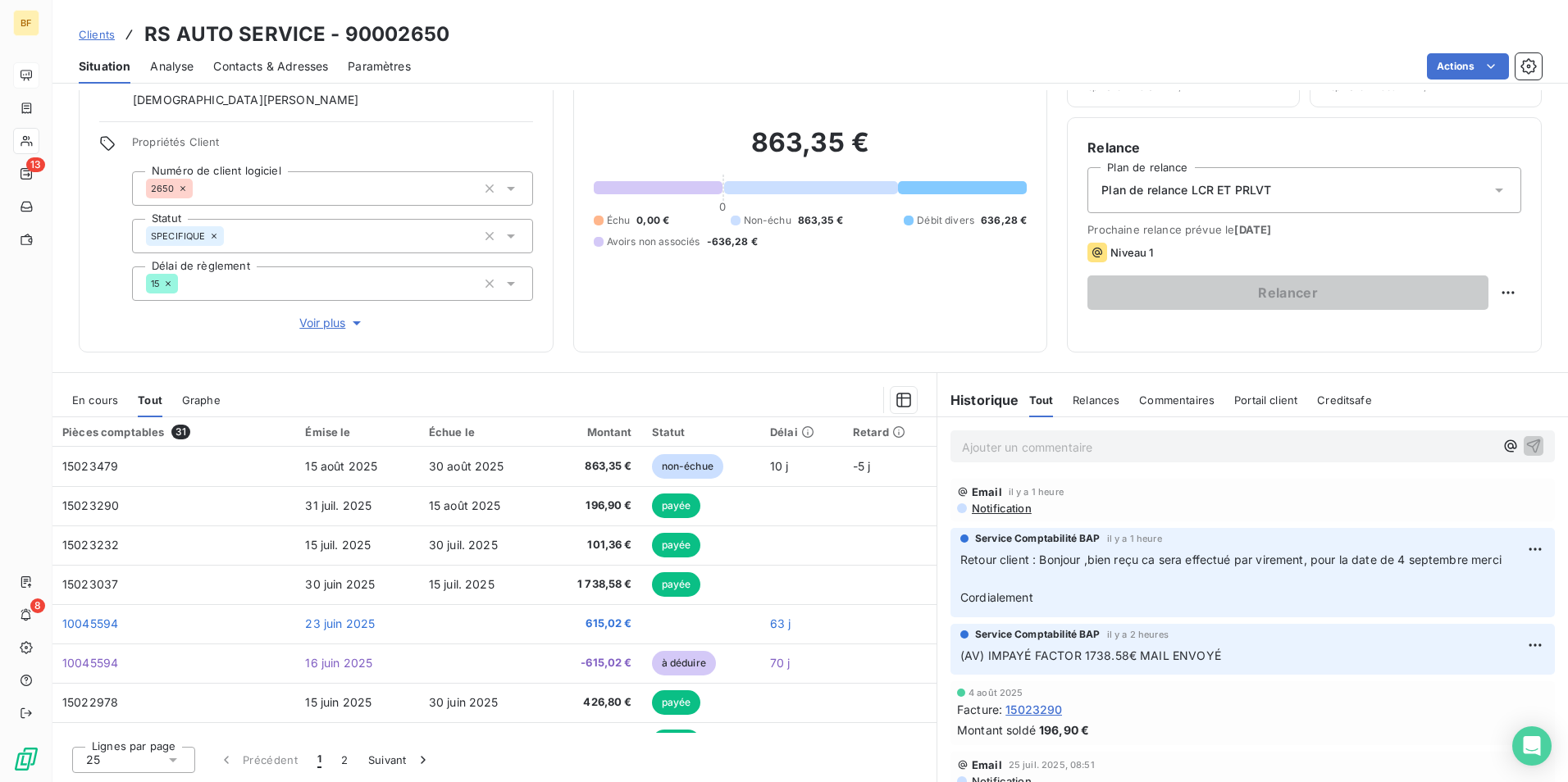
click at [997, 504] on span "Notification" at bounding box center [1000, 509] width 62 height 13
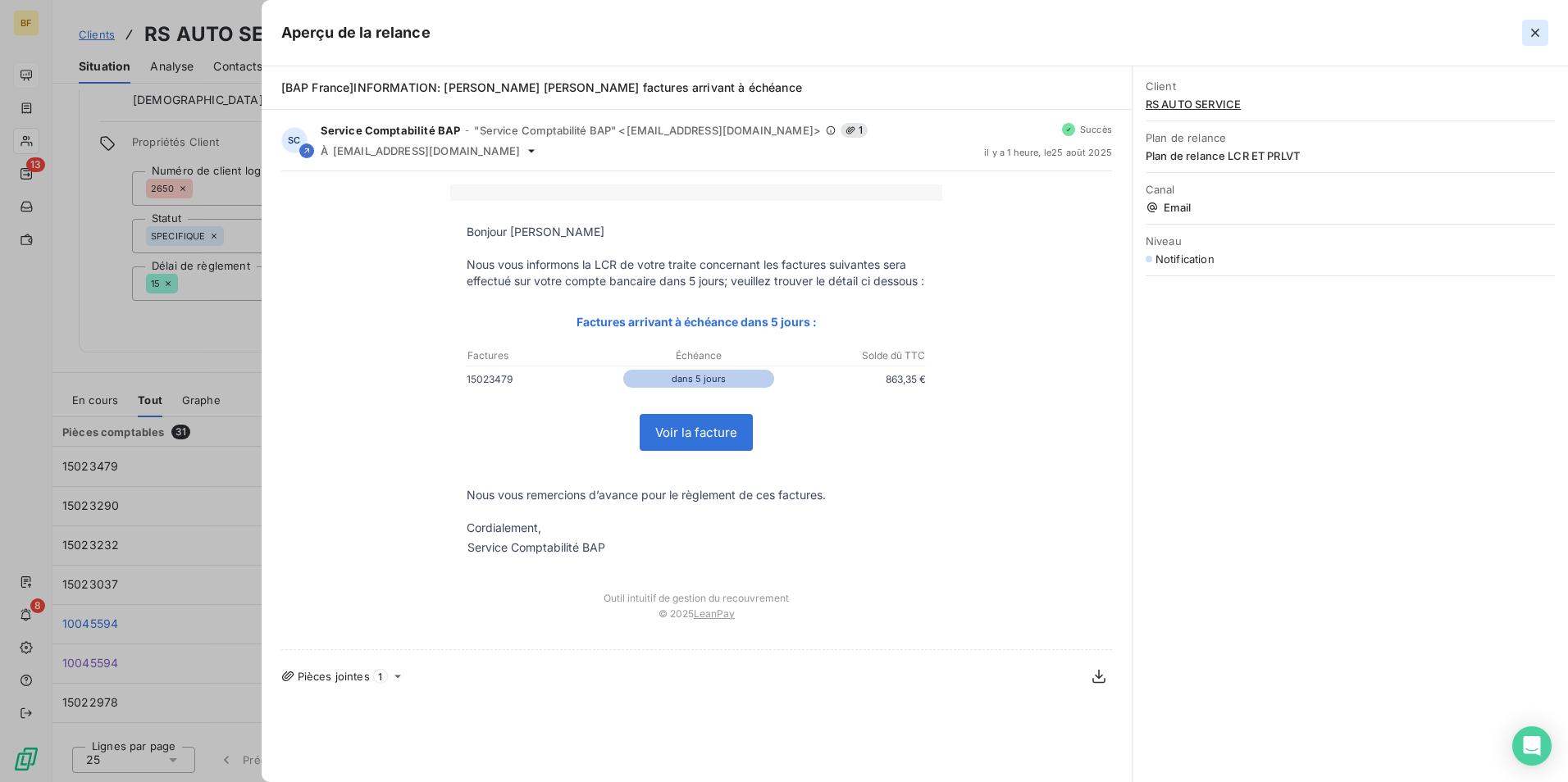
click at [1529, 28] on icon "button" at bounding box center [1534, 32] width 16 height 16
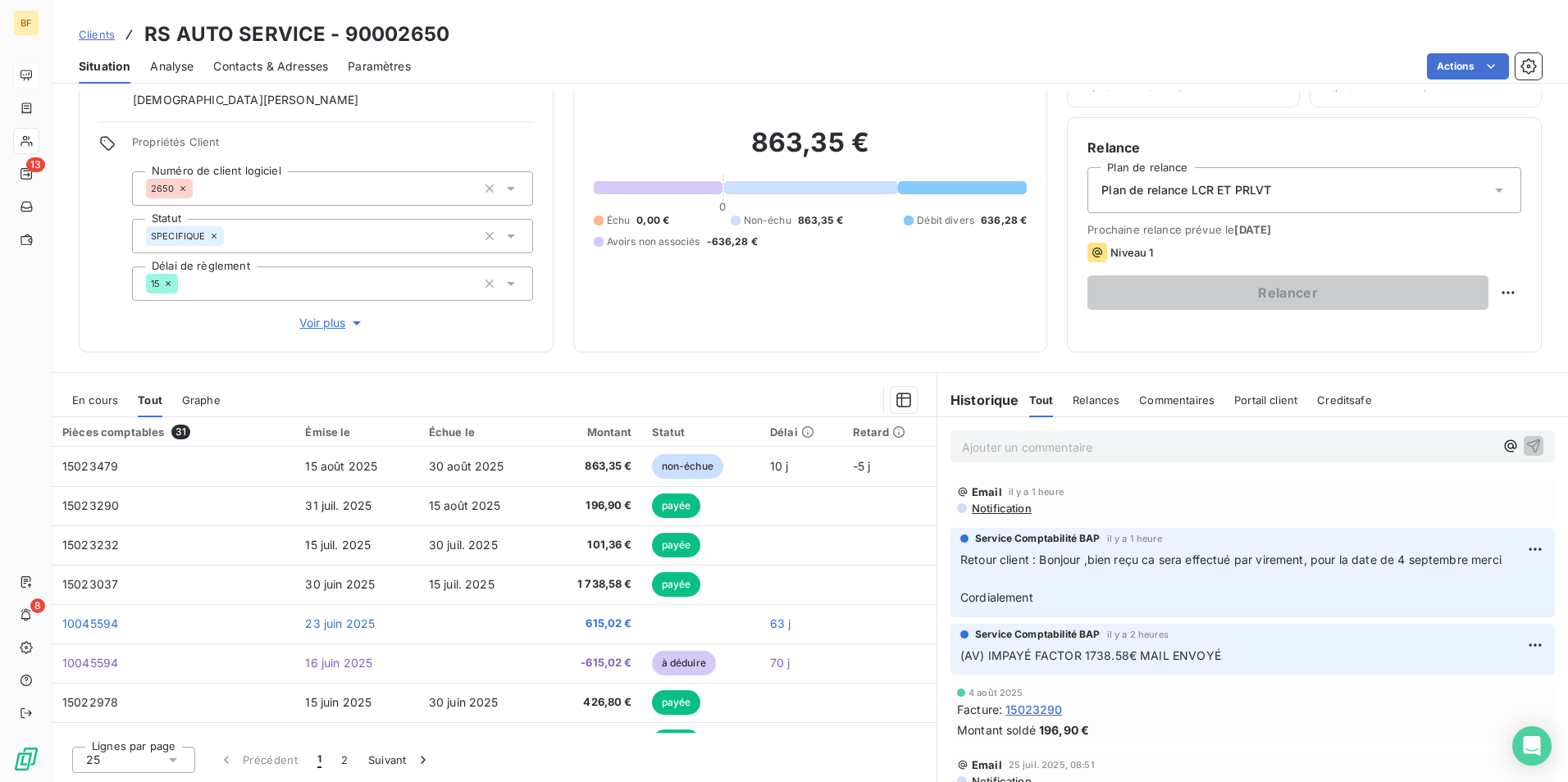
click at [261, 63] on span "Contacts & Adresses" at bounding box center [271, 66] width 115 height 16
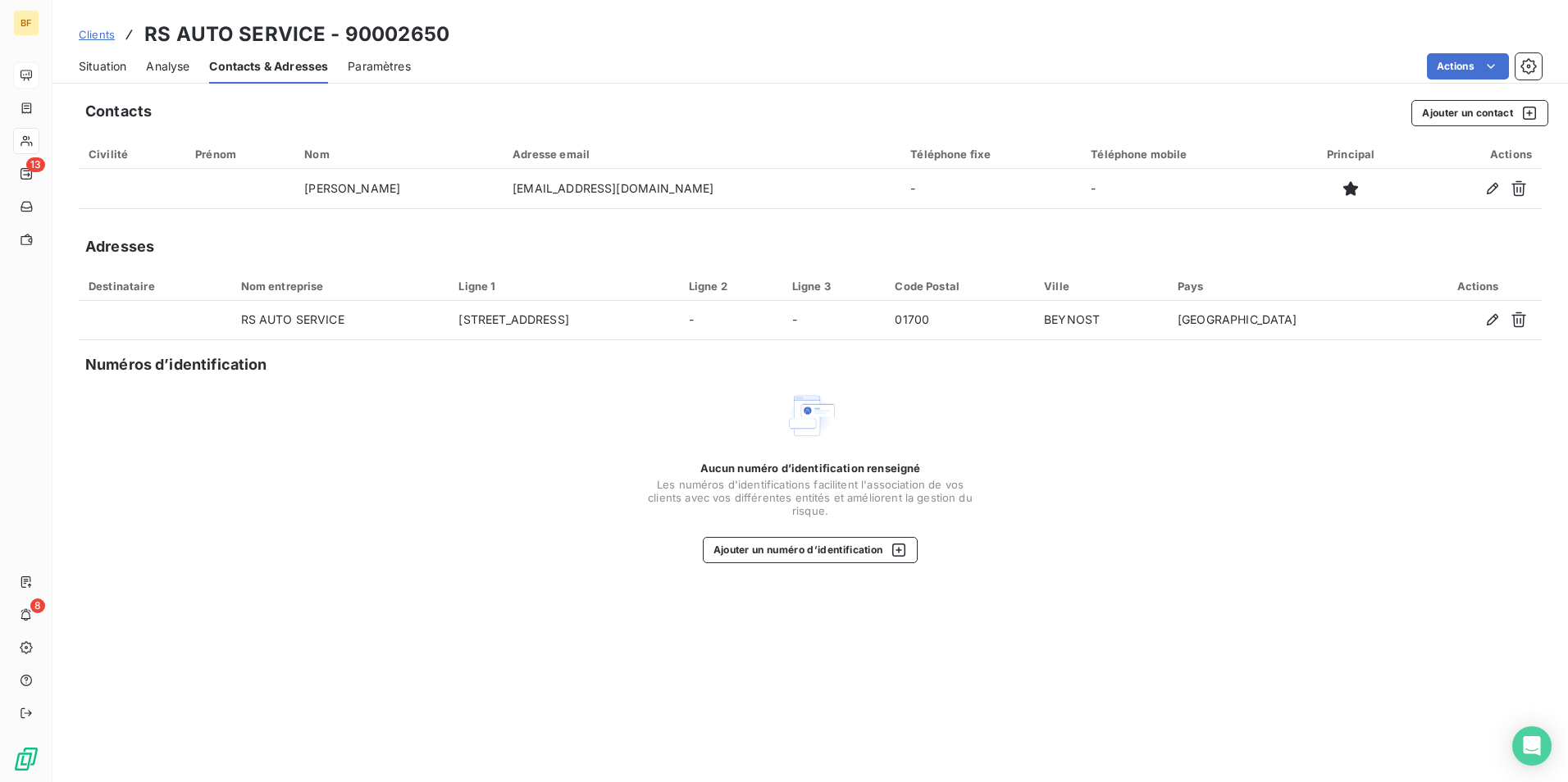
click at [108, 73] on span "Situation" at bounding box center [102, 66] width 47 height 16
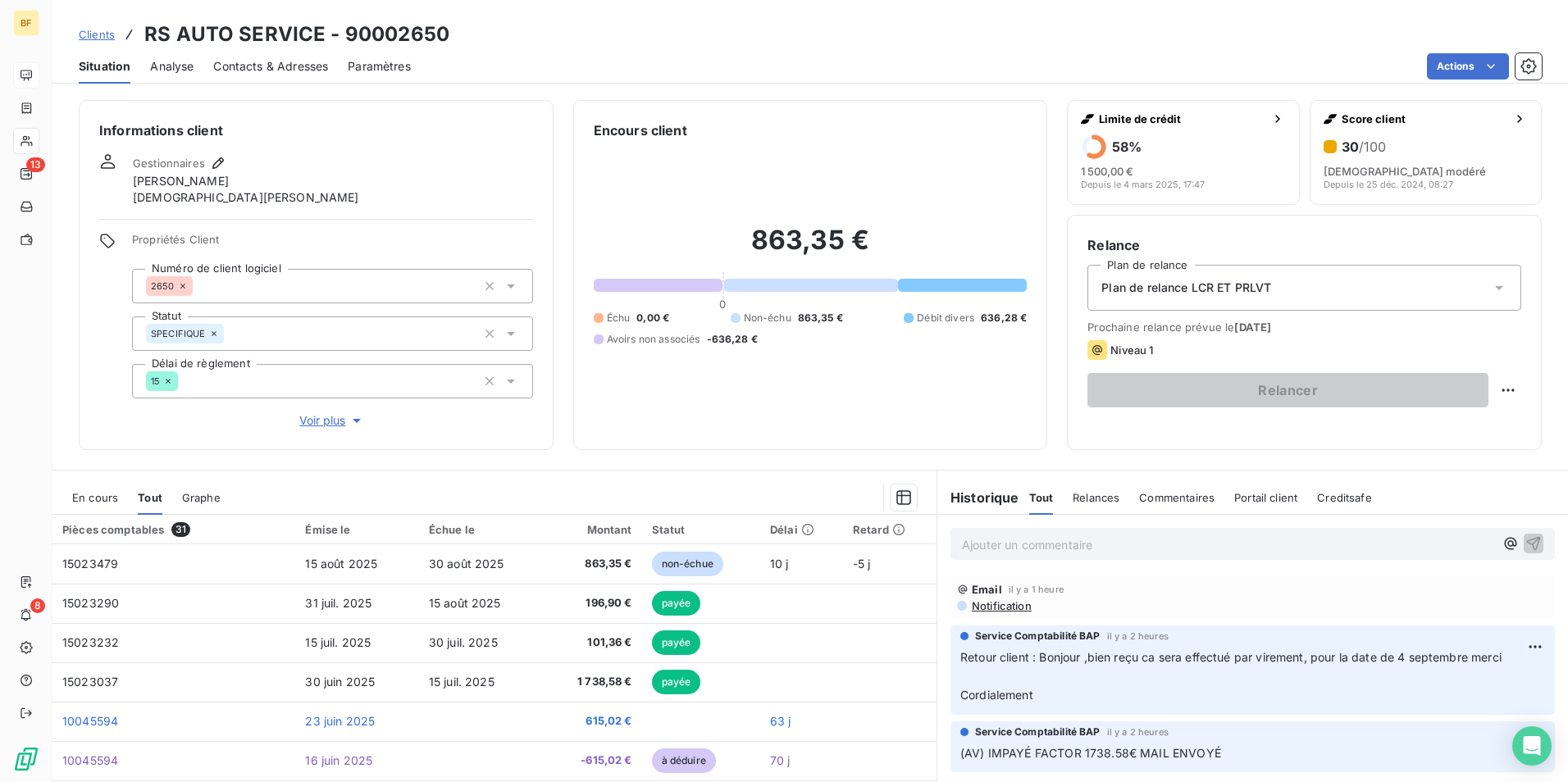
click at [258, 73] on span "Contacts & Adresses" at bounding box center [271, 66] width 115 height 16
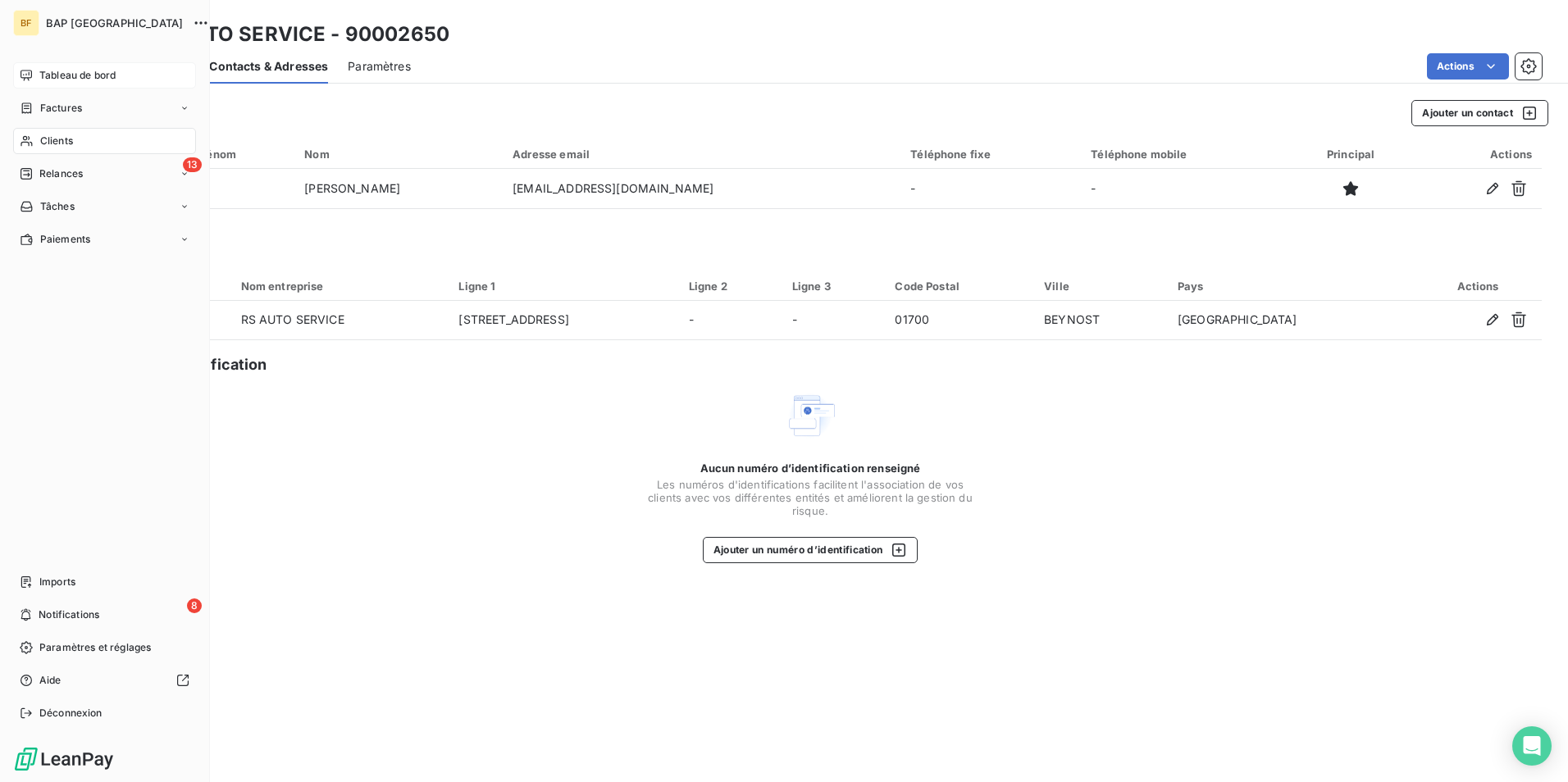
click at [57, 43] on div "BF BAP France Tableau de bord Factures Clients 13 Relances Tâches Paiements Imp…" at bounding box center [105, 391] width 210 height 782
click at [64, 78] on span "Tableau de bord" at bounding box center [78, 75] width 76 height 14
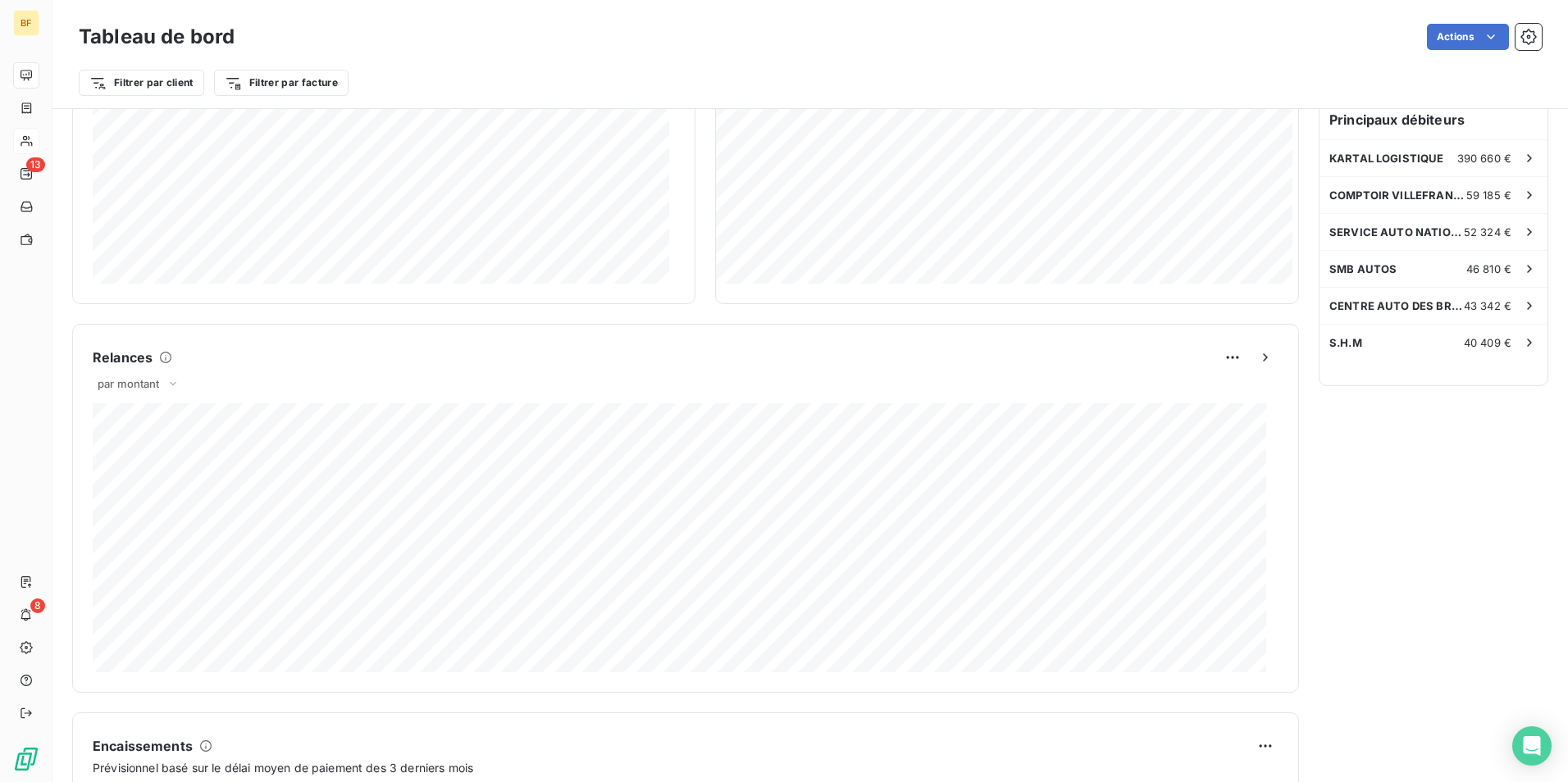
scroll to position [493, 0]
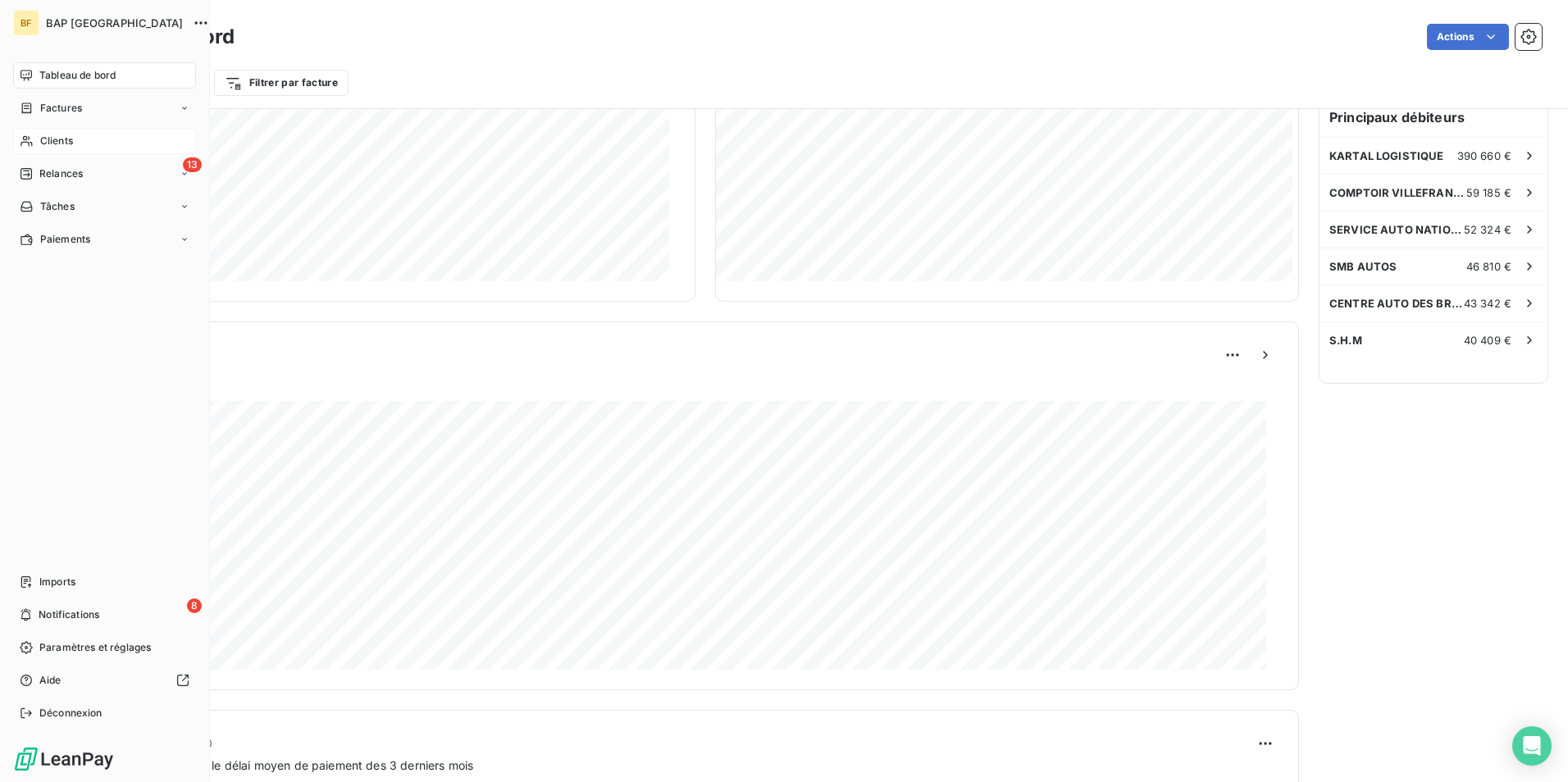
drag, startPoint x: 46, startPoint y: 132, endPoint x: 46, endPoint y: 141, distance: 9.0
click at [41, 140] on span "Clients" at bounding box center [57, 140] width 33 height 14
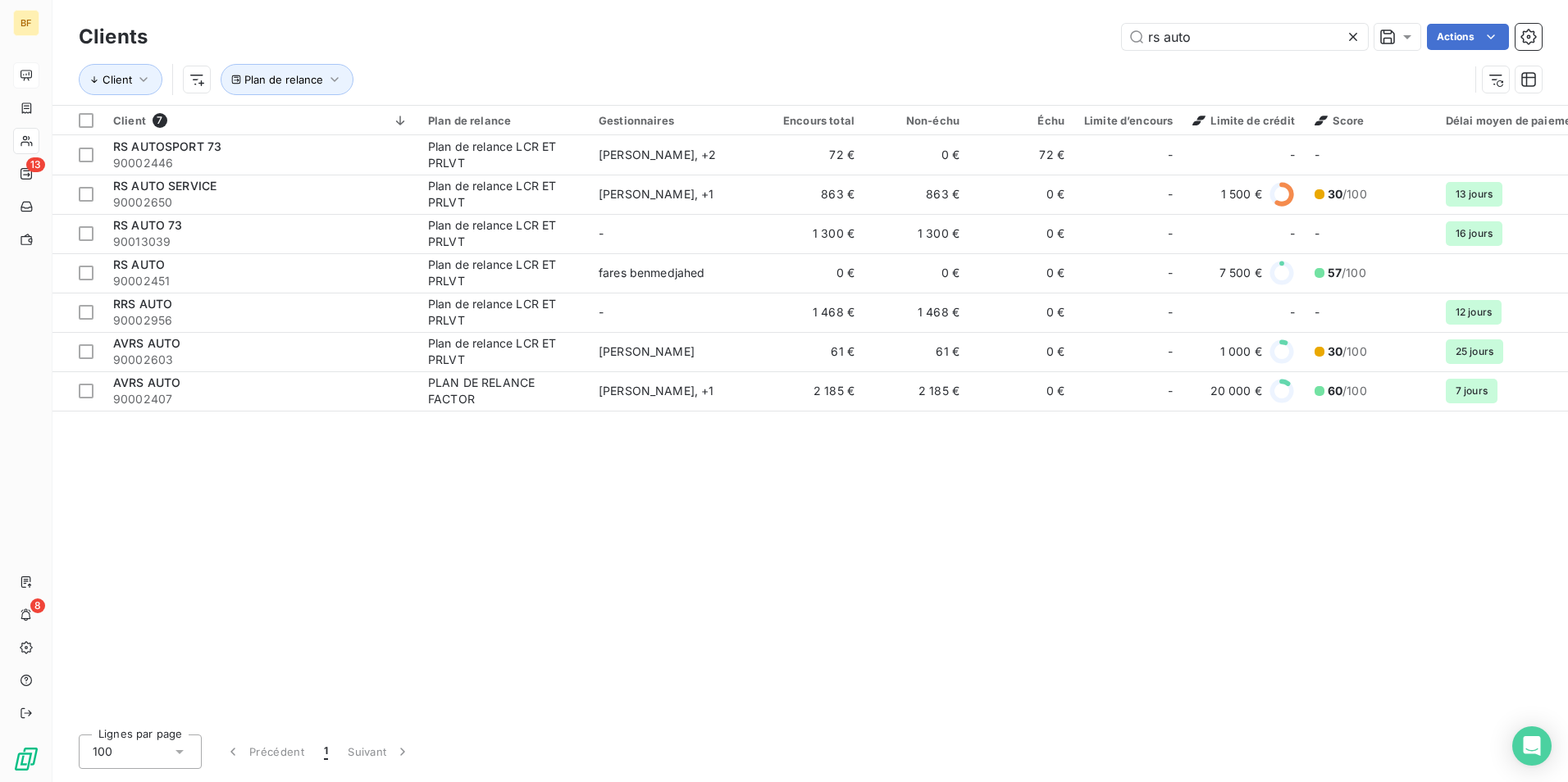
drag, startPoint x: 1256, startPoint y: 40, endPoint x: 1082, endPoint y: 38, distance: 174.0
click at [1078, 39] on div "rs auto Actions" at bounding box center [854, 36] width 1374 height 26
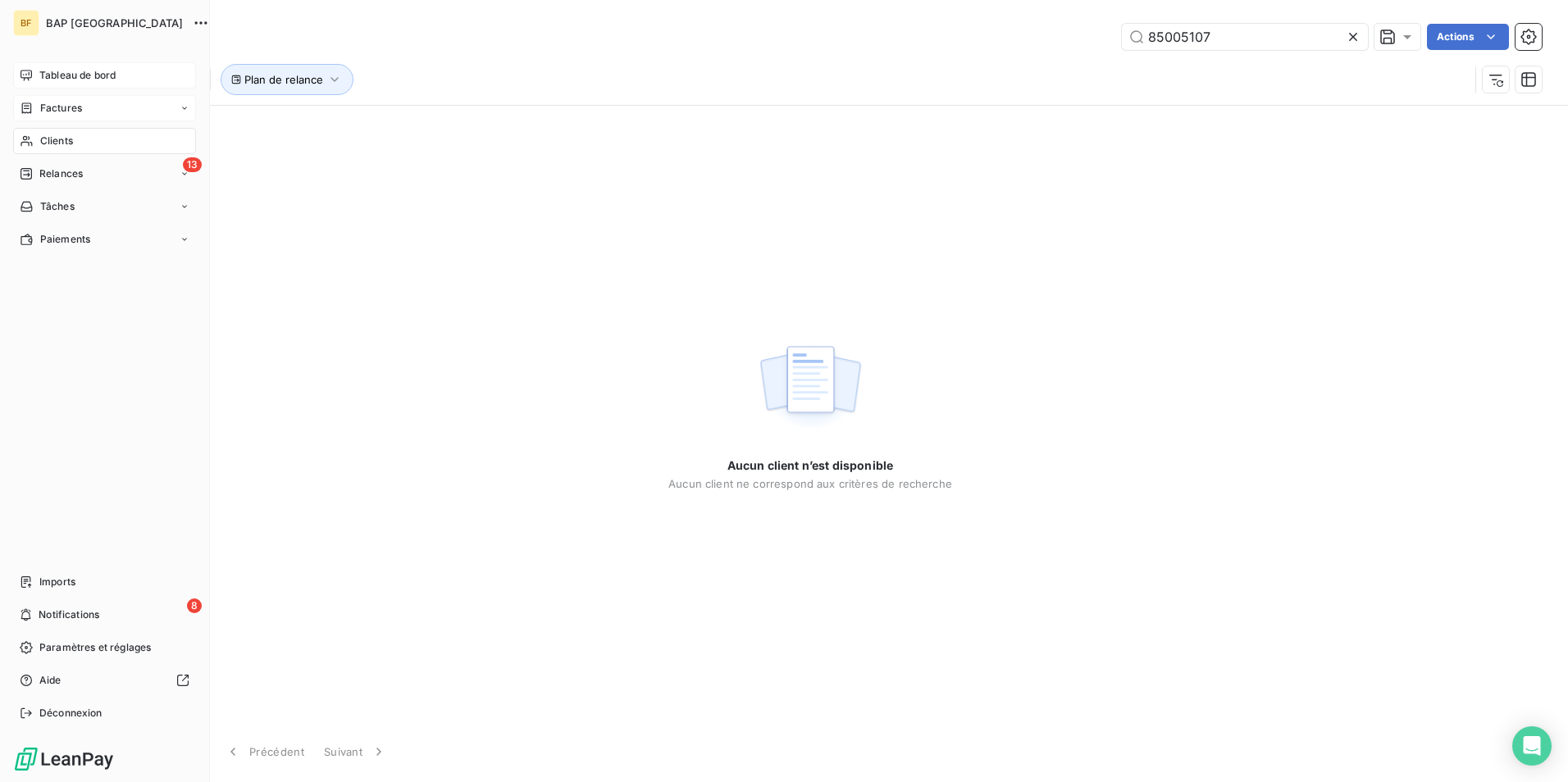
type input "85005107"
click at [71, 110] on span "Factures" at bounding box center [62, 108] width 42 height 14
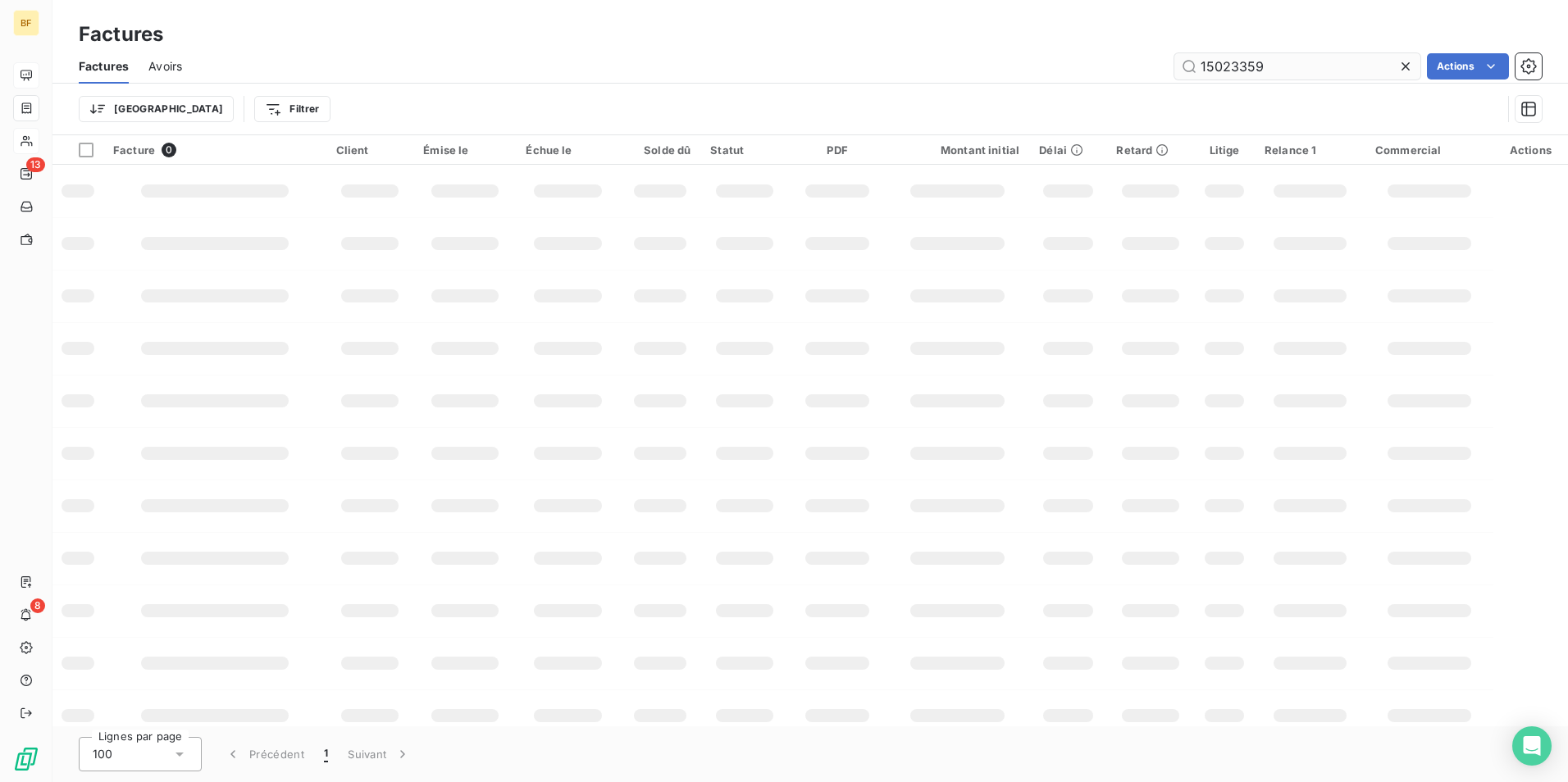
click at [1287, 67] on input "15023359" at bounding box center [1296, 66] width 246 height 26
type input "1"
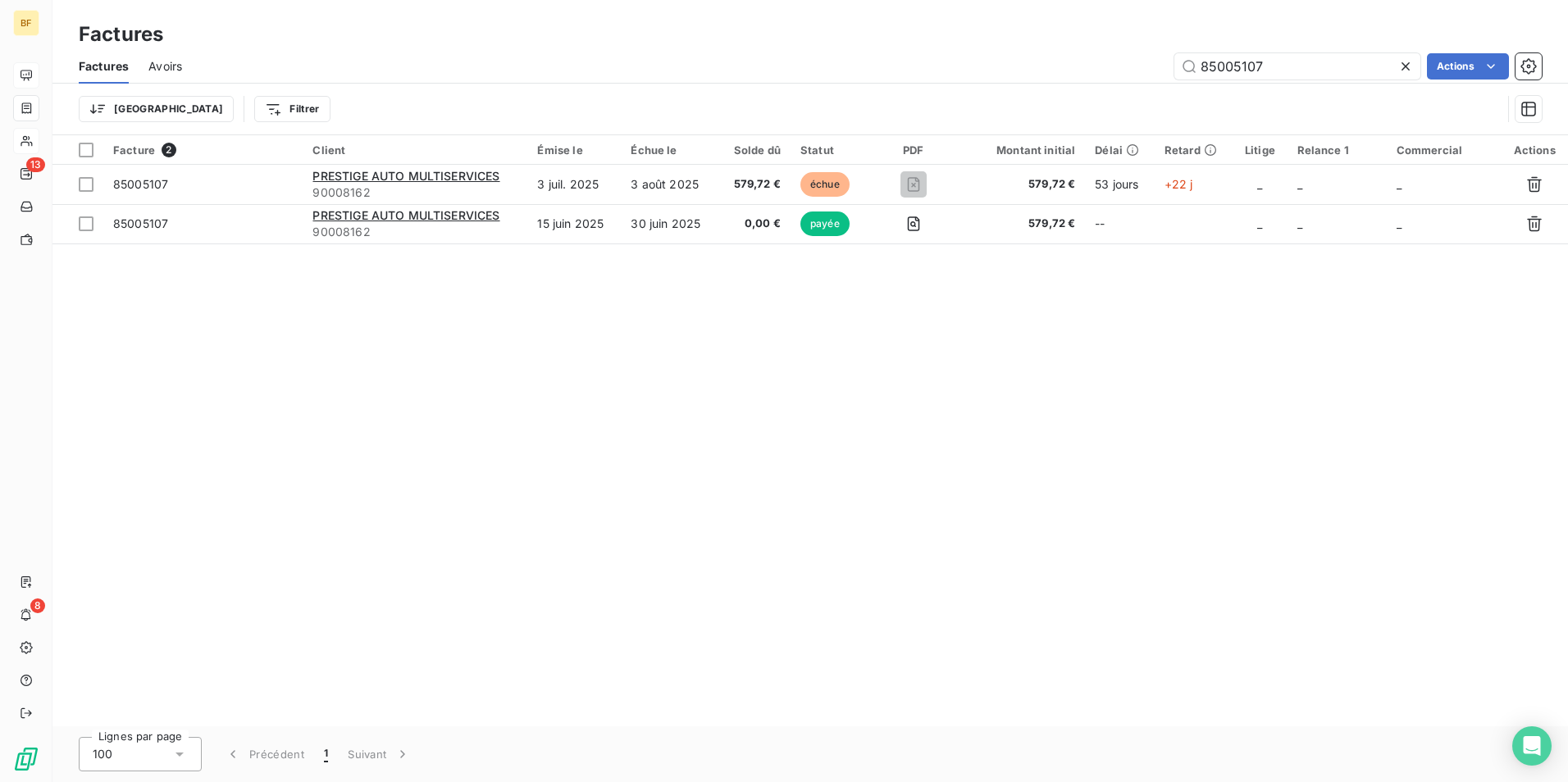
type input "85005107"
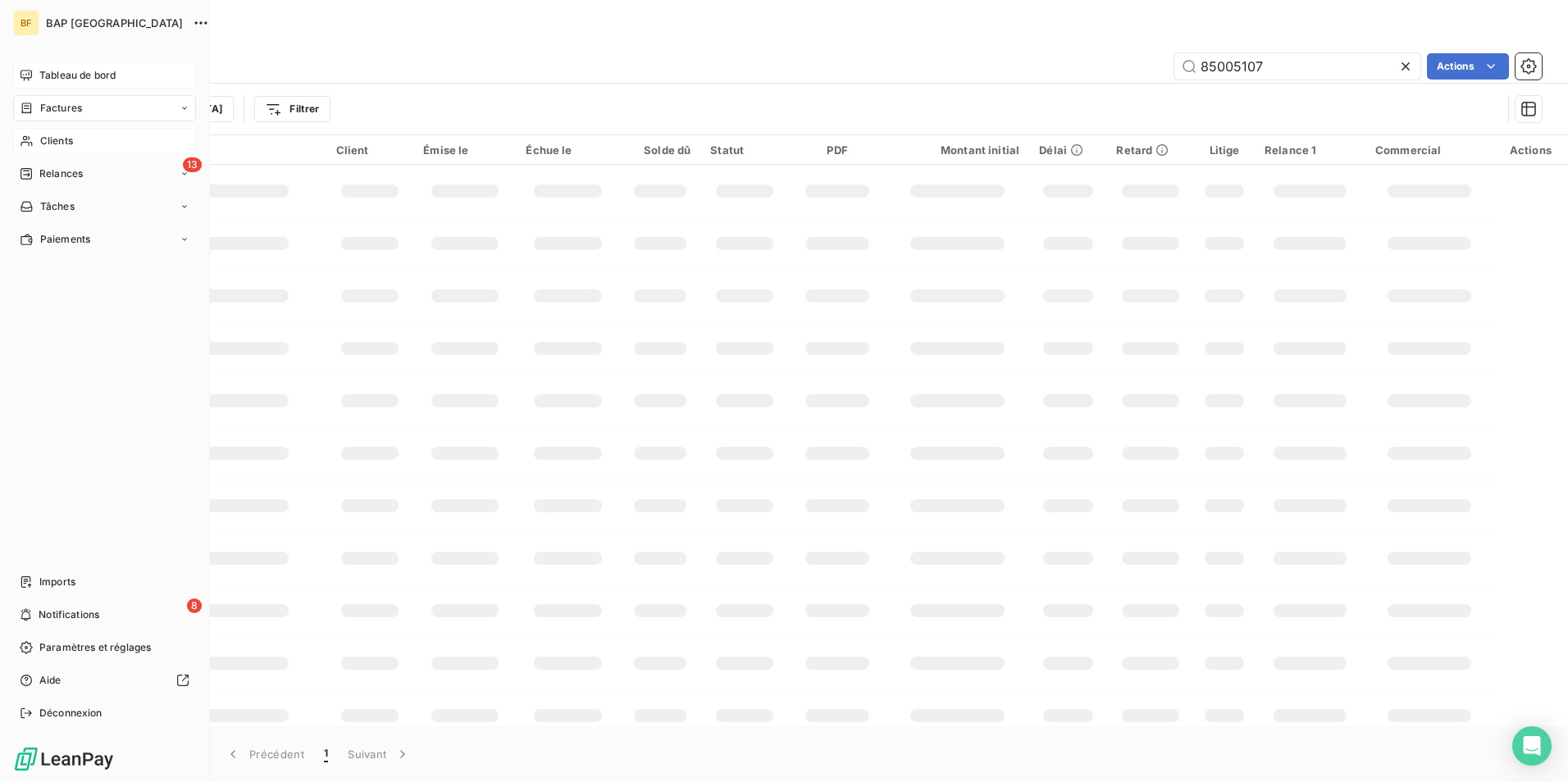
click at [37, 141] on div "Clients" at bounding box center [105, 141] width 183 height 26
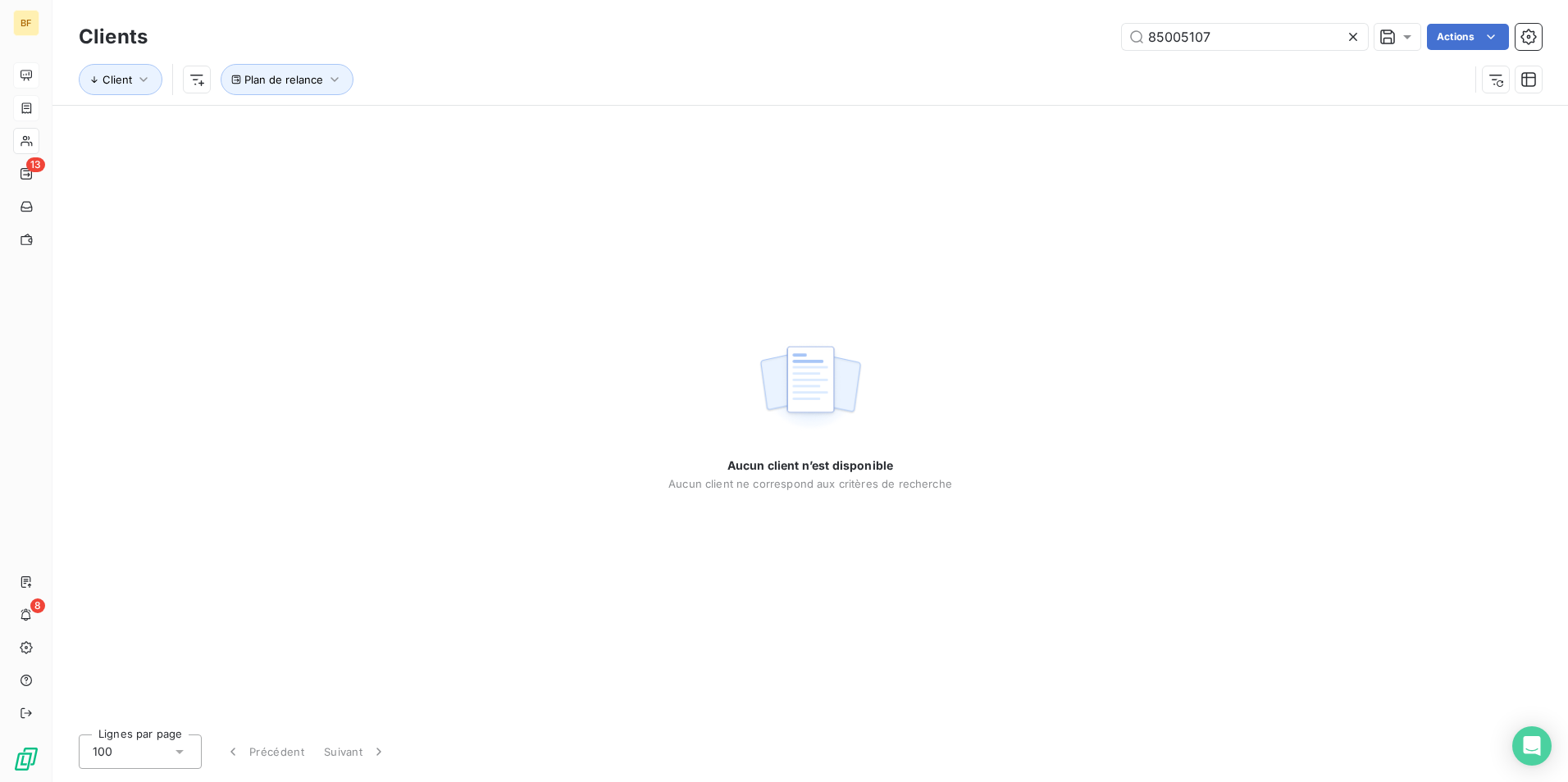
drag, startPoint x: 1255, startPoint y: 33, endPoint x: 843, endPoint y: -16, distance: 414.9
click at [843, 0] on html "BF 13 8 Clients 85005107 Actions Client Plan de relance Aucun client n’est disp…" at bounding box center [784, 391] width 1568 height 782
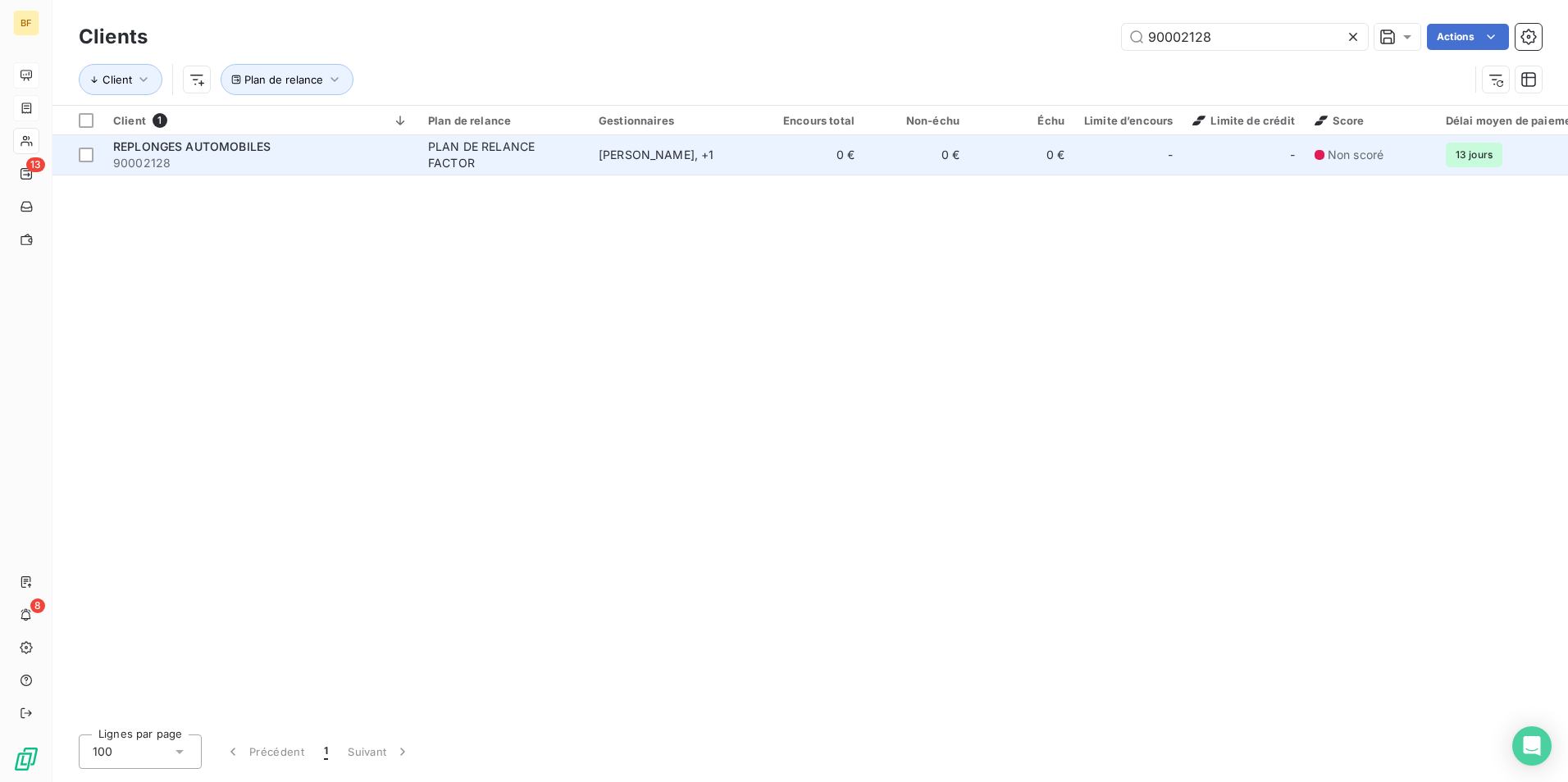
type input "90002128"
click at [351, 161] on span "90002128" at bounding box center [261, 163] width 295 height 16
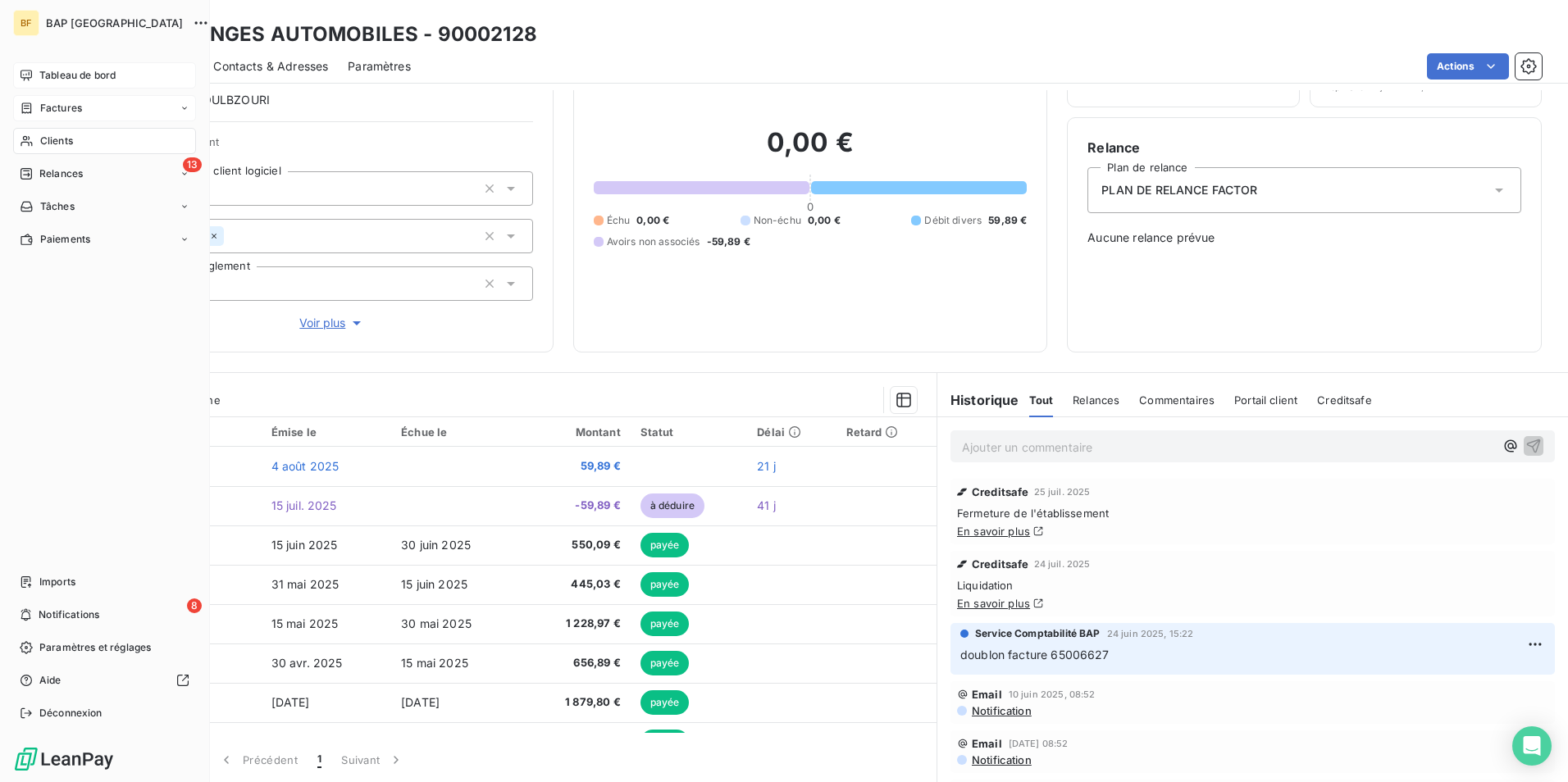
click at [35, 128] on div "Clients" at bounding box center [105, 141] width 183 height 26
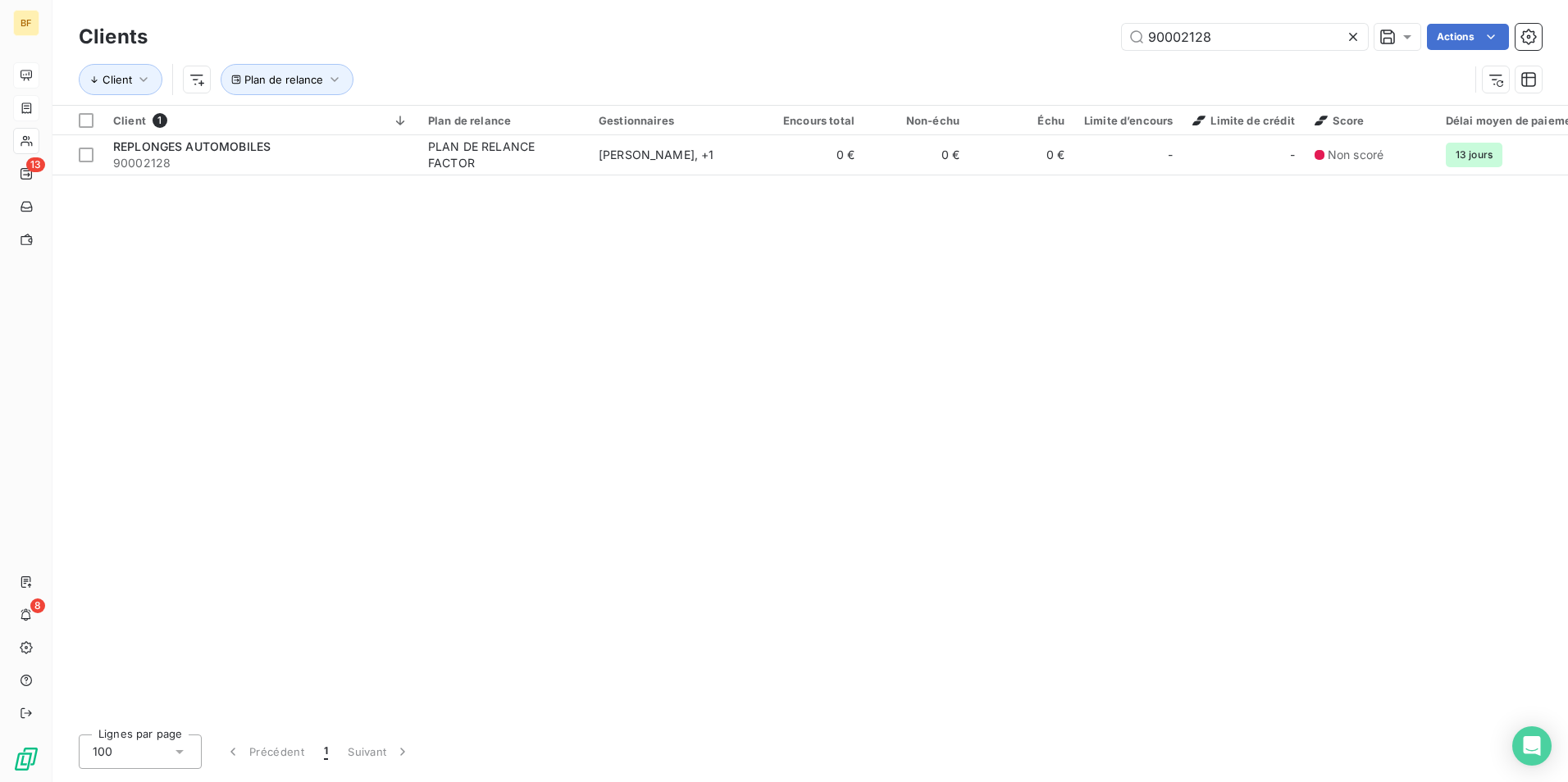
drag, startPoint x: 1271, startPoint y: 49, endPoint x: 1090, endPoint y: 37, distance: 181.4
click at [1090, 37] on div "90002128 Actions" at bounding box center [854, 36] width 1374 height 26
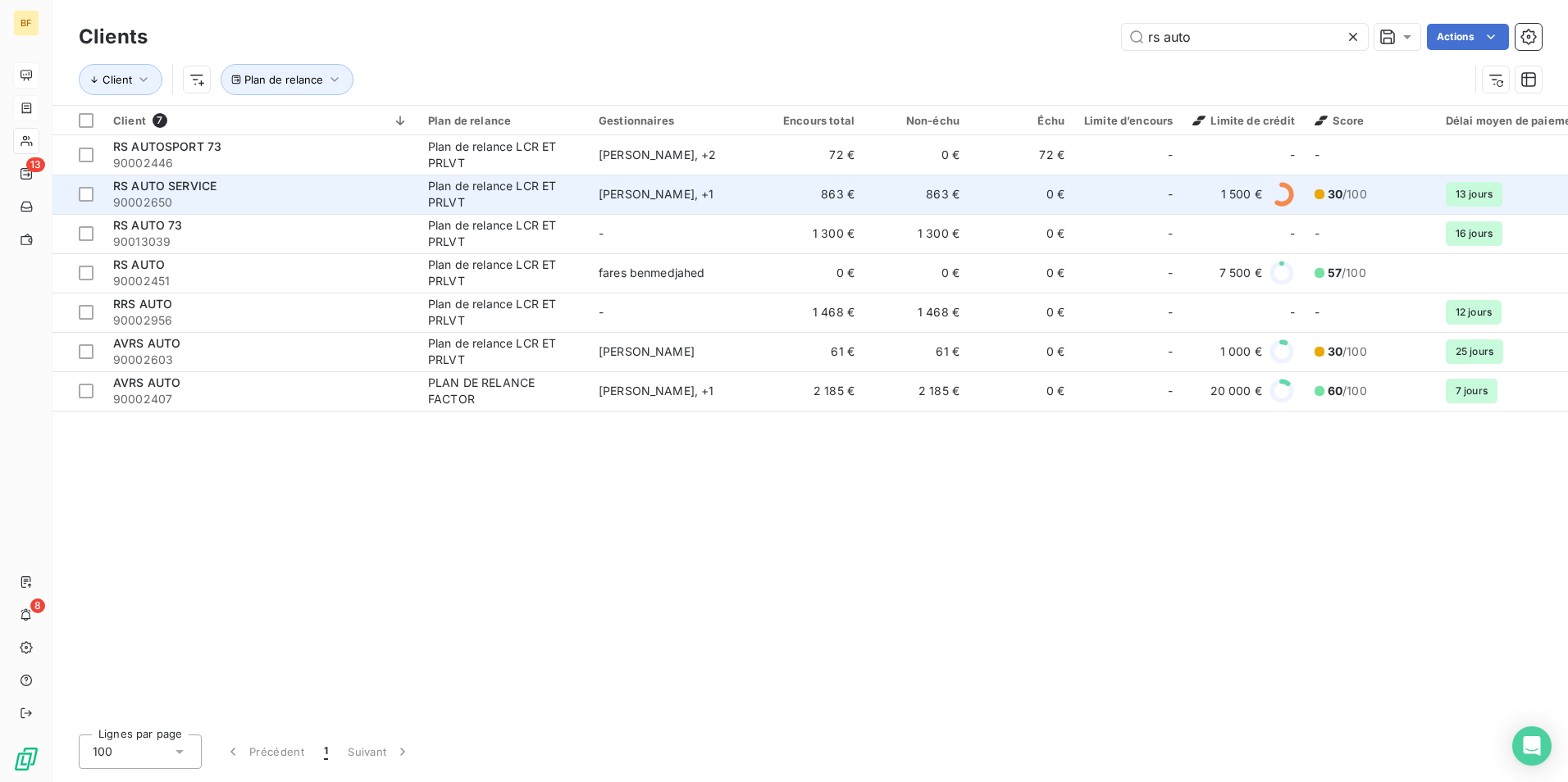
type input "rs auto"
click at [292, 195] on span "90002650" at bounding box center [261, 202] width 295 height 16
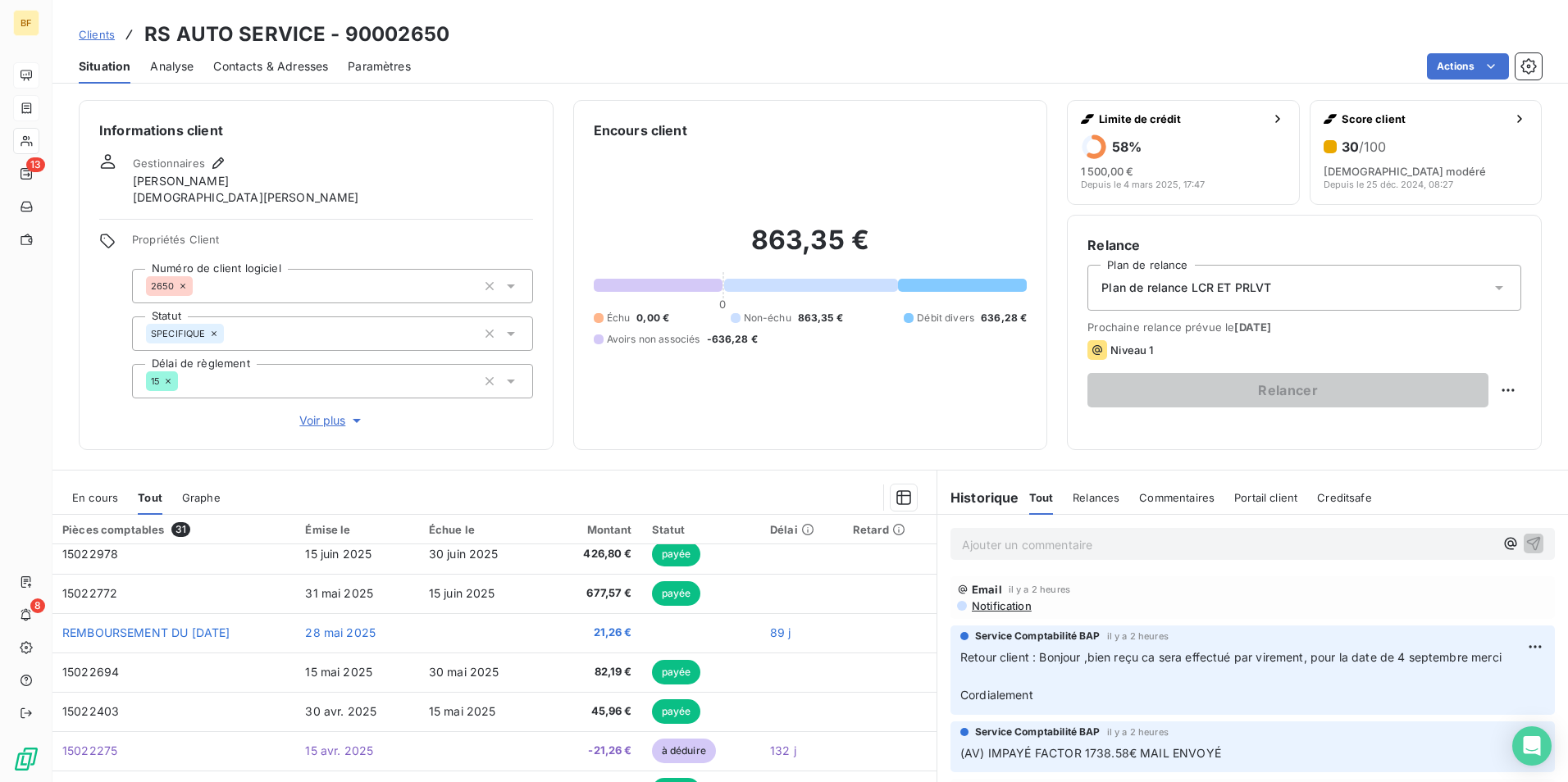
click at [1038, 542] on p "Ajouter un commentaire ﻿" at bounding box center [1228, 544] width 533 height 20
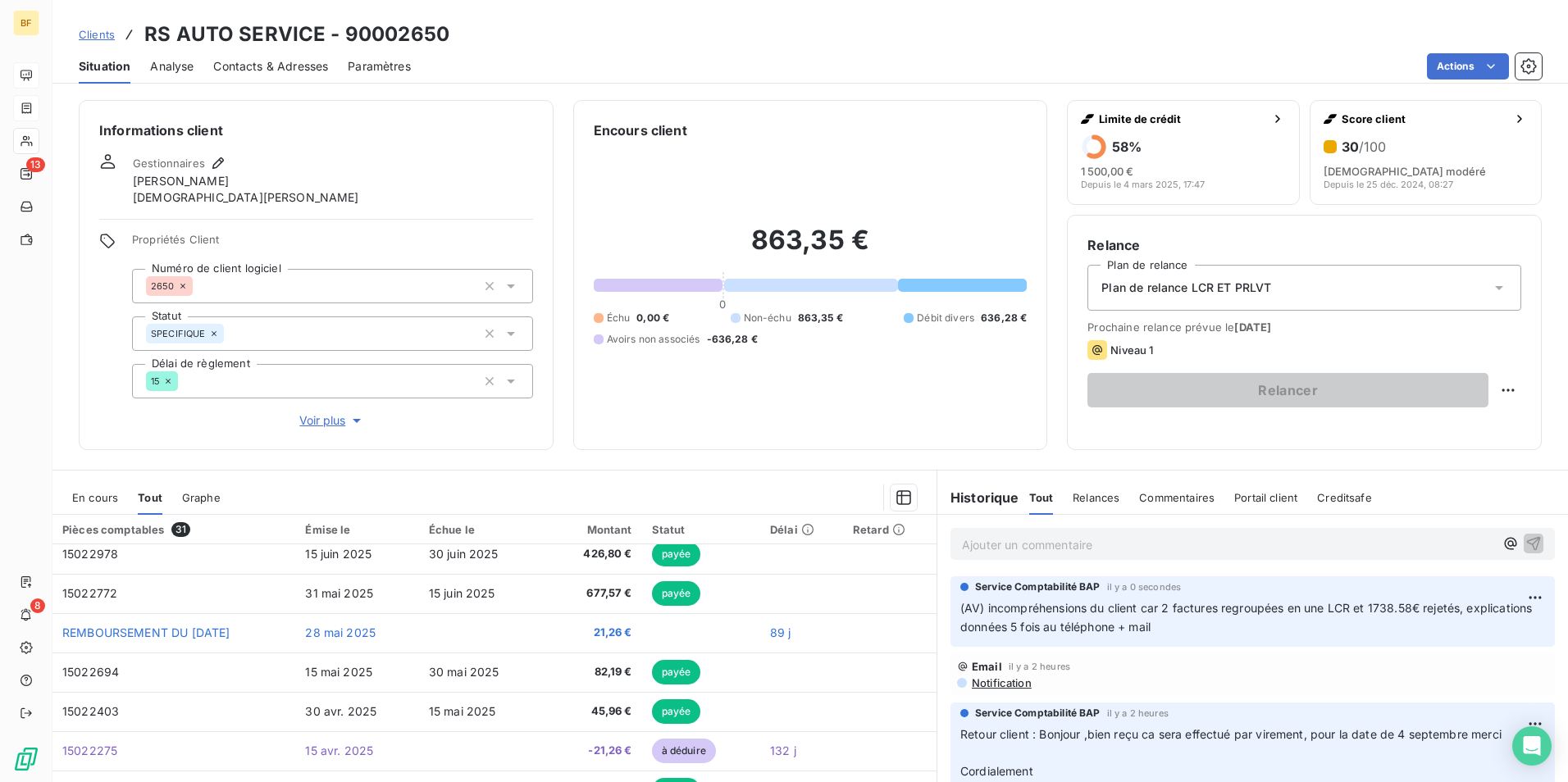
click at [422, 113] on div "Informations client Gestionnaires [PERSON_NAME] Propriétés Client Numéro de cli…" at bounding box center [316, 275] width 475 height 350
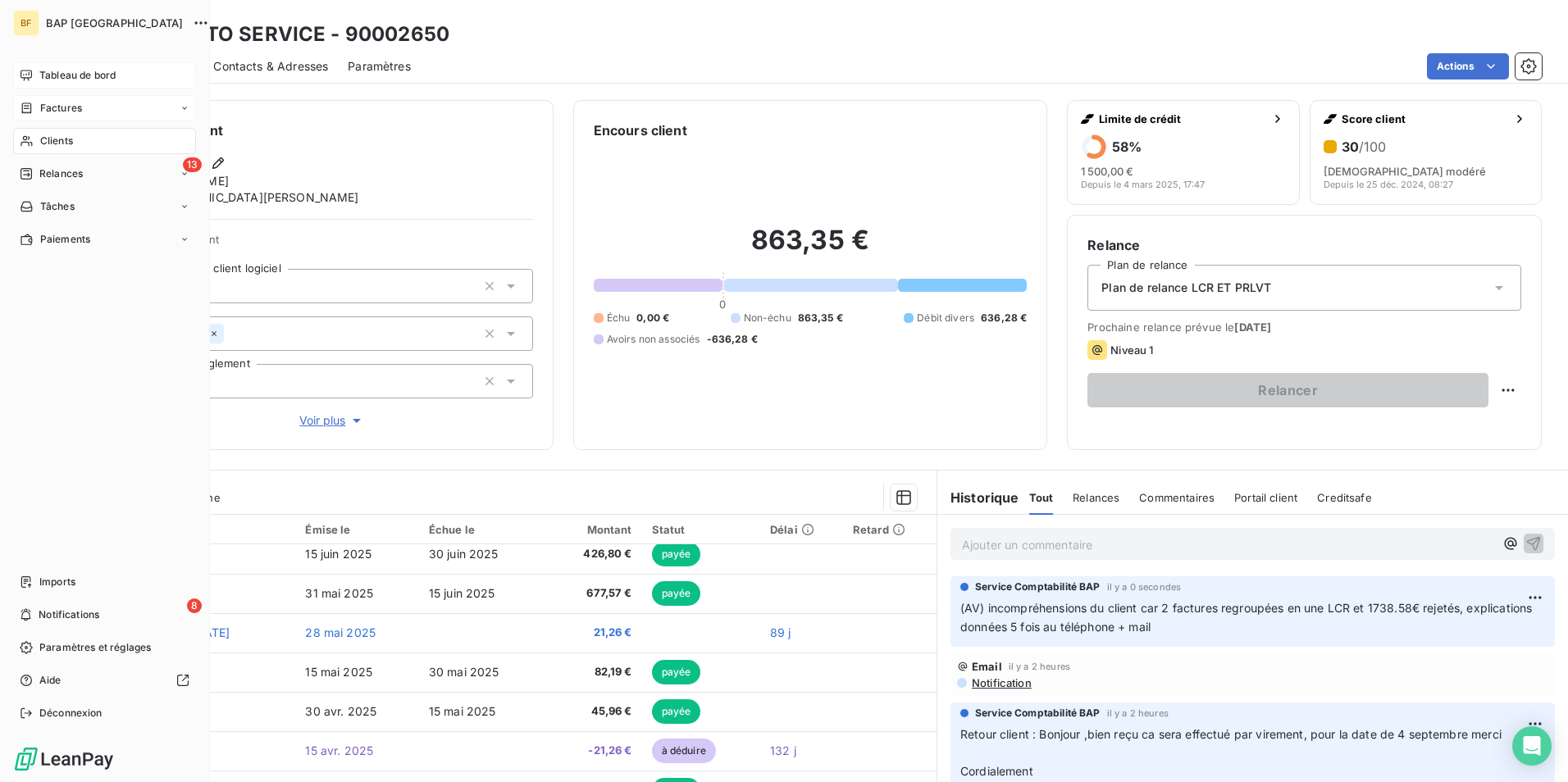
click at [68, 136] on span "Clients" at bounding box center [57, 140] width 33 height 14
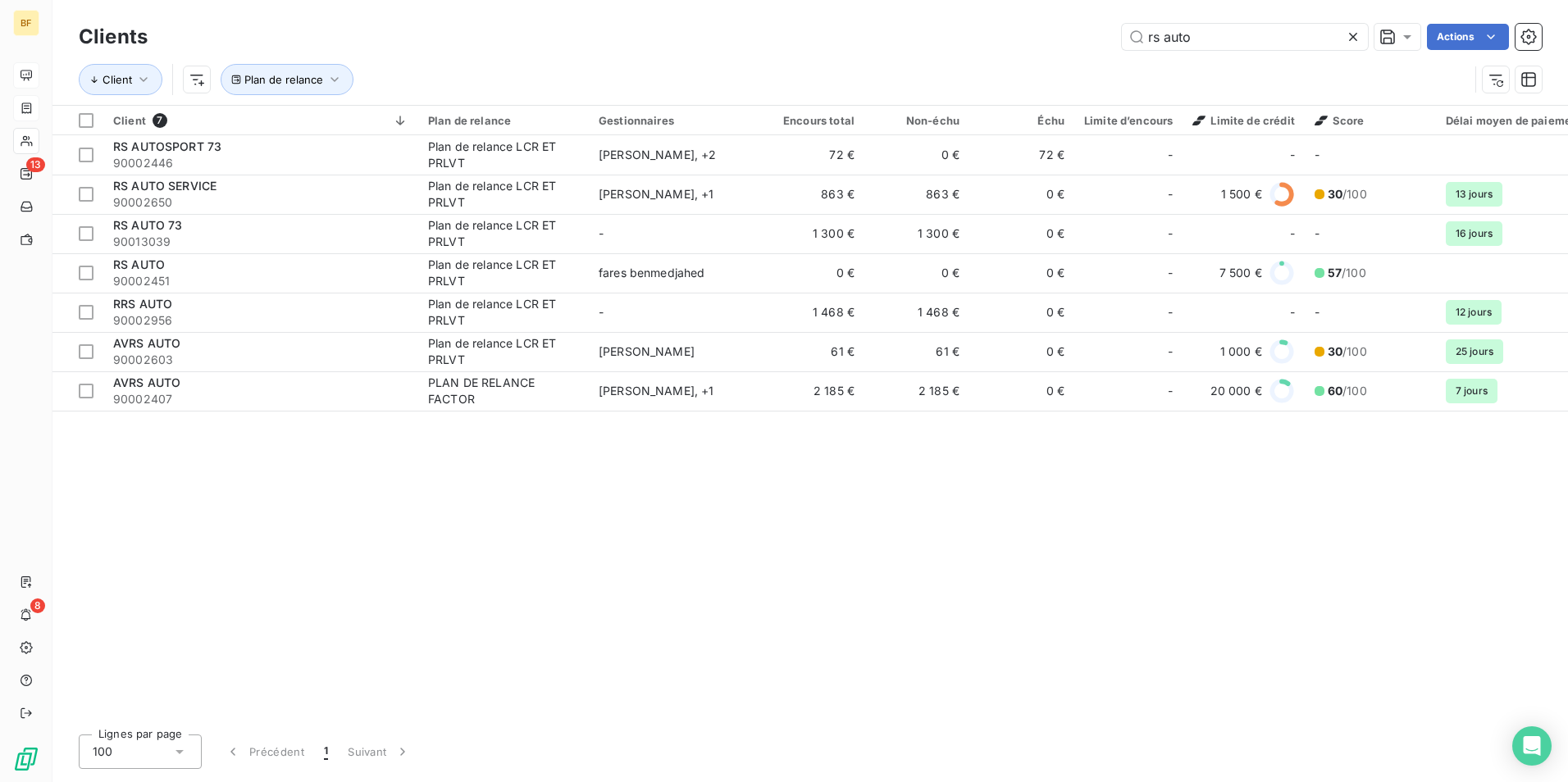
drag, startPoint x: 1216, startPoint y: 34, endPoint x: 927, endPoint y: -3, distance: 291.4
click at [927, 0] on html "BF 13 8 Clients rs auto Actions Client Plan de relance Client 7 Plan de relance…" at bounding box center [784, 391] width 1568 height 782
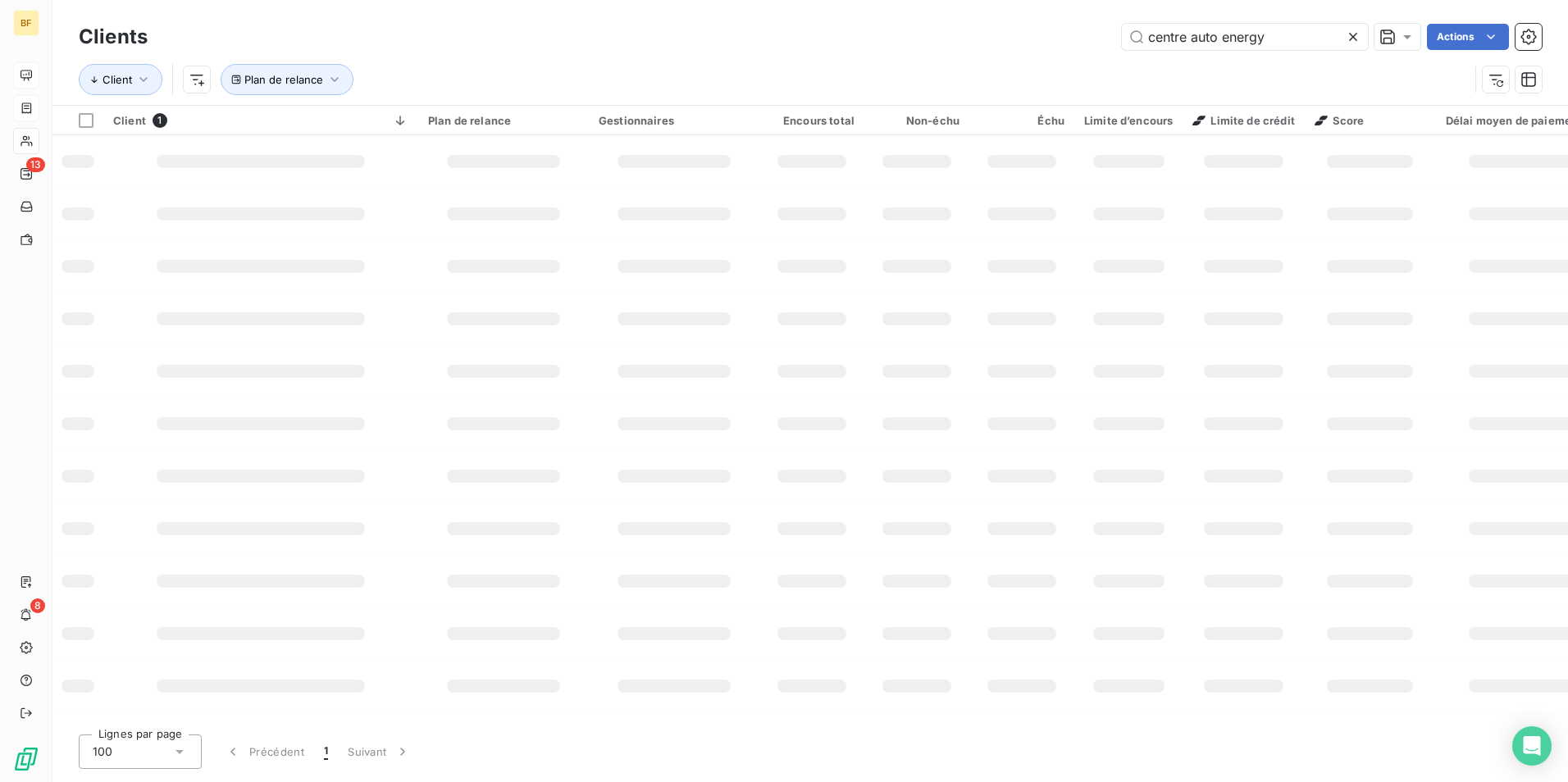
type input "centre auto energy"
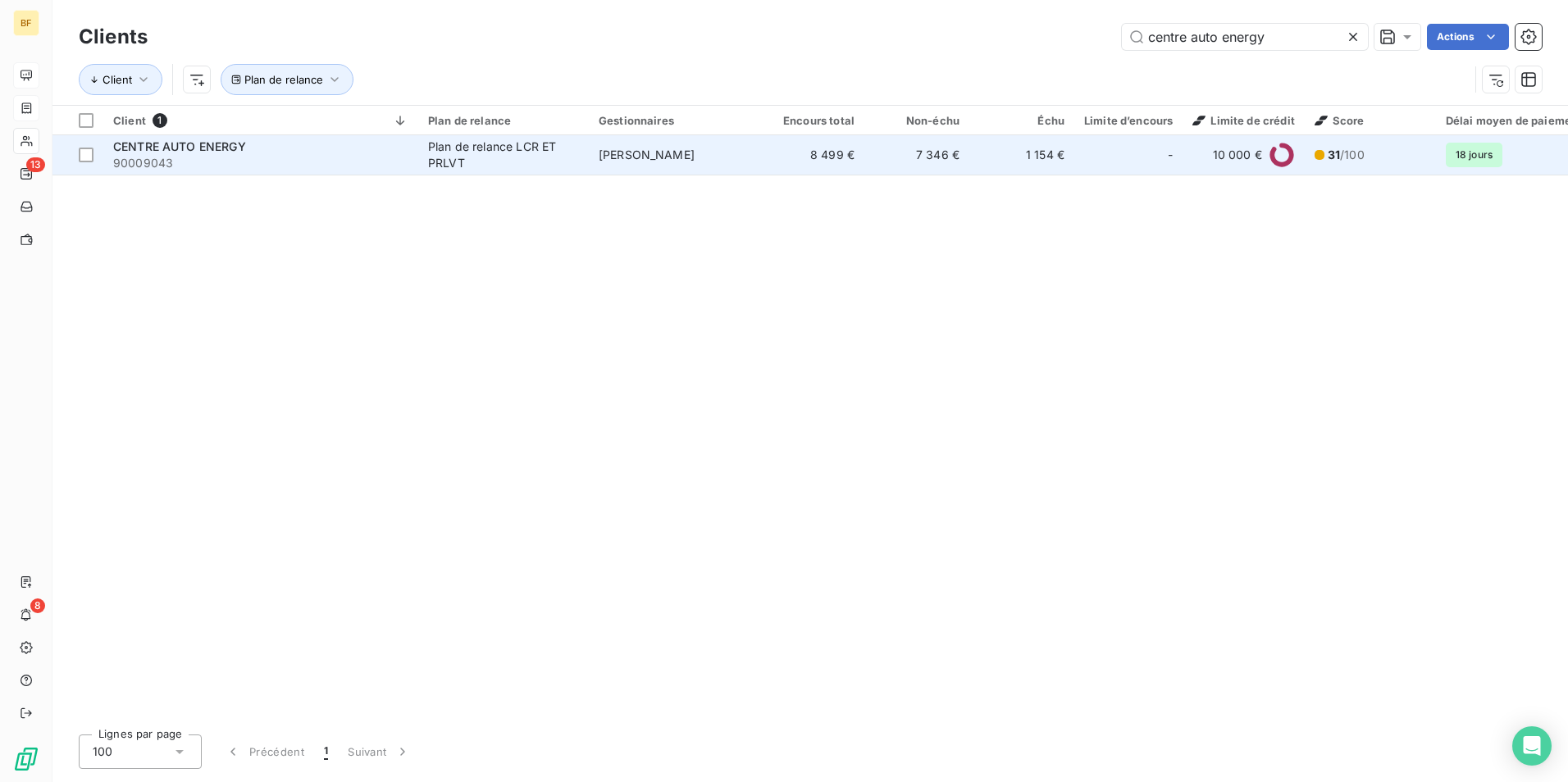
click at [513, 138] on div "Plan de relance LCR ET PRLVT" at bounding box center [503, 154] width 151 height 33
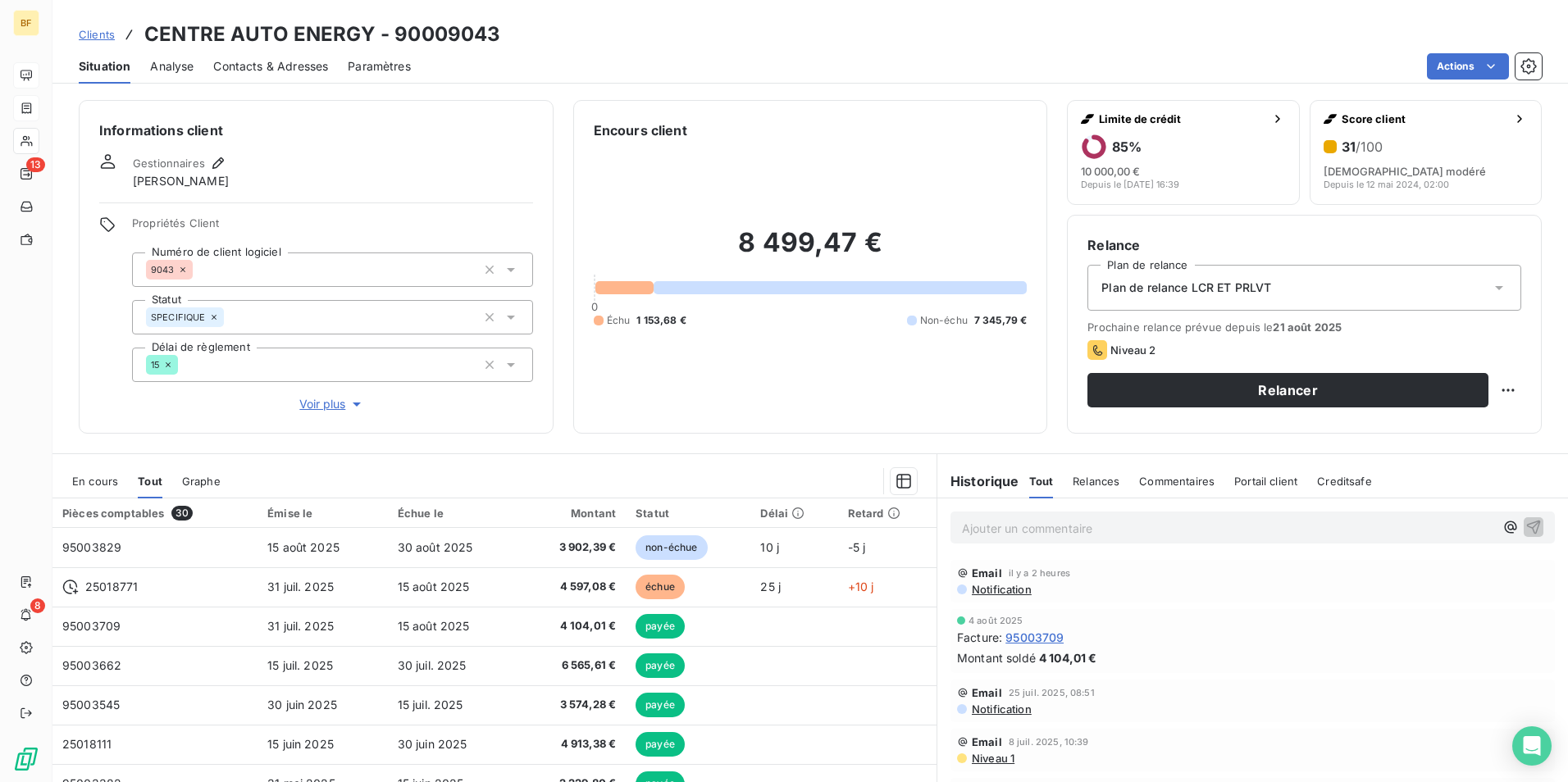
click at [278, 66] on span "Contacts & Adresses" at bounding box center [271, 66] width 115 height 16
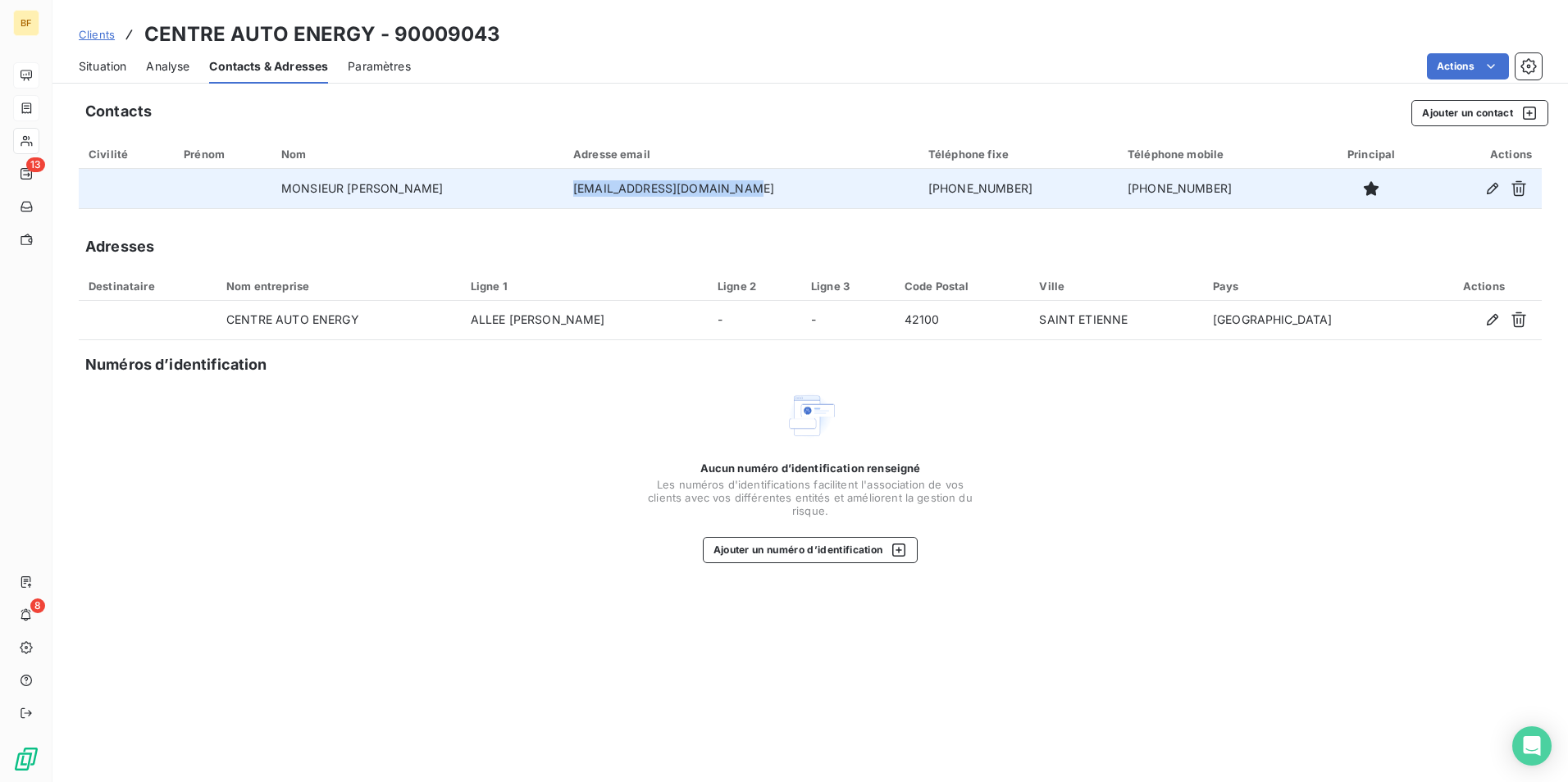
drag, startPoint x: 781, startPoint y: 190, endPoint x: 591, endPoint y: 186, distance: 190.0
click at [591, 186] on td "[EMAIL_ADDRESS][DOMAIN_NAME]" at bounding box center [740, 188] width 355 height 40
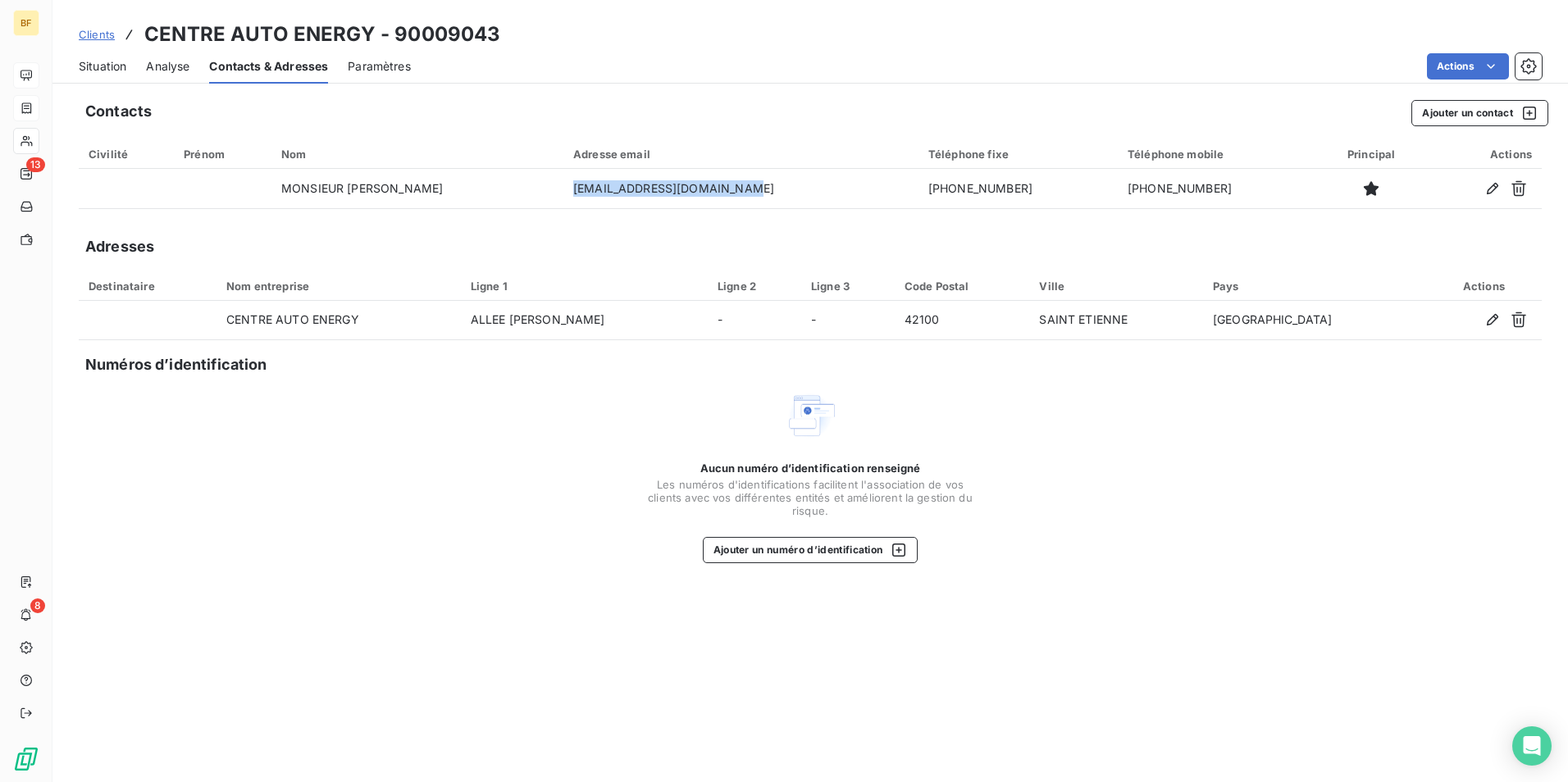
click at [115, 58] on span "Situation" at bounding box center [102, 66] width 47 height 16
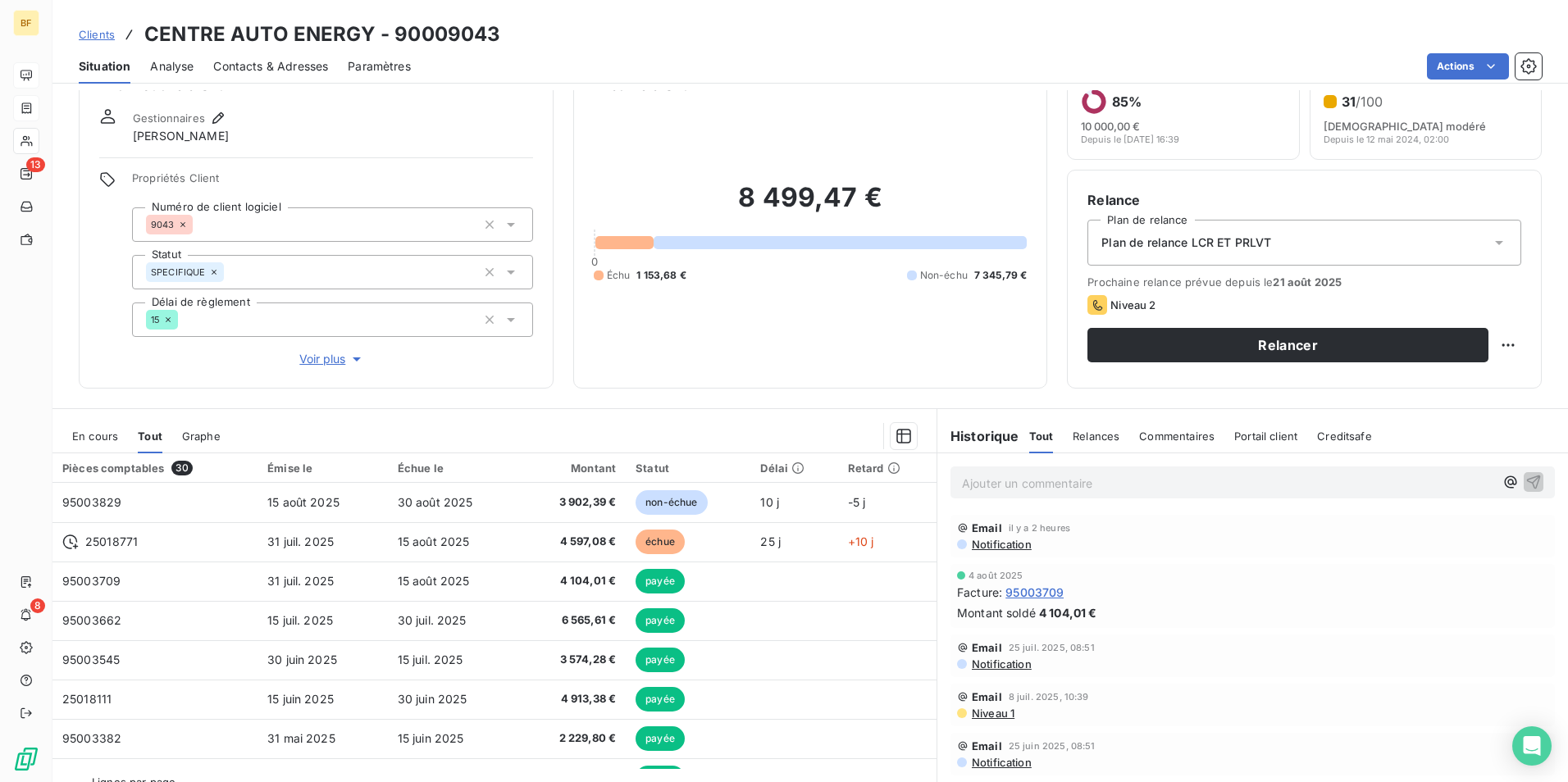
scroll to position [81, 0]
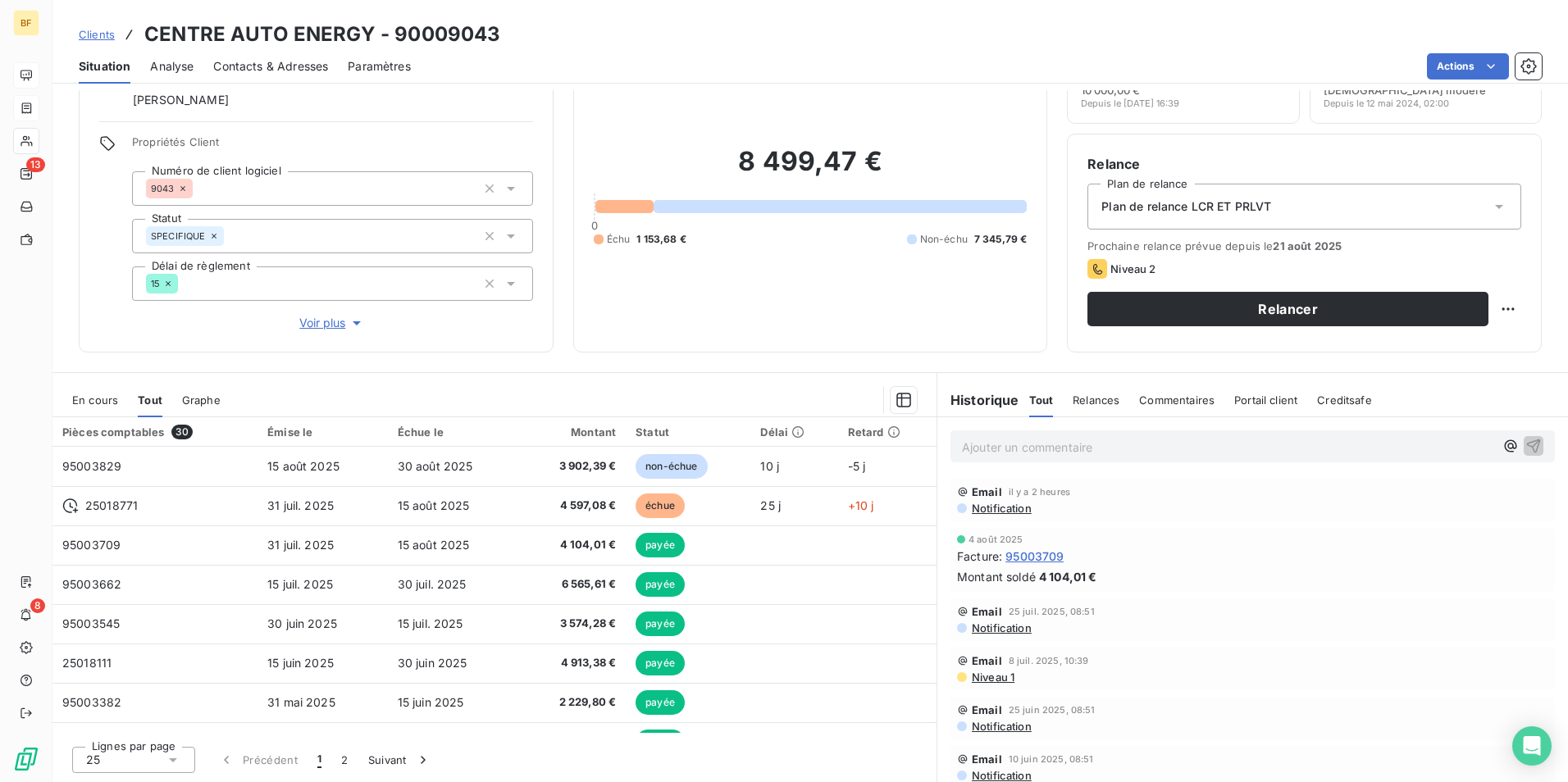
click at [970, 445] on p "Ajouter un commentaire ﻿" at bounding box center [1228, 447] width 533 height 20
click at [583, 391] on div at bounding box center [579, 400] width 677 height 26
drag, startPoint x: 1038, startPoint y: 445, endPoint x: 1026, endPoint y: 456, distance: 16.3
click at [1036, 445] on p "Ajouter un commentaire ﻿" at bounding box center [1228, 447] width 533 height 20
